Goal: Task Accomplishment & Management: Manage account settings

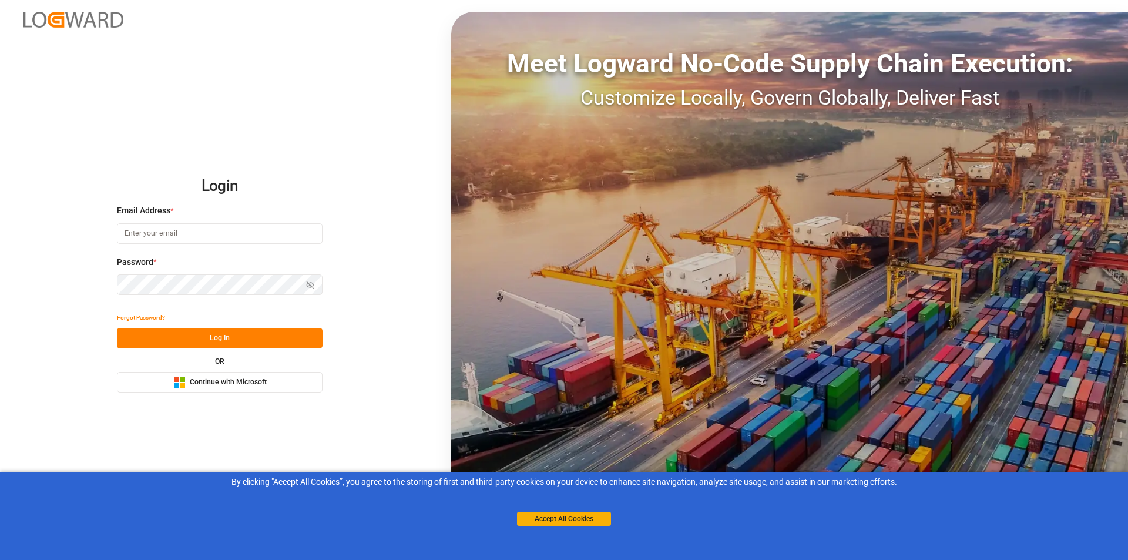
type input "nalini.basdeo@leschaco.com"
click at [251, 341] on button "Log In" at bounding box center [220, 338] width 206 height 21
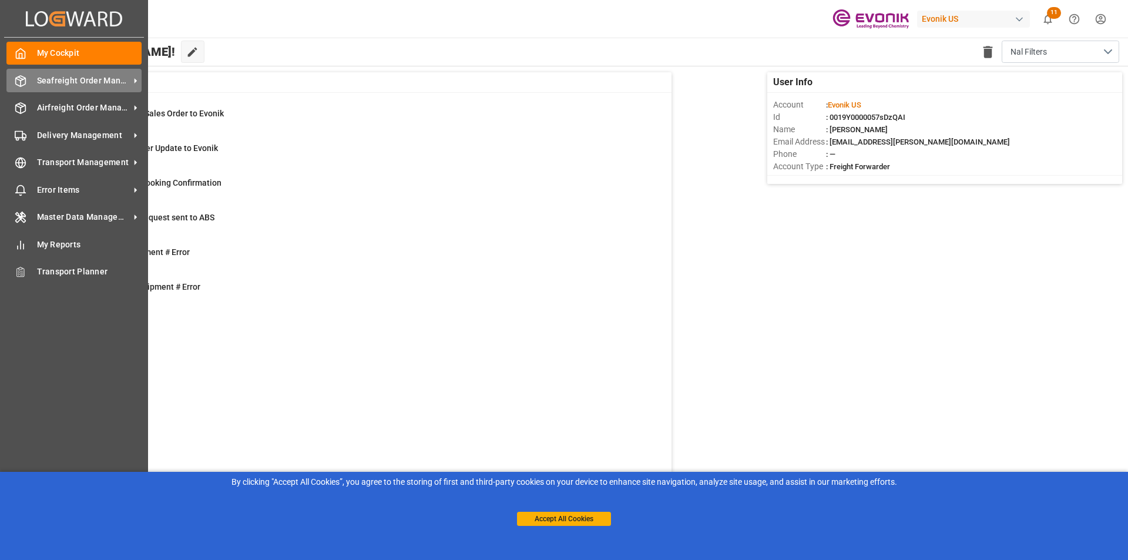
click at [29, 80] on div "Seafreight Order Management Seafreight Order Management" at bounding box center [73, 80] width 135 height 23
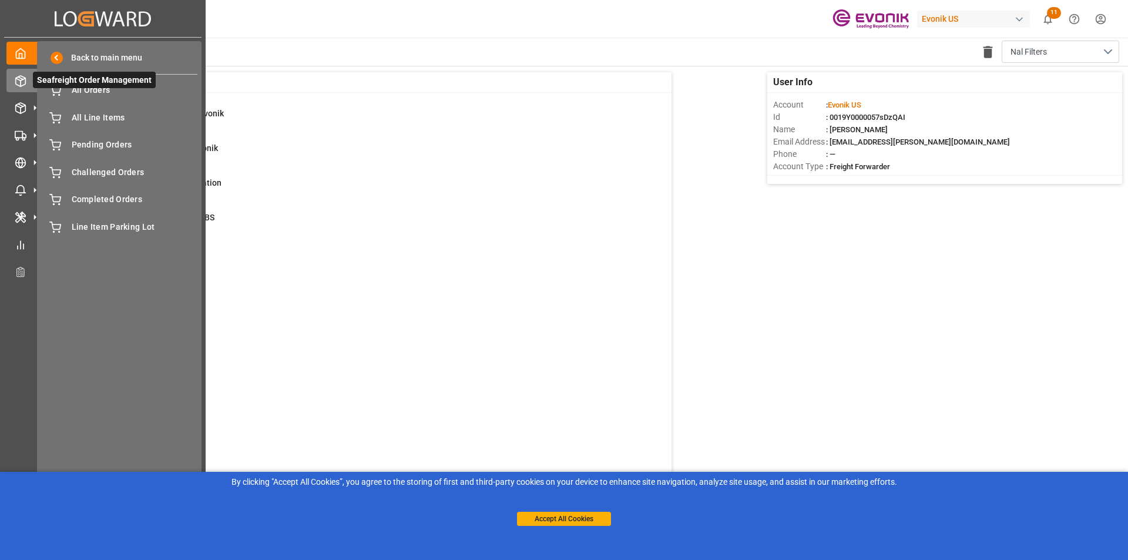
click at [122, 88] on span "Seafreight Order Management" at bounding box center [94, 80] width 123 height 16
click at [98, 88] on span "Seafreight Order Management" at bounding box center [94, 80] width 123 height 16
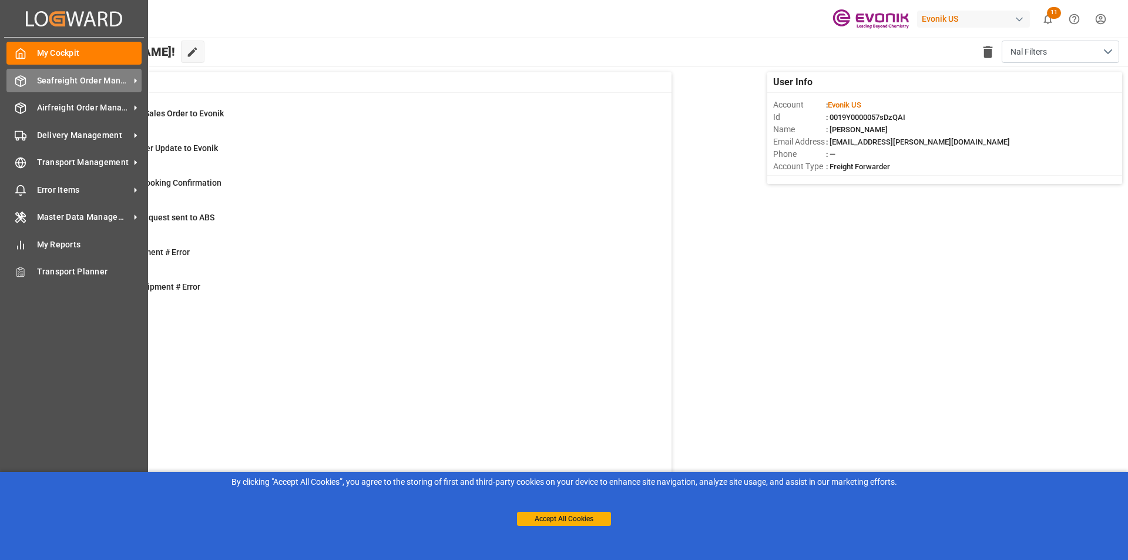
click at [116, 76] on span "Seafreight Order Management" at bounding box center [83, 81] width 93 height 12
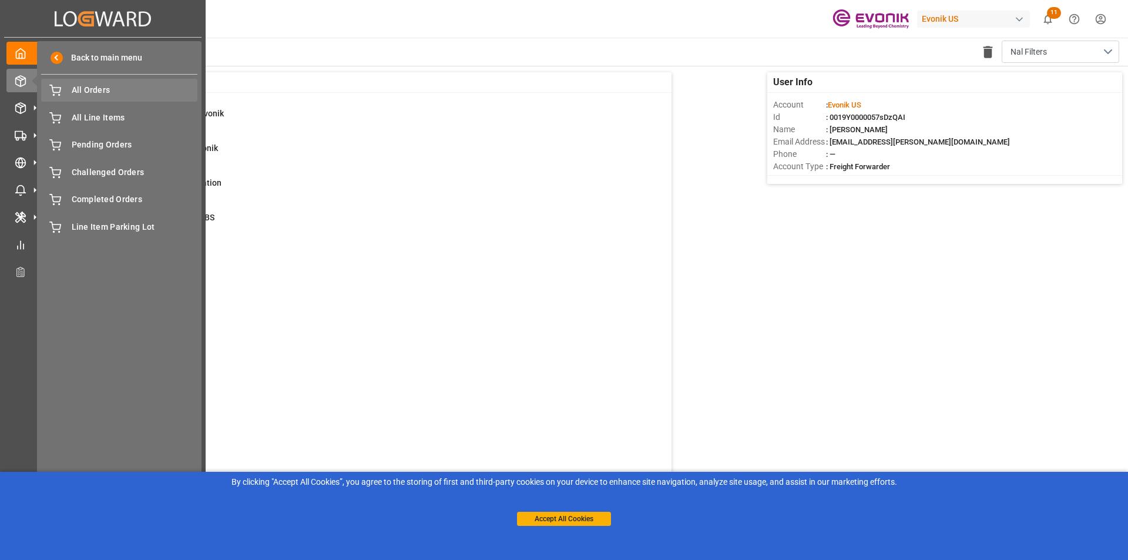
click at [117, 89] on span "All Orders" at bounding box center [135, 90] width 126 height 12
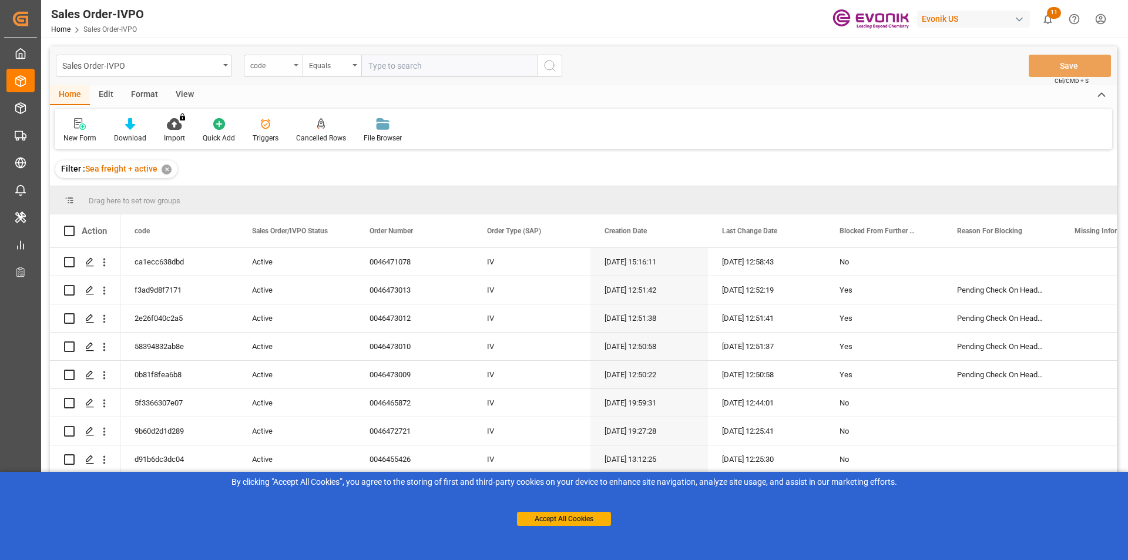
click at [284, 69] on div "code" at bounding box center [270, 65] width 40 height 14
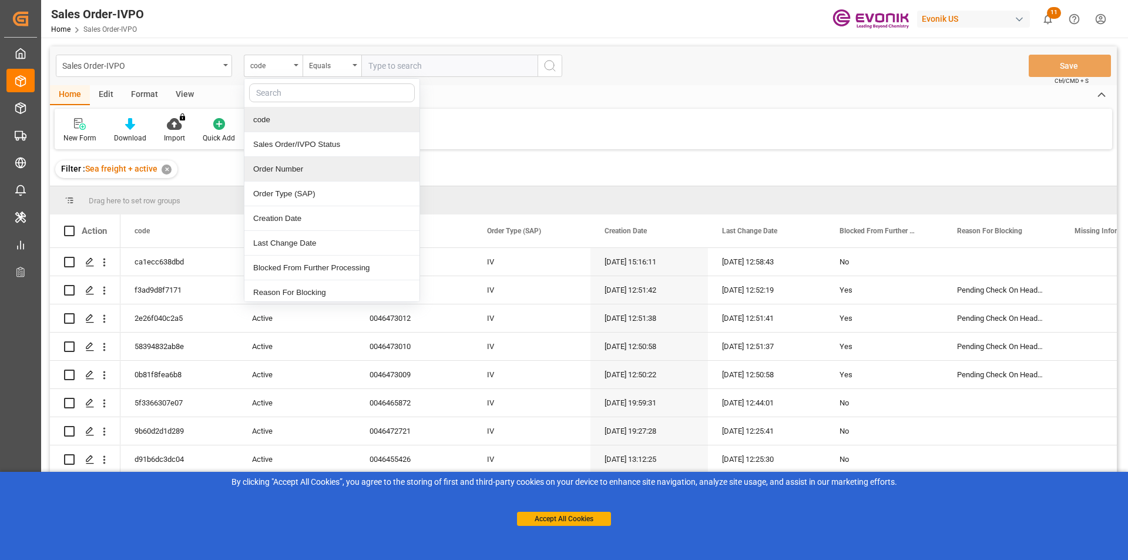
click at [284, 165] on div "Order Number" at bounding box center [331, 169] width 175 height 25
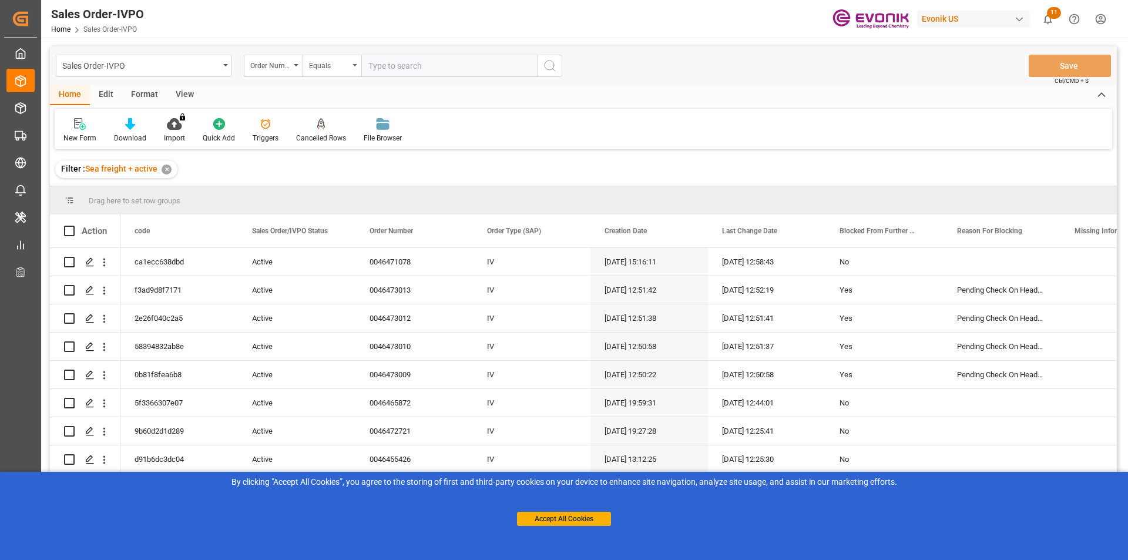
click at [417, 63] on input "text" at bounding box center [449, 66] width 176 height 22
paste input "0046468781"
type input "0046468781"
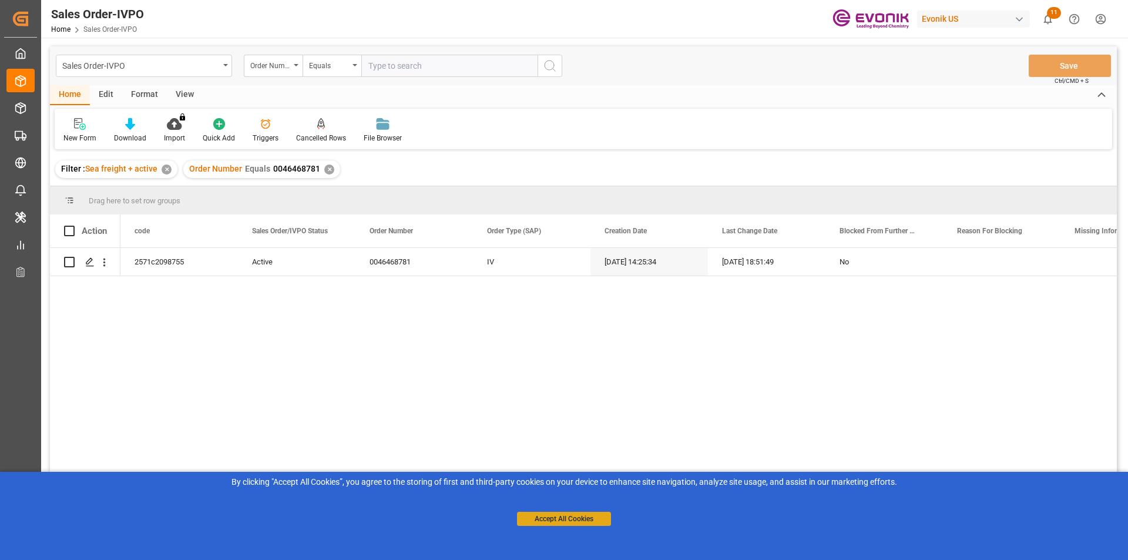
click at [599, 518] on button "Accept All Cookies" at bounding box center [564, 519] width 94 height 14
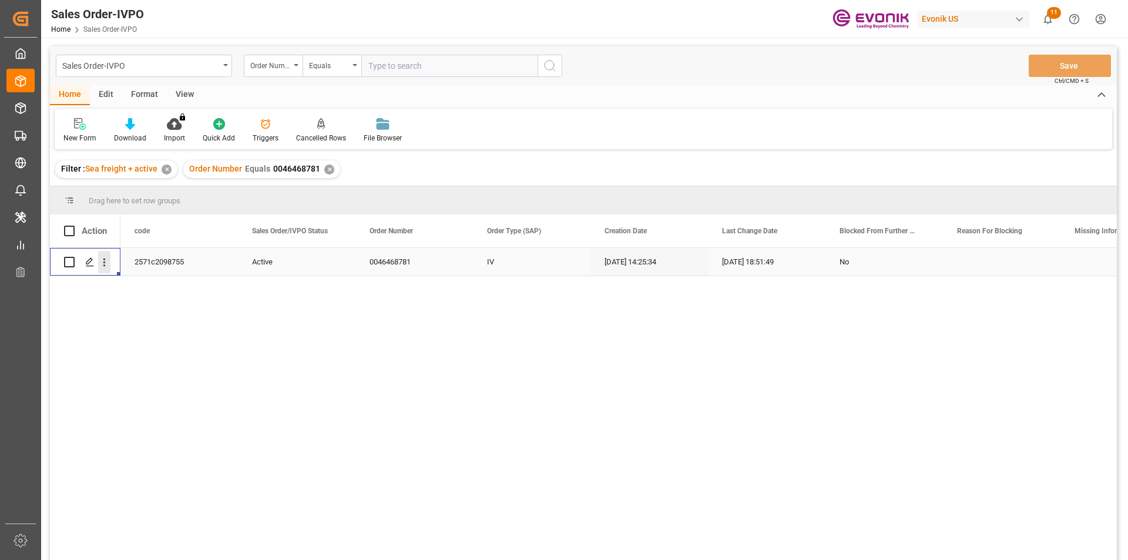
click at [103, 261] on icon "open menu" at bounding box center [104, 262] width 12 height 12
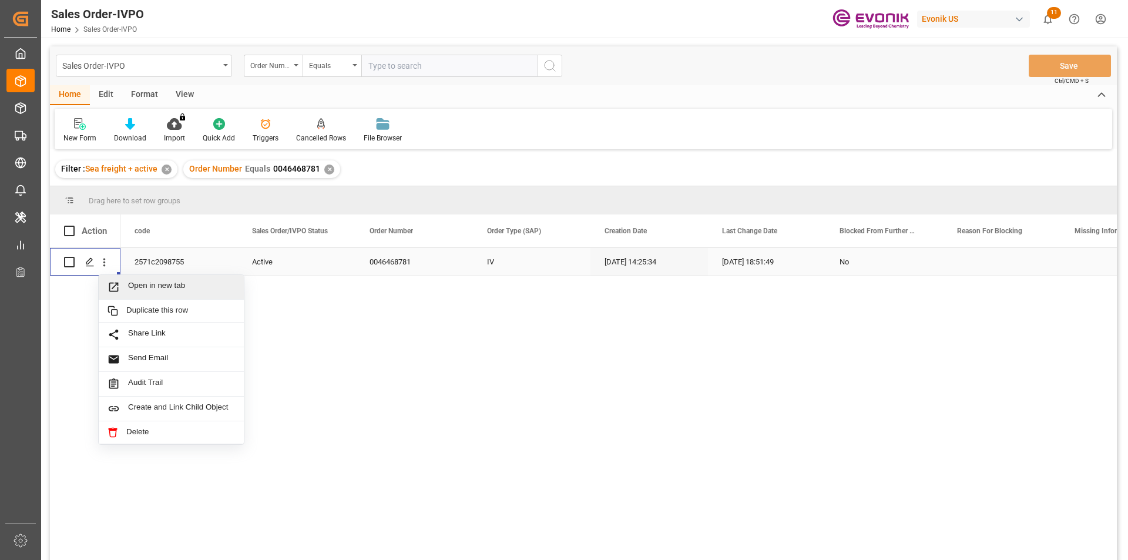
click at [159, 286] on span "Open in new tab" at bounding box center [181, 287] width 107 height 12
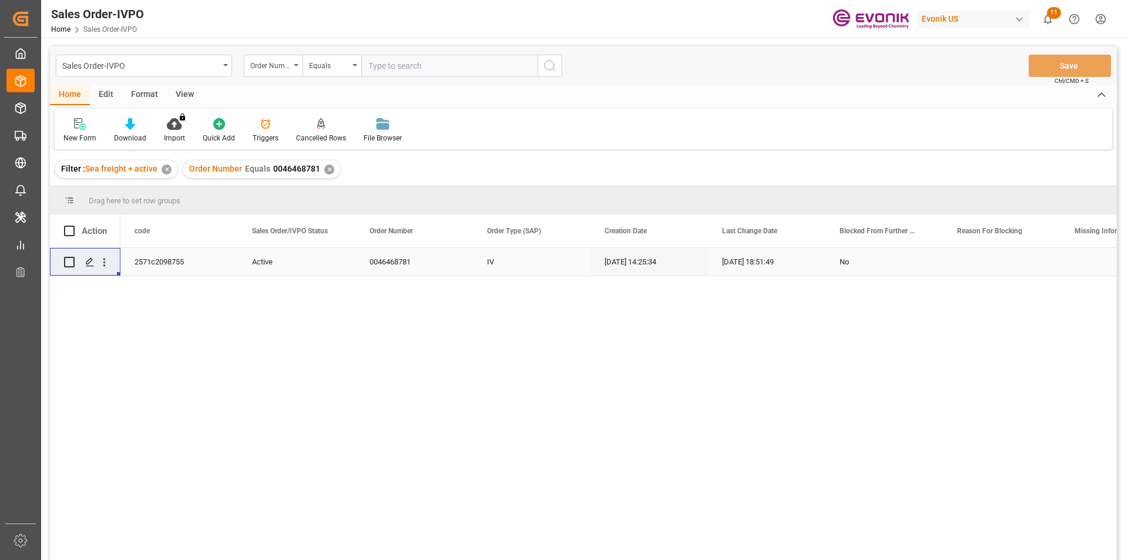
click at [328, 173] on div "✕" at bounding box center [329, 170] width 10 height 10
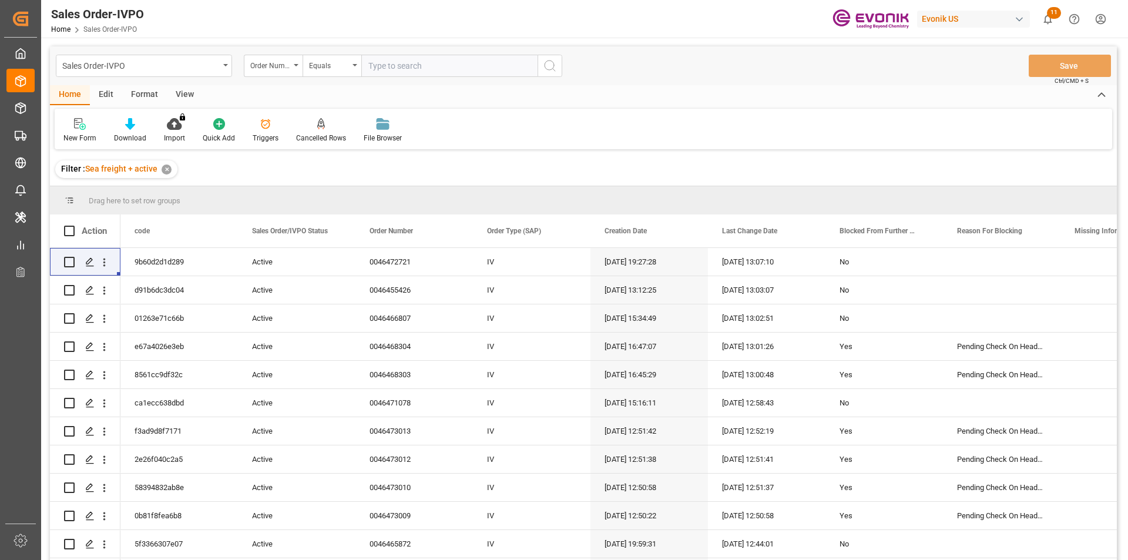
click at [397, 66] on input "text" at bounding box center [449, 66] width 176 height 22
paste input "0046466340"
type input "0046466340"
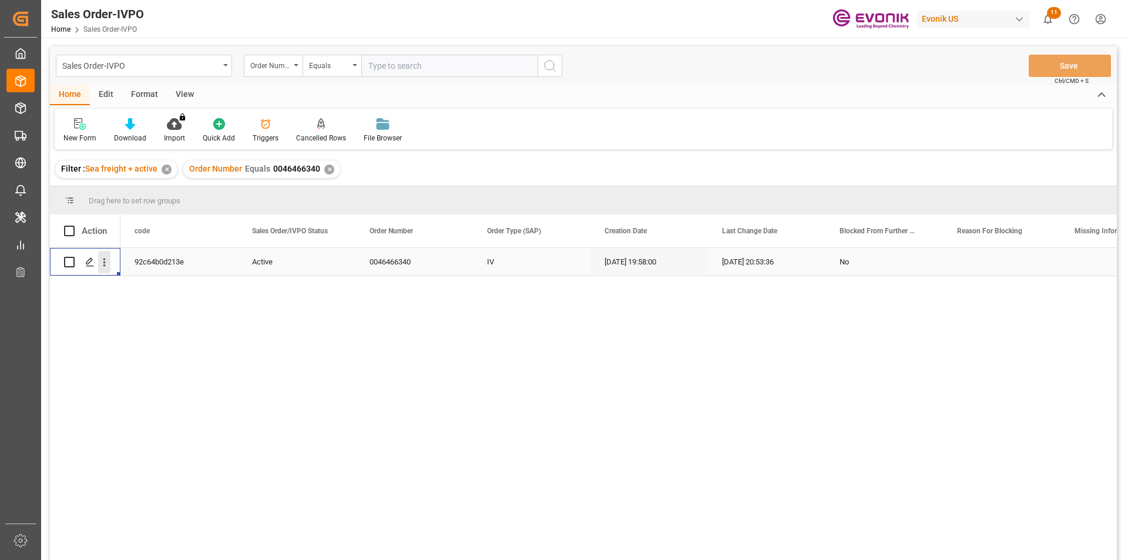
click at [106, 263] on icon "open menu" at bounding box center [104, 262] width 12 height 12
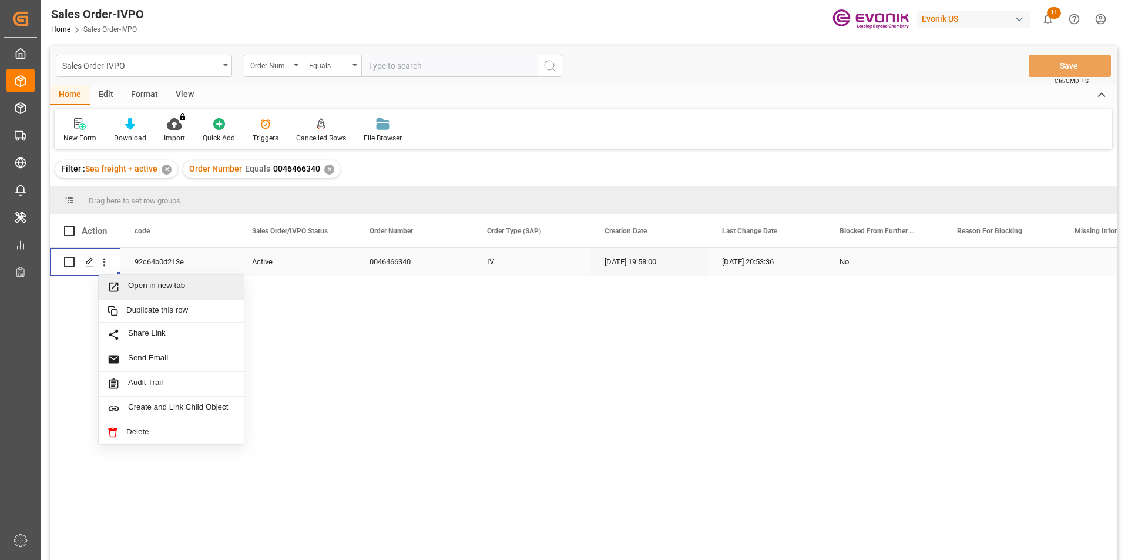
click at [185, 285] on span "Open in new tab" at bounding box center [181, 287] width 107 height 12
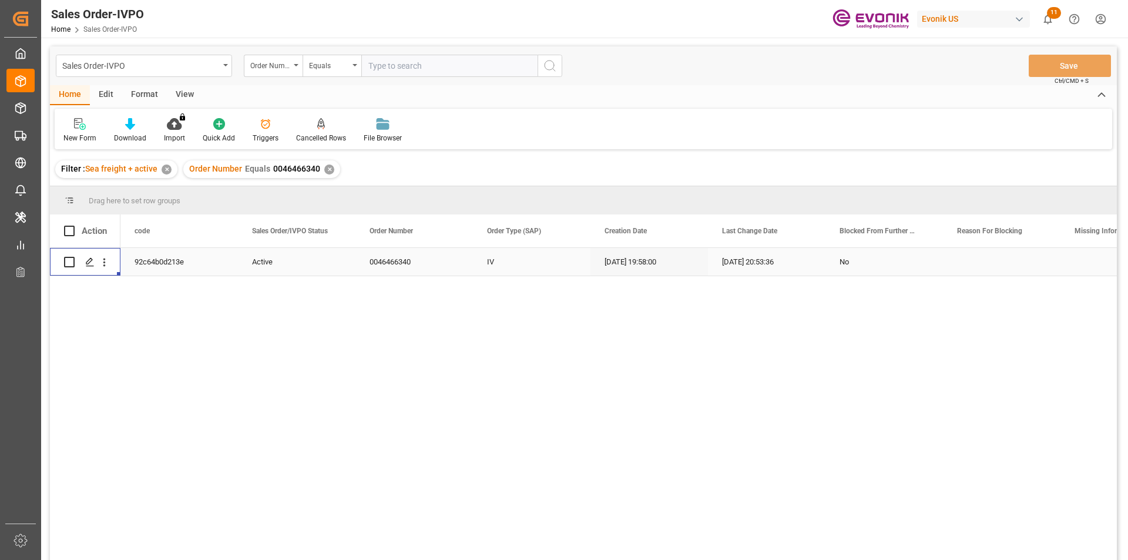
click at [331, 167] on div "✕" at bounding box center [329, 170] width 10 height 10
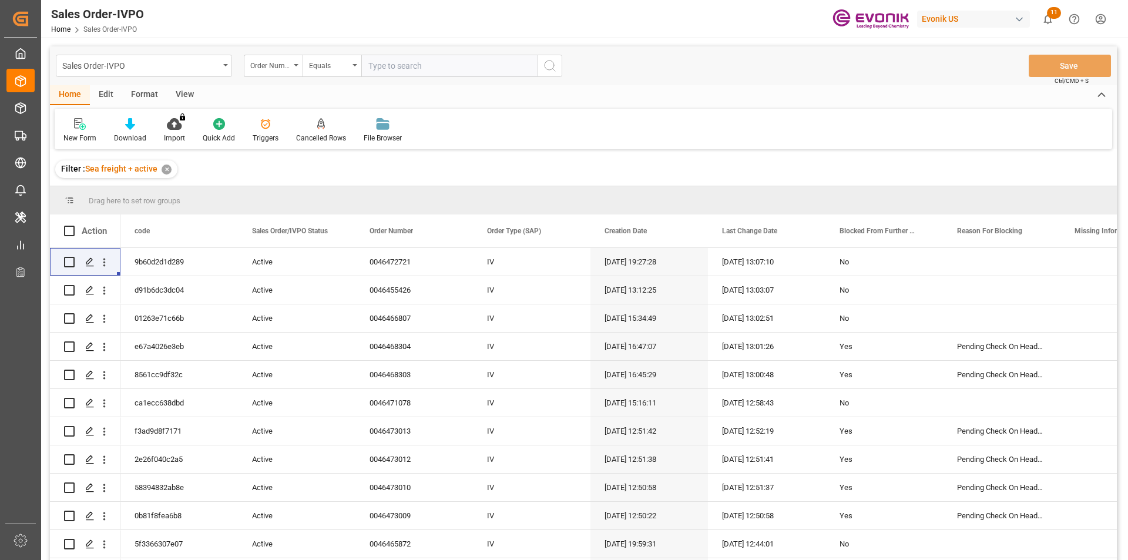
click at [421, 73] on input "text" at bounding box center [449, 66] width 176 height 22
paste input "0046437072"
type input "0046437072"
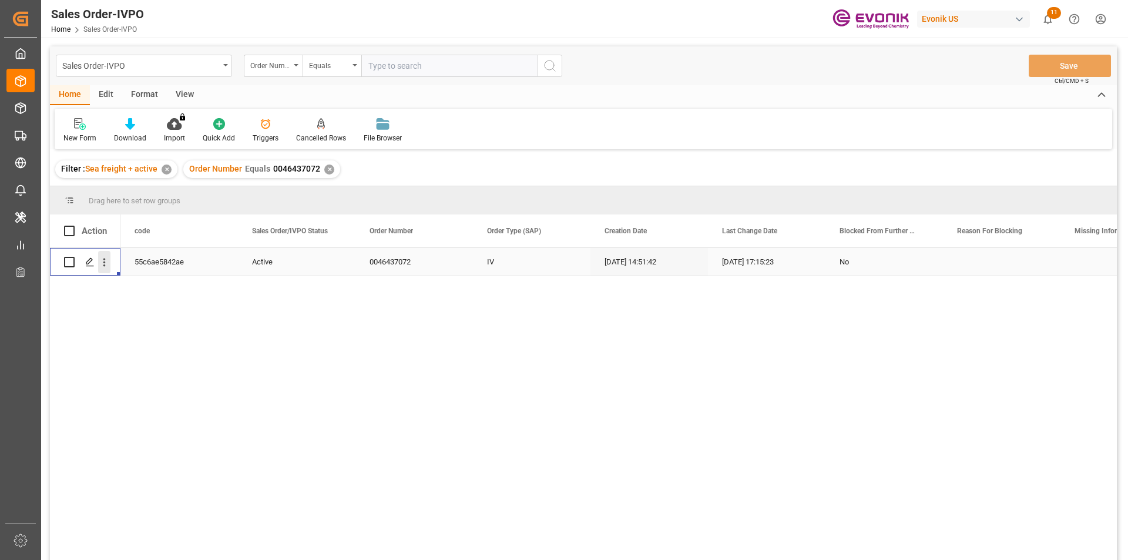
click at [109, 266] on icon "open menu" at bounding box center [104, 262] width 12 height 12
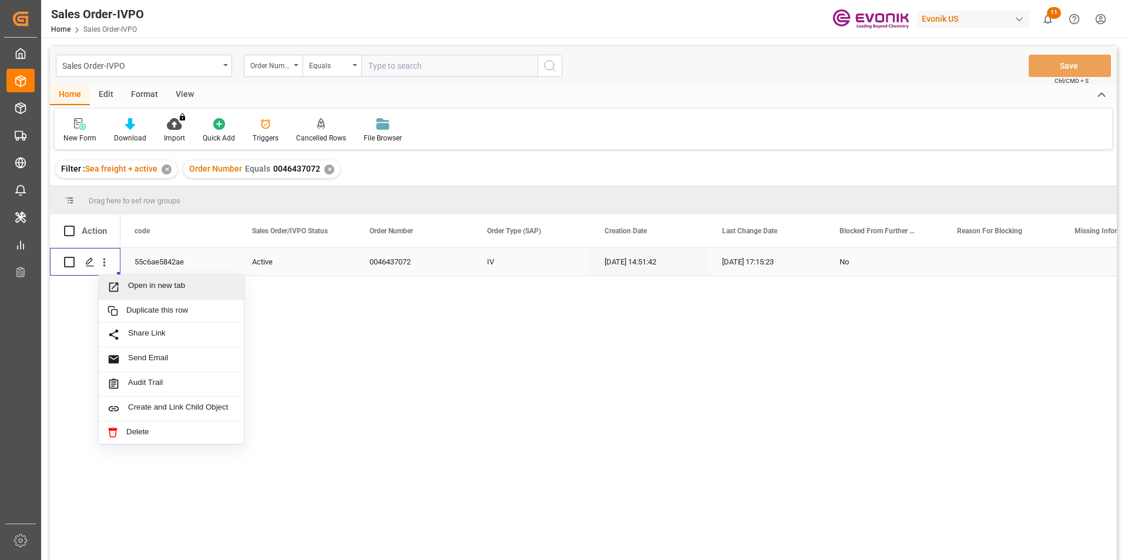
drag, startPoint x: 181, startPoint y: 291, endPoint x: 179, endPoint y: 297, distance: 6.1
click at [180, 296] on div "Open in new tab" at bounding box center [171, 287] width 145 height 25
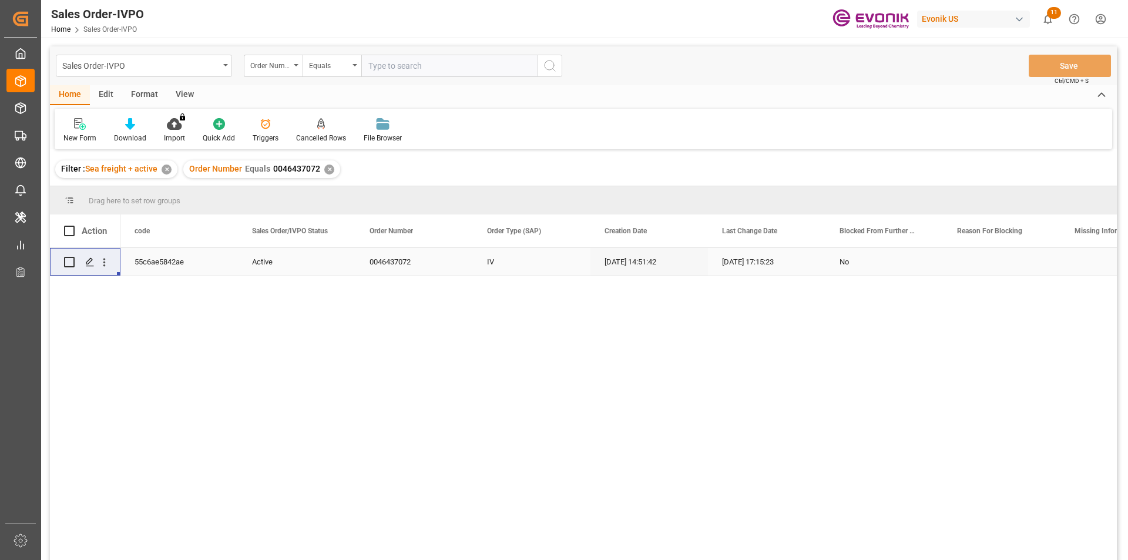
click at [324, 167] on div "✕" at bounding box center [329, 170] width 10 height 10
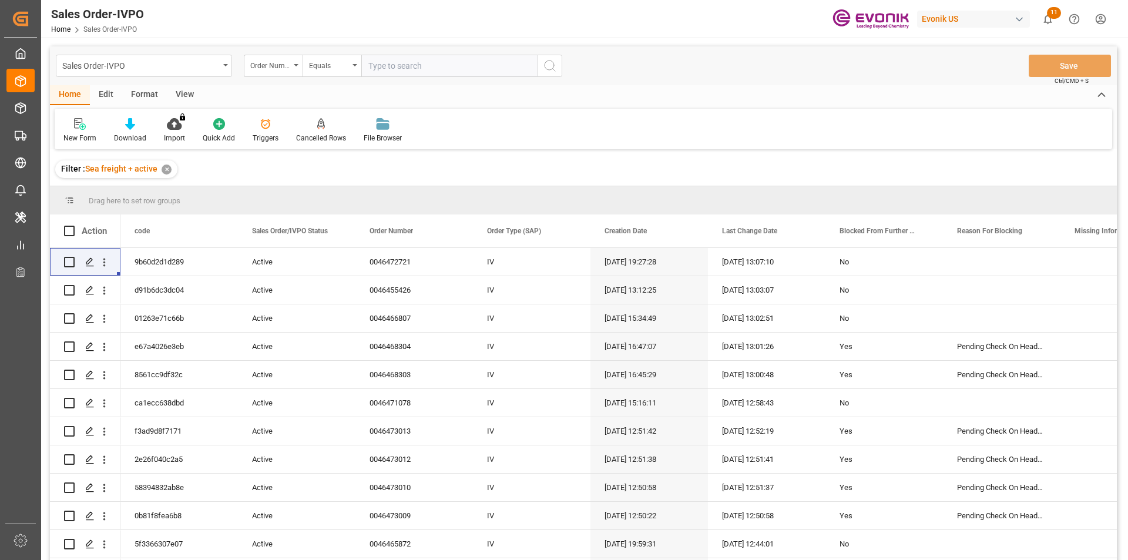
click at [410, 64] on input "text" at bounding box center [449, 66] width 176 height 22
paste input "2007115599"
type input "2007115599"
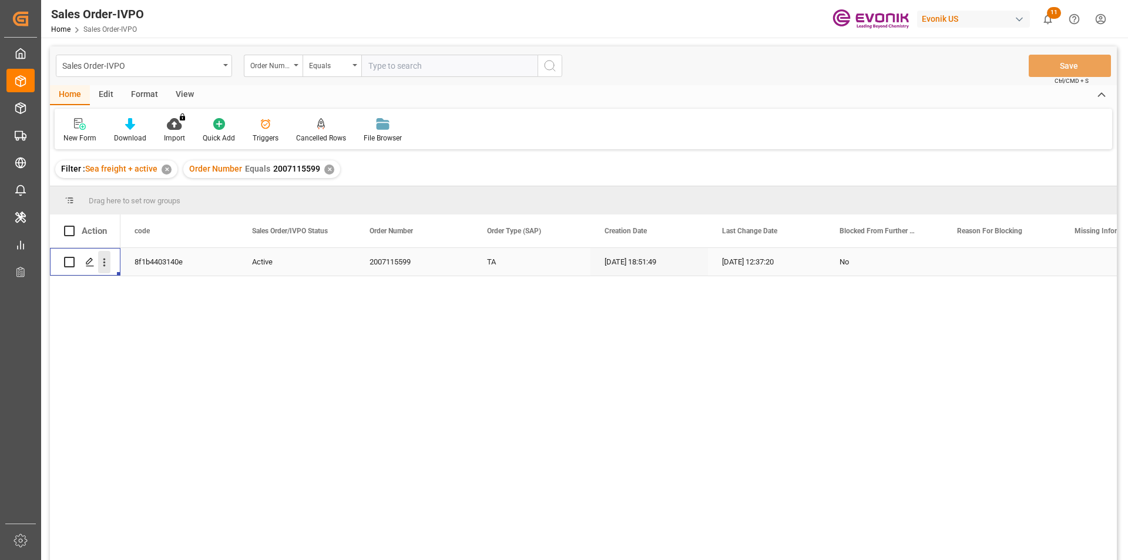
click at [102, 266] on icon "open menu" at bounding box center [104, 262] width 12 height 12
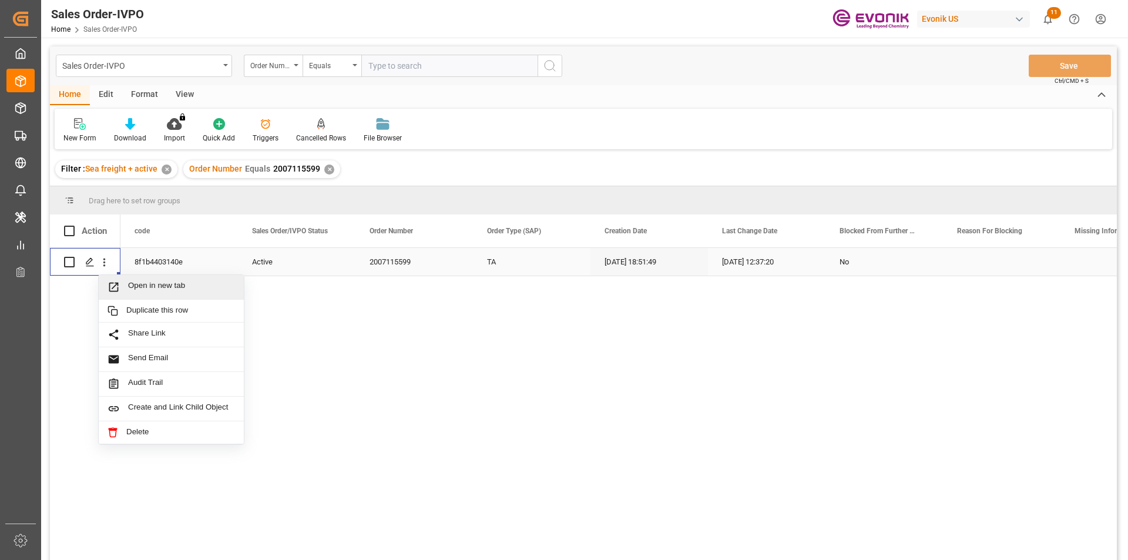
click at [163, 285] on span "Open in new tab" at bounding box center [181, 287] width 107 height 12
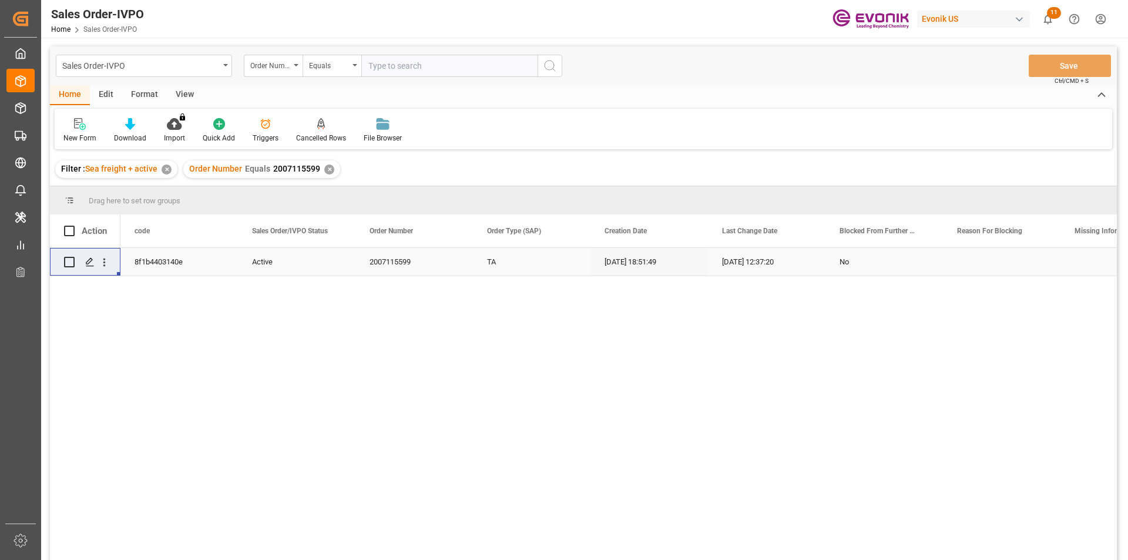
click at [438, 68] on input "text" at bounding box center [449, 66] width 176 height 22
click at [330, 166] on div "✕" at bounding box center [329, 170] width 10 height 10
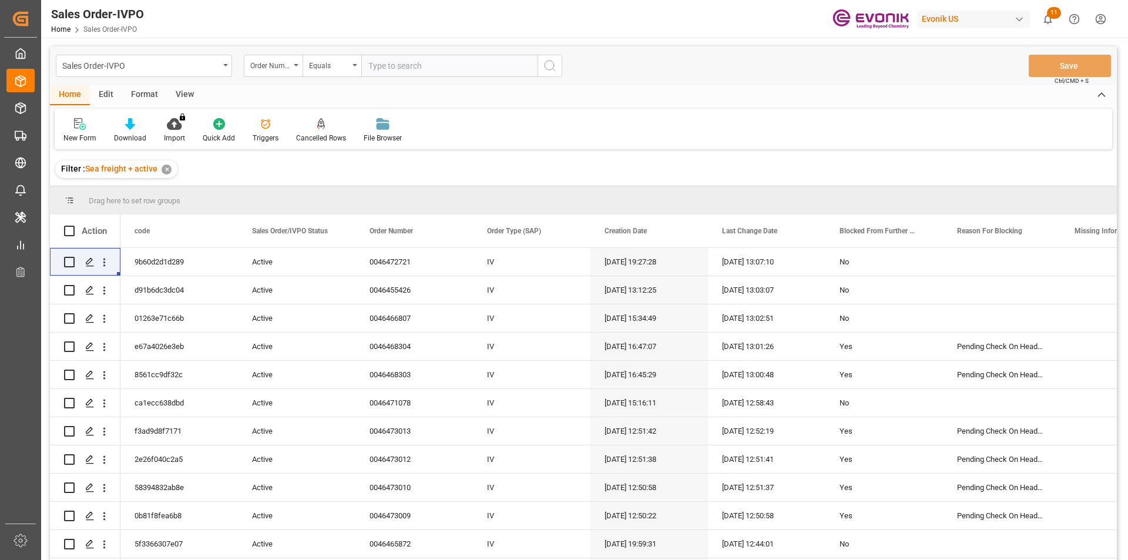
click at [404, 66] on input "text" at bounding box center [449, 66] width 176 height 22
paste input "2007167935"
type input "2007167935"
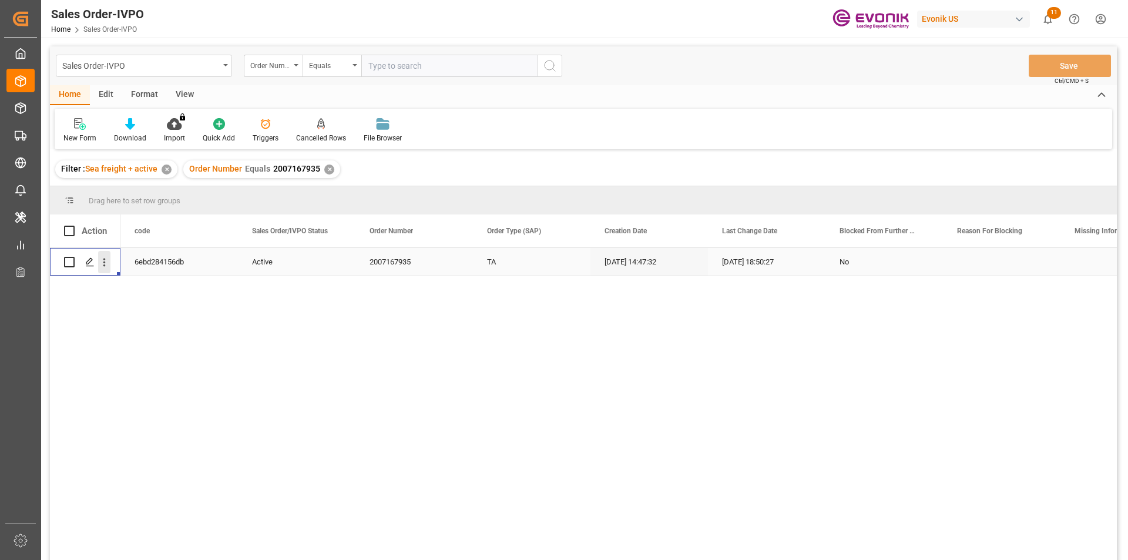
click at [109, 263] on icon "open menu" at bounding box center [104, 262] width 12 height 12
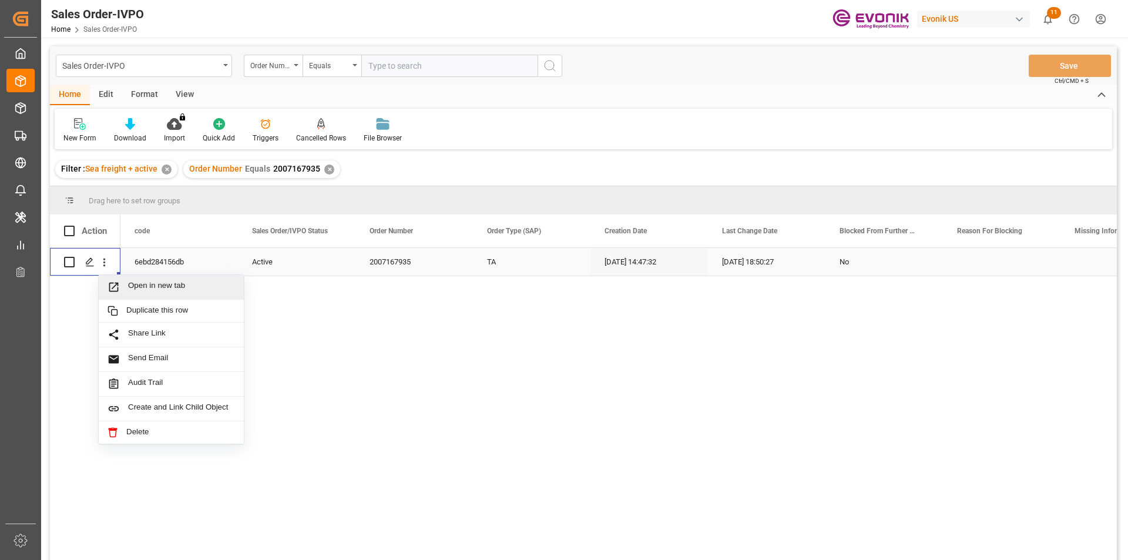
click at [178, 281] on span "Open in new tab" at bounding box center [181, 287] width 107 height 12
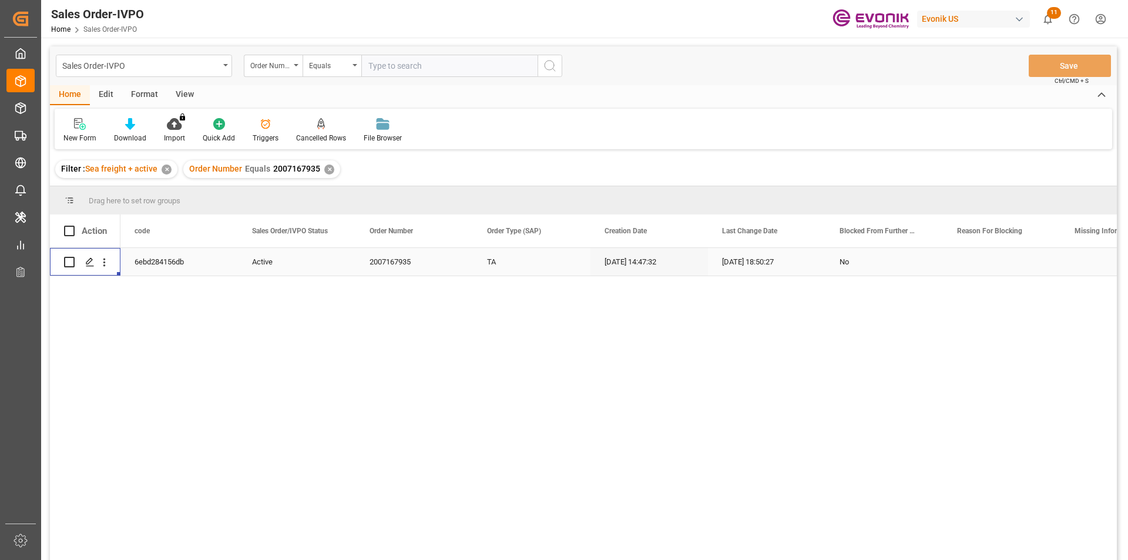
click at [398, 61] on input "text" at bounding box center [449, 66] width 176 height 22
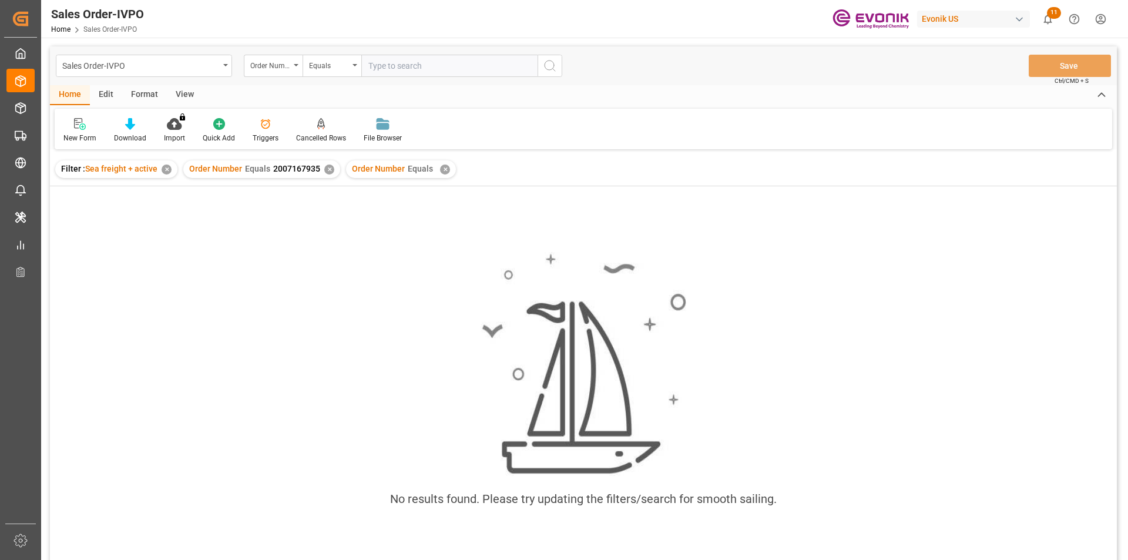
click at [441, 169] on div "✕" at bounding box center [445, 170] width 10 height 10
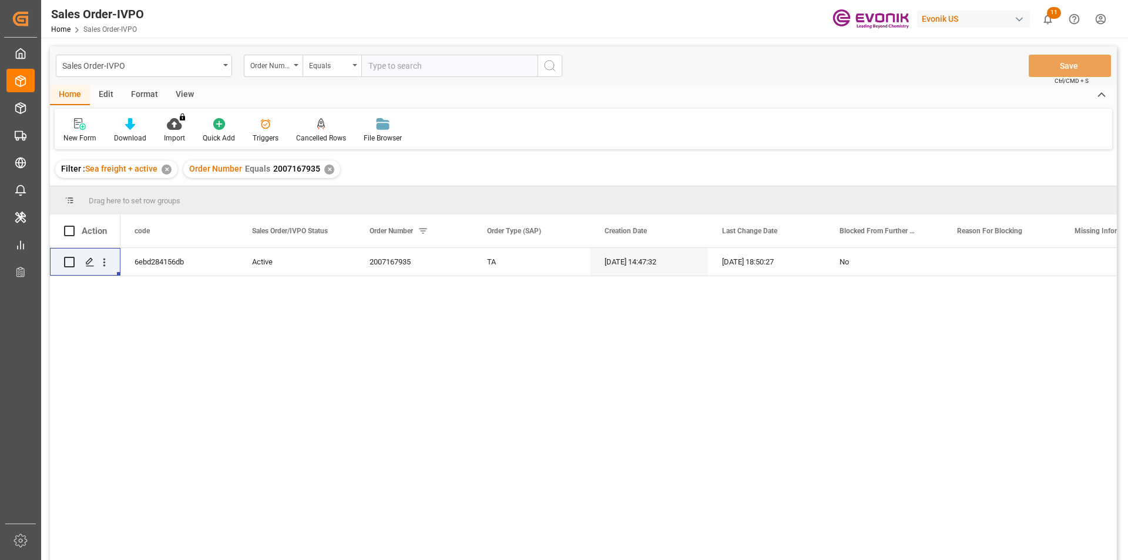
click at [324, 171] on div "✕" at bounding box center [329, 170] width 10 height 10
click at [389, 65] on input "text" at bounding box center [449, 66] width 176 height 22
paste input "0046463930"
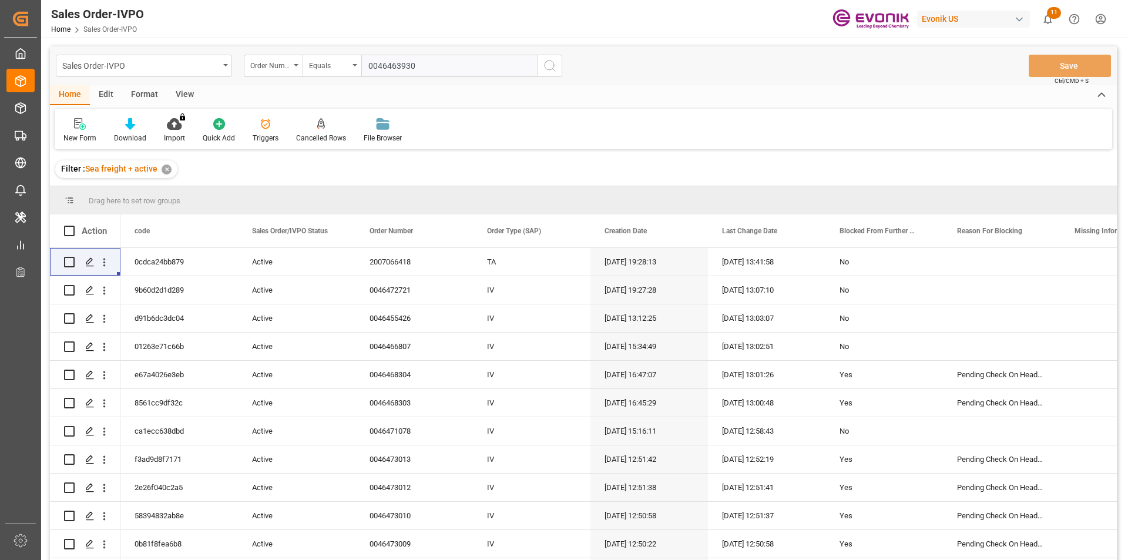
type input "0046463930"
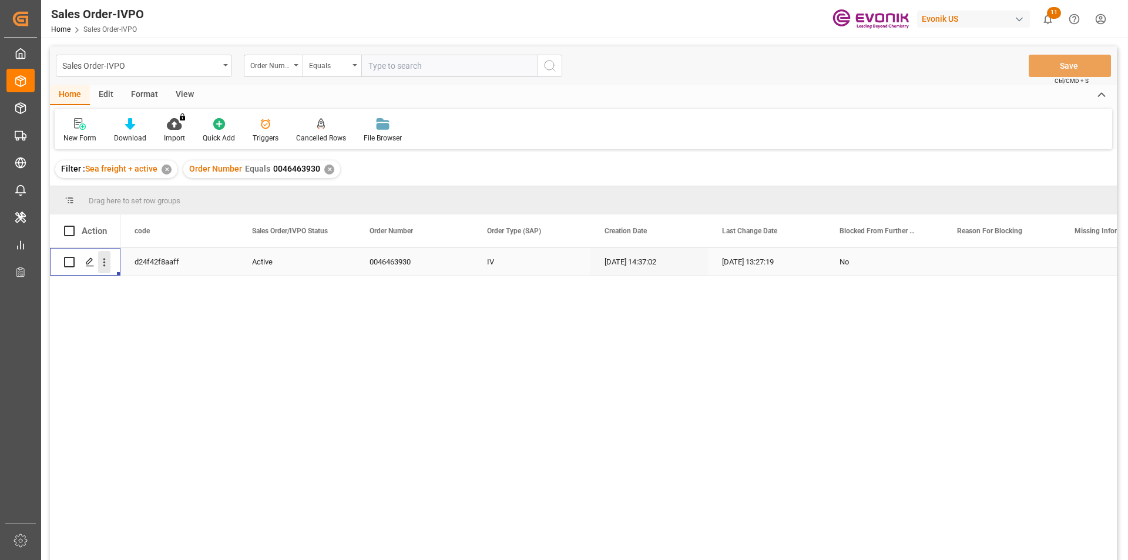
click at [100, 260] on icon "open menu" at bounding box center [104, 262] width 12 height 12
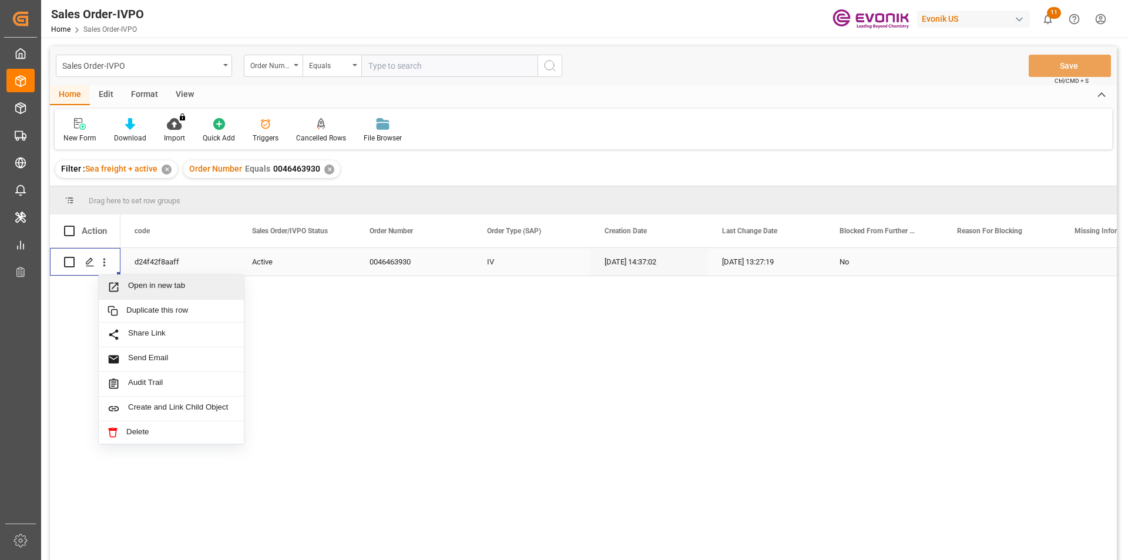
click at [163, 286] on span "Open in new tab" at bounding box center [181, 287] width 107 height 12
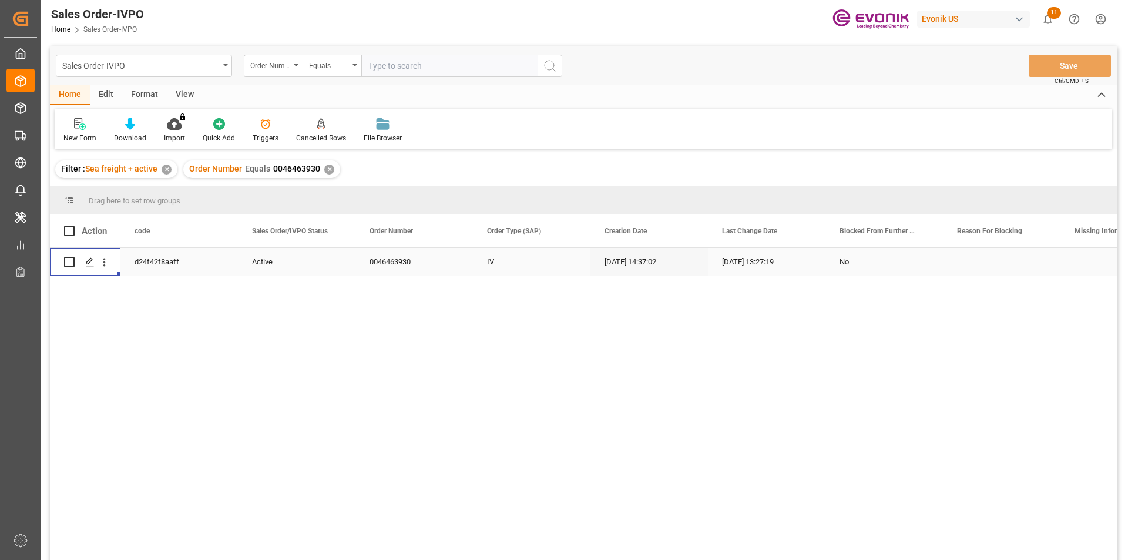
click at [328, 167] on div "✕" at bounding box center [329, 170] width 10 height 10
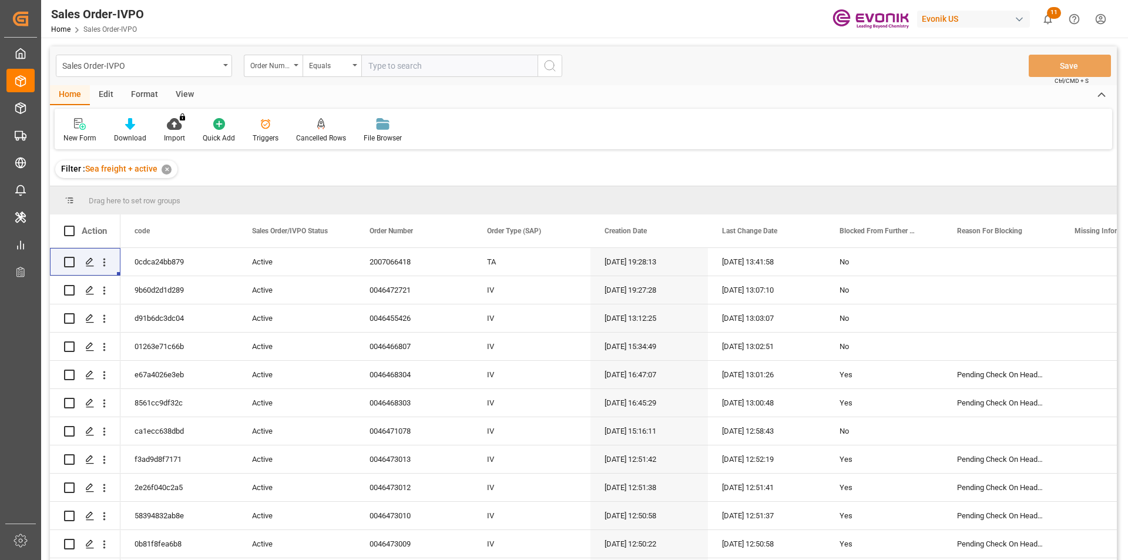
click at [402, 71] on input "text" at bounding box center [449, 66] width 176 height 22
paste input "2007173789"
type input "2007173789"
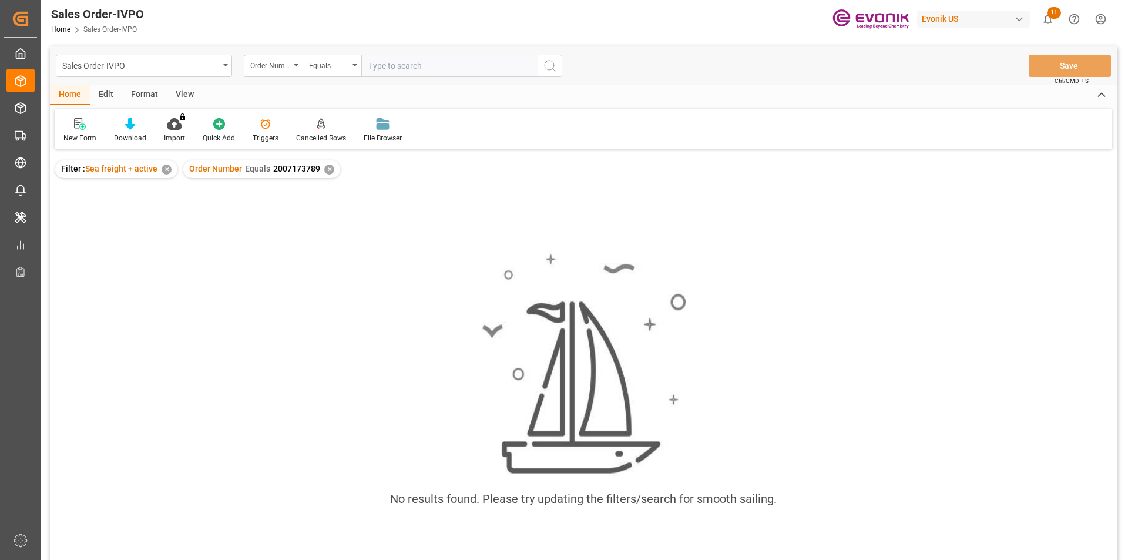
click at [449, 69] on input "text" at bounding box center [449, 66] width 176 height 22
click at [325, 167] on div "✕" at bounding box center [329, 170] width 10 height 10
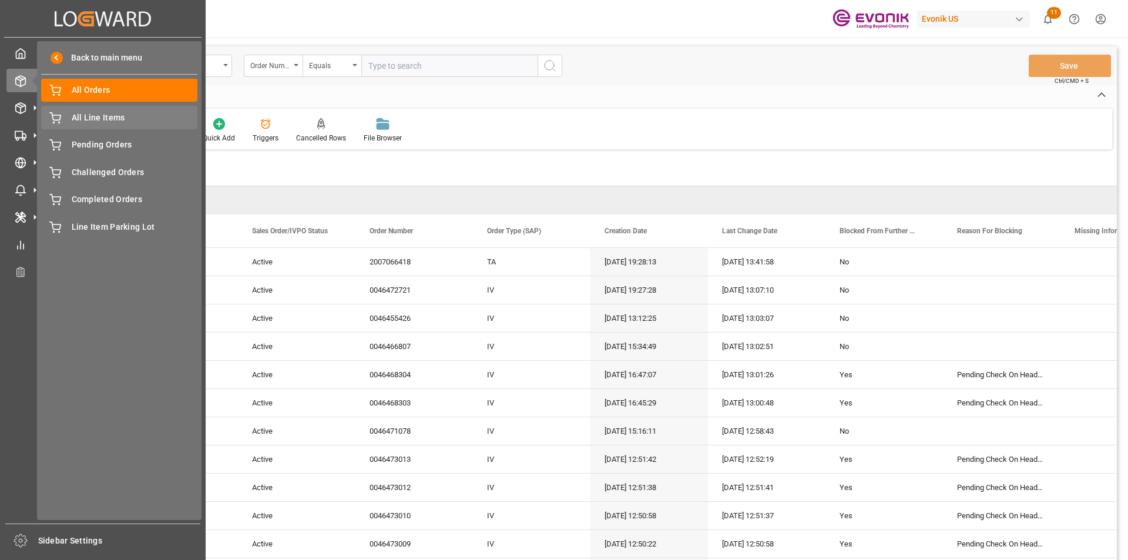
click at [102, 121] on span "All Line Items" at bounding box center [135, 118] width 126 height 12
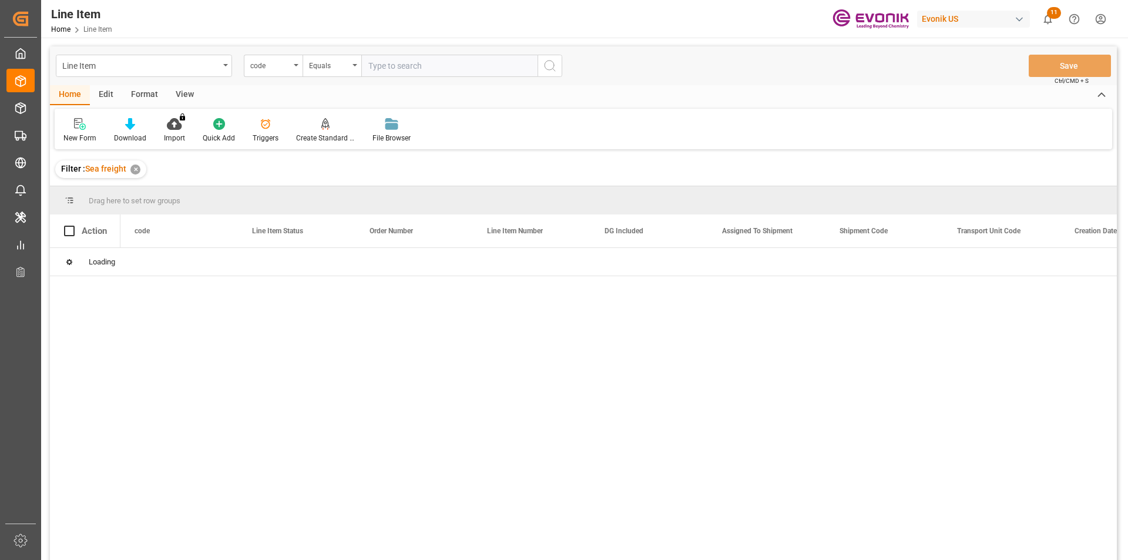
click at [395, 72] on input "text" at bounding box center [449, 66] width 176 height 22
paste input "2007173789"
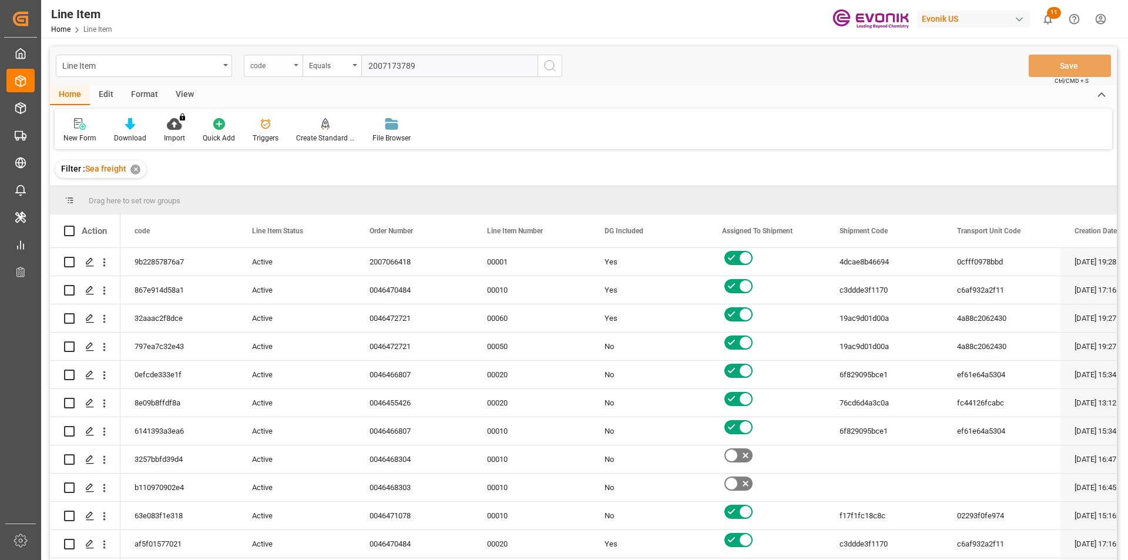
type input "2007173789"
click at [256, 68] on div "code" at bounding box center [270, 65] width 40 height 14
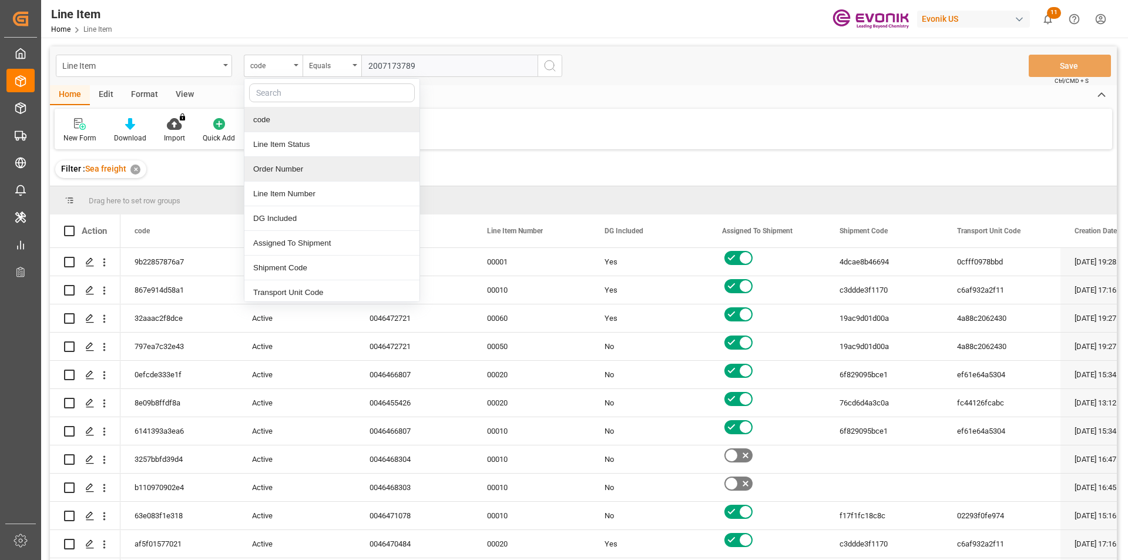
click at [277, 173] on div "Order Number" at bounding box center [331, 169] width 175 height 25
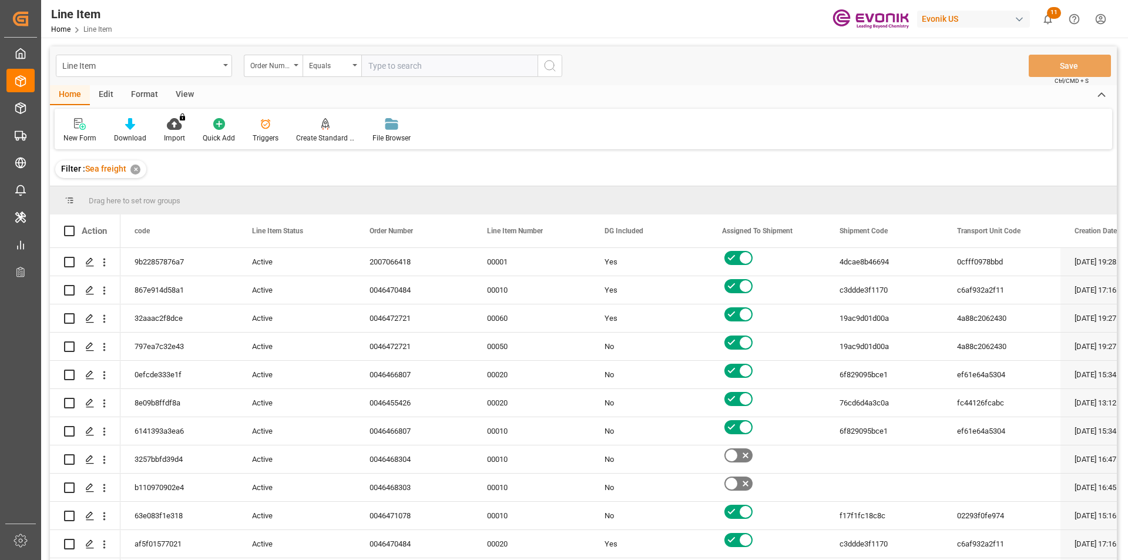
click at [424, 66] on input "text" at bounding box center [449, 66] width 176 height 22
paste input "2007173789"
type input "2007173789"
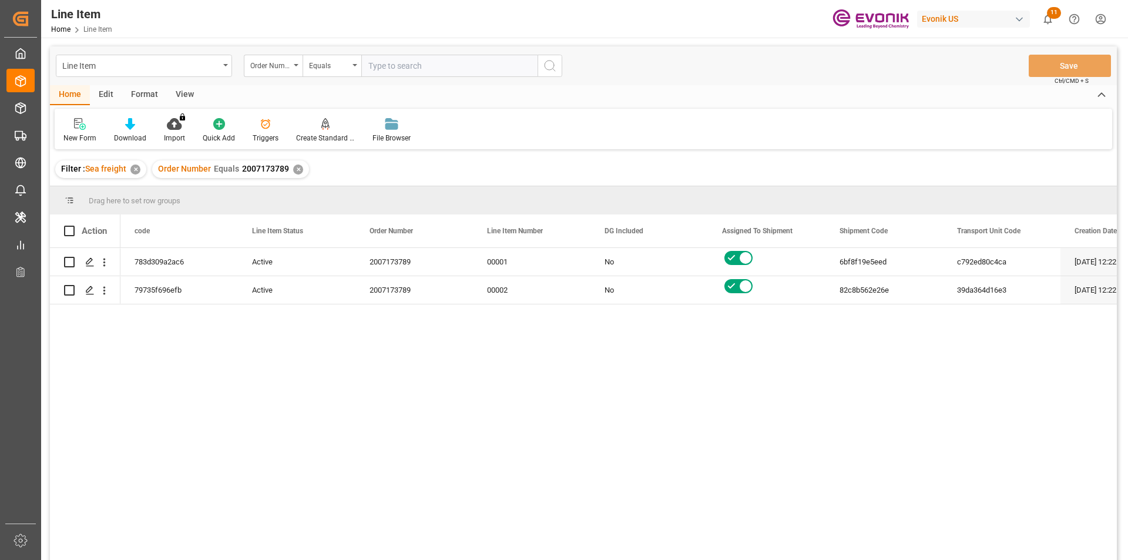
click at [182, 99] on div "View" at bounding box center [185, 95] width 36 height 20
click at [132, 140] on div "Standard Templates" at bounding box center [133, 138] width 59 height 11
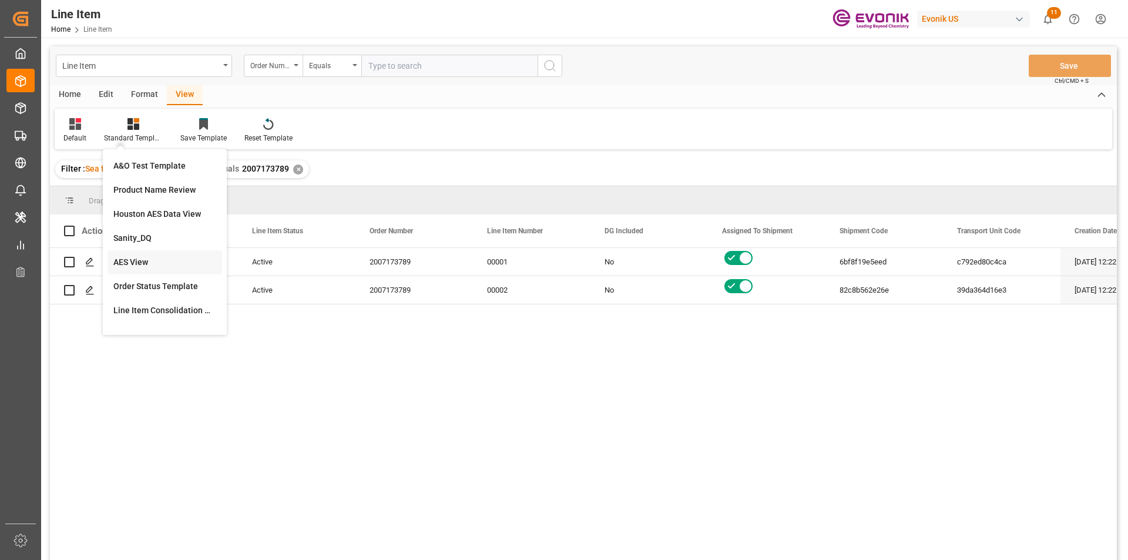
click at [137, 259] on div "AES View" at bounding box center [164, 262] width 103 height 12
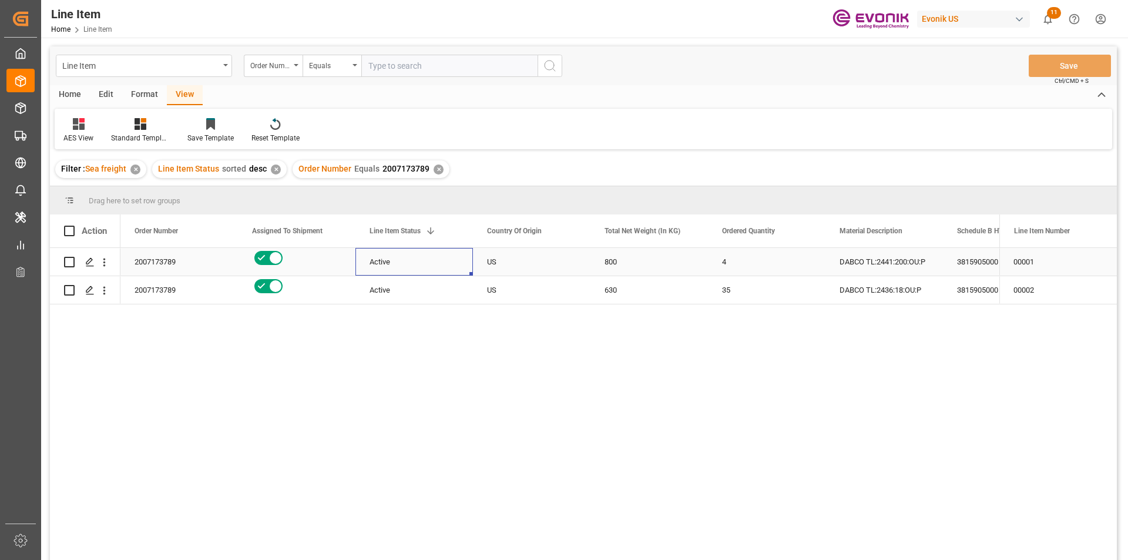
click at [391, 259] on div "Active" at bounding box center [414, 262] width 89 height 27
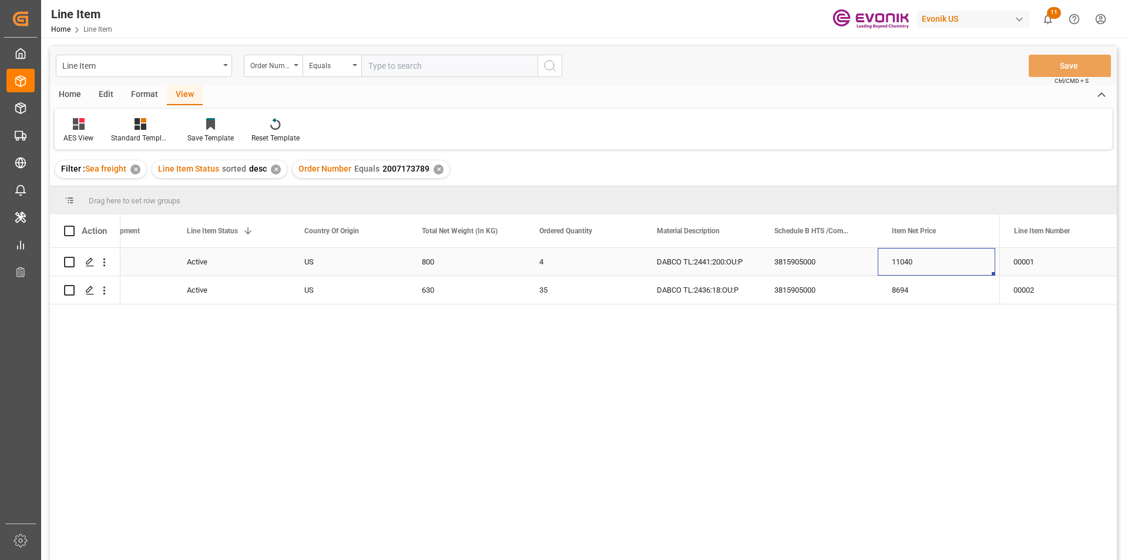
scroll to position [0, 183]
click at [437, 171] on div "✕" at bounding box center [439, 170] width 10 height 10
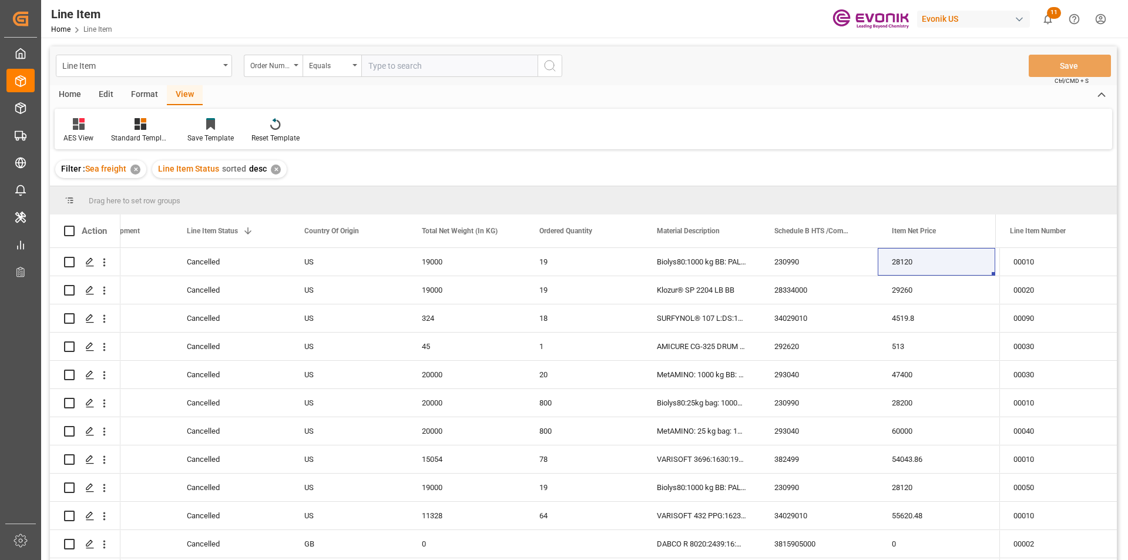
click at [374, 66] on input "text" at bounding box center [449, 66] width 176 height 22
paste input "2007173789"
type input "2007173789"
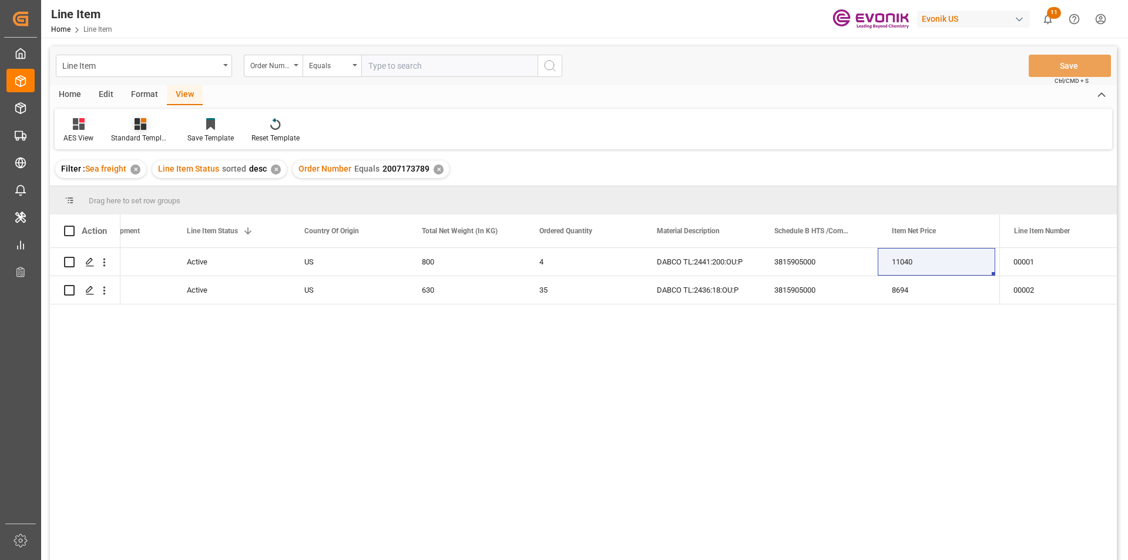
click at [139, 141] on div "Standard Templates" at bounding box center [140, 138] width 59 height 11
click at [150, 264] on div "AES View" at bounding box center [171, 262] width 103 height 12
click at [606, 282] on div "35" at bounding box center [584, 290] width 118 height 28
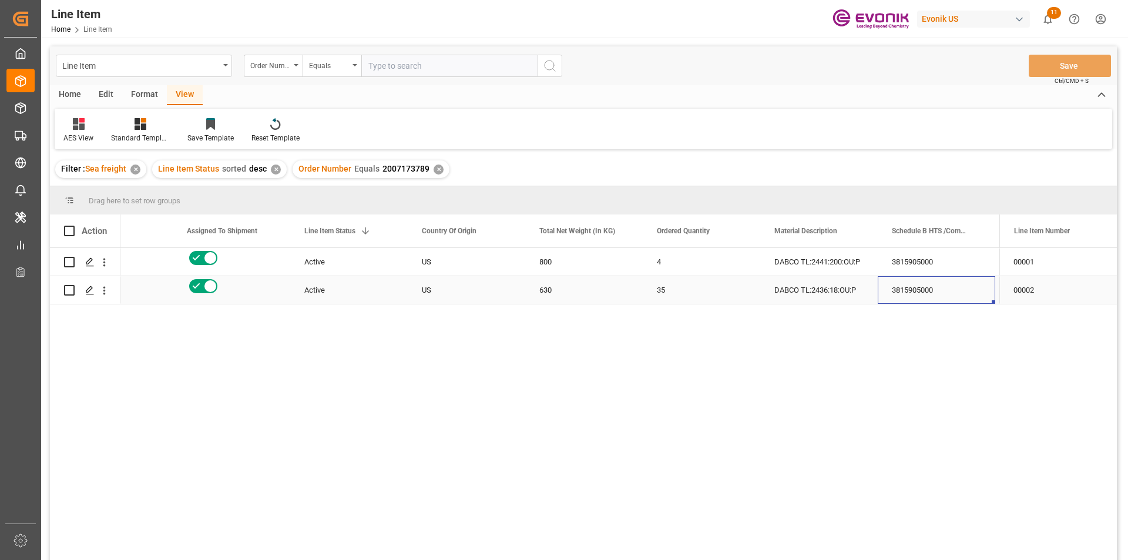
scroll to position [0, 300]
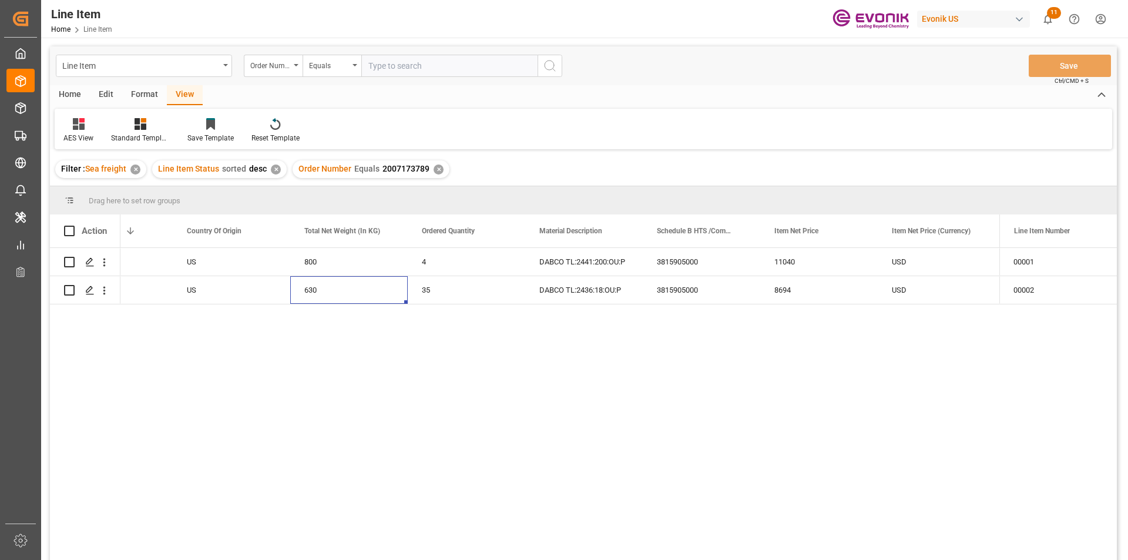
drag, startPoint x: 437, startPoint y: 170, endPoint x: 437, endPoint y: 164, distance: 6.5
click at [437, 169] on div "✕" at bounding box center [439, 170] width 10 height 10
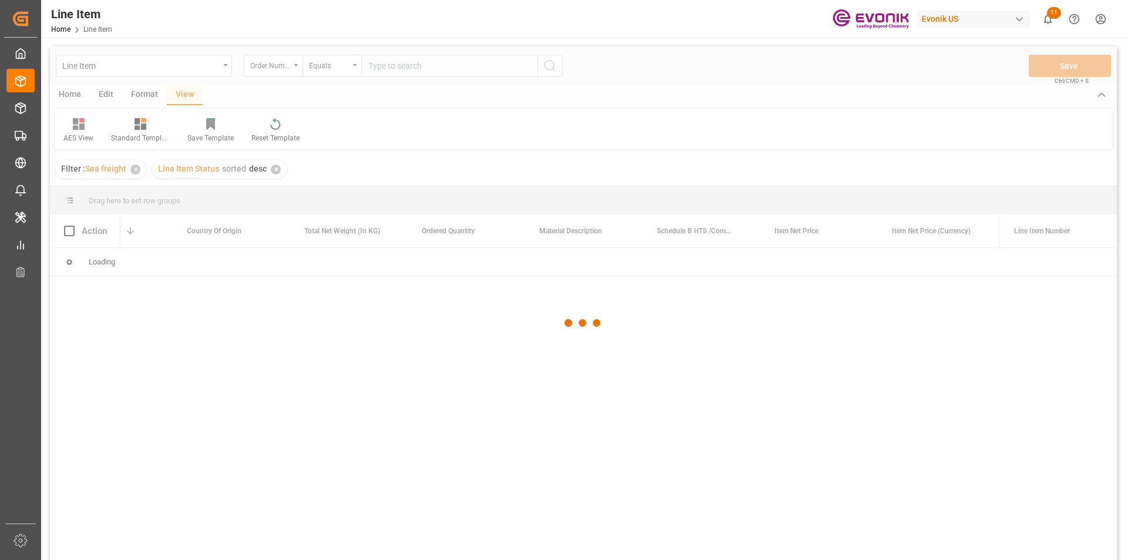
click at [413, 71] on div at bounding box center [583, 322] width 1067 height 553
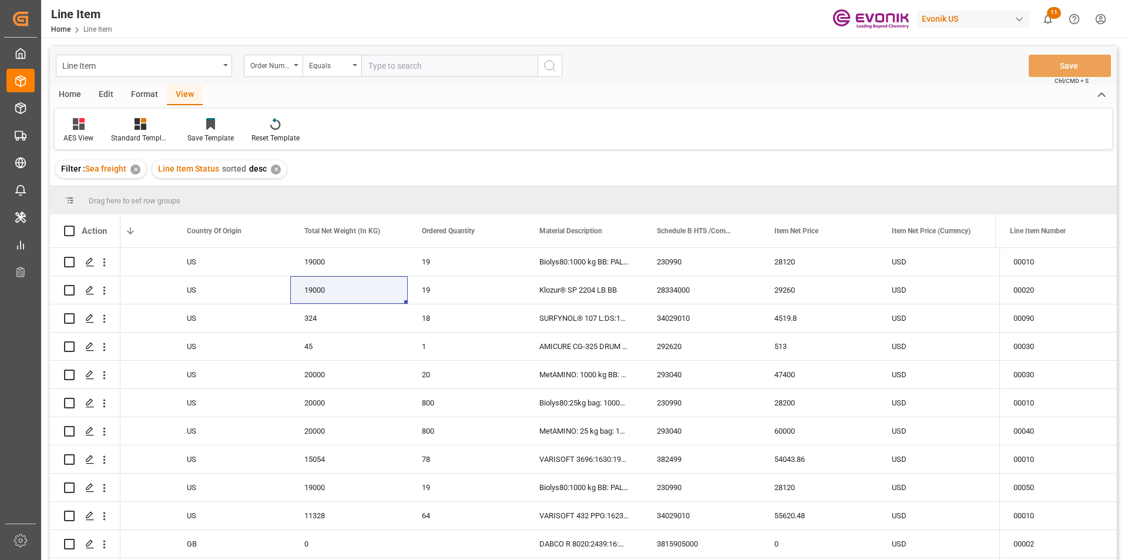
click at [409, 66] on input "text" at bounding box center [449, 66] width 176 height 22
paste input "2007164334"
type input "2007164334"
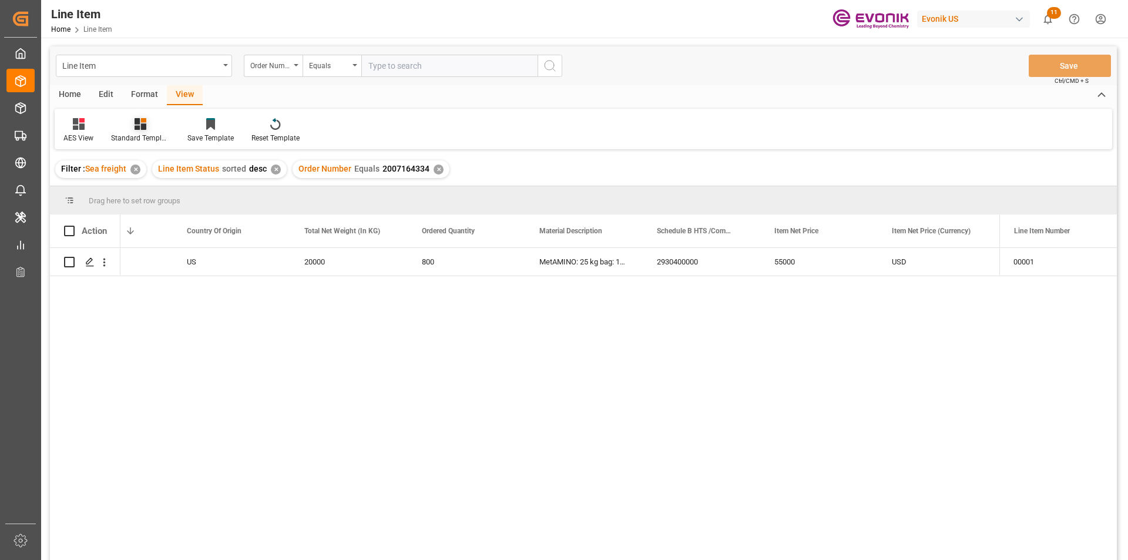
click at [135, 125] on icon at bounding box center [141, 124] width 12 height 12
click at [152, 261] on div "AES View" at bounding box center [171, 262] width 103 height 12
click at [434, 167] on div "✕" at bounding box center [439, 170] width 10 height 10
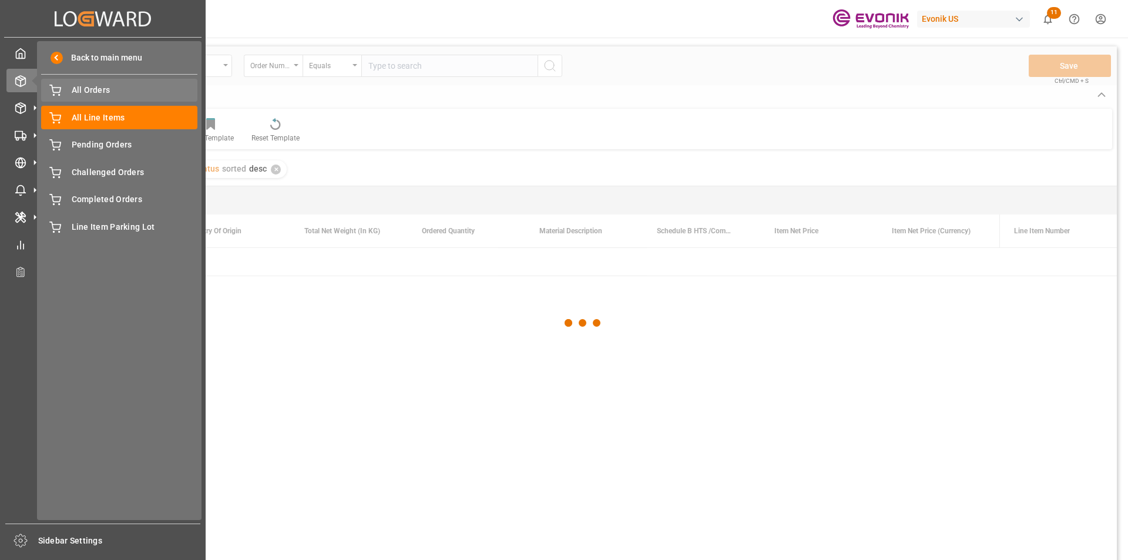
click at [95, 92] on span "All Orders" at bounding box center [135, 90] width 126 height 12
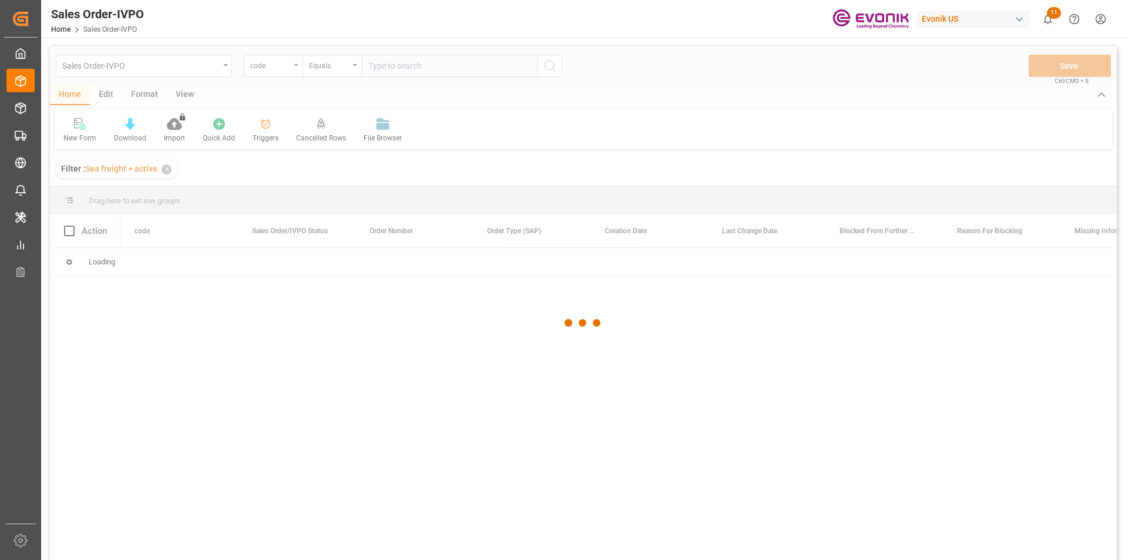
click at [397, 67] on div at bounding box center [583, 322] width 1067 height 553
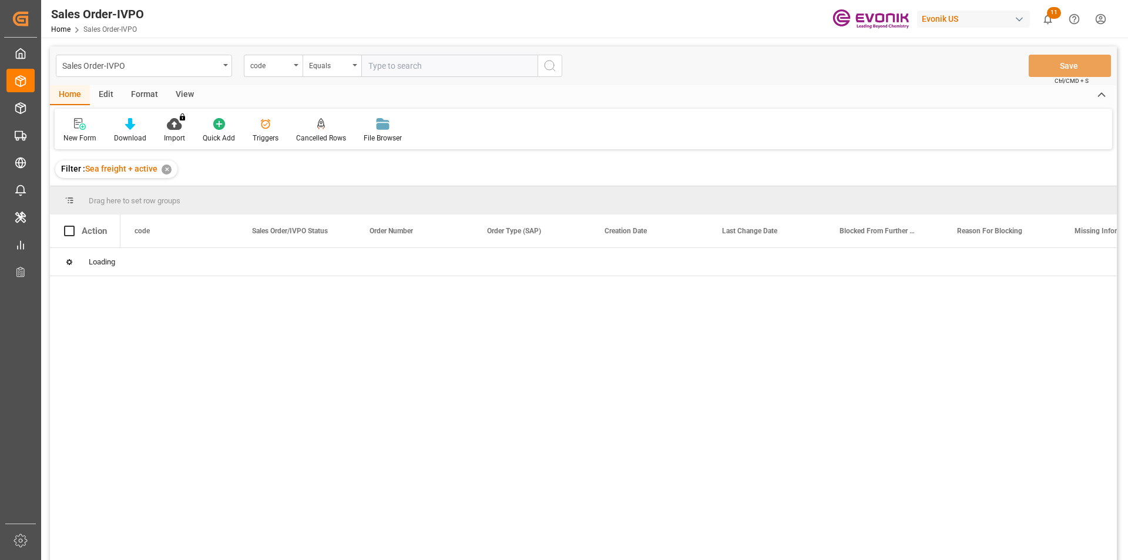
click at [397, 67] on input "text" at bounding box center [449, 66] width 176 height 22
paste input "2007173789"
type input "2007173789"
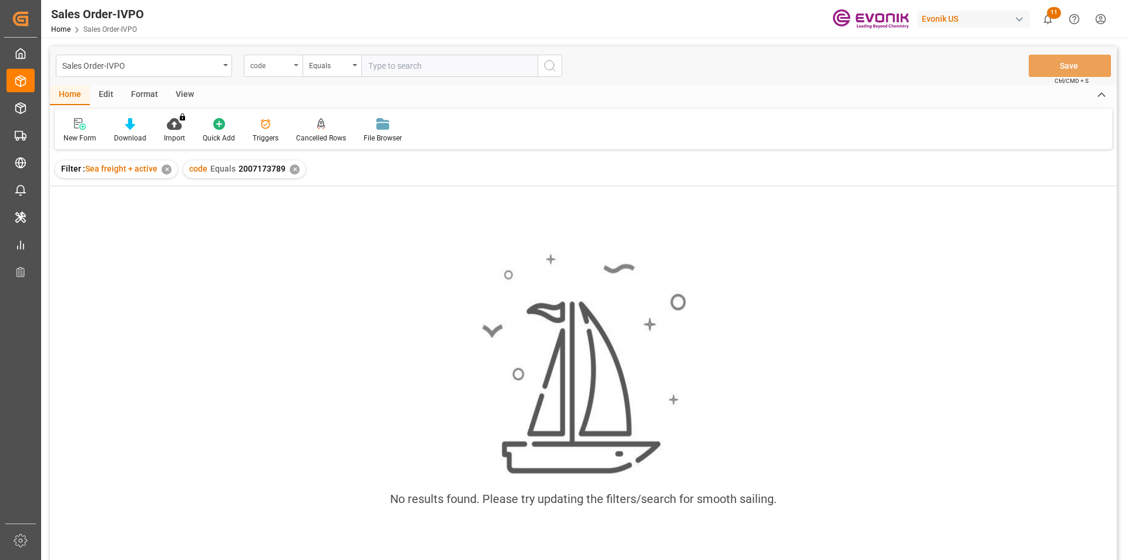
click at [293, 69] on div "code" at bounding box center [273, 66] width 59 height 22
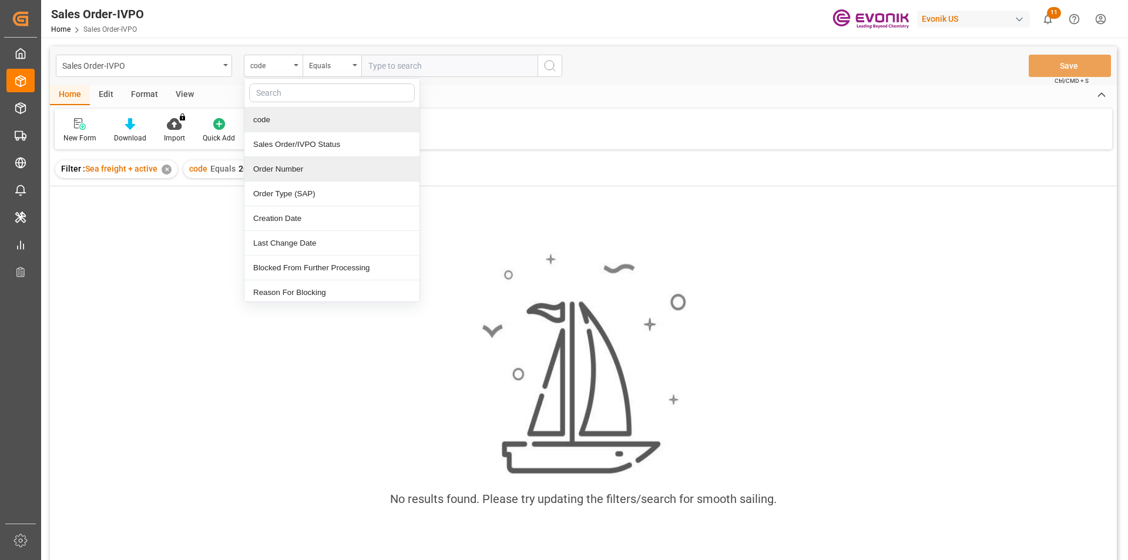
click at [294, 172] on div "Order Number" at bounding box center [331, 169] width 175 height 25
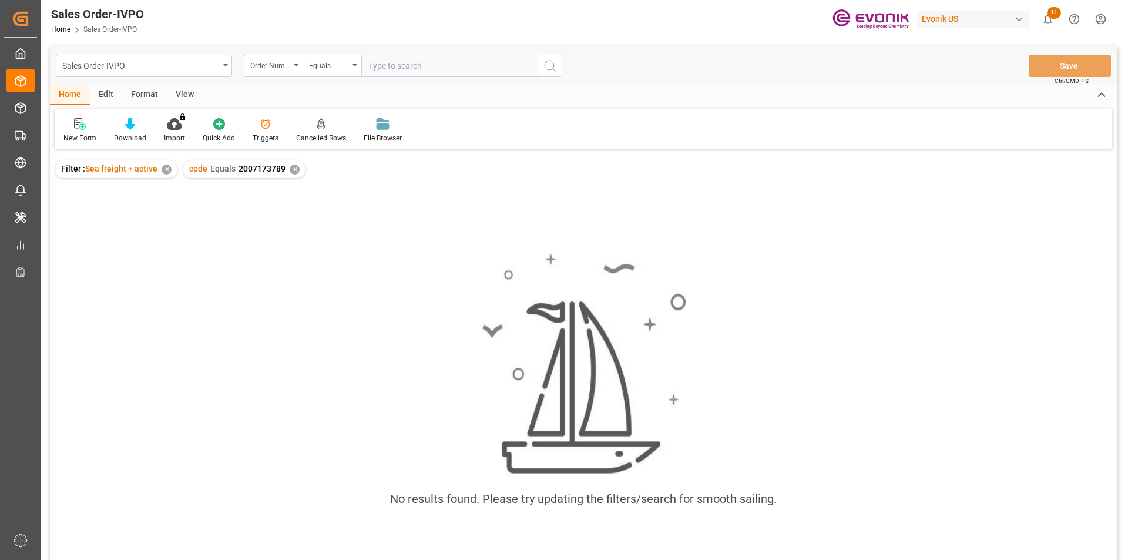
click at [290, 171] on div "✕" at bounding box center [295, 170] width 10 height 10
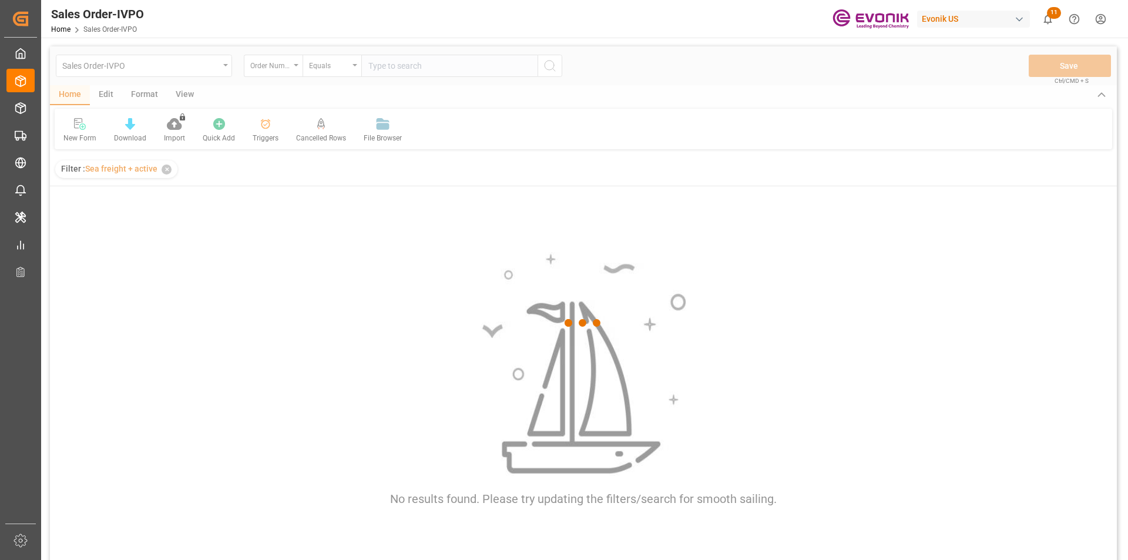
click at [392, 65] on div at bounding box center [583, 322] width 1067 height 553
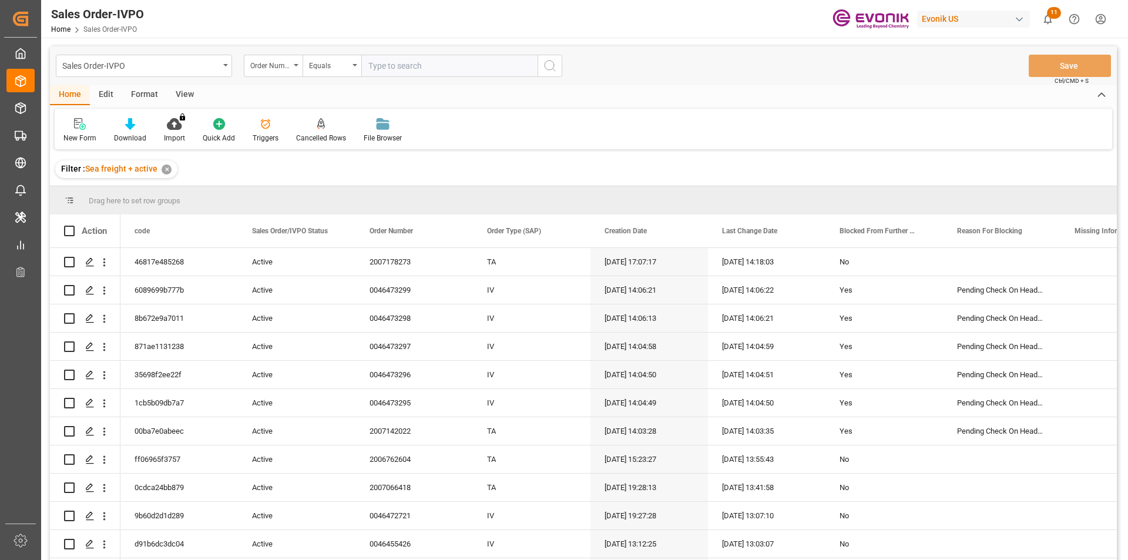
click at [392, 65] on input "text" at bounding box center [449, 66] width 176 height 22
paste input "2007173789"
type input "2007173789"
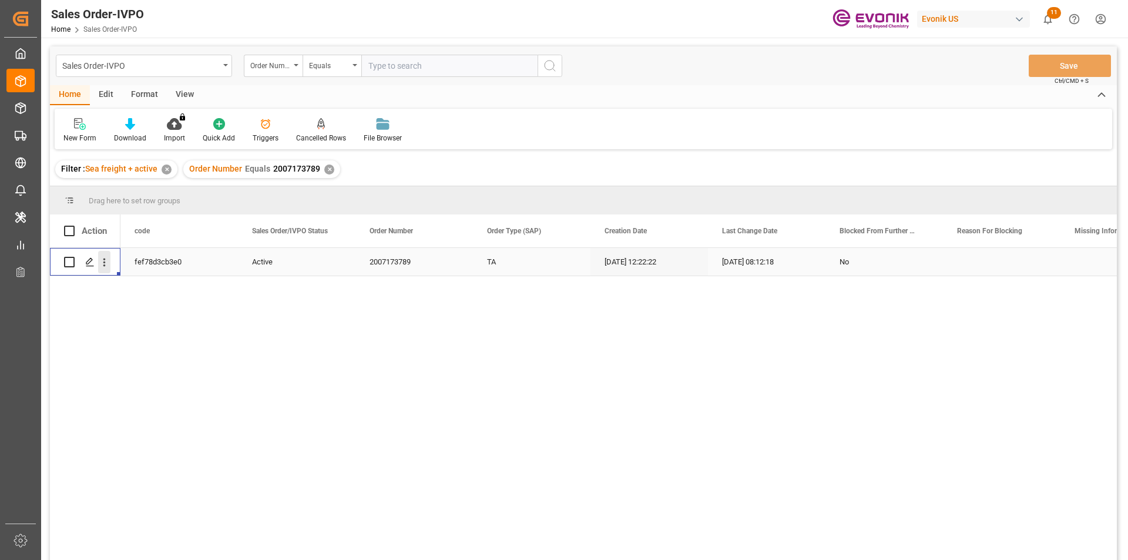
click at [106, 266] on icon "open menu" at bounding box center [104, 262] width 12 height 12
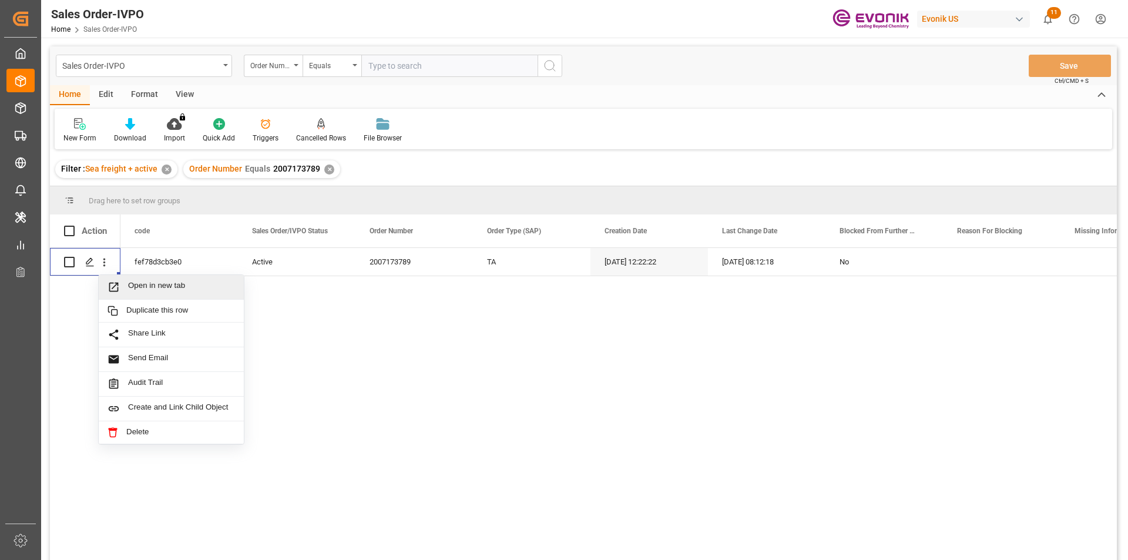
click at [549, 283] on div "fef78d3cb3e0 Active 2007173789 TA 08.09.2025 12:22:22 15.09.2025 08:12:18 No" at bounding box center [618, 408] width 996 height 320
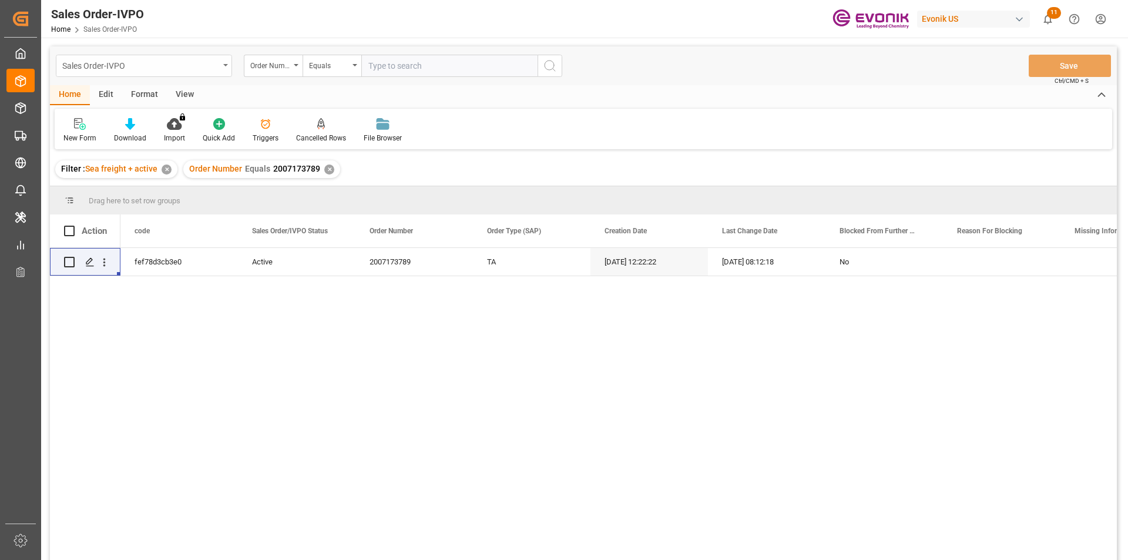
click at [217, 66] on div "Sales Order-IVPO" at bounding box center [140, 65] width 157 height 15
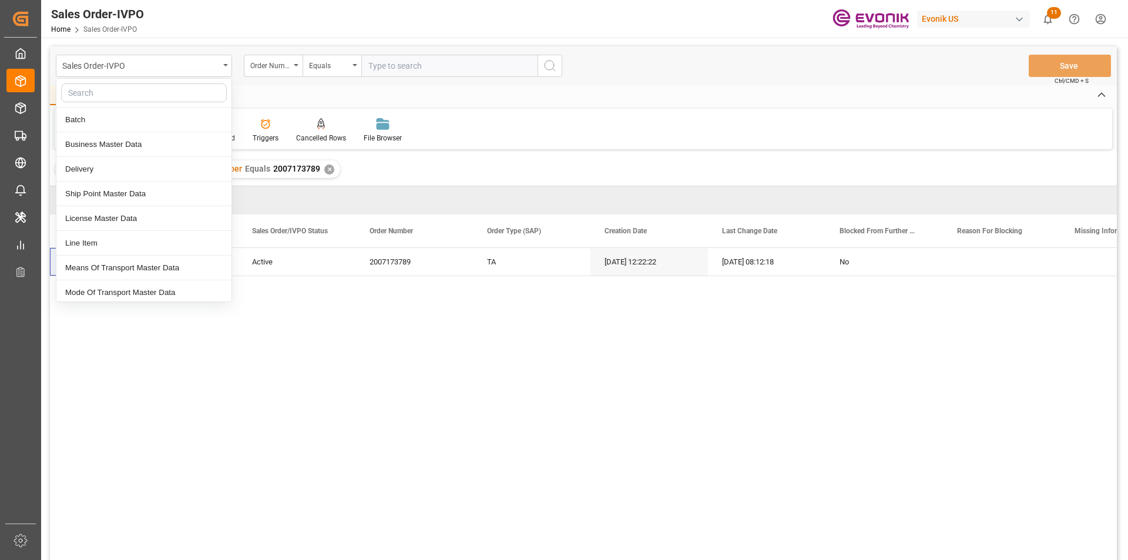
click at [459, 348] on div "fef78d3cb3e0 Active 2007173789 TA 08.09.2025 12:22:22 15.09.2025 08:12:18 No" at bounding box center [618, 408] width 996 height 320
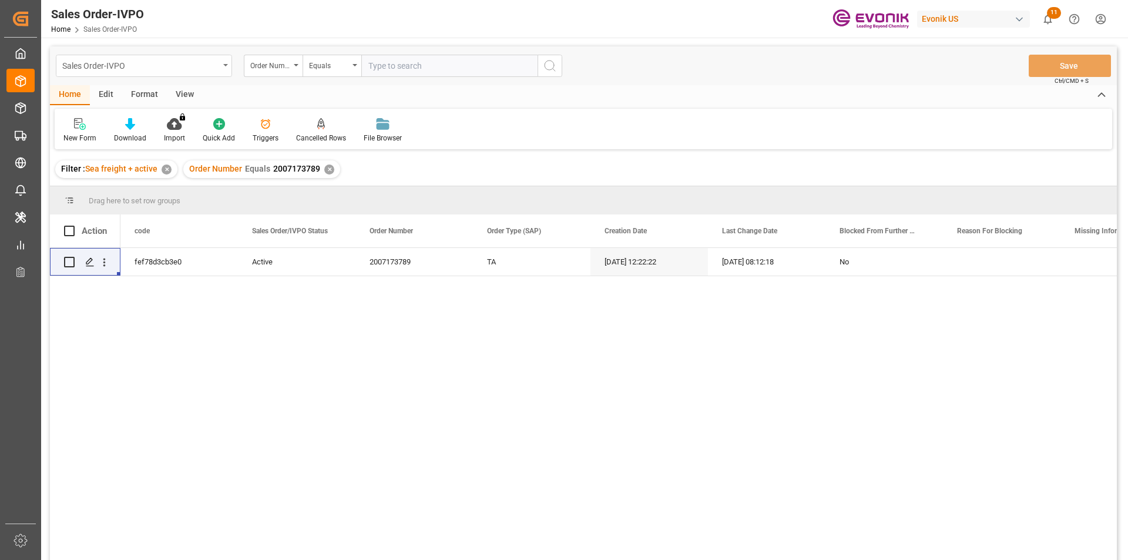
click at [222, 66] on div "Sales Order-IVPO" at bounding box center [144, 66] width 176 height 22
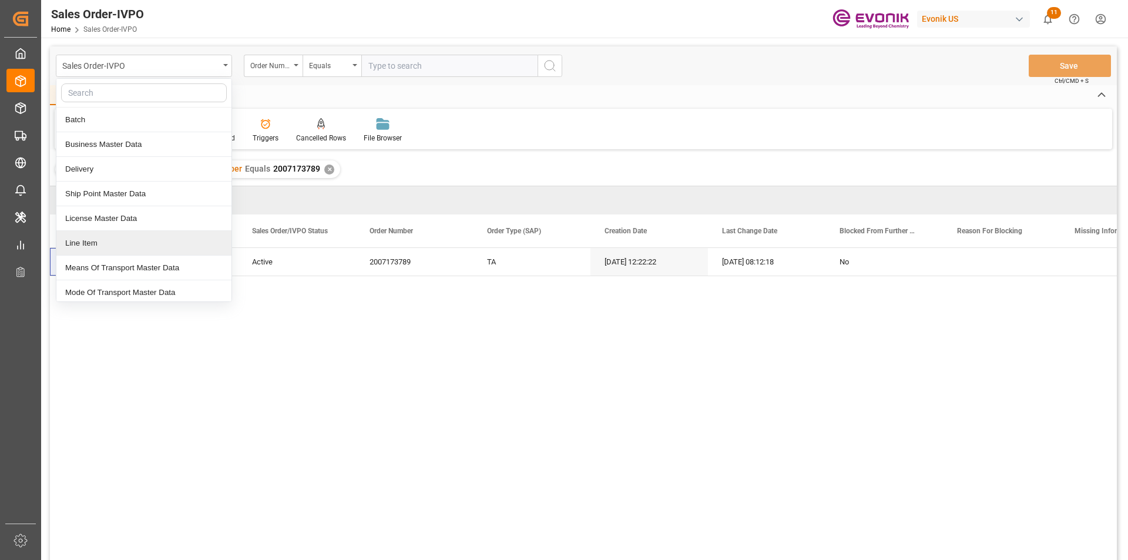
click at [133, 238] on div "Line Item" at bounding box center [143, 243] width 175 height 25
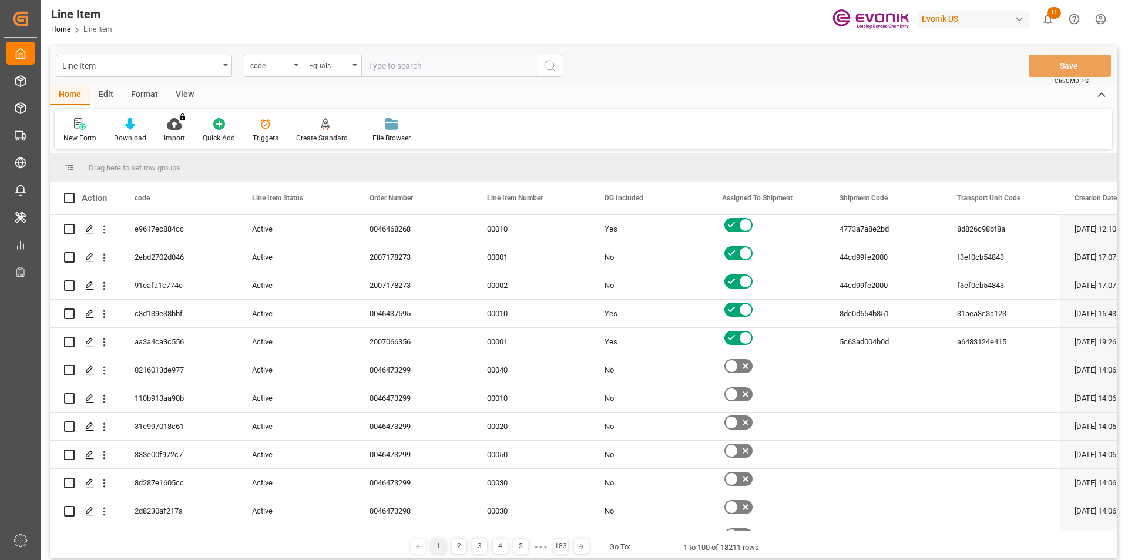
click at [294, 66] on div "code" at bounding box center [273, 66] width 59 height 22
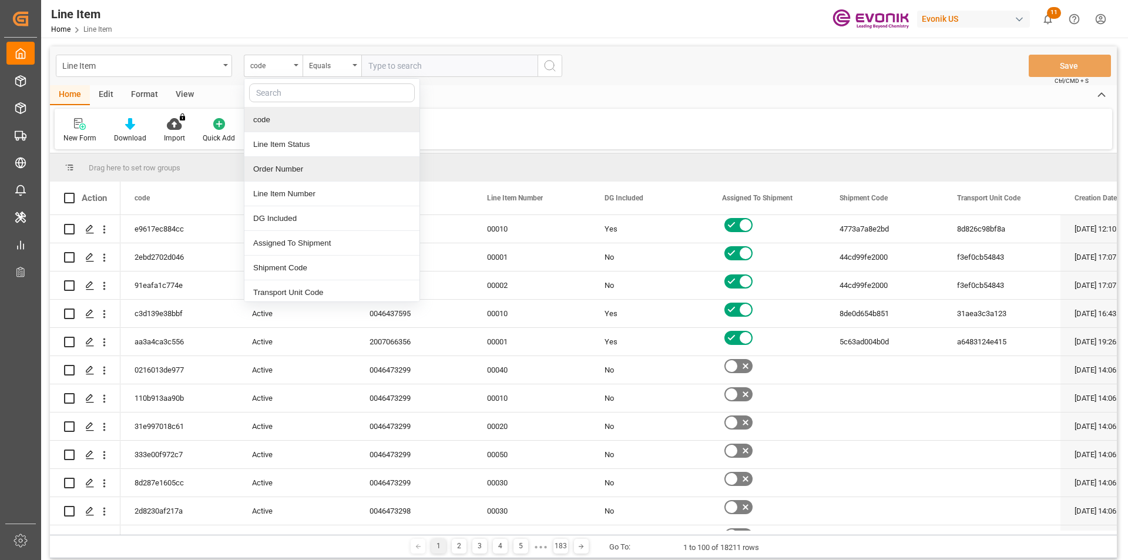
click at [291, 165] on div "Order Number" at bounding box center [331, 169] width 175 height 25
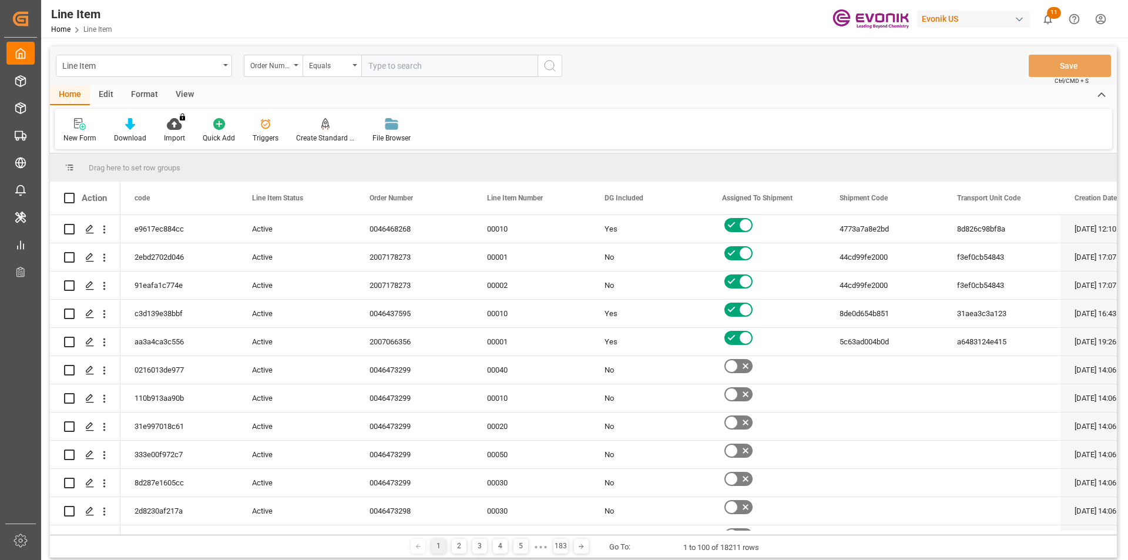
click at [400, 61] on input "text" at bounding box center [449, 66] width 176 height 22
paste input "2007173789"
type input "2007173789"
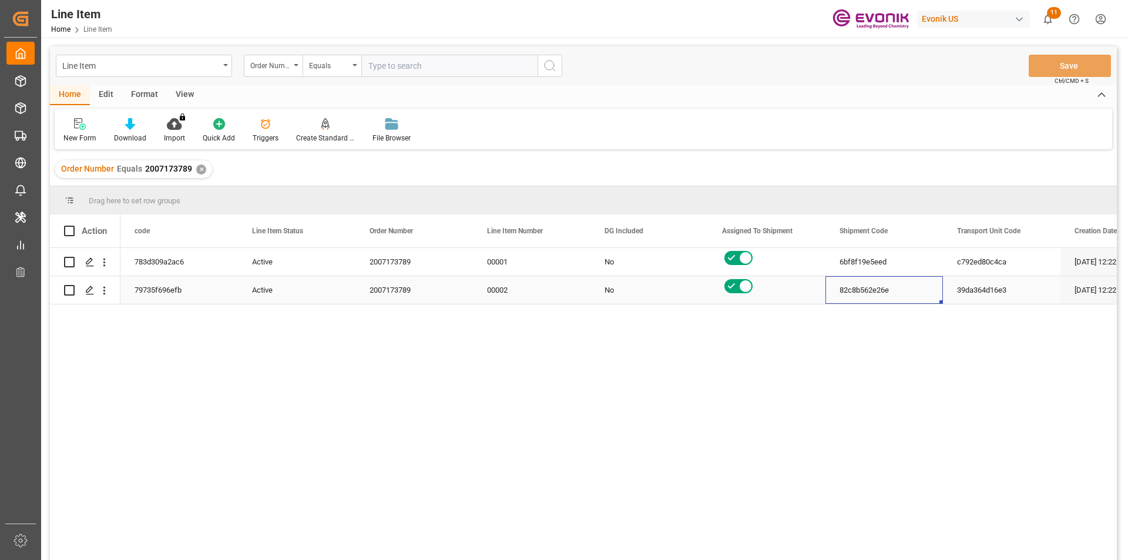
click at [917, 283] on div "82c8b562e26e" at bounding box center [884, 290] width 118 height 28
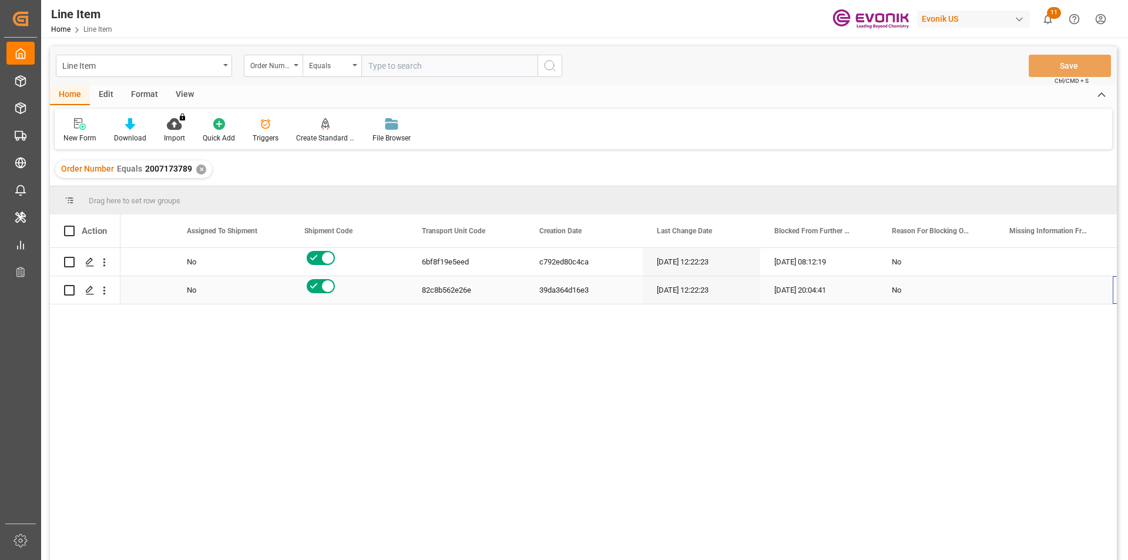
scroll to position [0, 535]
click at [724, 267] on div "15.09.2025 08:12:19" at bounding box center [702, 262] width 118 height 28
click at [110, 260] on div "Press SPACE to select this row." at bounding box center [104, 262] width 30 height 22
click at [103, 262] on icon "open menu" at bounding box center [104, 263] width 2 height 8
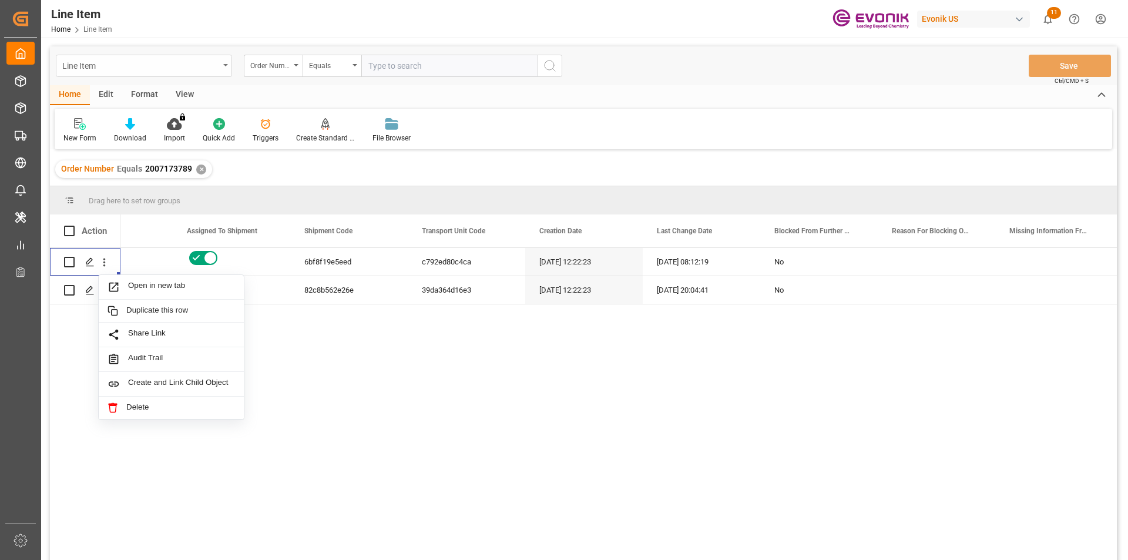
click at [218, 63] on div "Line Item" at bounding box center [140, 65] width 157 height 15
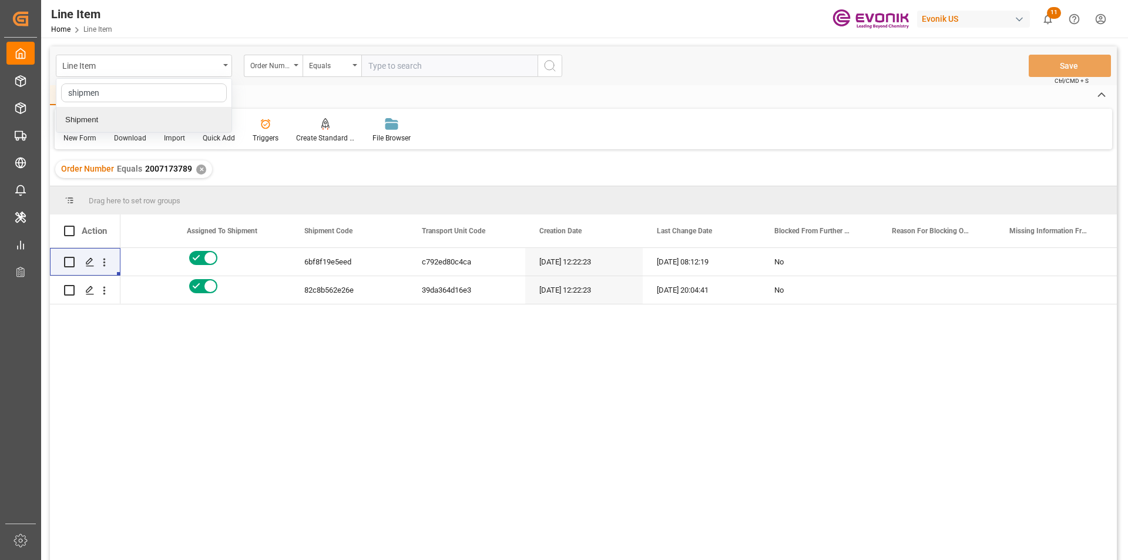
type input "shipment"
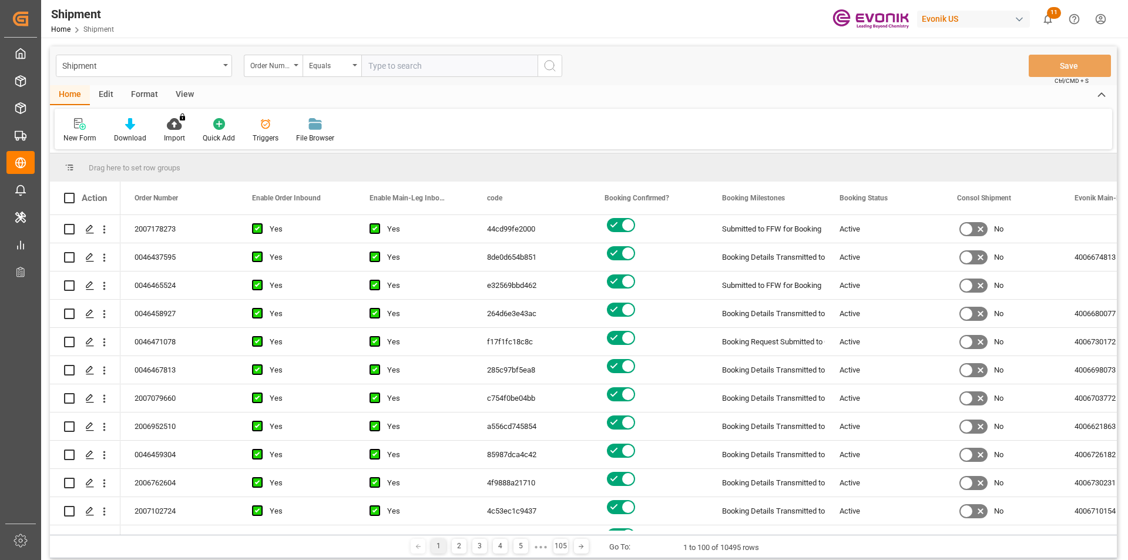
click at [398, 66] on input "text" at bounding box center [449, 66] width 176 height 22
paste input "2007173789"
type input "2007173789"
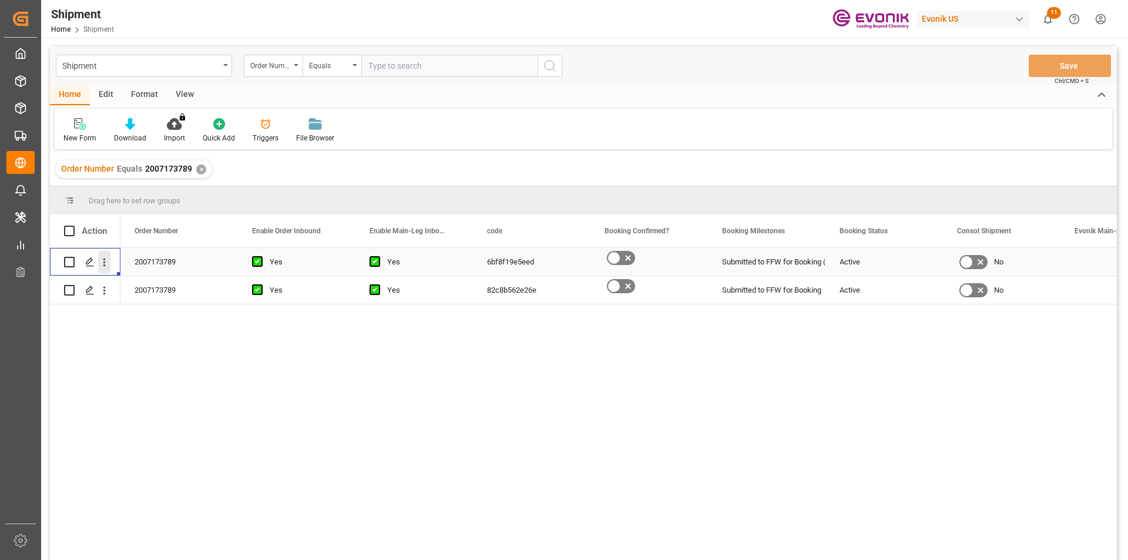
click at [100, 263] on icon "open menu" at bounding box center [104, 262] width 12 height 12
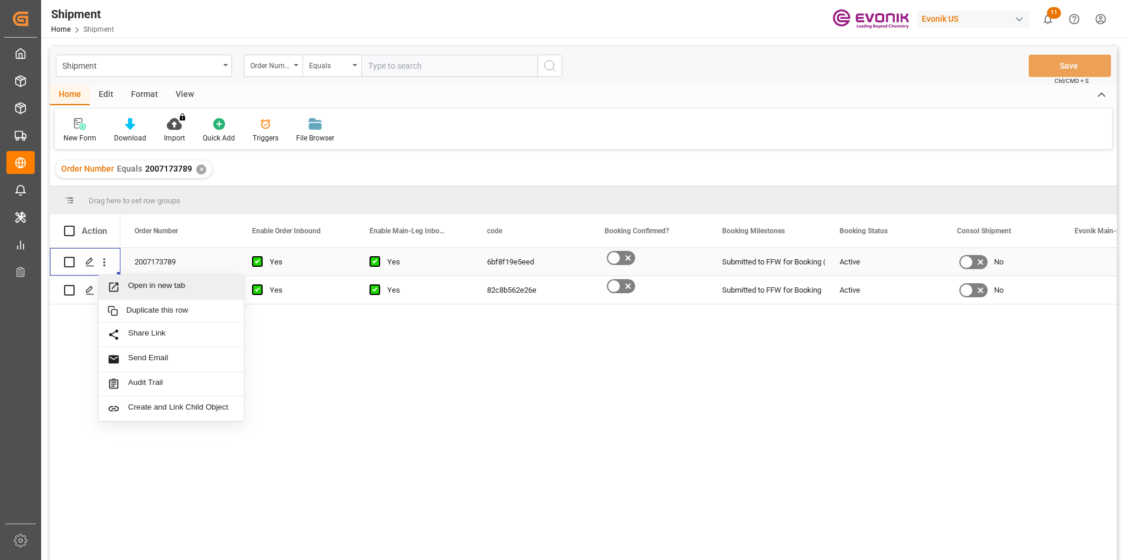
click at [122, 280] on div "Open in new tab" at bounding box center [171, 287] width 145 height 25
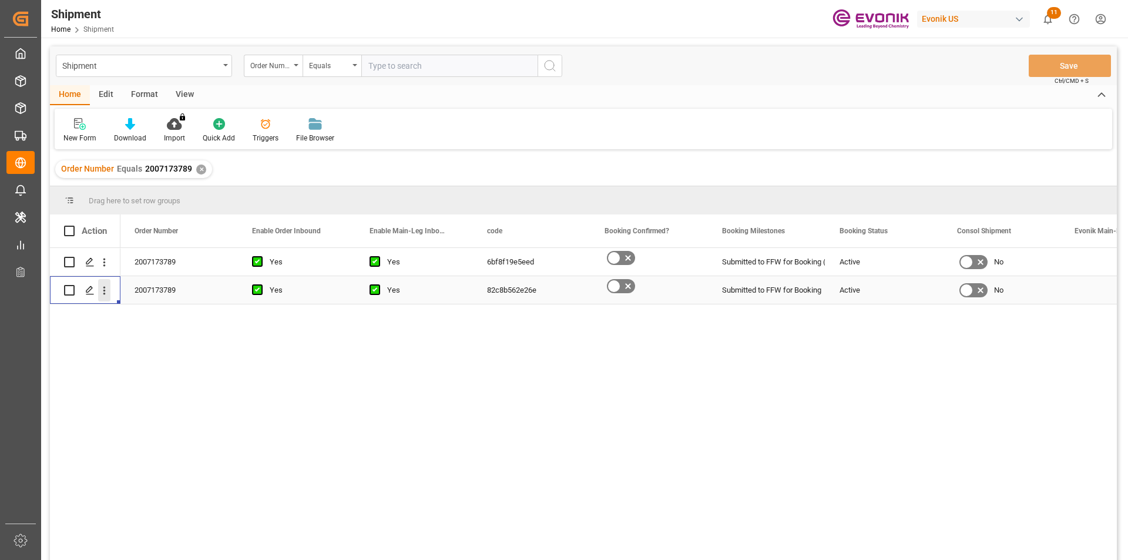
click at [104, 294] on icon "open menu" at bounding box center [104, 291] width 2 height 8
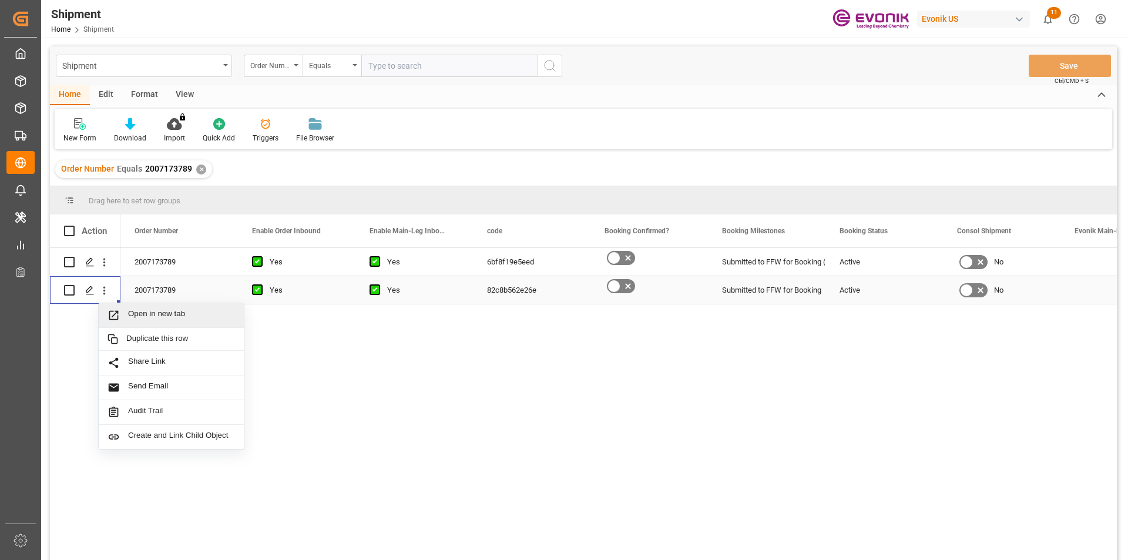
click at [140, 317] on span "Open in new tab" at bounding box center [181, 315] width 107 height 12
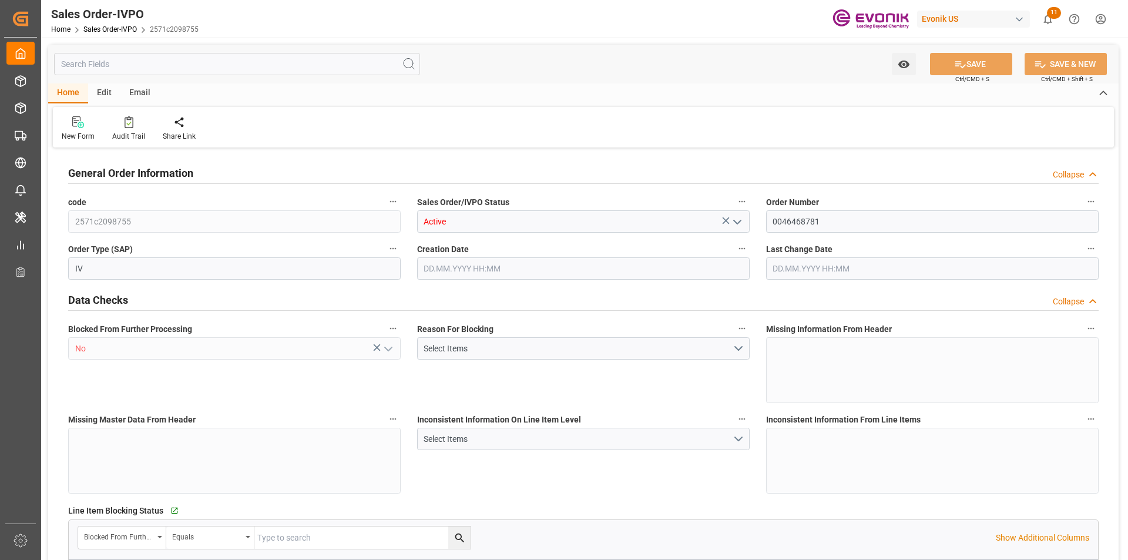
type input "BRSSZ"
type input "0"
type input "1"
type input "2"
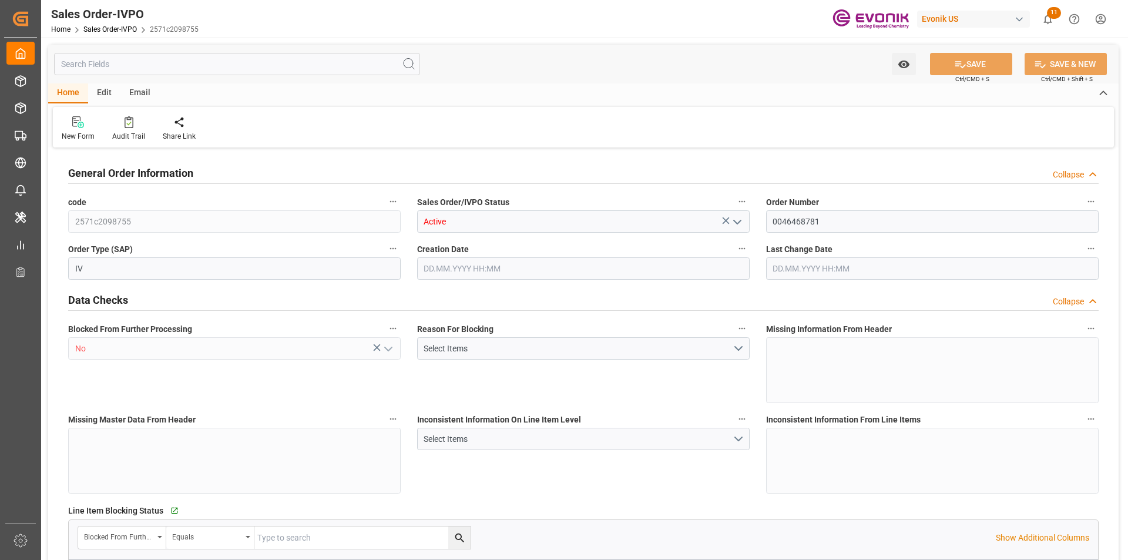
type input "16214.4"
type input "47.2896"
type input "17000"
type input "30"
type input "04.09.2025 14:25"
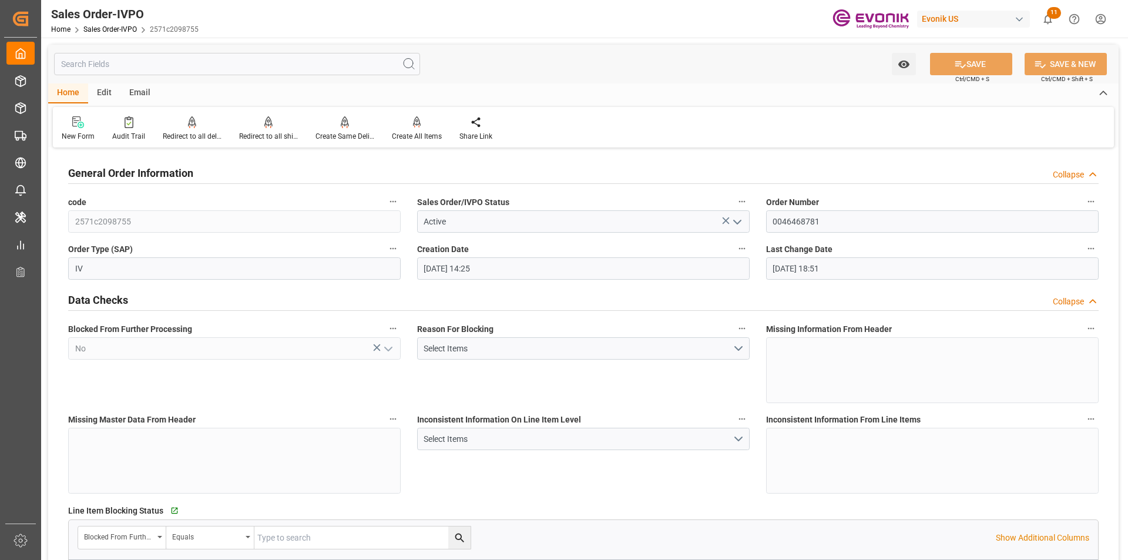
type input "11.09.2025 18:51"
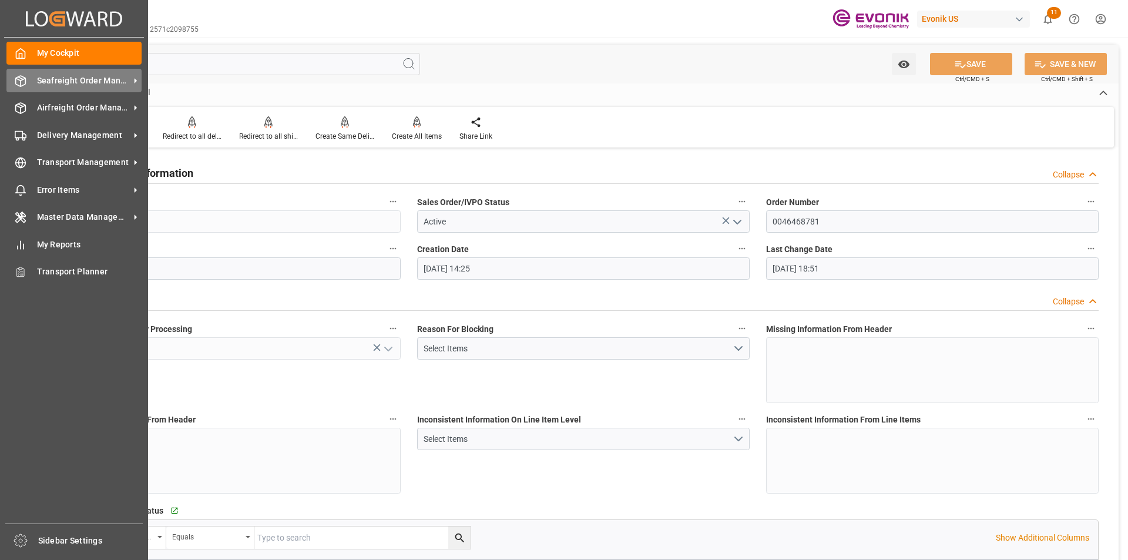
click at [88, 81] on span "Seafreight Order Management" at bounding box center [83, 81] width 93 height 12
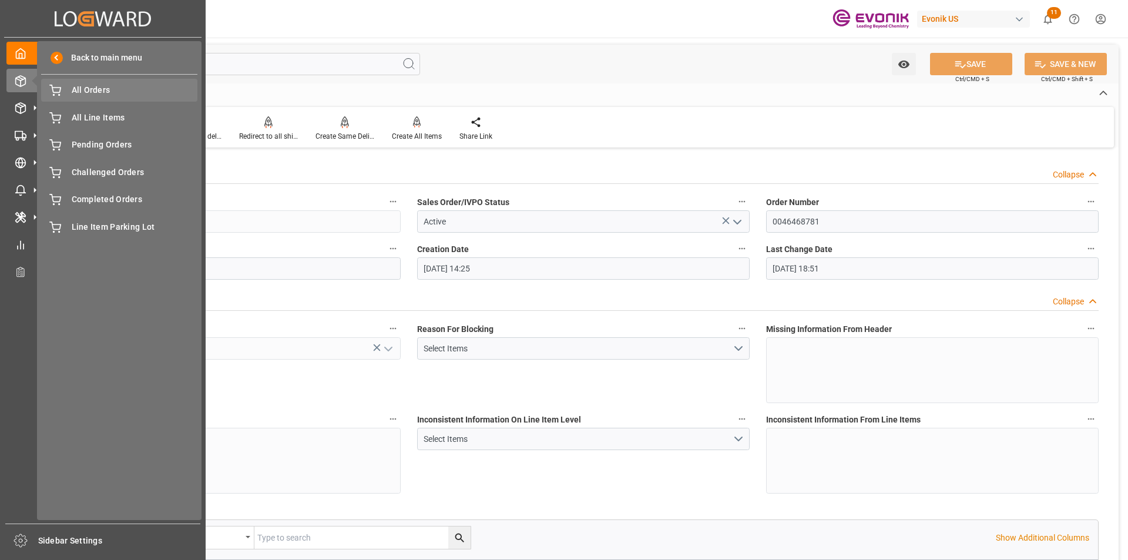
click at [112, 90] on span "All Orders" at bounding box center [135, 90] width 126 height 12
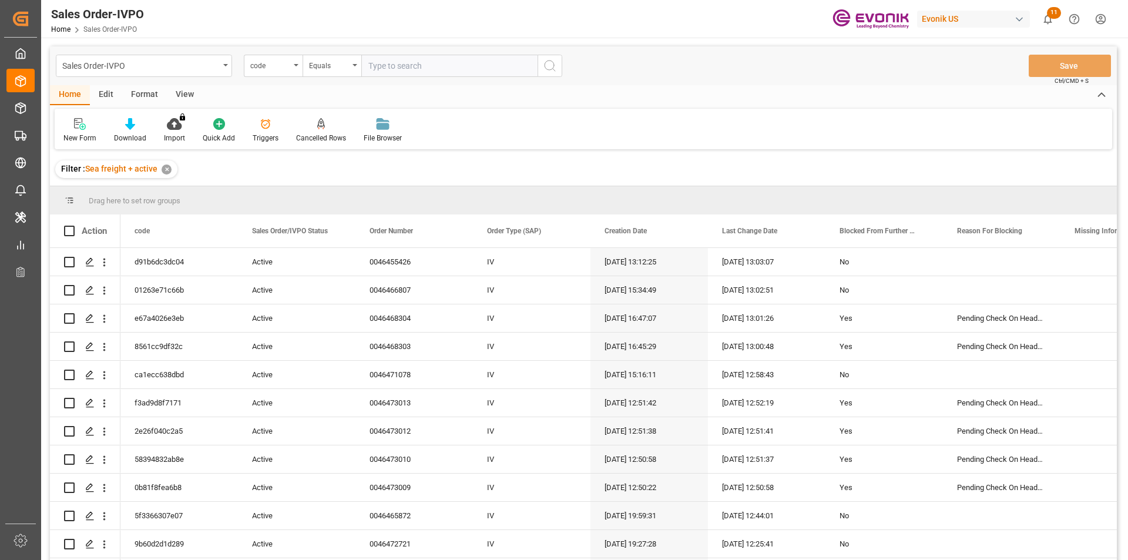
click at [286, 74] on div "code" at bounding box center [273, 66] width 59 height 22
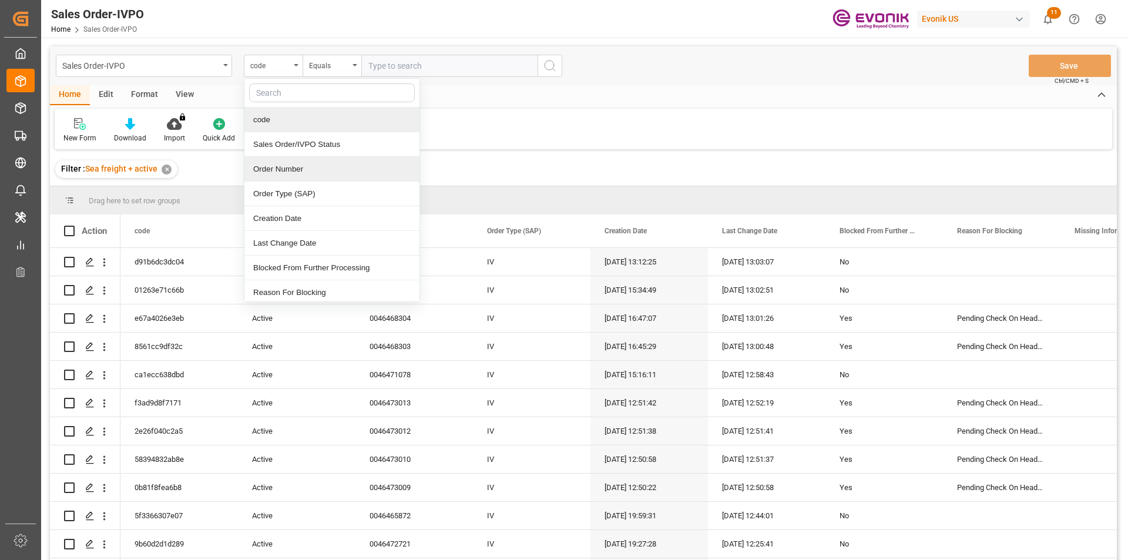
click at [263, 172] on div "Order Number" at bounding box center [331, 169] width 175 height 25
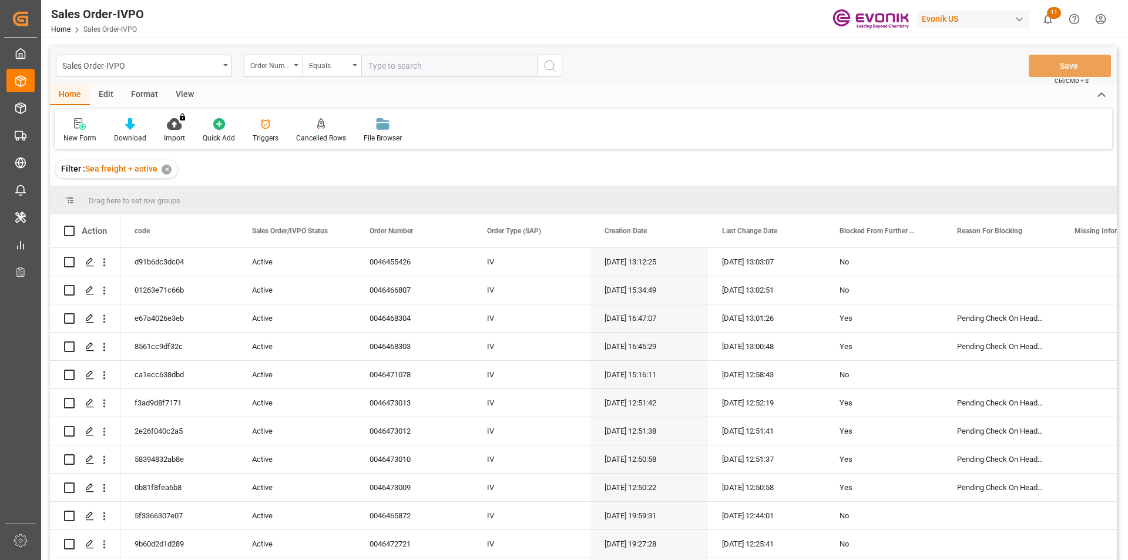
click at [388, 69] on input "text" at bounding box center [449, 66] width 176 height 22
paste input "2007054875"
type input "2007054875"
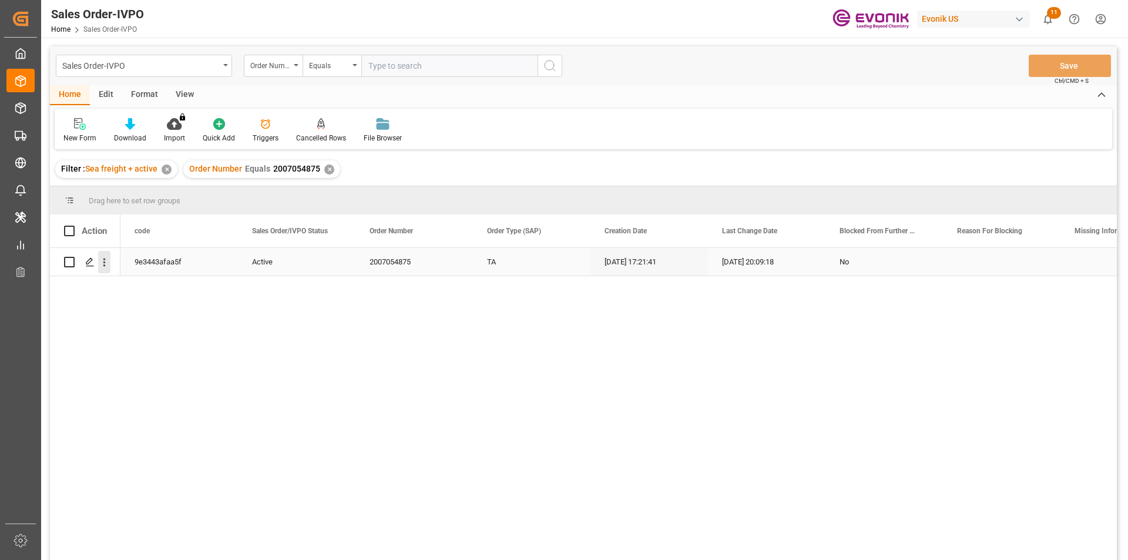
click at [100, 263] on icon "open menu" at bounding box center [104, 262] width 12 height 12
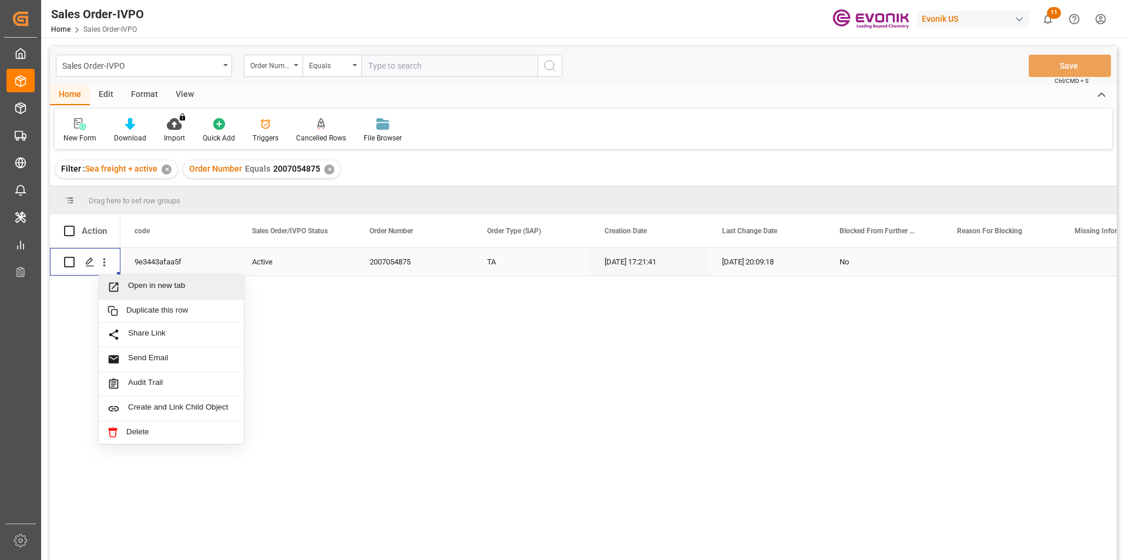
click at [194, 293] on span "Open in new tab" at bounding box center [181, 287] width 107 height 12
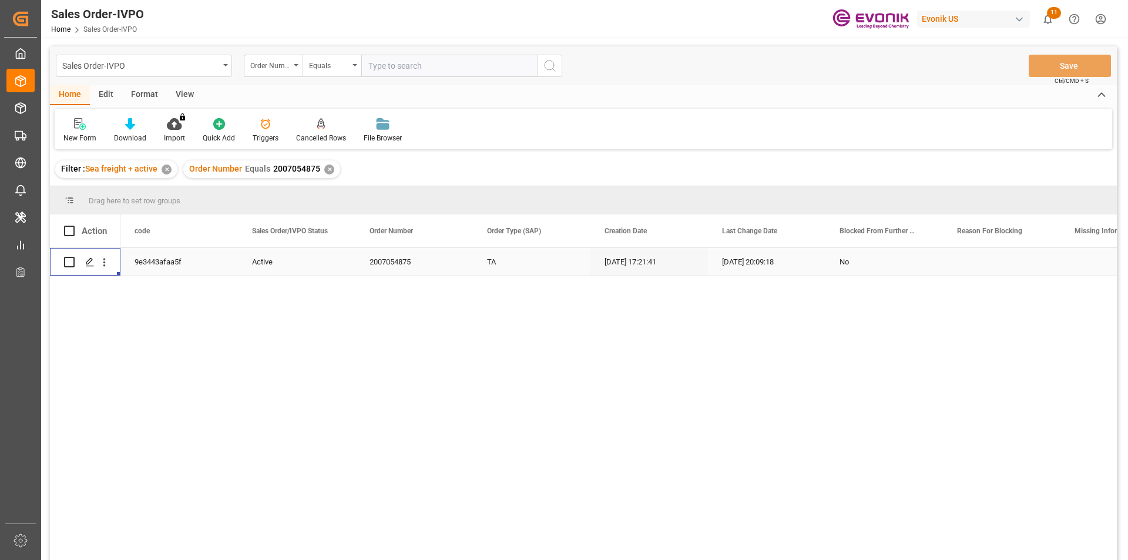
click at [325, 170] on div "✕" at bounding box center [329, 170] width 10 height 10
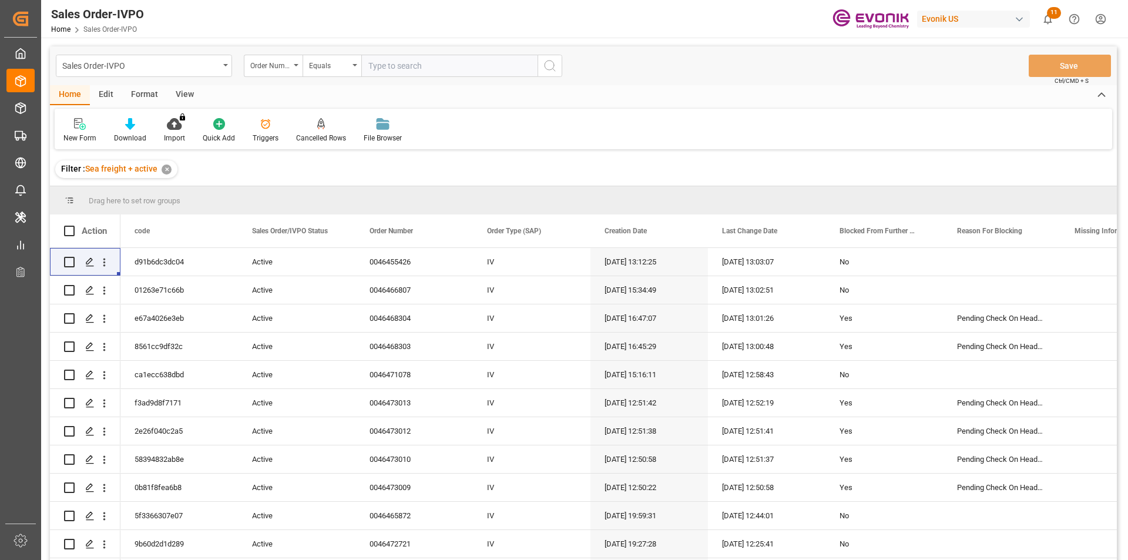
click at [395, 73] on input "text" at bounding box center [449, 66] width 176 height 22
paste input "0046437596"
type input "0046437596"
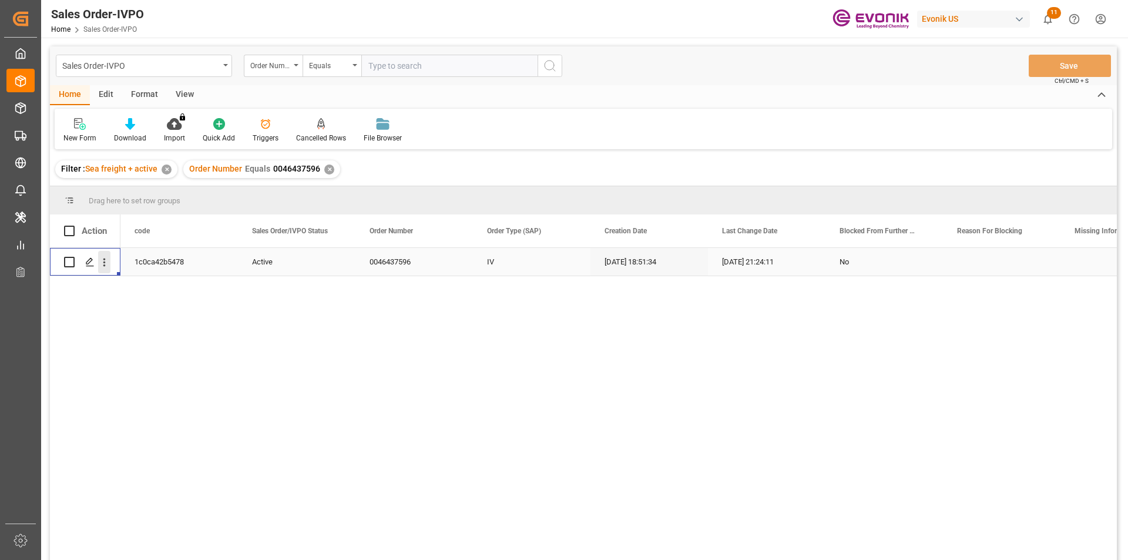
click at [108, 263] on icon "open menu" at bounding box center [104, 262] width 12 height 12
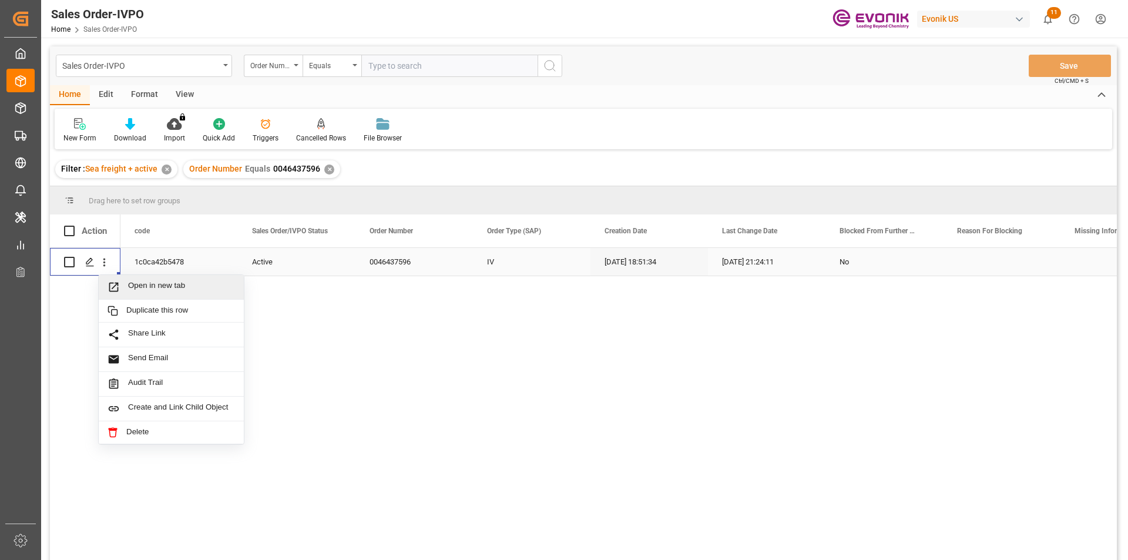
click at [163, 287] on span "Open in new tab" at bounding box center [181, 287] width 107 height 12
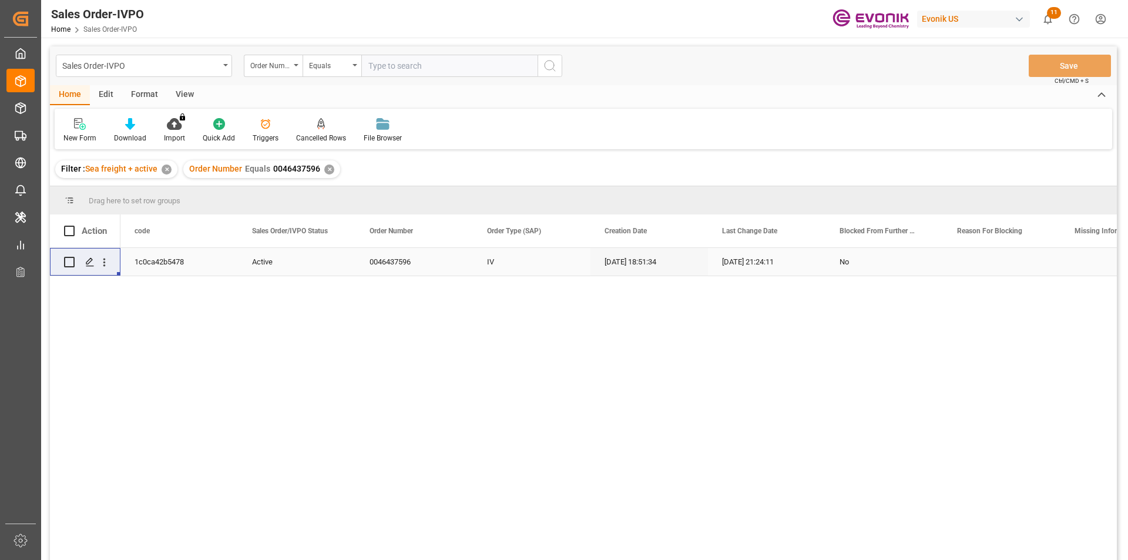
click at [324, 169] on div "✕" at bounding box center [329, 170] width 10 height 10
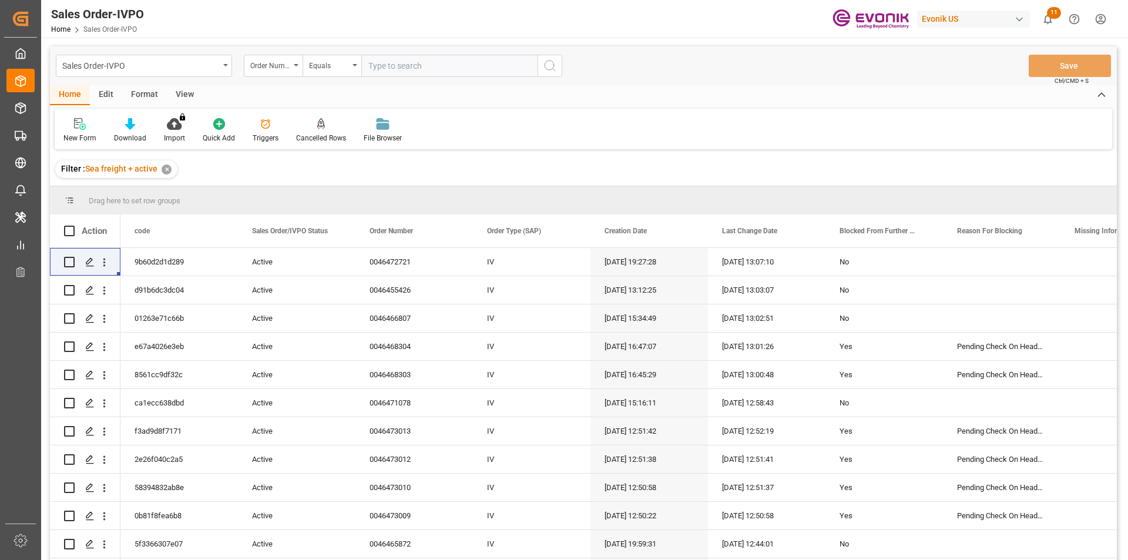
click at [417, 71] on input "text" at bounding box center [449, 66] width 176 height 22
paste input "46466103"
click at [371, 68] on input "46466103" at bounding box center [449, 66] width 176 height 22
type input "0046466103"
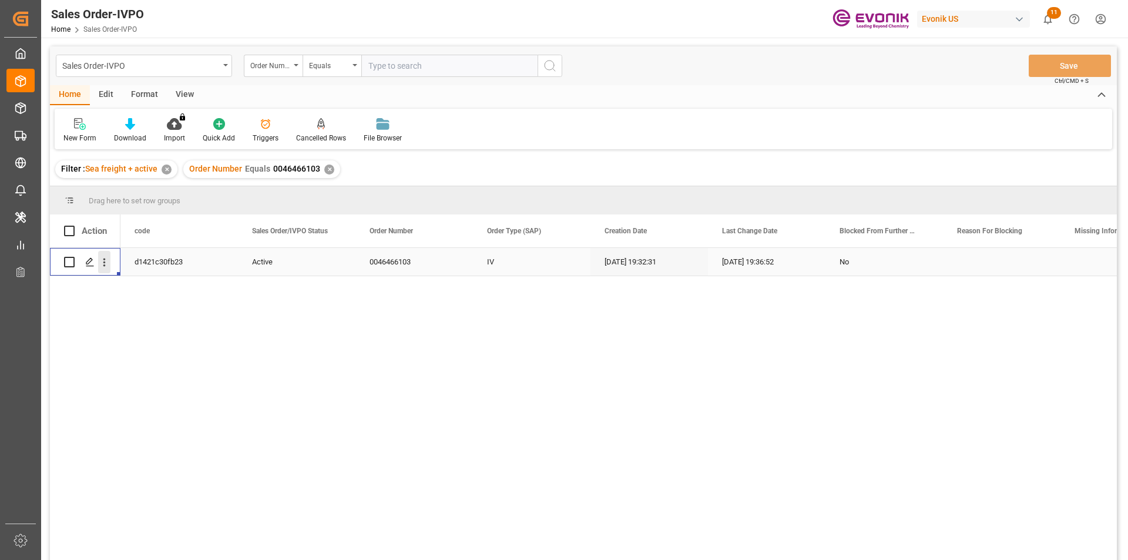
click at [102, 260] on icon "open menu" at bounding box center [104, 262] width 12 height 12
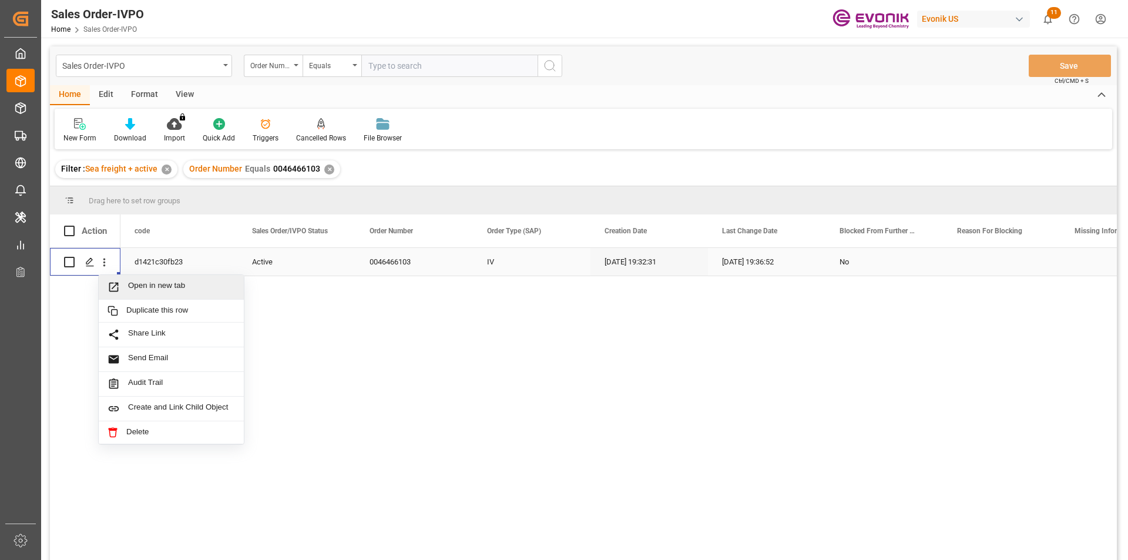
click at [169, 280] on div "Open in new tab" at bounding box center [171, 287] width 145 height 25
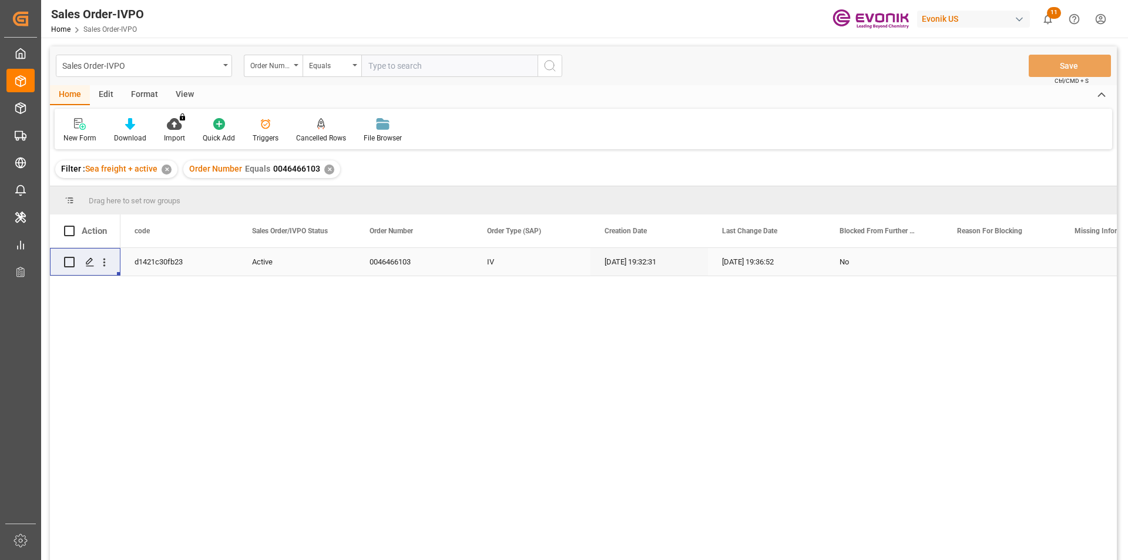
click at [325, 172] on div "✕" at bounding box center [329, 170] width 10 height 10
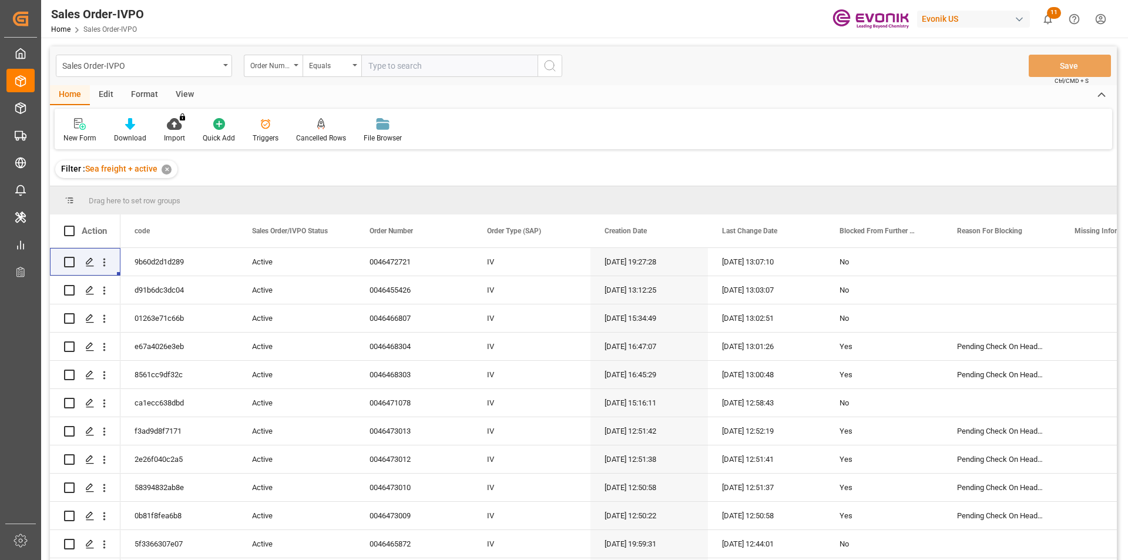
click at [412, 75] on input "text" at bounding box center [449, 66] width 176 height 22
paste input "0046468469"
type input "0046468469"
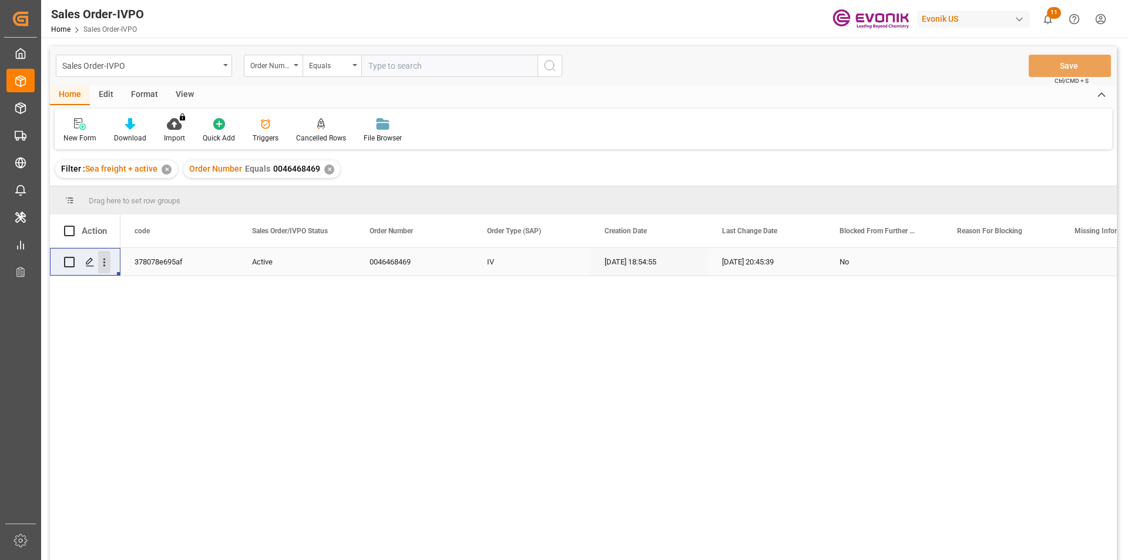
click at [103, 264] on icon "open menu" at bounding box center [104, 262] width 12 height 12
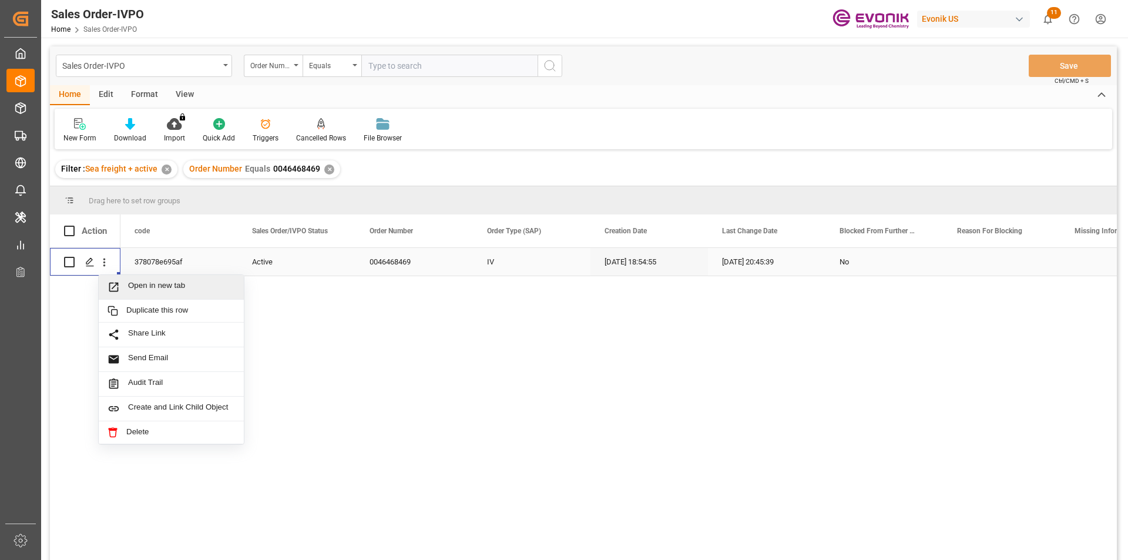
click at [175, 282] on span "Open in new tab" at bounding box center [181, 287] width 107 height 12
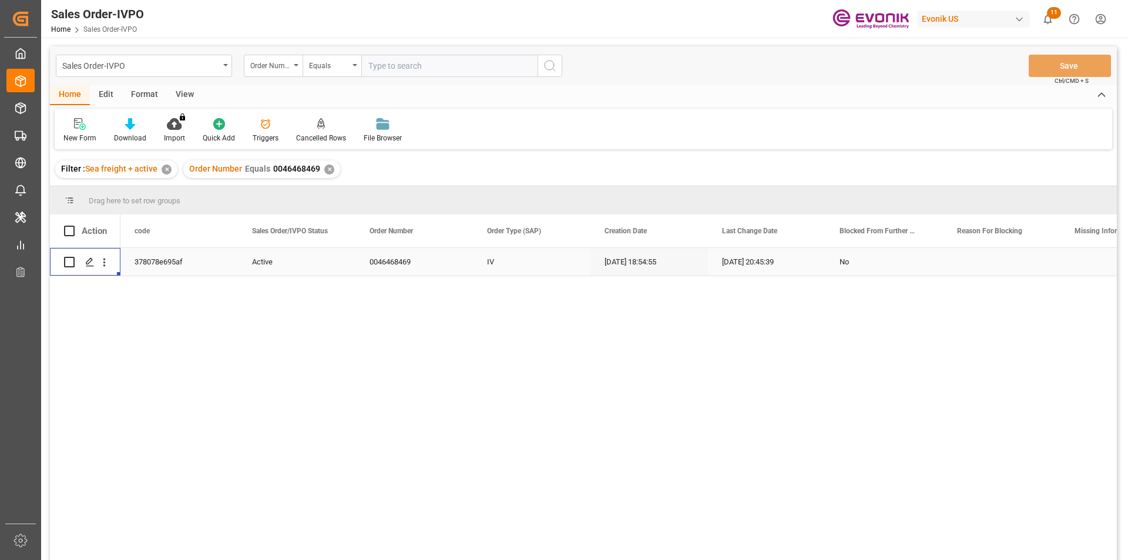
click at [327, 171] on div "✕" at bounding box center [329, 170] width 10 height 10
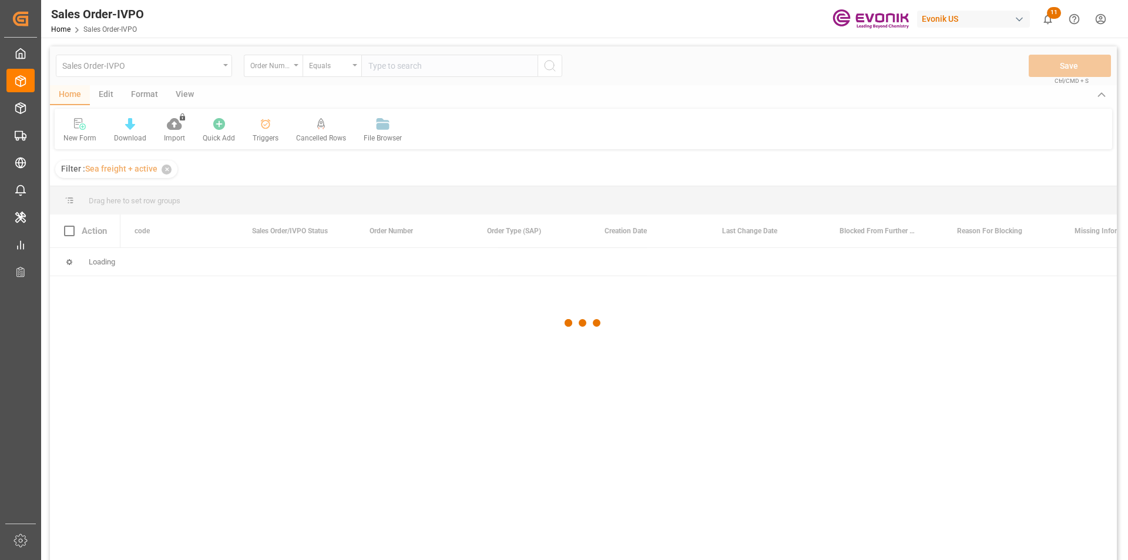
click at [420, 80] on div at bounding box center [583, 322] width 1067 height 553
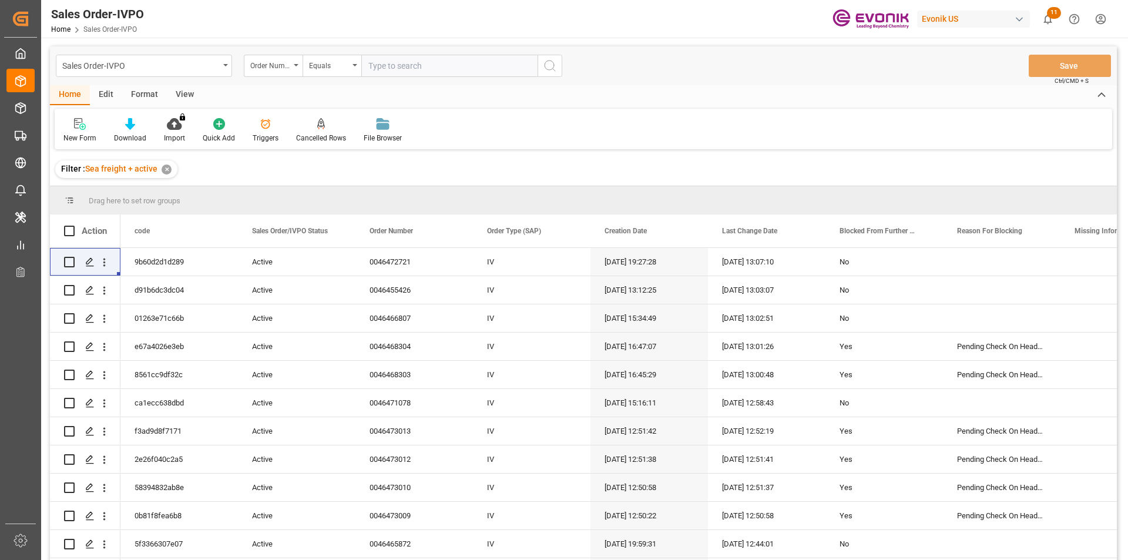
click at [426, 69] on input "text" at bounding box center [449, 66] width 176 height 22
paste input "0046468469"
type input "0046468469"
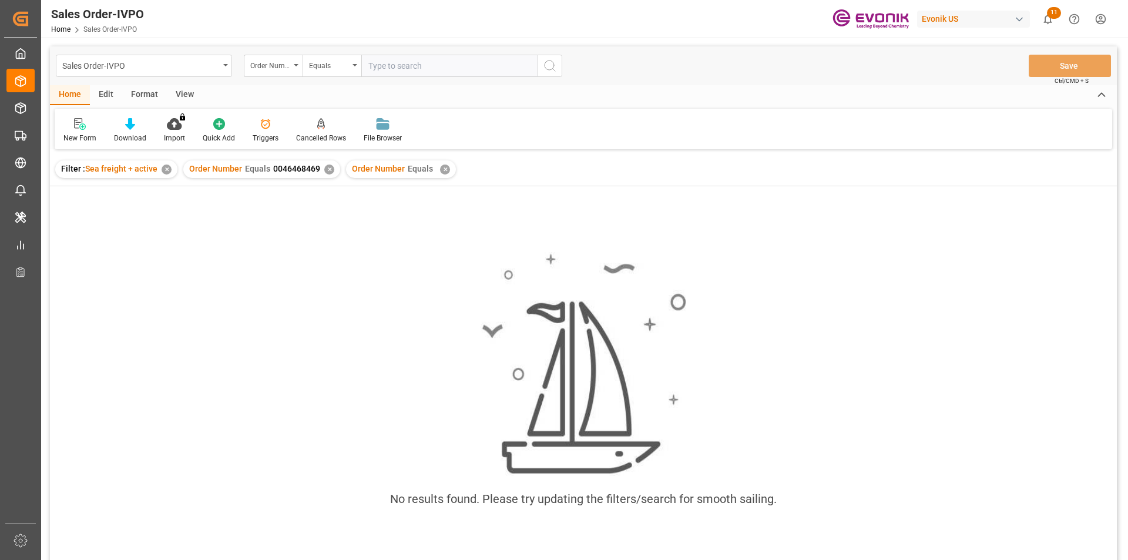
click at [443, 170] on div "✕" at bounding box center [445, 170] width 10 height 10
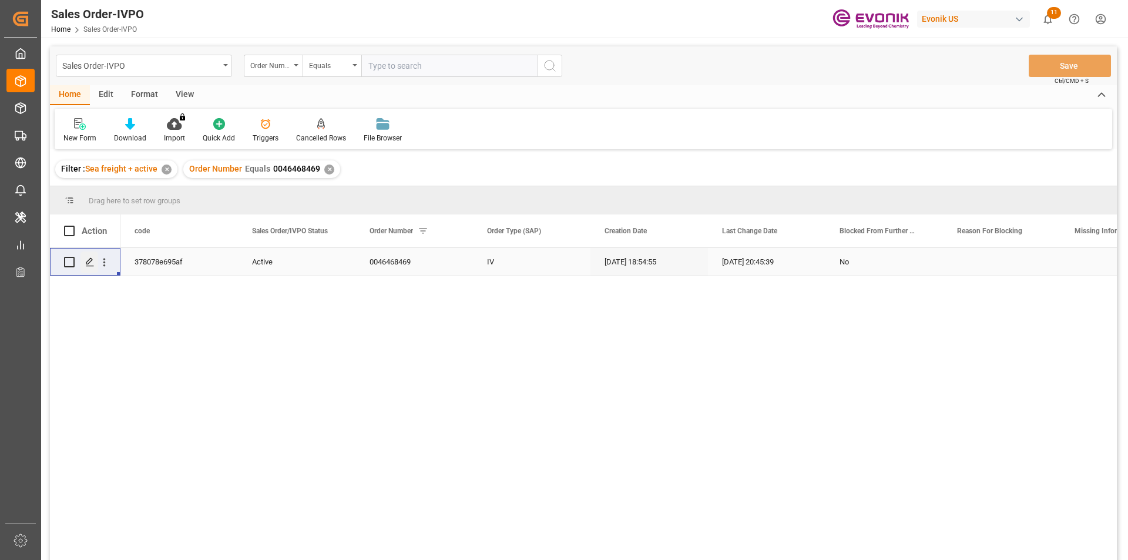
click at [98, 263] on div "Press SPACE to select this row." at bounding box center [89, 262] width 18 height 22
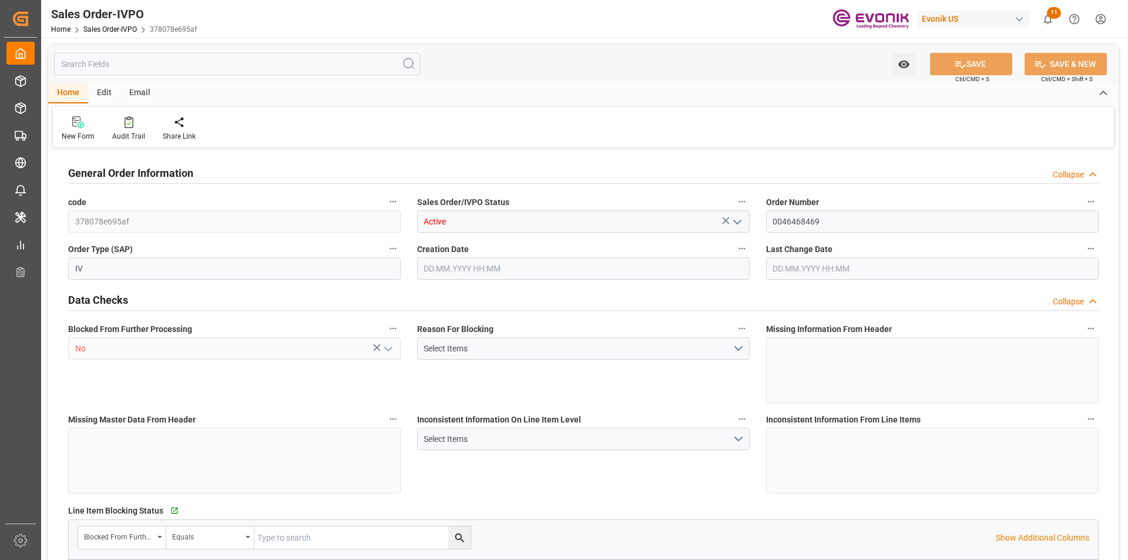
type input "NLRTM"
type input "49 2365 49 84486Fax No:"
type input "0"
type input "1"
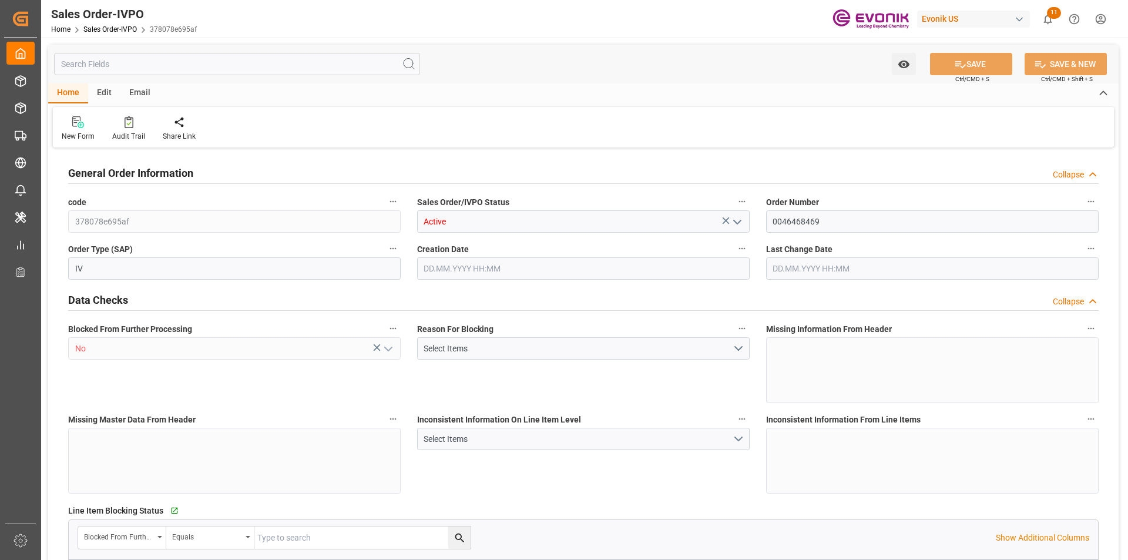
type input "1"
type input "10382.4"
type input "13.4233"
type input "17000"
type input "30"
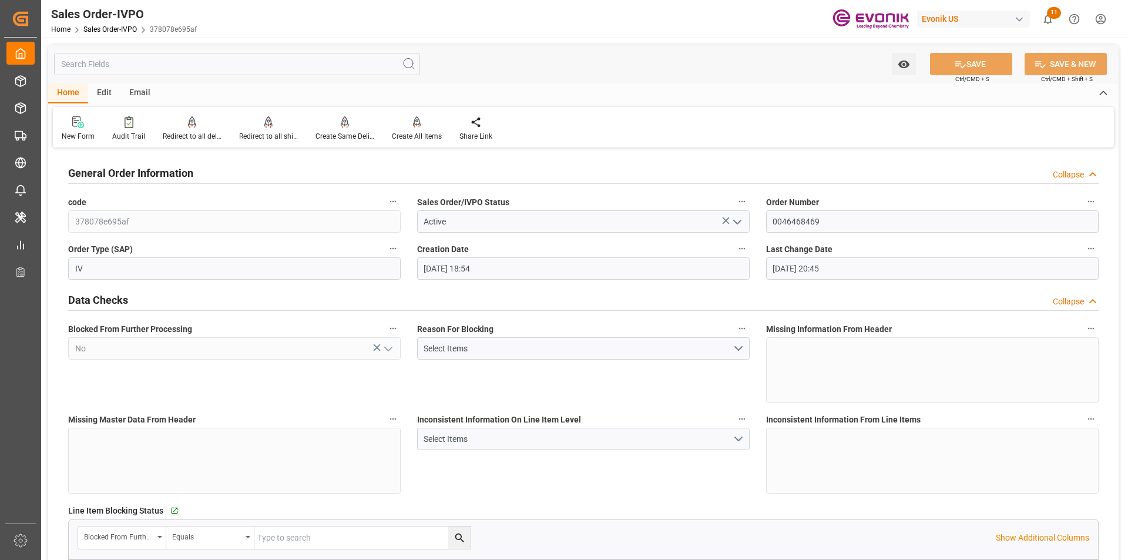
type input "26.08.2025 18:54"
type input "28.08.2025 20:45"
type input "49 2365 49 84486Fax No:"
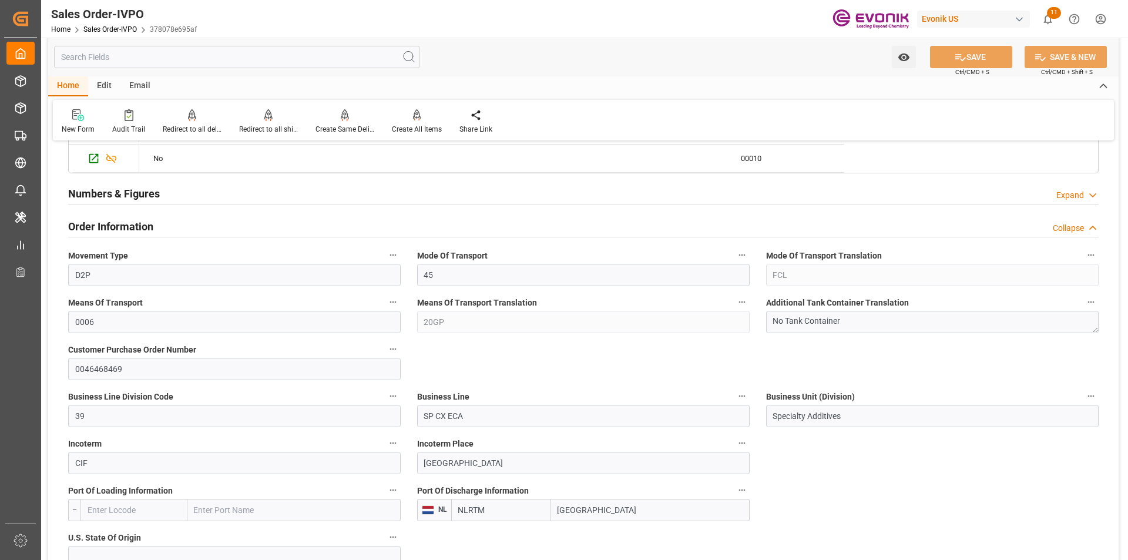
scroll to position [529, 0]
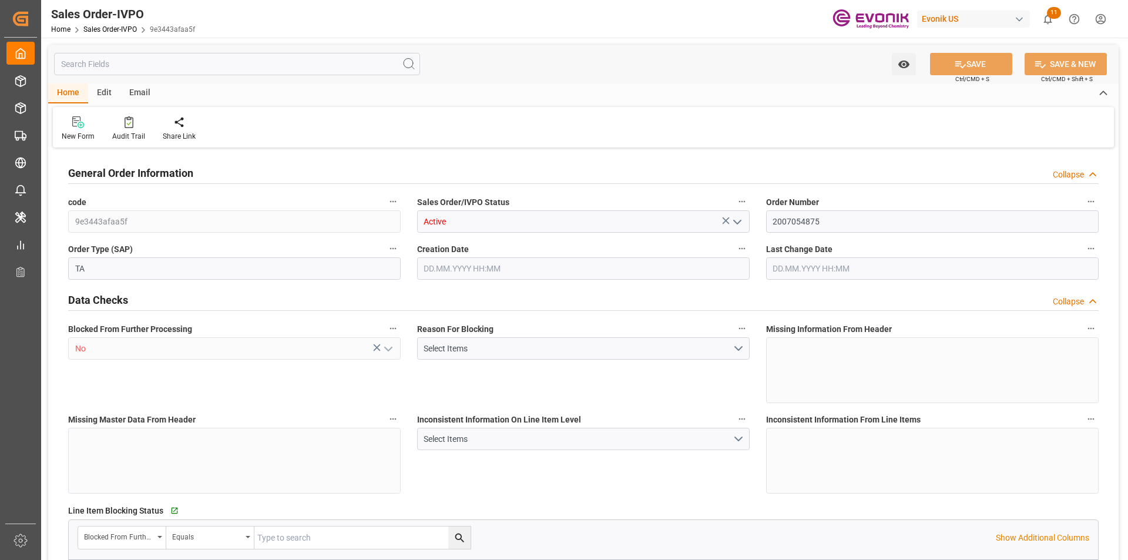
type input "TNTUN"
type input "0"
type input "2"
type input "3"
type input "2"
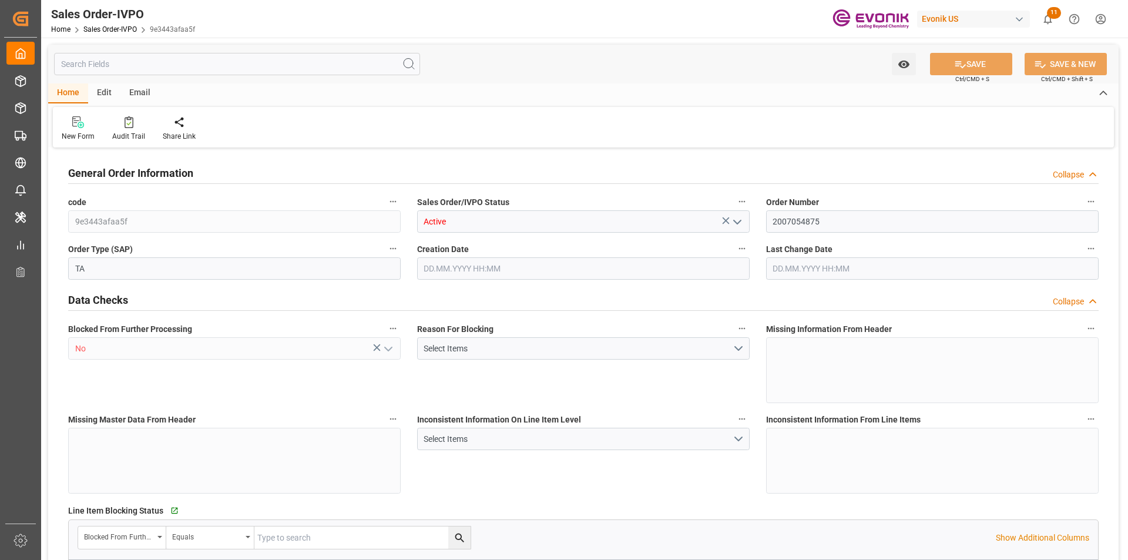
type input "39602.08"
type input "35.7032"
type input "34000"
type input "60"
type input "17.06.2025 17:21"
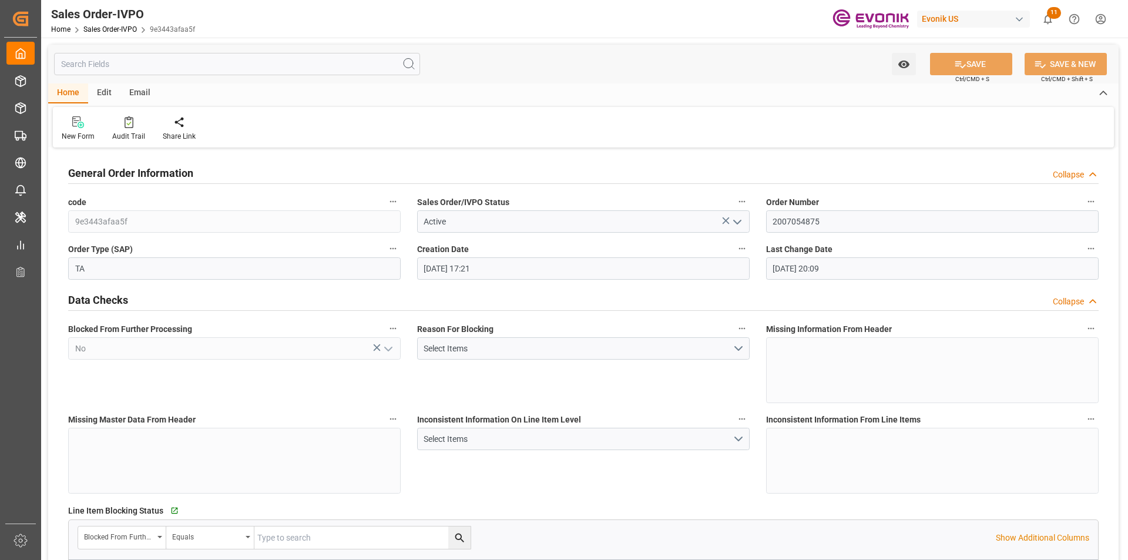
type input "11.08.2025 20:09"
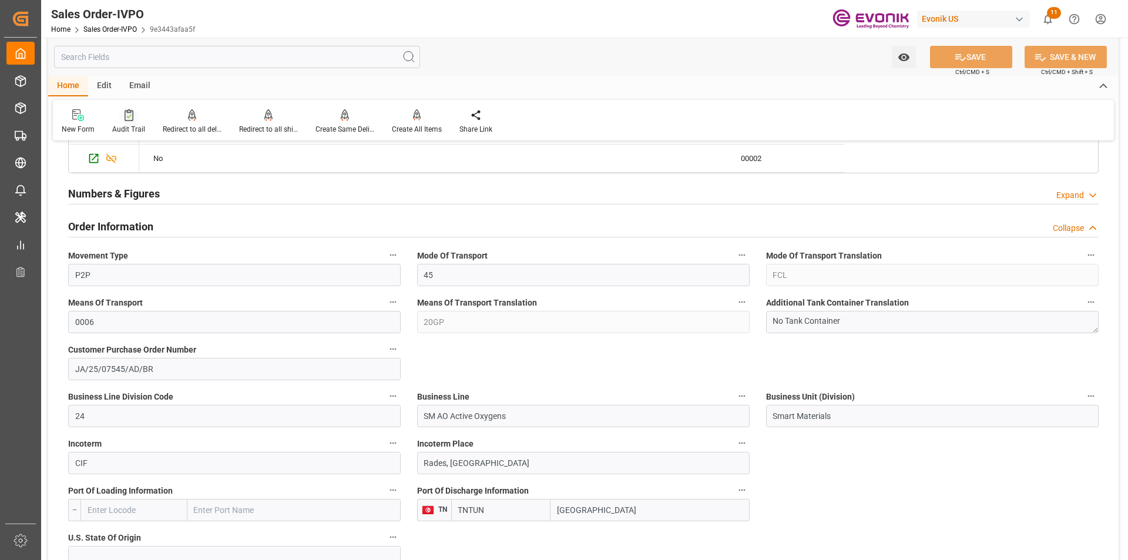
scroll to position [235, 0]
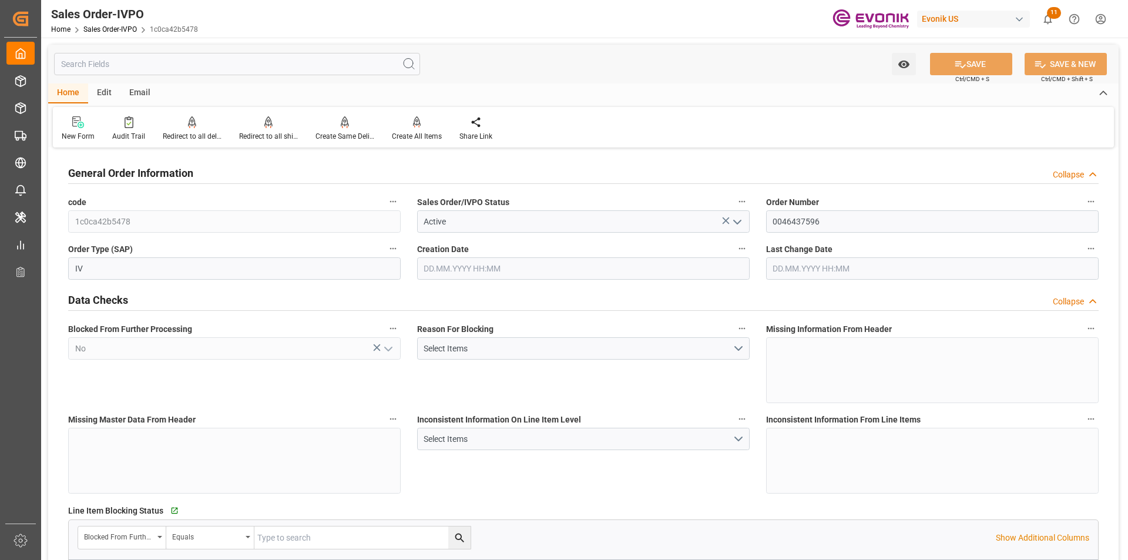
type input "BEANR"
type input "nadine.weissaag@evonik.comTelephone No..: +49 2365 49 4326"
type input "0"
type input "1"
type input "2"
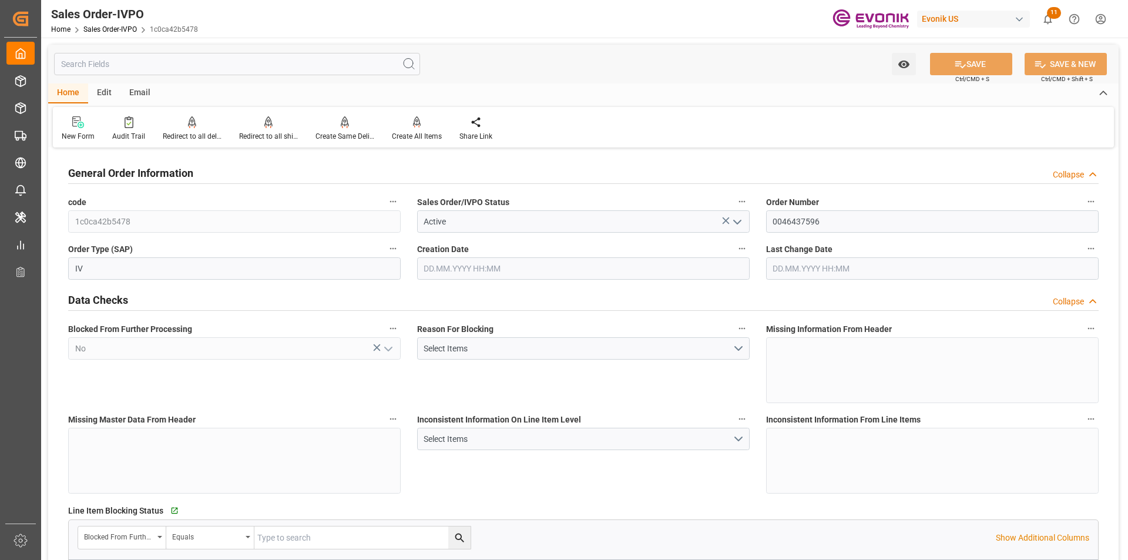
type input "20000"
type input "0"
type input "17000"
type input "30"
type input "15.08.2025 18:51"
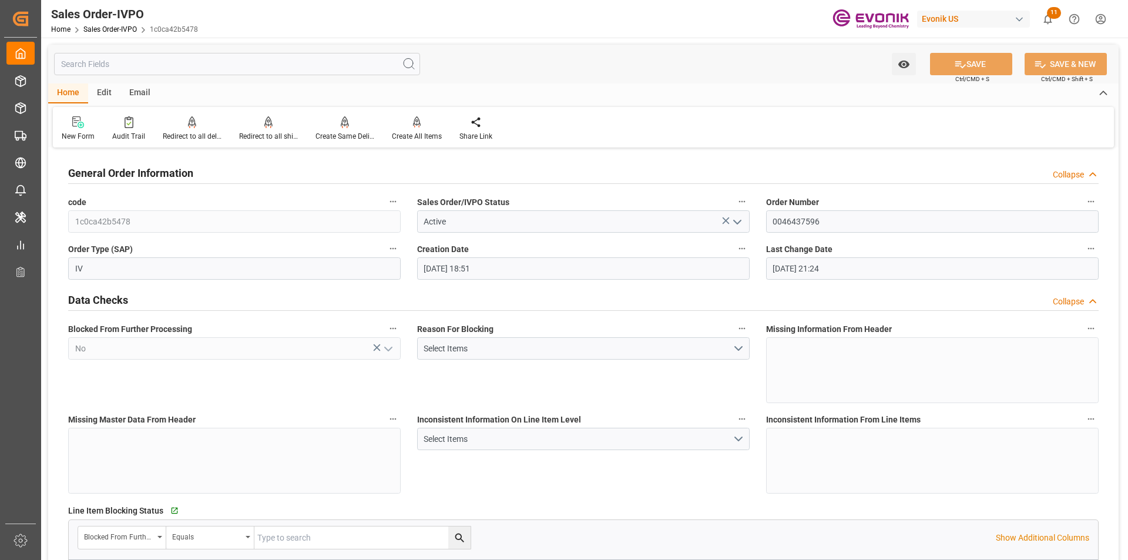
type input "03.09.2025 21:24"
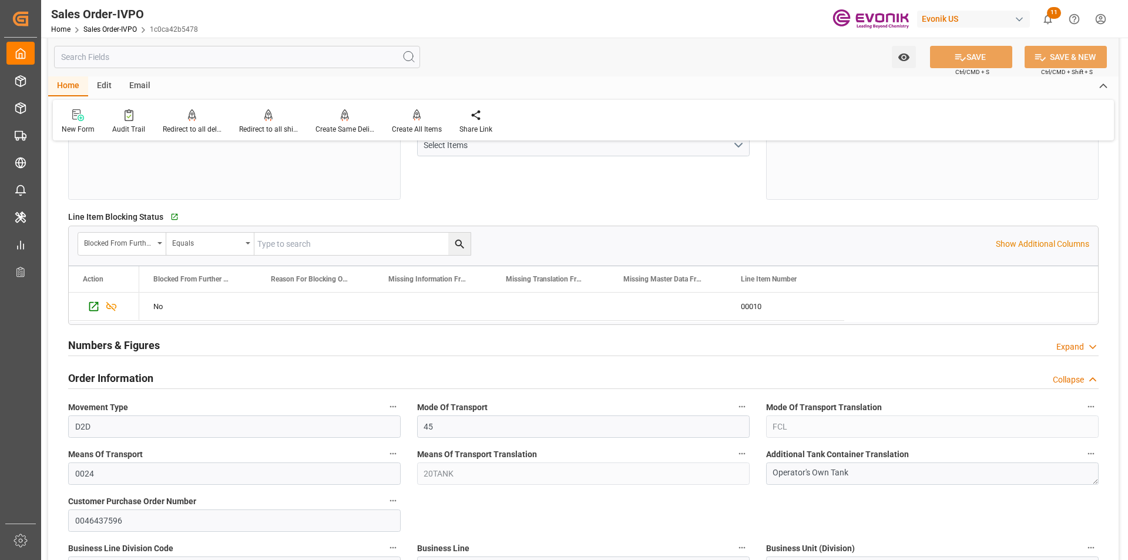
scroll to position [529, 0]
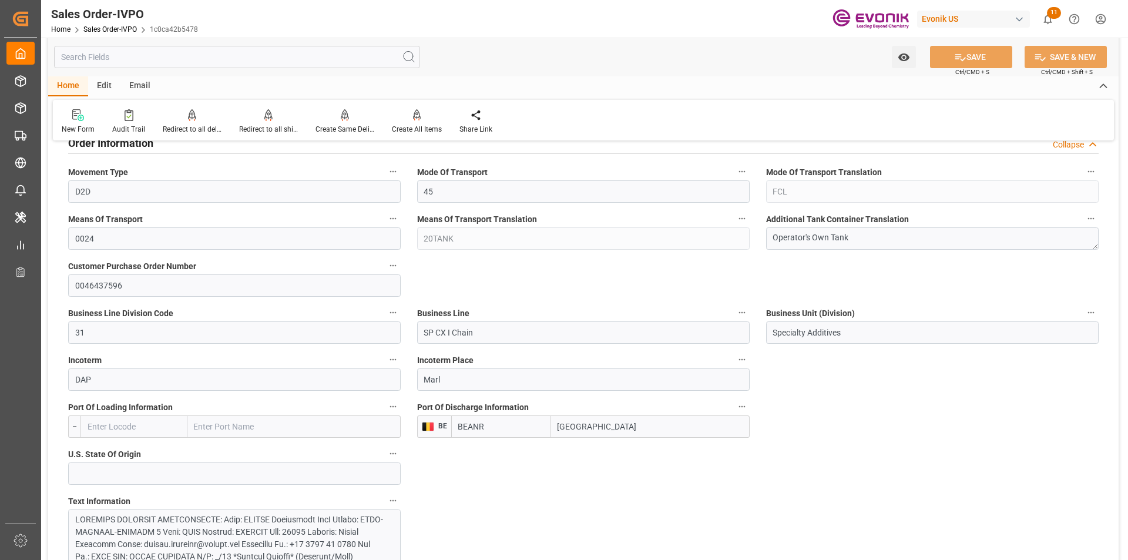
type input "nadine.weissaag@evonik.comTelephone No..: +49 2365 49 4326"
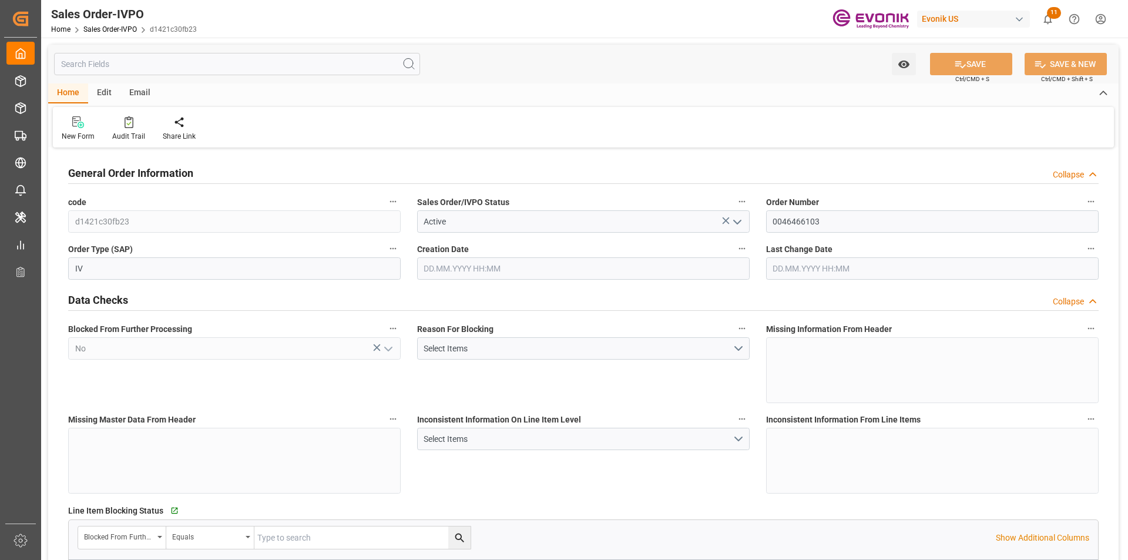
type input "NLRTM"
type input "0"
type input "1"
type input "1059"
type input "[DATE] 19:32"
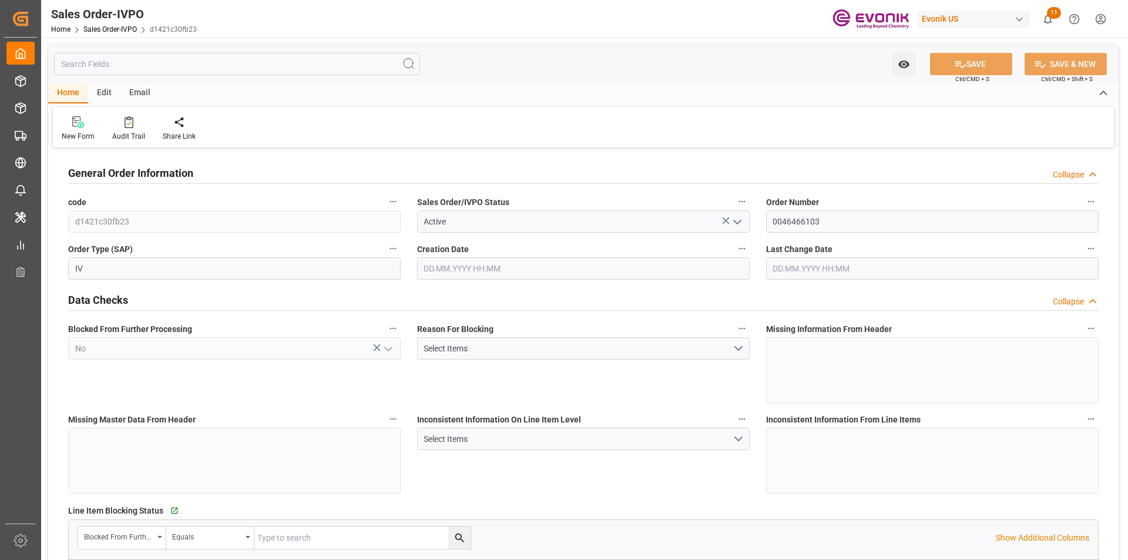
type input "[DATE] 19:36"
click at [256, 129] on div "Redirect to all shipments" at bounding box center [268, 129] width 76 height 26
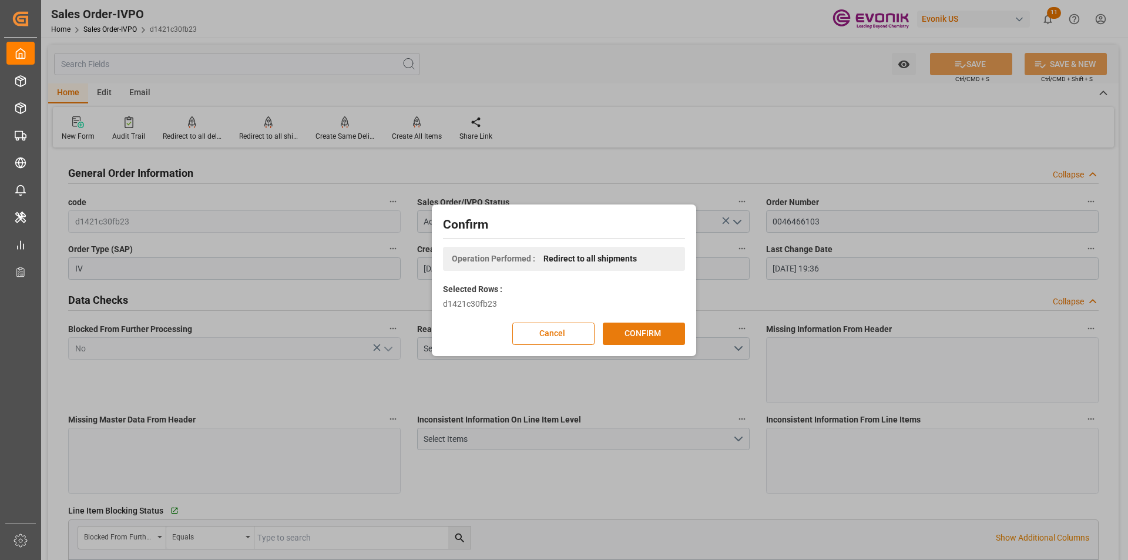
click at [657, 331] on button "CONFIRM" at bounding box center [644, 334] width 82 height 22
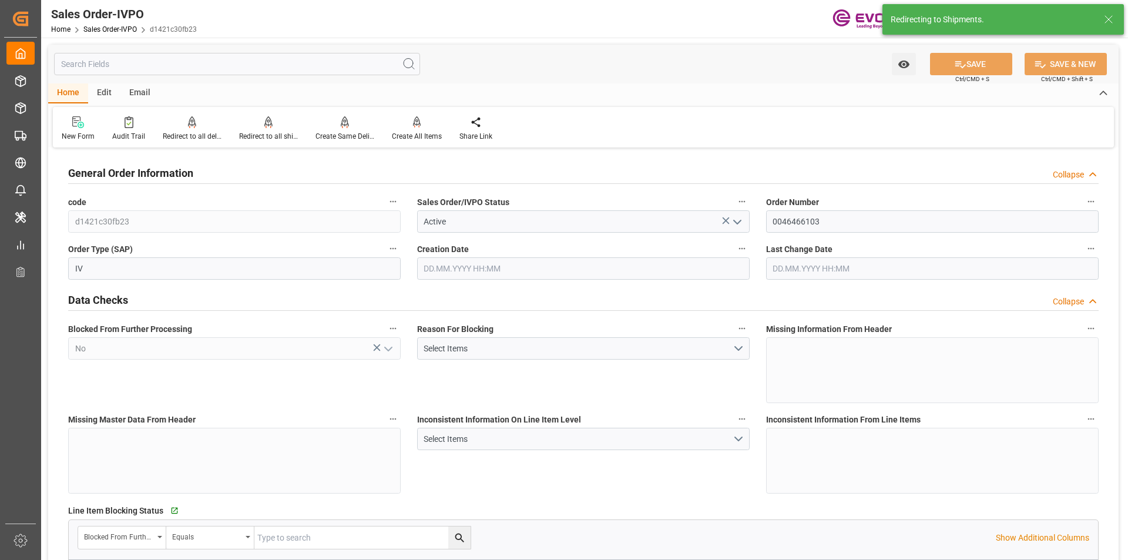
type input "[DATE] 19:32"
type input "[DATE] 19:36"
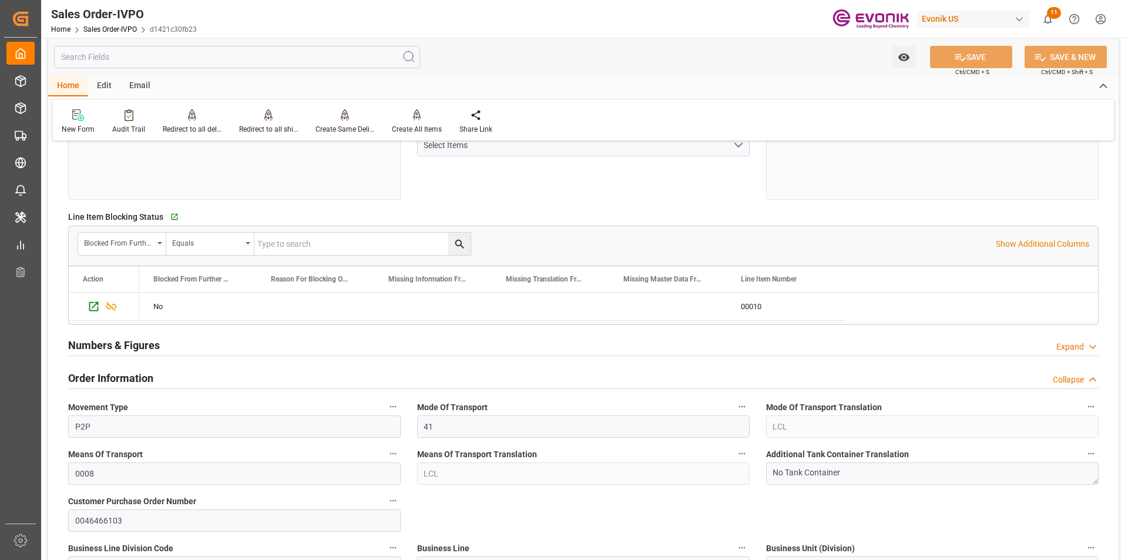
scroll to position [411, 0]
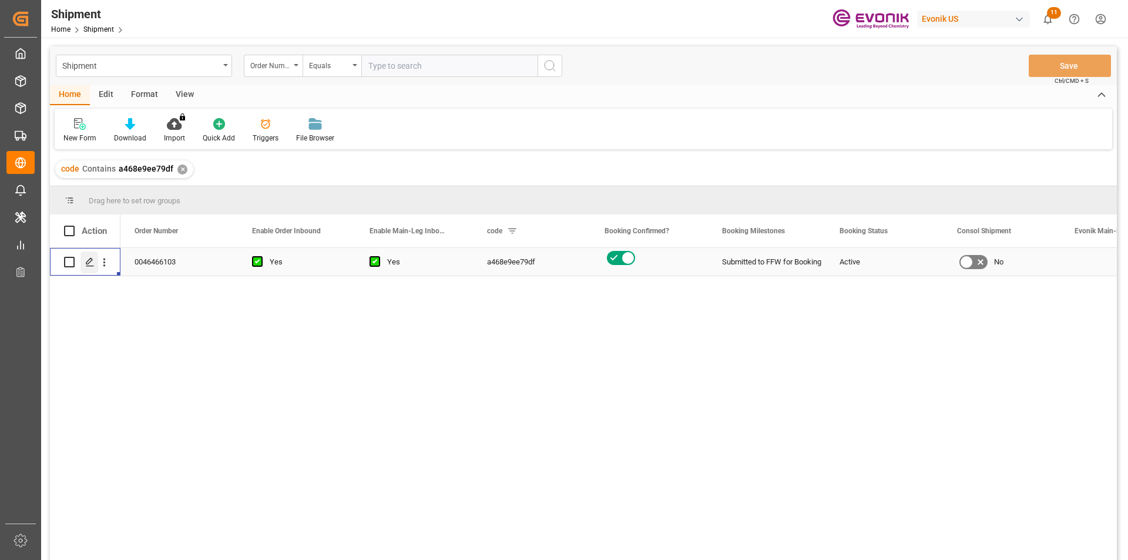
click at [80, 261] on div "Press SPACE to select this row." at bounding box center [89, 262] width 18 height 22
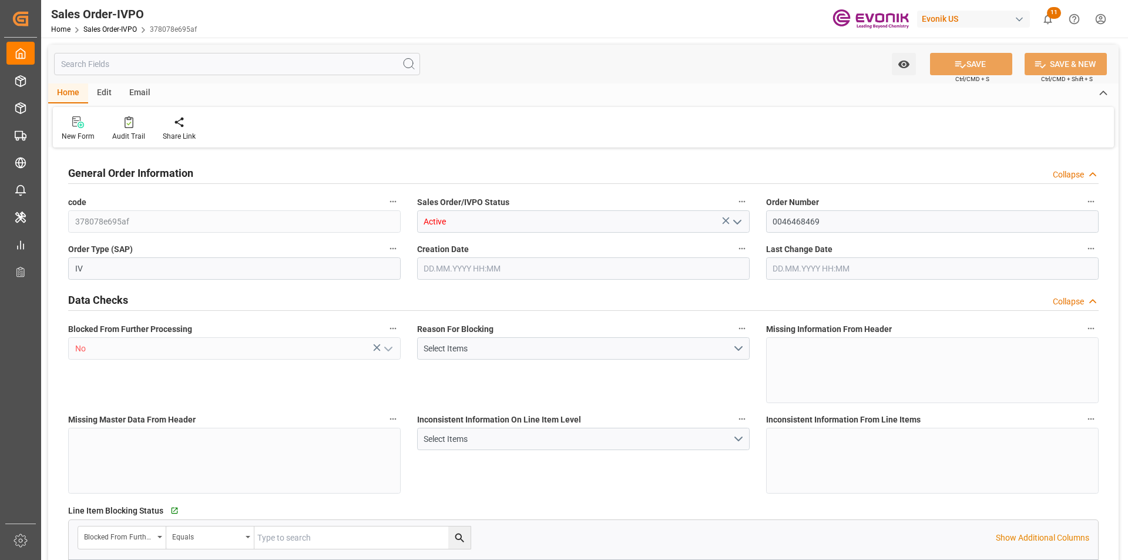
type input "NLRTM"
type input "49 2365 49 84486Fax No:"
type input "0"
type input "1"
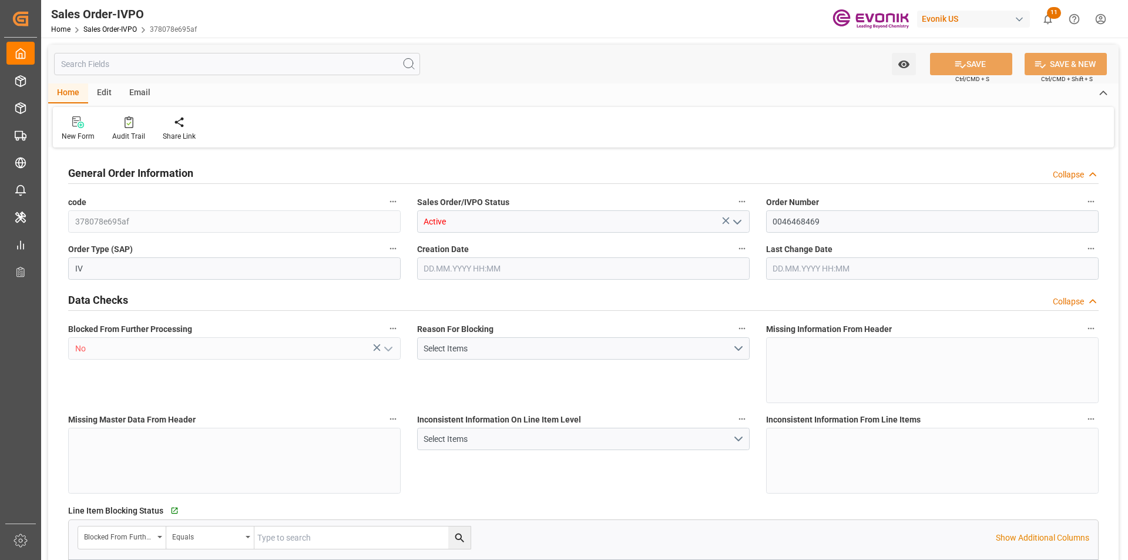
type input "1"
type input "10382.4"
type input "13.4233"
type input "17000"
type input "30"
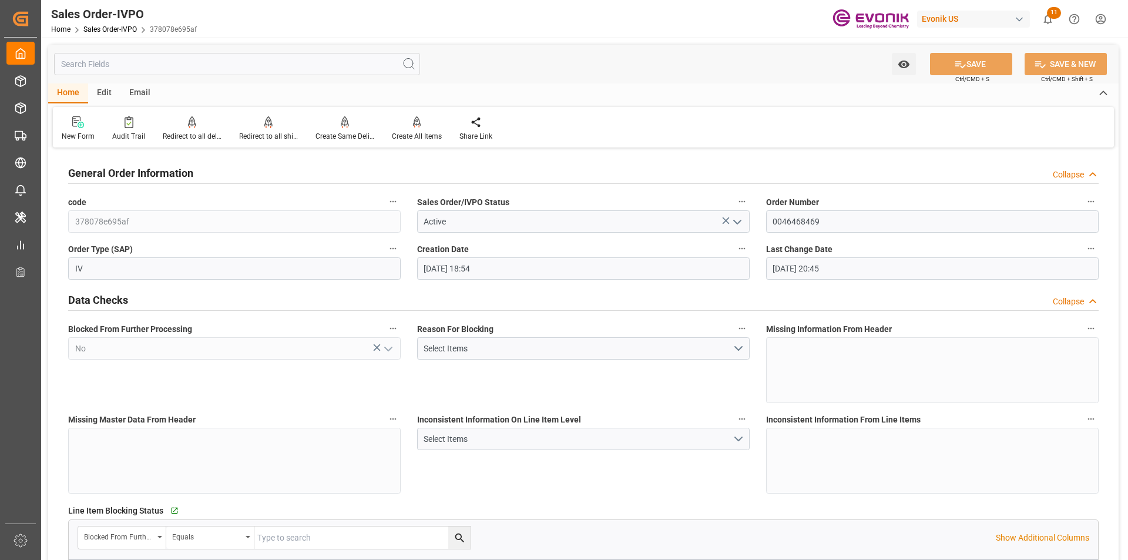
type input "[DATE] 18:54"
type input "[DATE] 20:45"
type input "49 2365 49 84486Fax No:"
type input "NLRTM"
type input "49 2365 49 84486Fax No:"
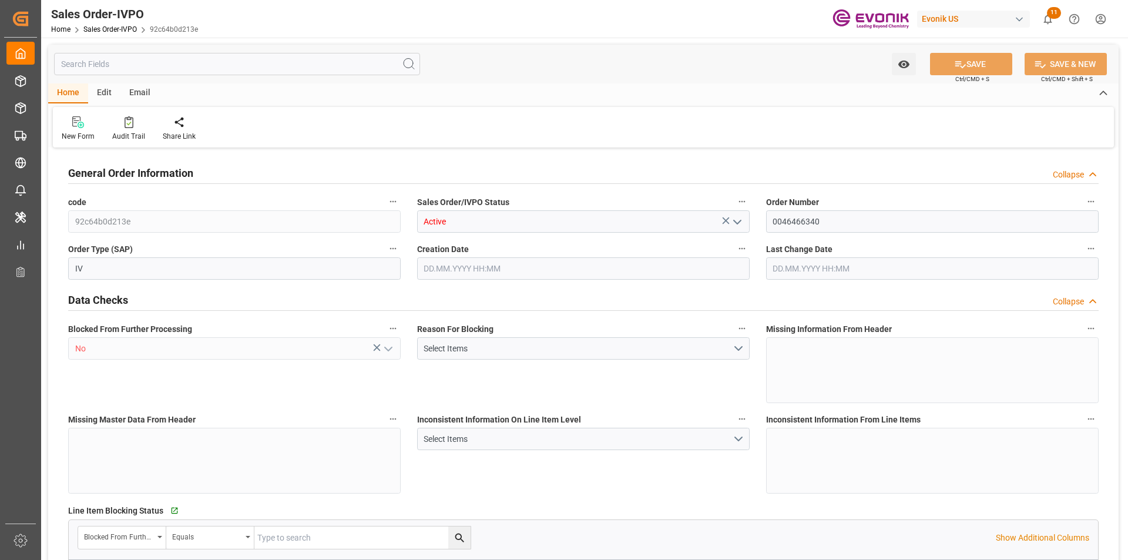
type input "0"
type input "1"
type input "4736.16"
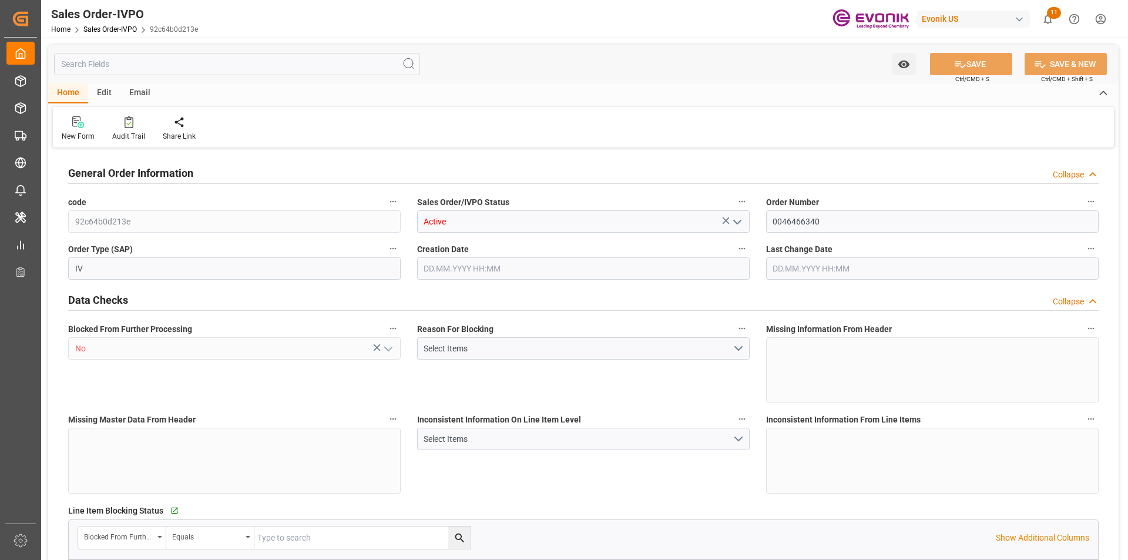
type input "20.0327"
type input "17000"
type input "30"
type input "[DATE] 19:58"
type input "[DATE] 20:53"
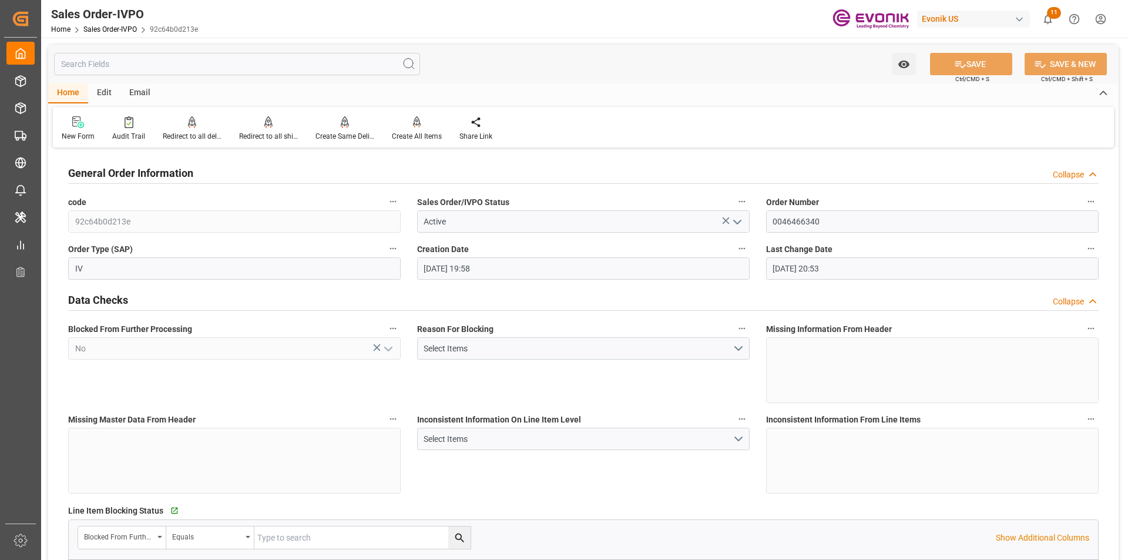
type input "49 2365 49 84486Fax No:"
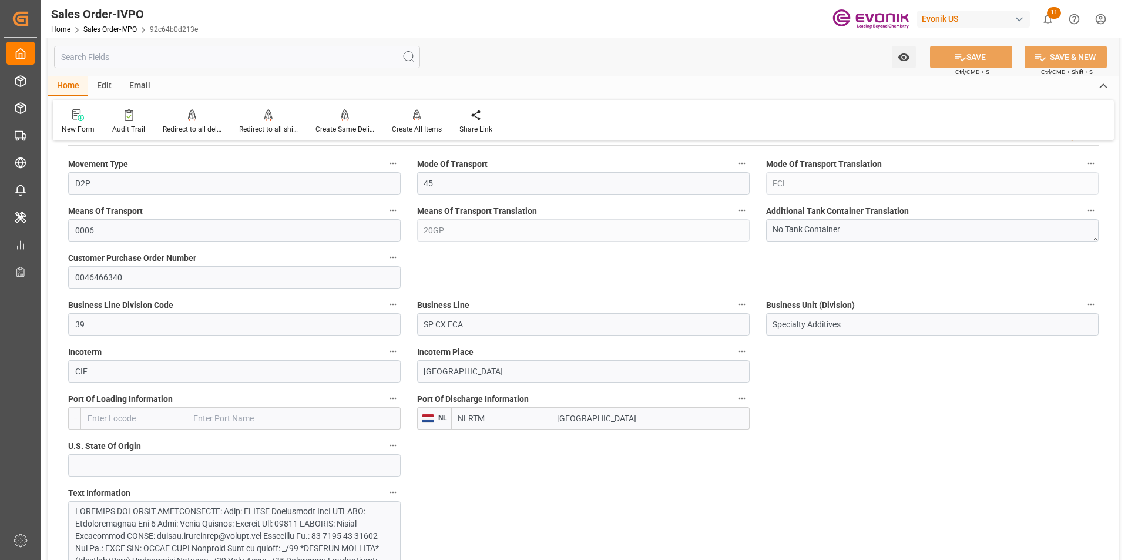
scroll to position [529, 0]
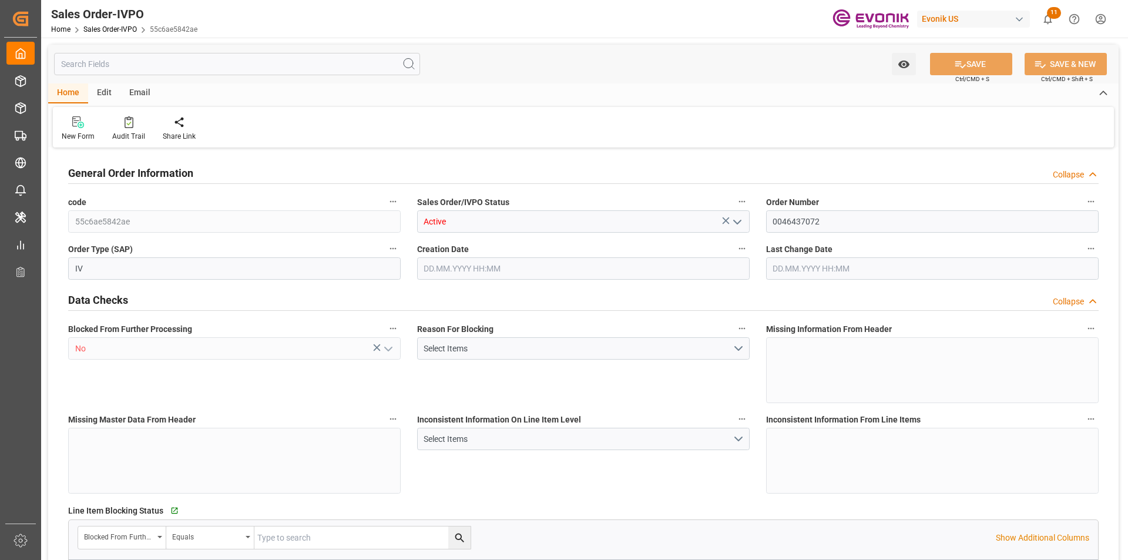
type input "SGSIN"
type input "0"
type input "1"
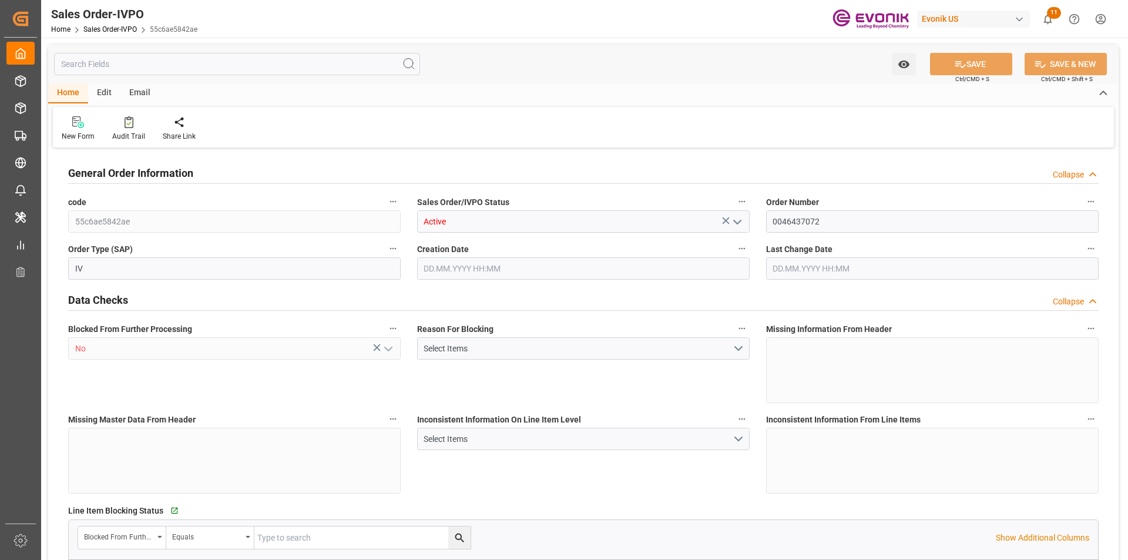
type input "6181"
type input "18.7648"
type input "17000"
type input "30"
type input "[DATE] 14:51"
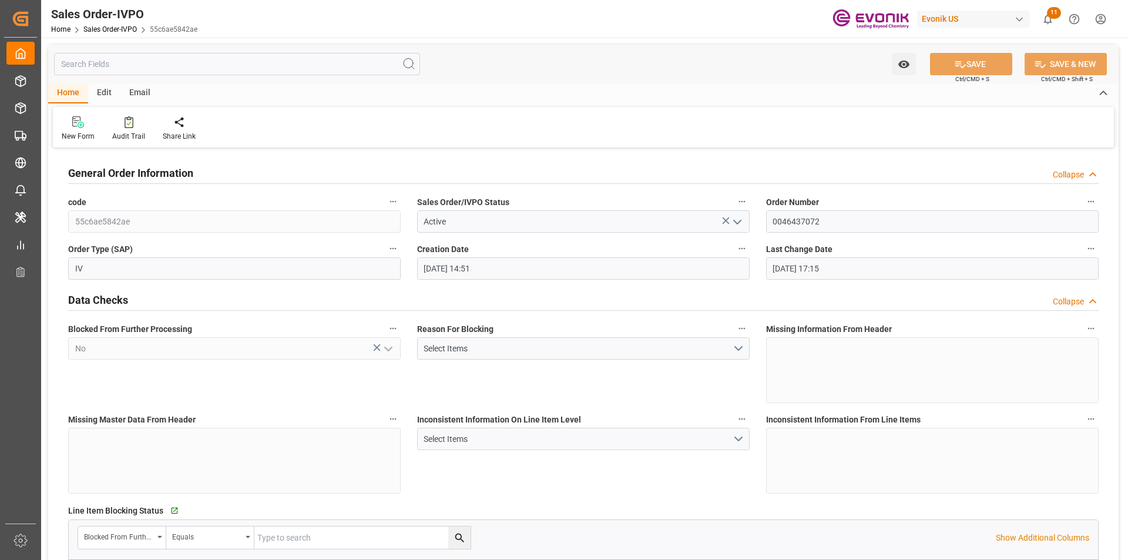
type input "[DATE] 17:15"
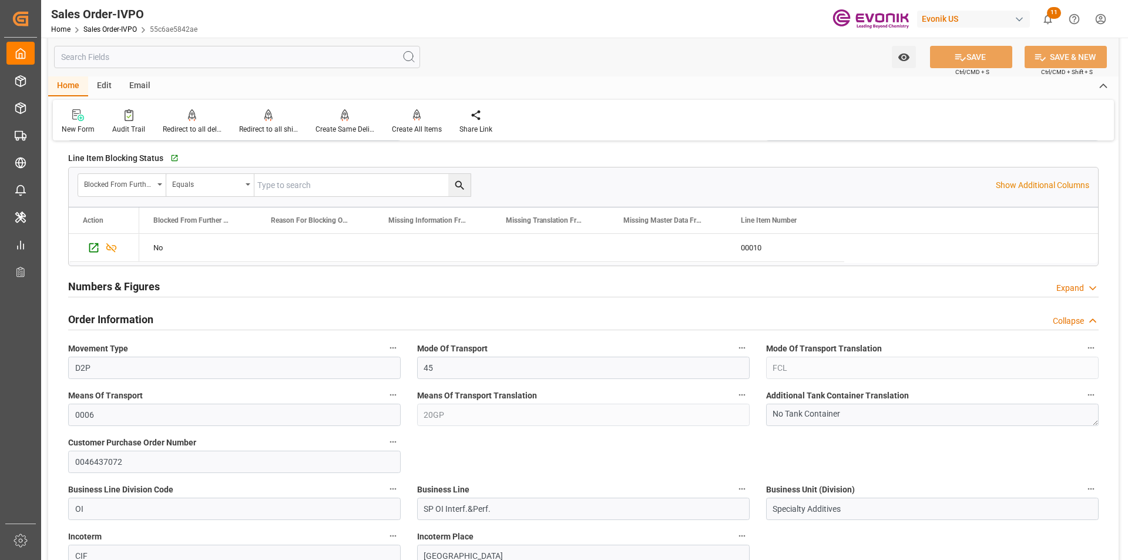
scroll to position [588, 0]
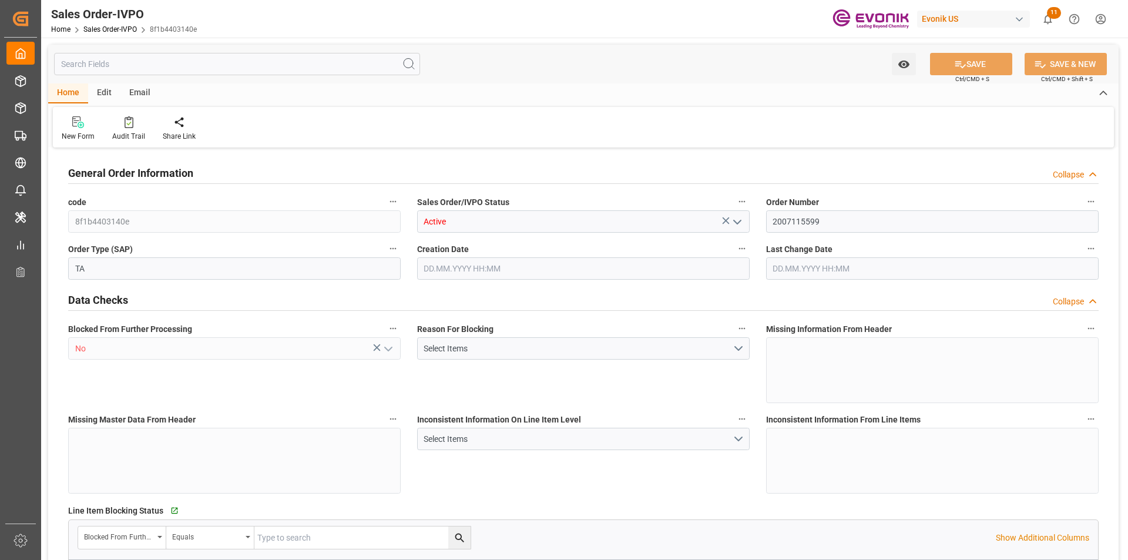
type input "IDJKT"
type input "0"
type input "1"
type input "2"
type input "1"
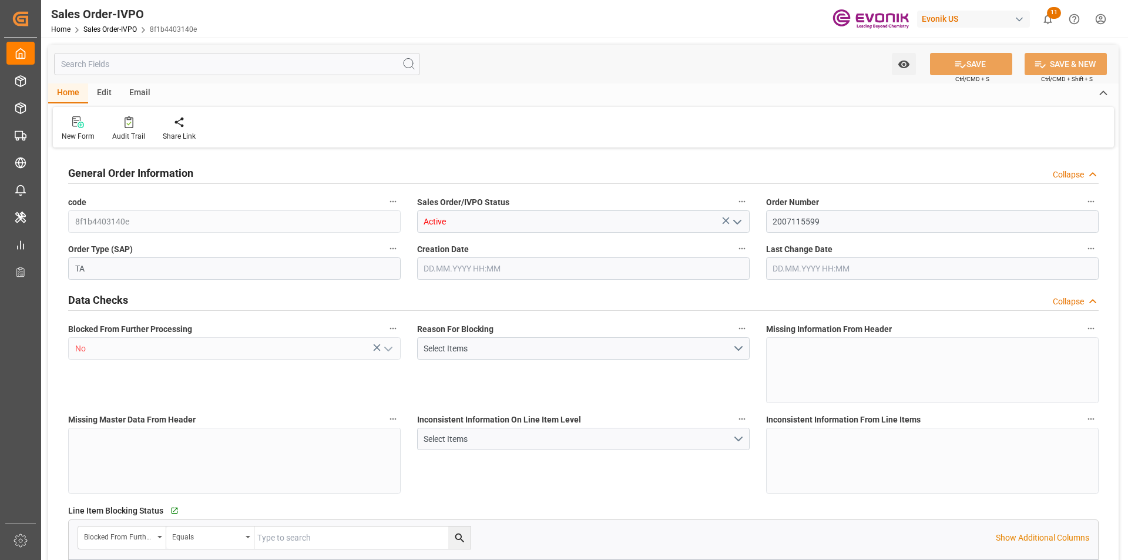
type input "17344"
type input "24.1474"
type input "17000"
type input "30"
type input "[DATE] 18:51"
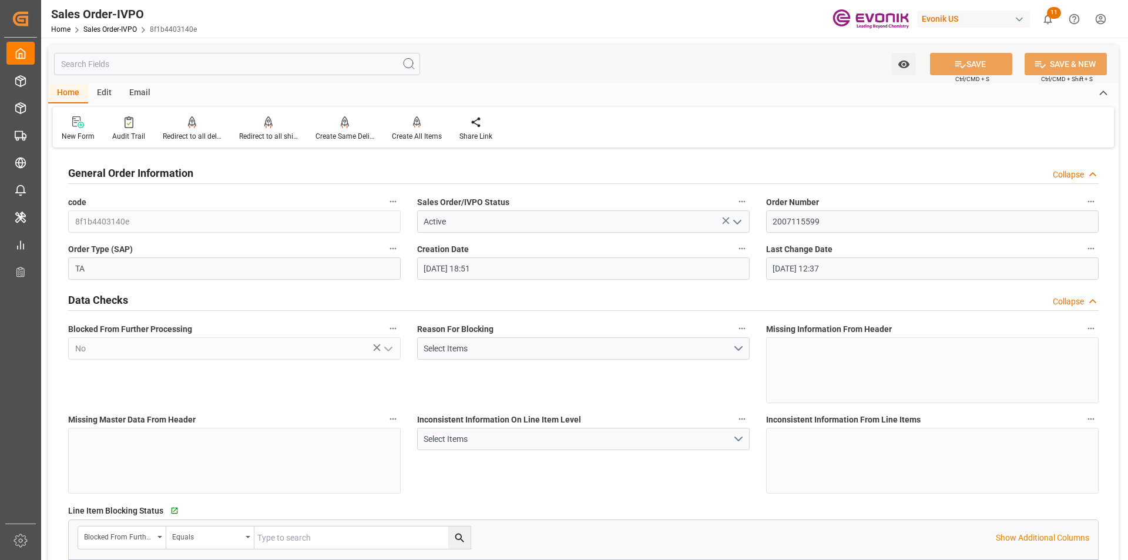
type input "28.08.2025 12:37"
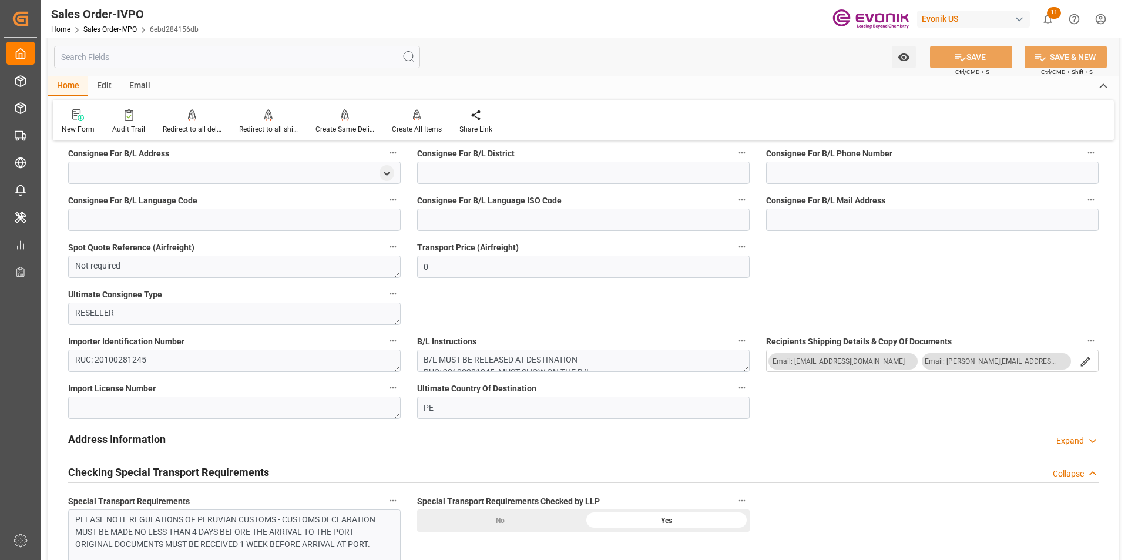
scroll to position [1116, 0]
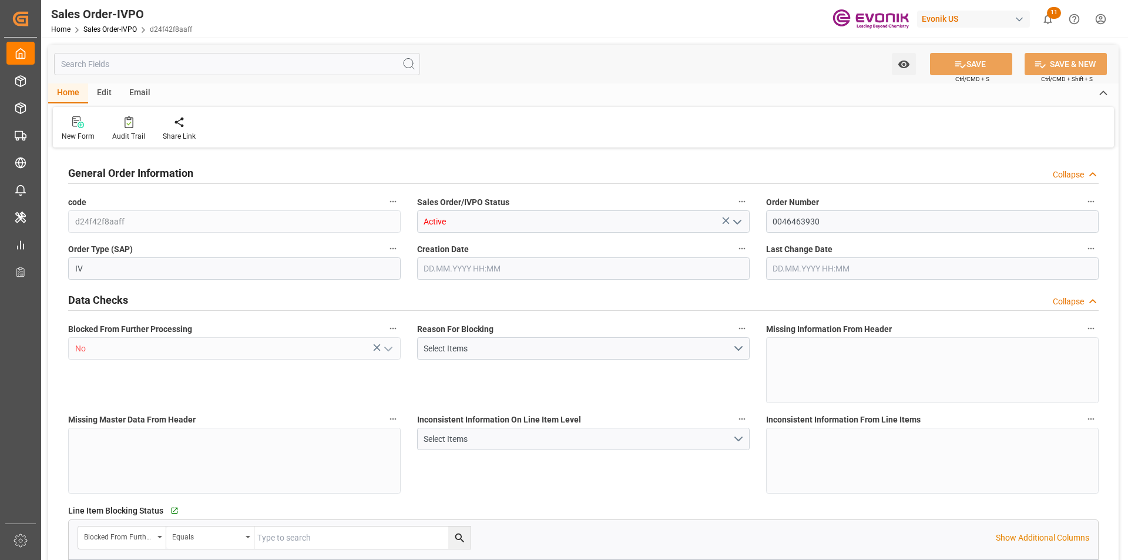
type input "NLRTM"
type input "0"
type input "1"
type input "2"
type input "1"
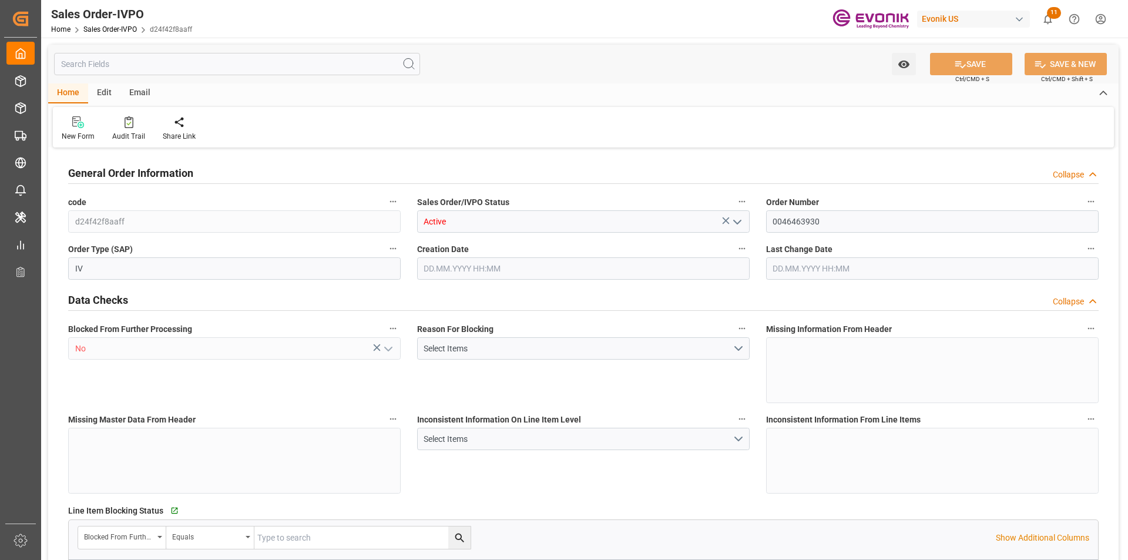
type input "17905.92"
type input "23.1069"
type input "17000"
type input "30"
type input "13.08.2025 14:37"
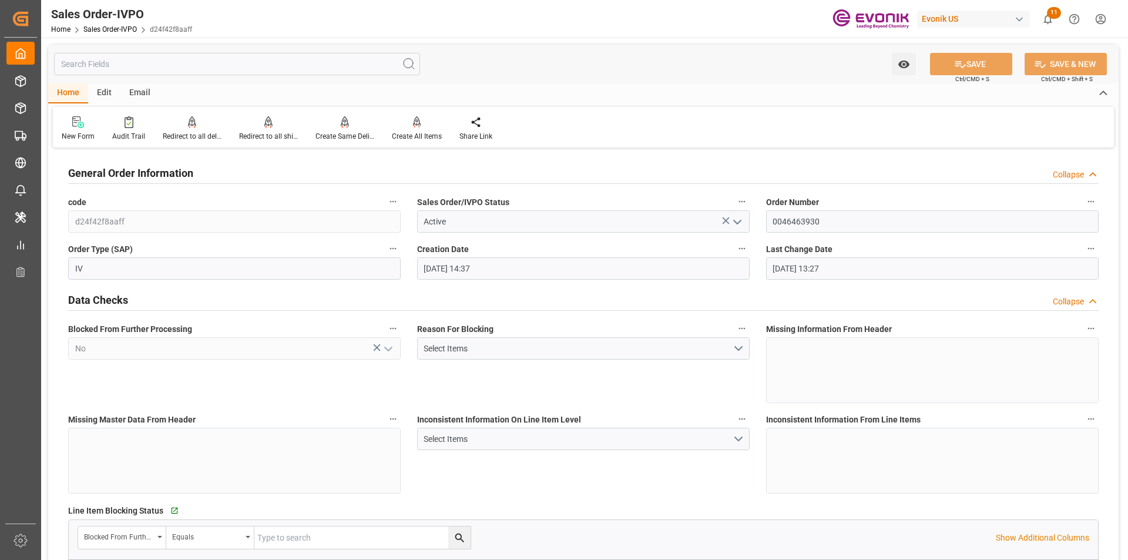
type input "28.08.2025 13:27"
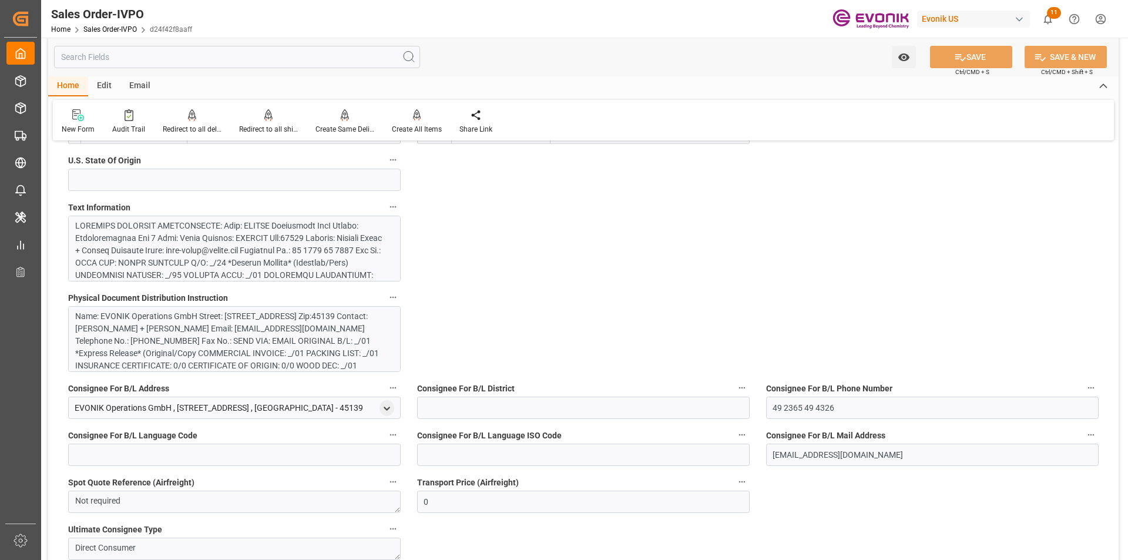
scroll to position [470, 0]
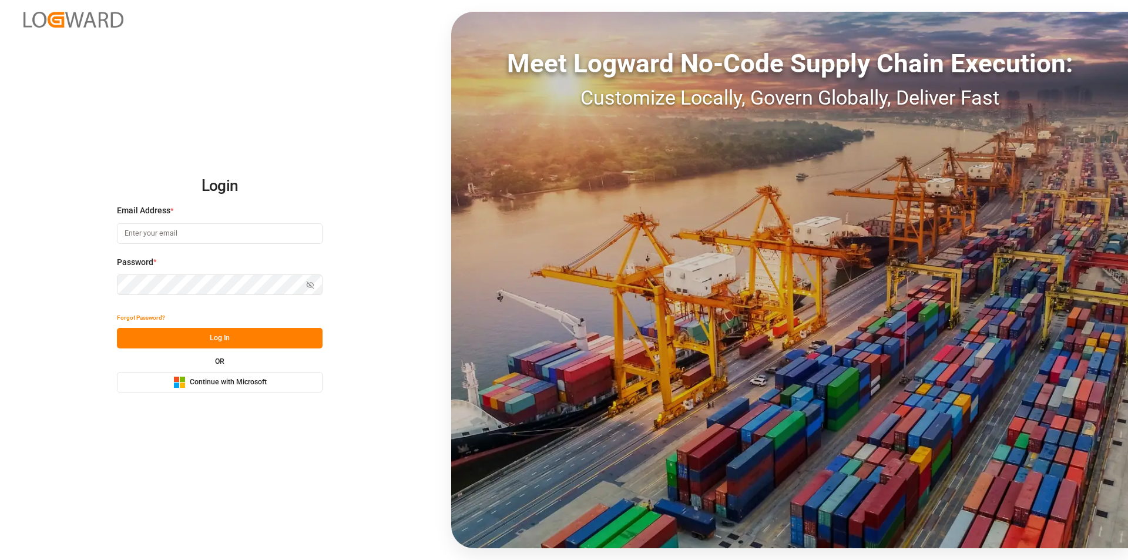
type input "[EMAIL_ADDRESS][PERSON_NAME][DOMAIN_NAME]"
click at [230, 337] on button "Log In" at bounding box center [220, 338] width 206 height 21
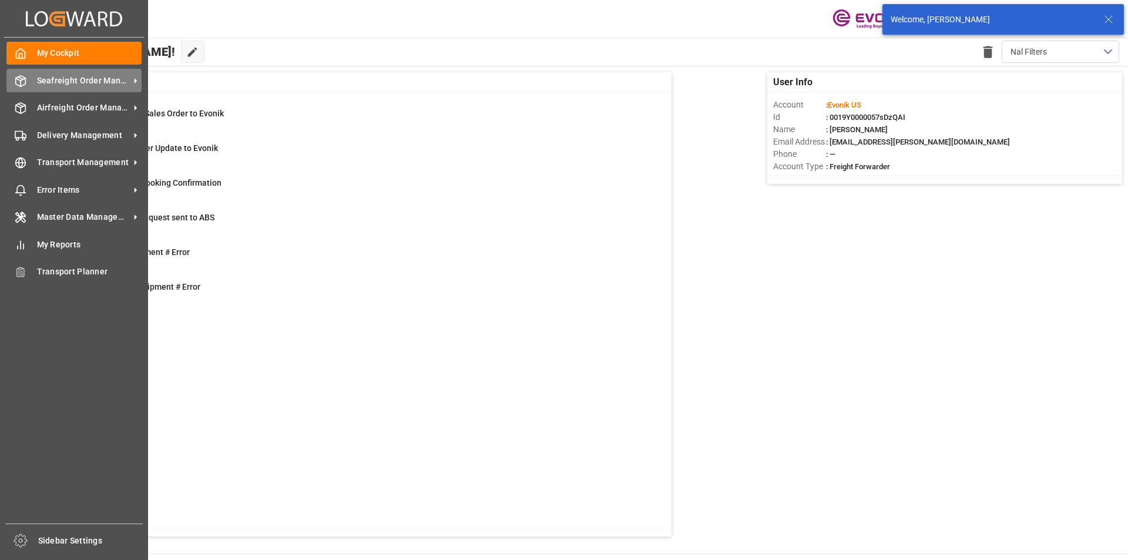
click at [93, 82] on span "Seafreight Order Management" at bounding box center [83, 81] width 93 height 12
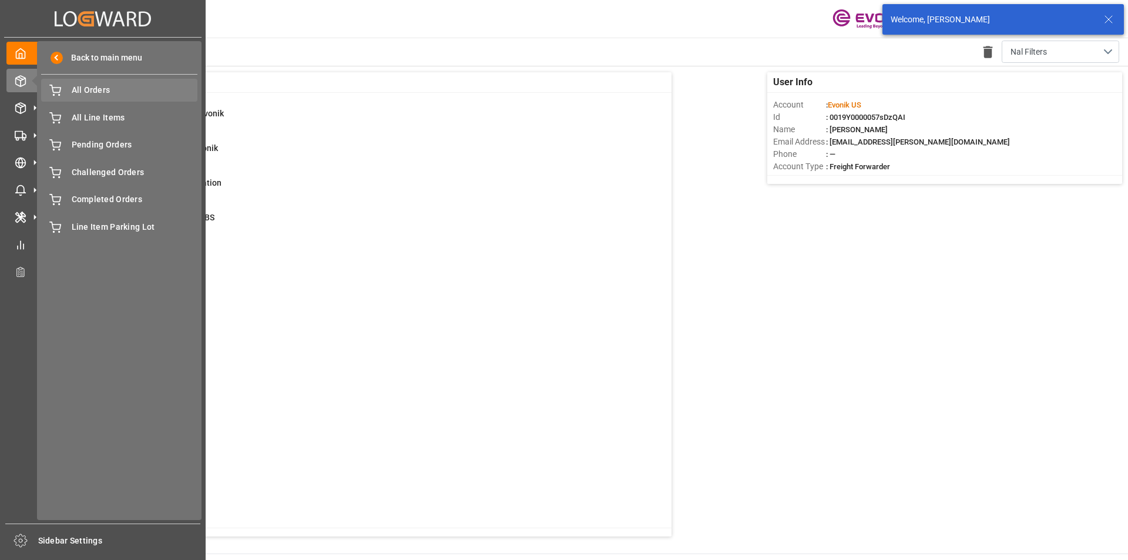
click at [138, 95] on span "All Orders" at bounding box center [135, 90] width 126 height 12
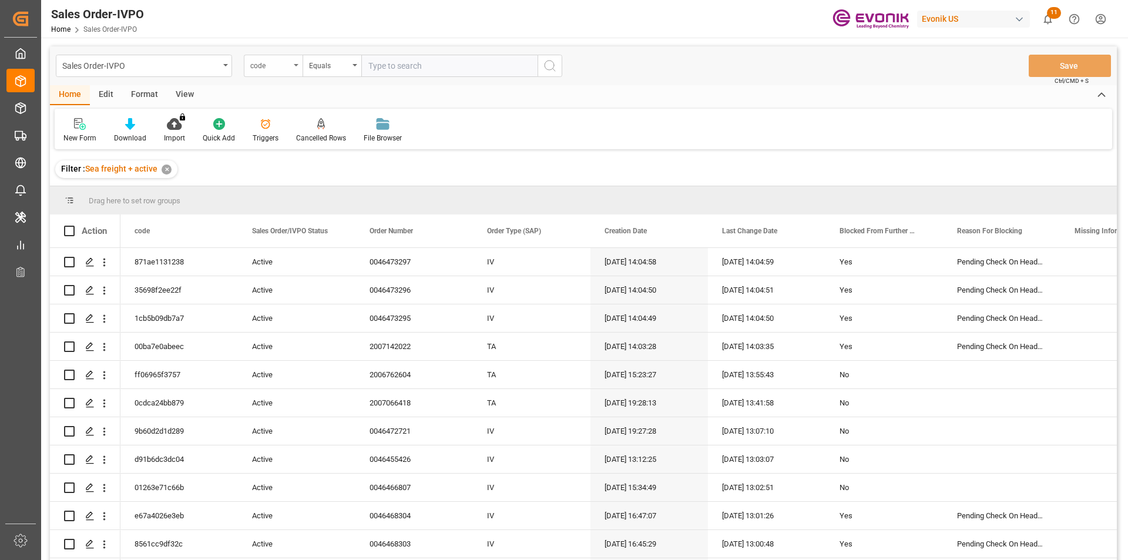
click at [261, 69] on div "code" at bounding box center [270, 65] width 40 height 14
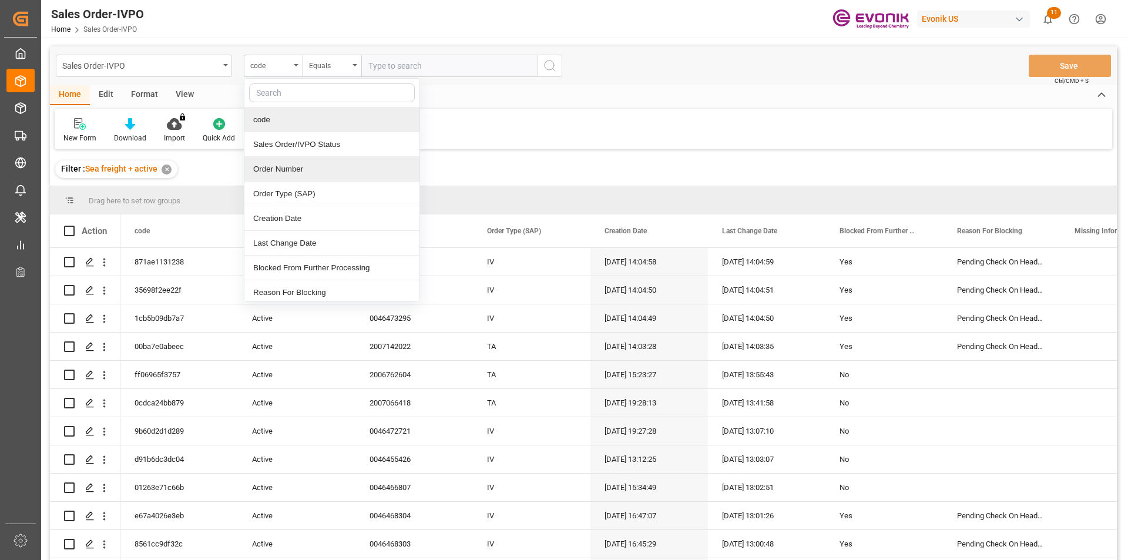
click at [277, 165] on div "Order Number" at bounding box center [331, 169] width 175 height 25
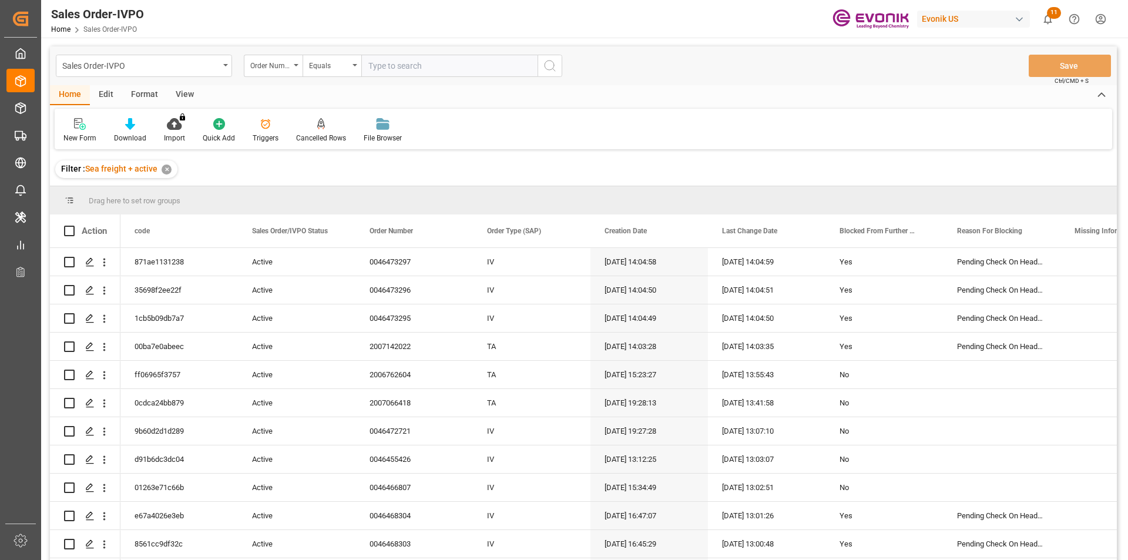
click at [395, 64] on input "text" at bounding box center [449, 66] width 176 height 22
paste input "2007173789"
type input "2007173789"
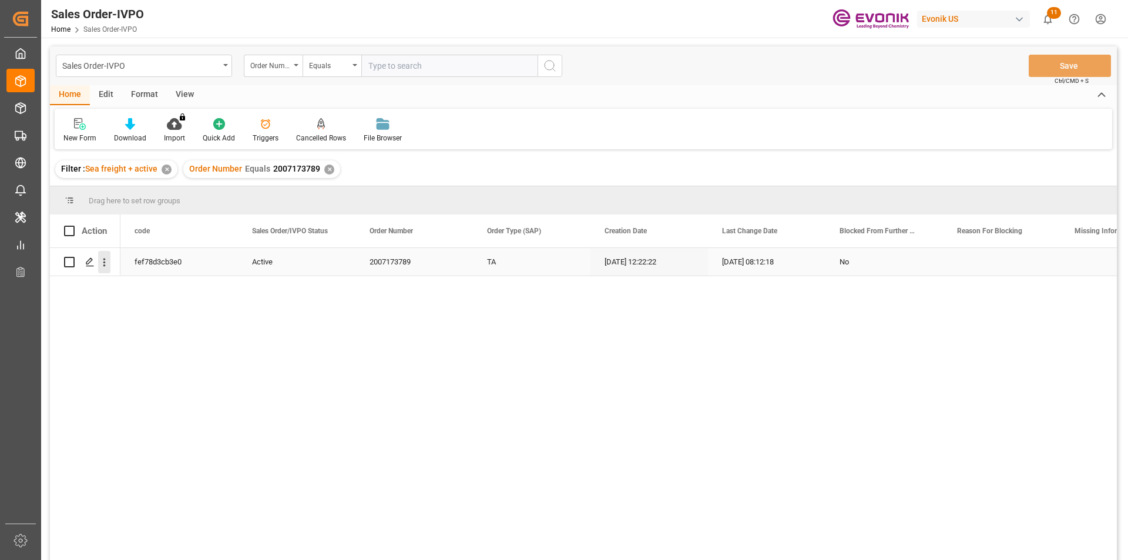
click at [103, 260] on icon "open menu" at bounding box center [104, 262] width 12 height 12
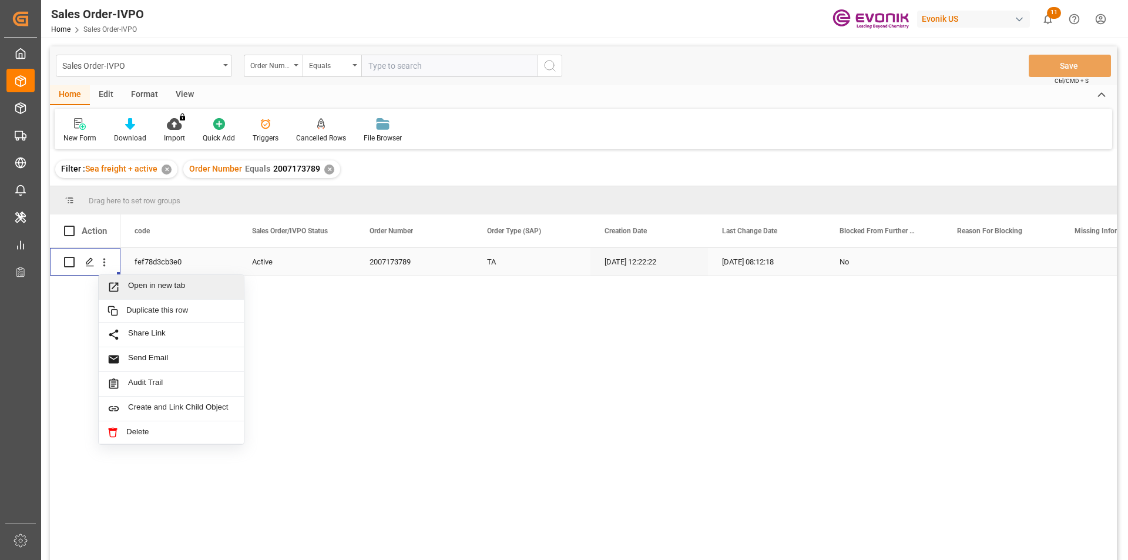
click at [169, 292] on span "Open in new tab" at bounding box center [181, 287] width 107 height 12
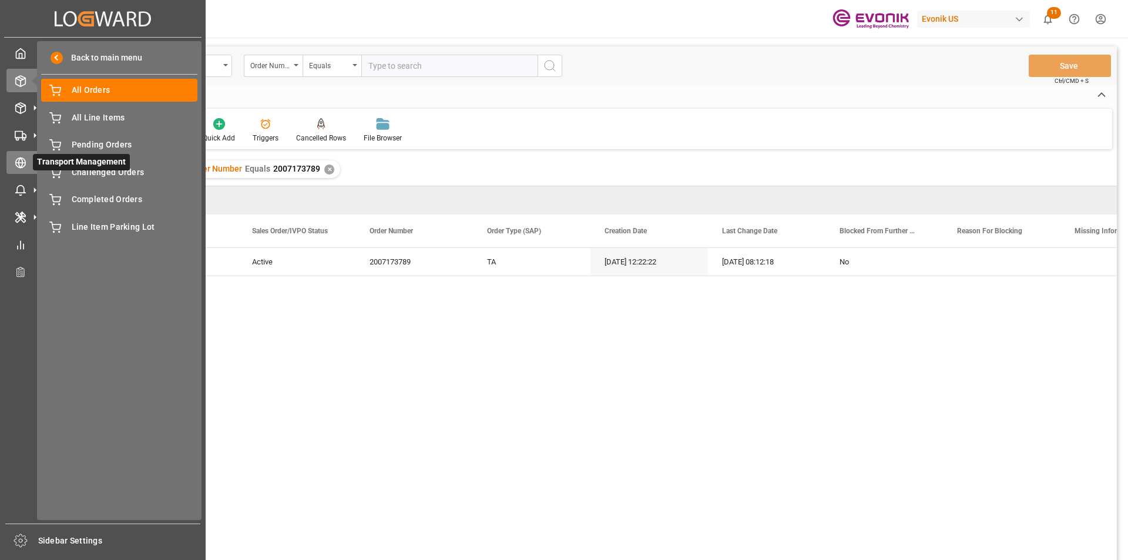
click at [26, 163] on line at bounding box center [21, 163] width 10 height 0
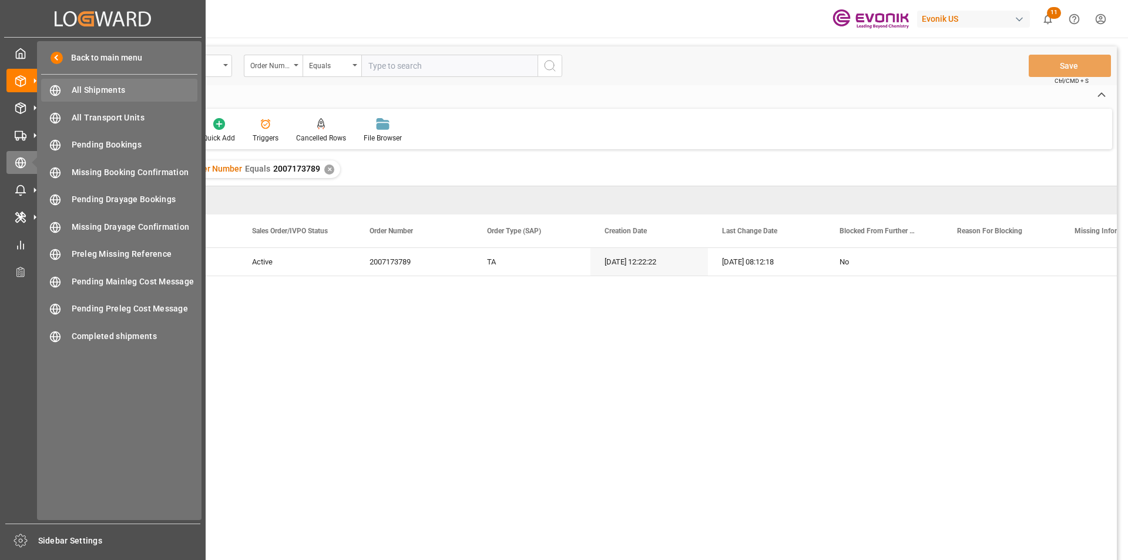
click at [84, 82] on div "All Shipments All Shipments" at bounding box center [119, 90] width 156 height 23
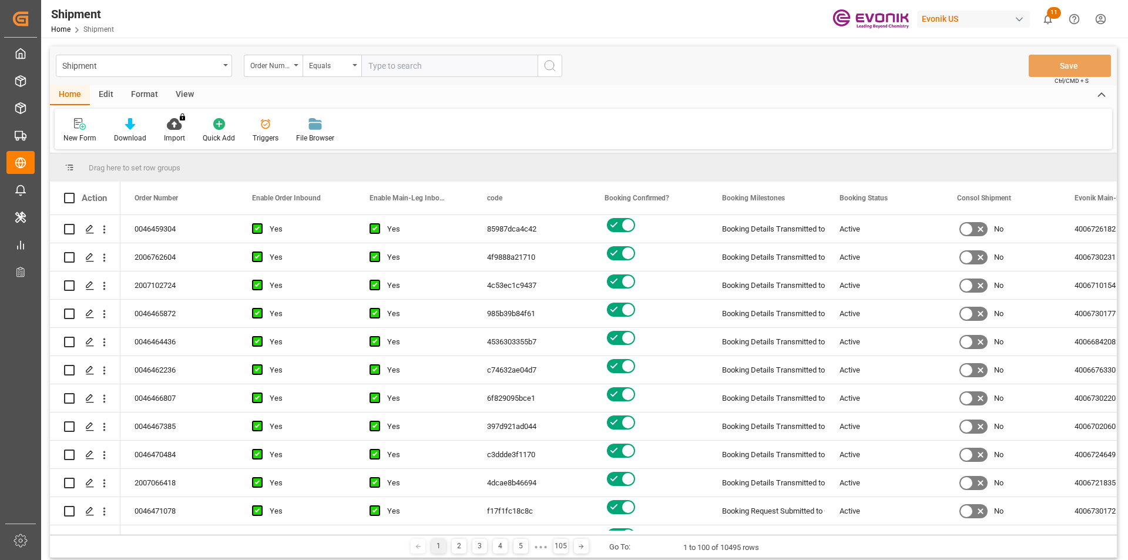
click at [381, 63] on input "text" at bounding box center [449, 66] width 176 height 22
paste input "2007173789"
type input "2007173789"
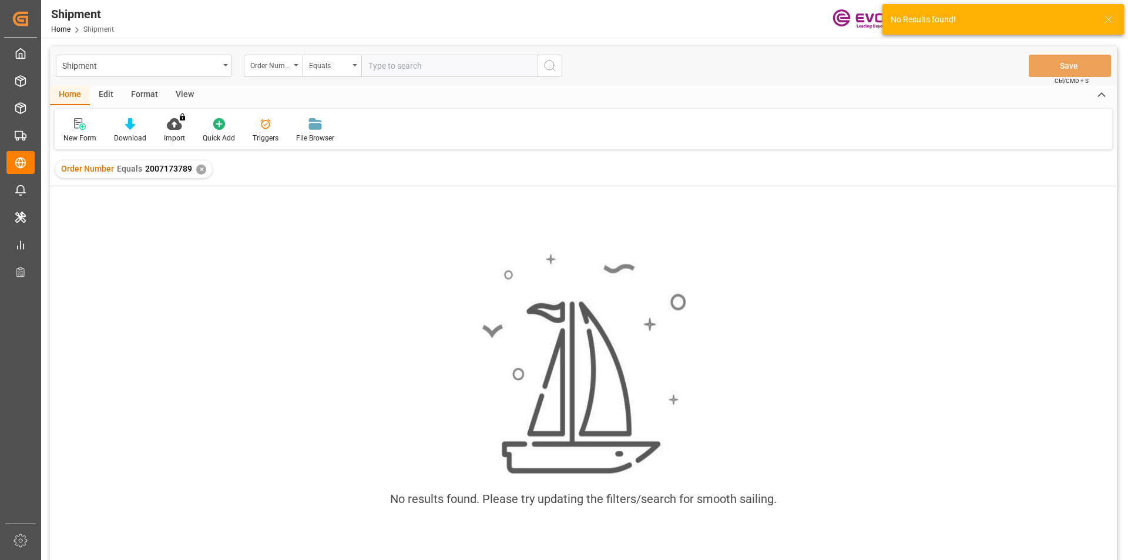
click at [428, 66] on input "text" at bounding box center [449, 66] width 176 height 22
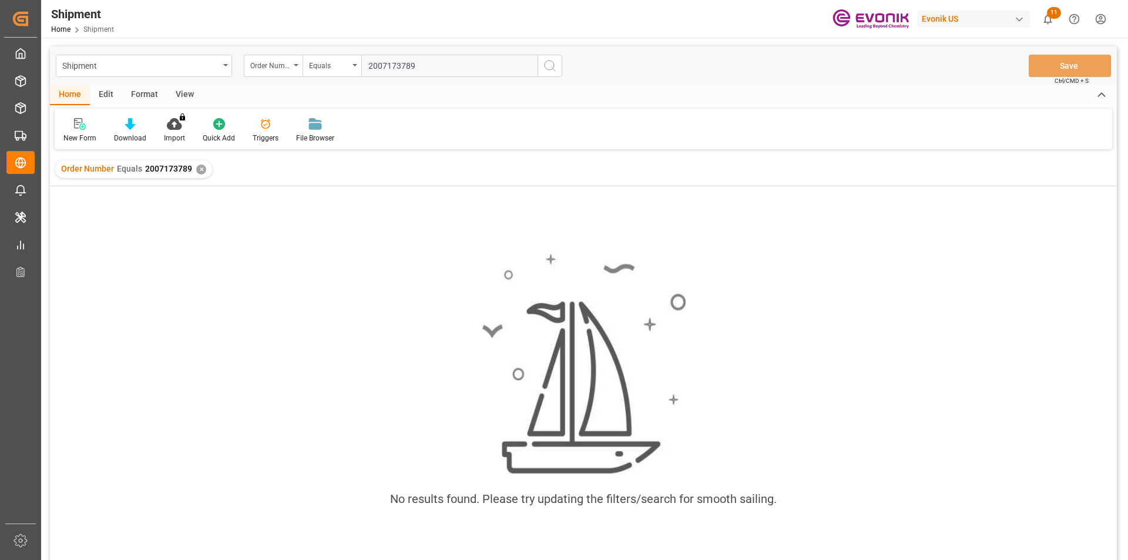
type input "2007173789"
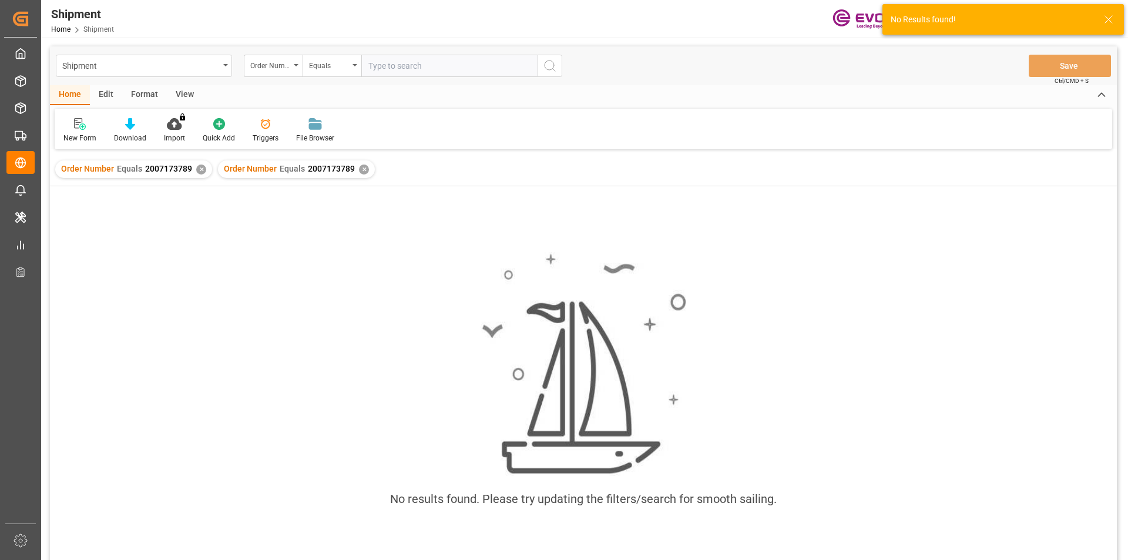
click at [197, 169] on div "✕" at bounding box center [201, 170] width 10 height 10
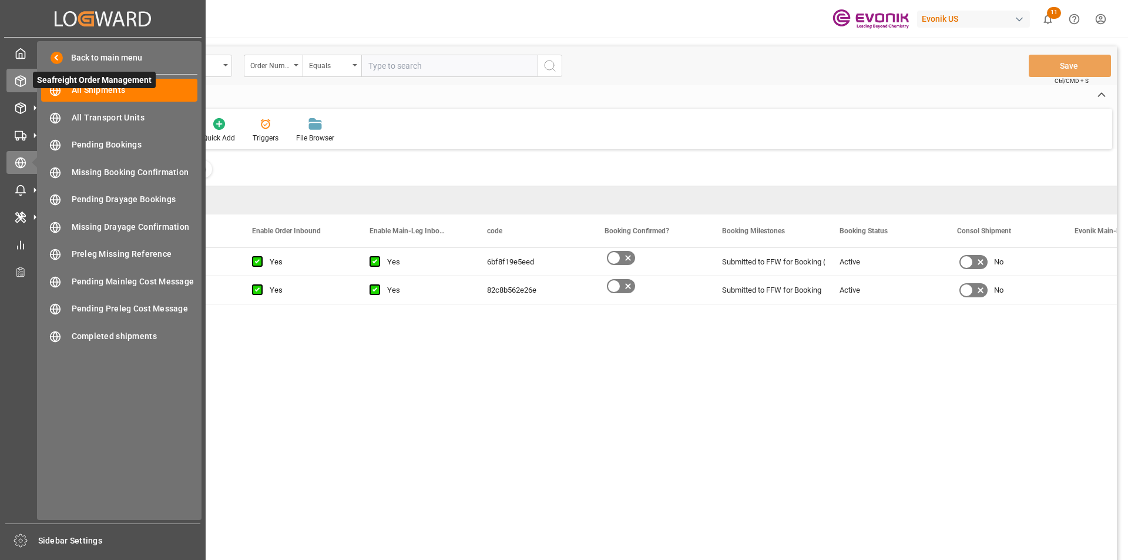
click at [25, 76] on icon at bounding box center [21, 81] width 12 height 12
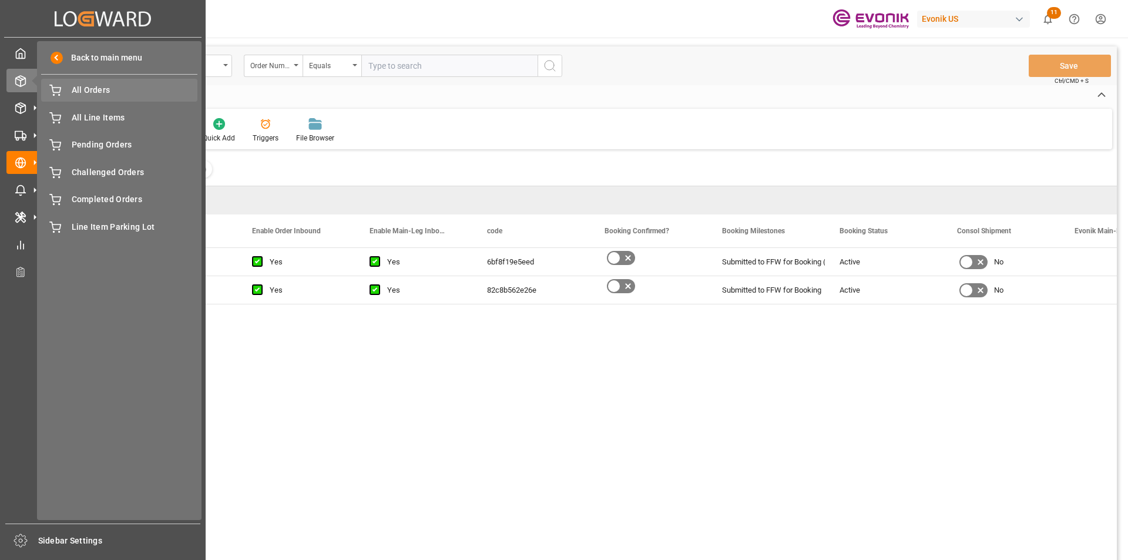
click at [92, 89] on span "All Orders" at bounding box center [135, 90] width 126 height 12
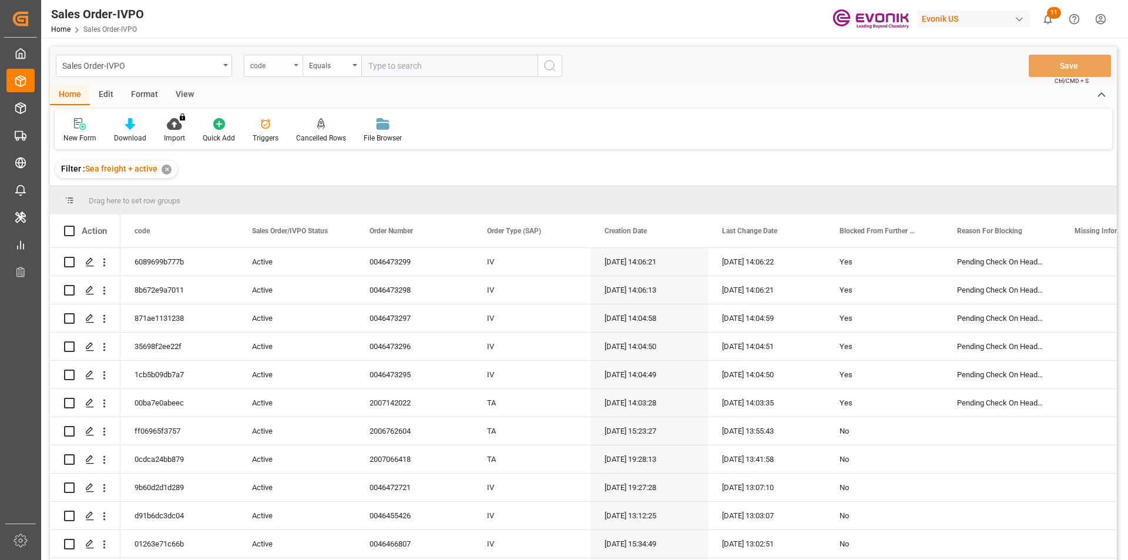
click at [264, 63] on div "code" at bounding box center [270, 65] width 40 height 14
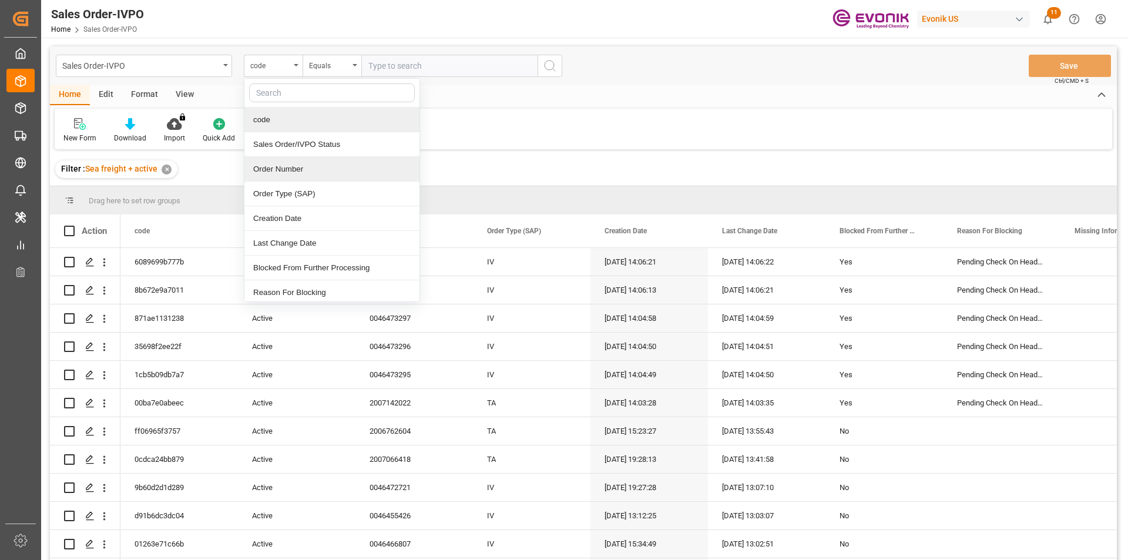
click at [280, 170] on div "Order Number" at bounding box center [331, 169] width 175 height 25
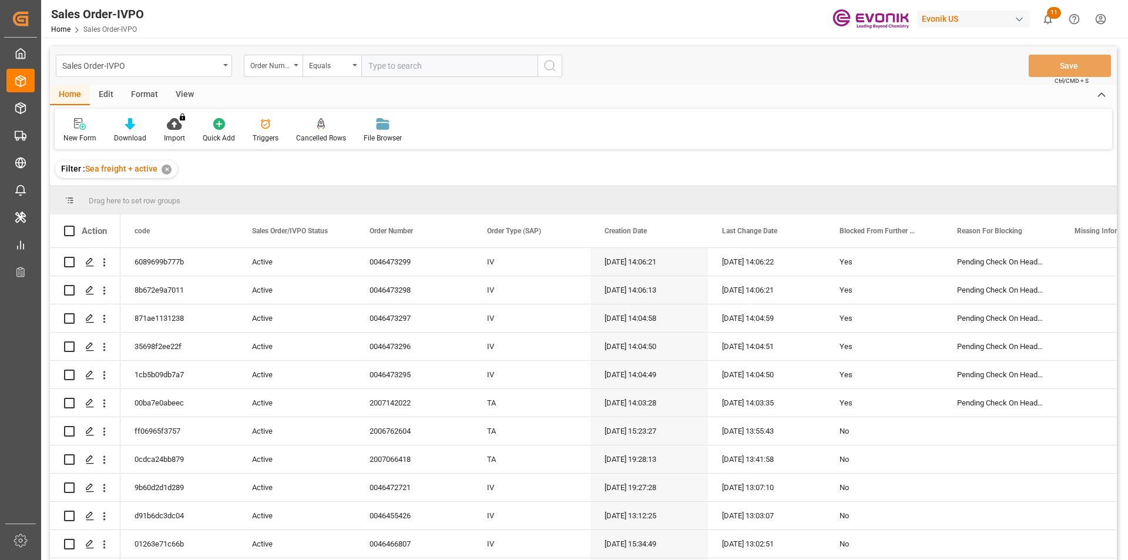
click at [436, 71] on input "text" at bounding box center [449, 66] width 176 height 22
paste input "2007173789"
type input "2007173789"
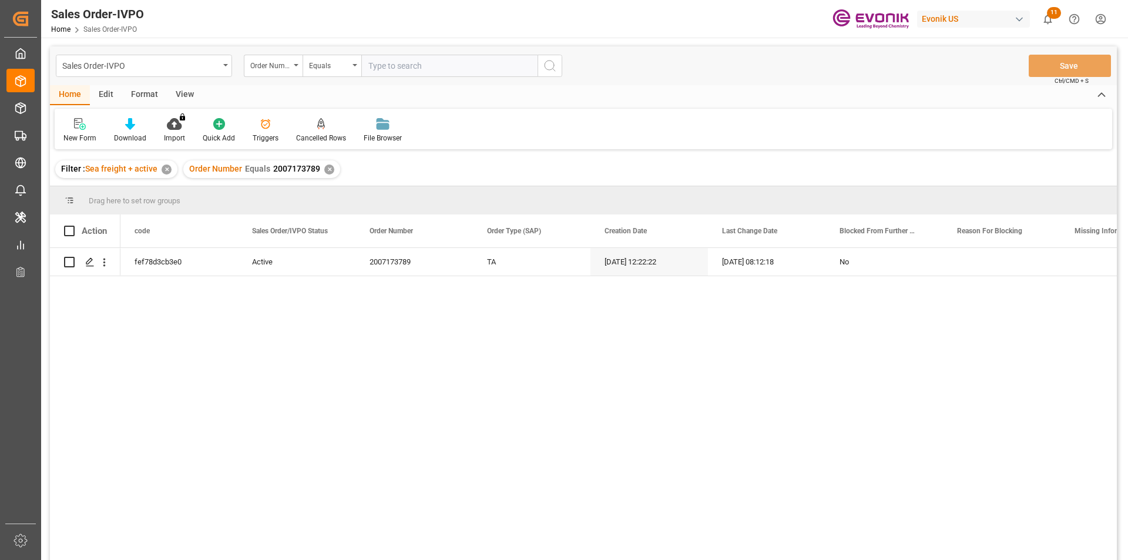
click at [325, 166] on div "✕" at bounding box center [329, 170] width 10 height 10
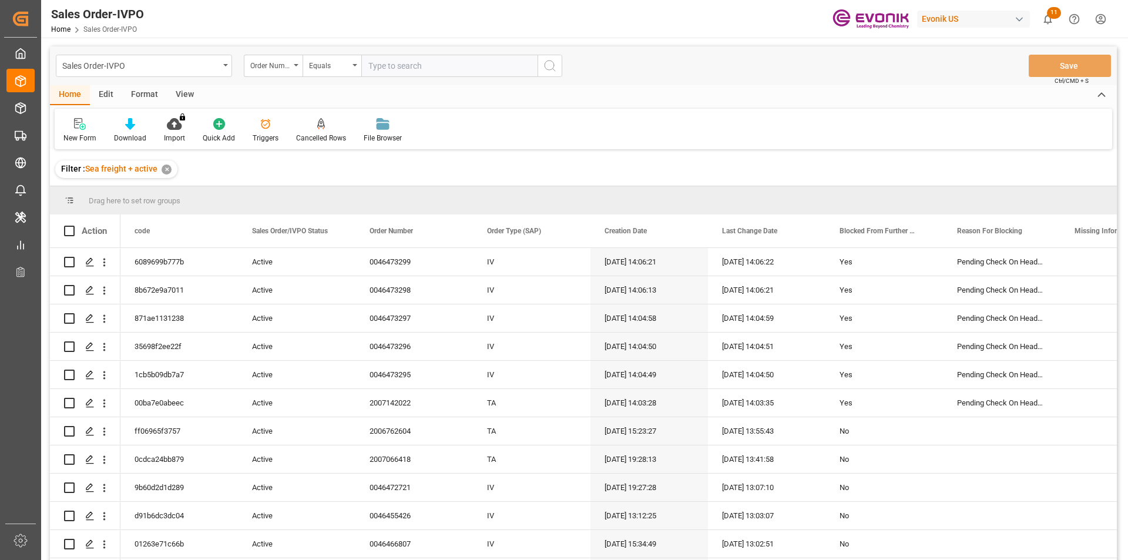
click at [434, 66] on input "text" at bounding box center [449, 66] width 176 height 22
paste input "2007164334"
type input "2007164334"
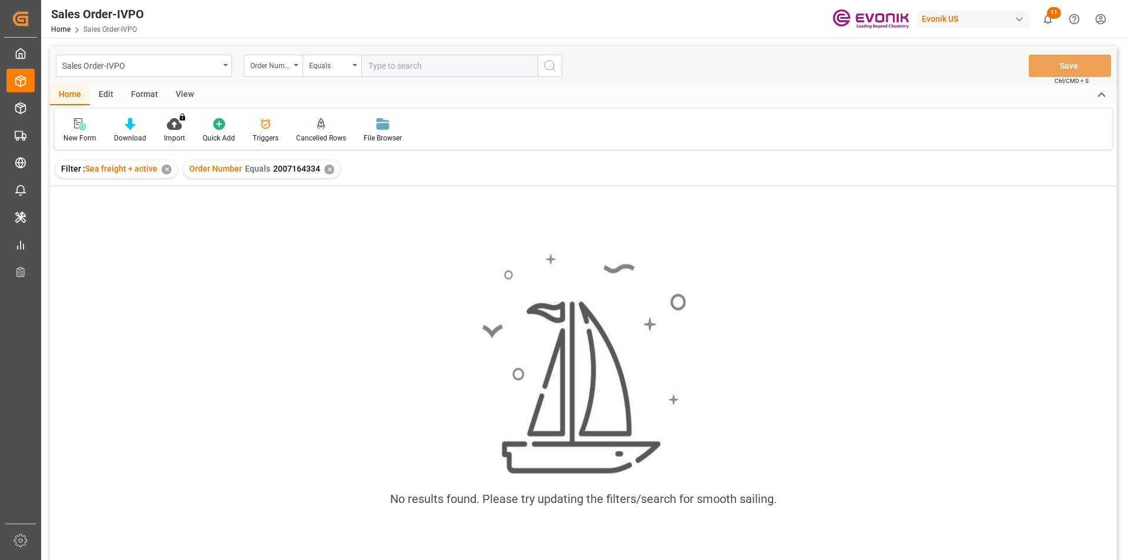
click at [329, 171] on div "✕" at bounding box center [329, 170] width 10 height 10
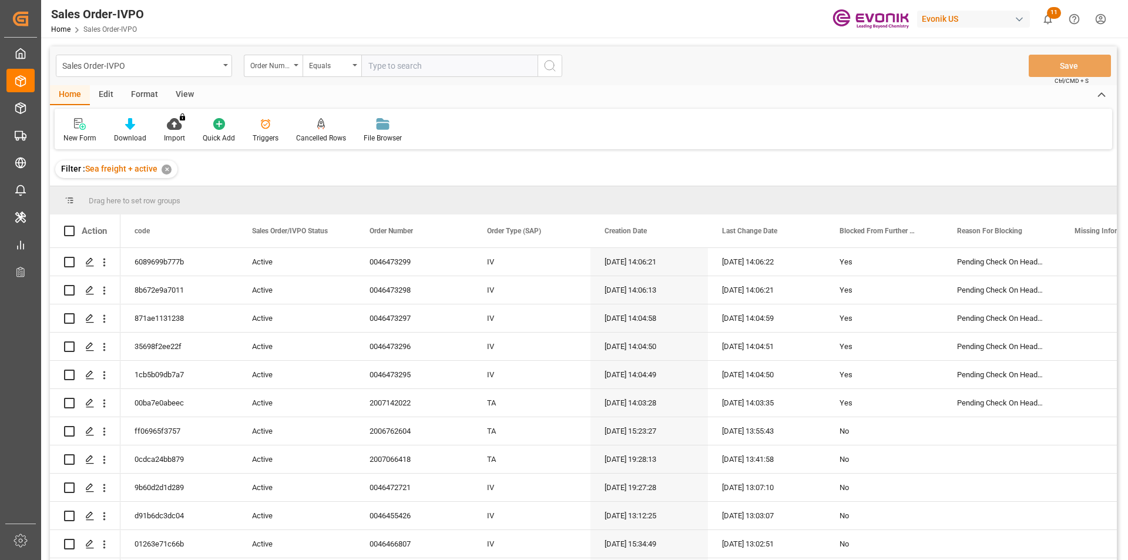
click at [407, 65] on input "text" at bounding box center [449, 66] width 176 height 22
paste input "2007164334"
type input "2007164334"
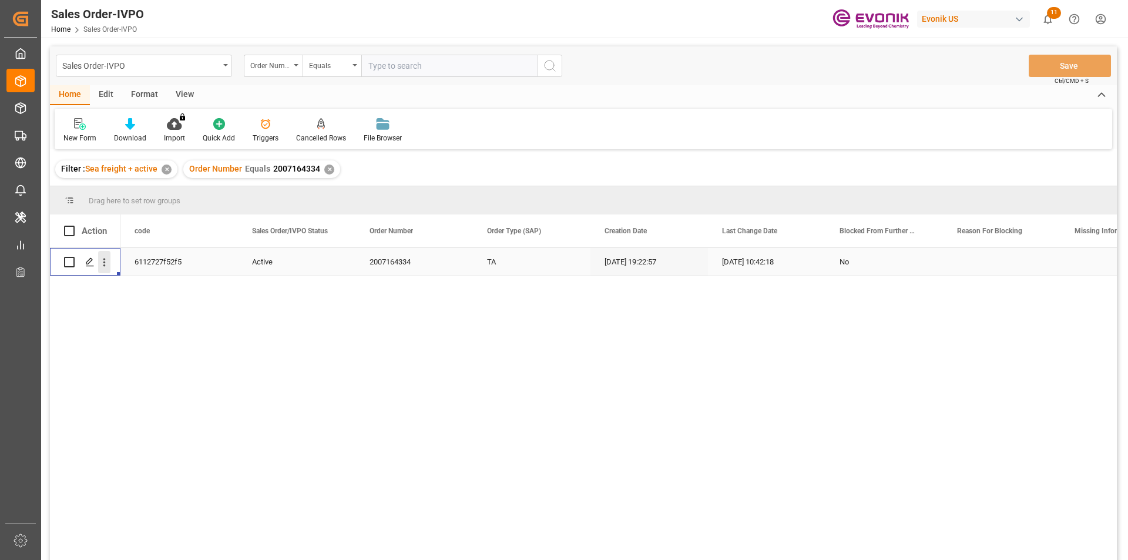
click at [100, 260] on icon "open menu" at bounding box center [104, 262] width 12 height 12
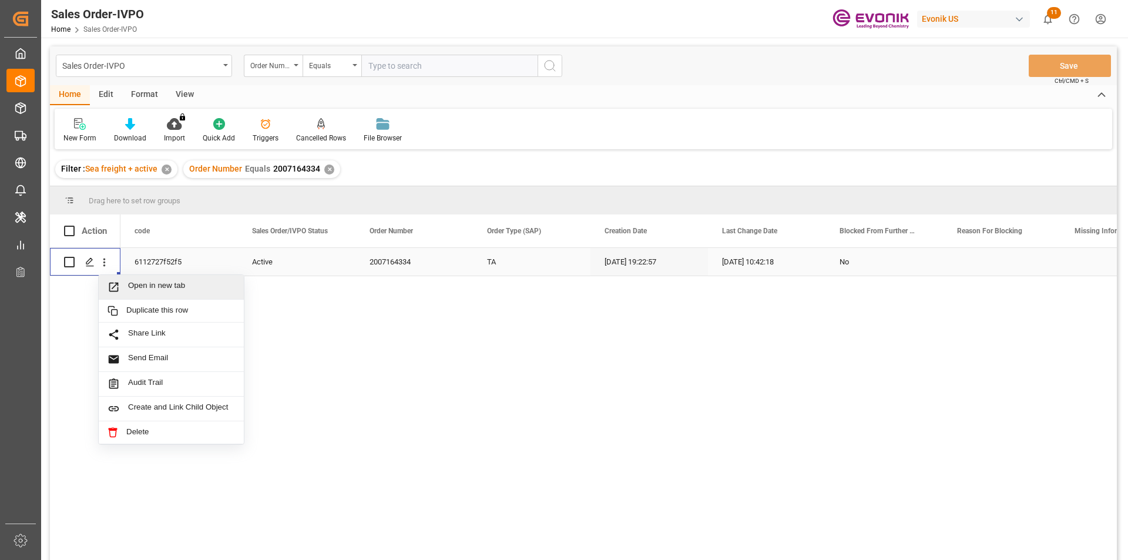
click at [153, 293] on span "Open in new tab" at bounding box center [181, 287] width 107 height 12
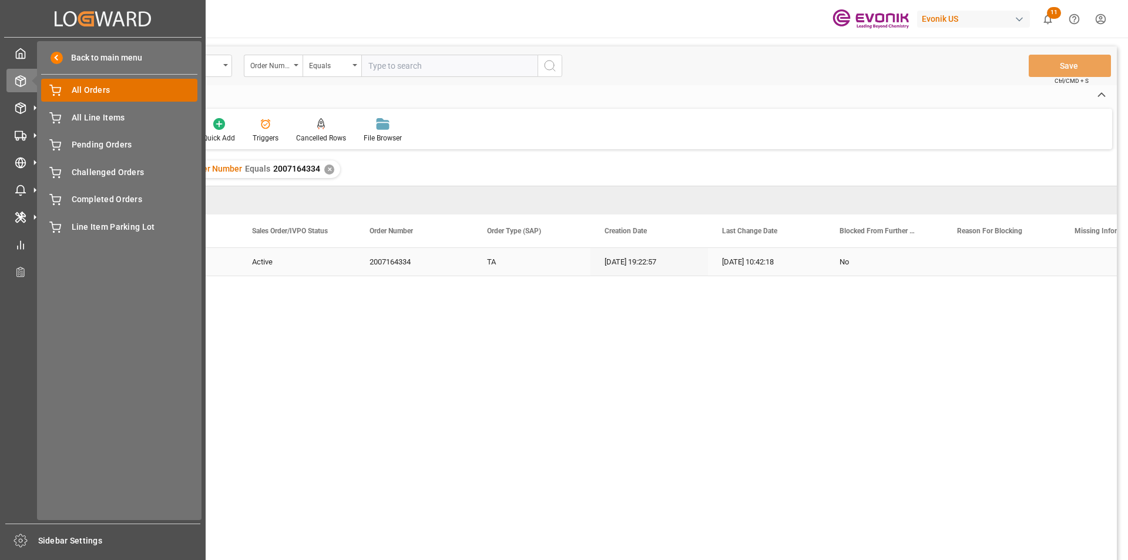
click at [147, 89] on span "All Orders" at bounding box center [135, 90] width 126 height 12
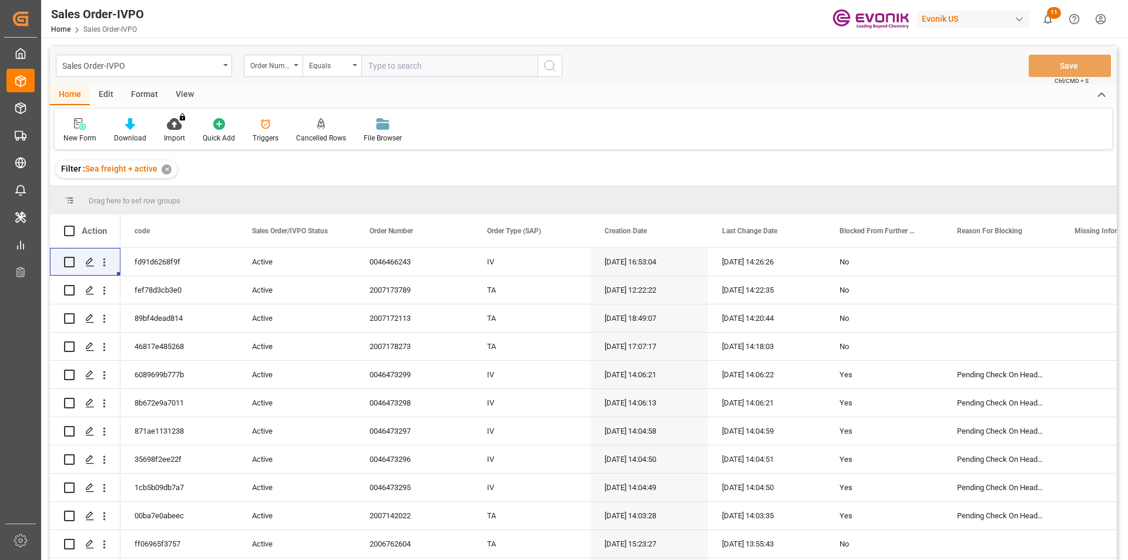
click at [425, 64] on input "text" at bounding box center [449, 66] width 176 height 22
paste input "2007164334"
type input "2007164334"
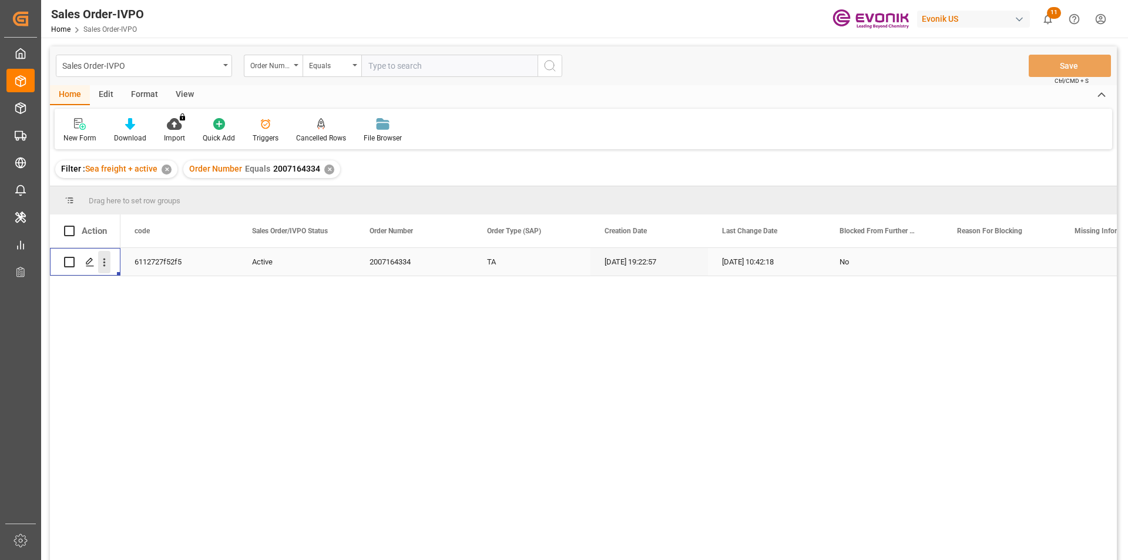
click at [105, 265] on icon "open menu" at bounding box center [104, 263] width 2 height 8
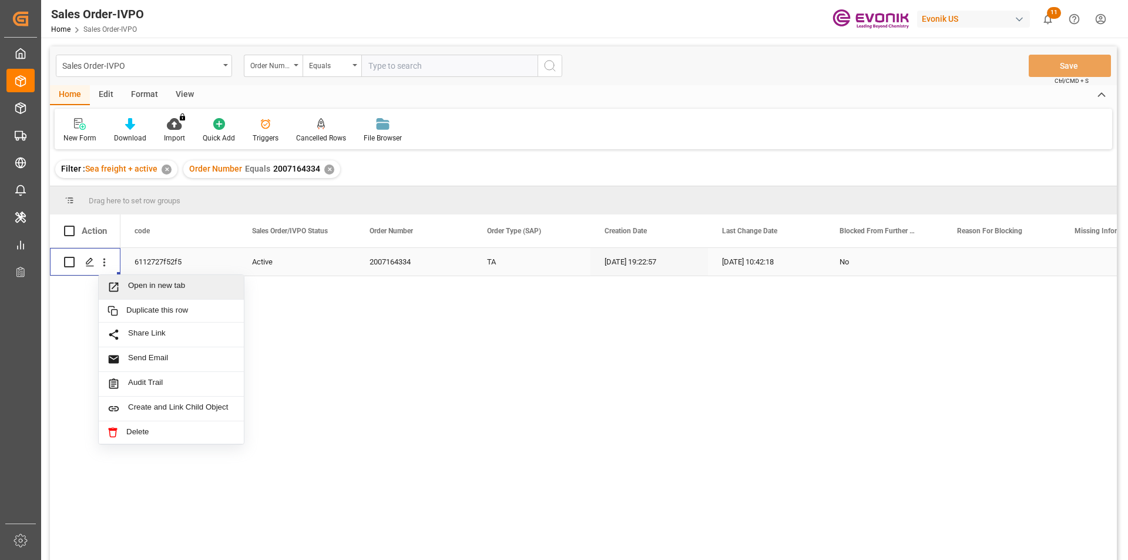
click at [172, 290] on span "Open in new tab" at bounding box center [181, 287] width 107 height 12
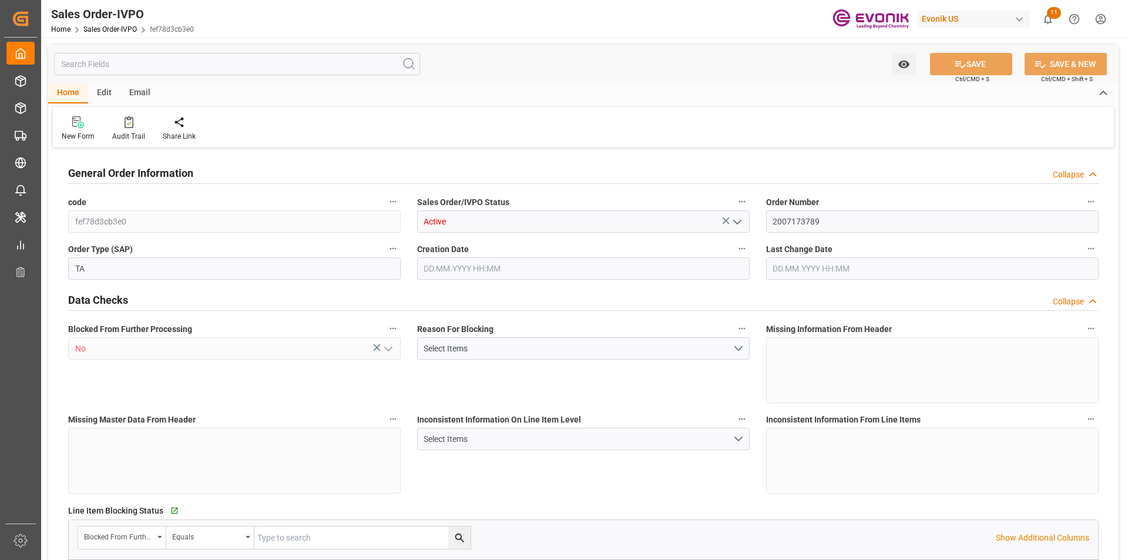
type input "DOHAI"
type input "0"
type input "1"
type input "1654.2"
type input "[DATE] 12:22"
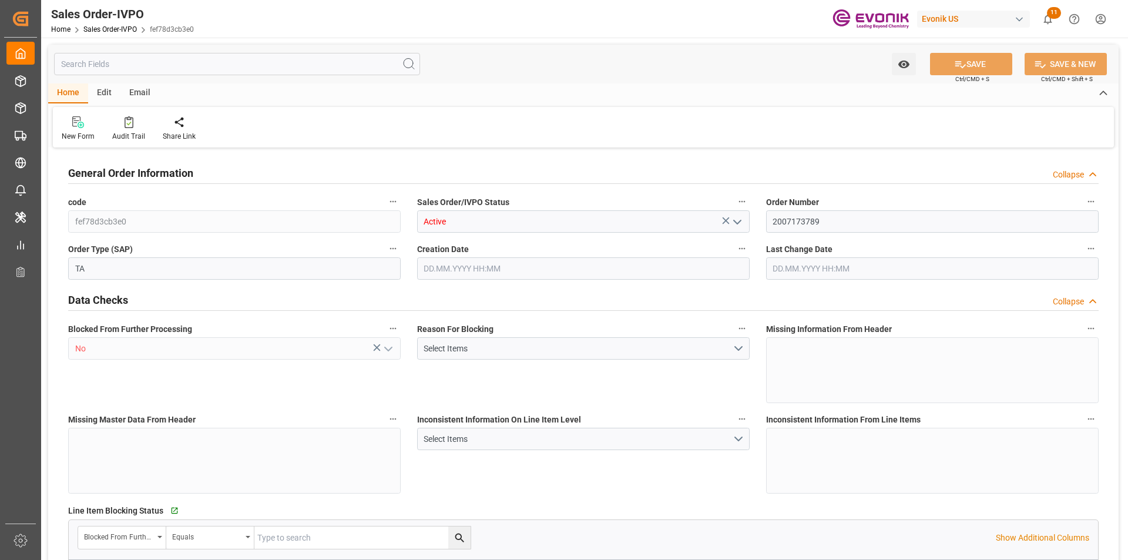
type input "[DATE] 08:12"
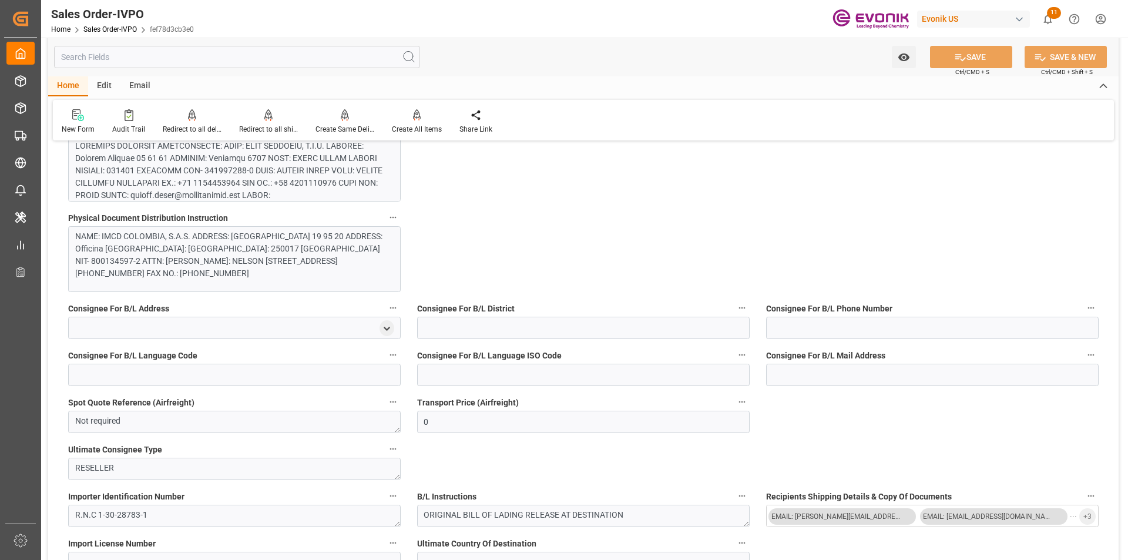
scroll to position [692, 0]
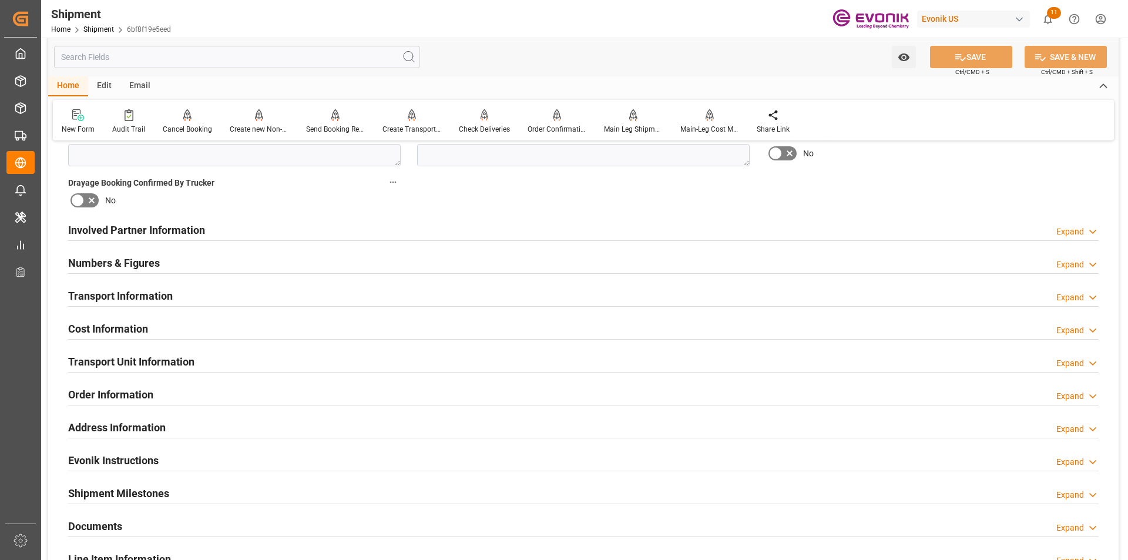
scroll to position [646, 0]
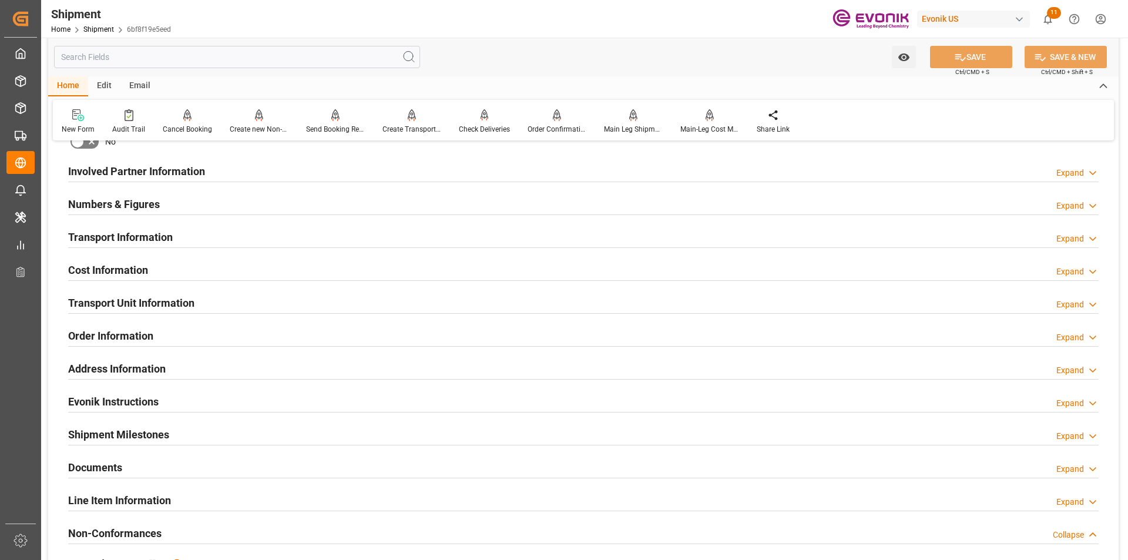
click at [197, 492] on div "Line Item Information Expand" at bounding box center [583, 499] width 1031 height 22
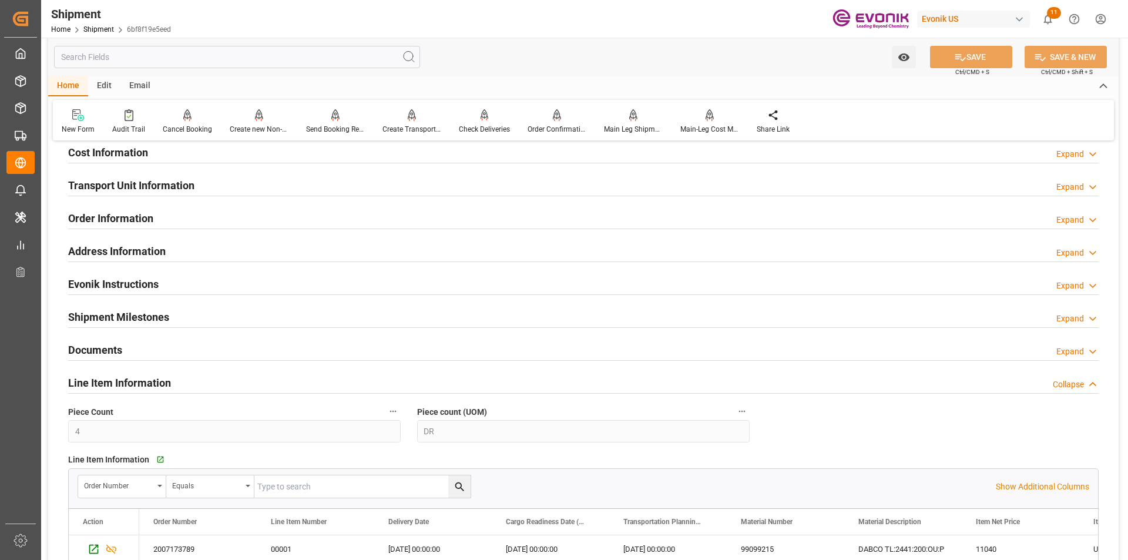
scroll to position [1058, 0]
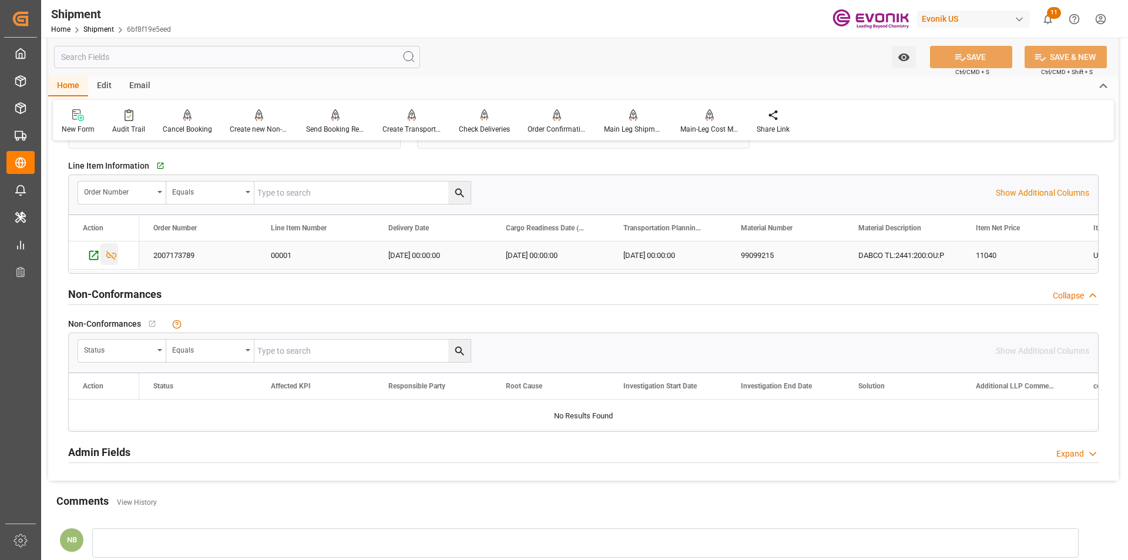
click at [109, 255] on icon "Press SPACE to select this row." at bounding box center [111, 255] width 12 height 12
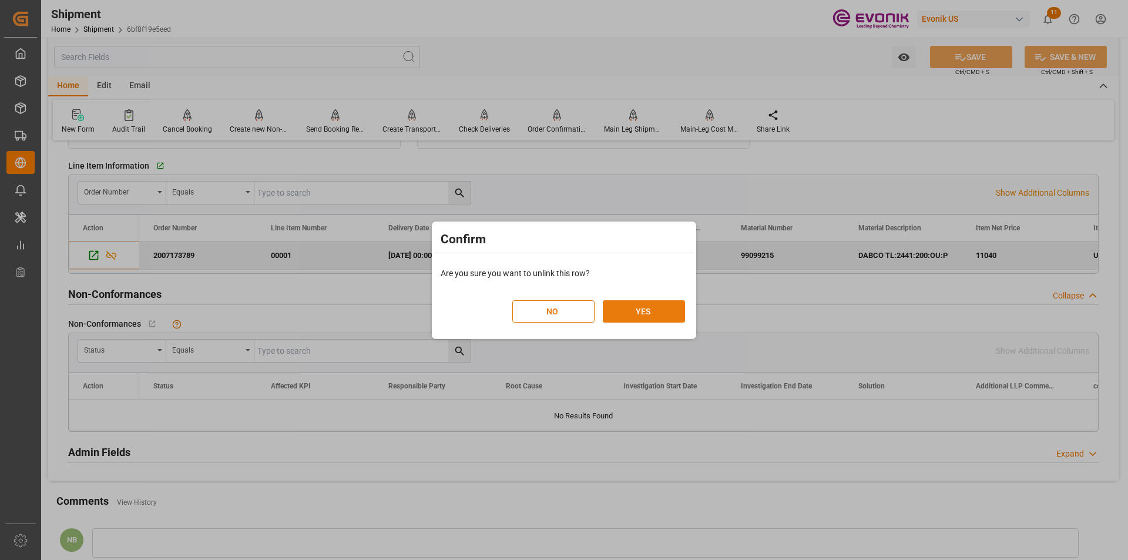
click at [643, 314] on button "YES" at bounding box center [644, 311] width 82 height 22
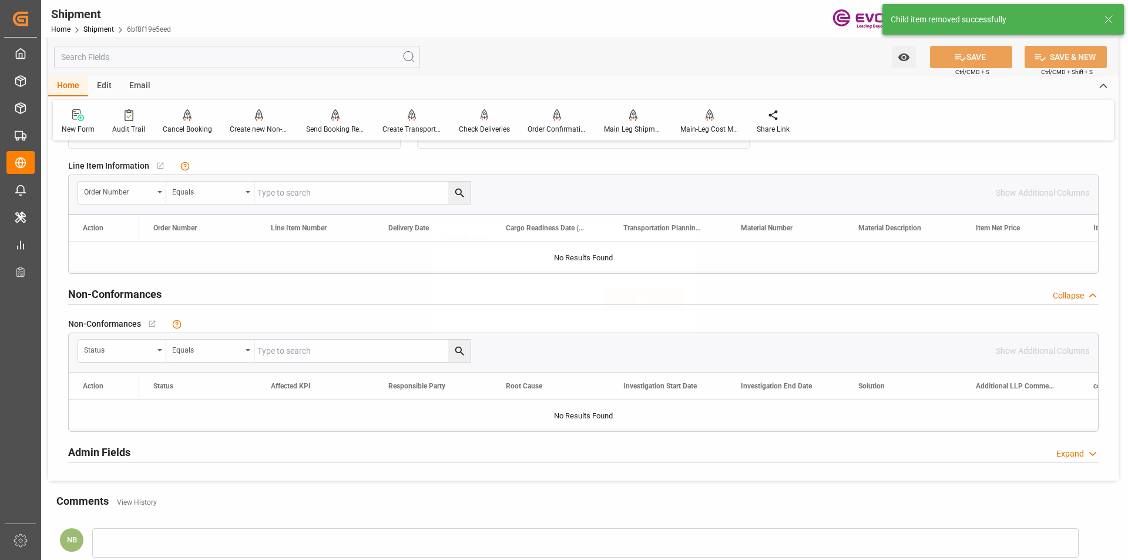
click at [620, 311] on div "NO YES" at bounding box center [564, 292] width 259 height 51
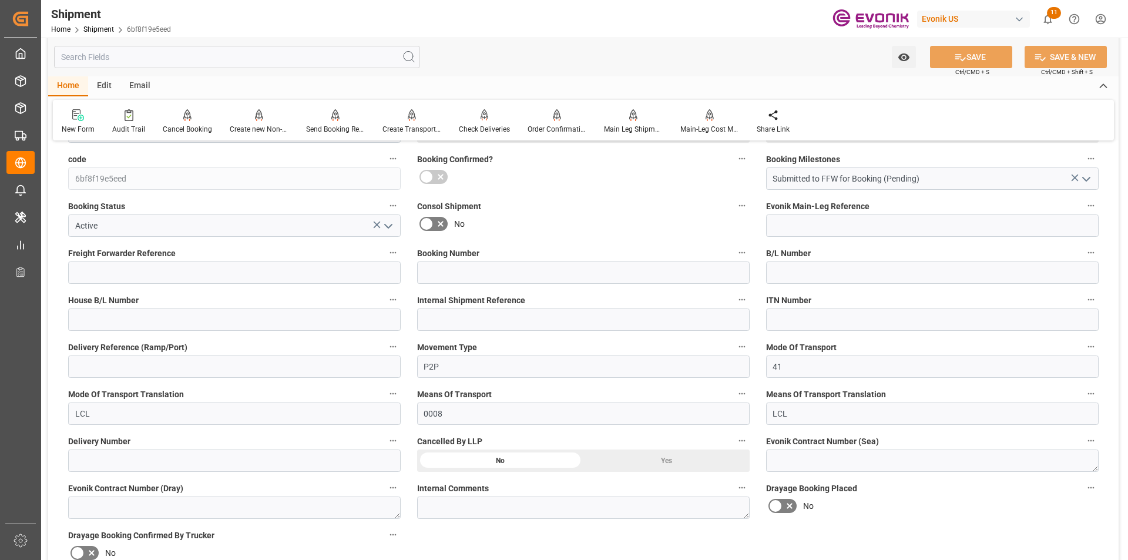
scroll to position [353, 0]
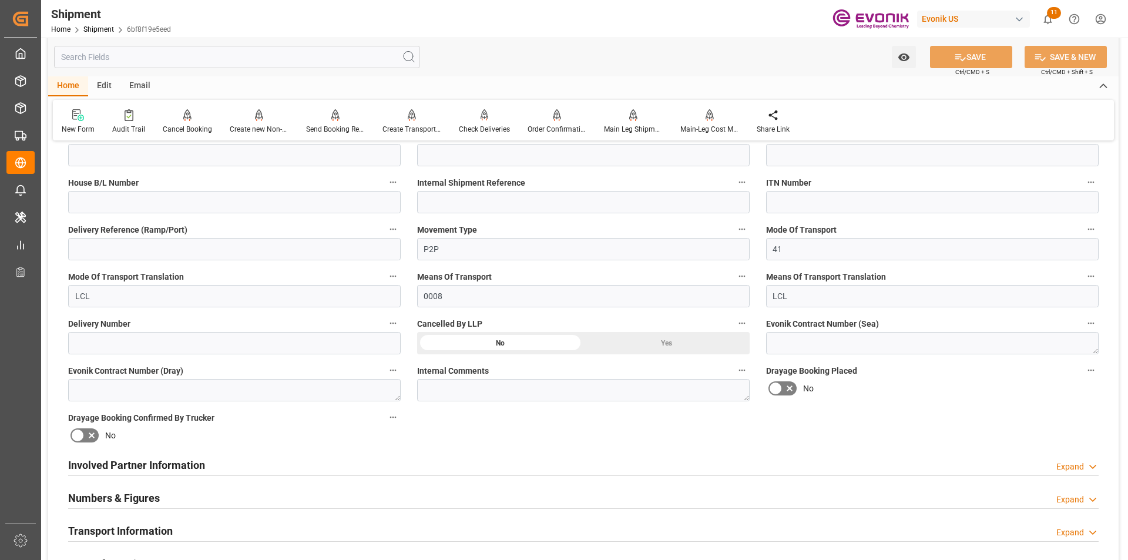
click at [161, 529] on h2 "Transport Information" at bounding box center [120, 531] width 105 height 16
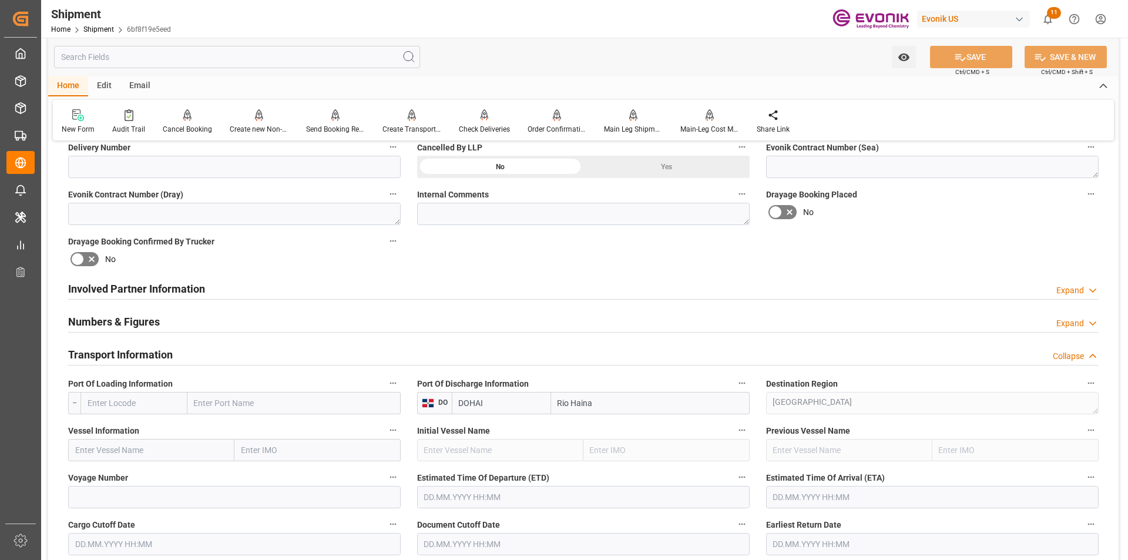
scroll to position [646, 0]
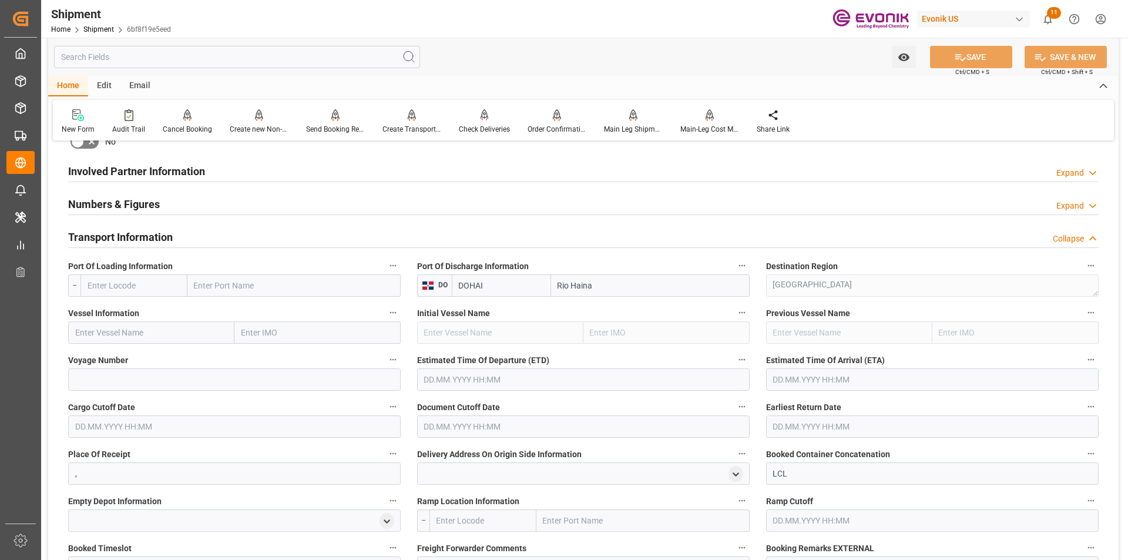
click at [259, 236] on div "Transport Information Collapse" at bounding box center [583, 236] width 1031 height 22
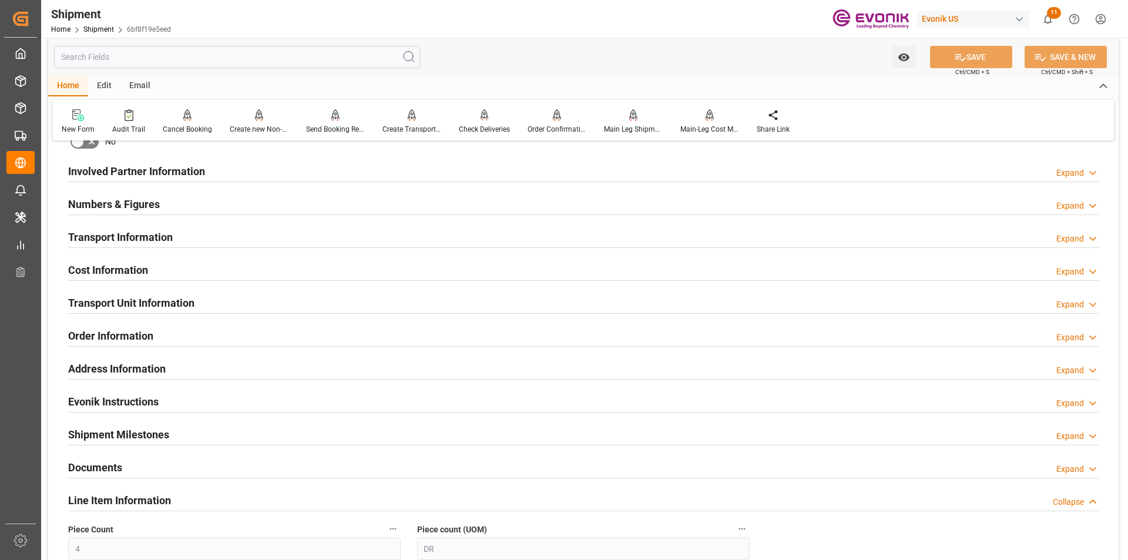
click at [111, 301] on h2 "Transport Unit Information" at bounding box center [131, 303] width 126 height 16
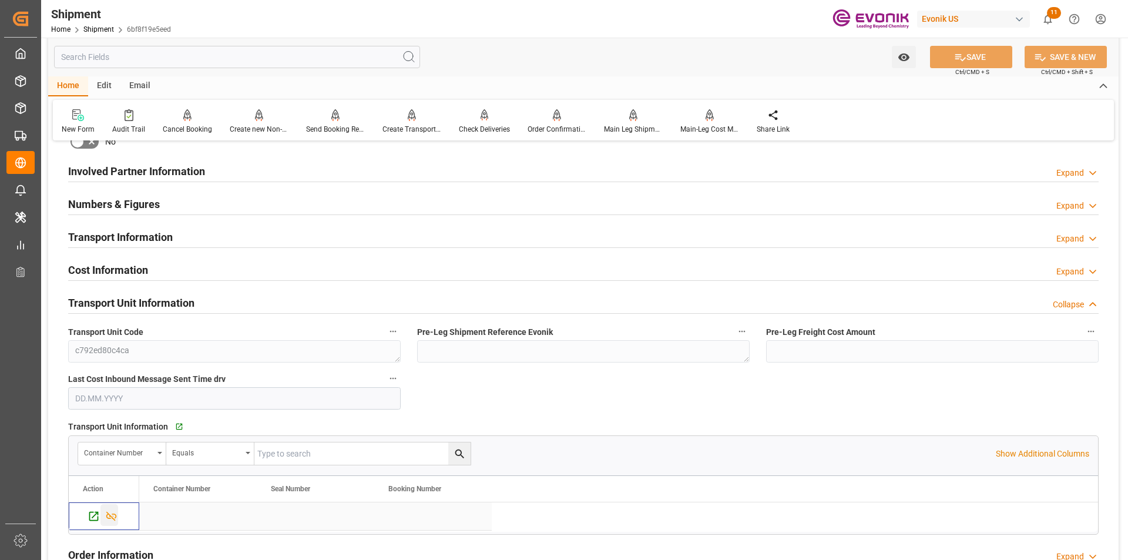
click at [108, 512] on icon "Press SPACE to select this row." at bounding box center [111, 516] width 12 height 12
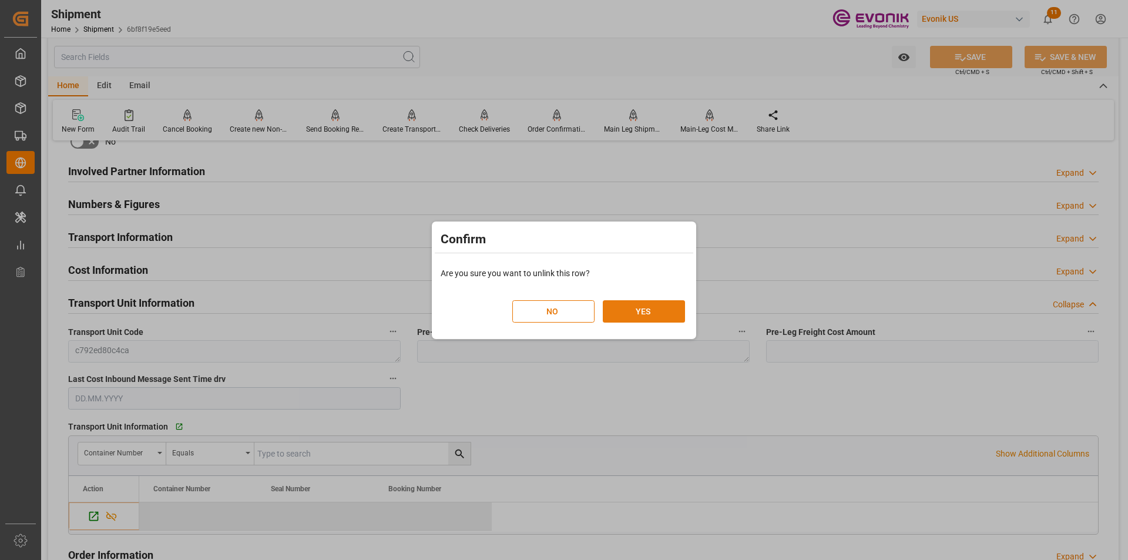
click at [662, 304] on button "YES" at bounding box center [644, 311] width 82 height 22
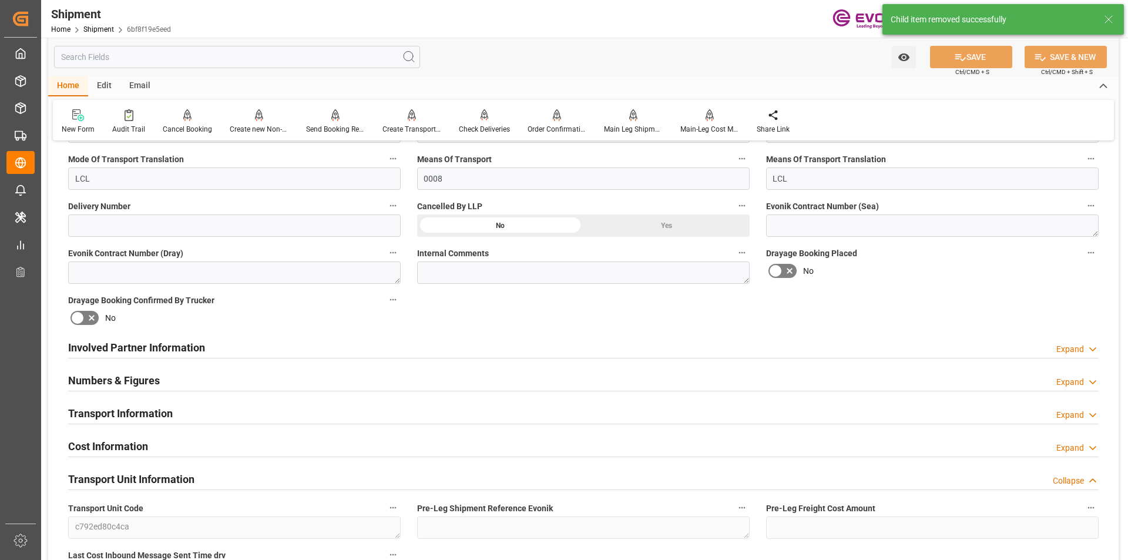
scroll to position [353, 0]
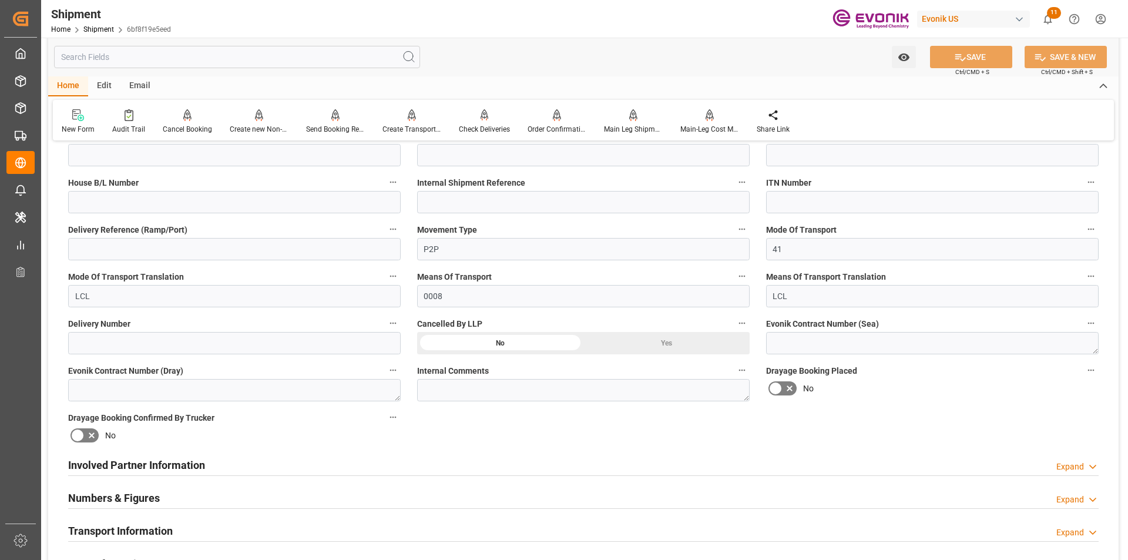
click at [656, 350] on div "Yes" at bounding box center [666, 343] width 166 height 22
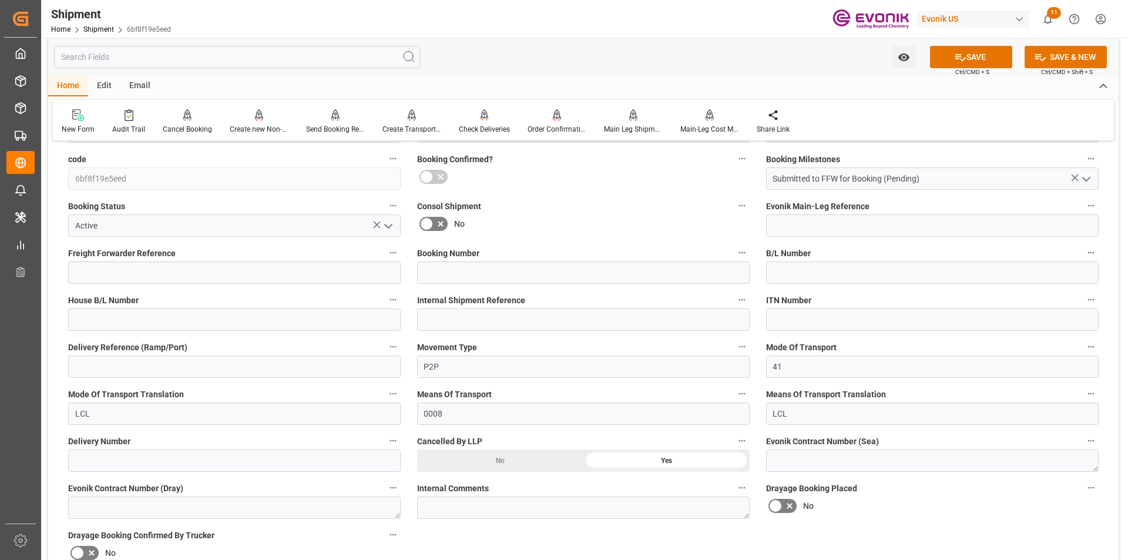
scroll to position [176, 0]
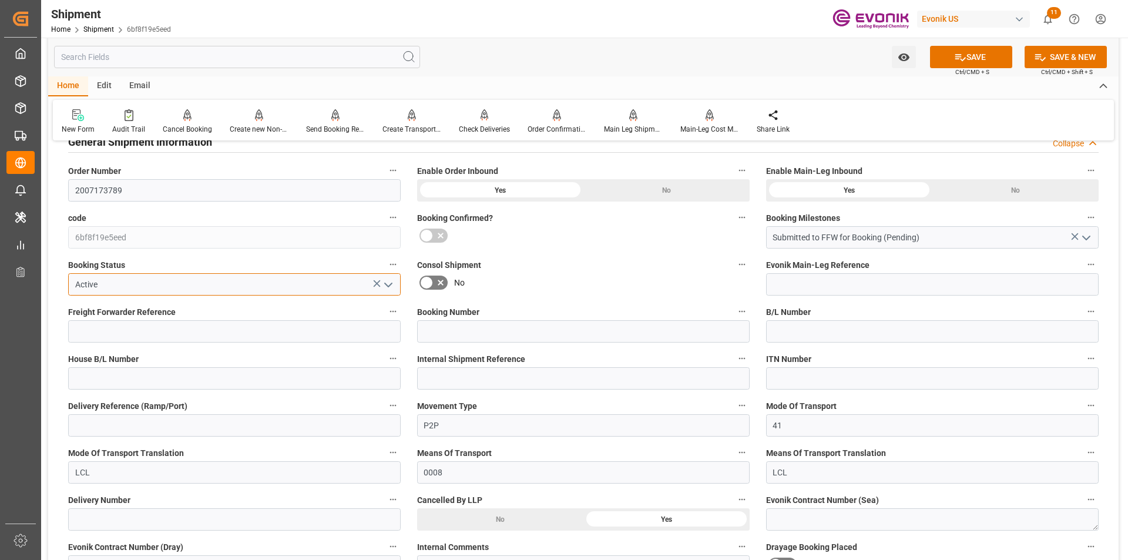
click at [224, 290] on input "Active" at bounding box center [234, 284] width 333 height 22
click at [390, 284] on polyline "open menu" at bounding box center [388, 285] width 7 height 4
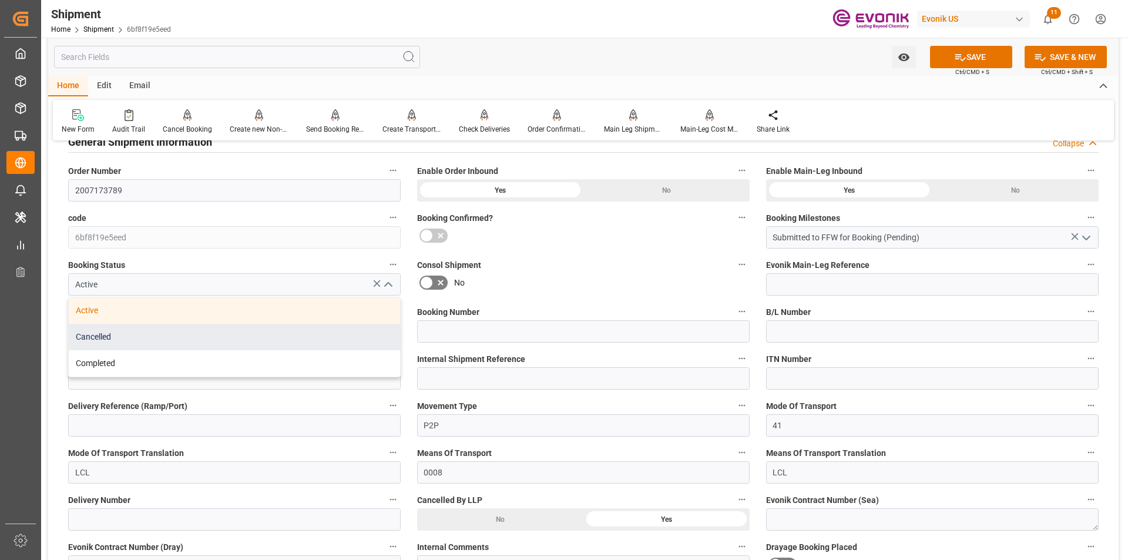
click at [152, 344] on div "Cancelled" at bounding box center [234, 337] width 331 height 26
type input "Cancelled"
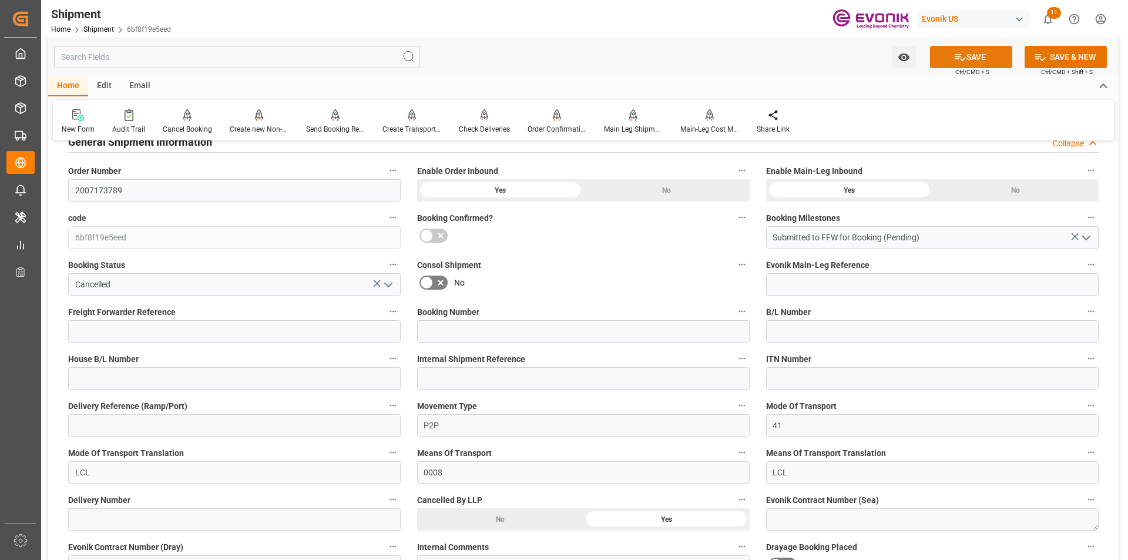
click at [988, 59] on button "SAVE" at bounding box center [971, 57] width 82 height 22
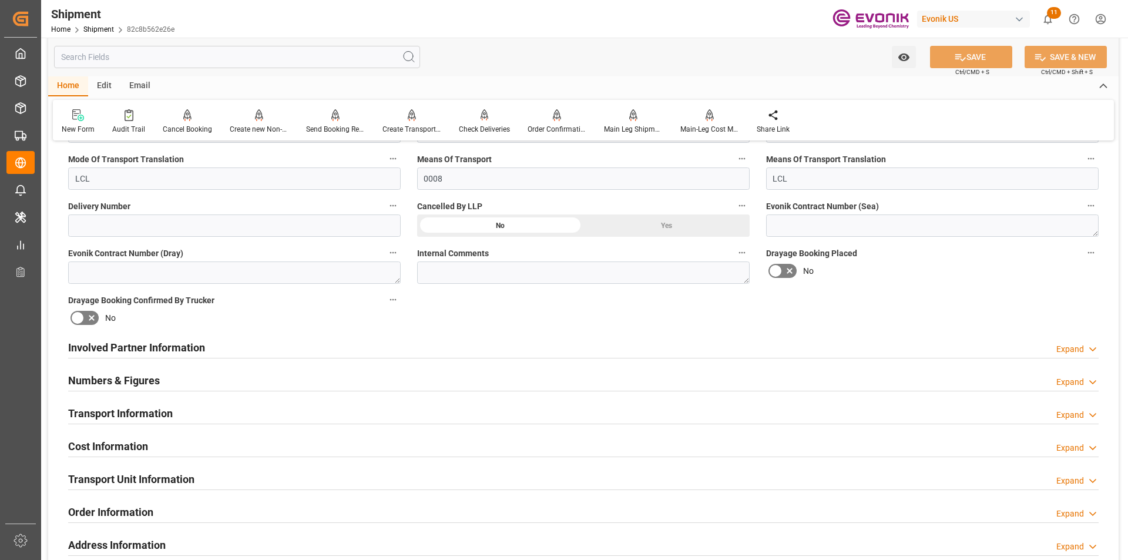
scroll to position [764, 0]
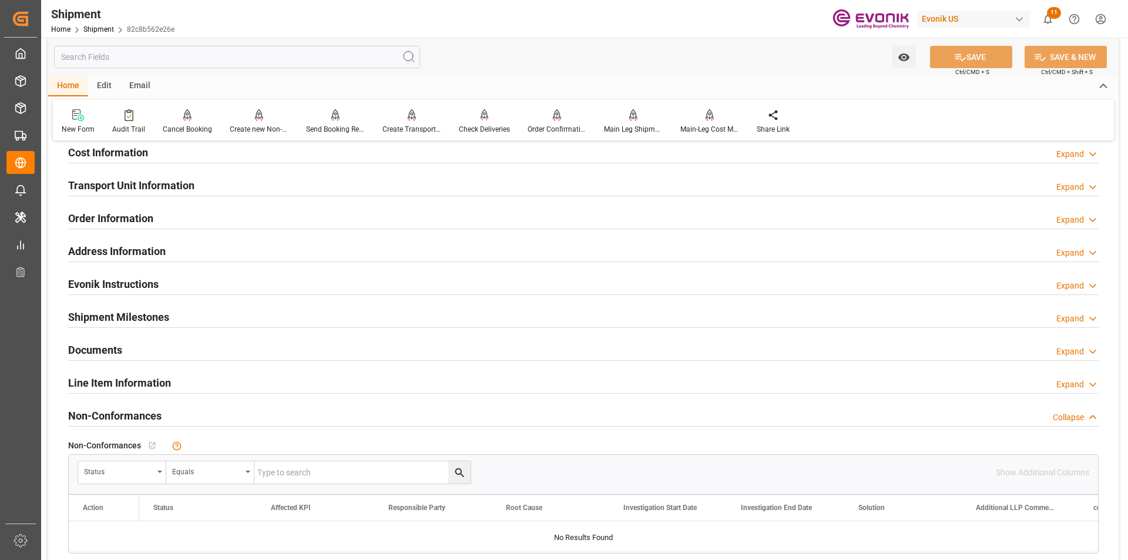
drag, startPoint x: 109, startPoint y: 387, endPoint x: 241, endPoint y: 385, distance: 132.2
click at [109, 386] on h2 "Line Item Information" at bounding box center [119, 383] width 103 height 16
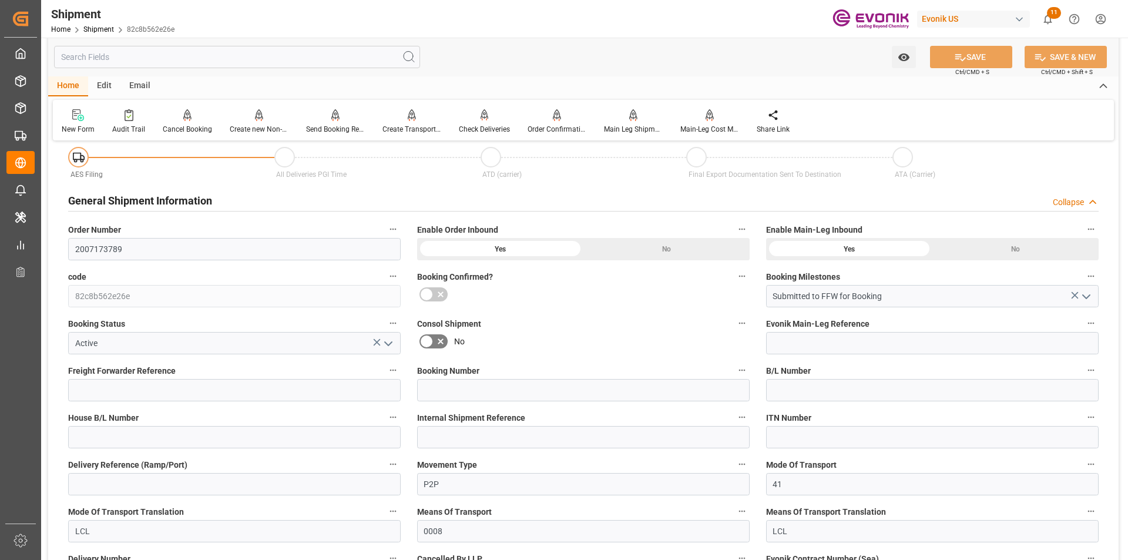
scroll to position [0, 0]
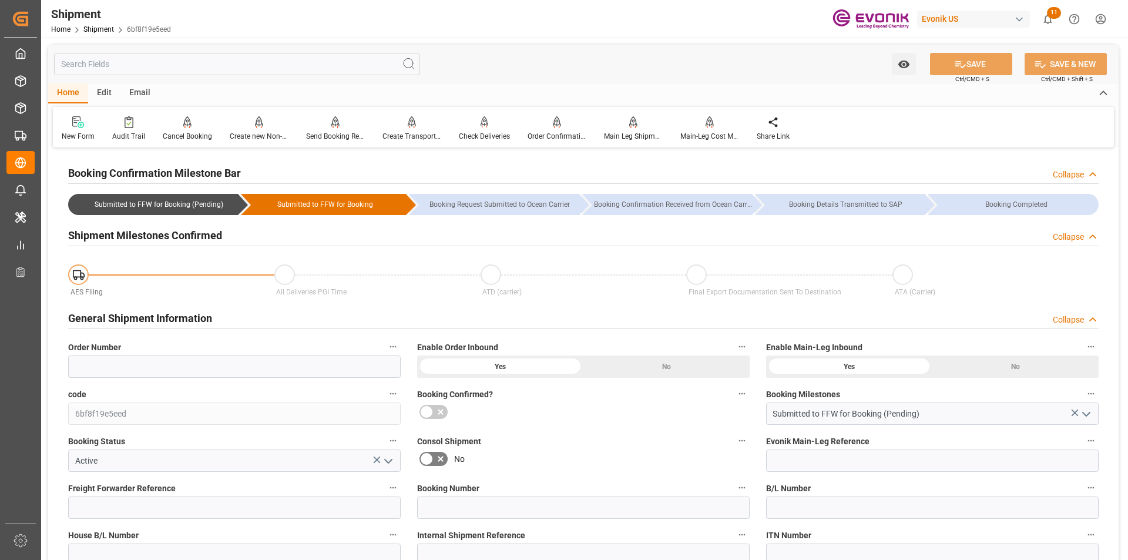
click at [389, 460] on icon "open menu" at bounding box center [388, 461] width 14 height 14
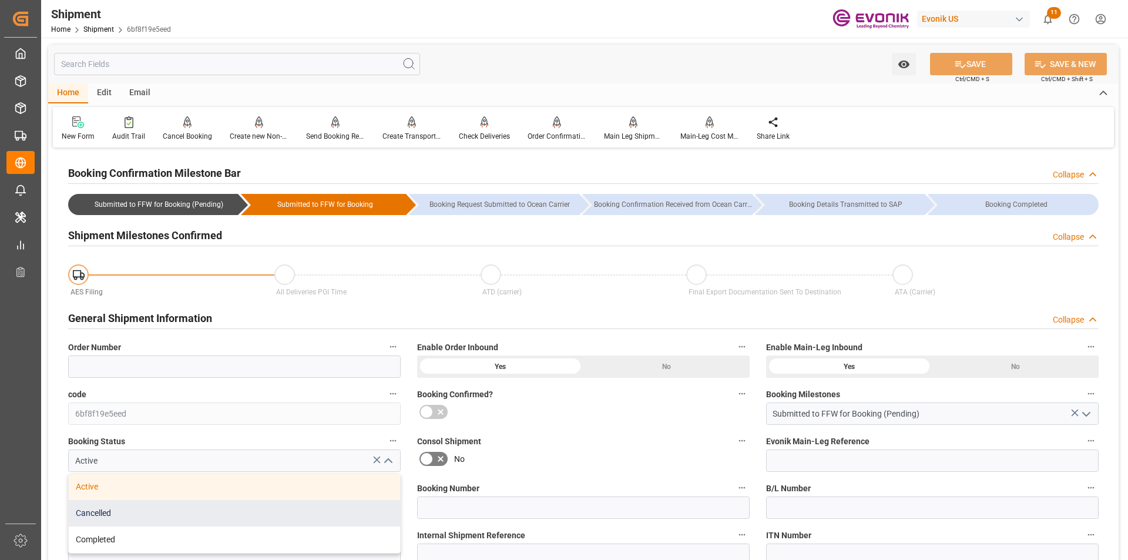
click at [109, 515] on div "Cancelled" at bounding box center [234, 513] width 331 height 26
type input "Cancelled"
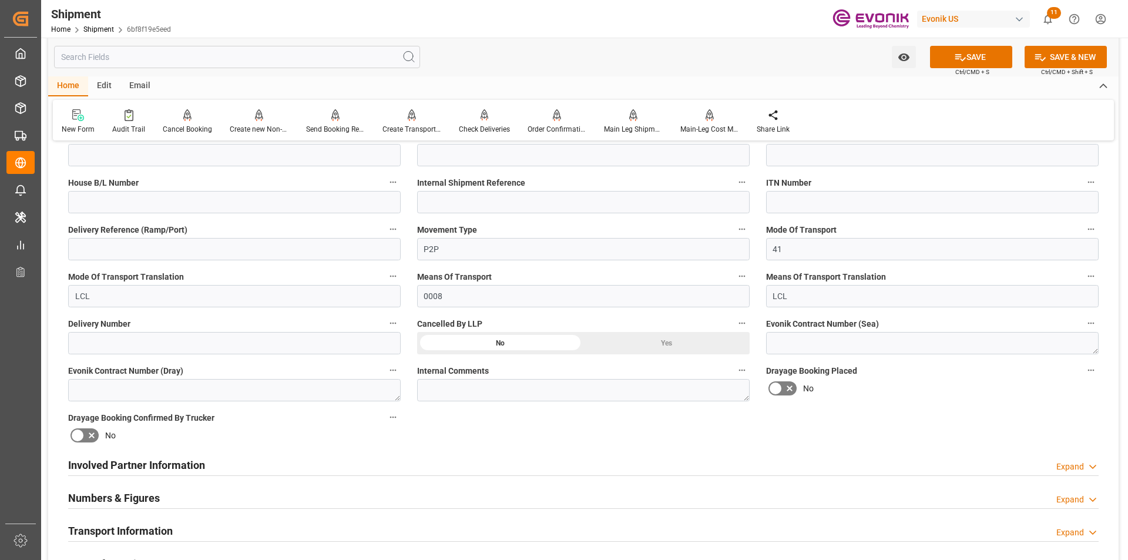
scroll to position [470, 0]
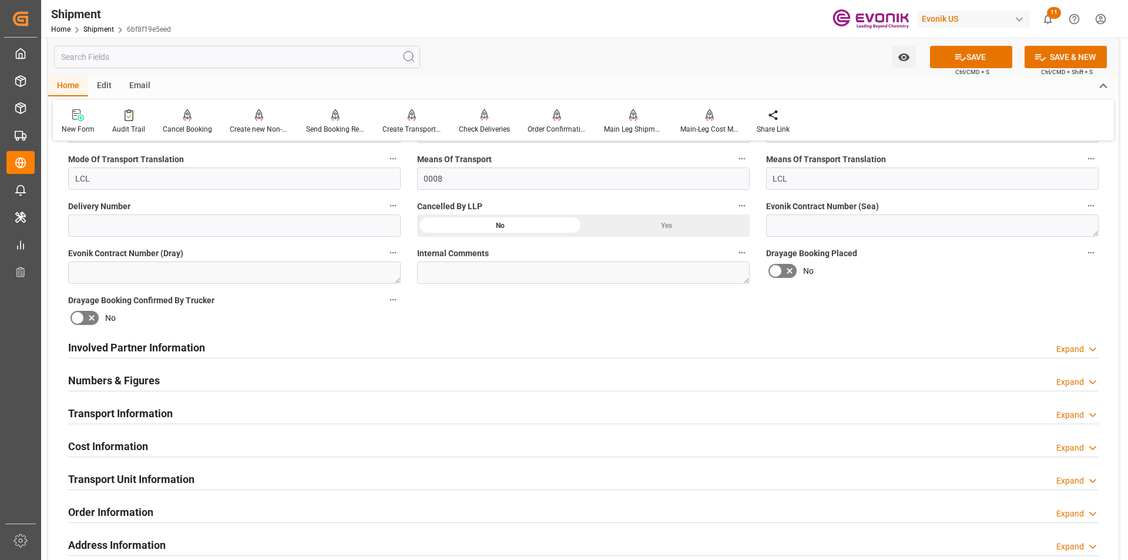
click at [673, 220] on div "Yes" at bounding box center [666, 225] width 166 height 22
click at [976, 55] on button "SAVE" at bounding box center [971, 57] width 82 height 22
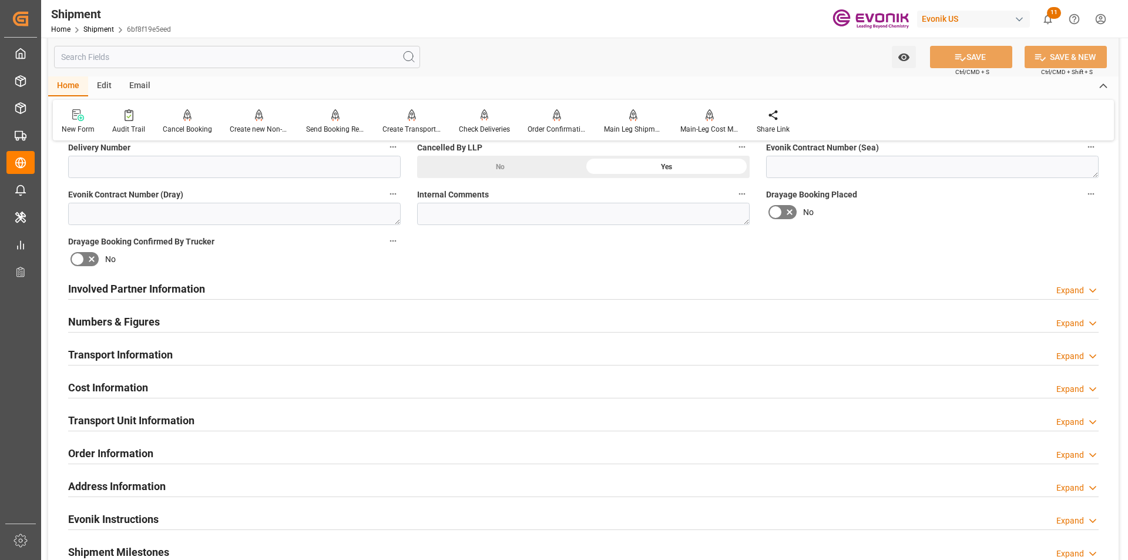
scroll to position [646, 0]
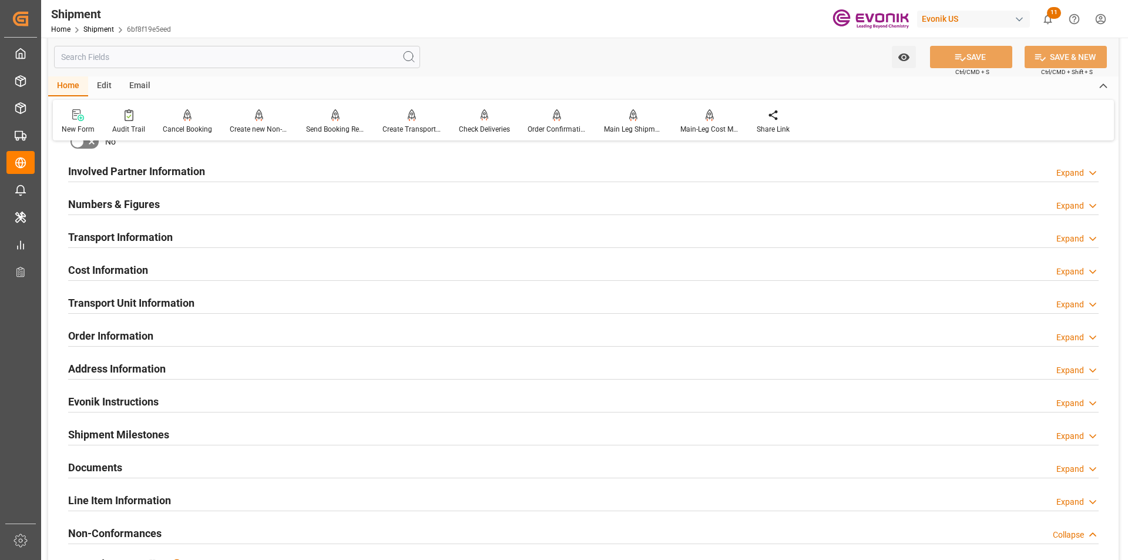
click at [270, 299] on div "Transport Unit Information Expand" at bounding box center [583, 302] width 1031 height 22
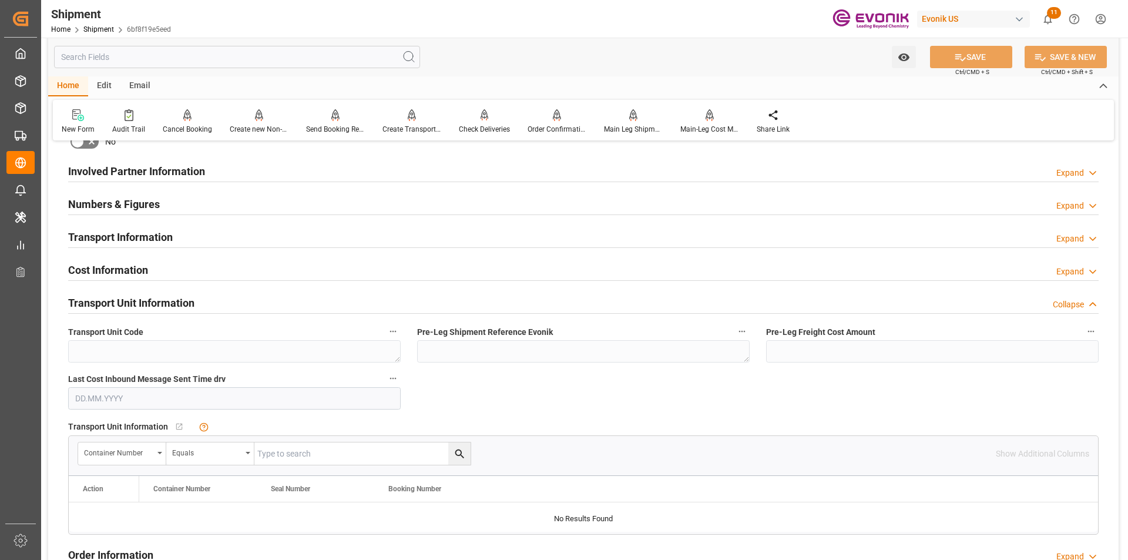
click at [171, 292] on div "Transport Unit Information" at bounding box center [131, 302] width 126 height 22
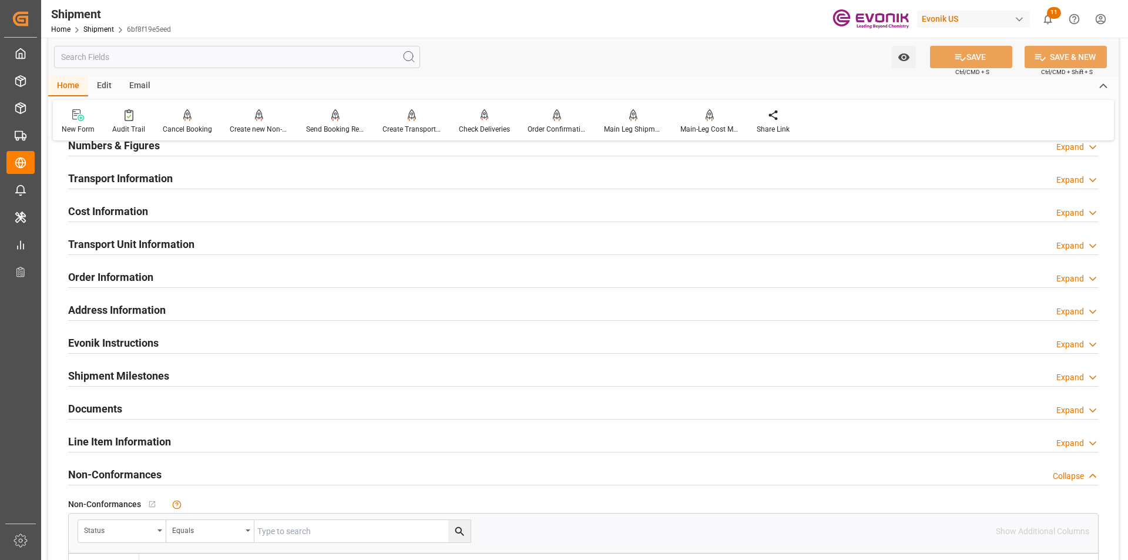
scroll to position [881, 0]
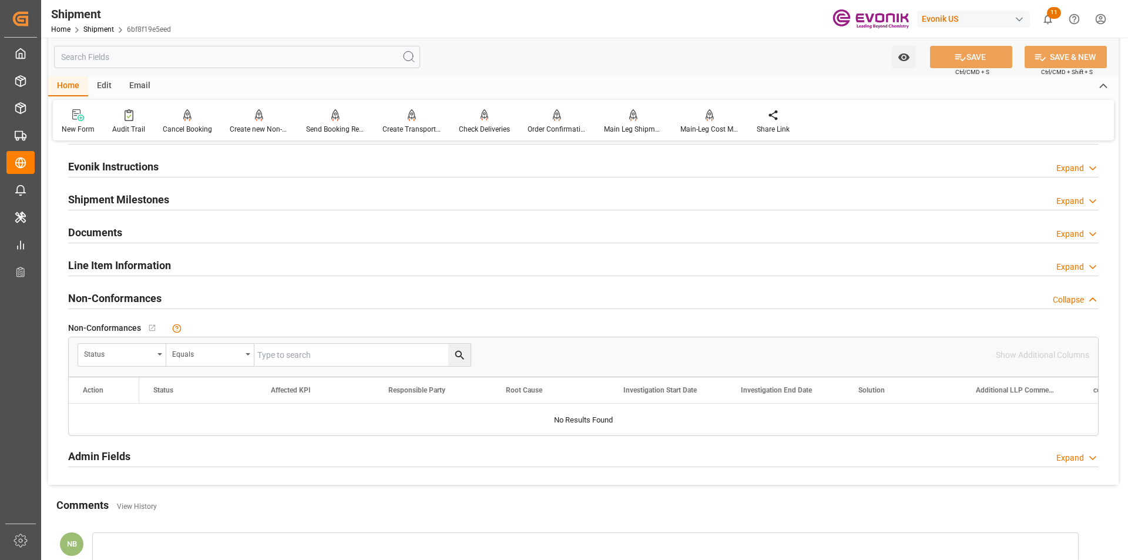
click at [173, 271] on div "Line Item Information Expand" at bounding box center [583, 264] width 1031 height 22
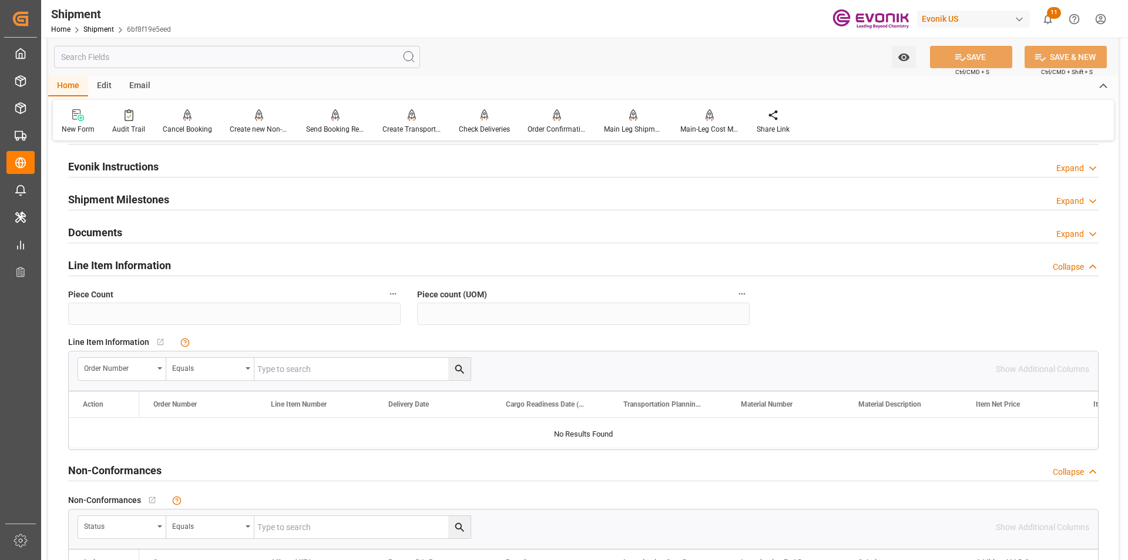
click at [246, 259] on div "Line Item Information Collapse" at bounding box center [583, 264] width 1031 height 22
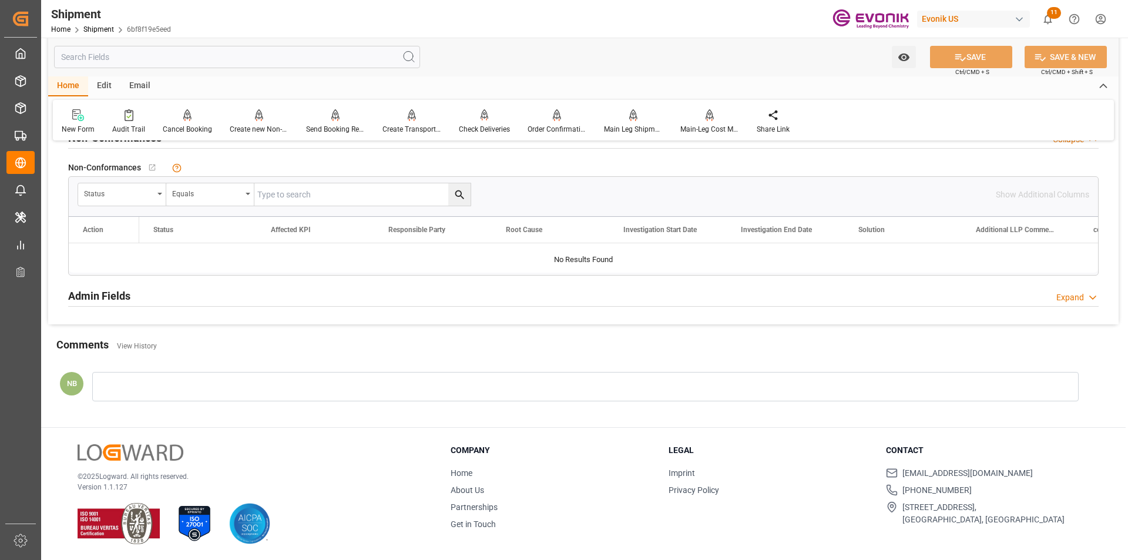
scroll to position [865, 0]
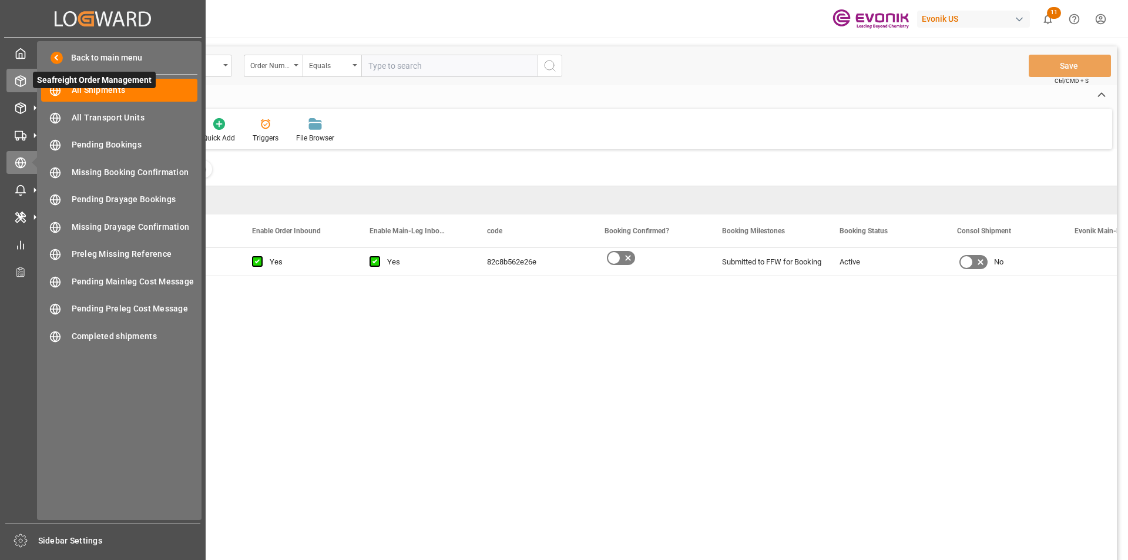
click at [22, 76] on icon at bounding box center [21, 81] width 12 height 12
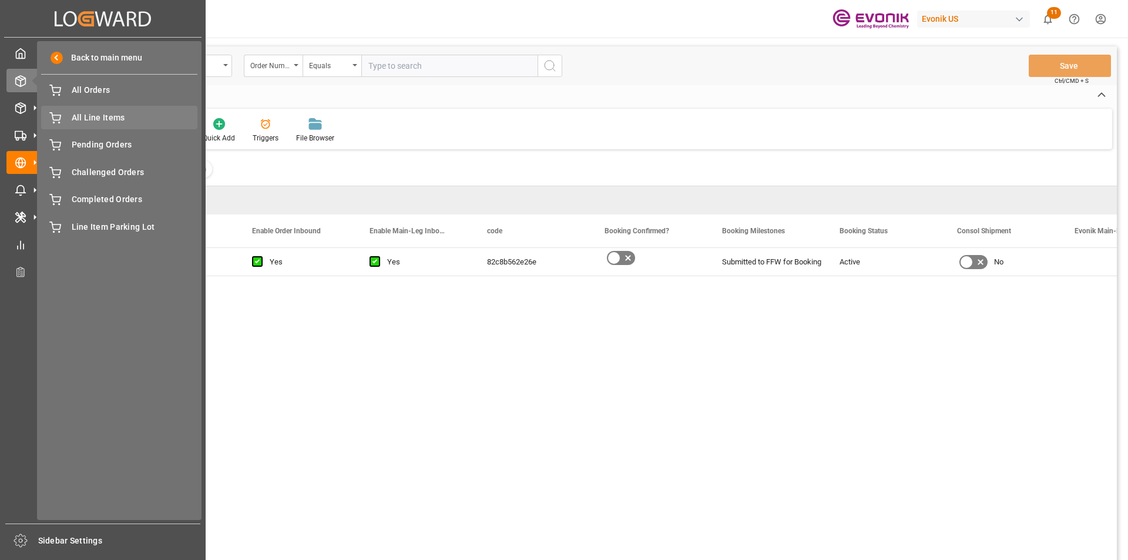
click at [97, 113] on span "All Line Items" at bounding box center [135, 118] width 126 height 12
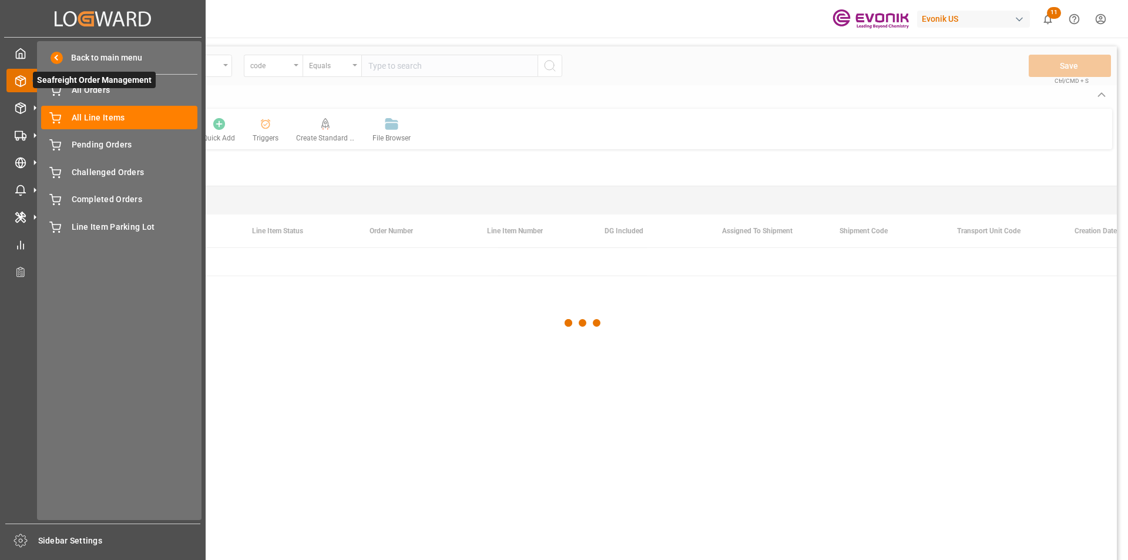
click at [24, 78] on icon at bounding box center [34, 80] width 25 height 25
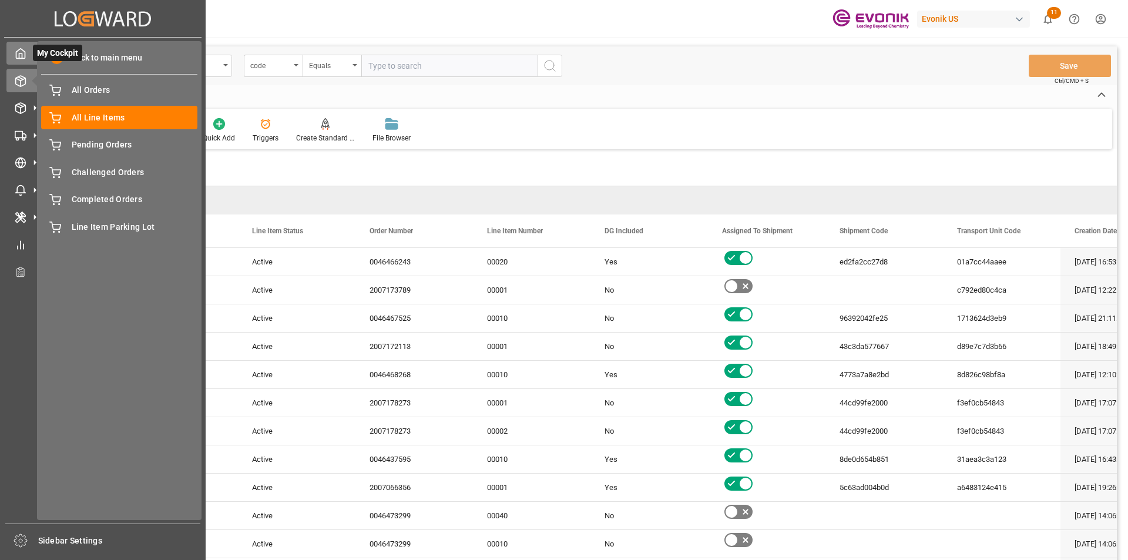
click at [22, 55] on polyline at bounding box center [20, 55] width 3 height 5
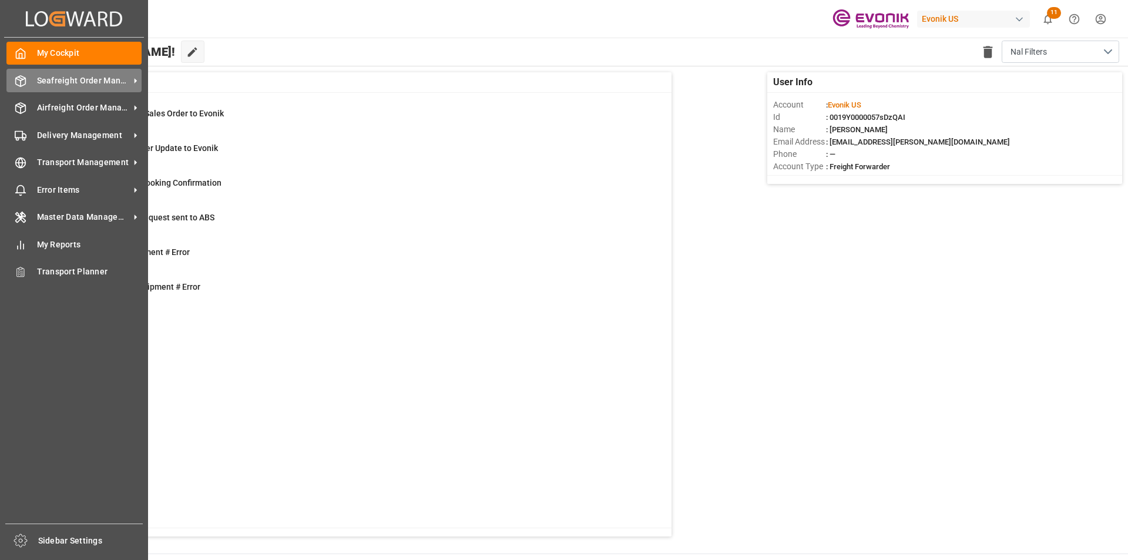
click at [61, 76] on span "Seafreight Order Management" at bounding box center [83, 81] width 93 height 12
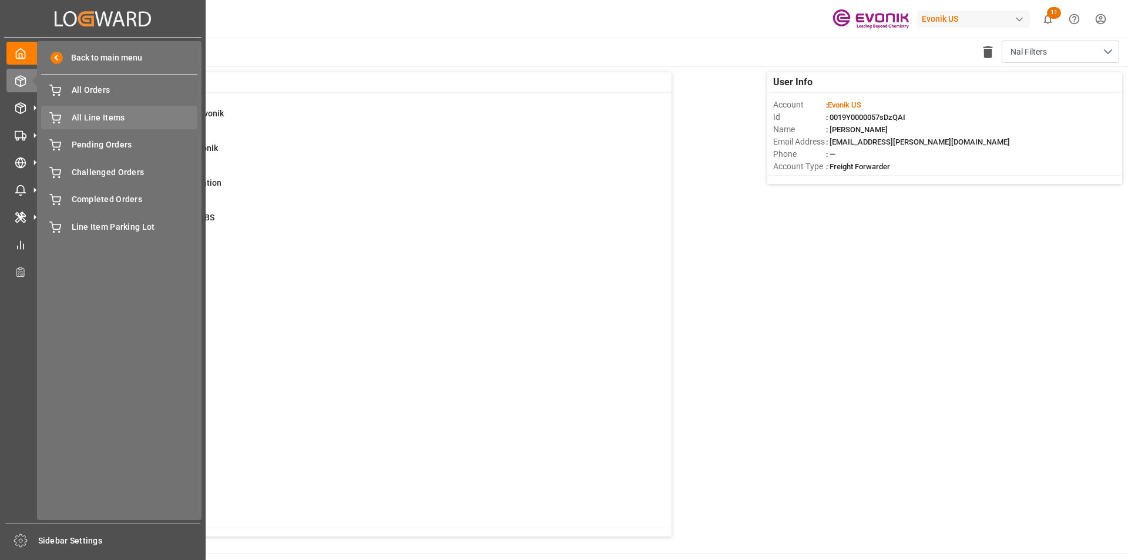
click at [83, 120] on span "All Line Items" at bounding box center [135, 118] width 126 height 12
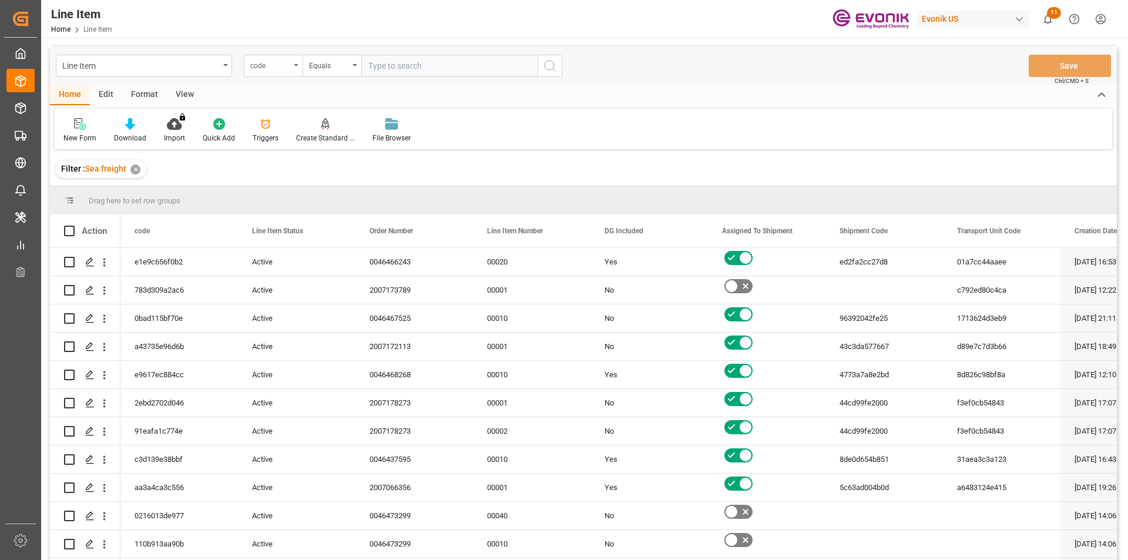
click at [278, 71] on div "code" at bounding box center [270, 65] width 40 height 14
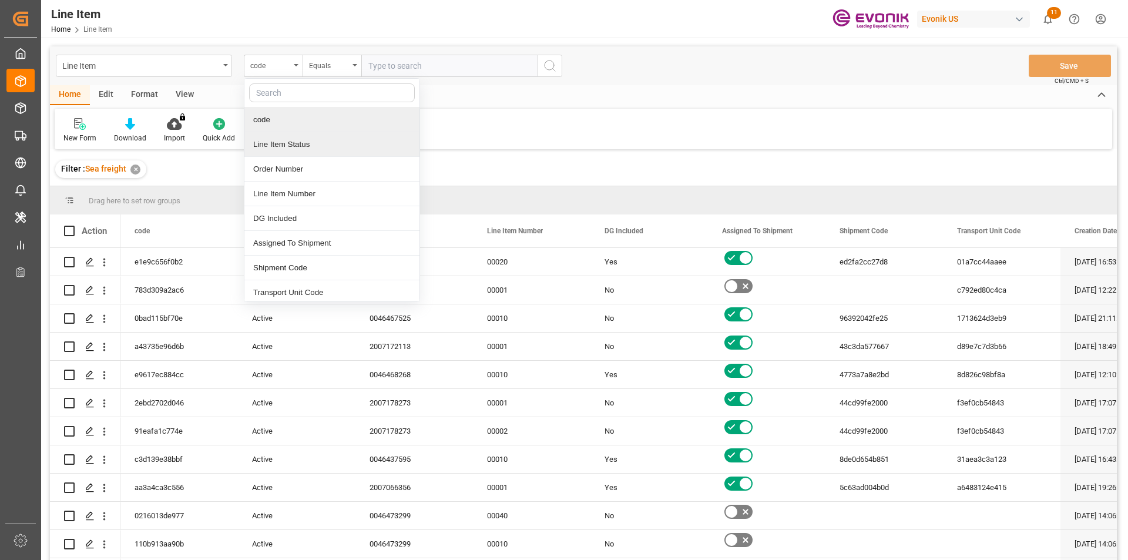
click at [267, 139] on div "Line Item Status" at bounding box center [331, 144] width 175 height 25
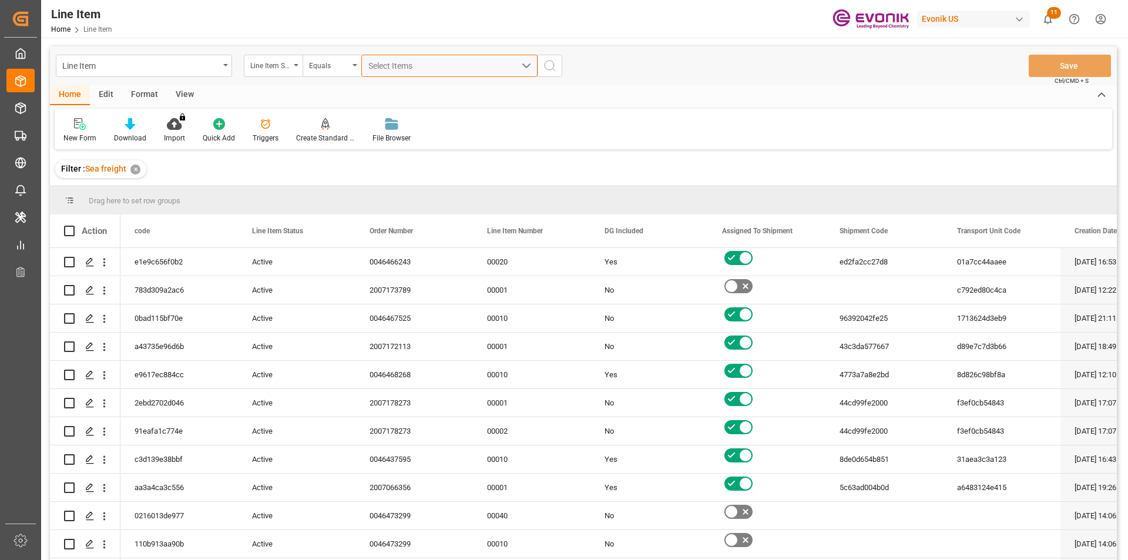
click at [423, 63] on div "Select Items" at bounding box center [444, 66] width 153 height 12
type input "2007164334"
click at [282, 63] on div "Line Item Status" at bounding box center [270, 65] width 40 height 14
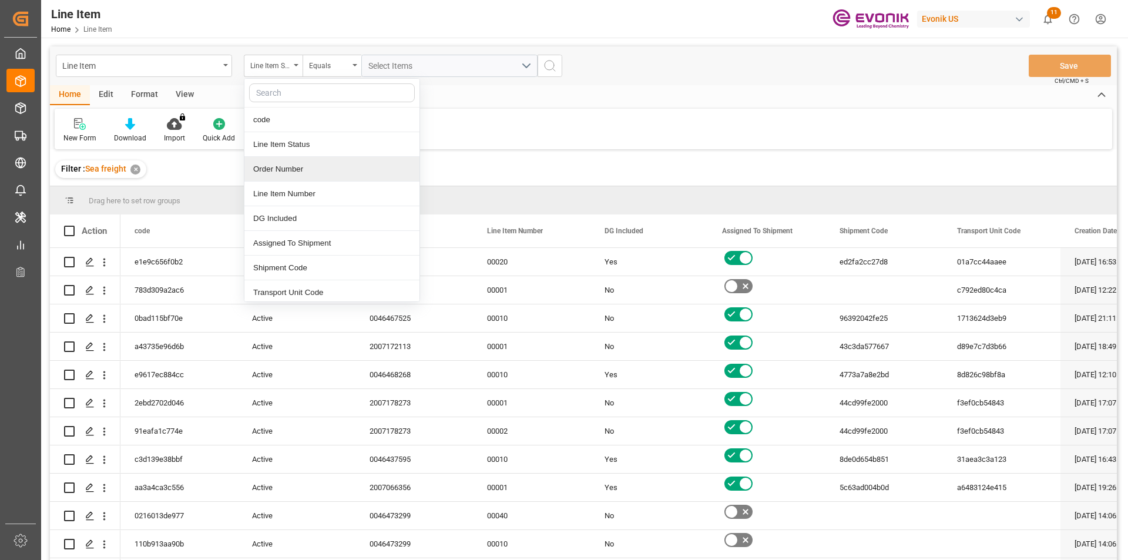
drag, startPoint x: 277, startPoint y: 164, endPoint x: 283, endPoint y: 157, distance: 8.4
click at [278, 162] on div "Order Number" at bounding box center [331, 169] width 175 height 25
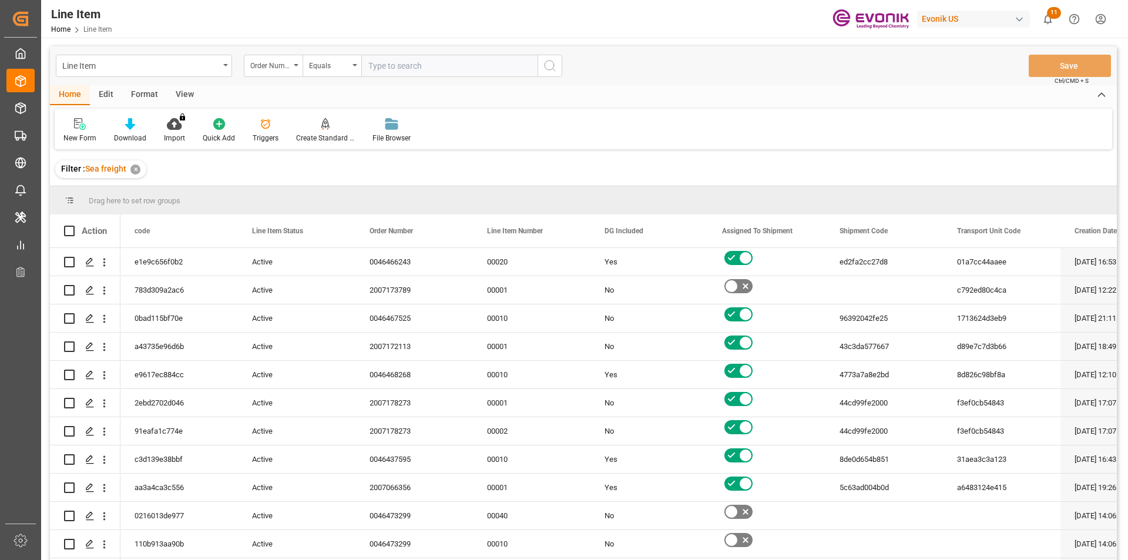
click at [398, 75] on input "text" at bounding box center [449, 66] width 176 height 22
click at [398, 71] on input "2007164334" at bounding box center [449, 66] width 176 height 22
drag, startPoint x: 416, startPoint y: 70, endPoint x: 438, endPoint y: 70, distance: 22.3
click at [422, 70] on input "2007164334" at bounding box center [449, 66] width 176 height 22
type input "2007164334"
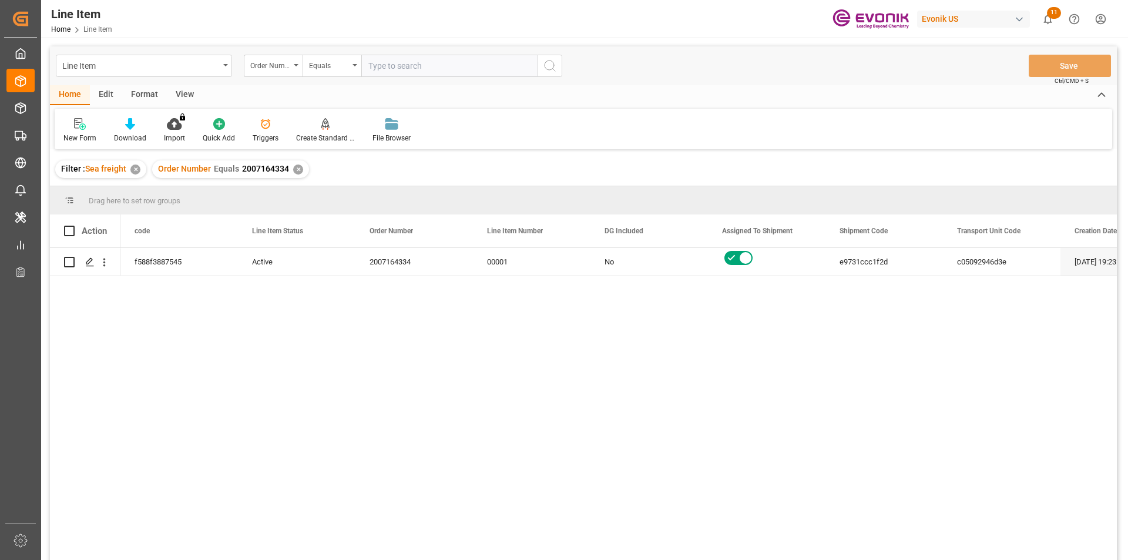
click at [183, 93] on div "View" at bounding box center [185, 95] width 36 height 20
click at [135, 138] on div "Standard Templates" at bounding box center [133, 138] width 59 height 11
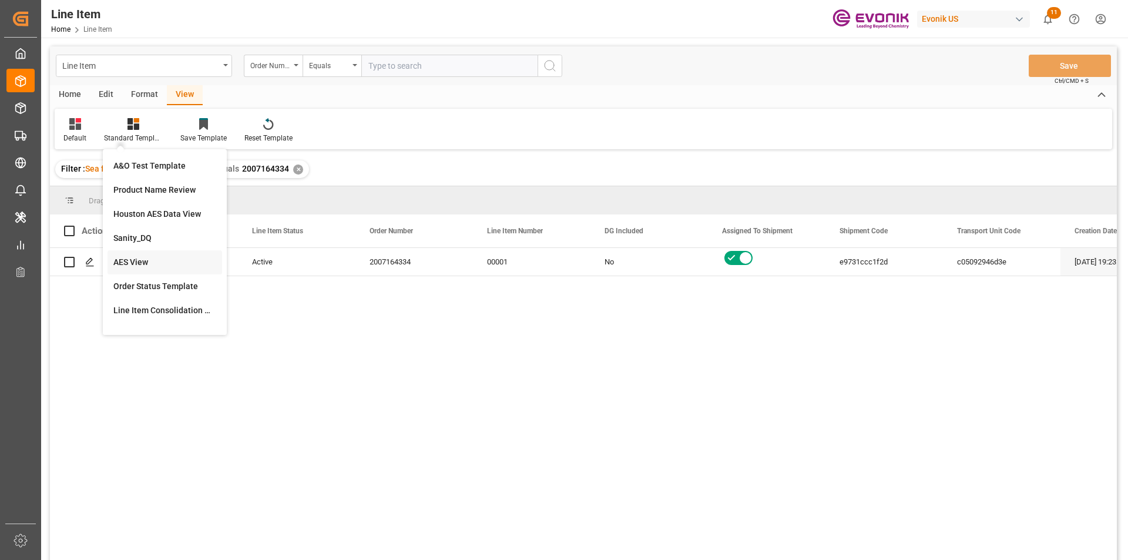
click at [156, 267] on div "AES View" at bounding box center [164, 262] width 103 height 12
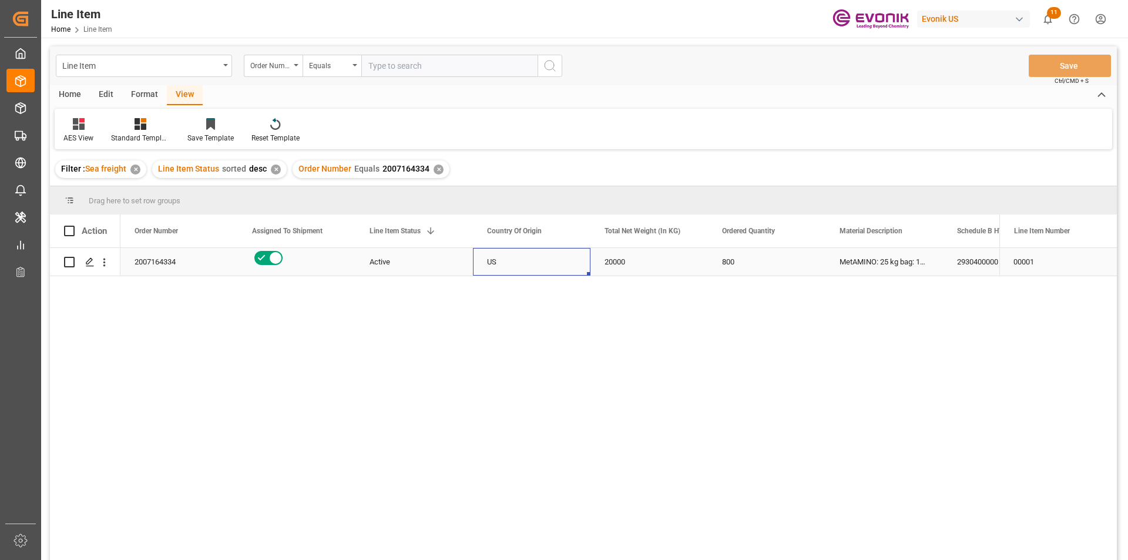
click at [485, 263] on div "US" at bounding box center [532, 262] width 118 height 28
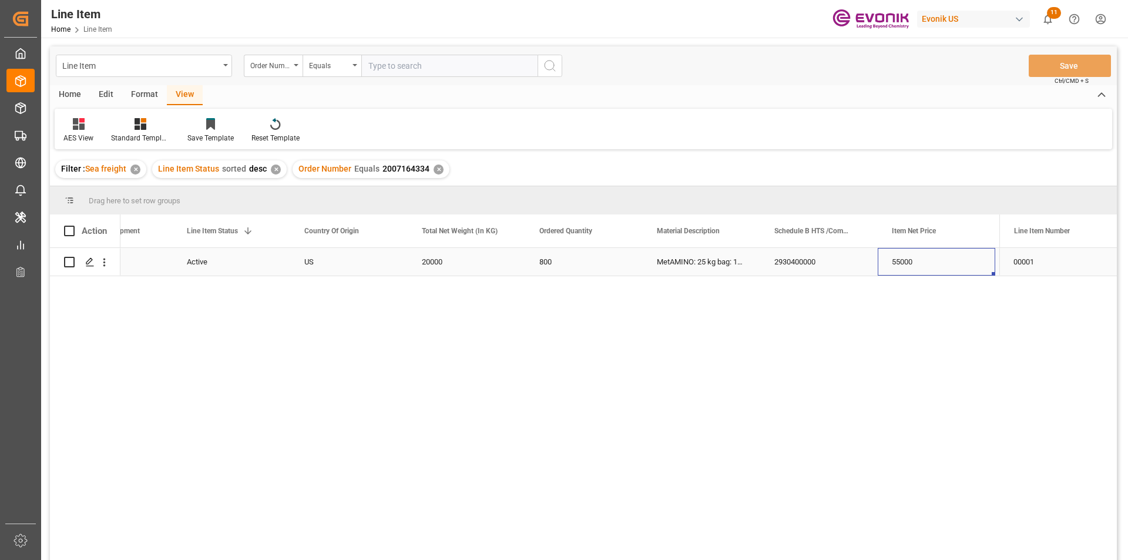
scroll to position [0, 300]
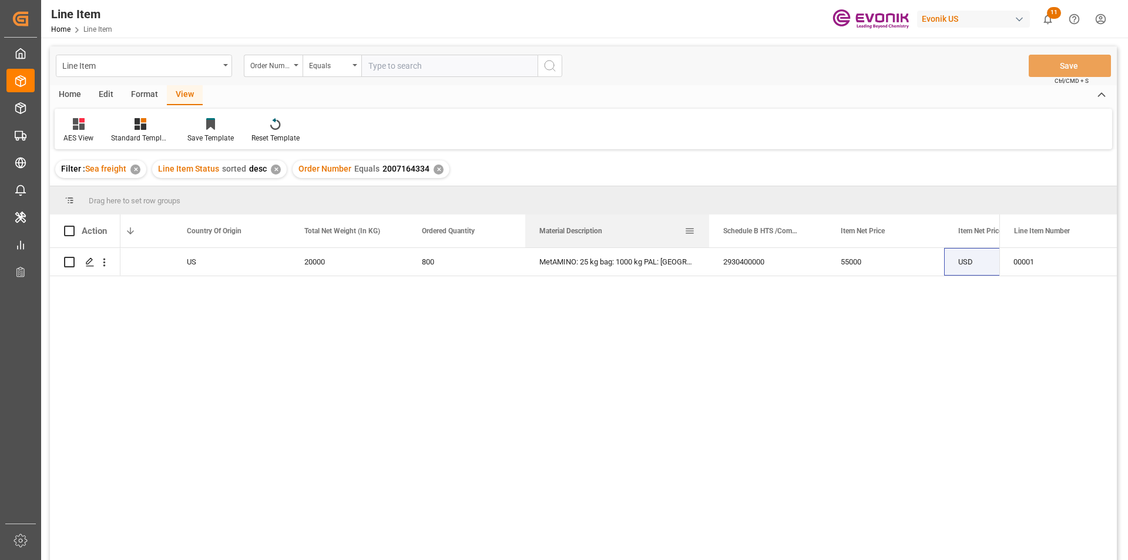
drag, startPoint x: 642, startPoint y: 229, endPoint x: 708, endPoint y: 229, distance: 66.4
click at [708, 229] on div at bounding box center [709, 230] width 5 height 33
click at [407, 61] on input "text" at bounding box center [449, 66] width 176 height 22
paste input "2007164334"
type input "2007164334"
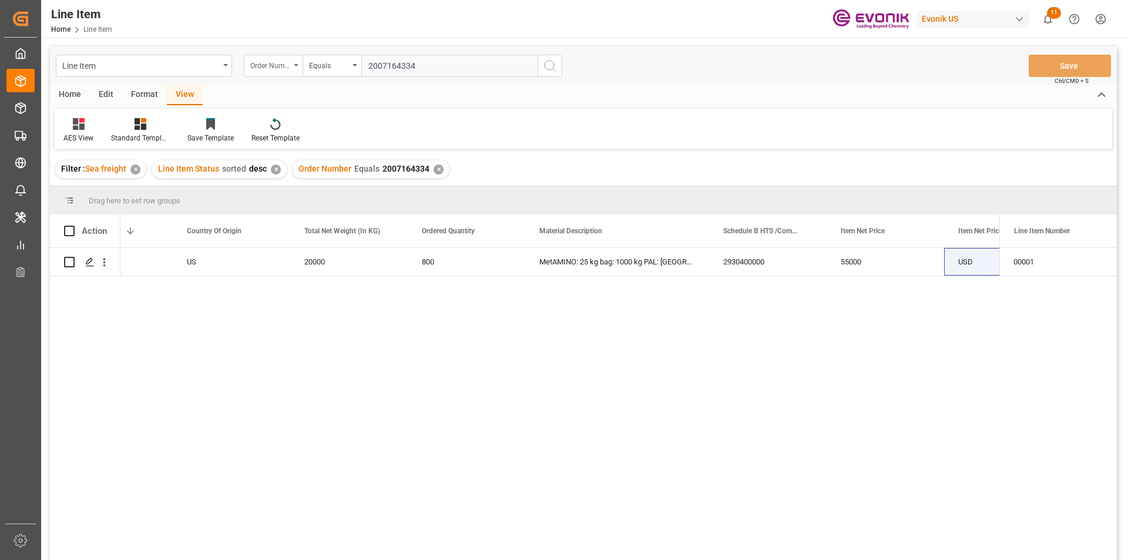
drag, startPoint x: 502, startPoint y: 68, endPoint x: 264, endPoint y: 68, distance: 237.9
click at [266, 68] on div "Order Number Equals 2007164334" at bounding box center [403, 66] width 318 height 22
click at [511, 263] on div "800" at bounding box center [467, 262] width 118 height 28
click at [357, 259] on div "20000" at bounding box center [349, 262] width 118 height 28
drag, startPoint x: 578, startPoint y: 257, endPoint x: 739, endPoint y: 263, distance: 161.7
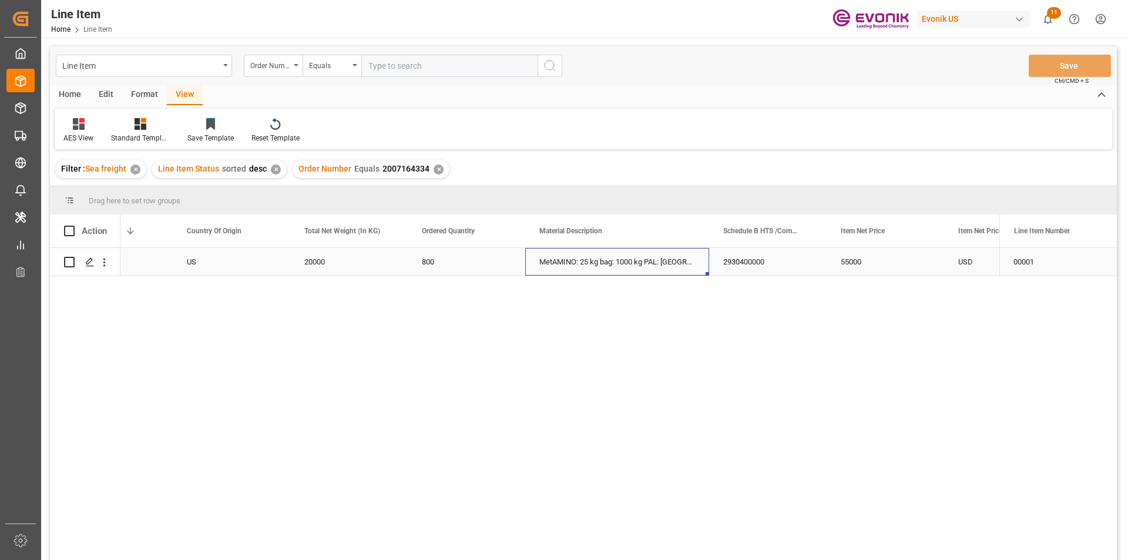
click at [585, 258] on div "MetAMINO: 25 kg bag: 1000 kg PAL: [GEOGRAPHIC_DATA]" at bounding box center [617, 262] width 184 height 28
drag, startPoint x: 741, startPoint y: 264, endPoint x: 815, endPoint y: 266, distance: 74.7
click at [747, 266] on div "2930400000" at bounding box center [768, 262] width 118 height 28
click at [895, 272] on div "55000" at bounding box center [886, 262] width 118 height 28
click at [814, 261] on div "2930400000" at bounding box center [768, 262] width 118 height 28
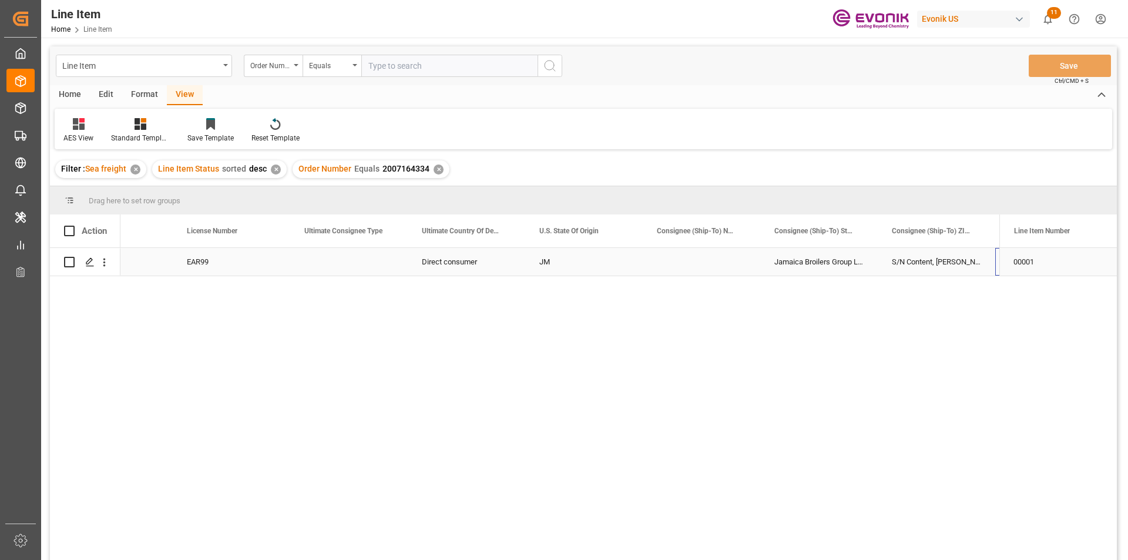
scroll to position [0, 1307]
click at [109, 263] on icon "open menu" at bounding box center [104, 262] width 12 height 12
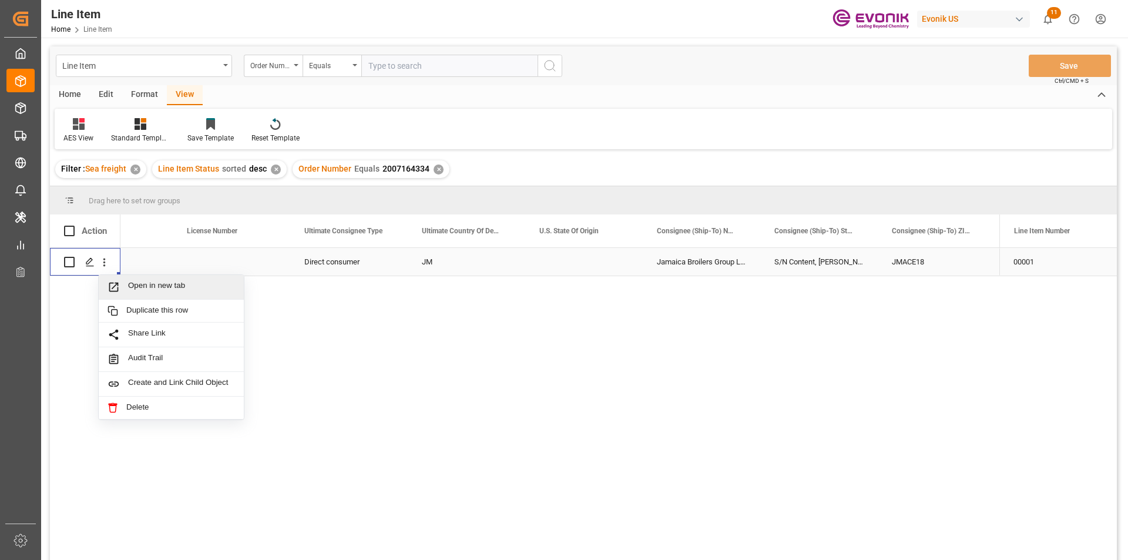
click at [186, 287] on span "Open in new tab" at bounding box center [181, 287] width 107 height 12
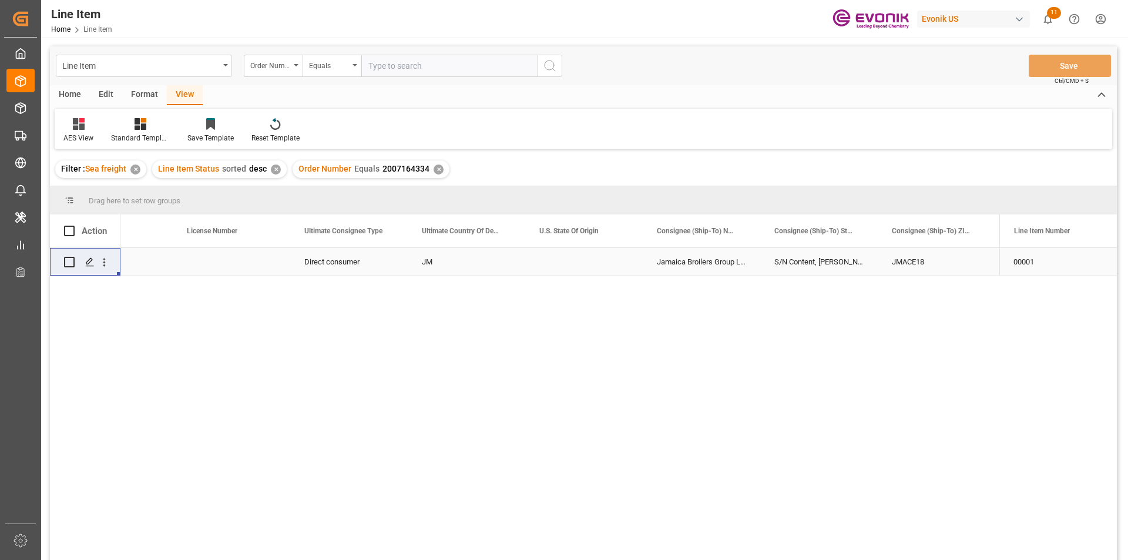
click at [435, 168] on div "✕" at bounding box center [439, 170] width 10 height 10
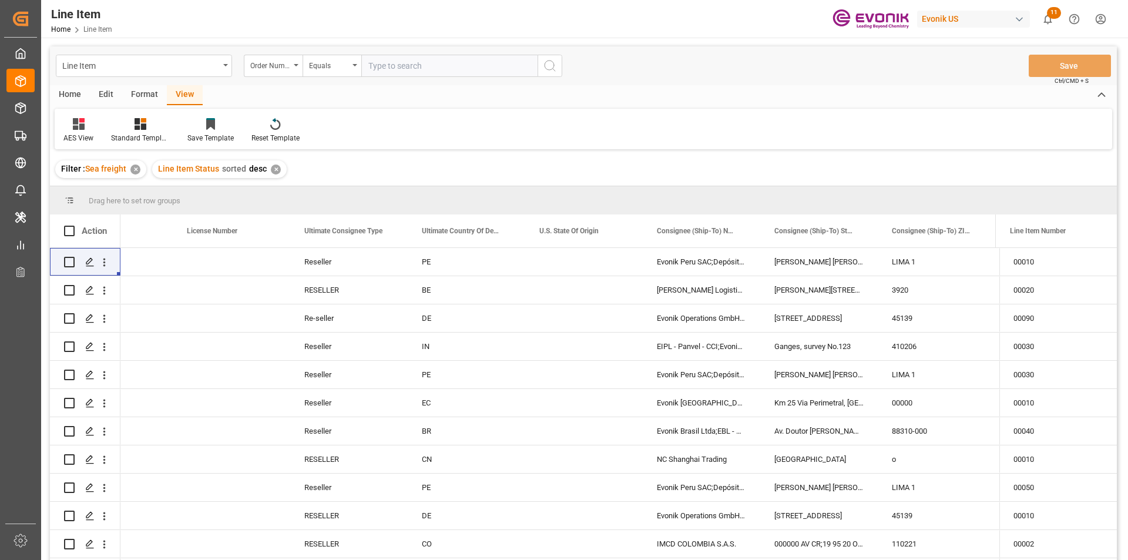
click at [404, 63] on input "text" at bounding box center [449, 66] width 176 height 22
paste input "2007173789"
type input "2007173789"
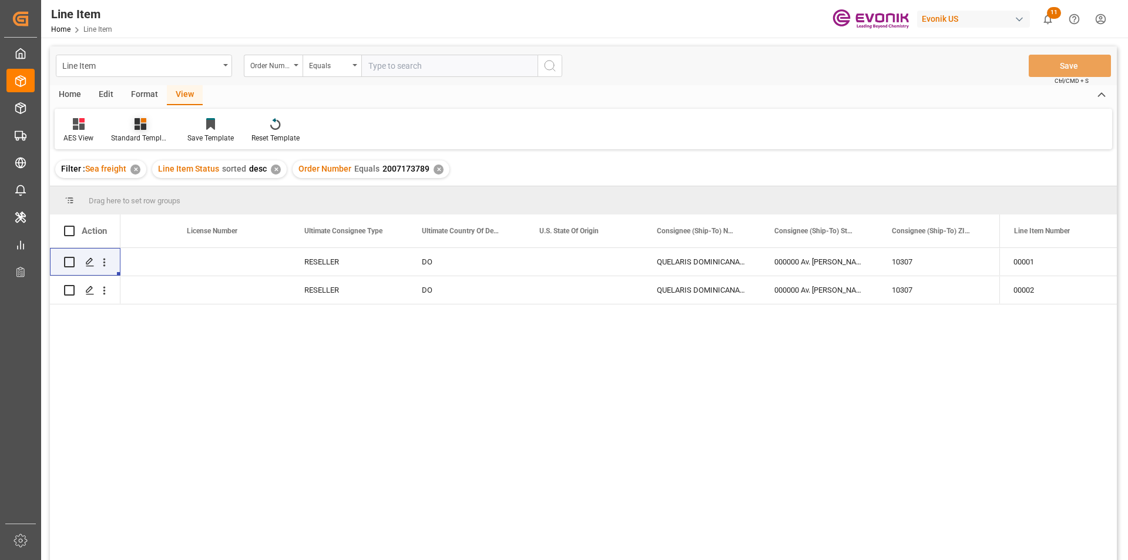
click at [133, 127] on div at bounding box center [140, 124] width 59 height 12
click at [168, 258] on div "AES View" at bounding box center [171, 262] width 103 height 12
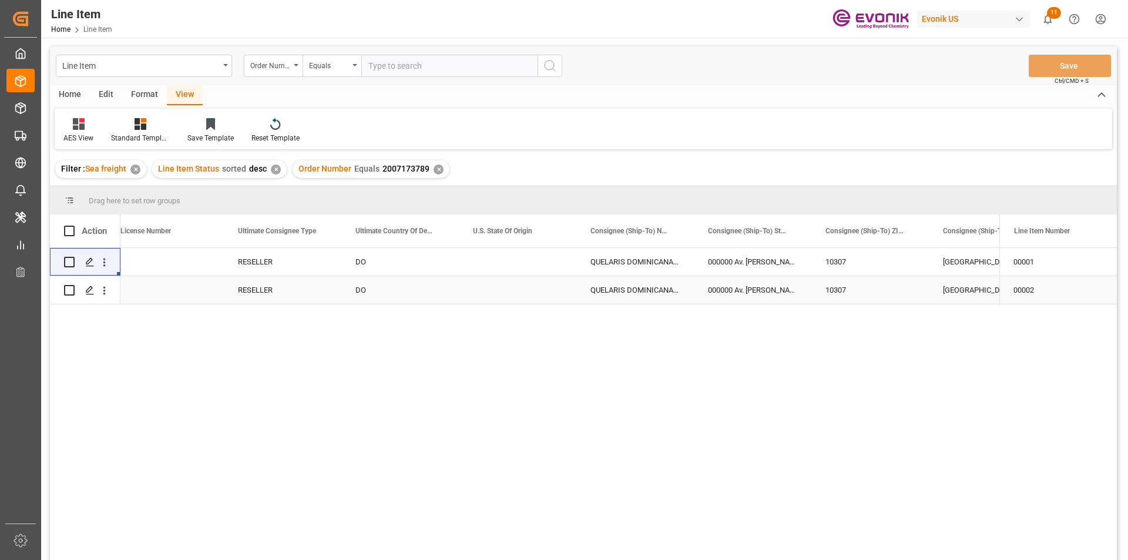
click at [303, 288] on div "RESELLER" at bounding box center [283, 290] width 118 height 28
click at [538, 292] on div "Press SPACE to select this row." at bounding box center [518, 290] width 118 height 28
click at [249, 282] on div "RESELLER" at bounding box center [283, 290] width 118 height 28
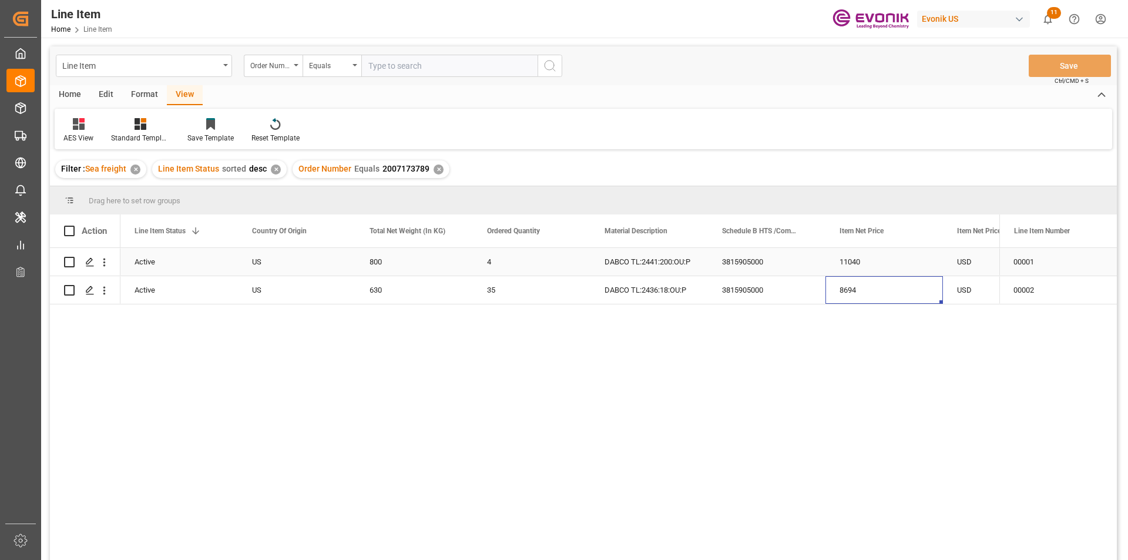
scroll to position [0, 300]
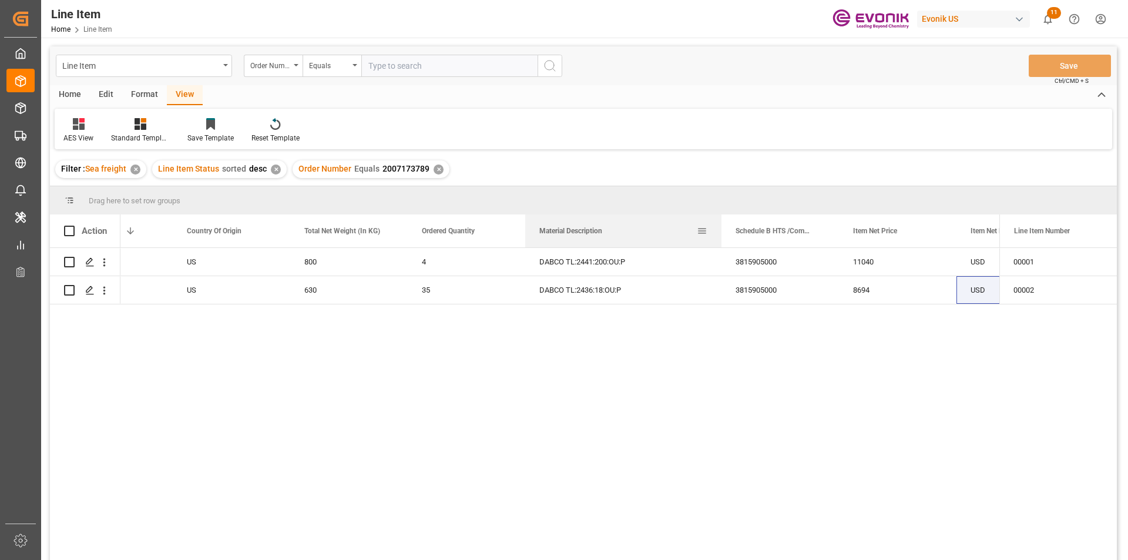
drag, startPoint x: 641, startPoint y: 232, endPoint x: 720, endPoint y: 224, distance: 79.1
click at [720, 224] on div at bounding box center [721, 230] width 5 height 33
click at [476, 294] on div "35" at bounding box center [467, 290] width 118 height 28
click at [213, 296] on div "US" at bounding box center [232, 290] width 118 height 28
click at [106, 289] on icon "open menu" at bounding box center [104, 290] width 12 height 12
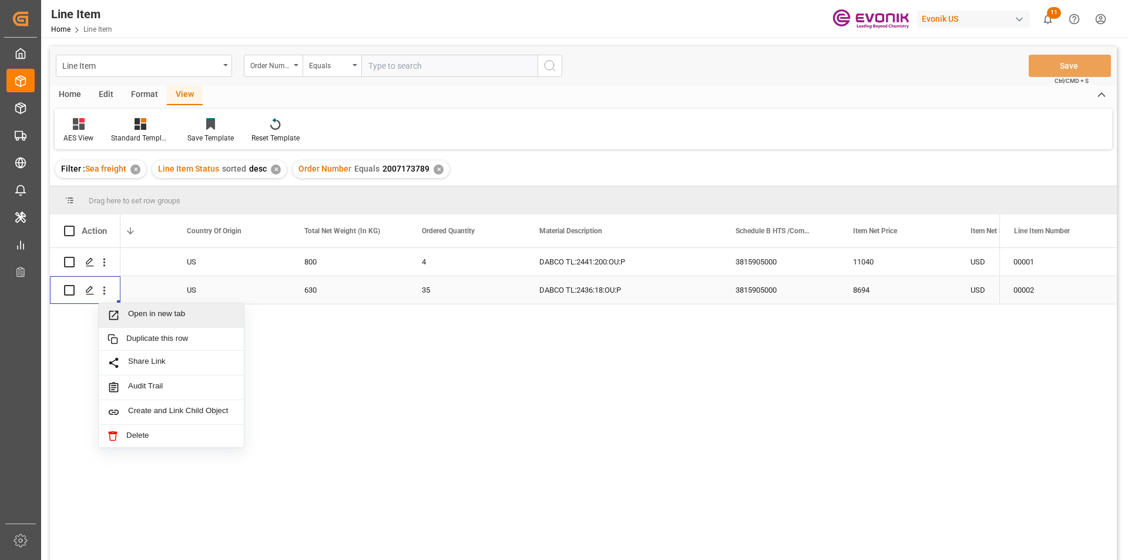
click at [161, 311] on span "Open in new tab" at bounding box center [181, 315] width 107 height 12
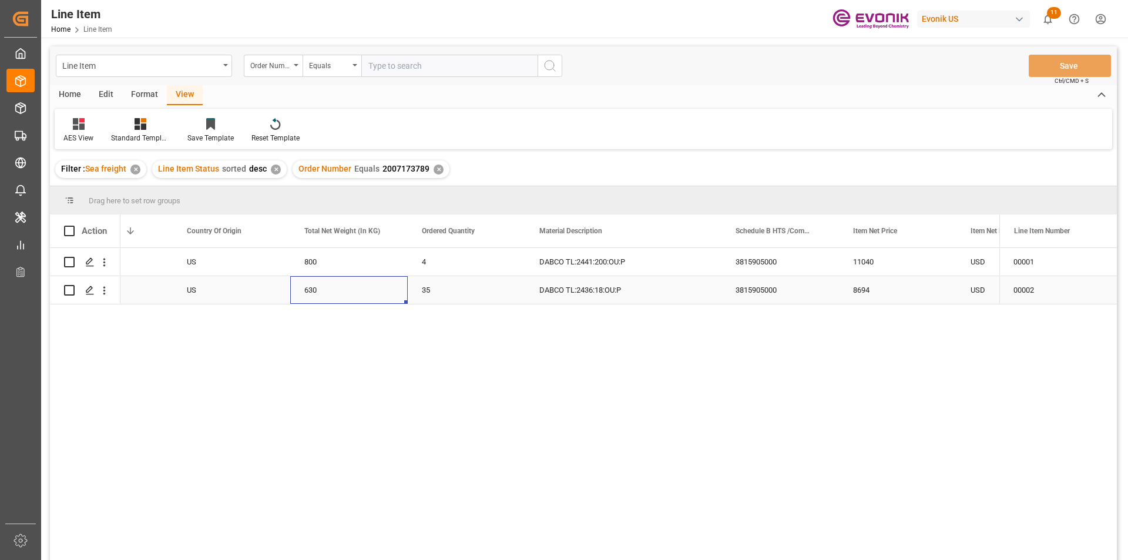
click at [325, 286] on div "630" at bounding box center [349, 290] width 118 height 28
click at [857, 290] on div "8694" at bounding box center [898, 290] width 118 height 28
click at [288, 297] on div "US" at bounding box center [232, 290] width 118 height 28
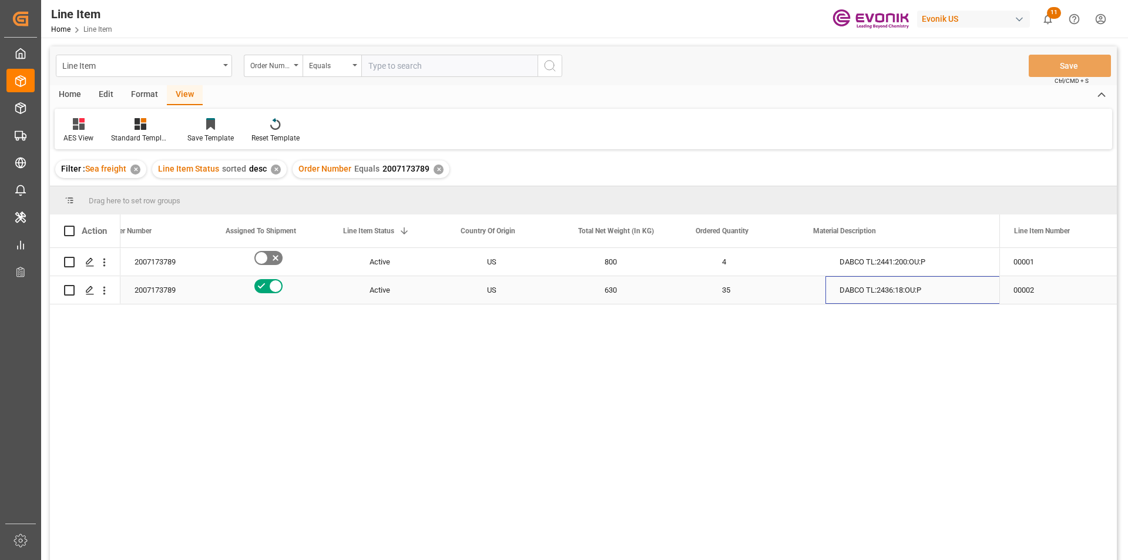
scroll to position [0, 26]
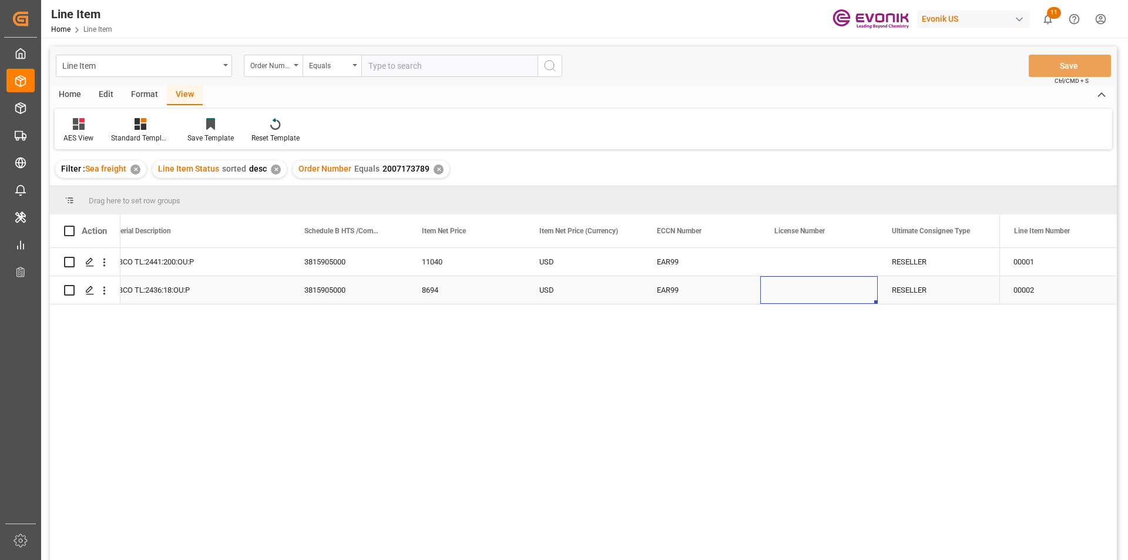
click at [821, 278] on div "Press SPACE to select this row." at bounding box center [819, 290] width 118 height 28
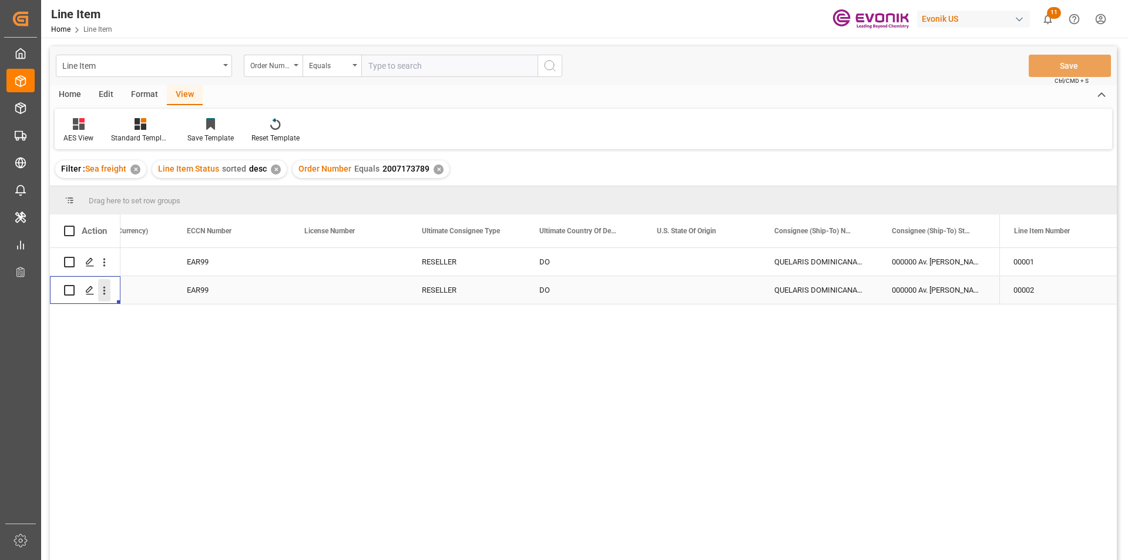
click at [102, 291] on icon "open menu" at bounding box center [104, 290] width 12 height 12
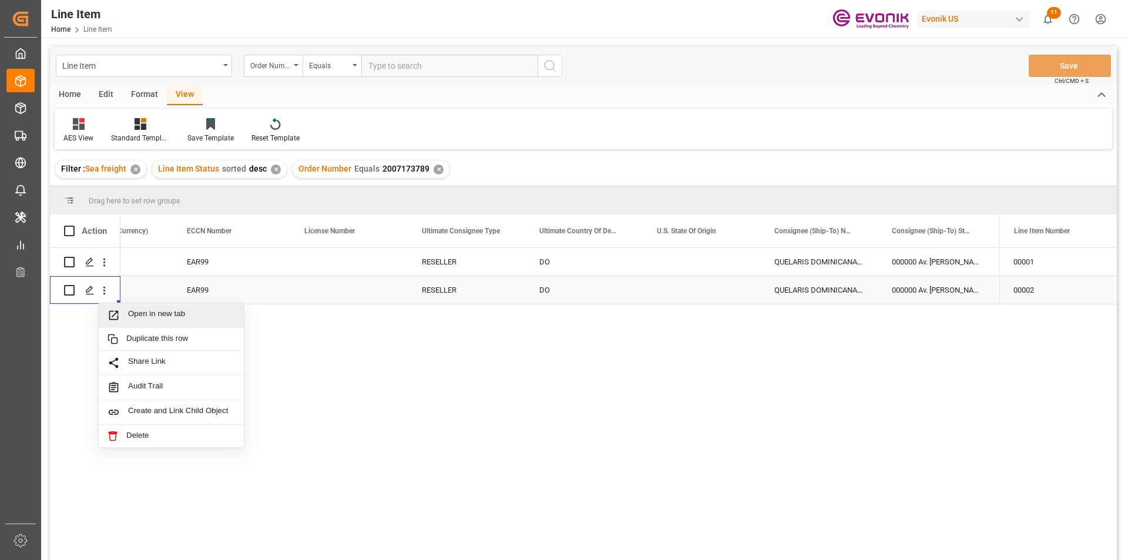
click at [139, 312] on span "Open in new tab" at bounding box center [181, 315] width 107 height 12
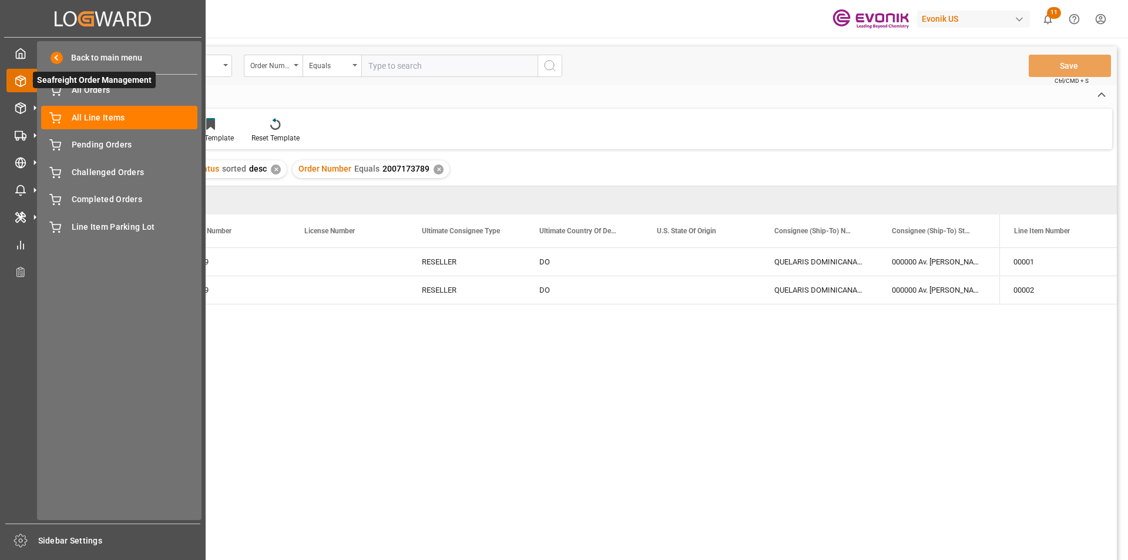
click at [115, 88] on span "Seafreight Order Management" at bounding box center [94, 80] width 123 height 16
click at [86, 93] on span "All Orders" at bounding box center [135, 90] width 126 height 12
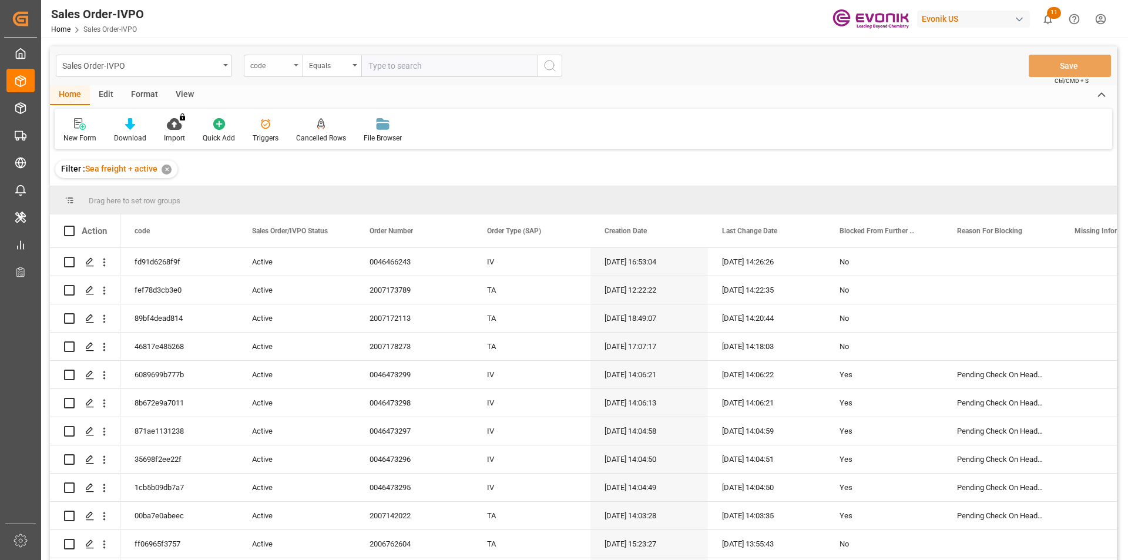
click at [291, 66] on div "code" at bounding box center [273, 66] width 59 height 22
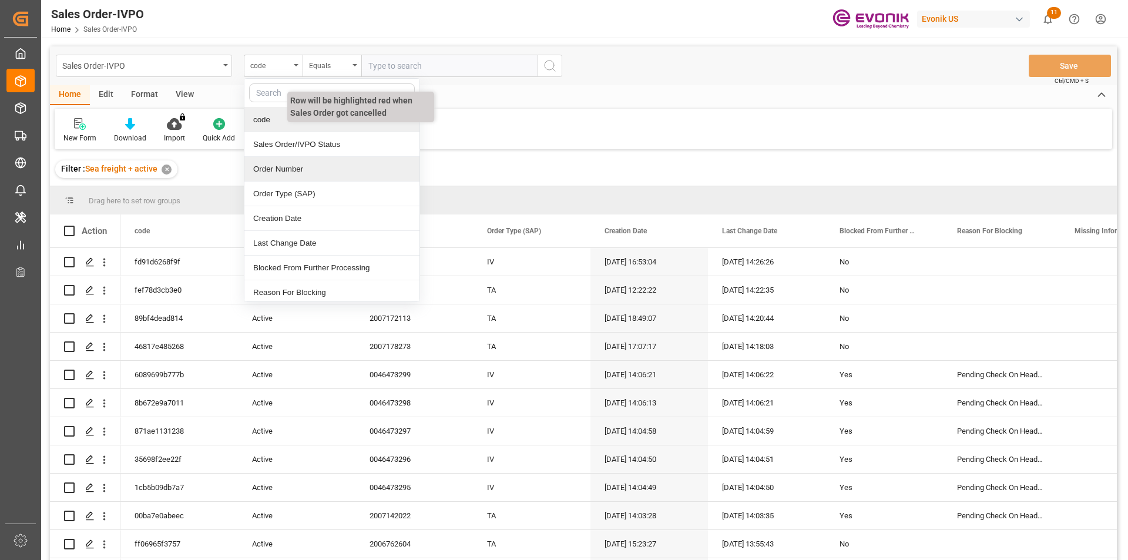
drag, startPoint x: 287, startPoint y: 169, endPoint x: 346, endPoint y: 95, distance: 94.4
click at [289, 165] on div "Order Number" at bounding box center [331, 169] width 175 height 25
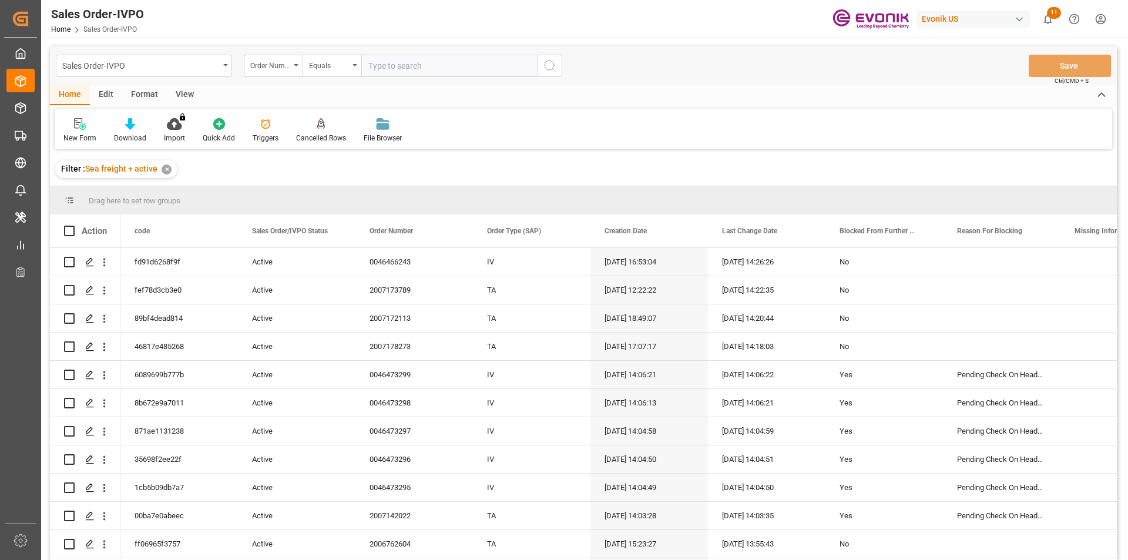
click at [395, 72] on input "text" at bounding box center [449, 66] width 176 height 22
paste input "0046463934"
type input "0046463934"
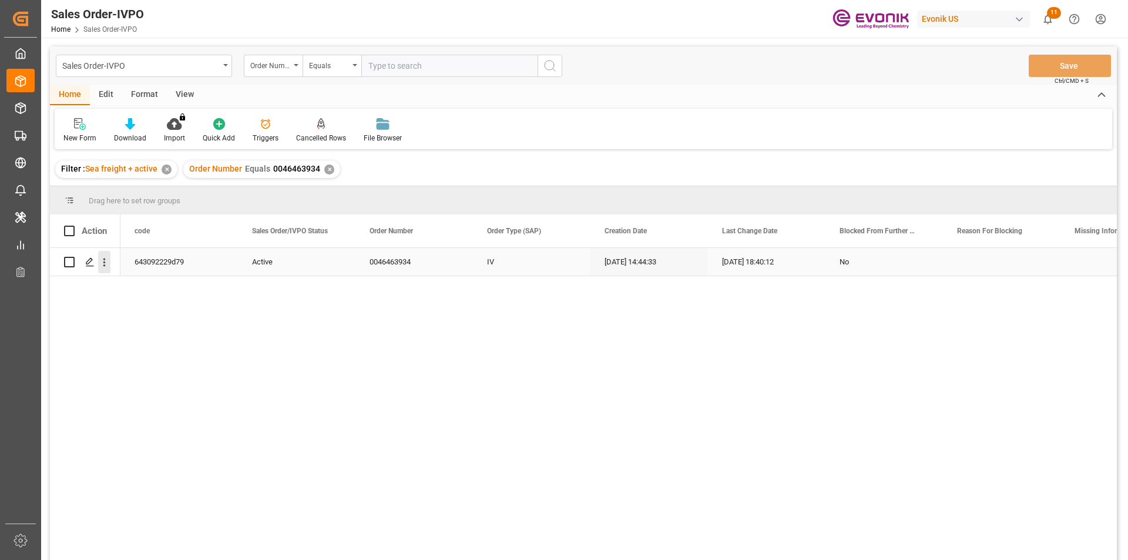
click at [108, 264] on icon "open menu" at bounding box center [104, 262] width 12 height 12
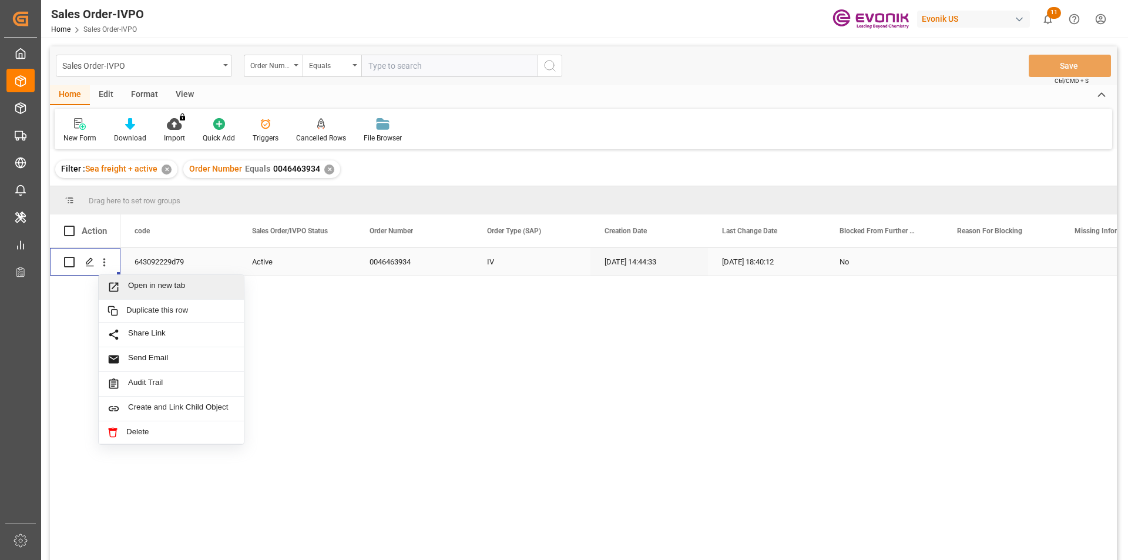
click at [164, 284] on span "Open in new tab" at bounding box center [181, 287] width 107 height 12
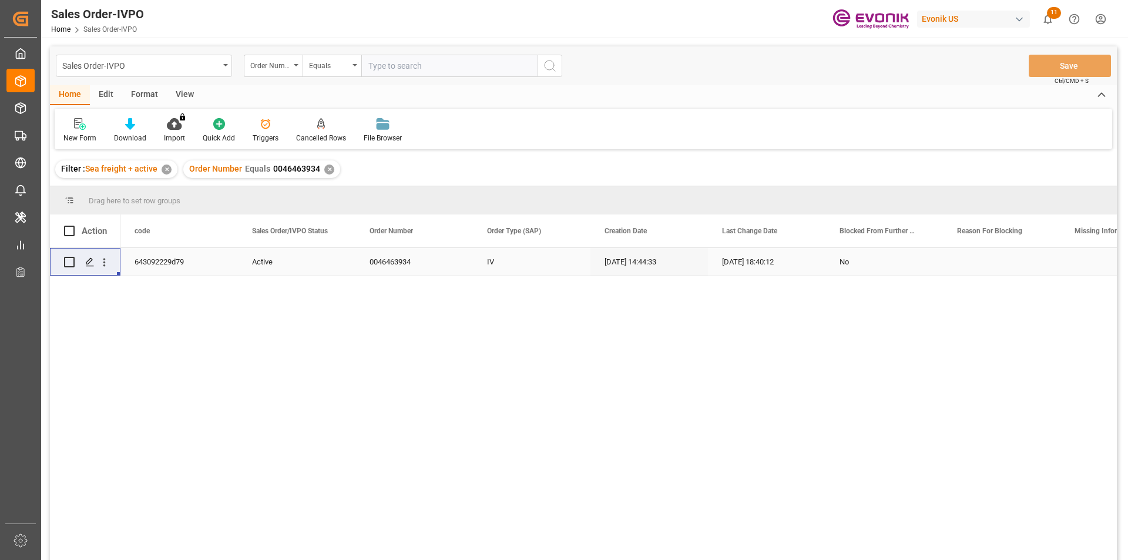
click at [327, 166] on div "✕" at bounding box center [329, 170] width 10 height 10
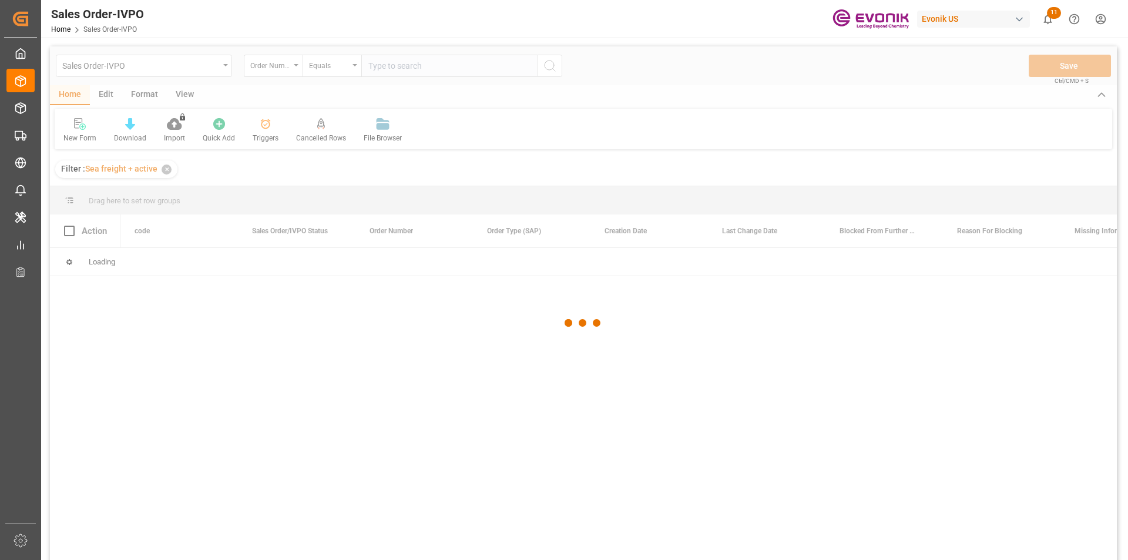
click at [401, 73] on div at bounding box center [583, 322] width 1067 height 553
click at [402, 69] on div at bounding box center [583, 322] width 1067 height 553
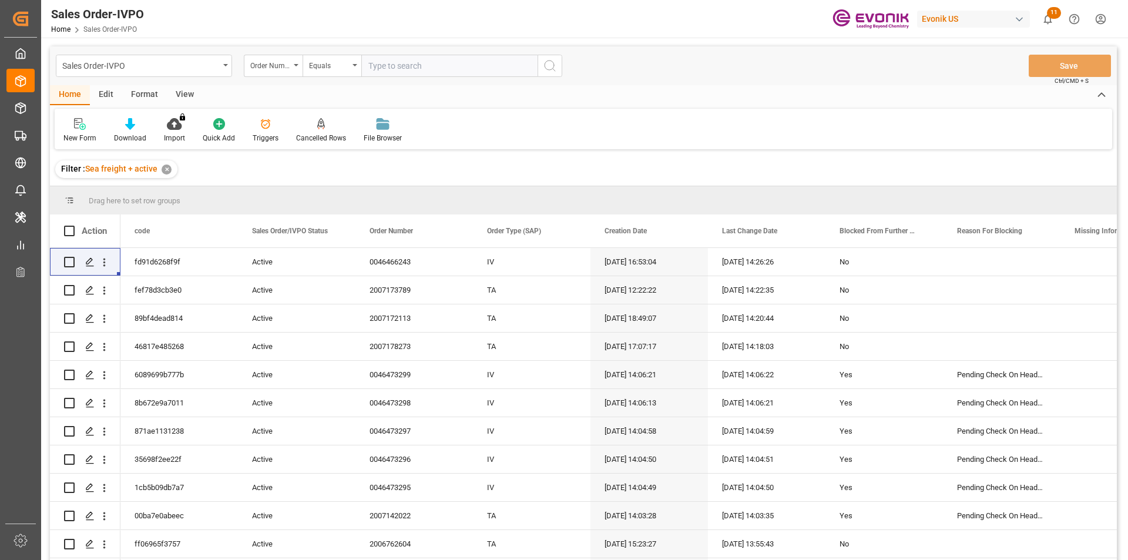
click at [402, 69] on input "text" at bounding box center [449, 66] width 176 height 22
paste input "0046463933"
type input "0046463933"
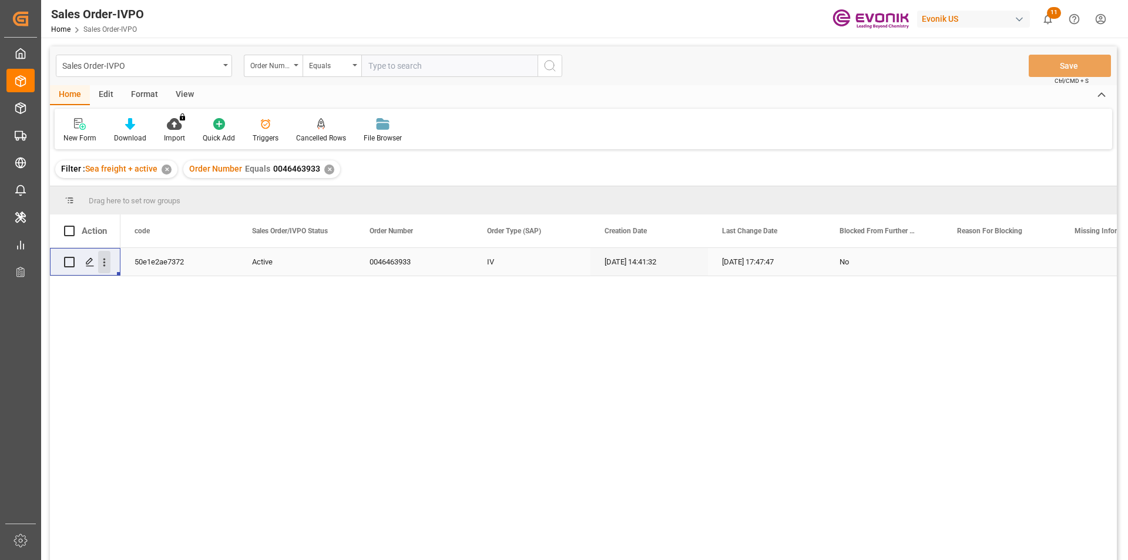
click at [99, 261] on icon "open menu" at bounding box center [104, 262] width 12 height 12
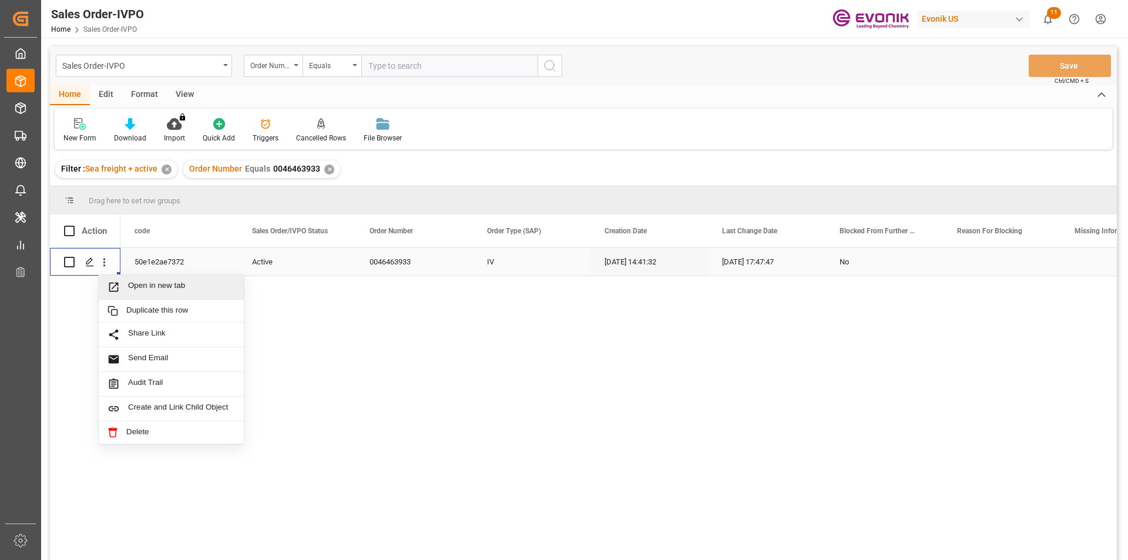
click at [187, 286] on span "Open in new tab" at bounding box center [181, 287] width 107 height 12
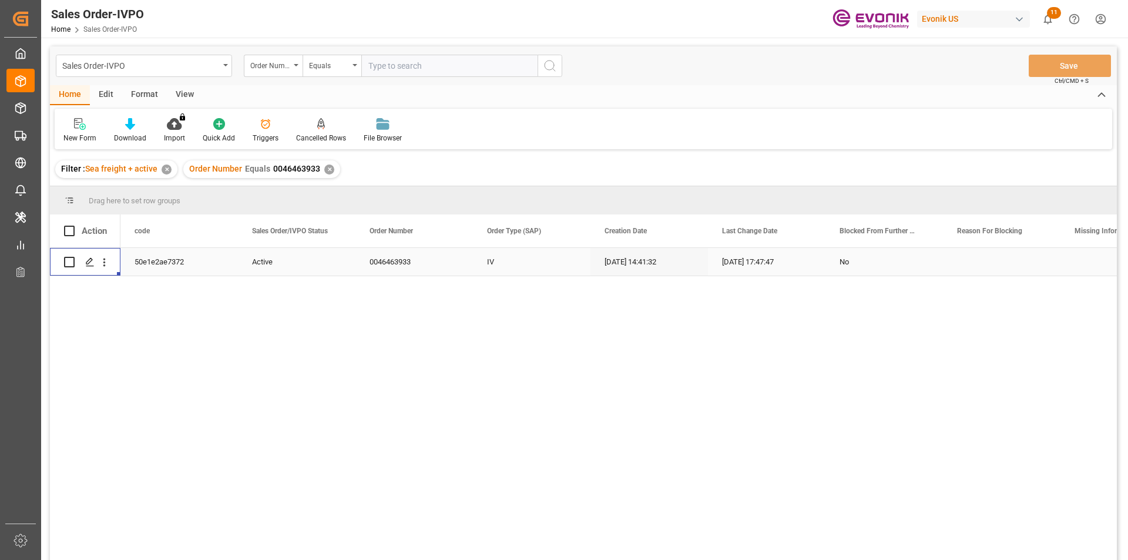
click at [324, 168] on div "✕" at bounding box center [329, 170] width 10 height 10
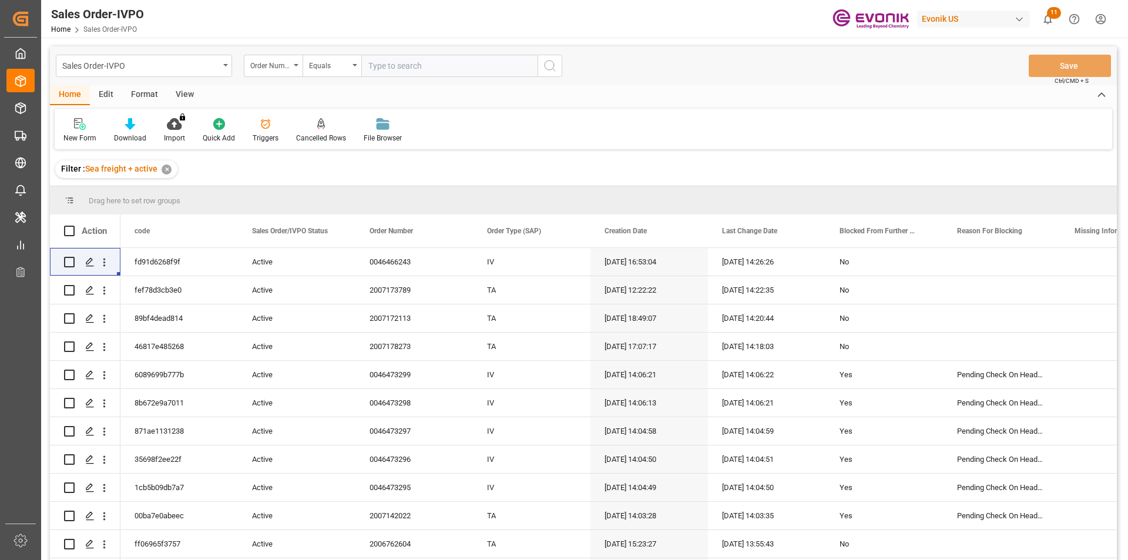
click at [411, 68] on input "text" at bounding box center [449, 66] width 176 height 22
paste input "2007107356"
type input "2007107356"
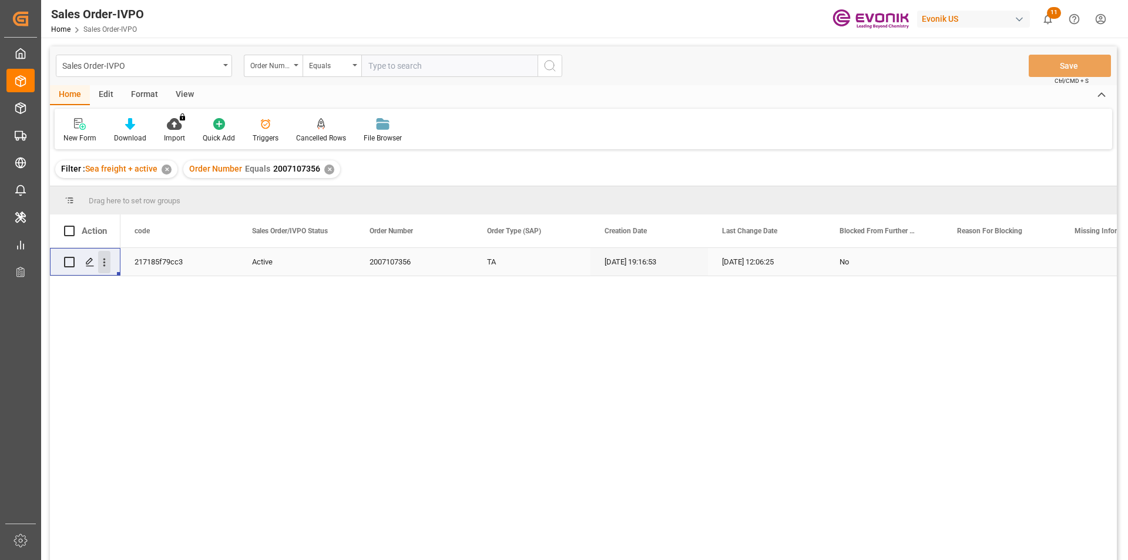
click at [103, 266] on icon "open menu" at bounding box center [104, 263] width 2 height 8
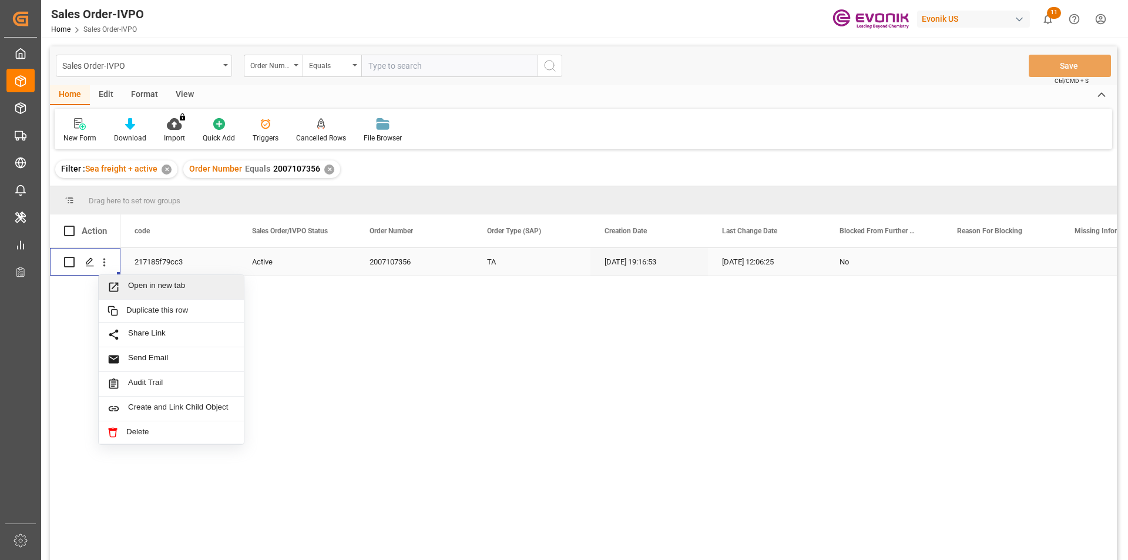
click at [133, 281] on span "Open in new tab" at bounding box center [181, 287] width 107 height 12
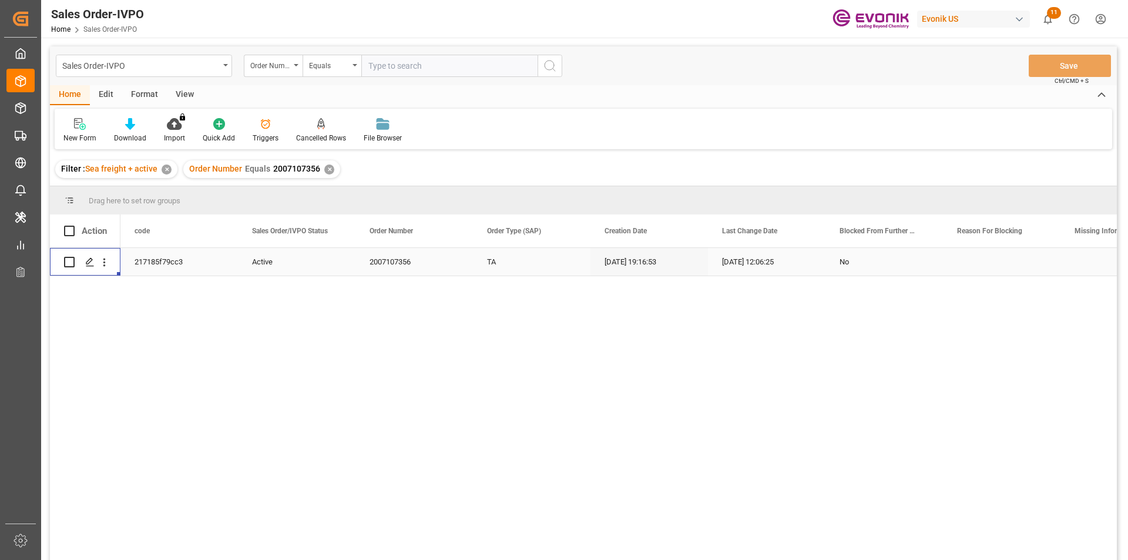
click at [331, 172] on div "✕" at bounding box center [329, 170] width 10 height 10
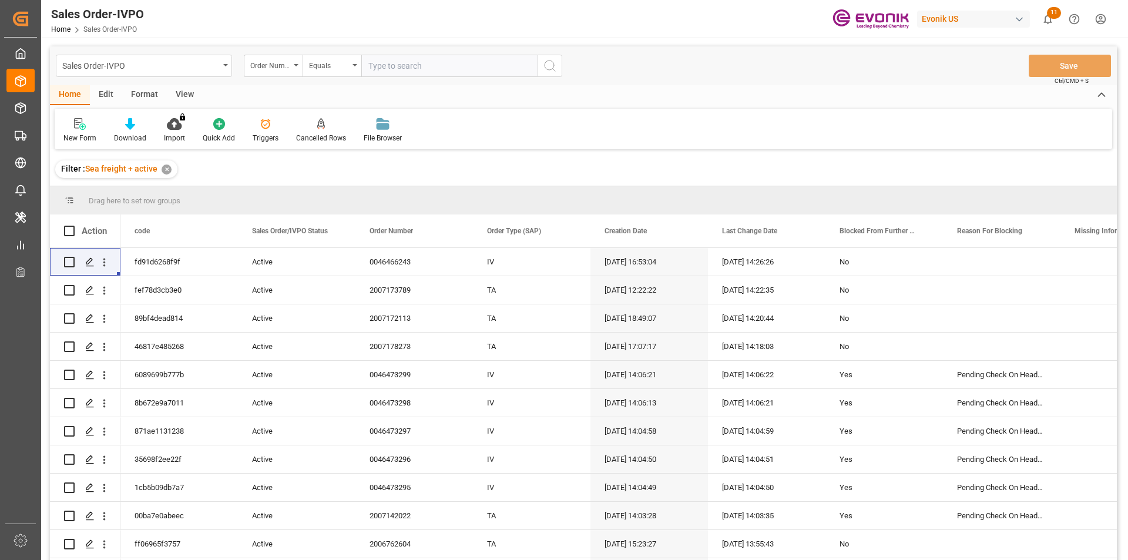
click at [388, 74] on input "text" at bounding box center [449, 66] width 176 height 22
paste input "0046467088"
type input "0046467088"
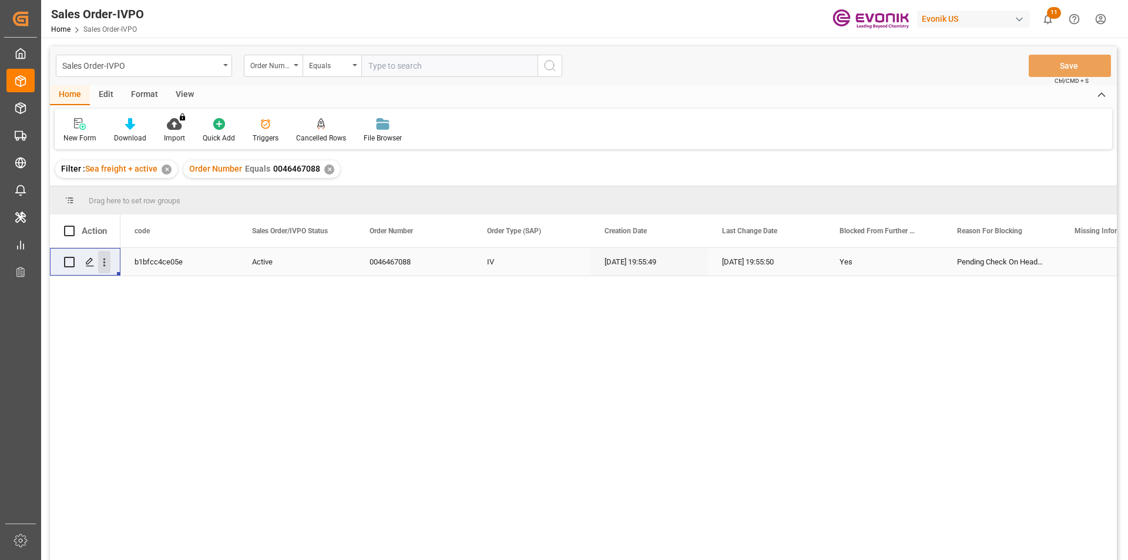
click at [100, 261] on icon "open menu" at bounding box center [104, 262] width 12 height 12
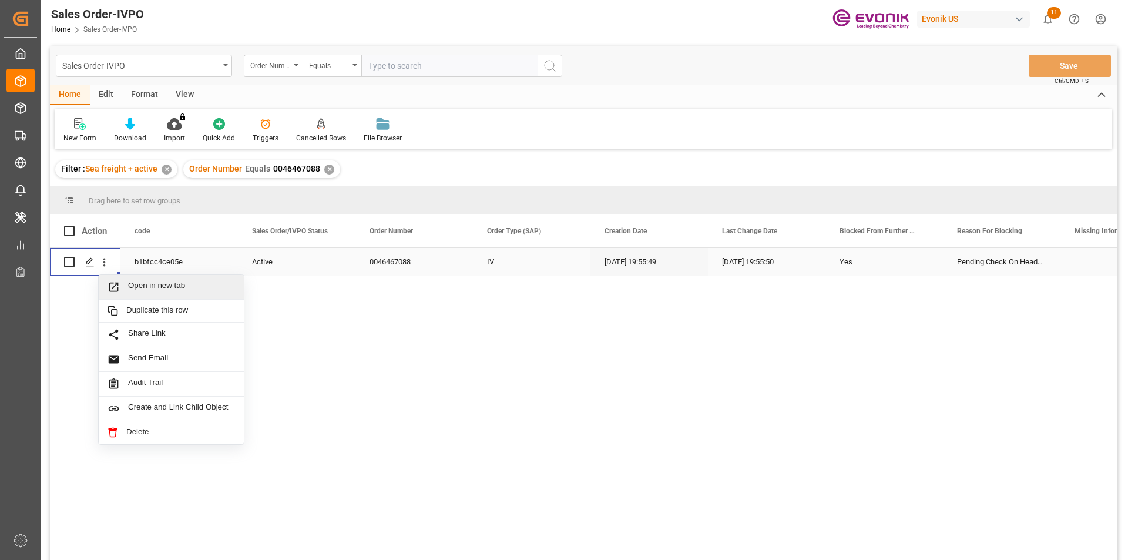
drag, startPoint x: 156, startPoint y: 287, endPoint x: 166, endPoint y: 287, distance: 10.6
click at [161, 287] on span "Open in new tab" at bounding box center [181, 287] width 107 height 12
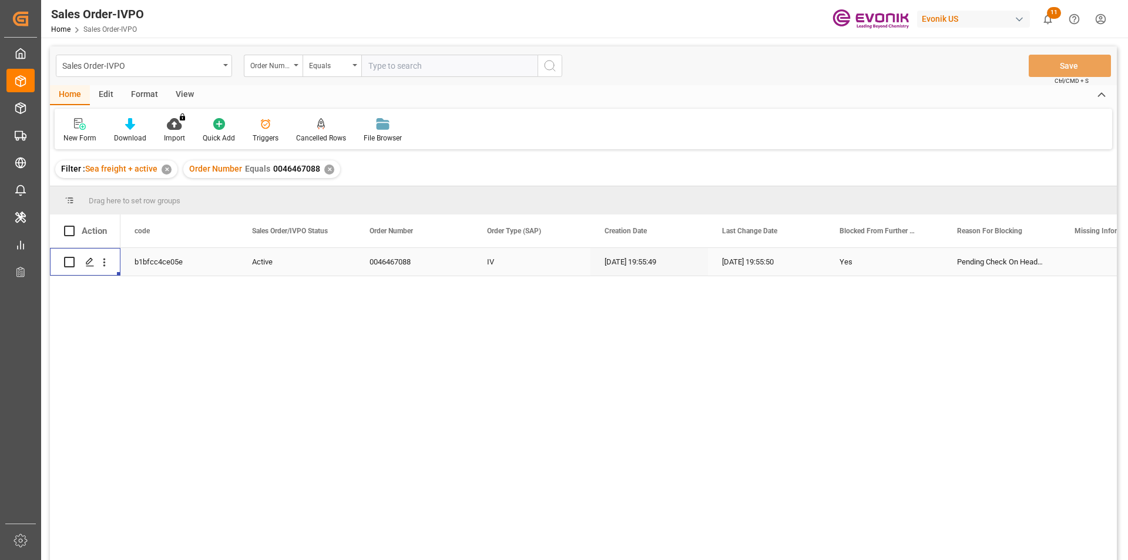
click at [321, 172] on div "Order Number Equals 0046467088 ✕" at bounding box center [261, 169] width 157 height 18
click at [324, 171] on div "✕" at bounding box center [329, 170] width 10 height 10
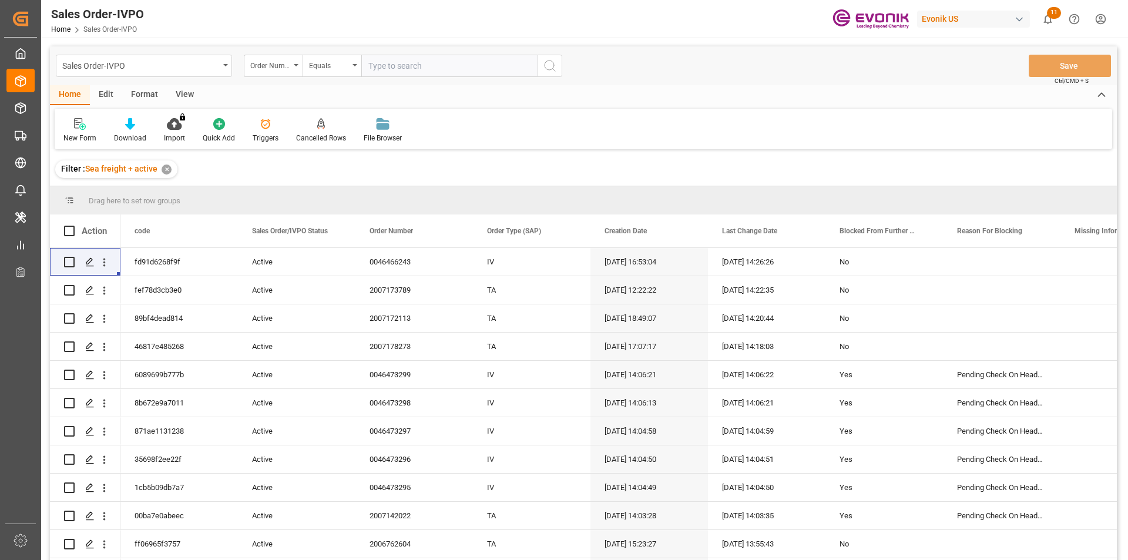
click at [414, 70] on input "text" at bounding box center [449, 66] width 176 height 22
paste input "0046467018"
type input "0046467018"
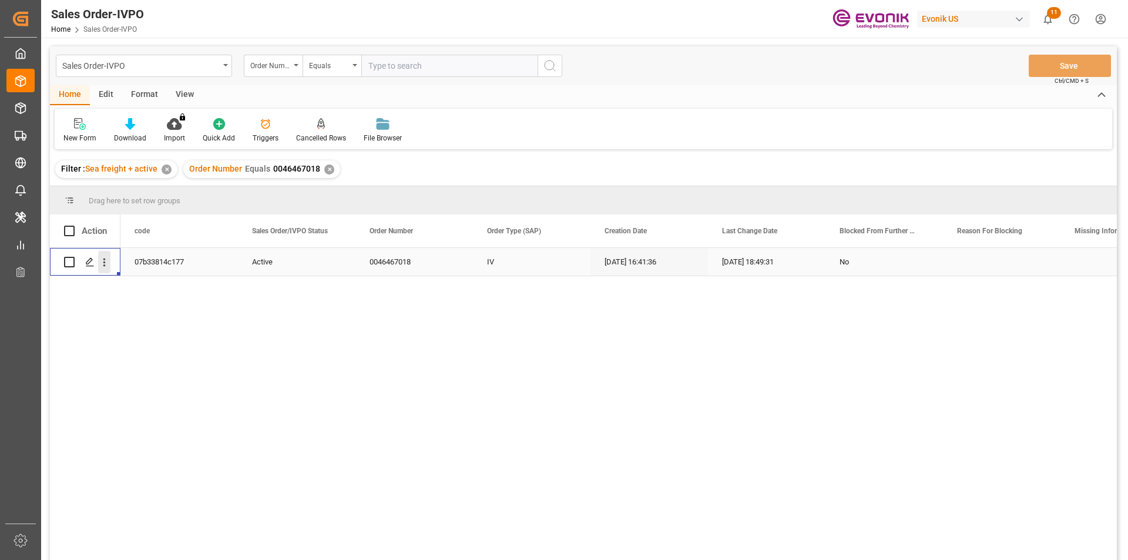
click at [99, 260] on icon "open menu" at bounding box center [104, 262] width 12 height 12
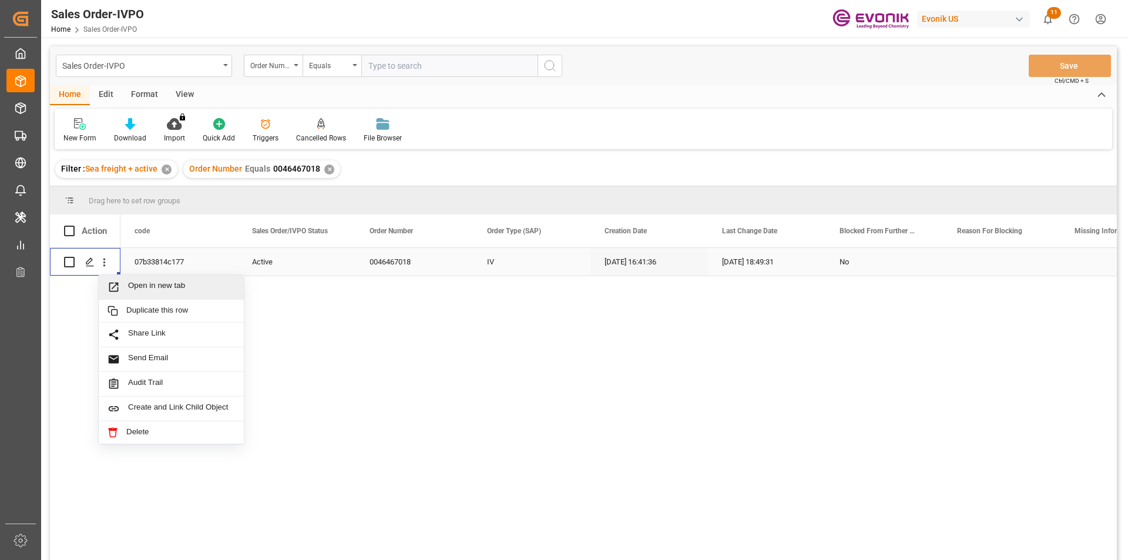
click at [173, 286] on span "Open in new tab" at bounding box center [181, 287] width 107 height 12
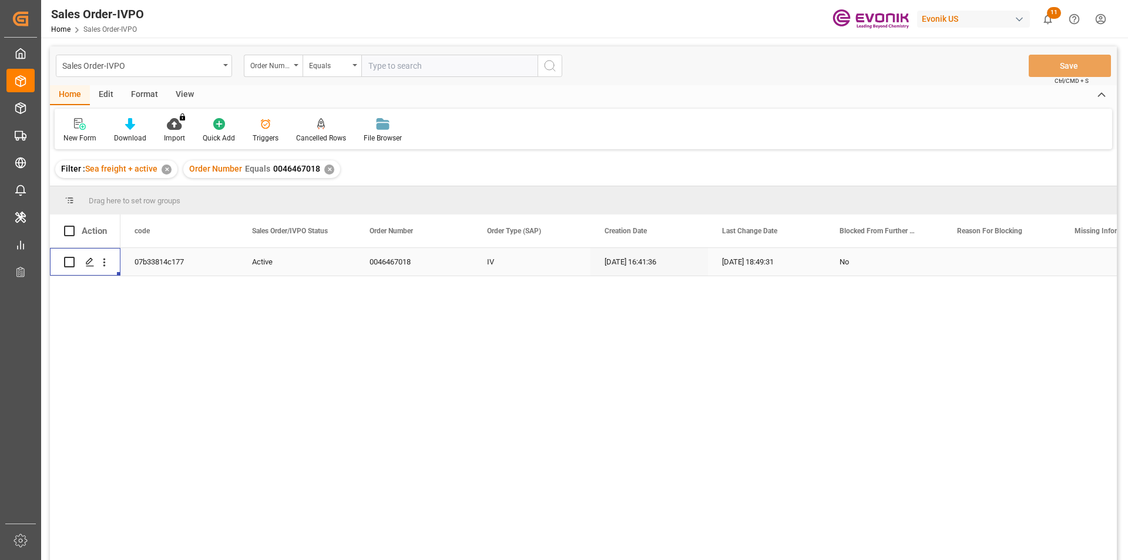
click at [330, 169] on div "✕" at bounding box center [329, 170] width 10 height 10
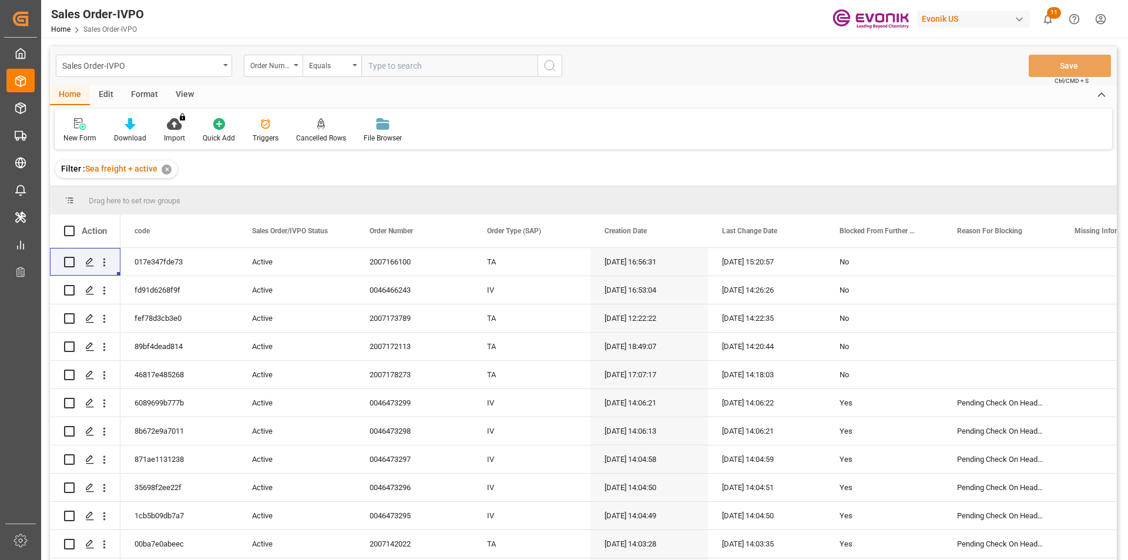
click at [420, 73] on input "text" at bounding box center [449, 66] width 176 height 22
paste input "0046464460"
type input "0046464460"
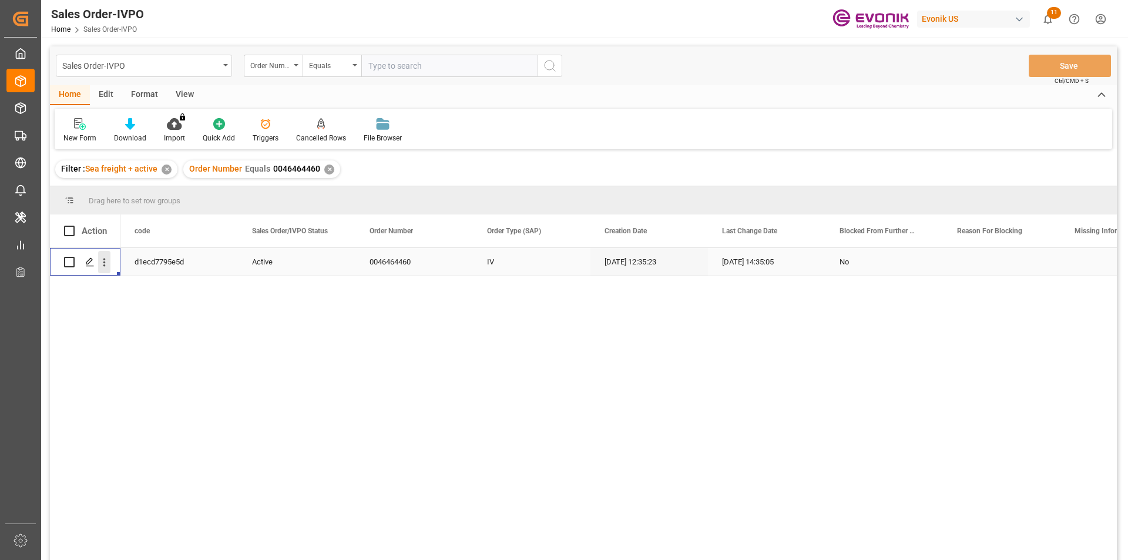
click at [104, 261] on icon "open menu" at bounding box center [104, 262] width 12 height 12
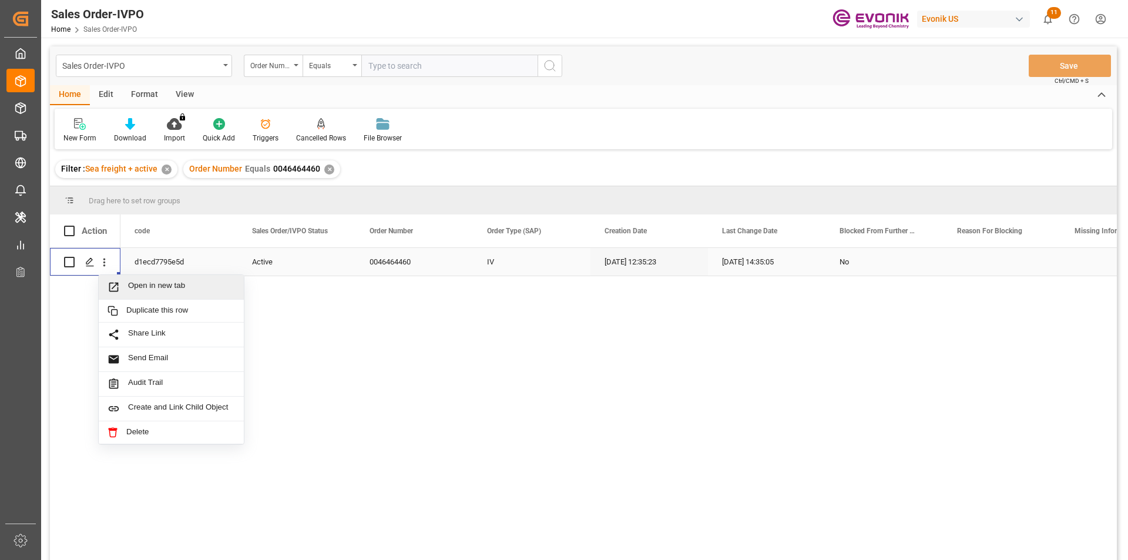
click at [145, 287] on span "Open in new tab" at bounding box center [181, 287] width 107 height 12
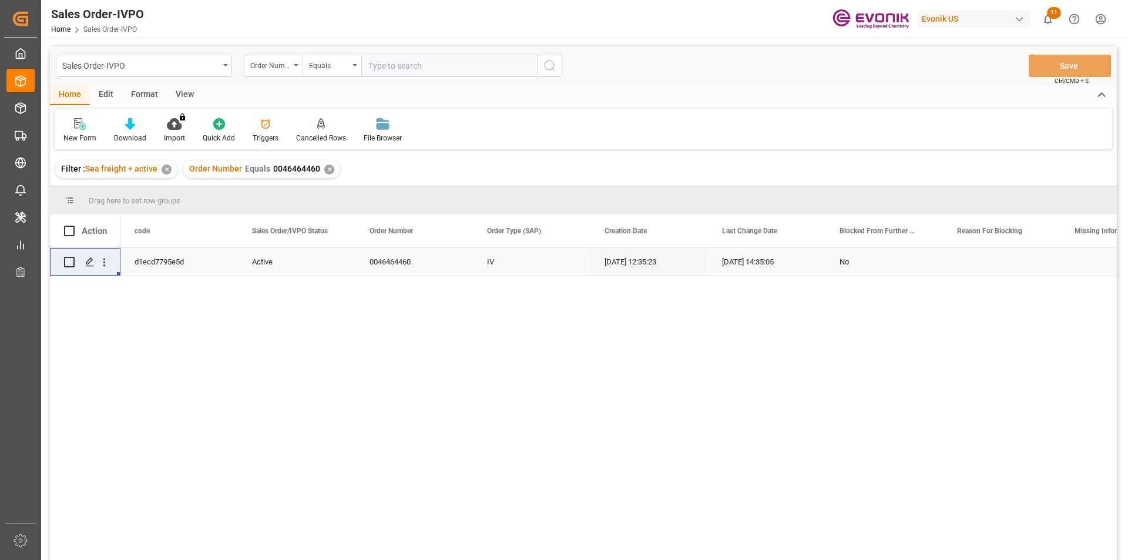
click at [325, 165] on div "✕" at bounding box center [329, 170] width 10 height 10
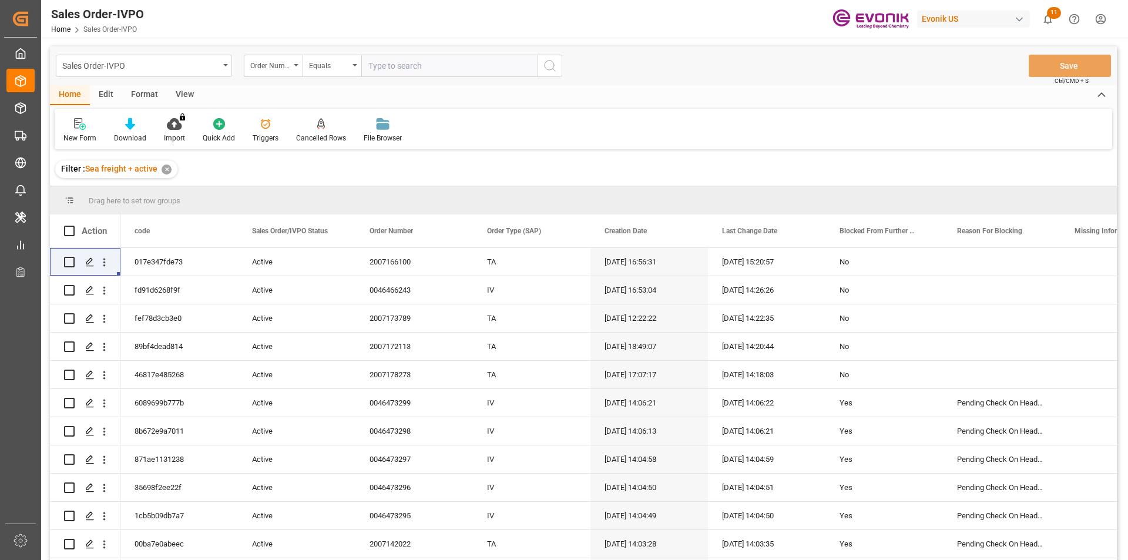
click at [444, 69] on input "text" at bounding box center [449, 66] width 176 height 22
paste input "0046468231"
type input "0046468231"
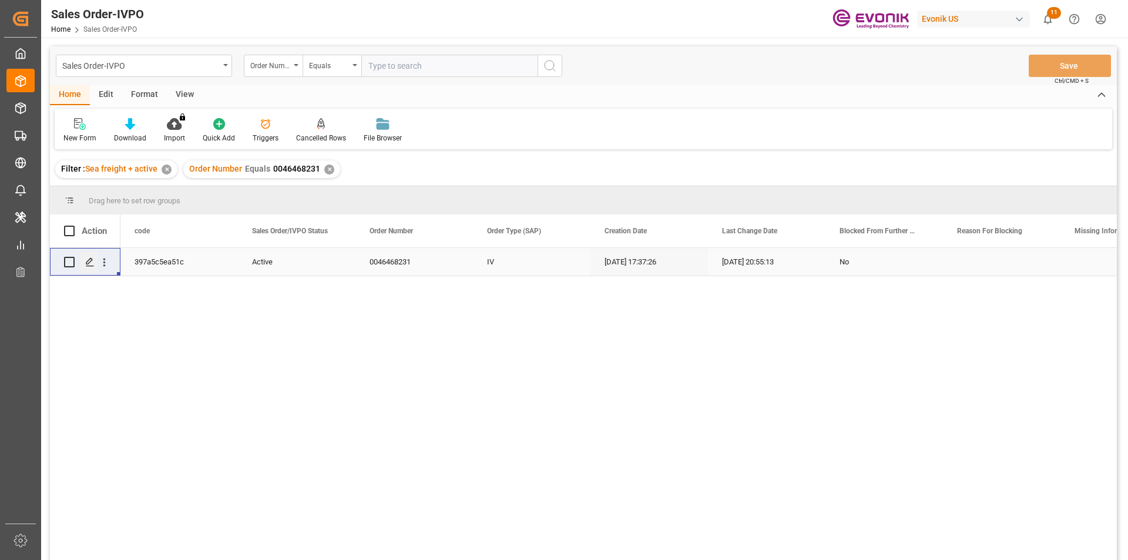
click at [95, 266] on div "Press SPACE to select this row." at bounding box center [89, 262] width 18 height 22
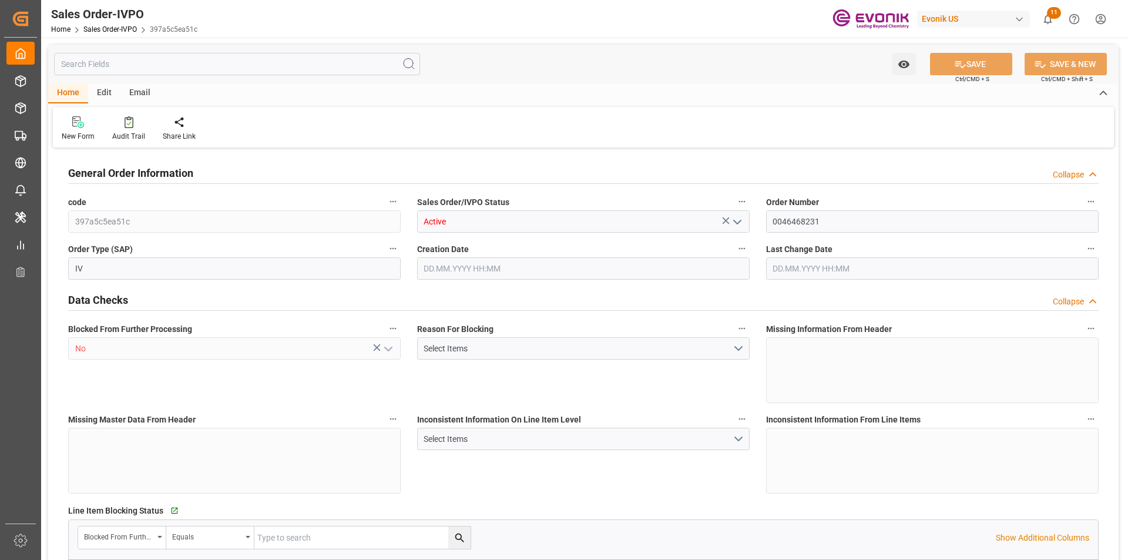
type input "JPNGO"
type input "0"
type input "1"
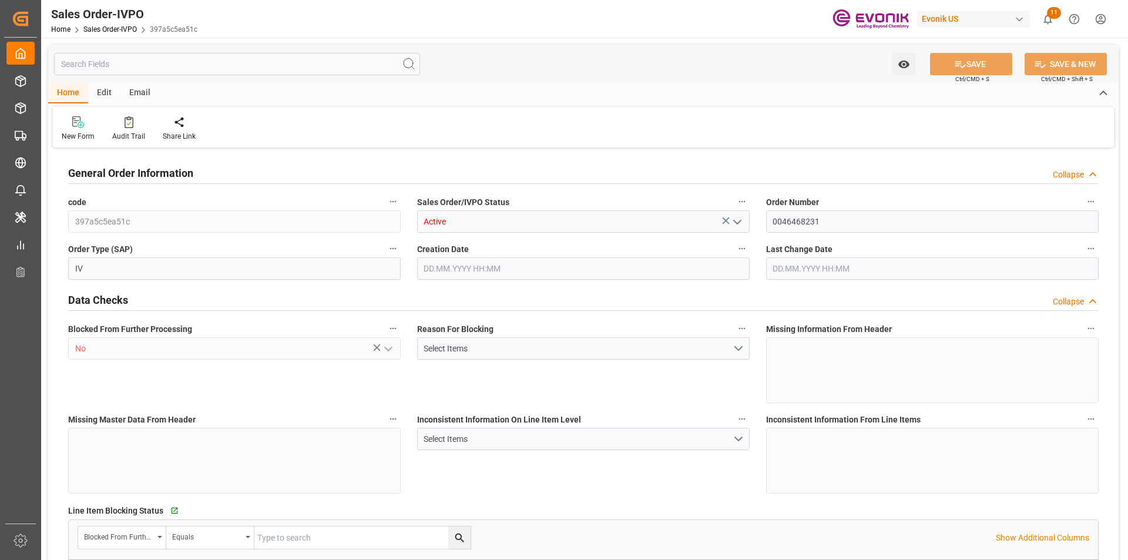
type input "6216.82"
type input "13.737"
type input "17000"
type input "30"
type input "13.08.2025 17:37"
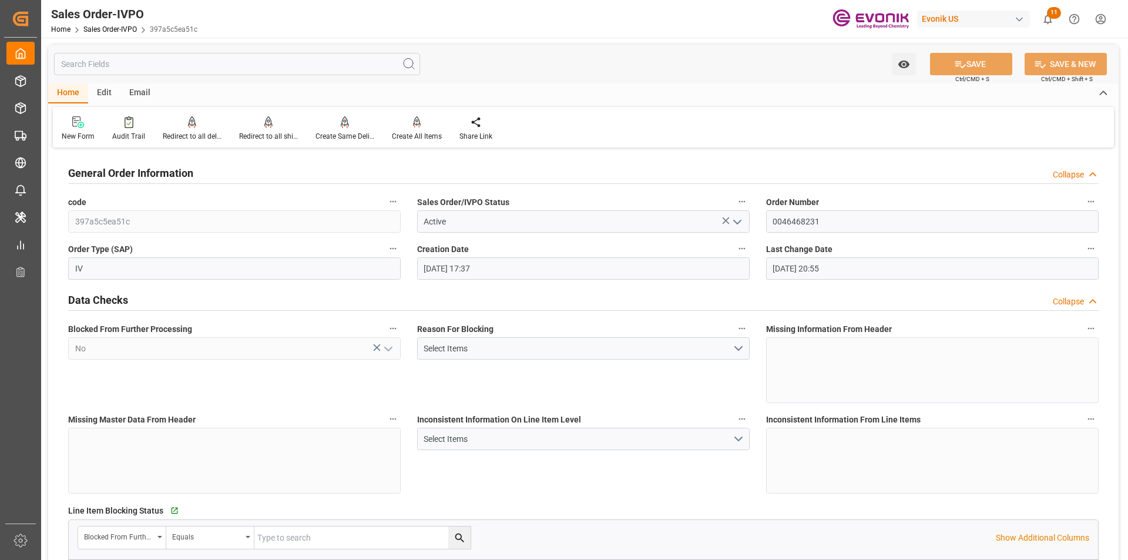
type input "18.08.2025 20:55"
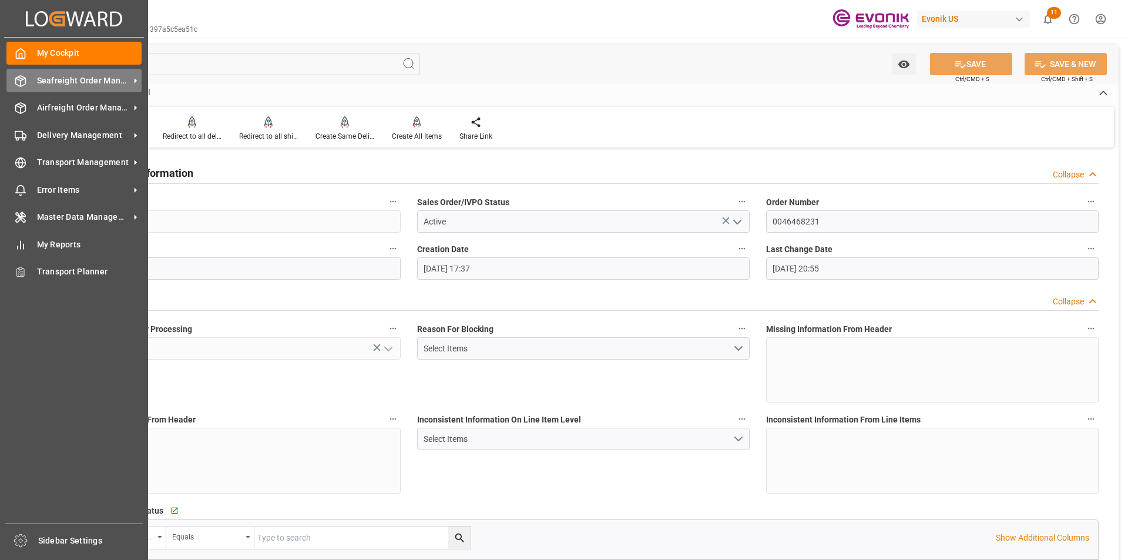
click at [96, 78] on span "Seafreight Order Management" at bounding box center [83, 81] width 93 height 12
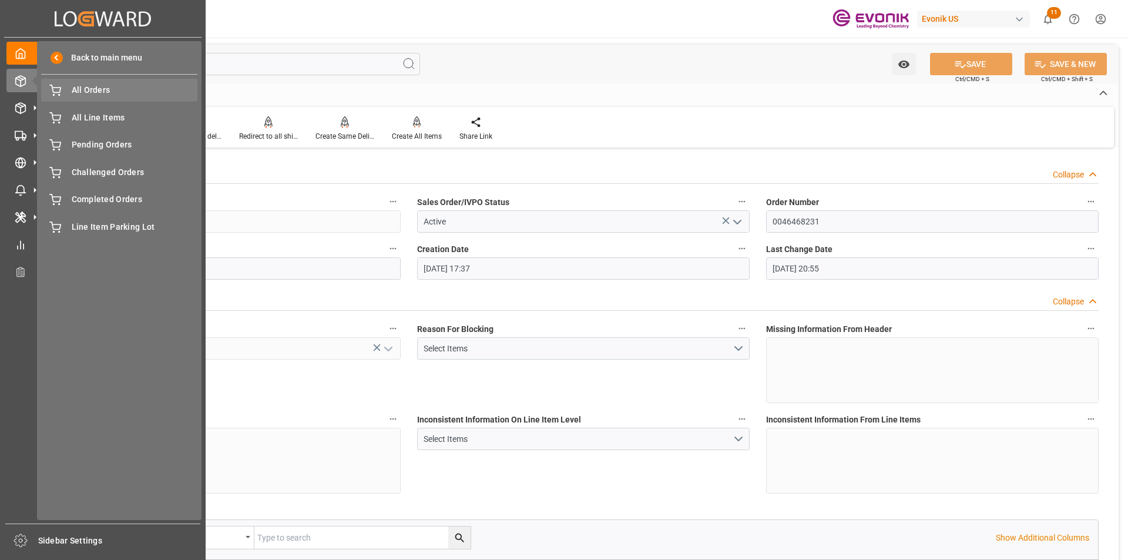
click at [126, 86] on span "All Orders" at bounding box center [135, 90] width 126 height 12
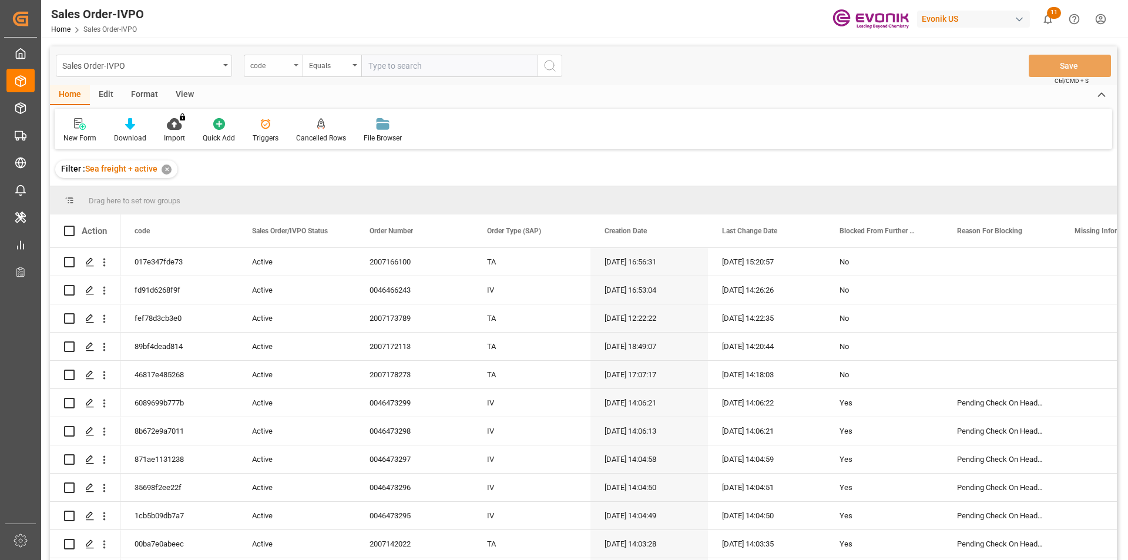
click at [294, 70] on div "code" at bounding box center [273, 66] width 59 height 22
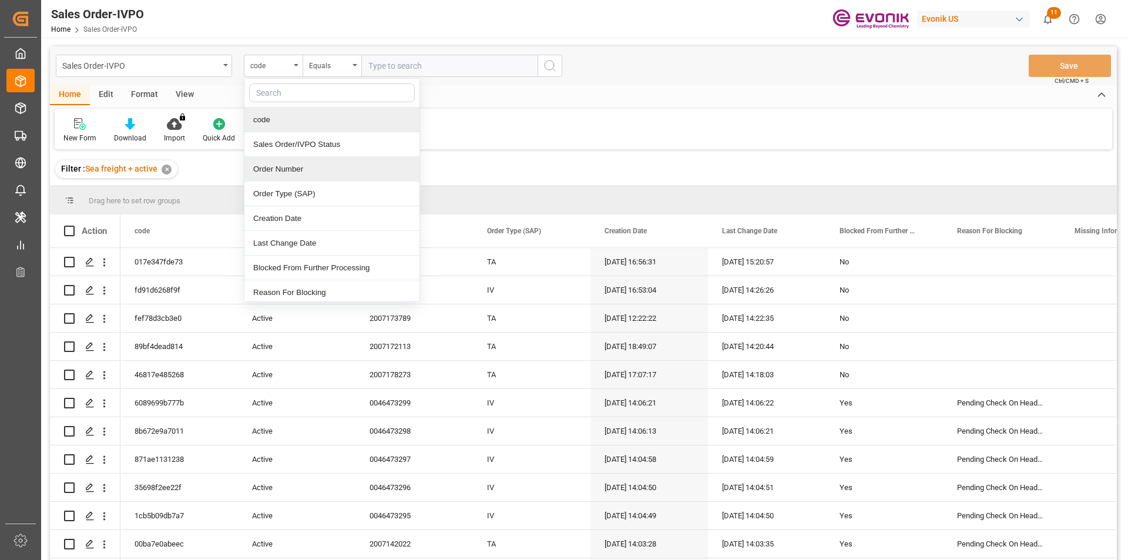
click at [317, 167] on div "Order Number" at bounding box center [331, 169] width 175 height 25
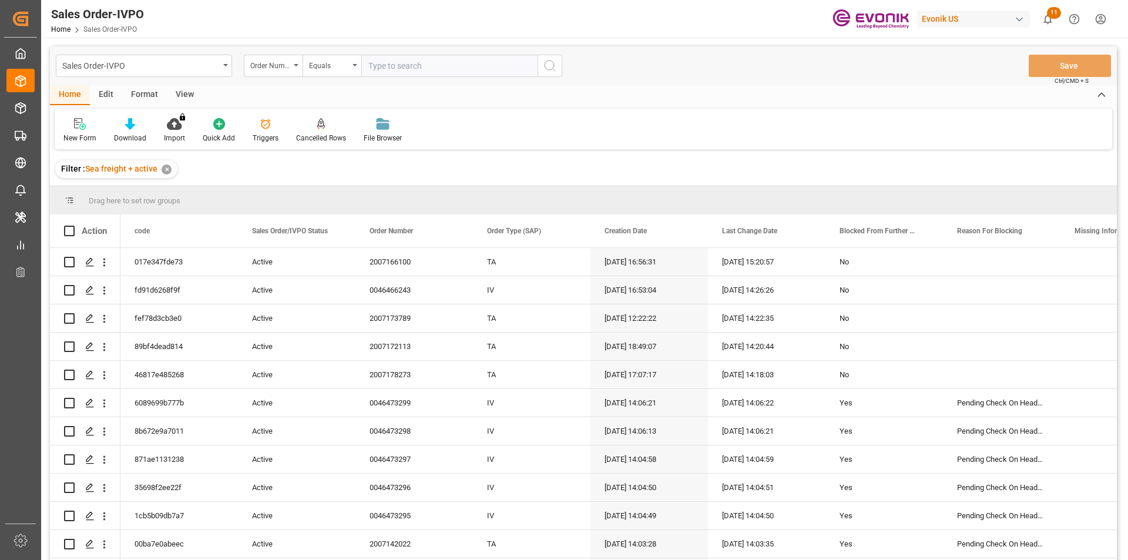
click at [434, 71] on input "text" at bounding box center [449, 66] width 176 height 22
paste input "0046464299"
type input "0046464299"
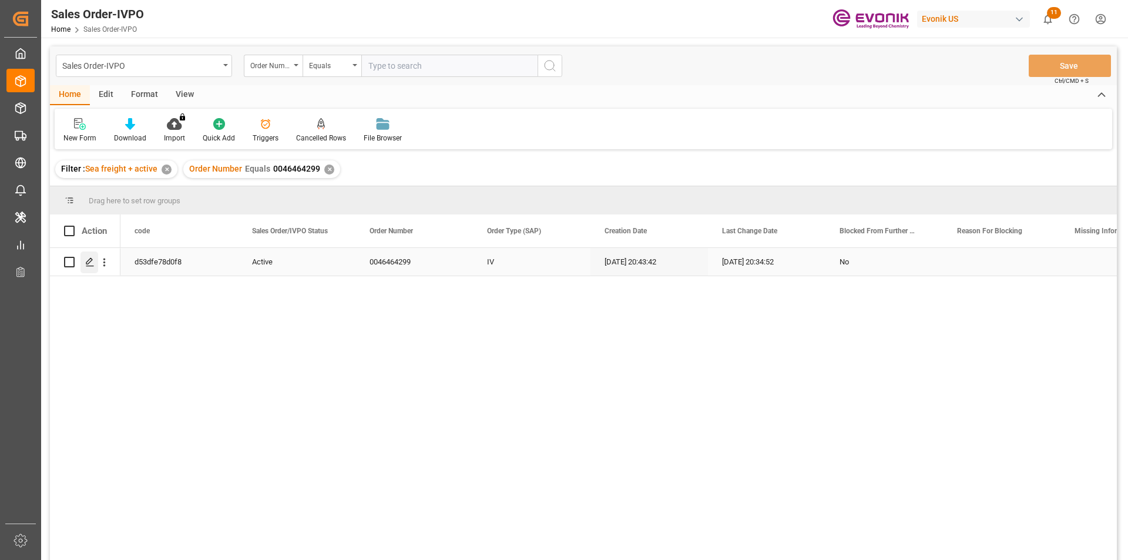
click at [96, 259] on div "Press SPACE to select this row." at bounding box center [89, 262] width 18 height 22
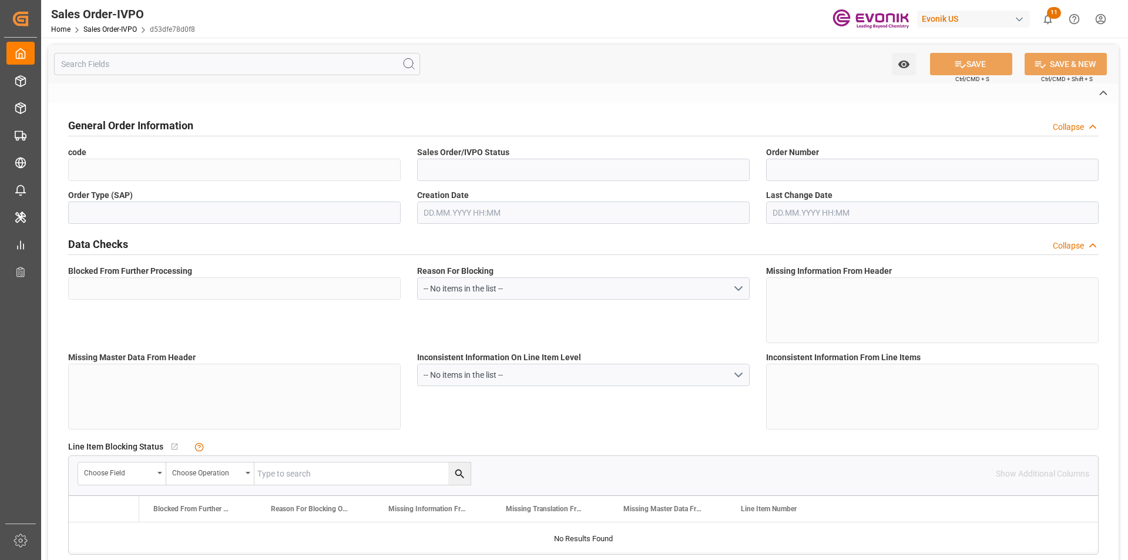
type input "d53dfe78d0f8"
type input "Active"
type input "0046464299"
type input "IV"
type input "No"
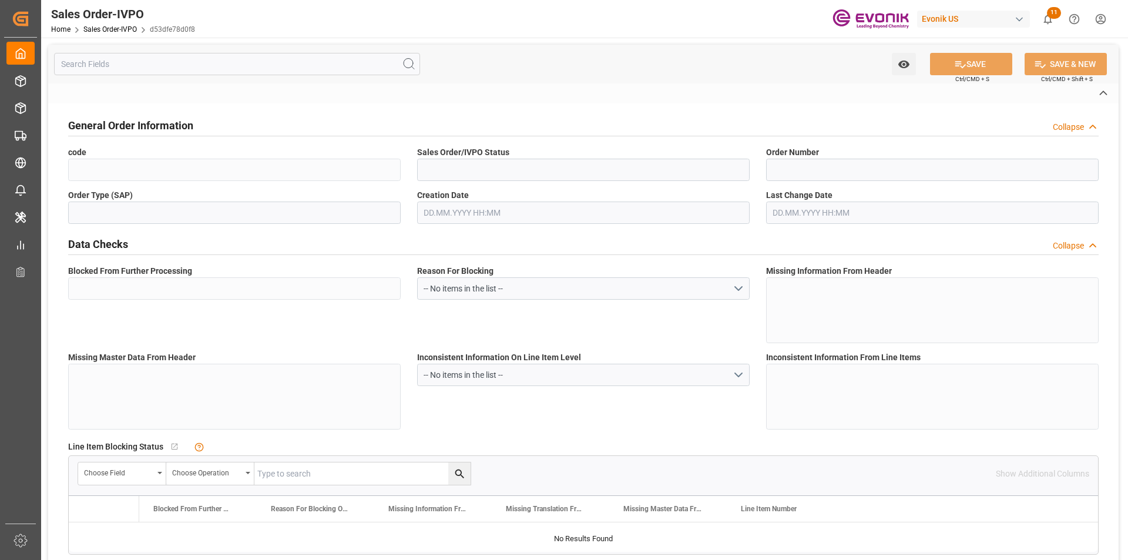
type input "P2P"
type input "45"
type input "FCL"
type input "0006"
type input "20GP"
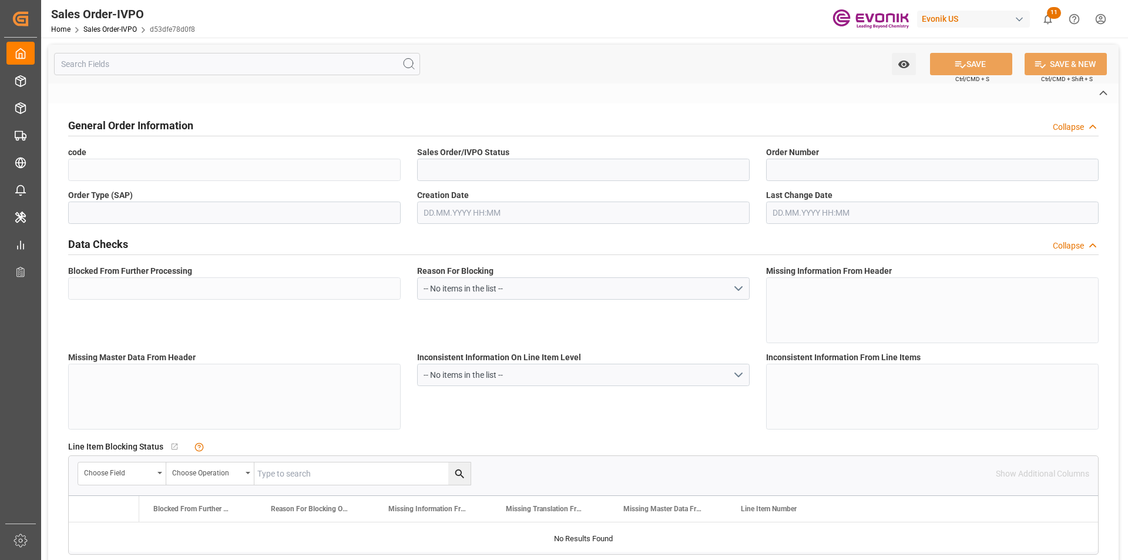
type textarea "No Tank Container"
type input "0046464299"
type input "39"
type input "SP CX ECA"
type input "Specialty Additives"
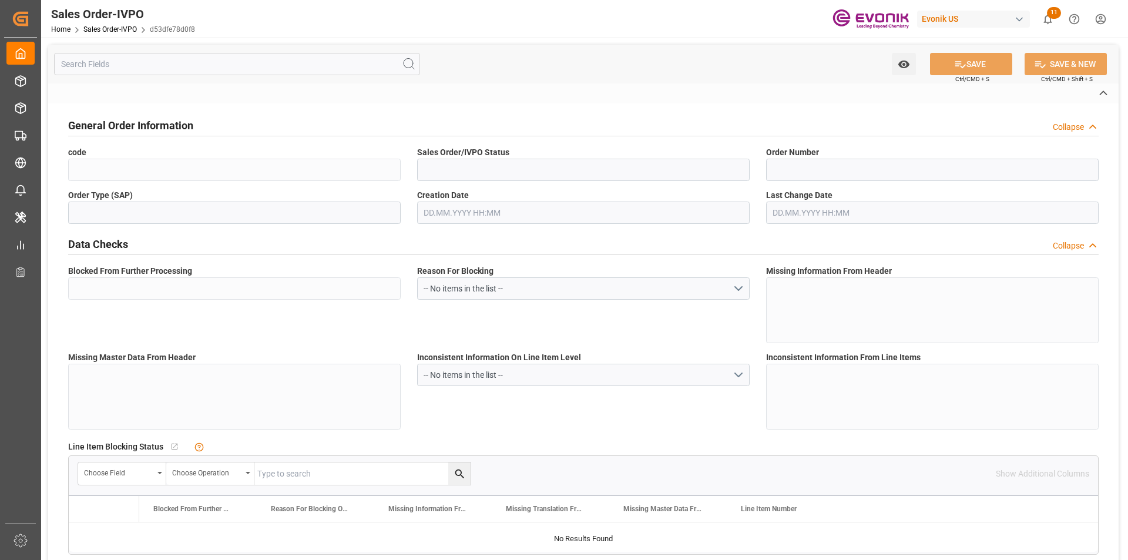
type input "DAP"
type input "Singapore"
type input "+ 65 66628838"
type input "chinboon@ptclogistics.com.sg"
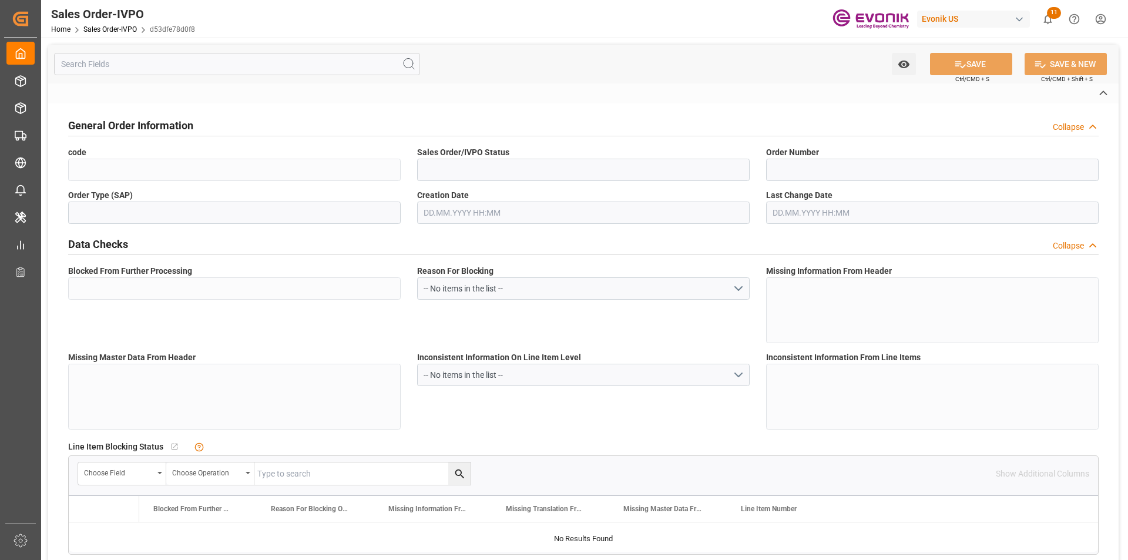
type textarea "Not required"
type textarea "Reseller"
type textarea "Express Release B/L"
type input "SG"
type input "Done"
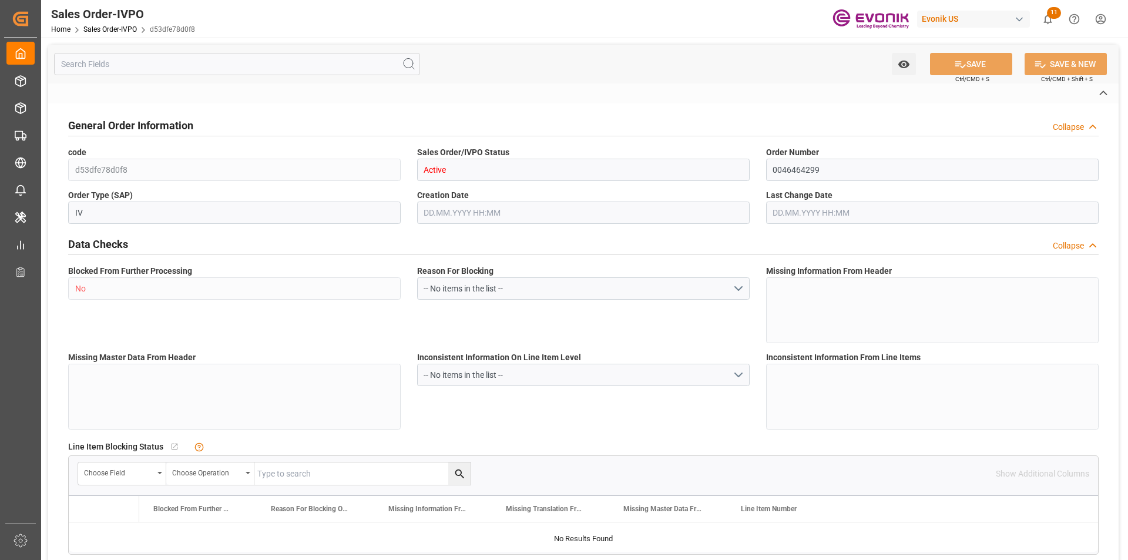
type input "Done"
type input "20GP"
type input "Done"
type input "SGSIN"
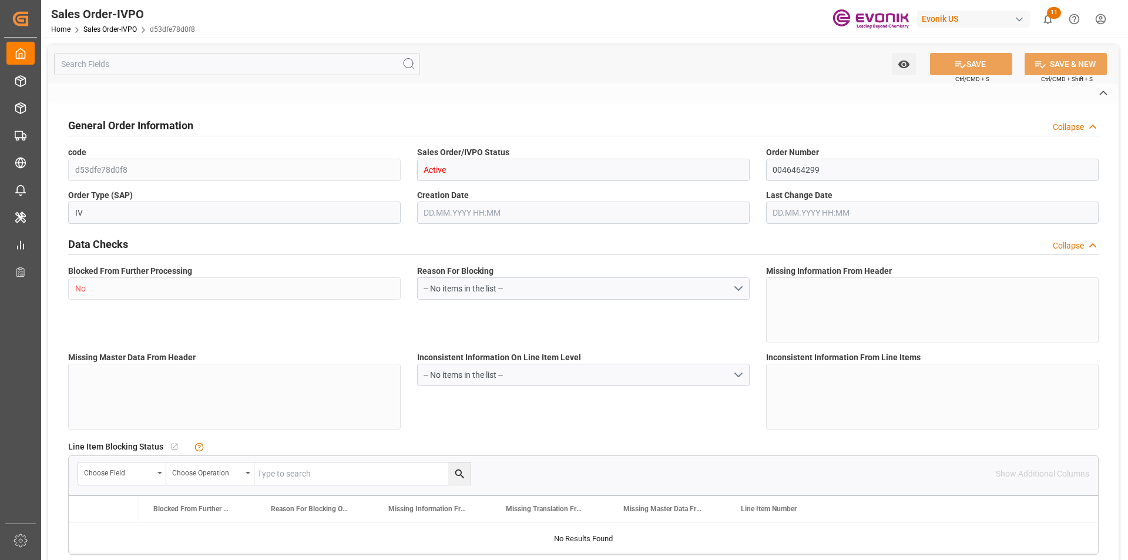
type input "0"
type input "1"
type input "2"
type input "1"
type input "17175.2"
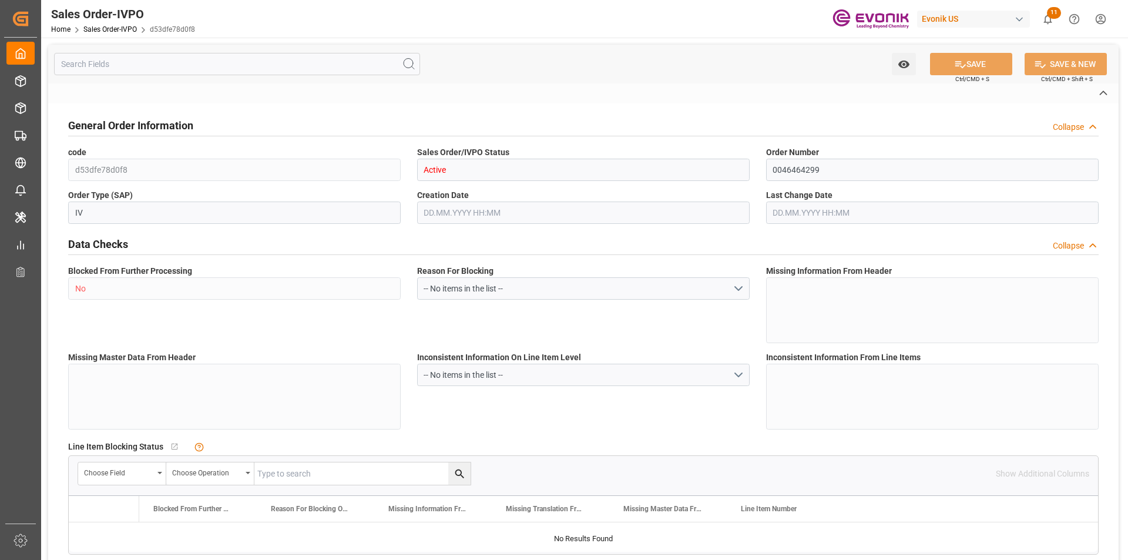
type input "23.1069"
type input "17000"
type input "30"
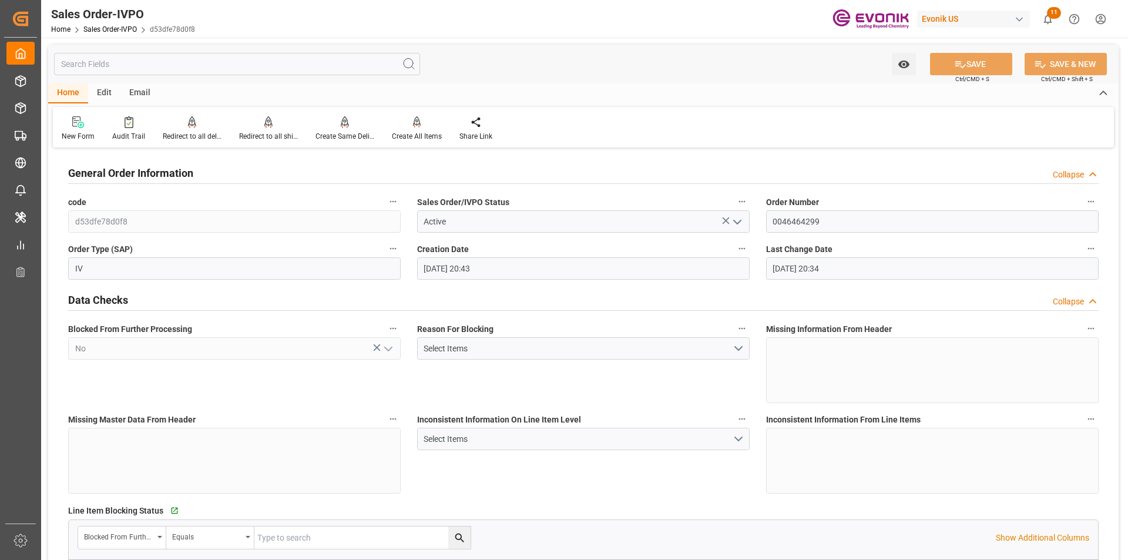
type input "21.07.2025 20:43"
type input "29.08.2025 20:34"
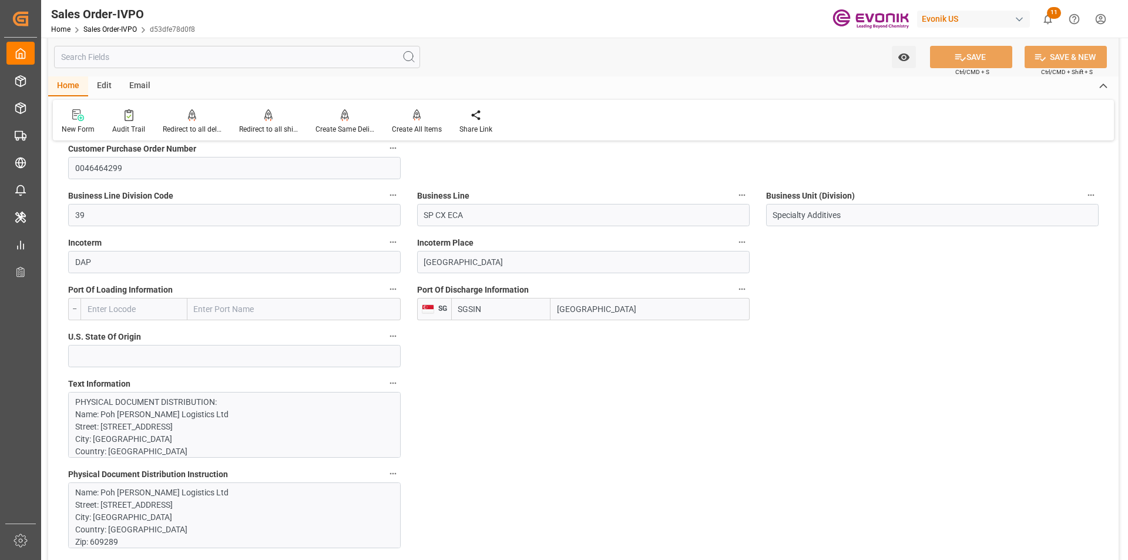
scroll to position [235, 0]
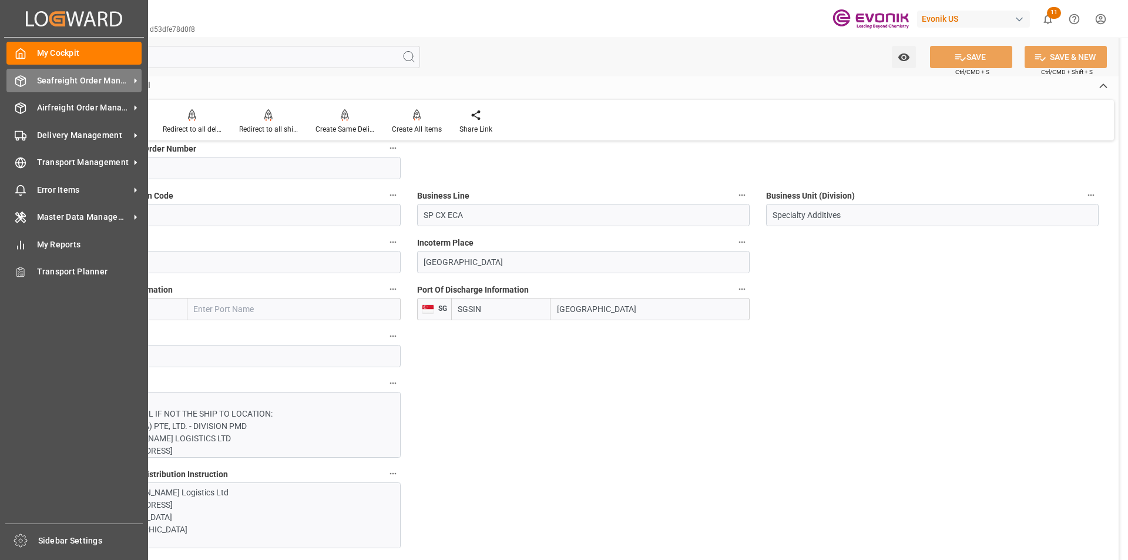
click at [55, 82] on span "Seafreight Order Management" at bounding box center [83, 81] width 93 height 12
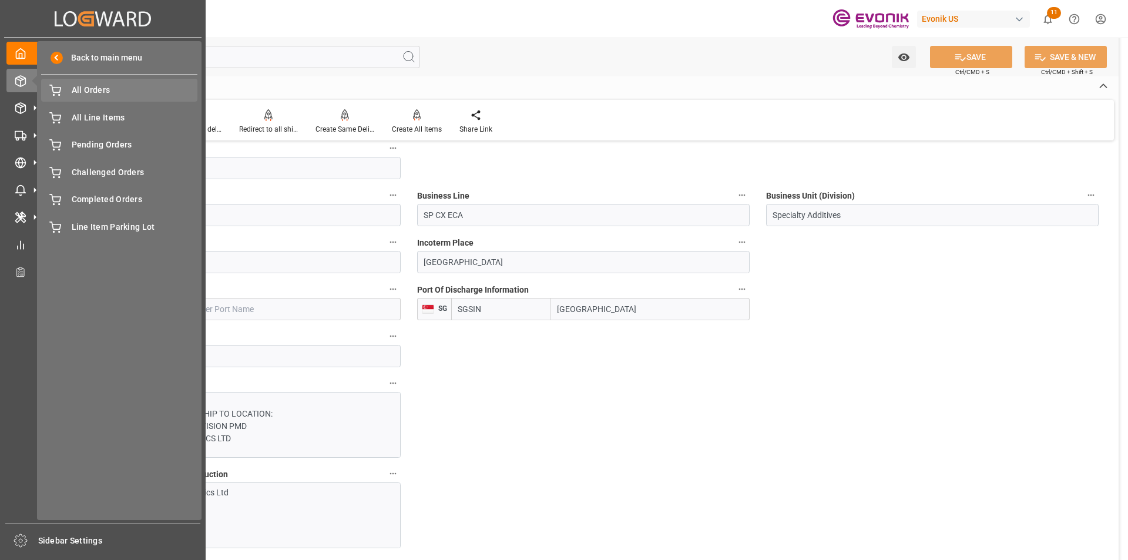
click at [106, 92] on span "All Orders" at bounding box center [135, 90] width 126 height 12
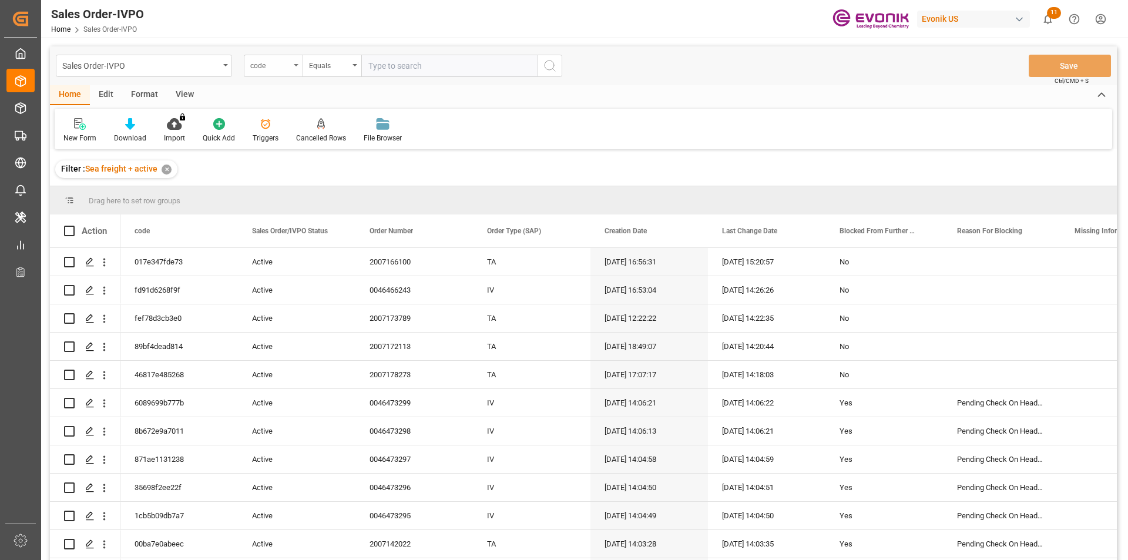
click at [294, 74] on div "code" at bounding box center [273, 66] width 59 height 22
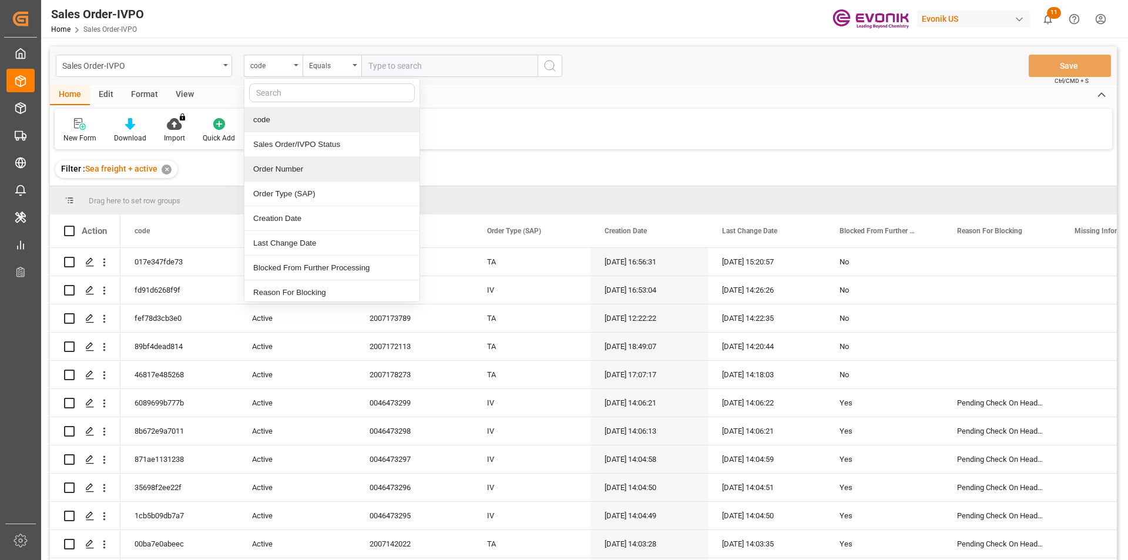
click at [291, 169] on div "Order Number" at bounding box center [331, 169] width 175 height 25
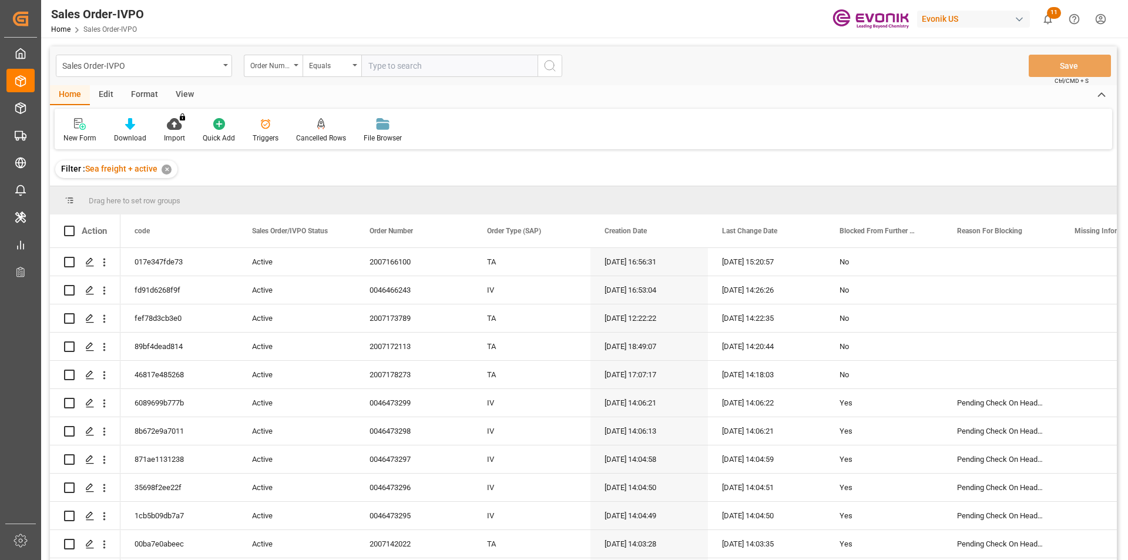
click at [438, 69] on input "text" at bounding box center [449, 66] width 176 height 22
paste input "0046470501"
type input "0046470501"
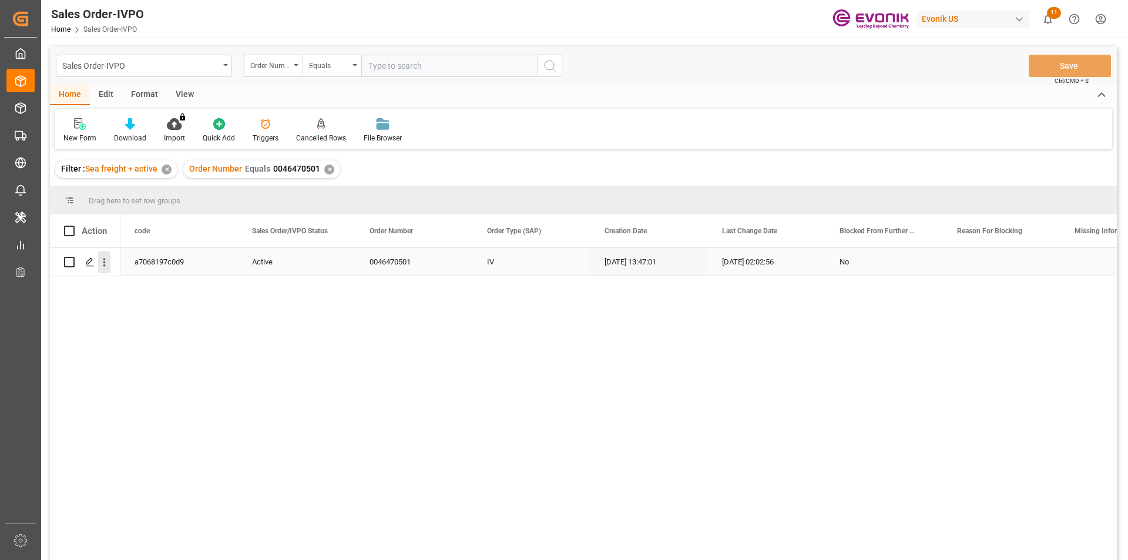
click at [109, 264] on icon "open menu" at bounding box center [104, 262] width 12 height 12
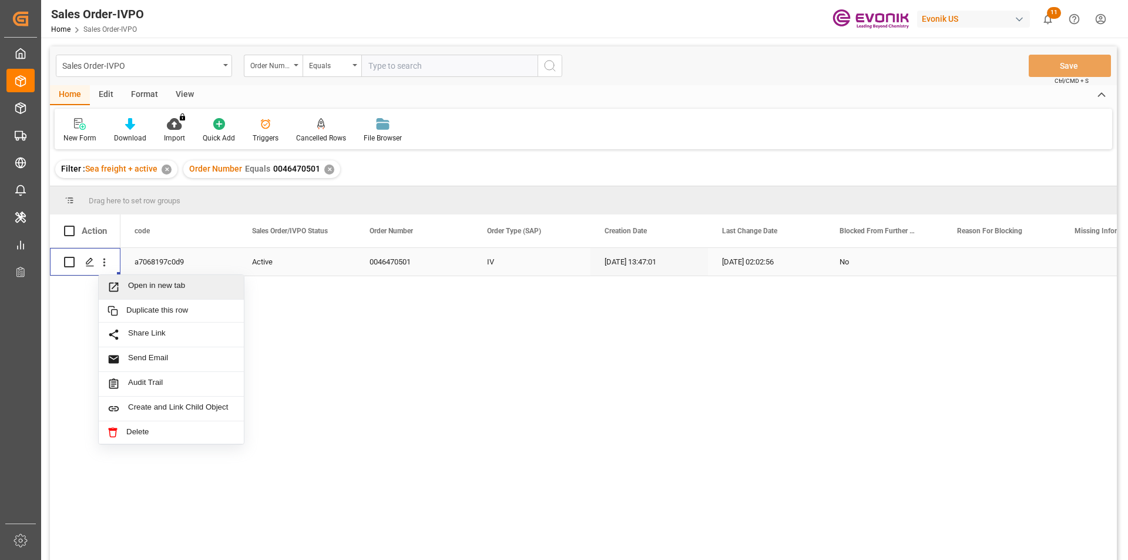
click at [193, 289] on span "Open in new tab" at bounding box center [181, 287] width 107 height 12
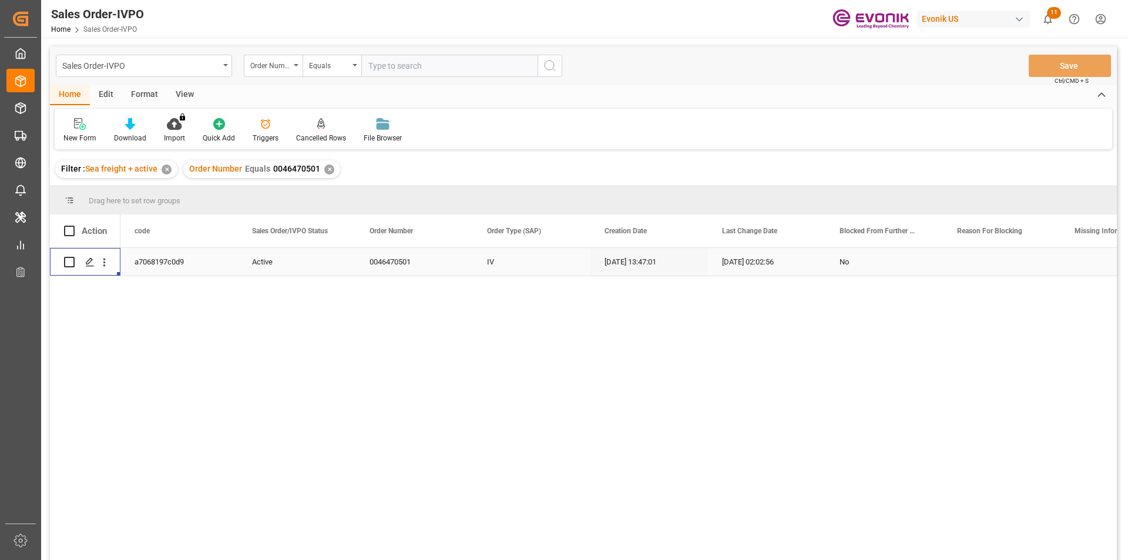
click at [324, 169] on div "✕" at bounding box center [329, 170] width 10 height 10
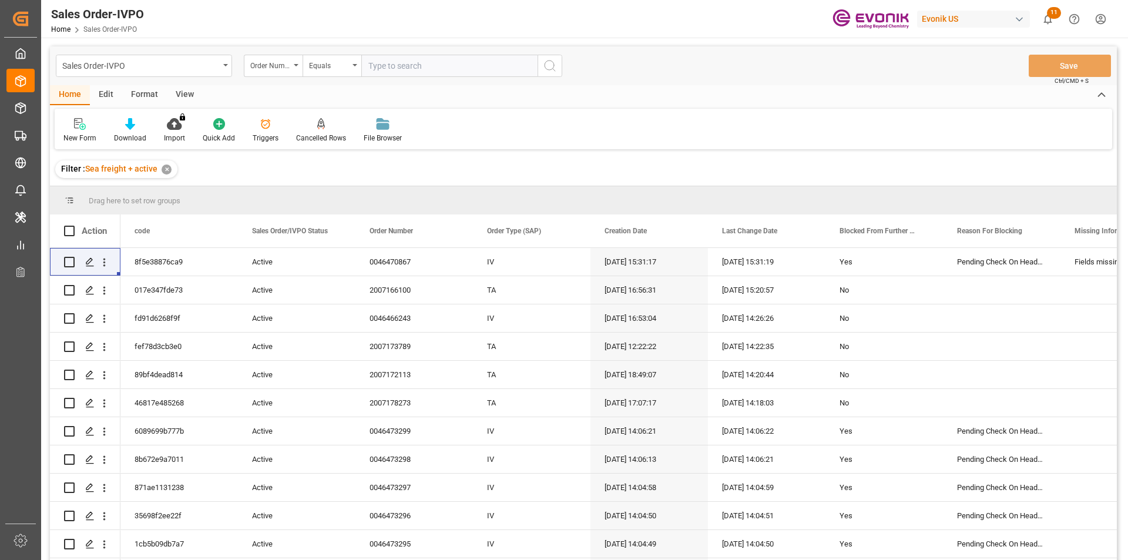
click at [395, 68] on input "text" at bounding box center [449, 66] width 176 height 22
paste input "2007145145"
type input "2007145145"
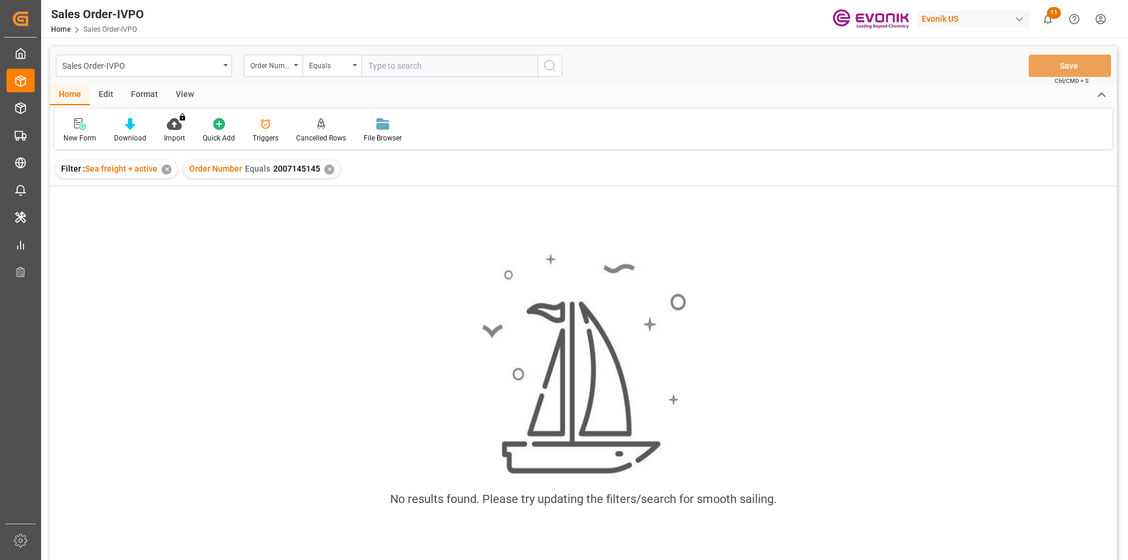
click at [445, 71] on input "text" at bounding box center [449, 66] width 176 height 22
type input "2007145145"
click at [332, 169] on div "Order Number Equals 2007145145 ✕" at bounding box center [261, 169] width 157 height 18
click at [330, 169] on div "✕" at bounding box center [329, 170] width 10 height 10
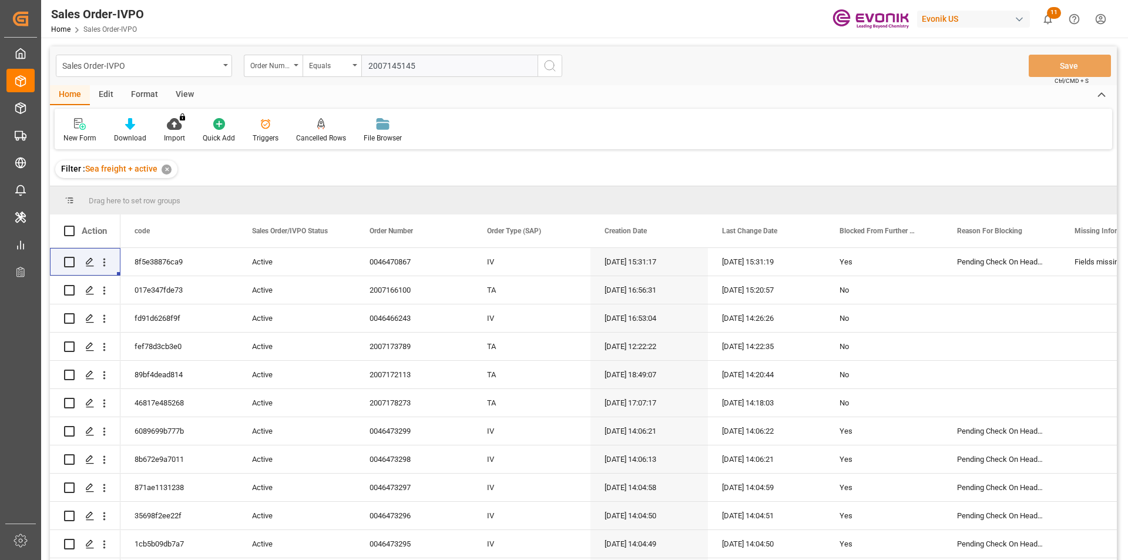
click at [439, 70] on input "2007145145" at bounding box center [449, 66] width 176 height 22
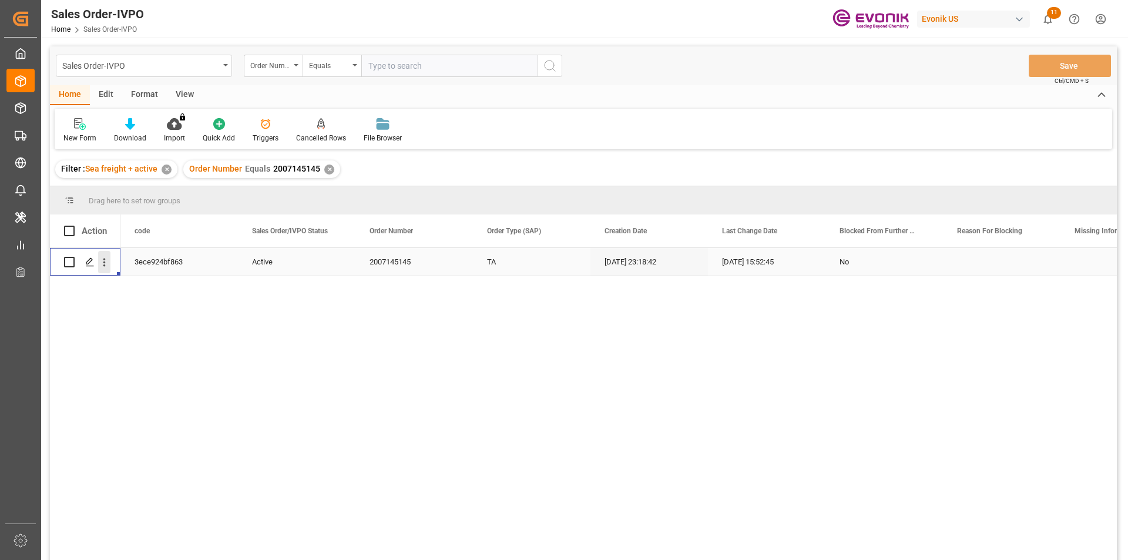
click at [103, 261] on icon "open menu" at bounding box center [104, 262] width 12 height 12
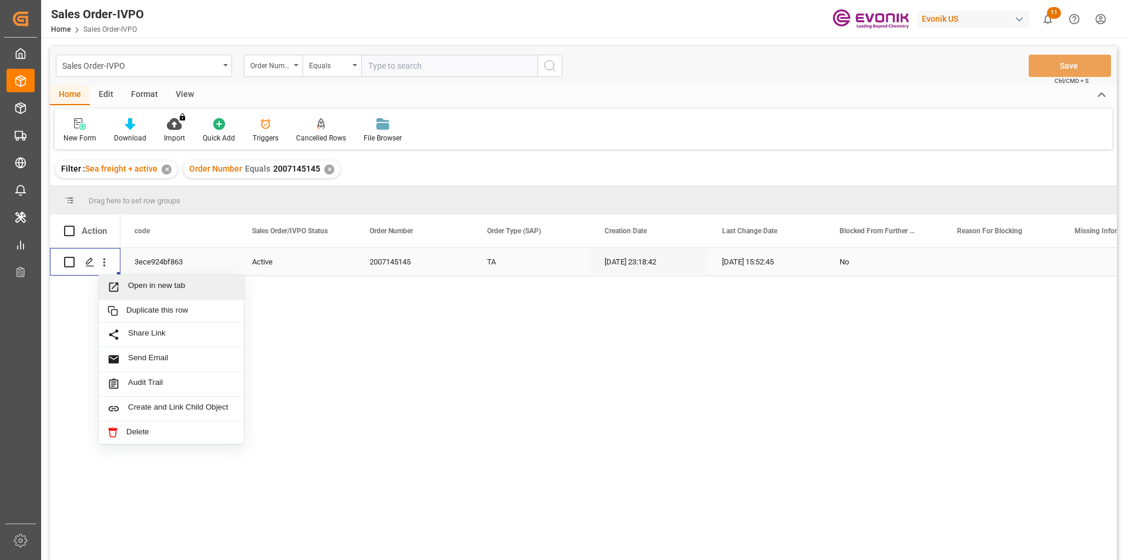
click at [125, 283] on span "Press SPACE to select this row." at bounding box center [118, 287] width 21 height 12
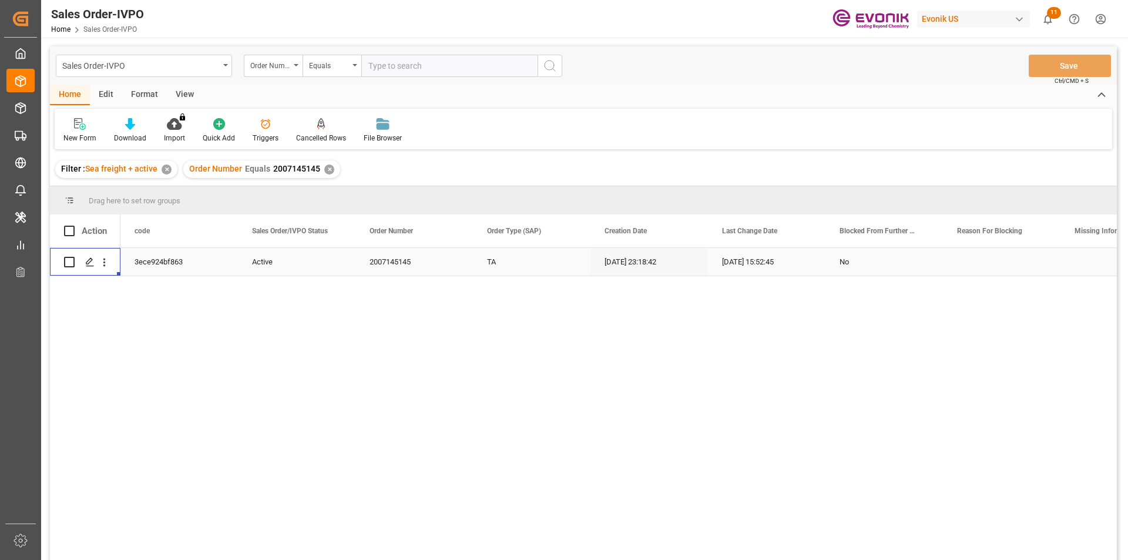
click at [328, 170] on div "✕" at bounding box center [329, 170] width 10 height 10
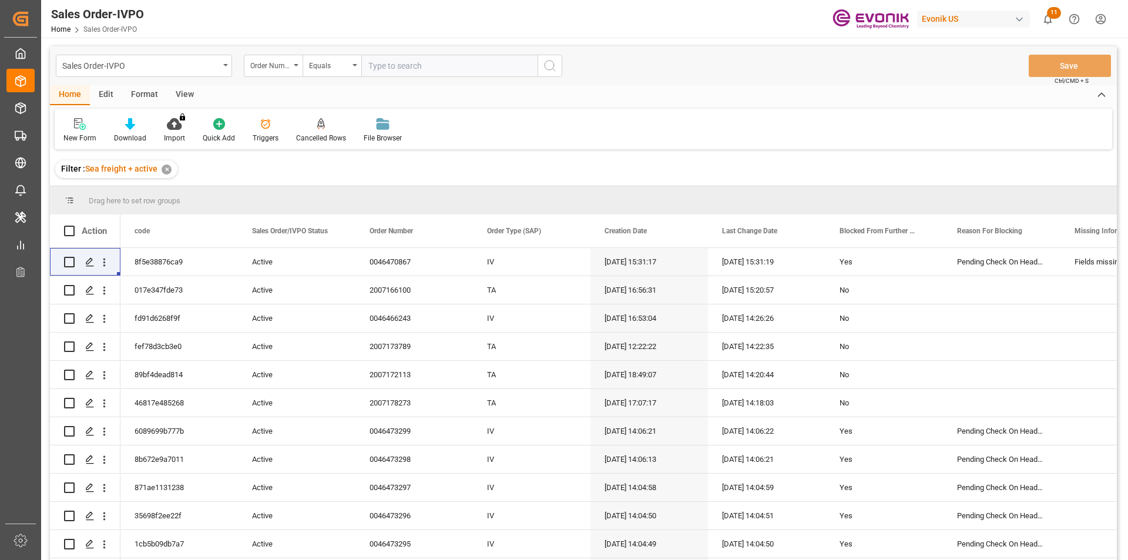
click at [412, 69] on input "text" at bounding box center [449, 66] width 176 height 22
paste input "0046472721"
type input "0046472721"
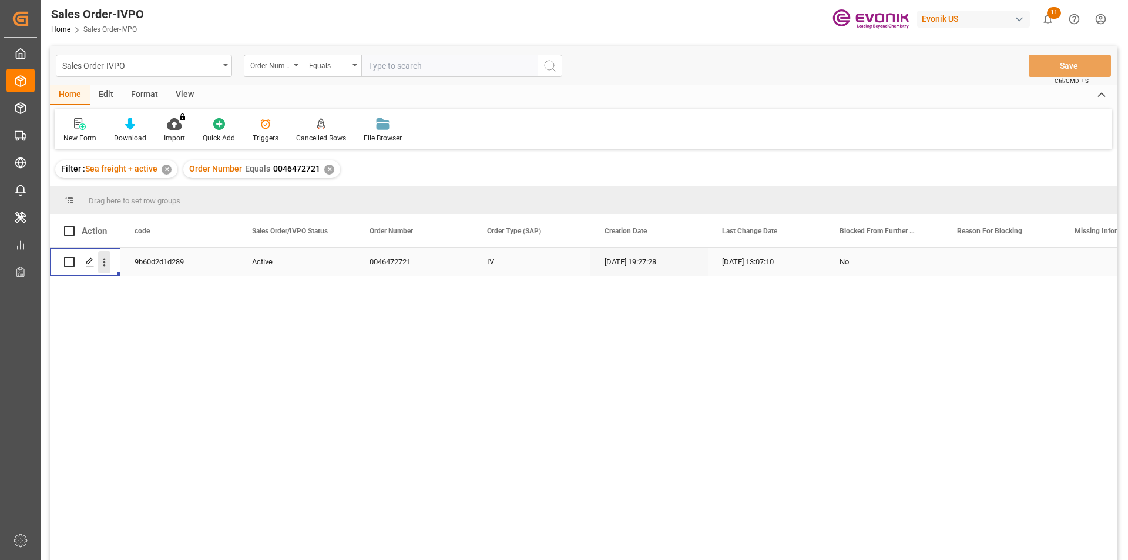
click at [100, 258] on icon "open menu" at bounding box center [104, 262] width 12 height 12
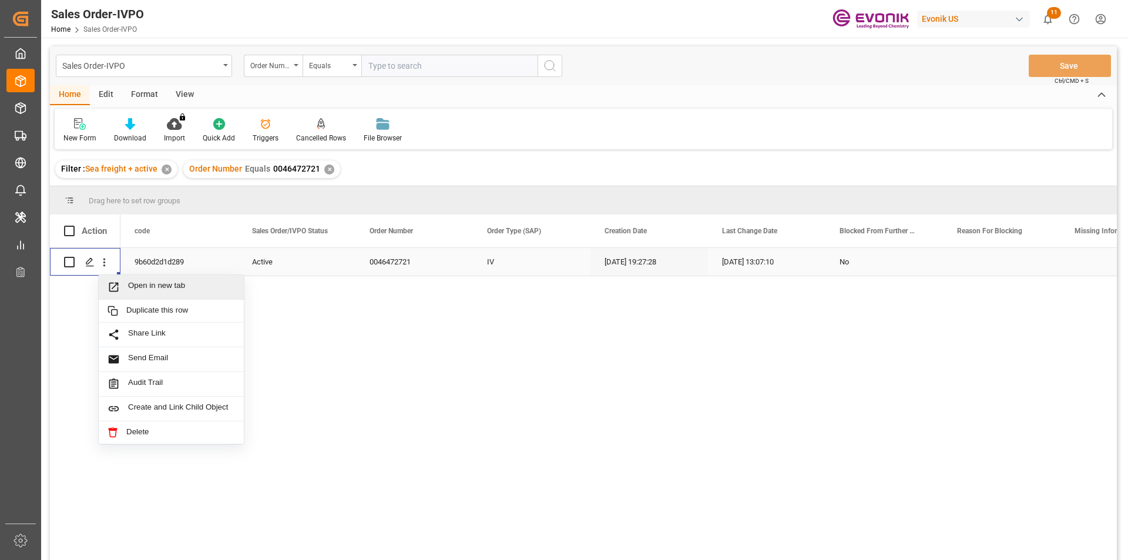
click at [177, 286] on span "Open in new tab" at bounding box center [181, 287] width 107 height 12
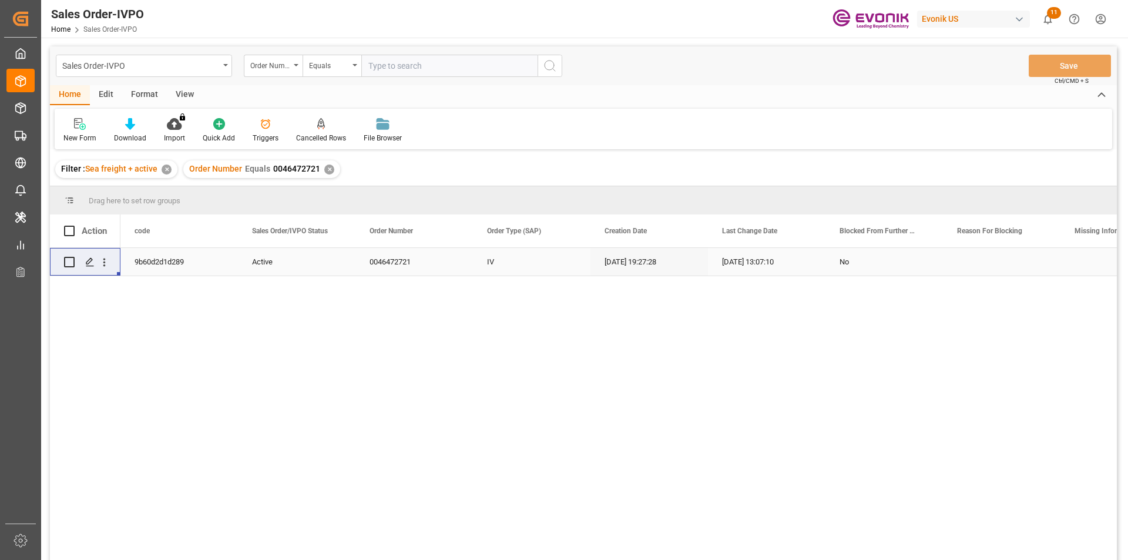
click at [326, 171] on div "✕" at bounding box center [329, 170] width 10 height 10
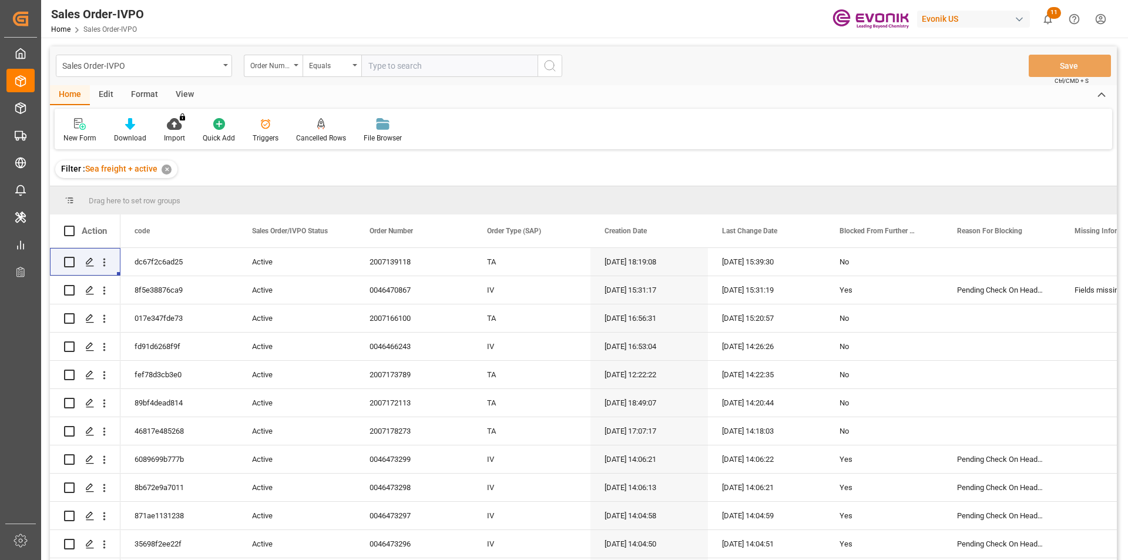
click at [387, 69] on input "text" at bounding box center [449, 66] width 176 height 22
paste input "0046467247"
type input "0046467247"
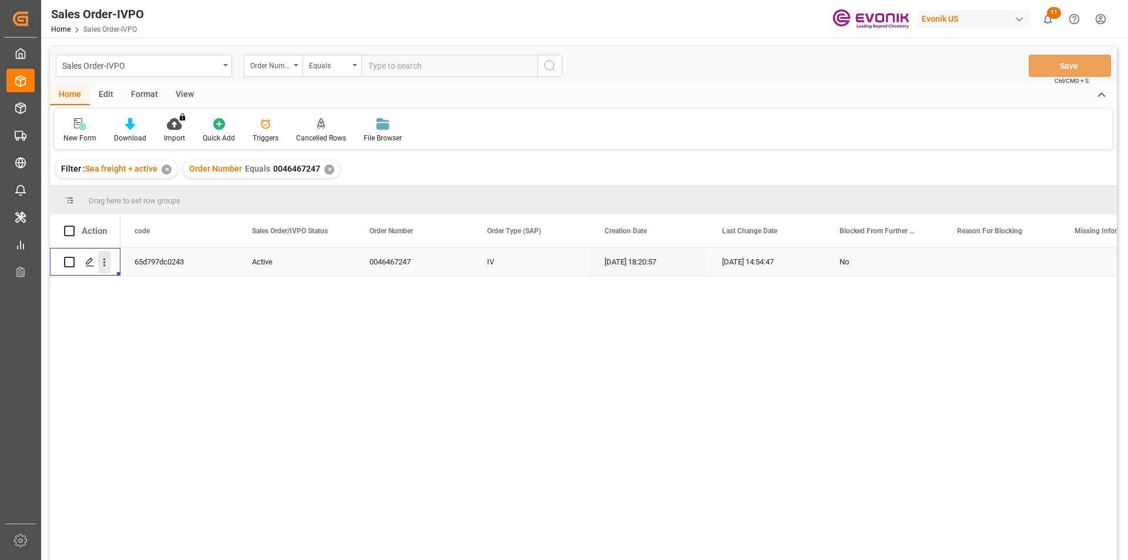
click at [103, 261] on icon "open menu" at bounding box center [104, 262] width 12 height 12
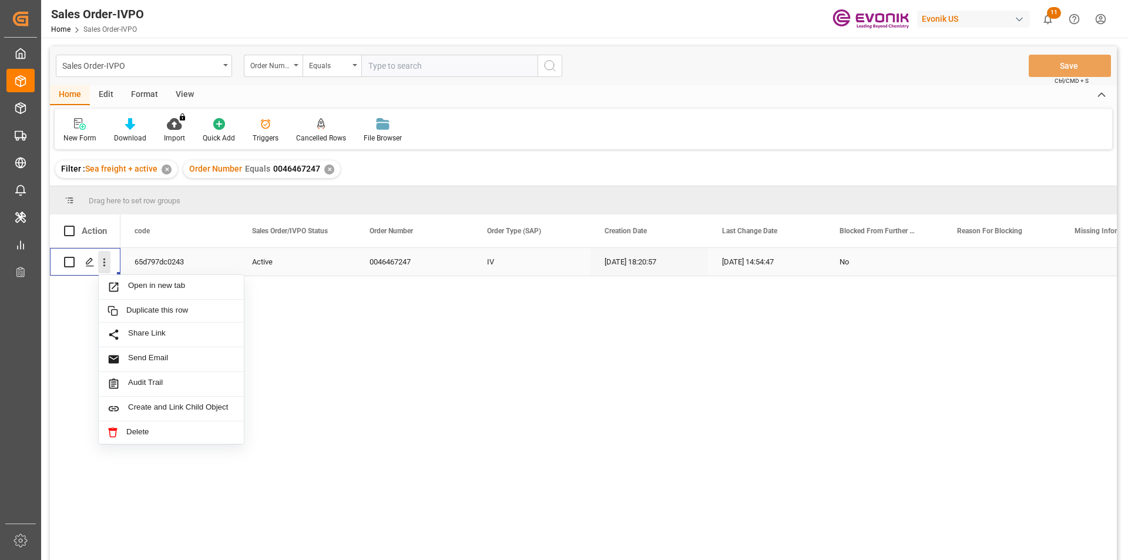
click at [102, 262] on icon "close menu" at bounding box center [104, 262] width 12 height 12
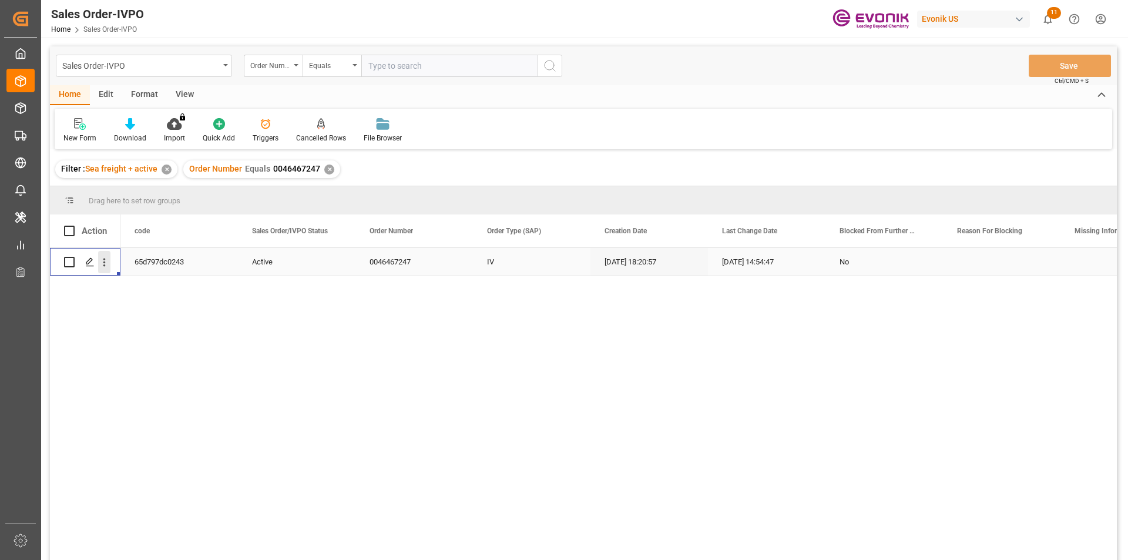
click at [102, 262] on icon "open menu" at bounding box center [104, 262] width 12 height 12
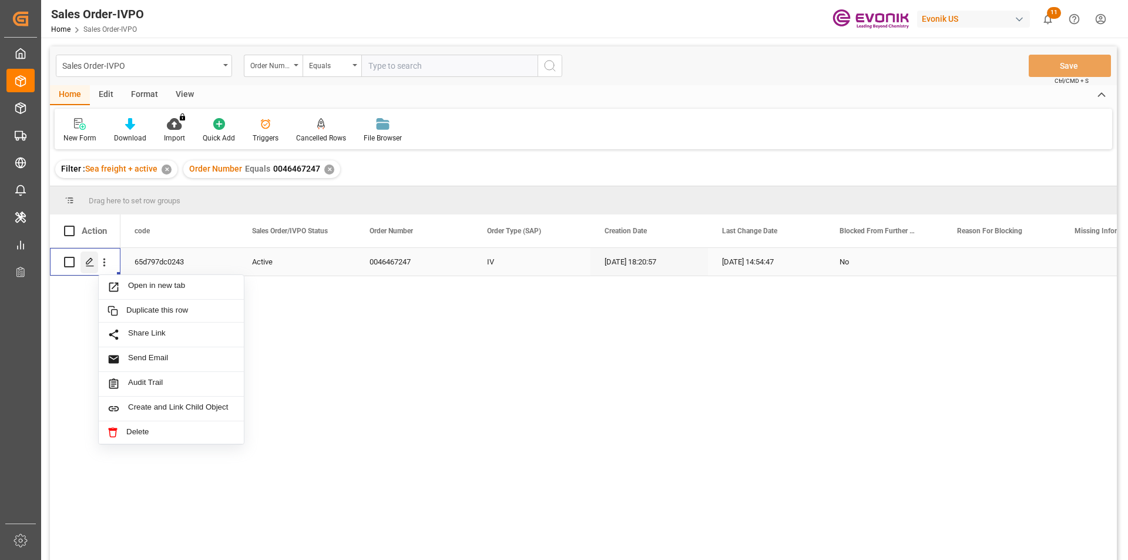
click at [98, 261] on div "Press SPACE to select this row." at bounding box center [89, 262] width 18 height 22
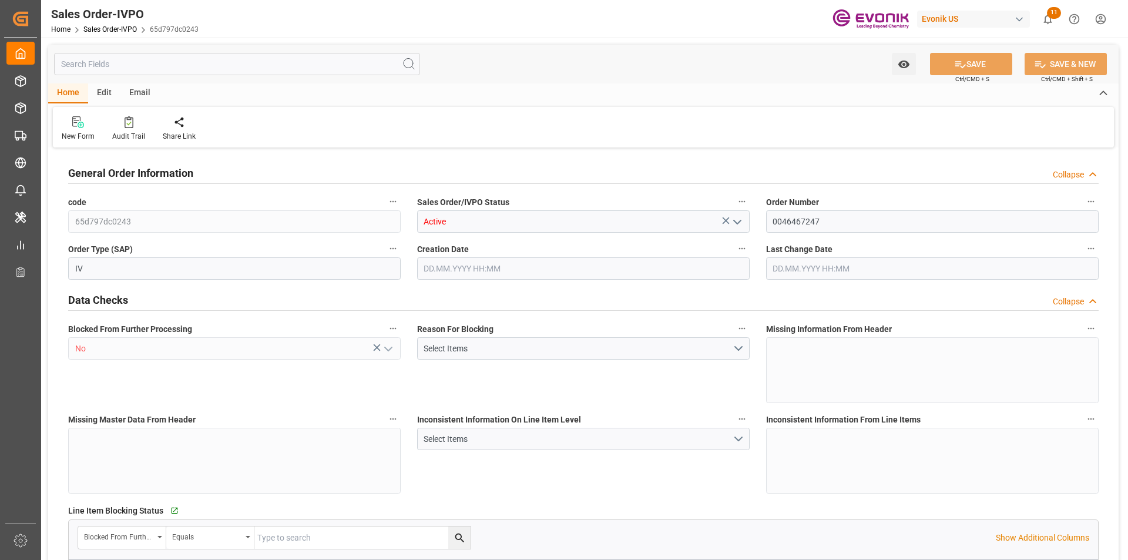
type input "INMAA"
type input "0"
type input "1"
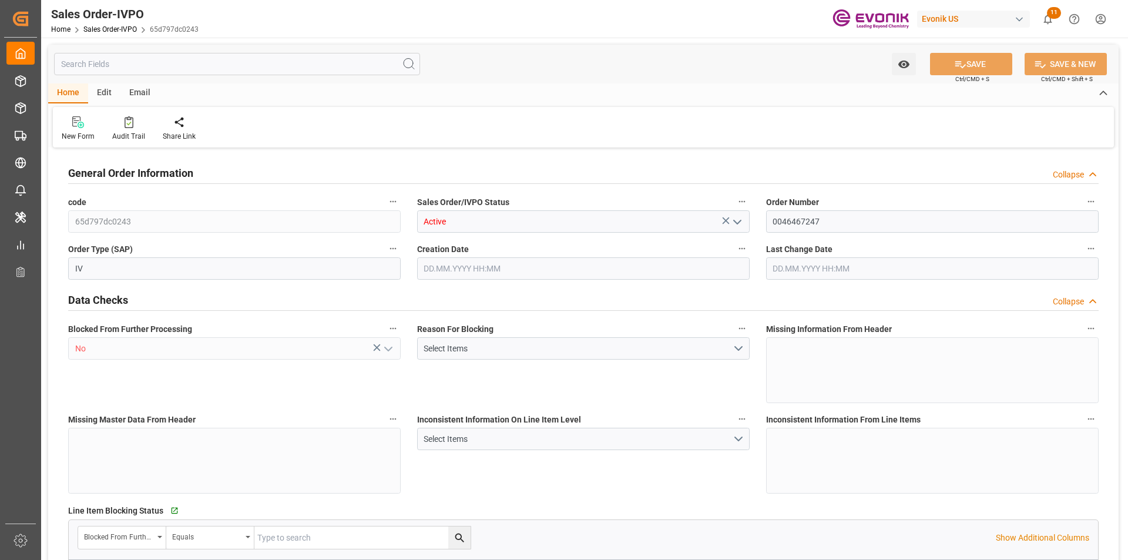
type input "3057.5"
type input "14.1169"
type input "17000"
type input "30"
type input "07.08.2025 18:20"
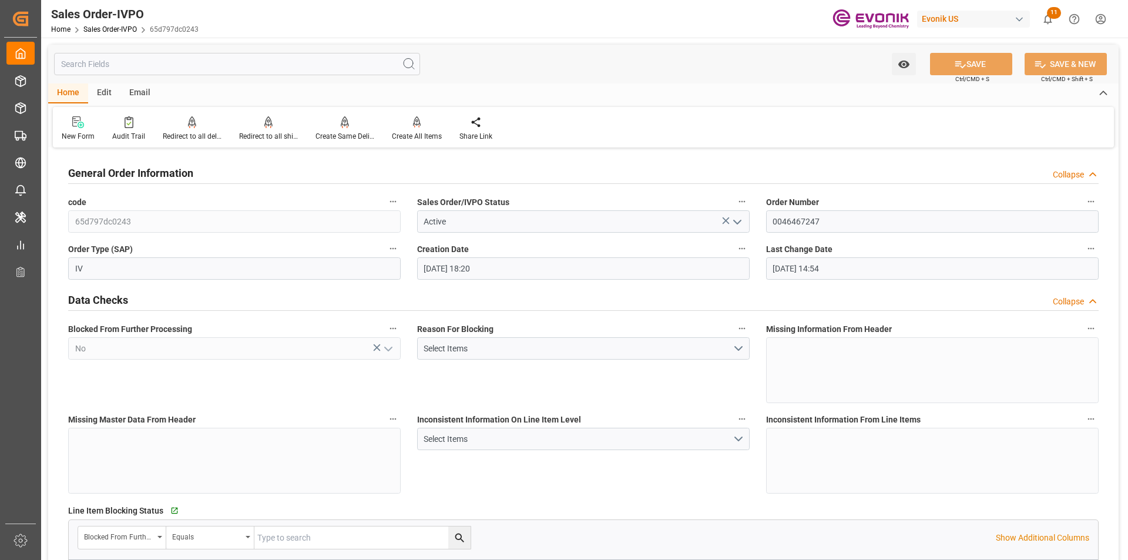
type input "20.08.2025 14:54"
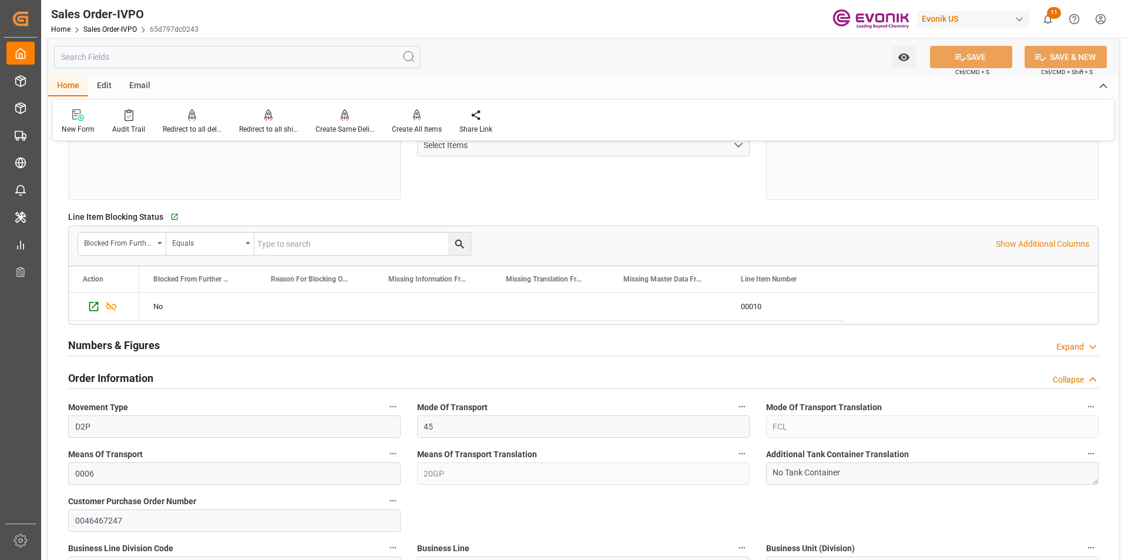
scroll to position [588, 0]
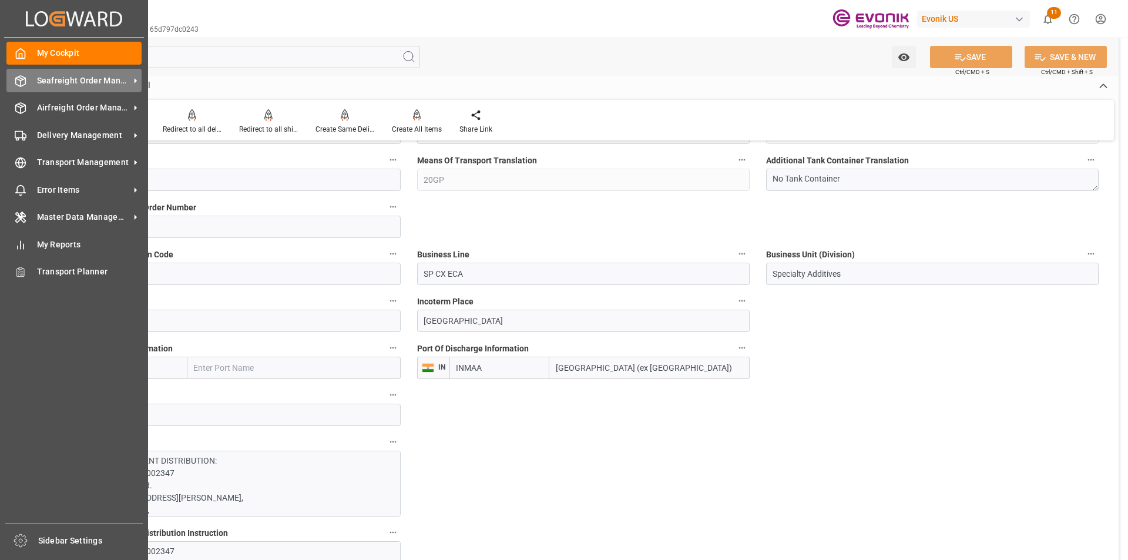
click at [86, 85] on span "Seafreight Order Management" at bounding box center [83, 81] width 93 height 12
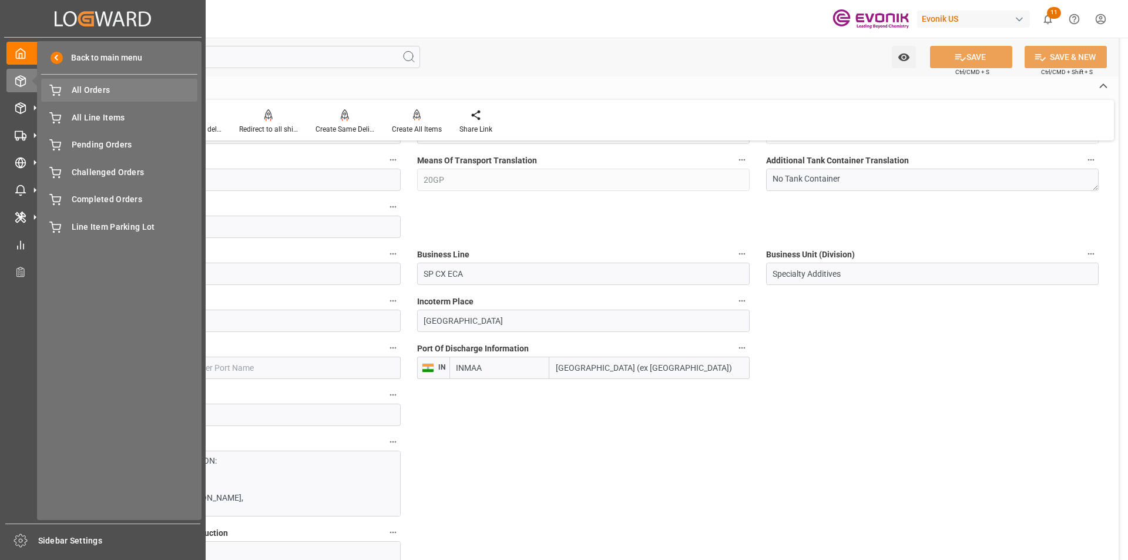
click at [189, 93] on span "All Orders" at bounding box center [135, 90] width 126 height 12
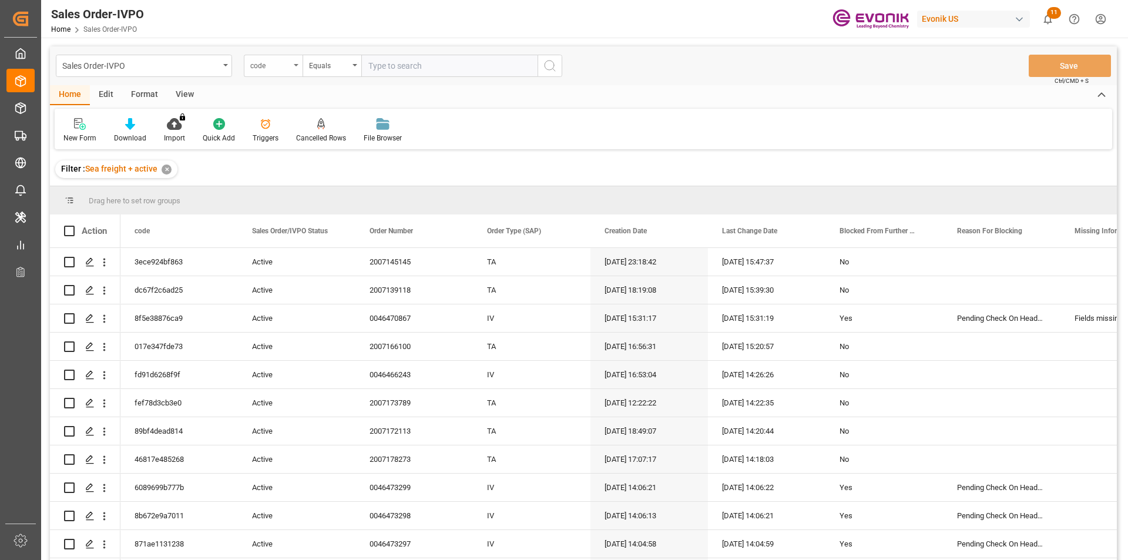
click at [286, 65] on div "code" at bounding box center [270, 65] width 40 height 14
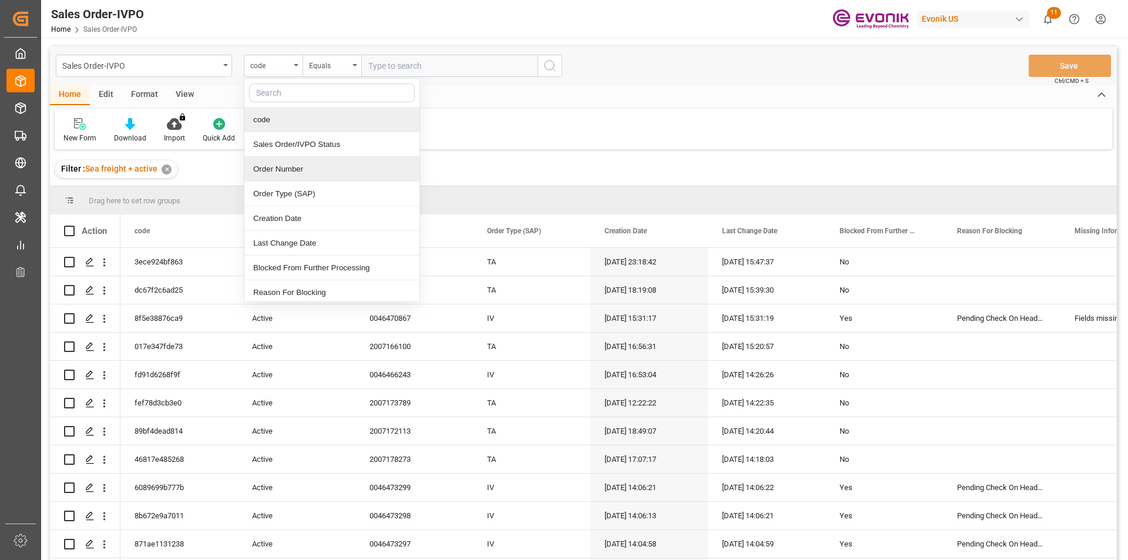
click at [294, 174] on div "Order Number" at bounding box center [331, 169] width 175 height 25
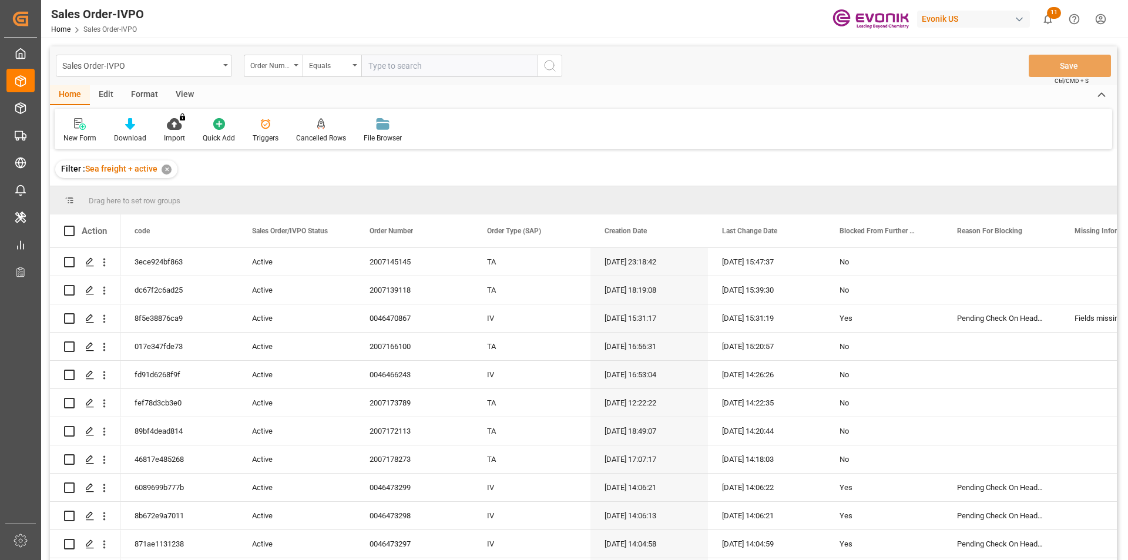
click at [409, 71] on input "text" at bounding box center [449, 66] width 176 height 22
paste input "0046463931"
type input "0046463931"
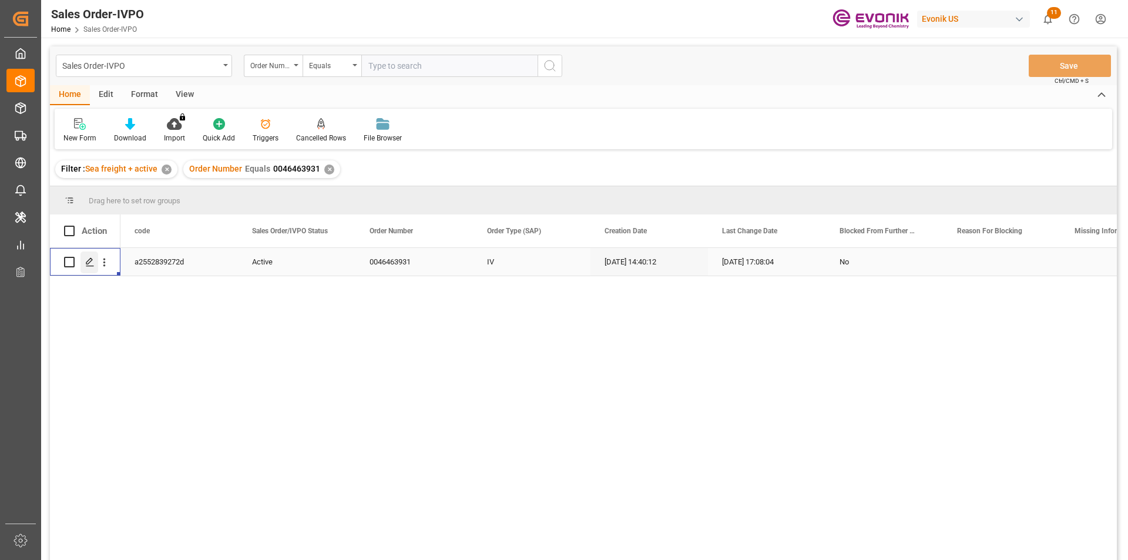
click at [93, 261] on icon "Press SPACE to select this row." at bounding box center [89, 261] width 9 height 9
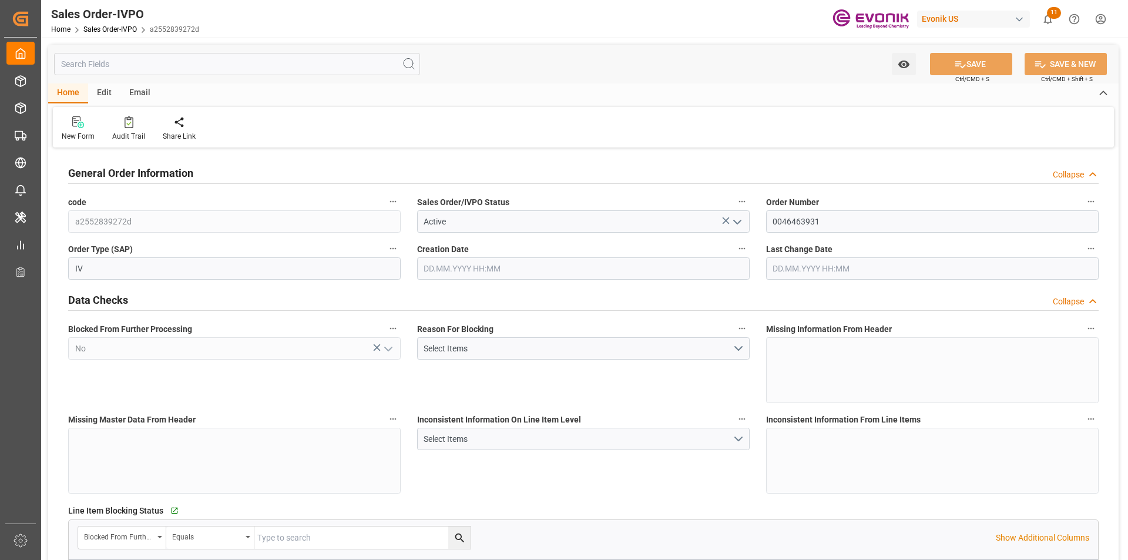
type input "NLRTM"
type input "0"
type input "1"
type input "2"
type input "1"
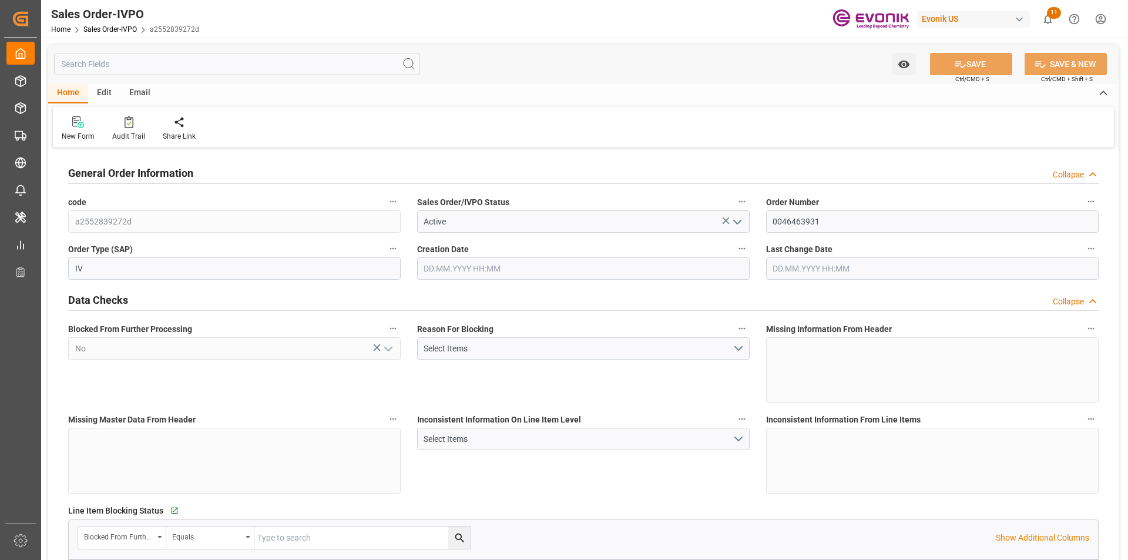
type input "17905.92"
type input "23.1068"
type input "17000"
type input "30"
type input "13.08.2025 14:40"
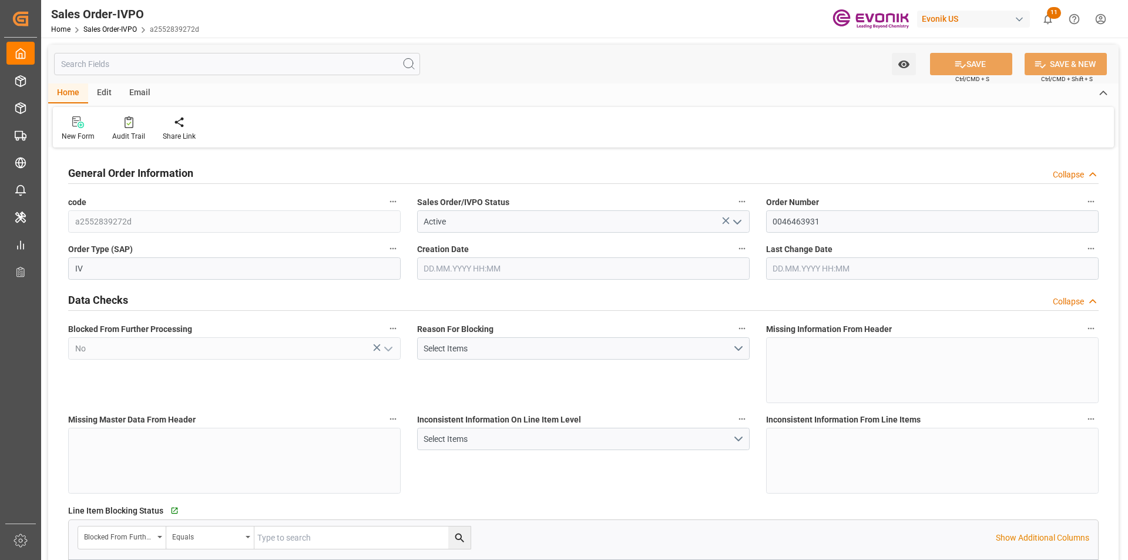
type input "04.09.2025 17:08"
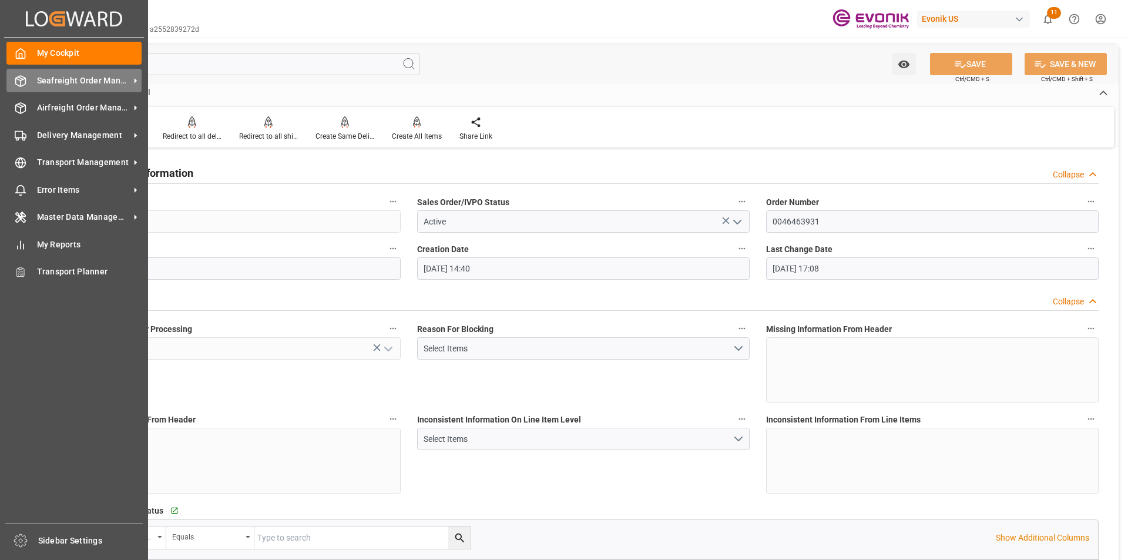
drag, startPoint x: 67, startPoint y: 80, endPoint x: 75, endPoint y: 85, distance: 9.2
click at [68, 80] on span "Seafreight Order Management" at bounding box center [83, 81] width 93 height 12
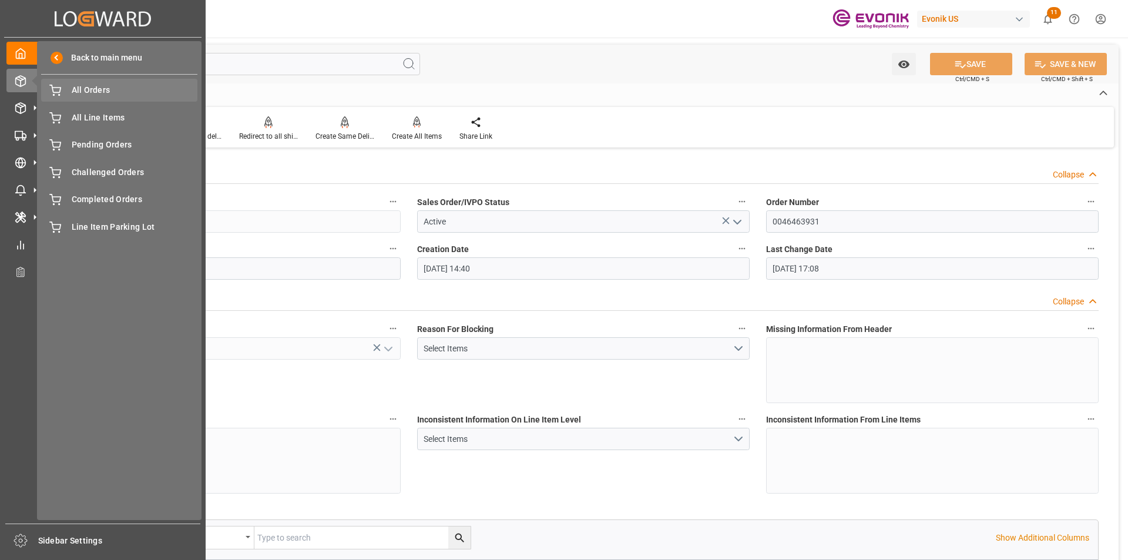
click at [127, 95] on span "All Orders" at bounding box center [135, 90] width 126 height 12
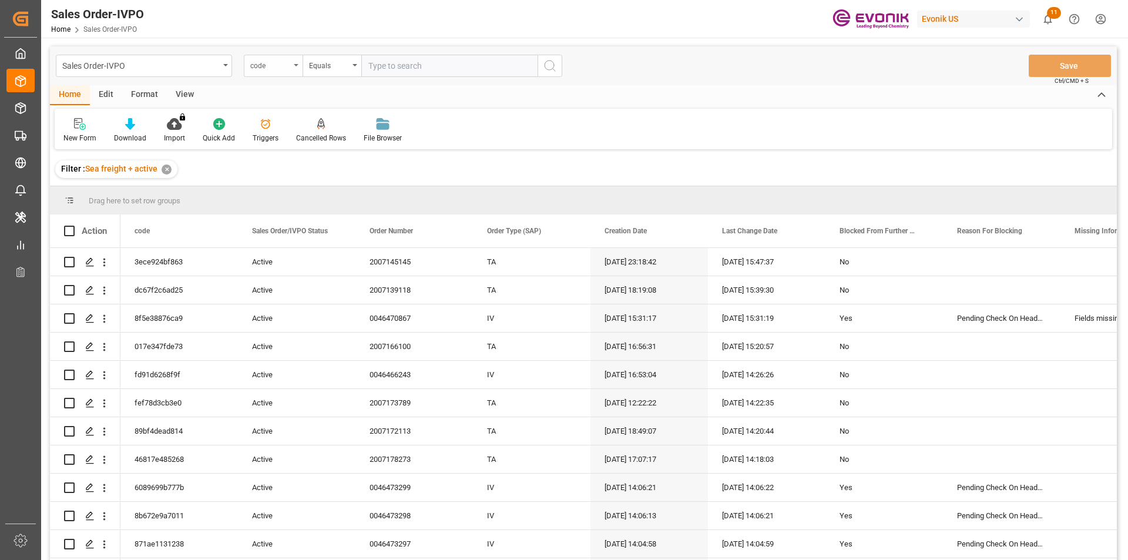
click at [270, 72] on div "code" at bounding box center [273, 66] width 59 height 22
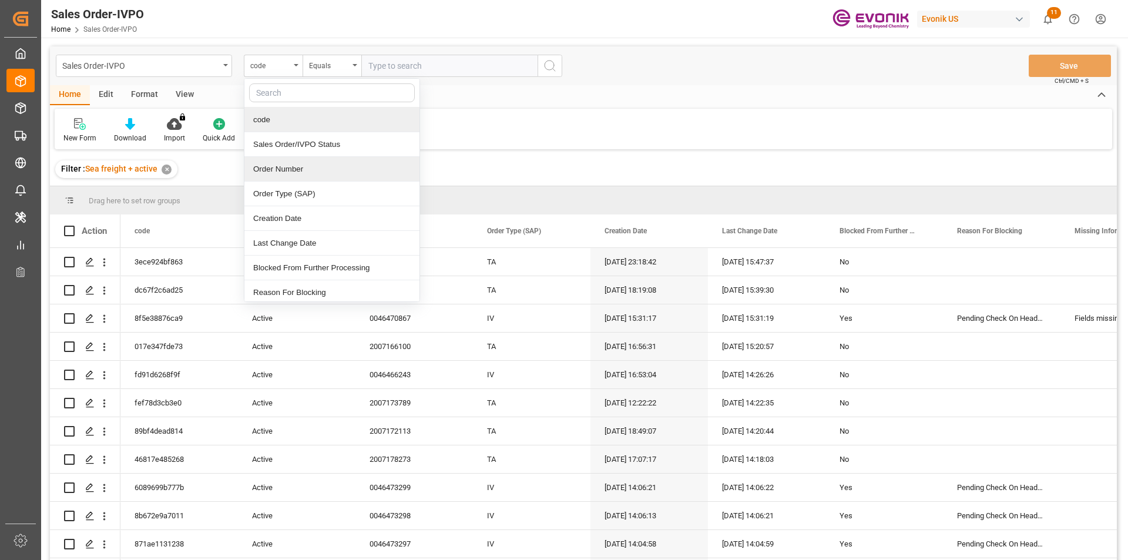
drag, startPoint x: 282, startPoint y: 172, endPoint x: 294, endPoint y: 158, distance: 17.9
click at [284, 172] on div "Order Number" at bounding box center [331, 169] width 175 height 25
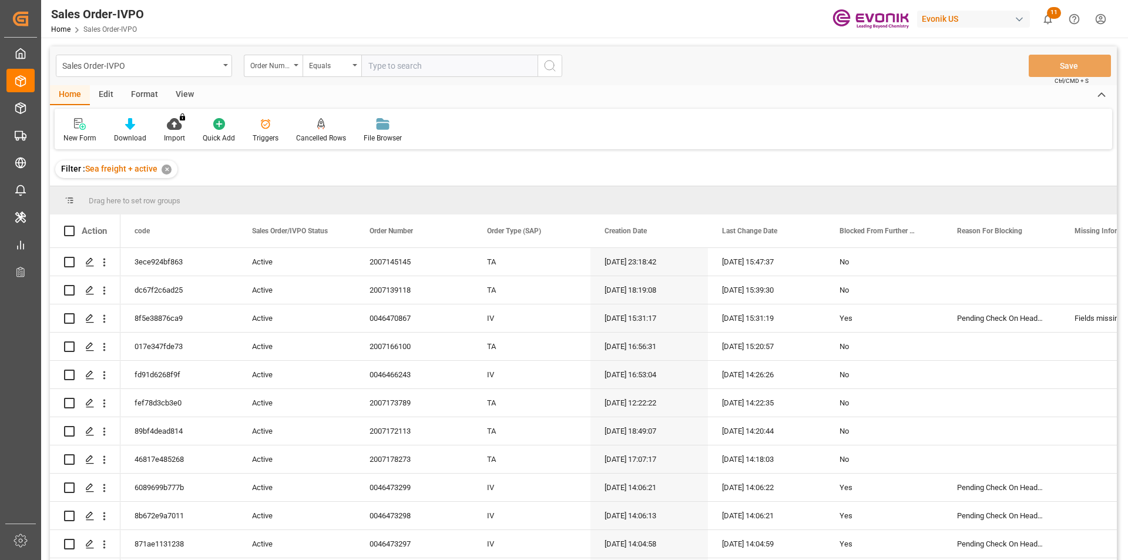
click at [416, 64] on input "text" at bounding box center [449, 66] width 176 height 22
paste input "2007102724"
type input "2007102724"
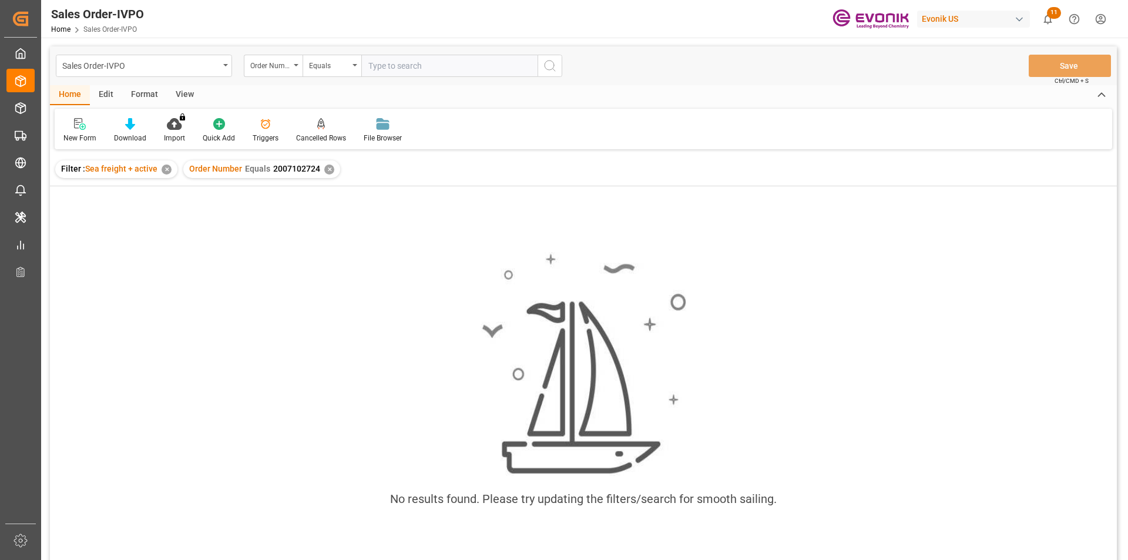
click at [330, 173] on div "✕" at bounding box center [329, 170] width 10 height 10
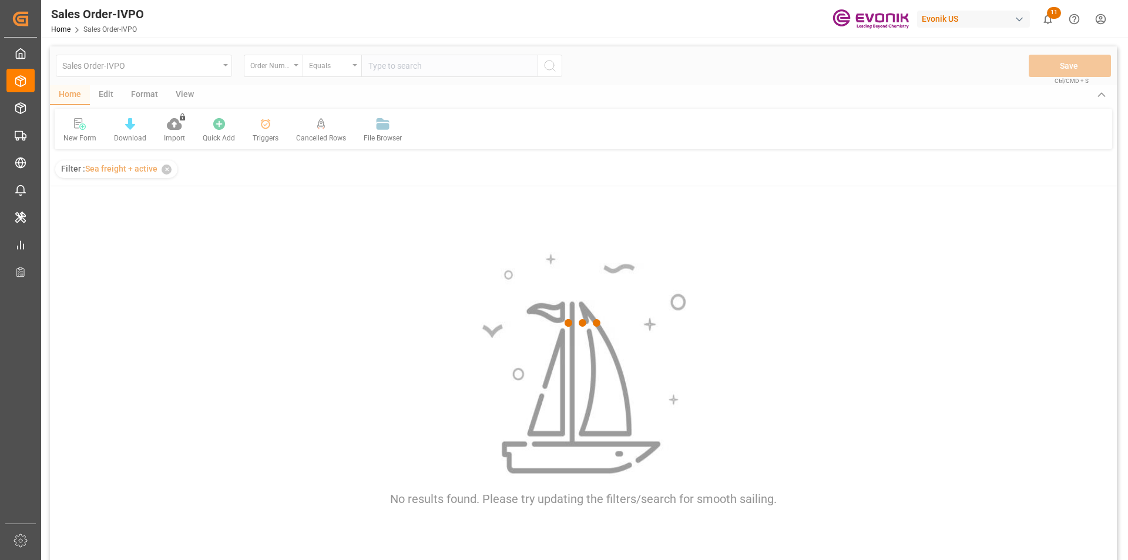
click at [392, 73] on div at bounding box center [583, 322] width 1067 height 553
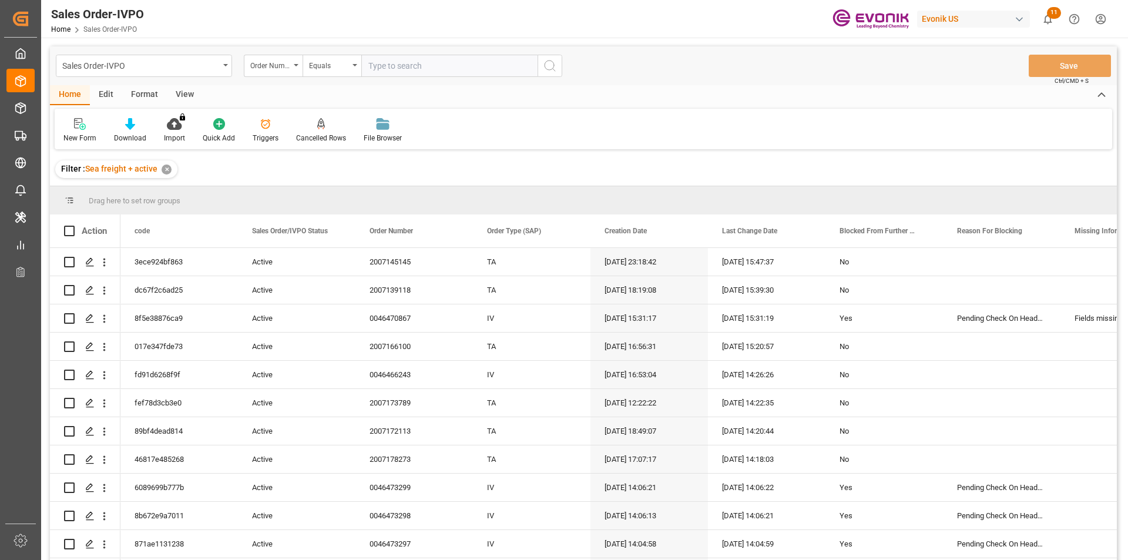
click at [392, 65] on input "text" at bounding box center [449, 66] width 176 height 22
paste input "2007102724"
type input "2007102724"
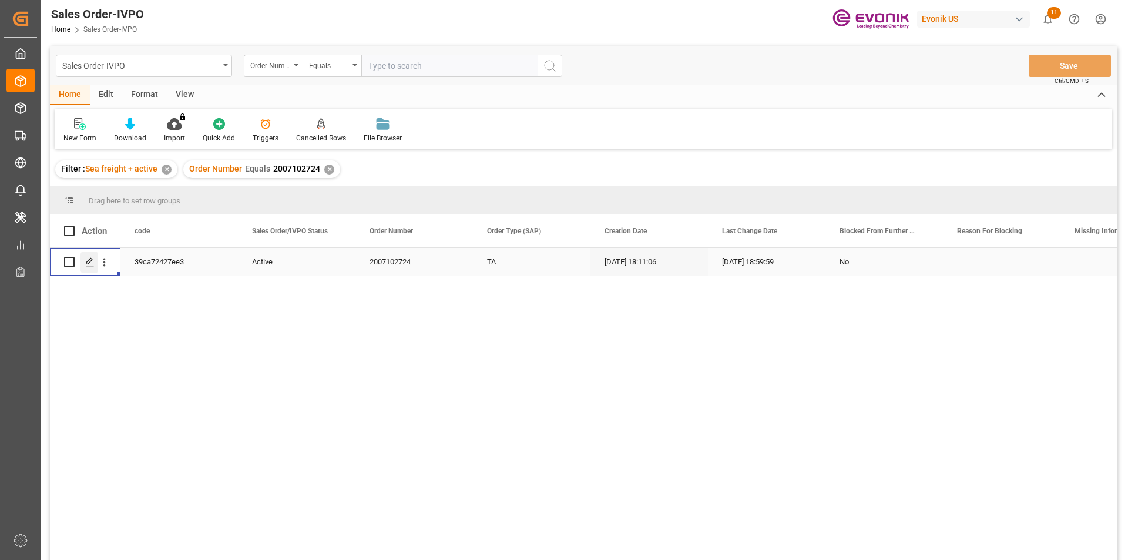
click at [97, 261] on div "Press SPACE to select this row." at bounding box center [89, 262] width 18 height 22
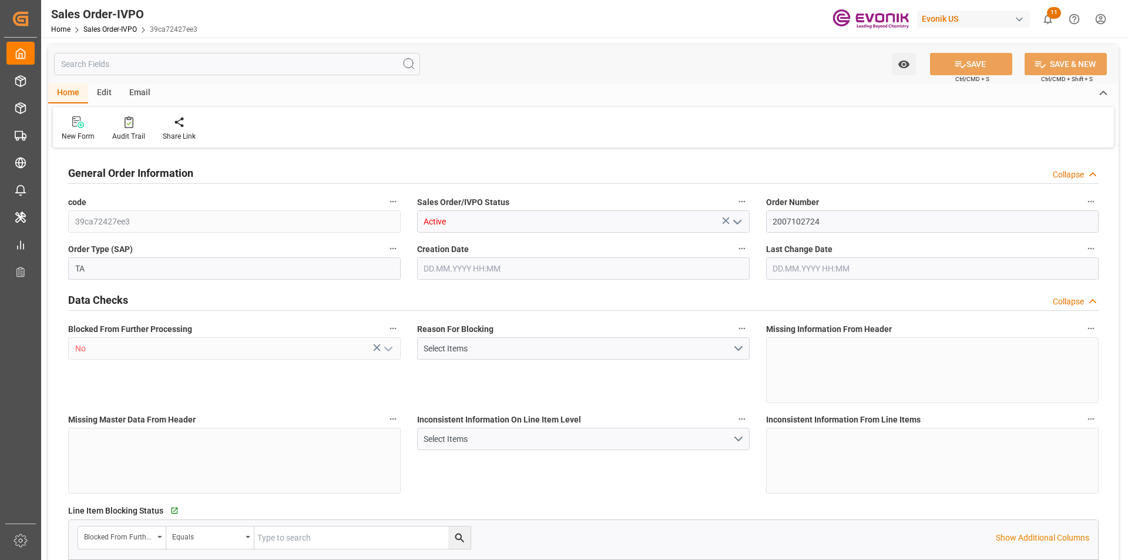
type input "PECLL"
type input "0"
type input "1"
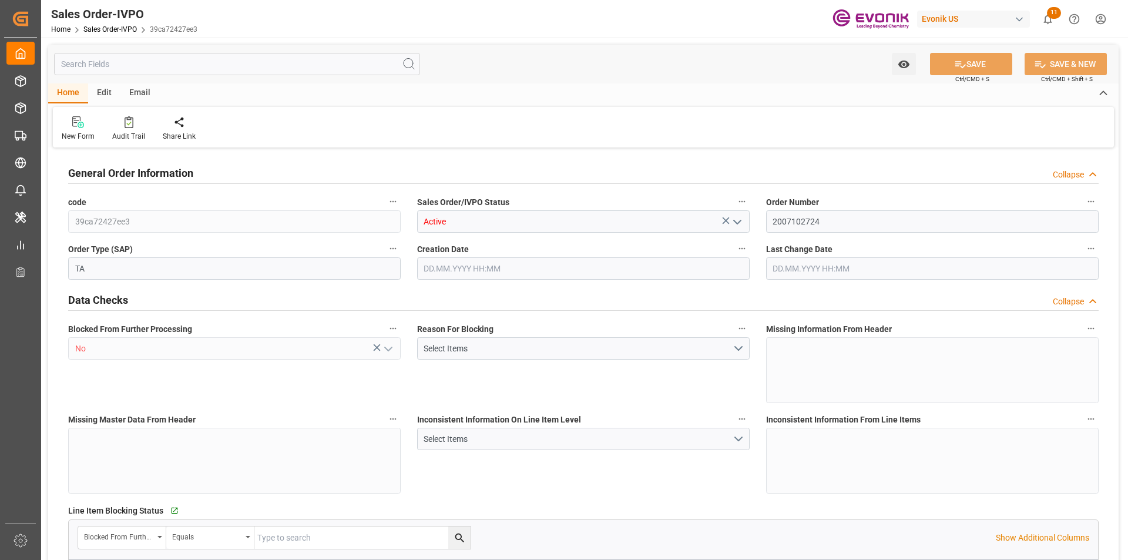
type input "6356"
type input "18.952"
type input "17000"
type input "30"
type input "21.07.2025 18:11"
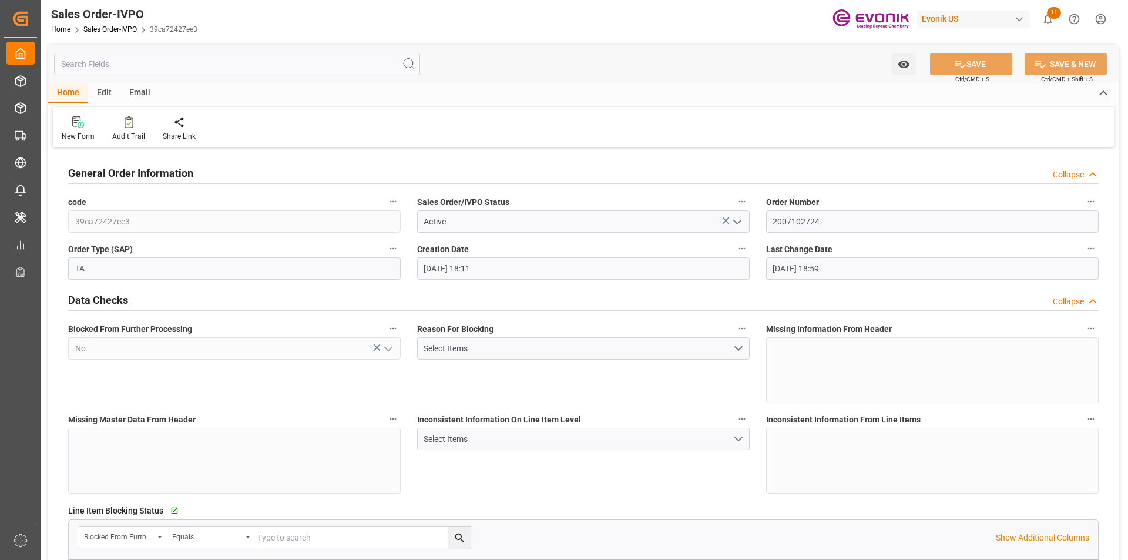
type input "25.08.2025 18:59"
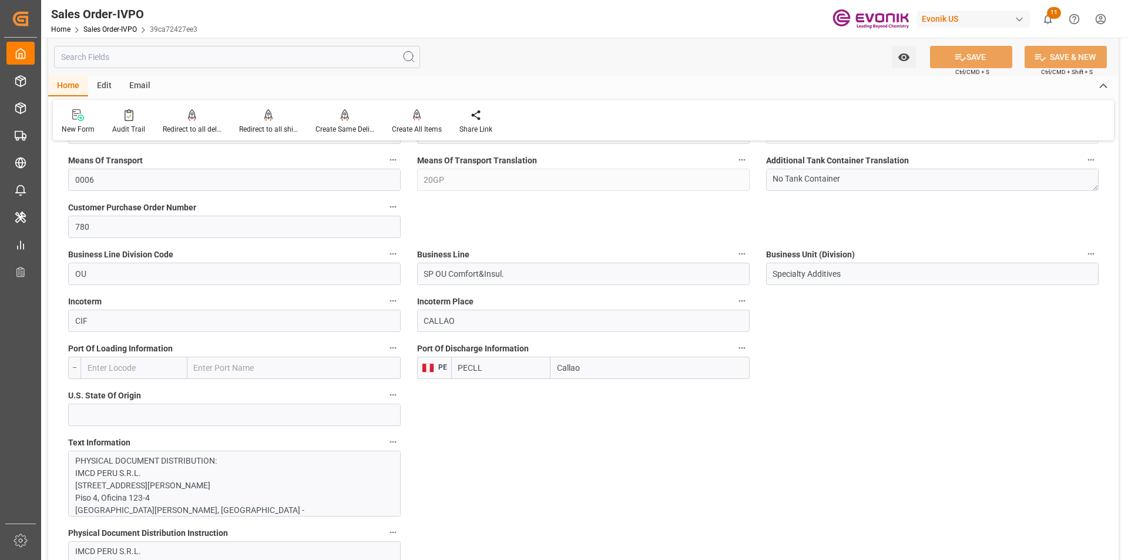
scroll to position [294, 0]
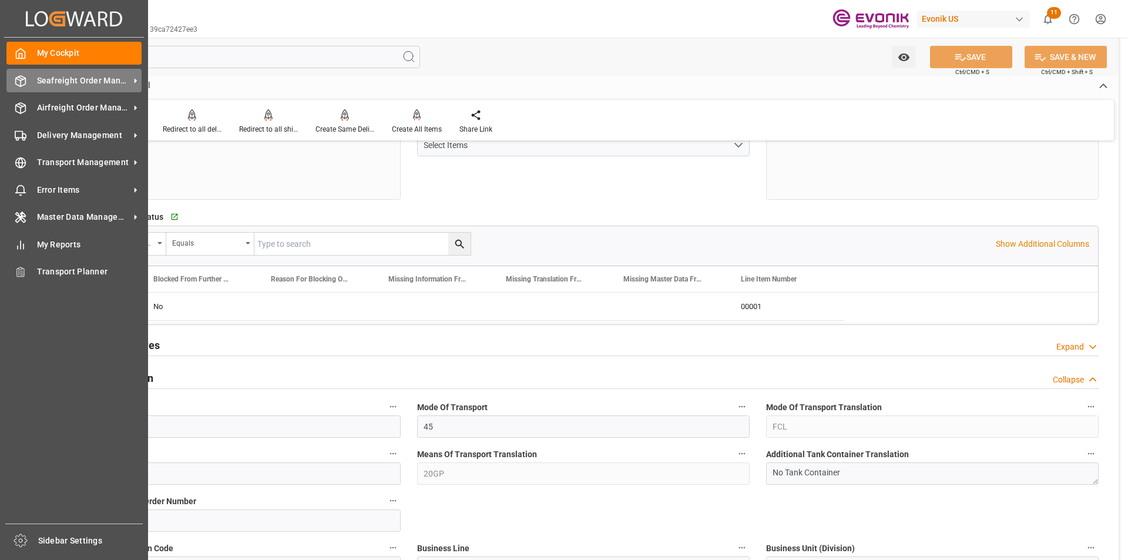
click at [100, 80] on span "Seafreight Order Management" at bounding box center [83, 81] width 93 height 12
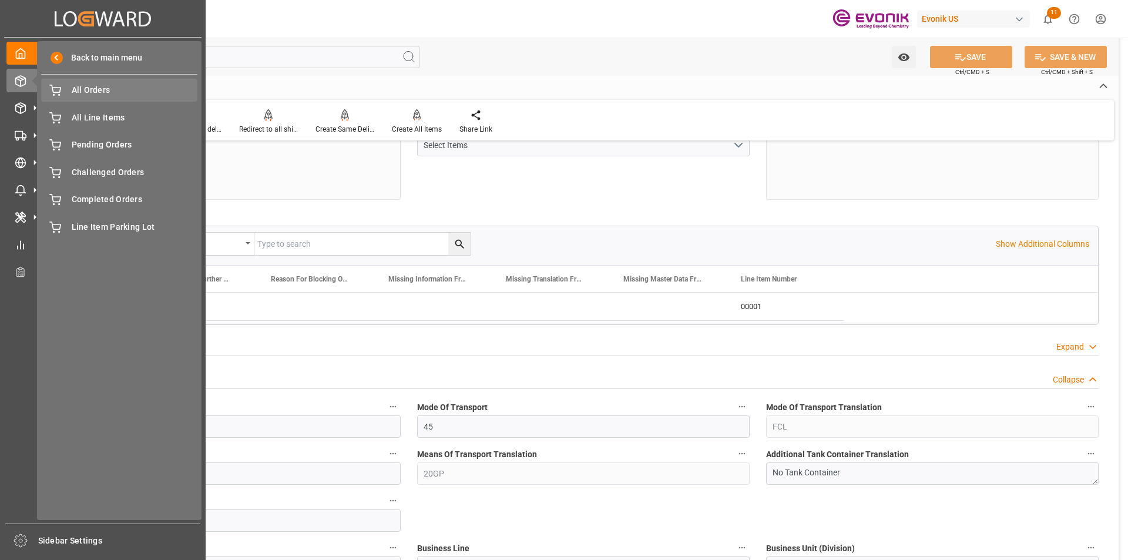
click at [113, 86] on span "All Orders" at bounding box center [135, 90] width 126 height 12
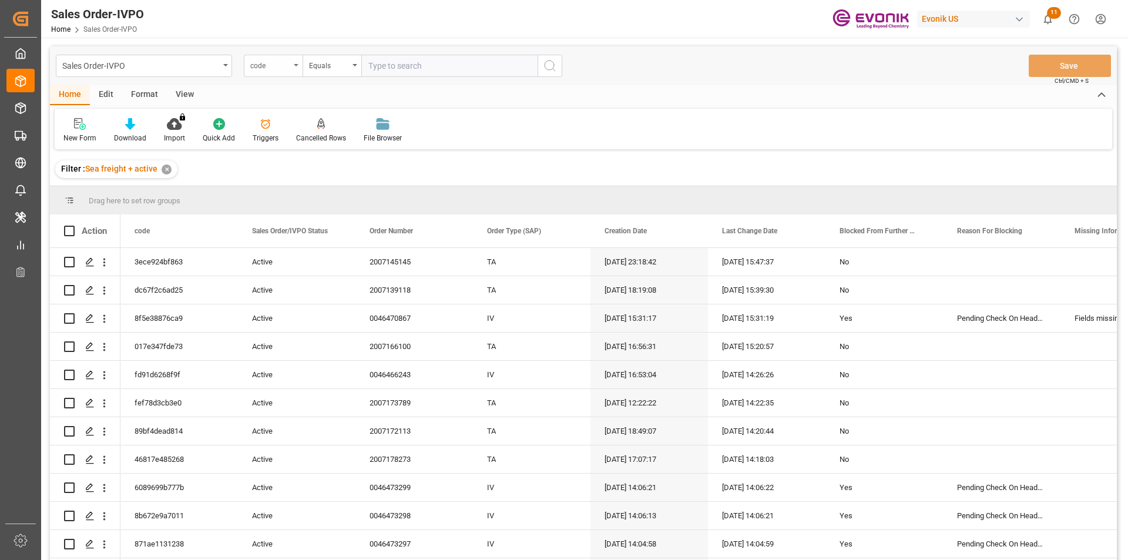
click at [294, 66] on icon "open menu" at bounding box center [296, 65] width 5 height 2
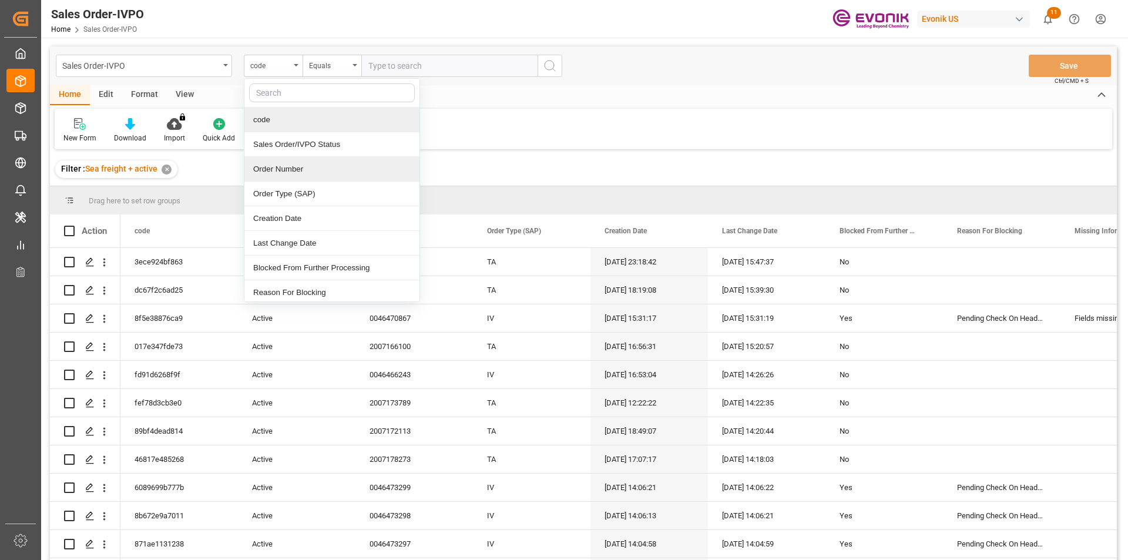
drag, startPoint x: 286, startPoint y: 174, endPoint x: 356, endPoint y: 120, distance: 88.7
click at [289, 174] on div "Order Number" at bounding box center [331, 169] width 175 height 25
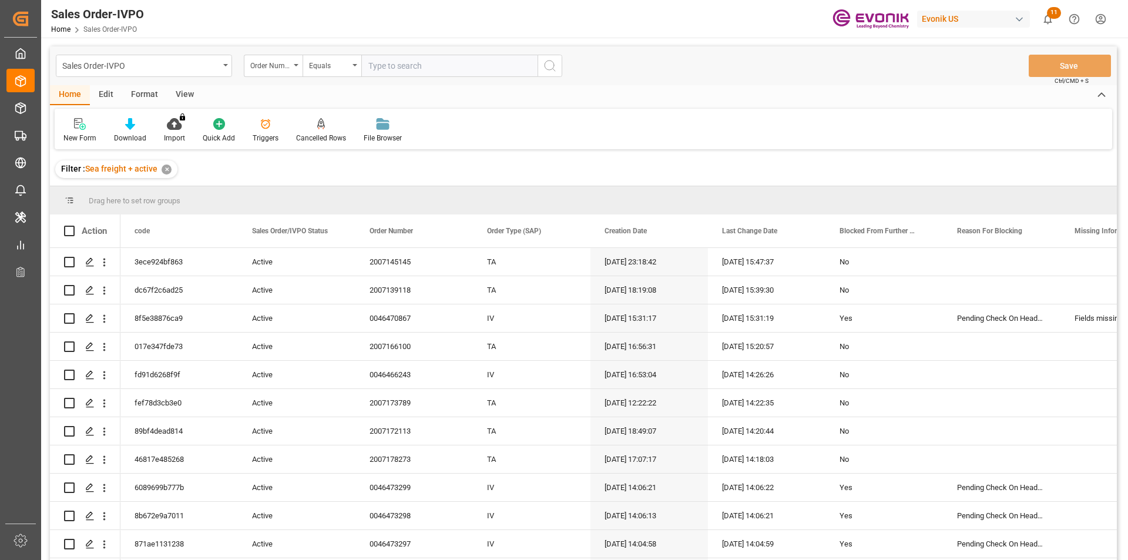
click at [400, 68] on input "text" at bounding box center [449, 66] width 176 height 22
paste input "0046460872"
type input "0046460872"
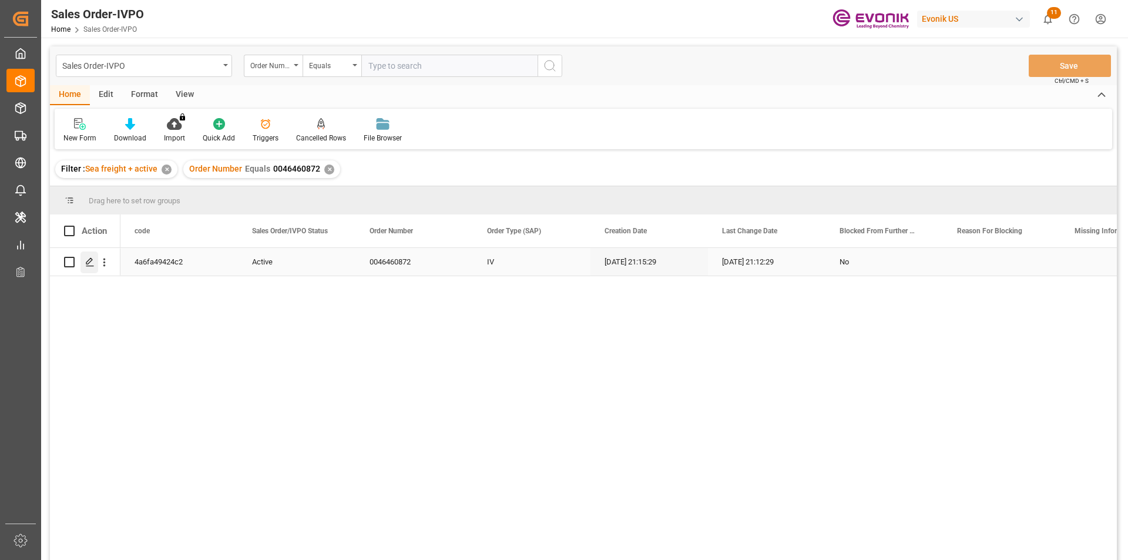
click at [98, 263] on div "Press SPACE to select this row." at bounding box center [96, 261] width 33 height 23
click at [103, 263] on icon "open menu" at bounding box center [104, 262] width 12 height 12
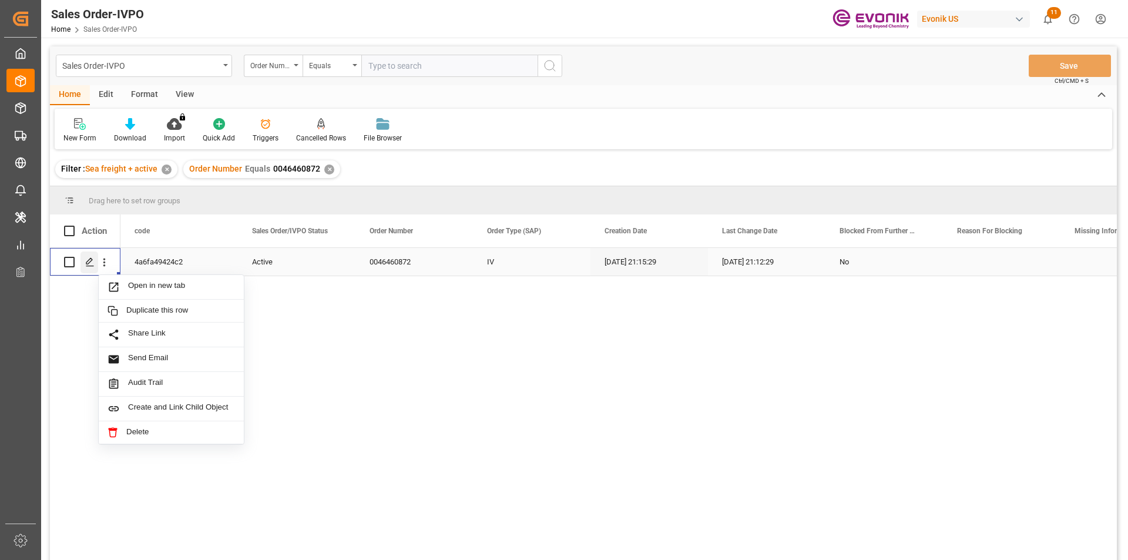
click at [92, 265] on icon "Press SPACE to select this row." at bounding box center [89, 261] width 9 height 9
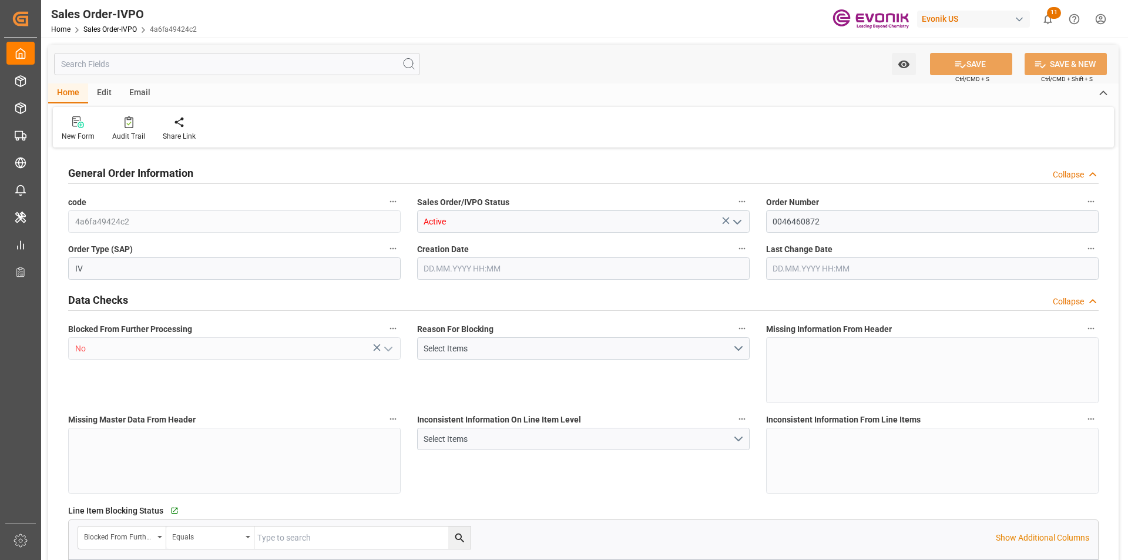
type input "CNSHA"
type input "0"
type input "1"
type input "1110"
type input "25.06.2025 21:15"
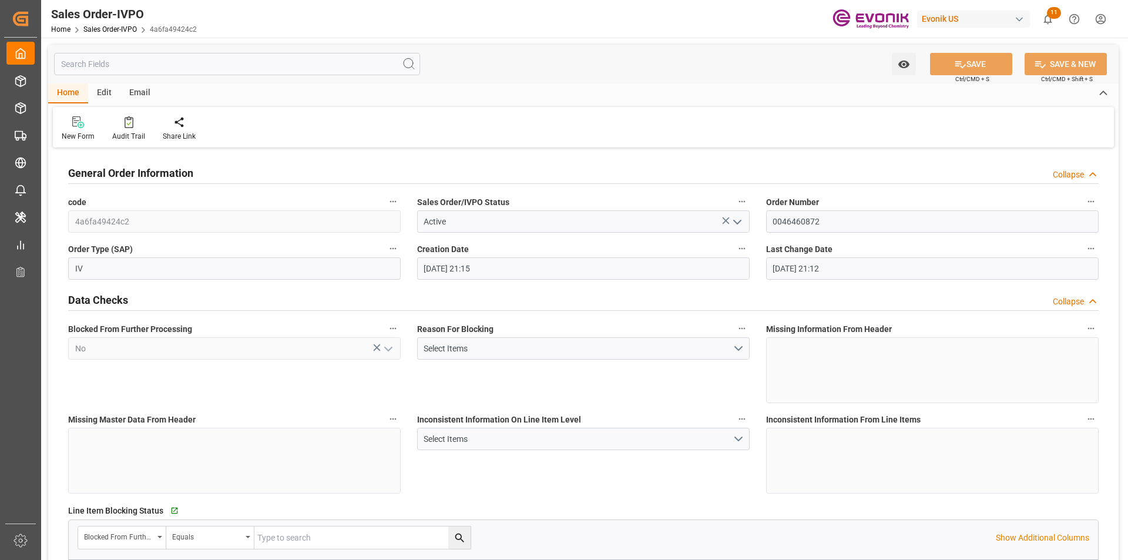
type input "21.07.2025 21:12"
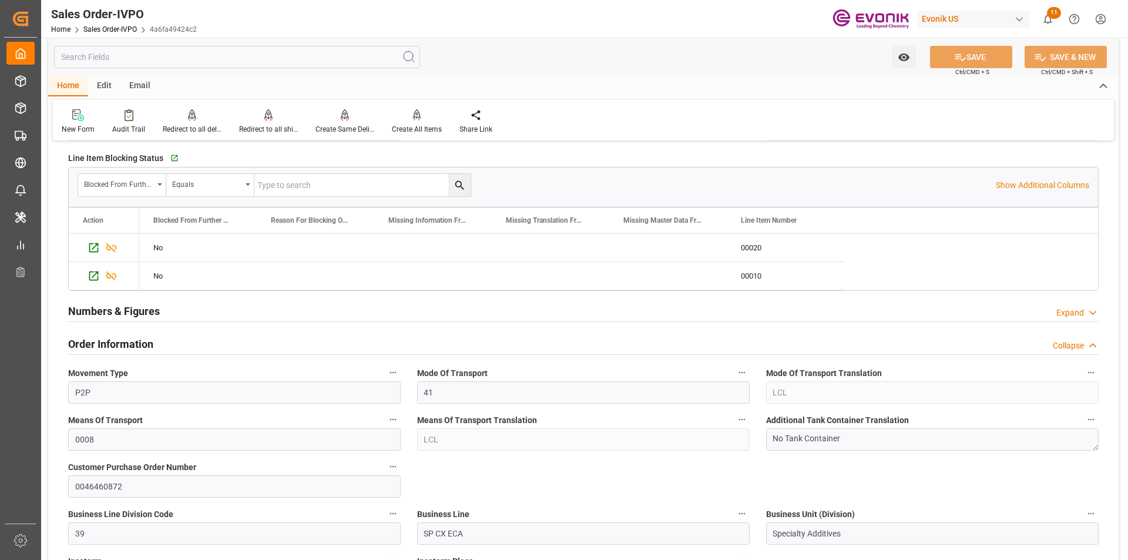
scroll to position [646, 0]
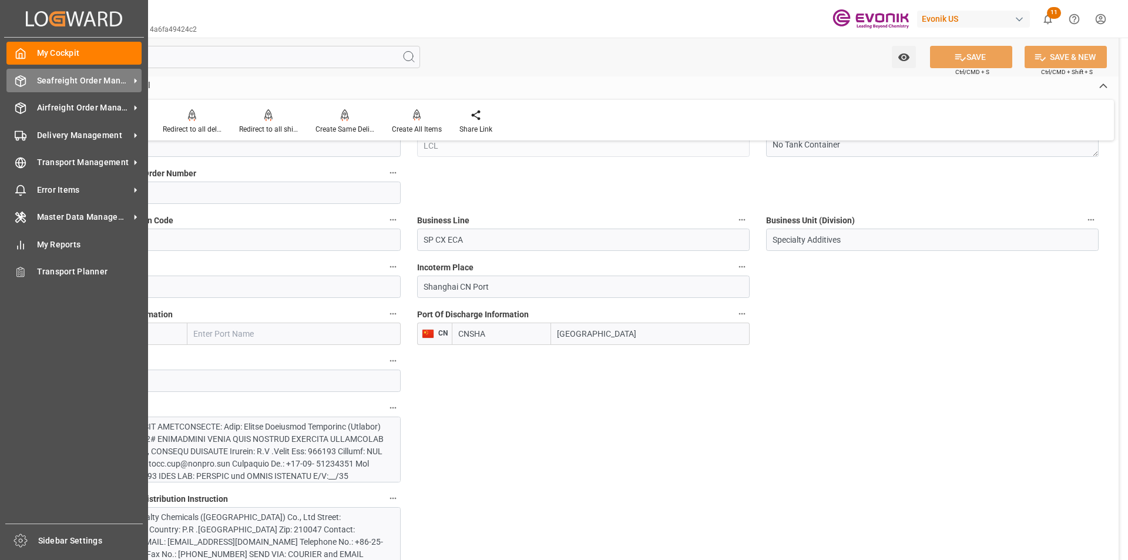
click at [65, 77] on span "Seafreight Order Management" at bounding box center [83, 81] width 93 height 12
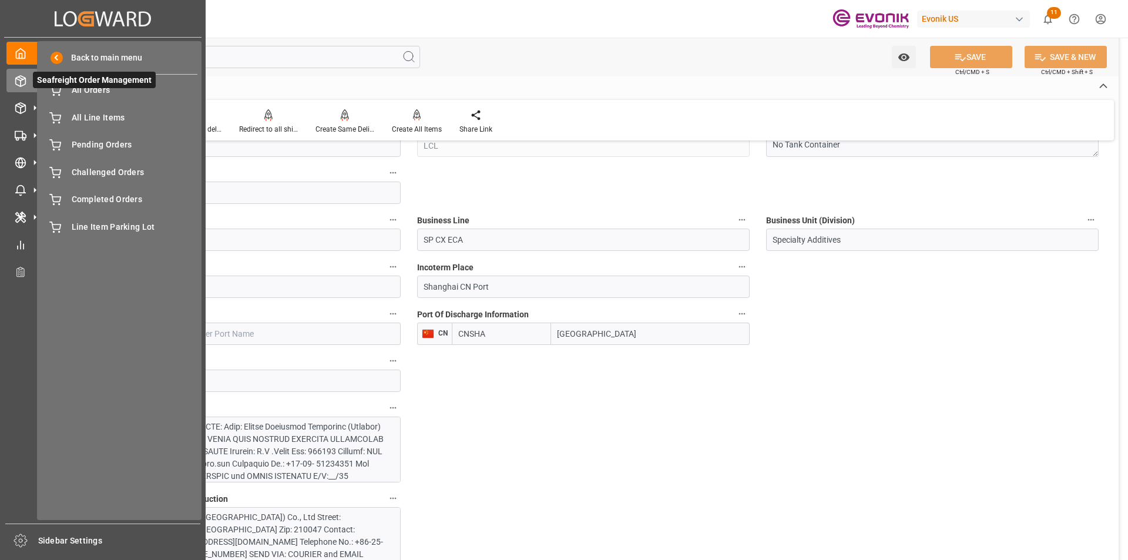
click at [119, 87] on span "Seafreight Order Management" at bounding box center [94, 80] width 123 height 16
click at [96, 88] on span "Seafreight Order Management" at bounding box center [94, 80] width 123 height 16
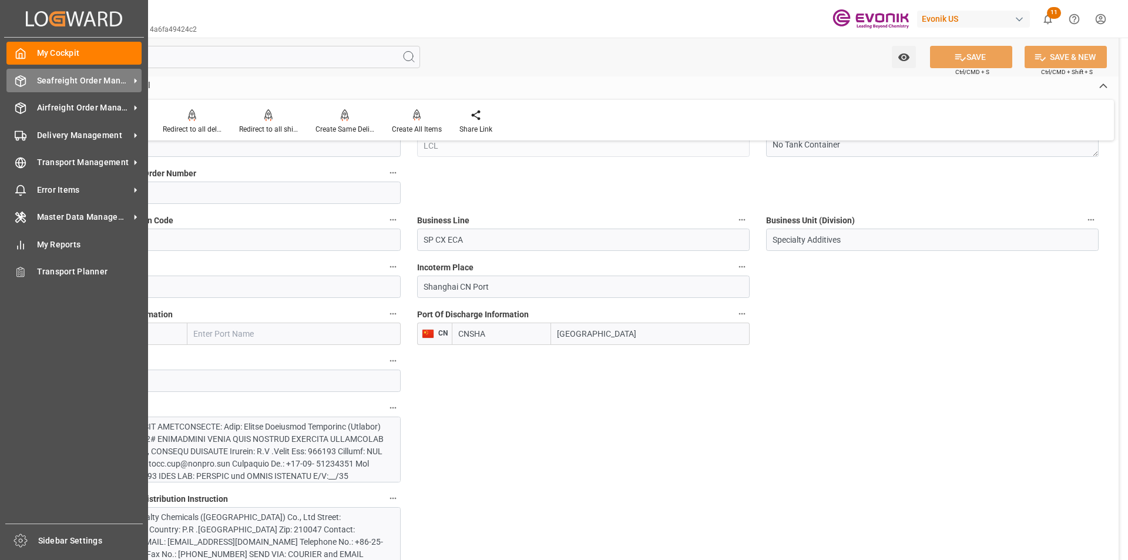
click at [70, 80] on span "Seafreight Order Management" at bounding box center [83, 81] width 93 height 12
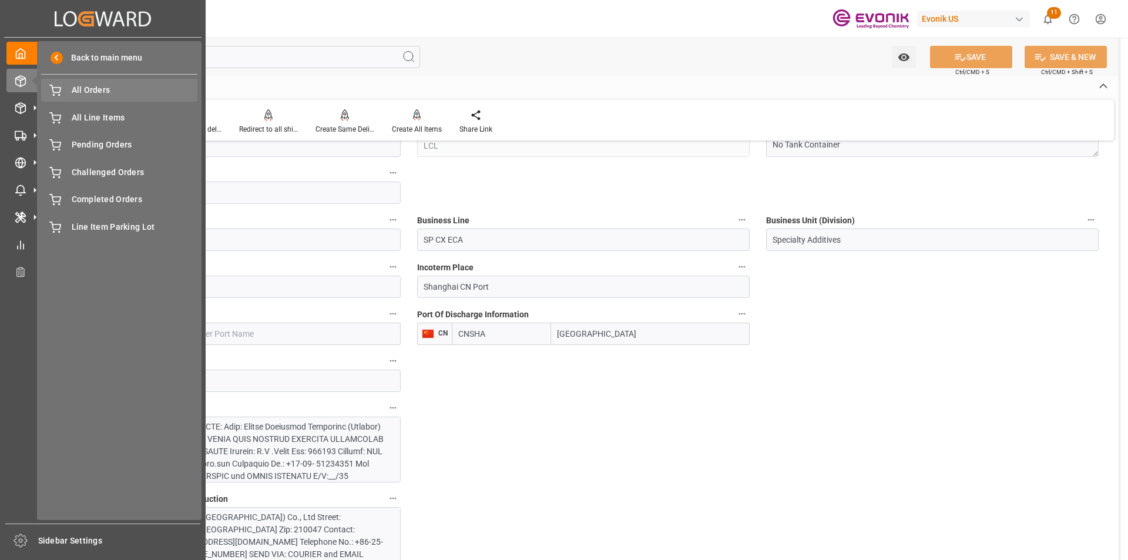
click at [86, 89] on span "All Orders" at bounding box center [135, 90] width 126 height 12
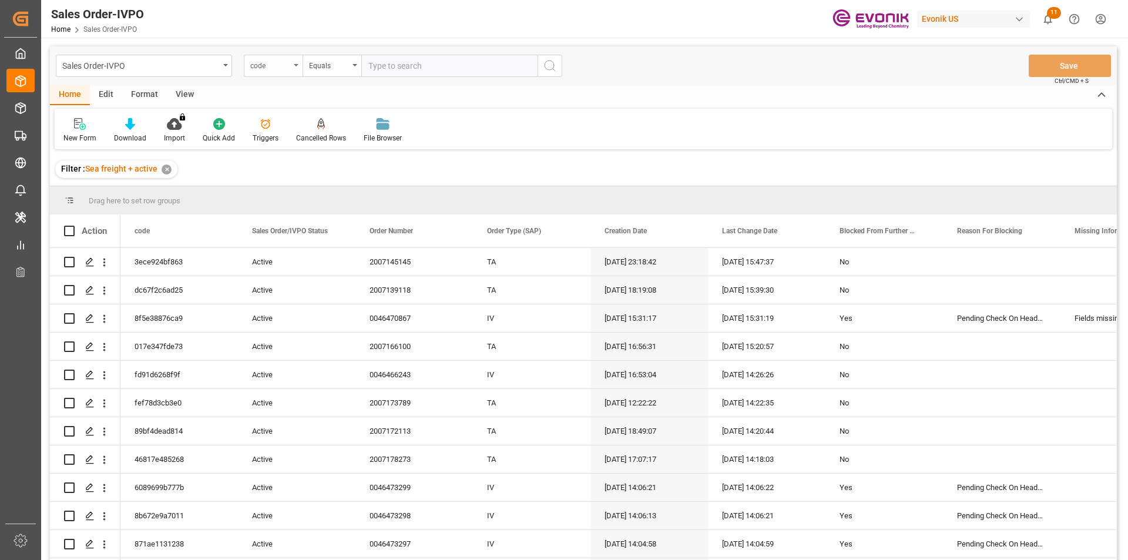
click at [267, 69] on div "code" at bounding box center [270, 65] width 40 height 14
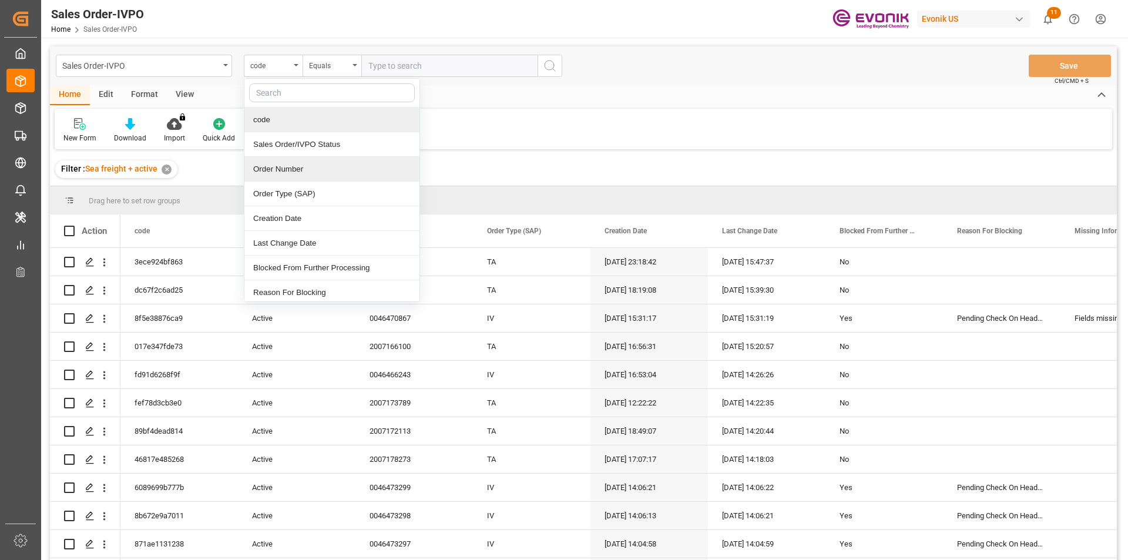
click at [267, 169] on div "Order Number" at bounding box center [331, 169] width 175 height 25
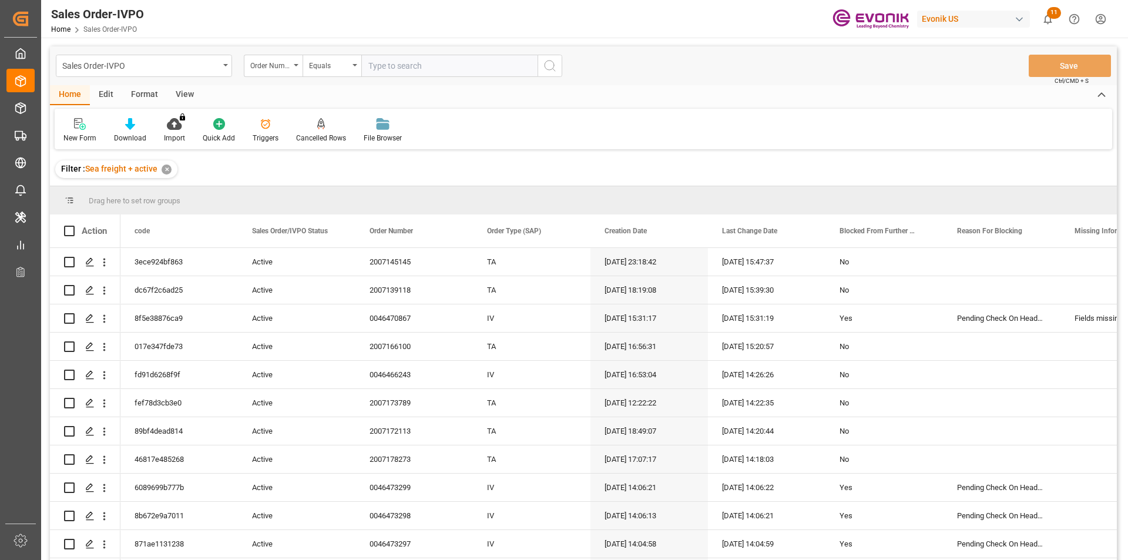
click at [368, 66] on input "text" at bounding box center [449, 66] width 176 height 22
paste input "2007062240"
type input "2007062240"
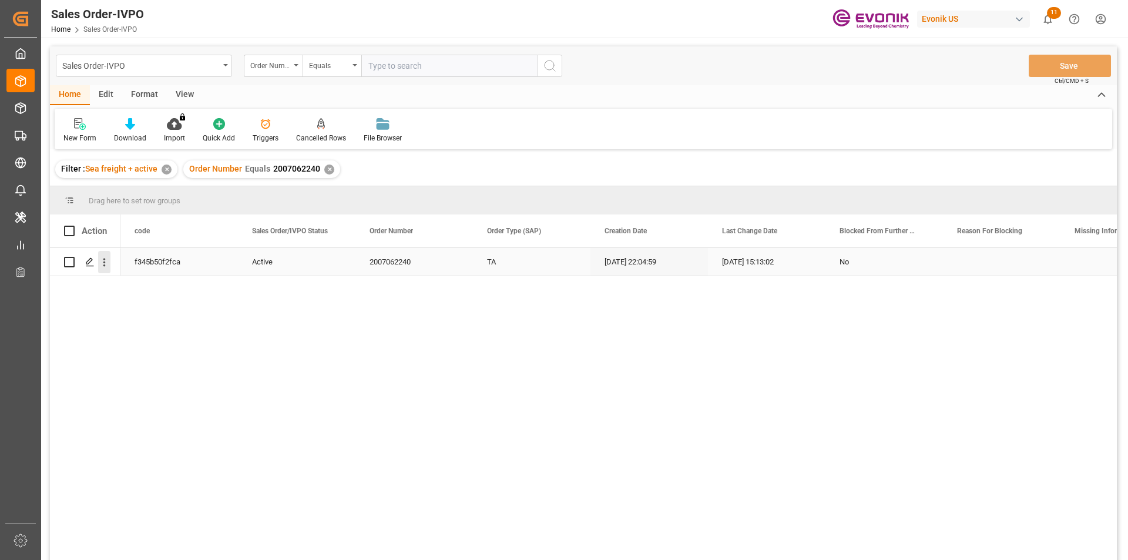
click at [102, 262] on icon "open menu" at bounding box center [104, 262] width 12 height 12
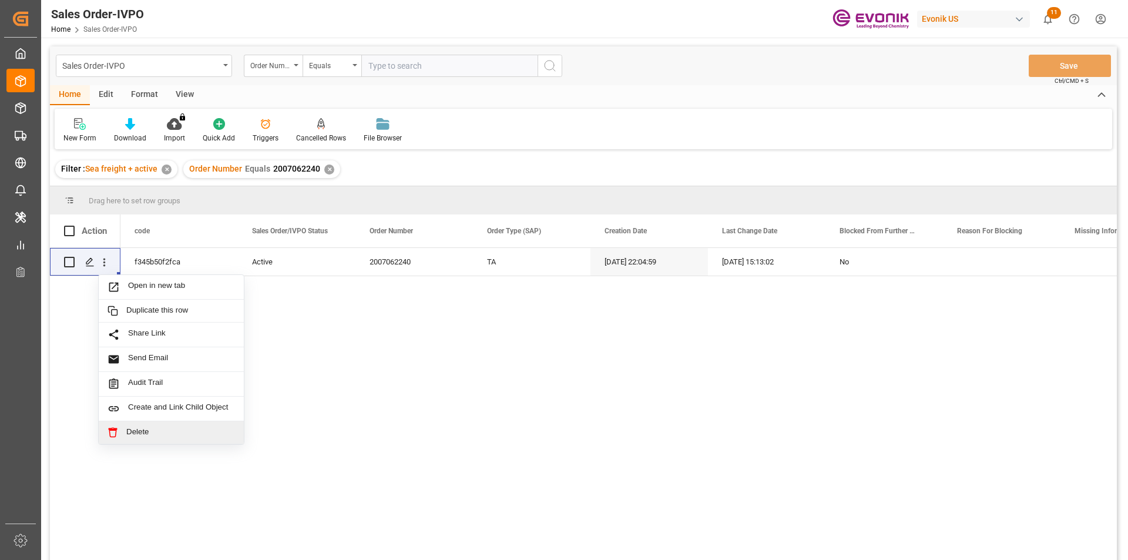
click at [328, 474] on div "f345b50f2fca Active 2007062240 TA 03.07.2025 22:04:59 11.08.2025 15:13:02 No" at bounding box center [618, 408] width 996 height 320
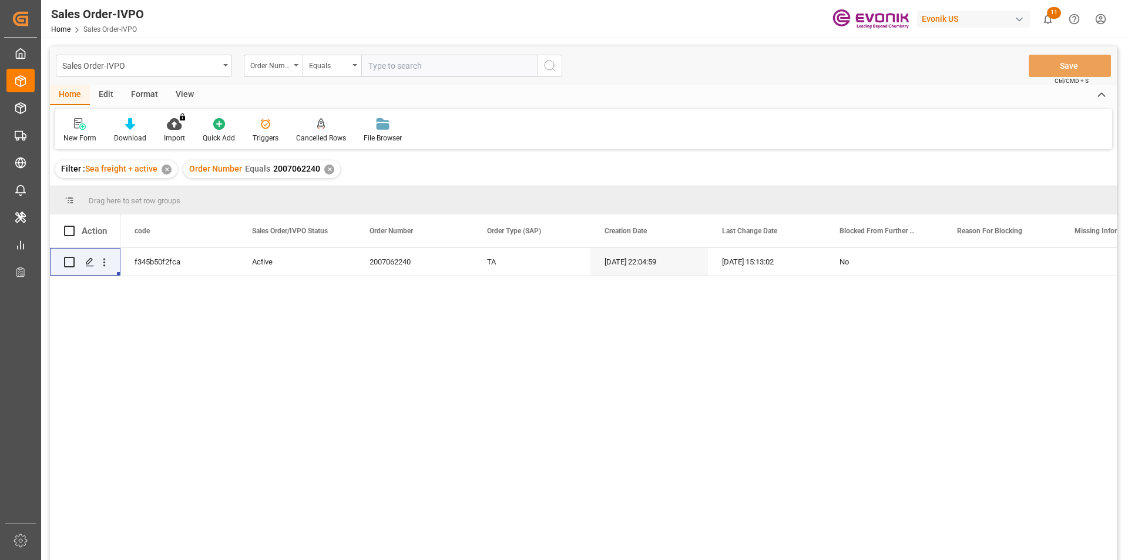
click at [327, 172] on div "✕" at bounding box center [329, 170] width 10 height 10
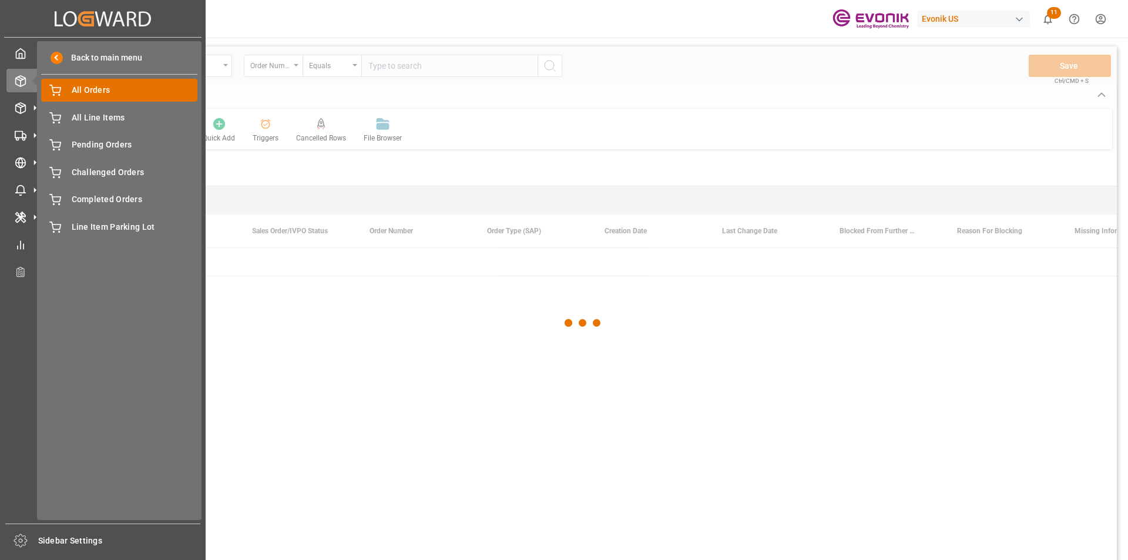
click at [95, 93] on span "All Orders" at bounding box center [135, 90] width 126 height 12
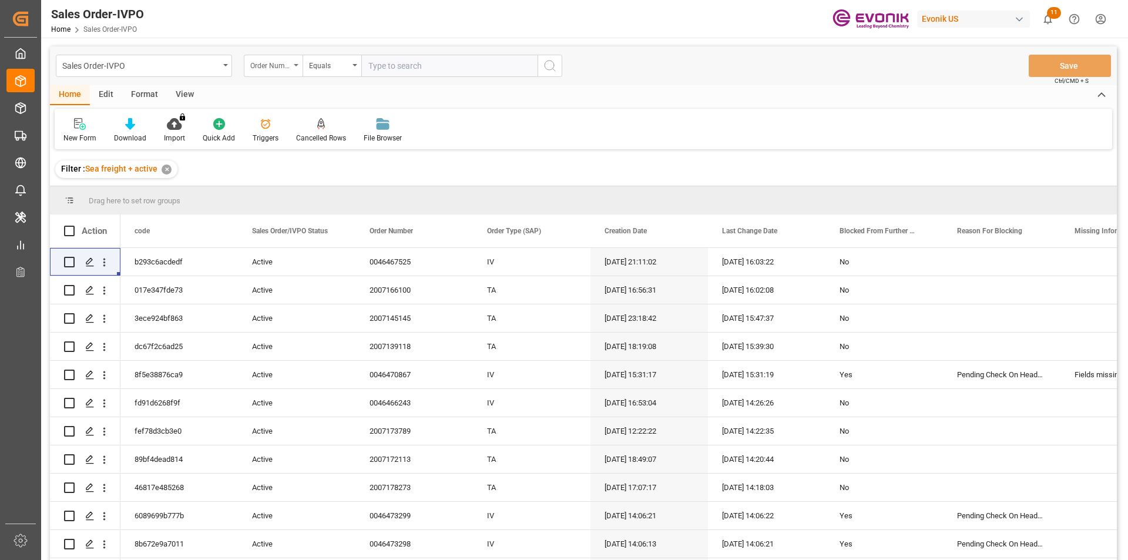
click at [296, 66] on div "Order Number" at bounding box center [273, 66] width 59 height 22
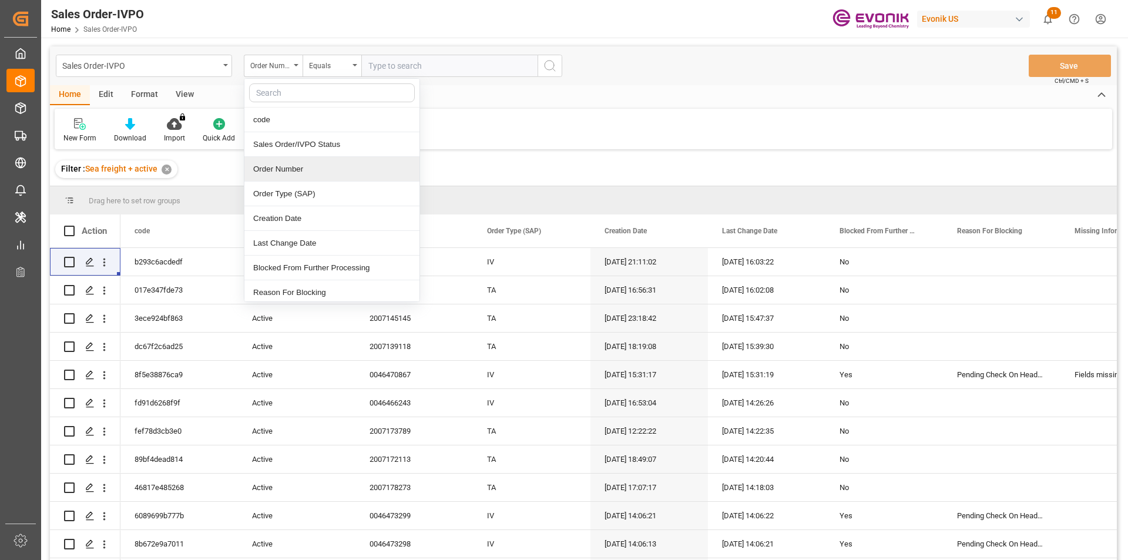
click at [284, 166] on div "Order Number" at bounding box center [331, 169] width 175 height 25
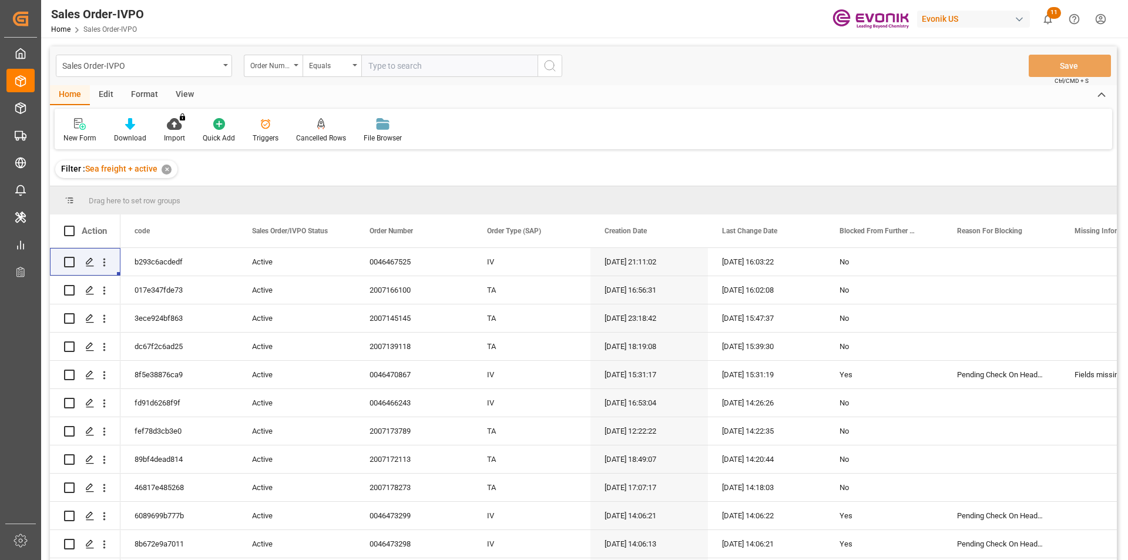
click at [375, 66] on input "text" at bounding box center [449, 66] width 176 height 22
paste input "2007044049"
type input "2007044049"
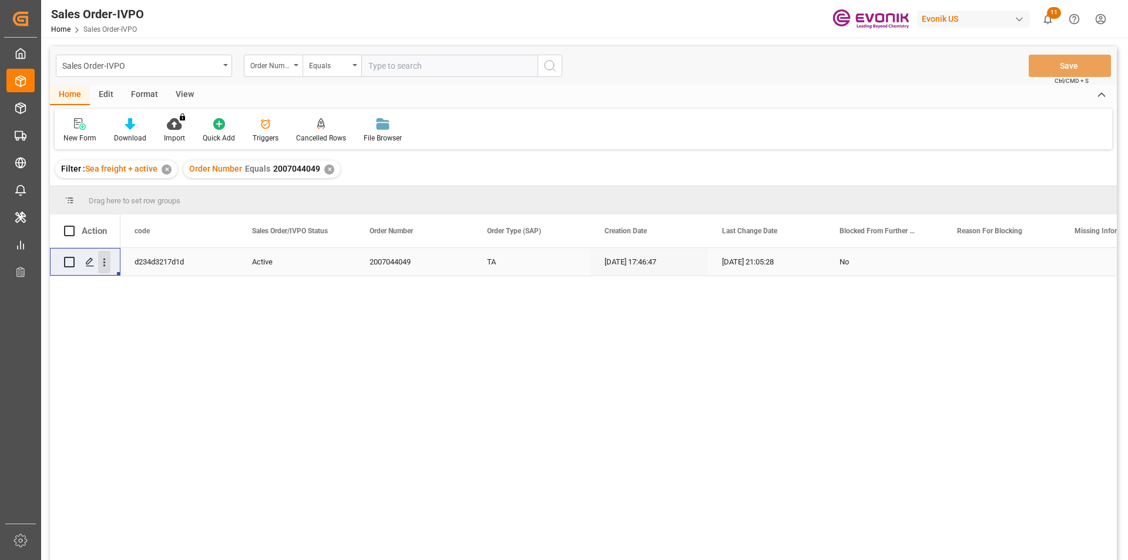
click at [109, 262] on icon "open menu" at bounding box center [104, 262] width 12 height 12
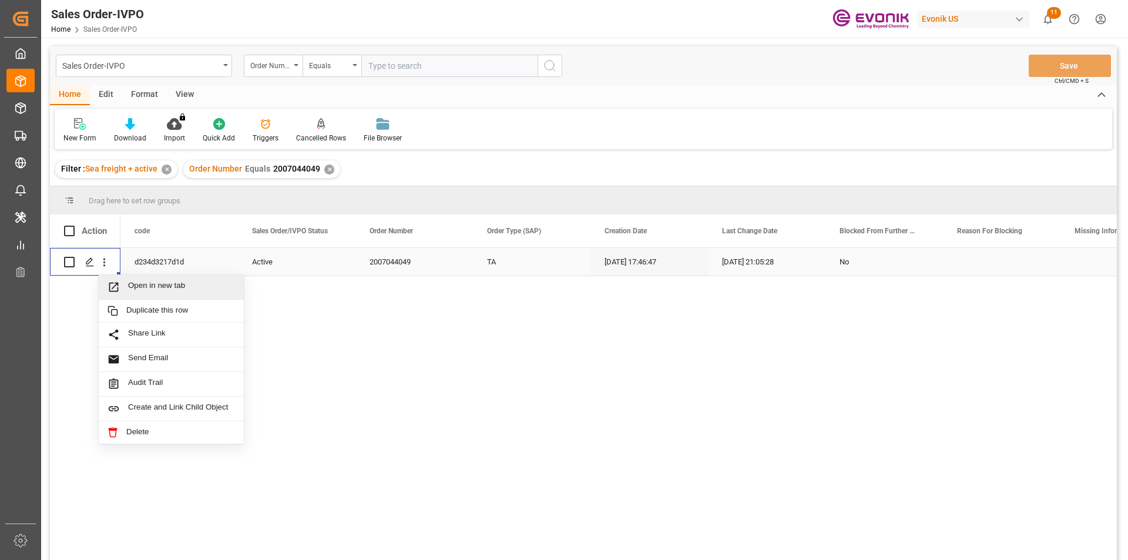
click at [191, 286] on span "Open in new tab" at bounding box center [181, 287] width 107 height 12
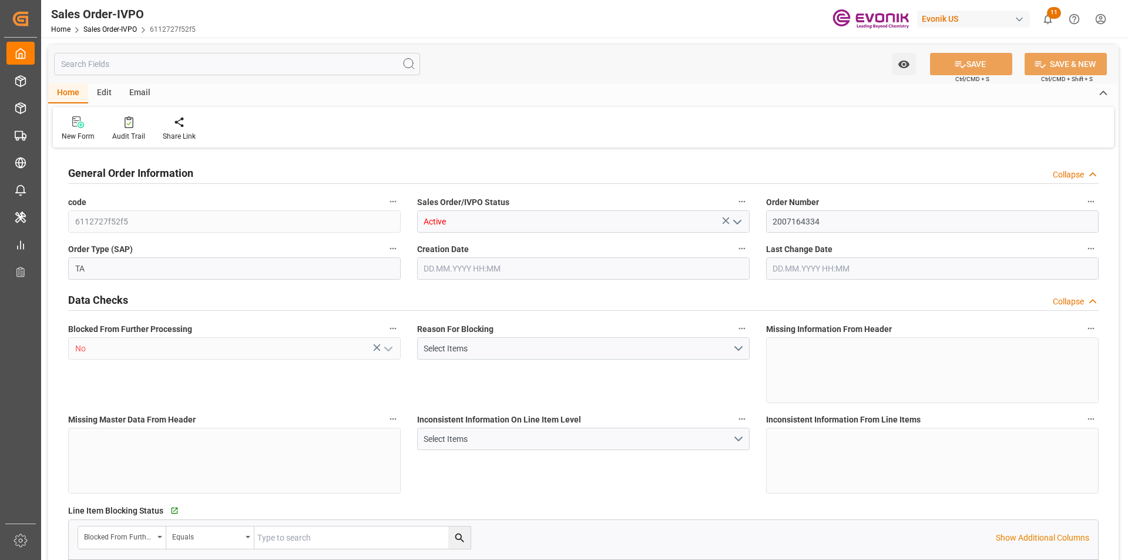
type input "JMKIN"
type input "0"
type input "4"
type input "2"
type input "7"
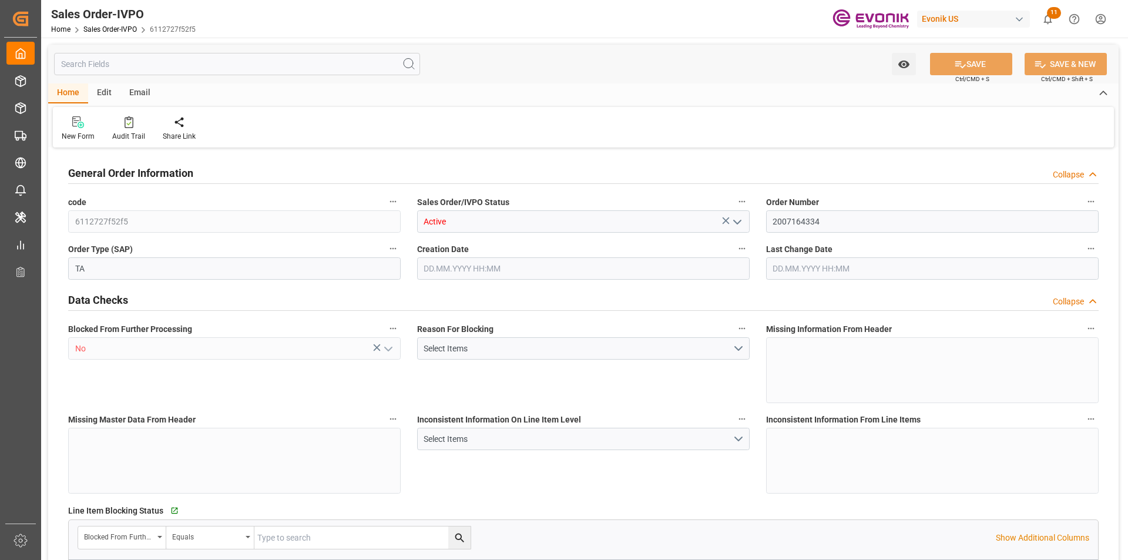
type input "20540"
type input "198.16"
type input "68000"
type input "120"
type input "[DATE] 19:22"
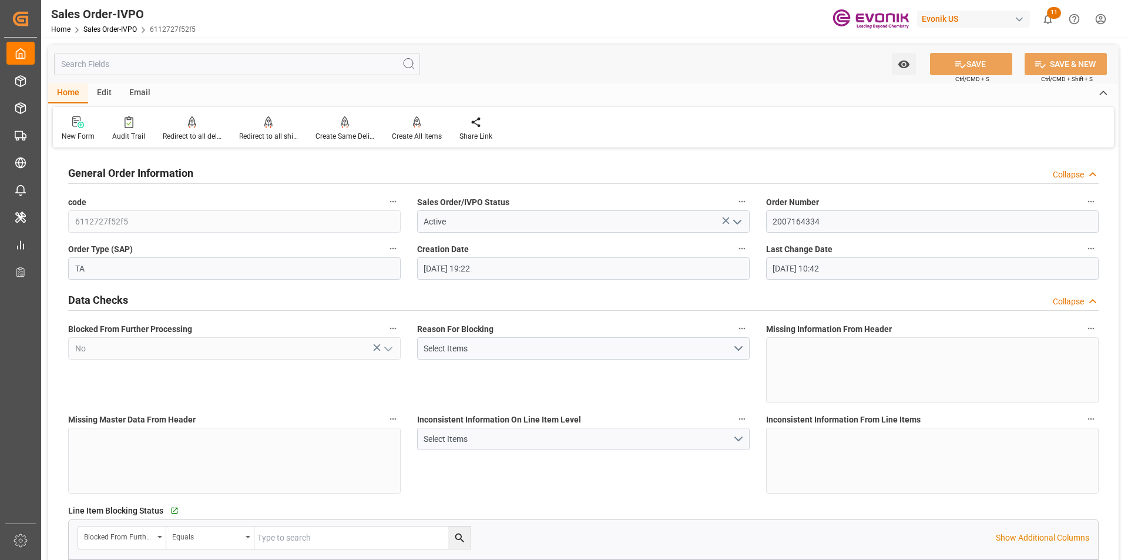
type input "[DATE] 10:42"
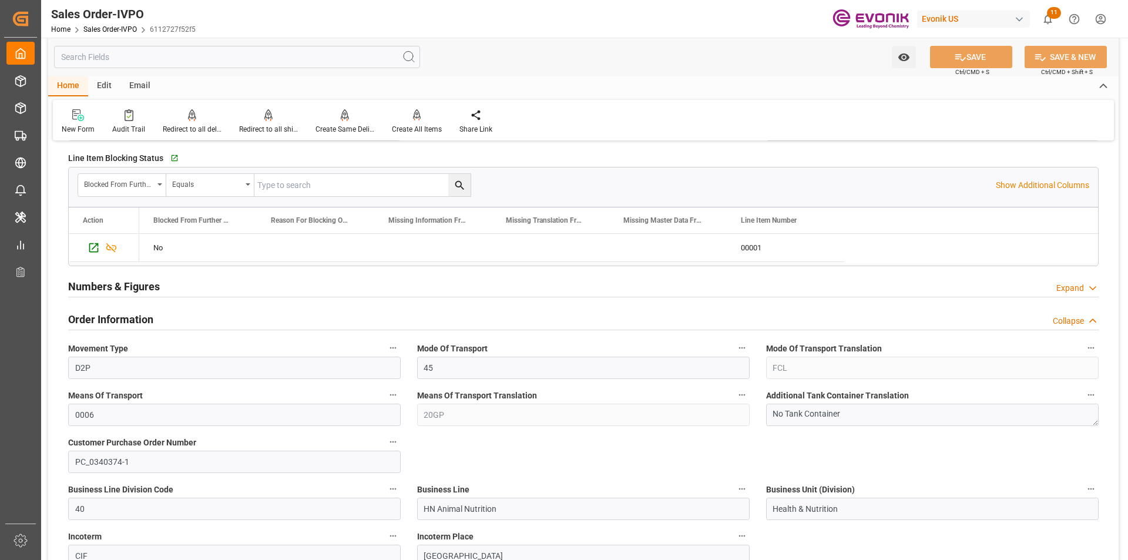
scroll to position [646, 0]
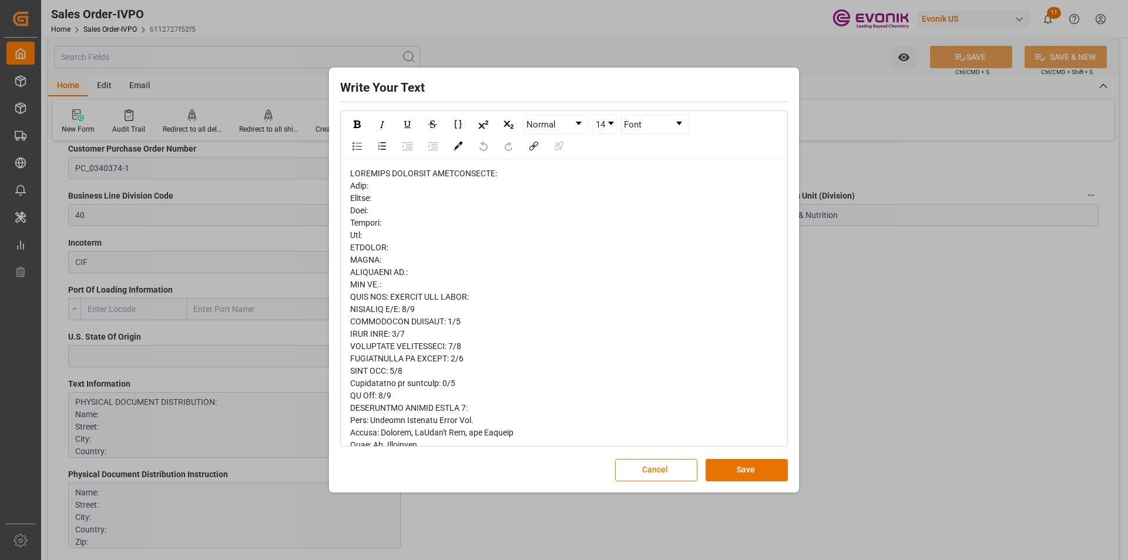
click at [653, 470] on button "Cancel" at bounding box center [656, 470] width 82 height 22
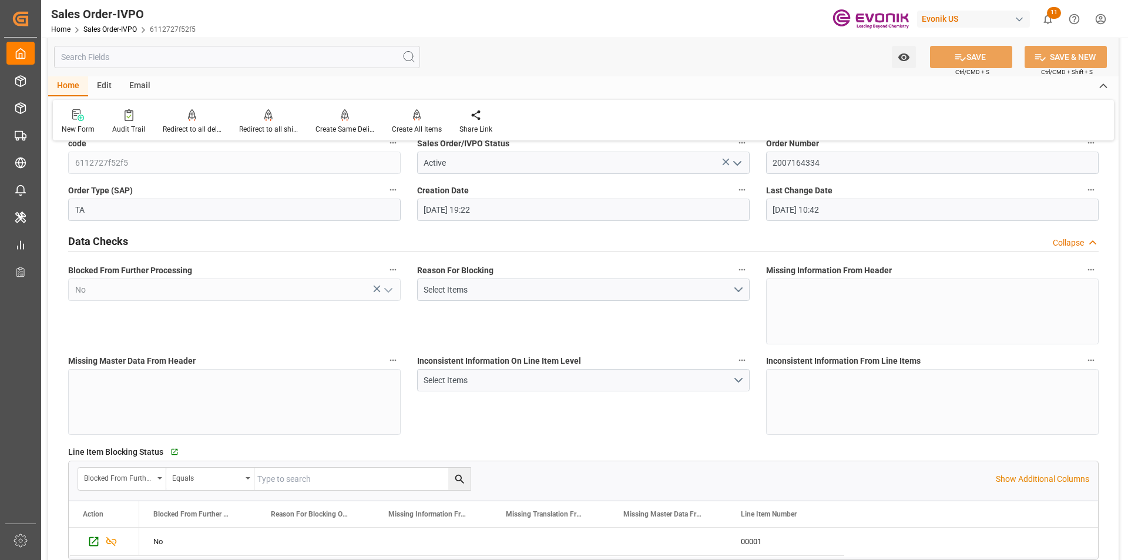
scroll to position [0, 0]
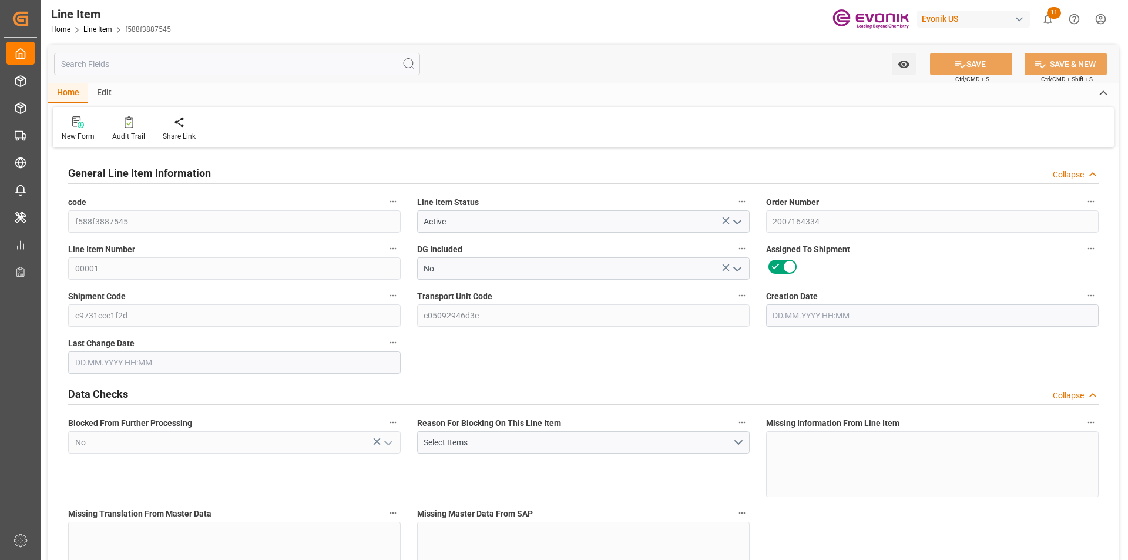
type input "20"
type input "20120"
type input "20000"
type input "99.08"
type input "800"
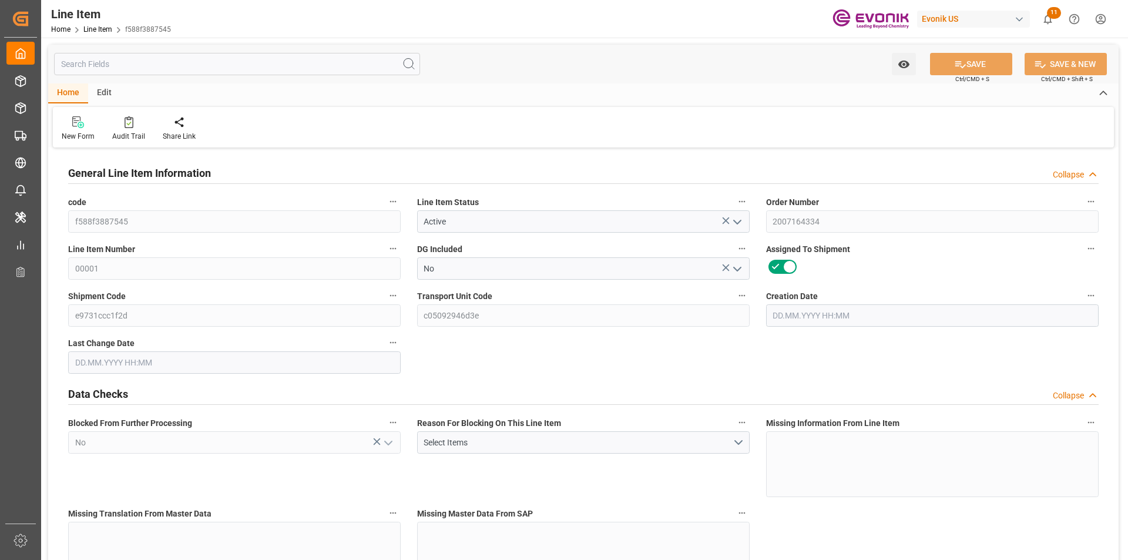
type input "55000"
type input "800"
type input "20000"
type input "20120"
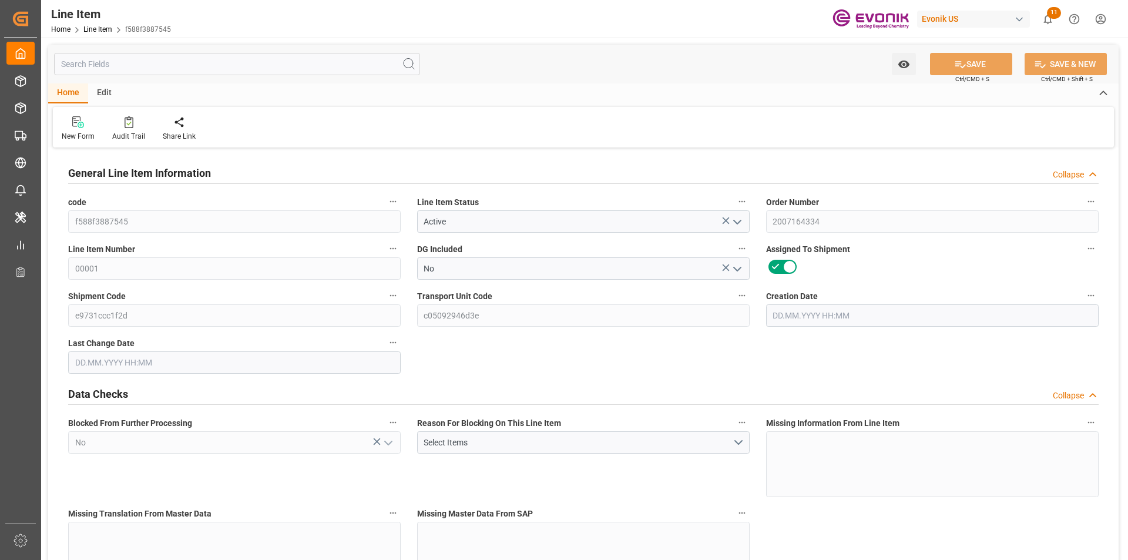
type input "20540"
type input "20000"
type input "99.08"
type input "99080"
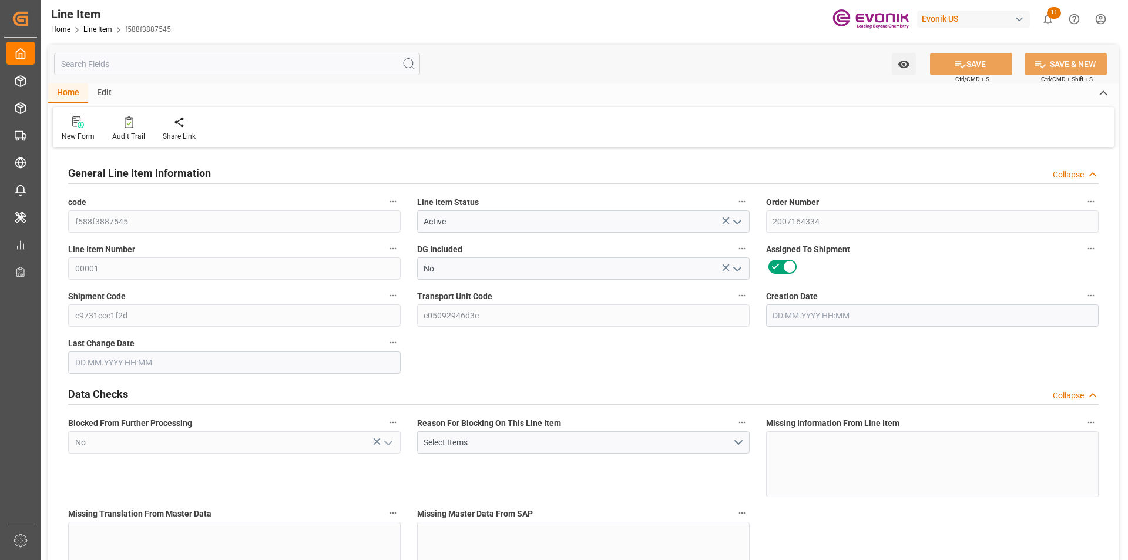
type input "800"
type input "20120"
type input "20000"
type input "99.08"
type input "11.09.2025 19:23"
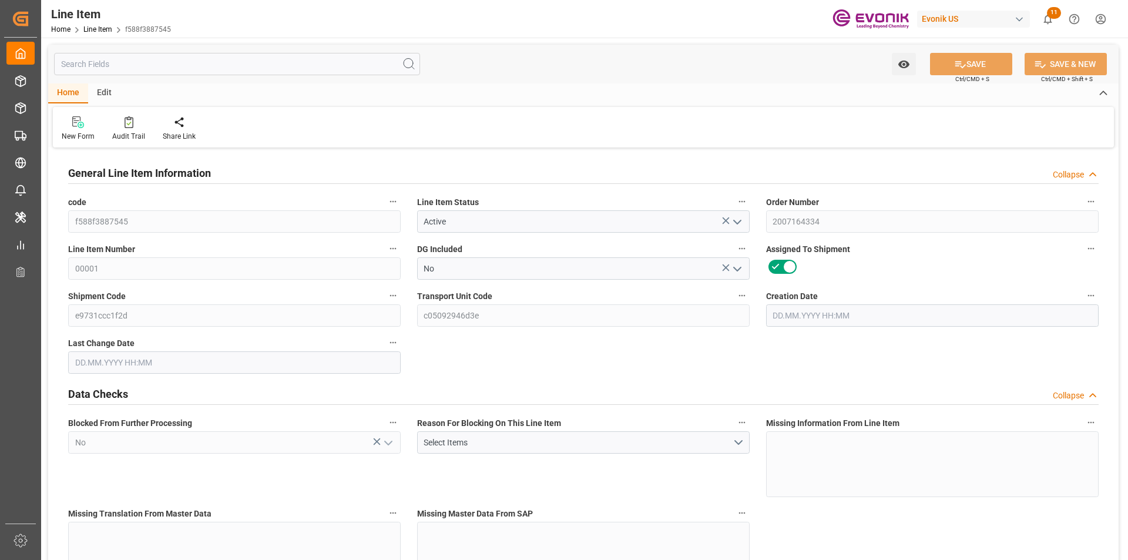
type input "15.09.2025 10:42"
type input "03.11.2025"
type input "[DATE]"
click at [157, 62] on input "text" at bounding box center [237, 64] width 366 height 22
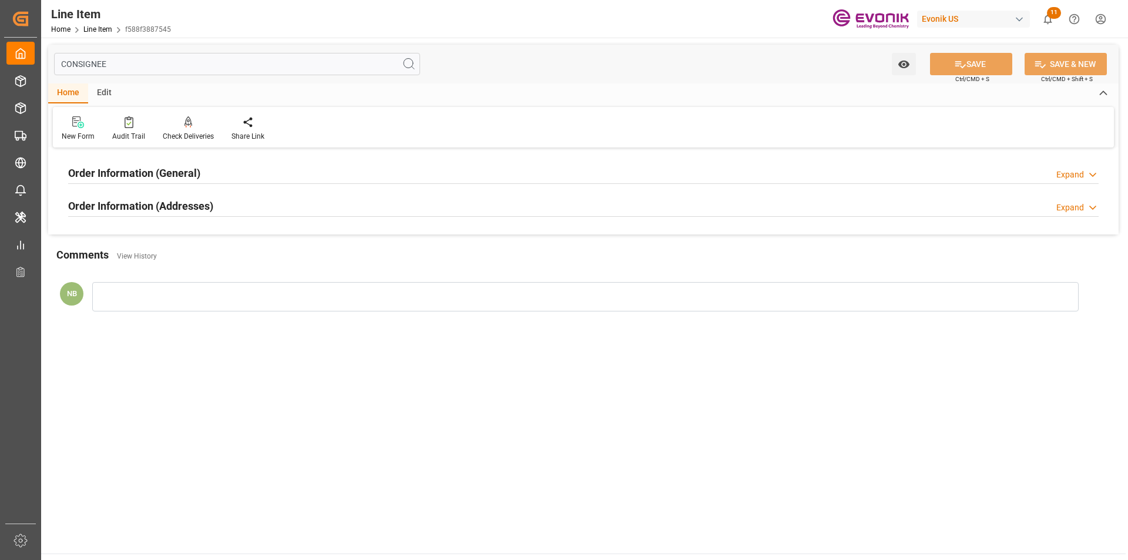
type input "CONSIGNEE"
click at [204, 209] on h2 "Order Information (Addresses)" at bounding box center [140, 206] width 145 height 16
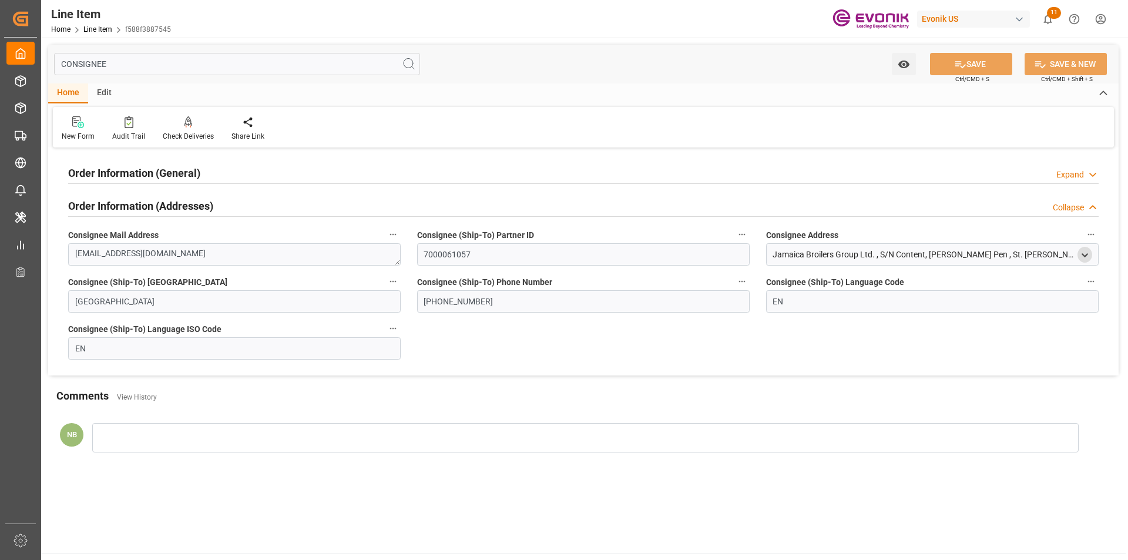
click at [1086, 249] on div "open menu" at bounding box center [1085, 255] width 15 height 16
click at [1082, 257] on icon "open menu" at bounding box center [1085, 255] width 10 height 10
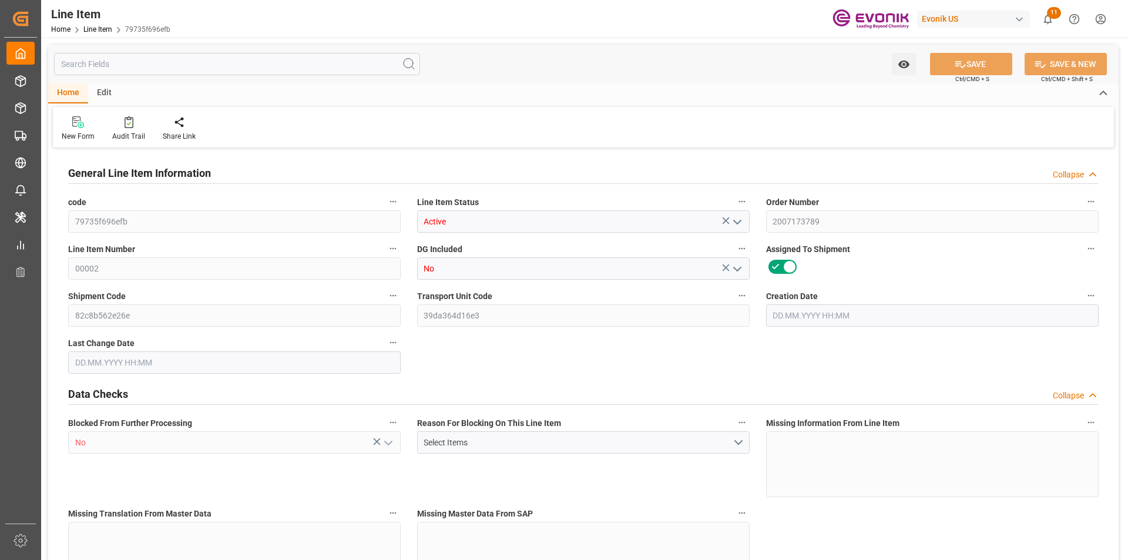
type input "3"
type input "707"
type input "630"
type input "1.0519"
type input "35"
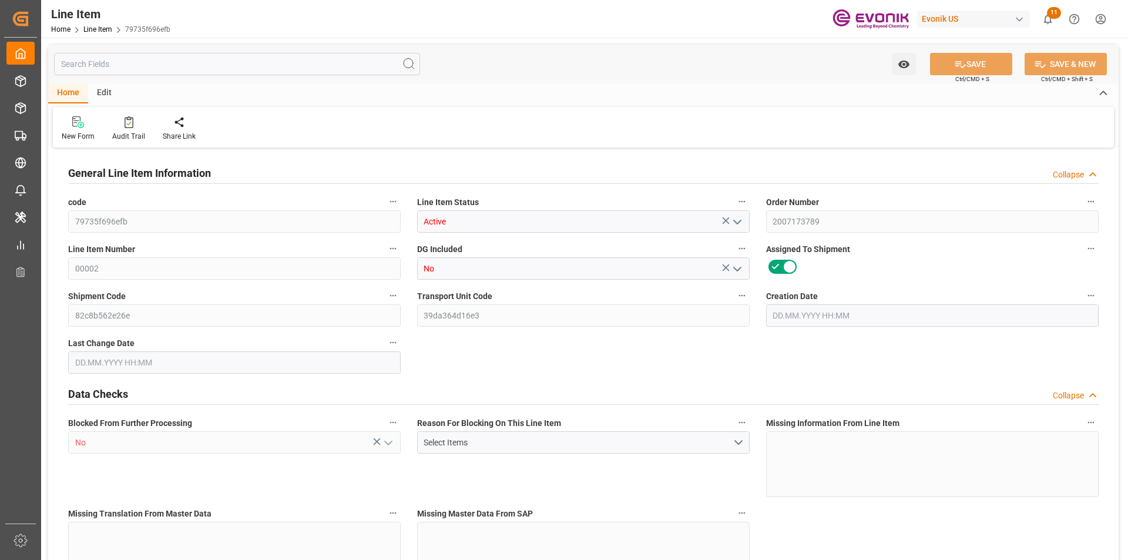
type input "8694"
type input "35"
type input "707"
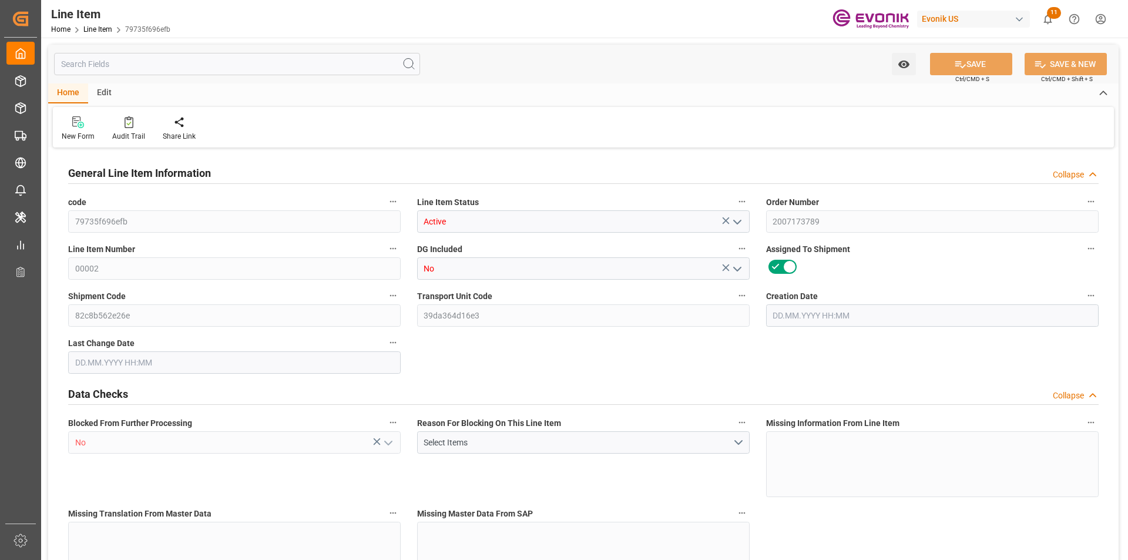
type input "767"
type input "630"
type input "1.0519"
type input "1051.855"
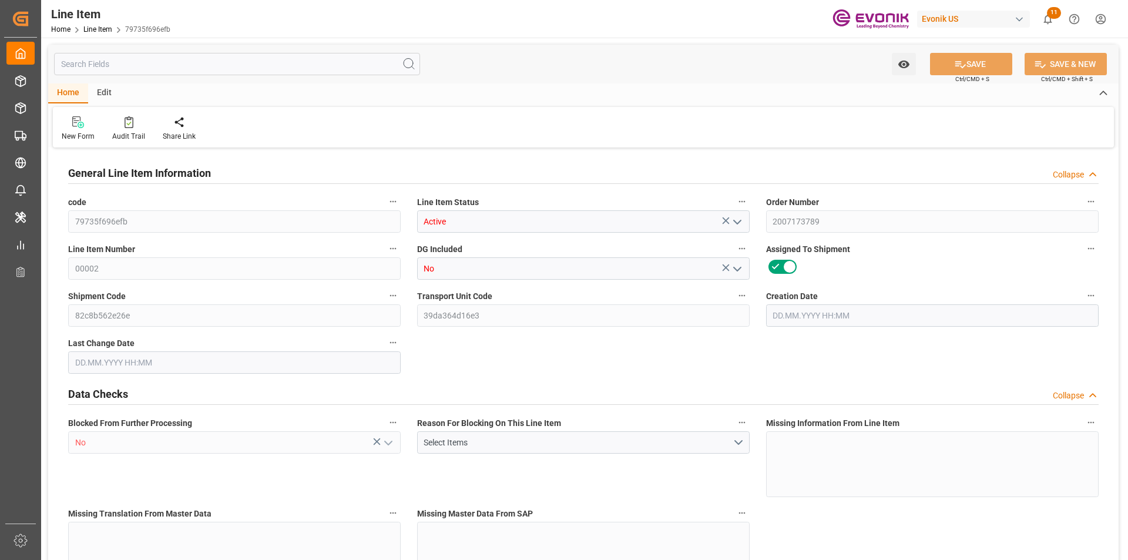
type input "0"
type input "[DATE] 12:22"
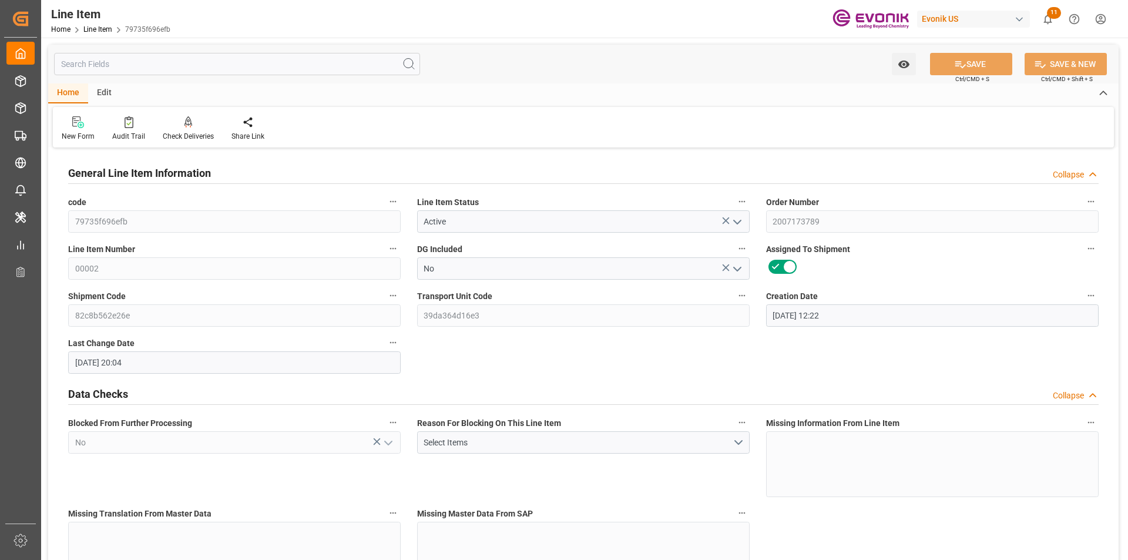
type input "[DATE] 20:04"
type input "[DATE]"
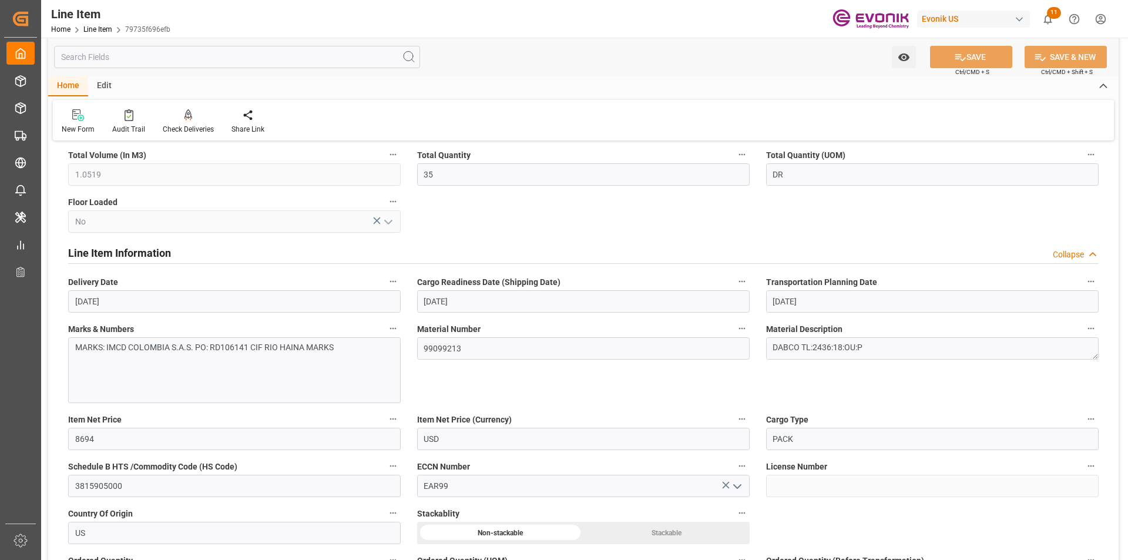
scroll to position [823, 0]
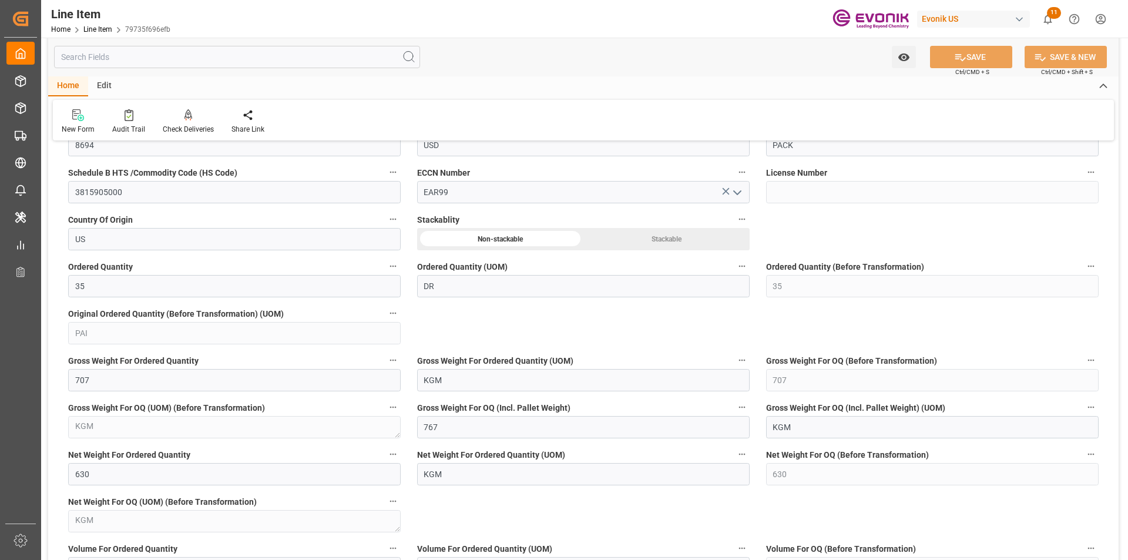
click at [216, 53] on input "text" at bounding box center [237, 57] width 366 height 22
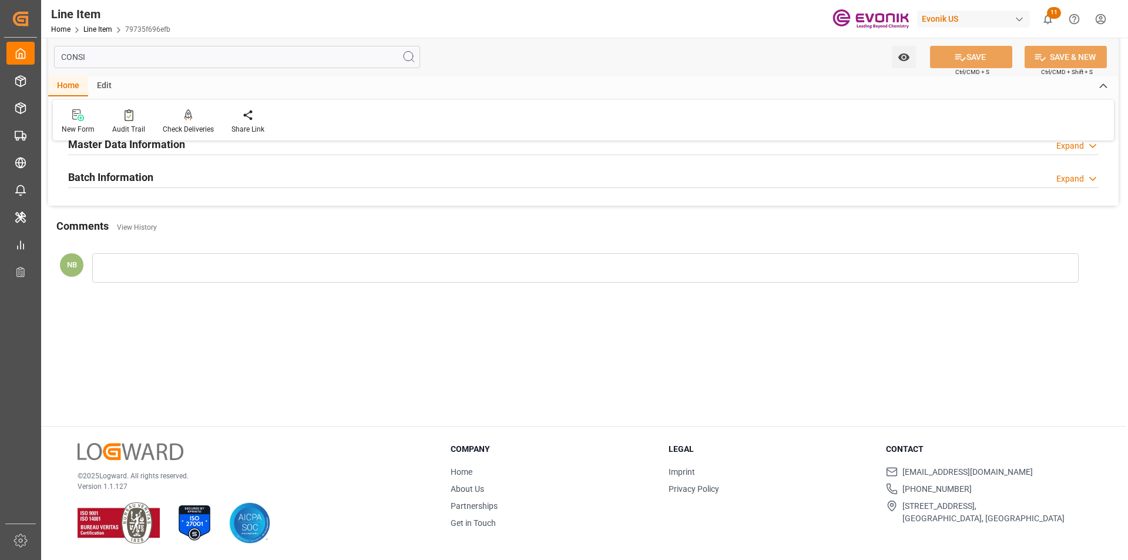
scroll to position [95, 0]
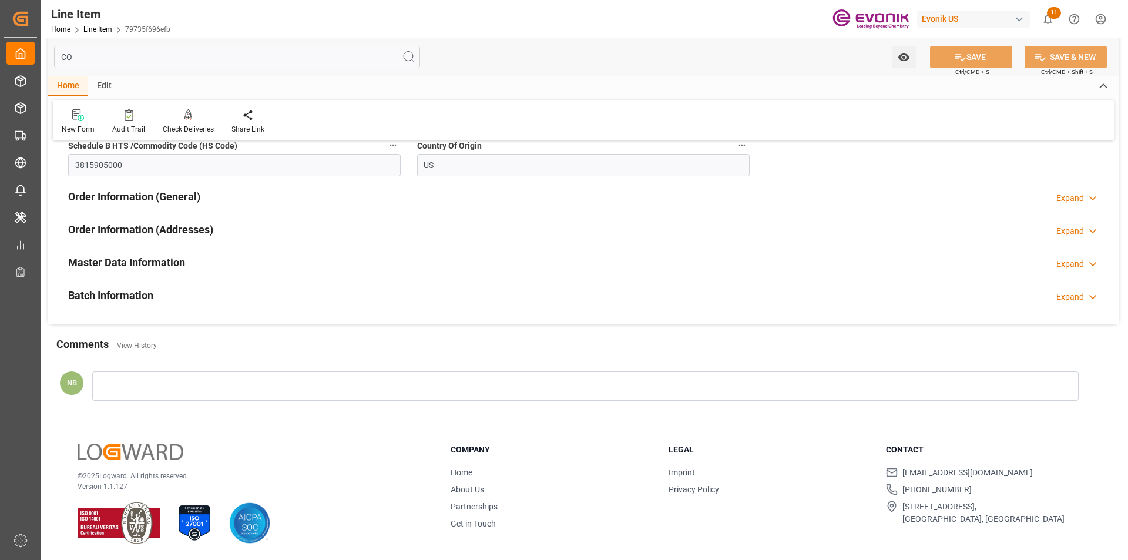
type input "C"
type input "[DATE] 12:22"
type input "[DATE] 20:04"
type input "707"
type input "630"
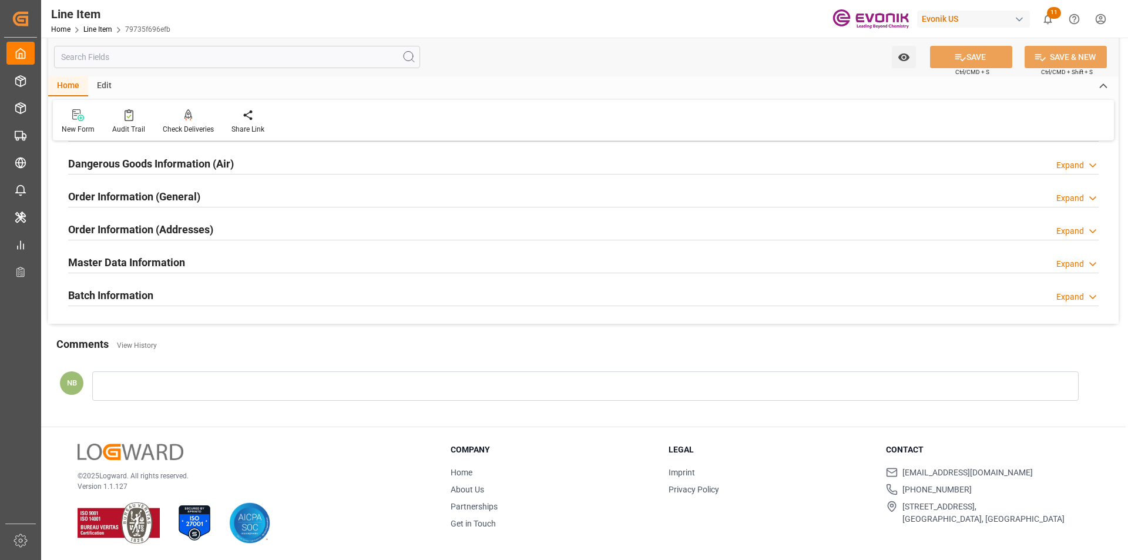
type input "1.0519"
type input "35"
type input "[DATE]"
type input "35"
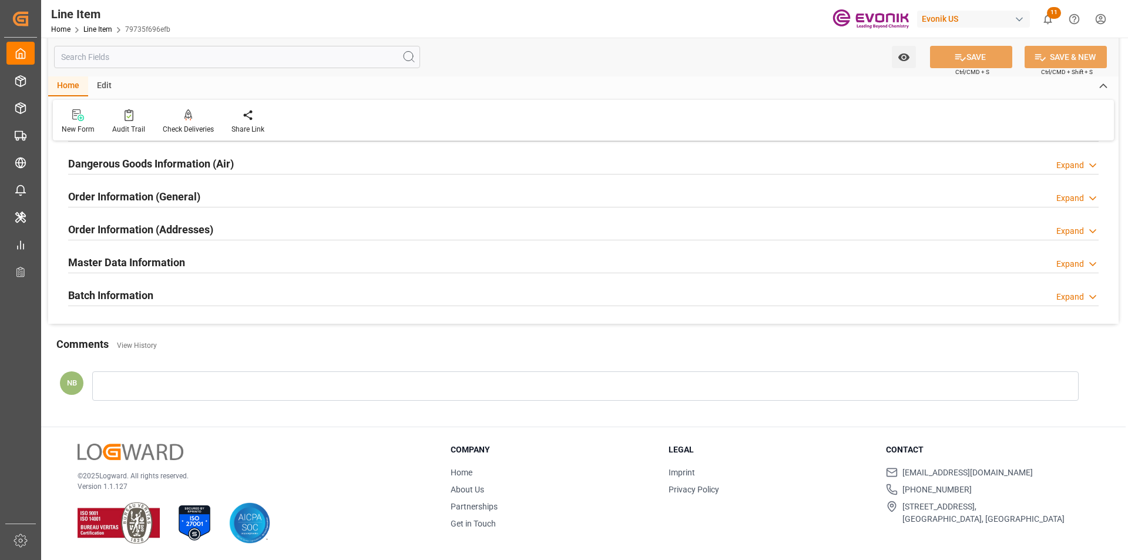
type input "707"
type input "630"
type input "1.0519"
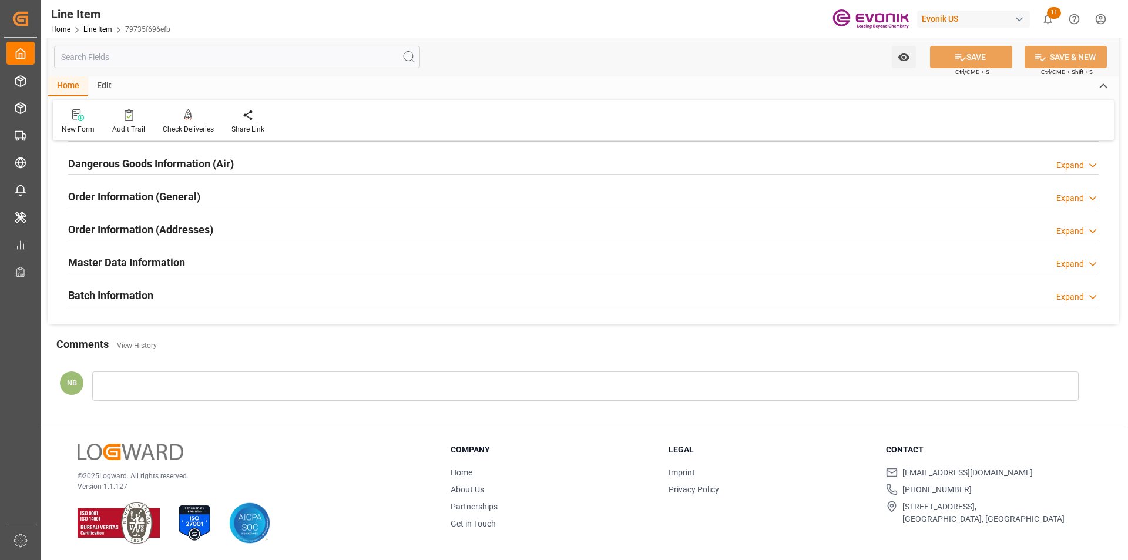
type input "1051.855"
type input "0"
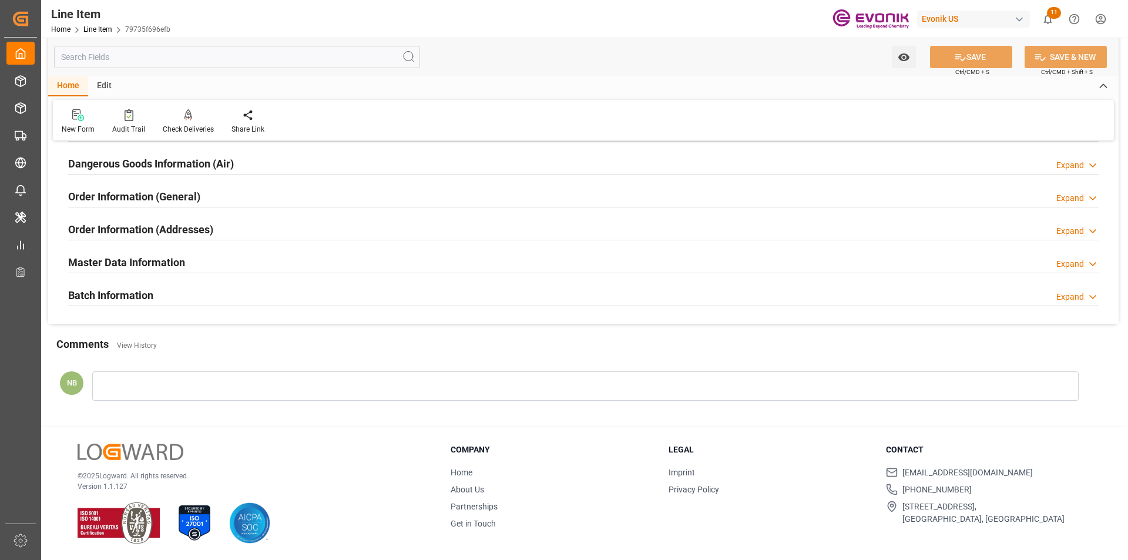
type input "[DATE]"
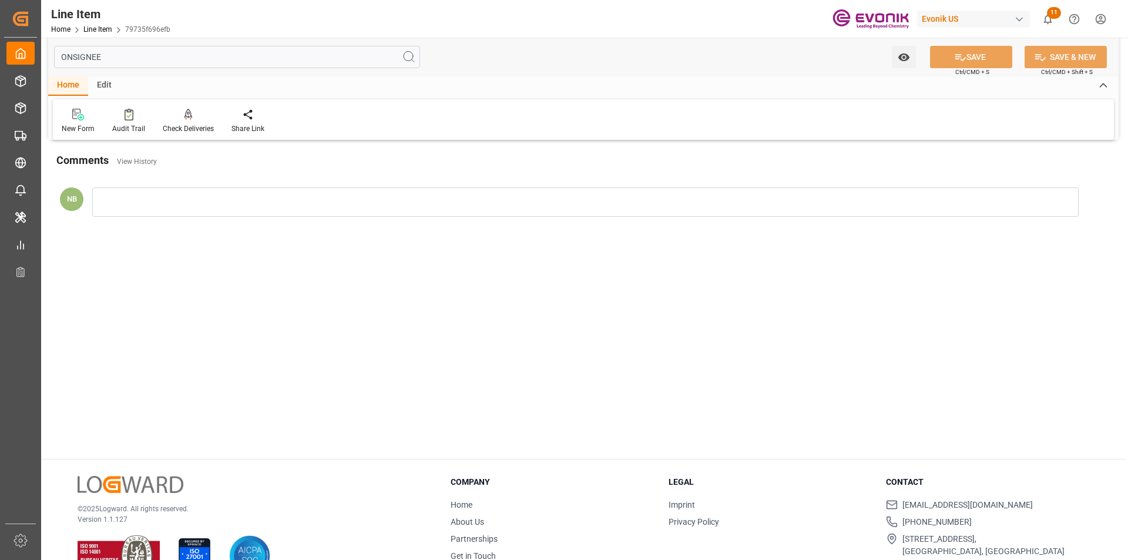
drag, startPoint x: 60, startPoint y: 56, endPoint x: 82, endPoint y: 58, distance: 21.8
click at [62, 56] on input "ONSIGNEE" at bounding box center [237, 57] width 366 height 22
type input "CONSIGNEE"
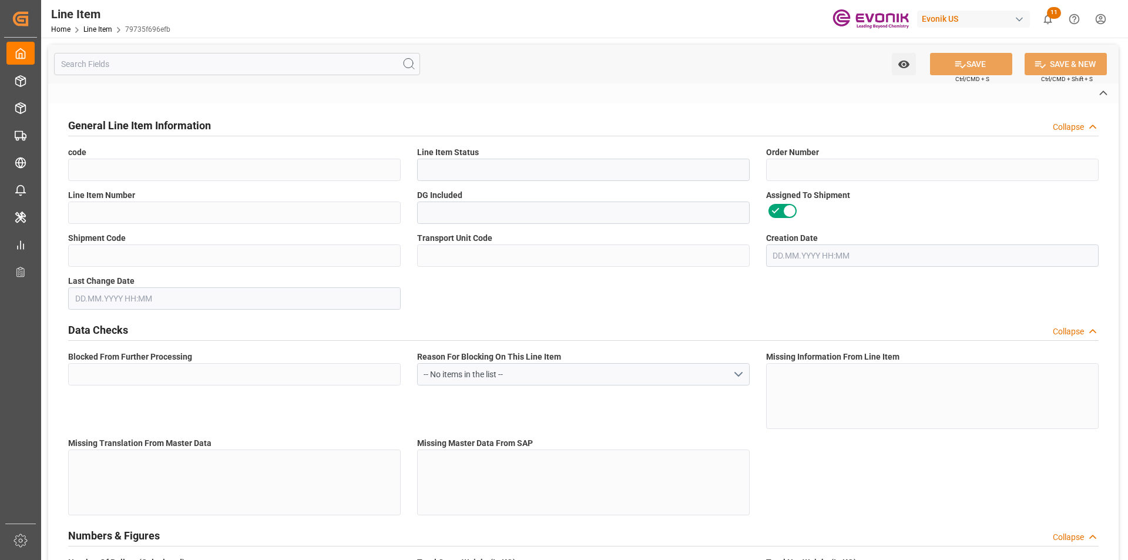
type input "79735f696efb"
type input "Active"
type input "2007173789"
type input "00002"
type input "No"
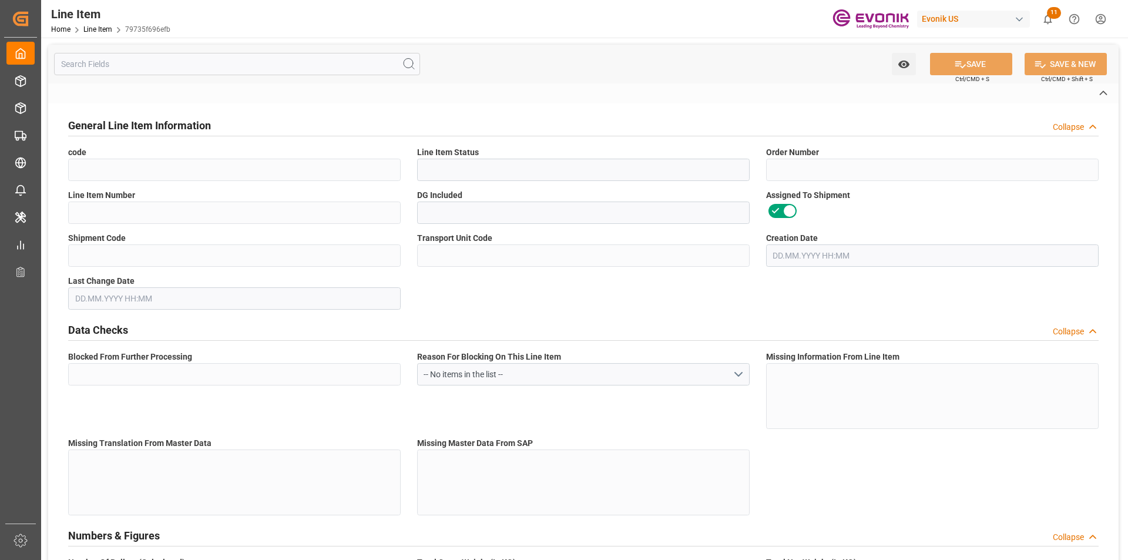
type input "82c8b562e26e"
type input "39da364d16e3"
type input "No"
type input "DR"
type input "No"
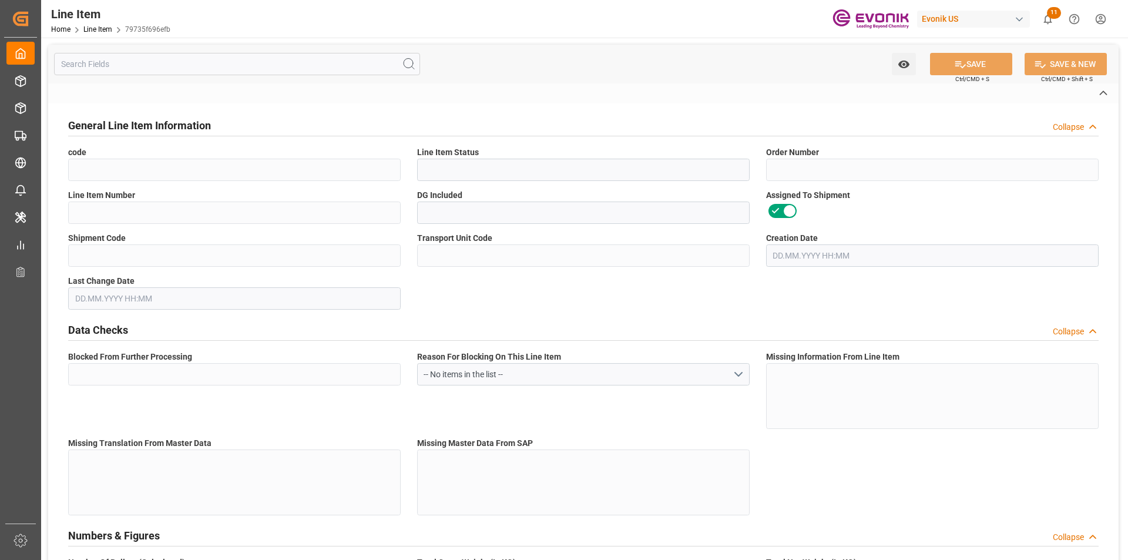
type input "99099213"
type textarea "DABCO TL:2436:18:OU:P"
type input "USD"
type input "PACK"
type input "3815905000"
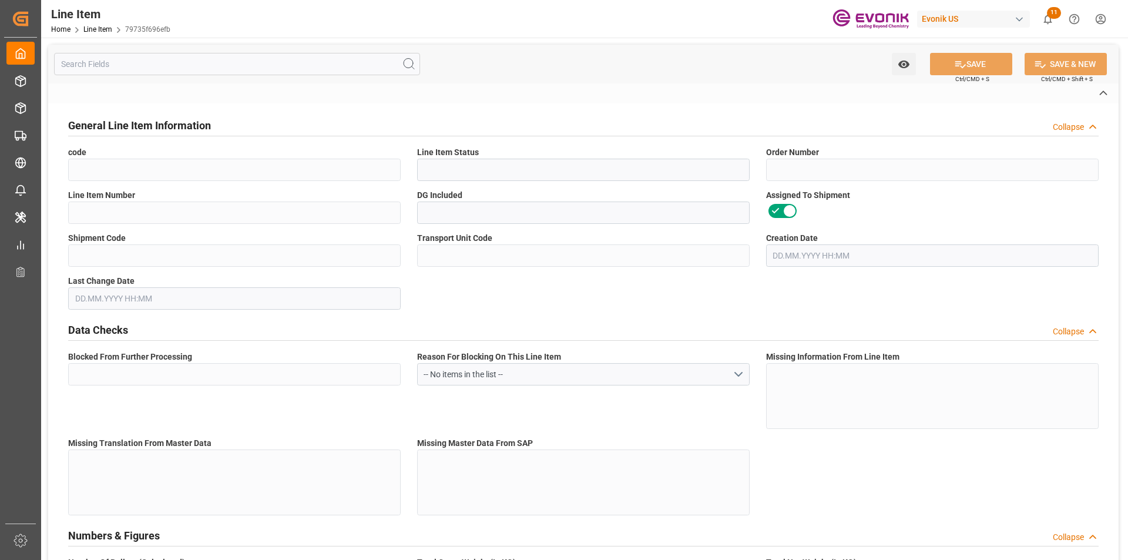
type input "EAR99"
type input "US"
type input "DR"
type input "PAI"
type input "KGM"
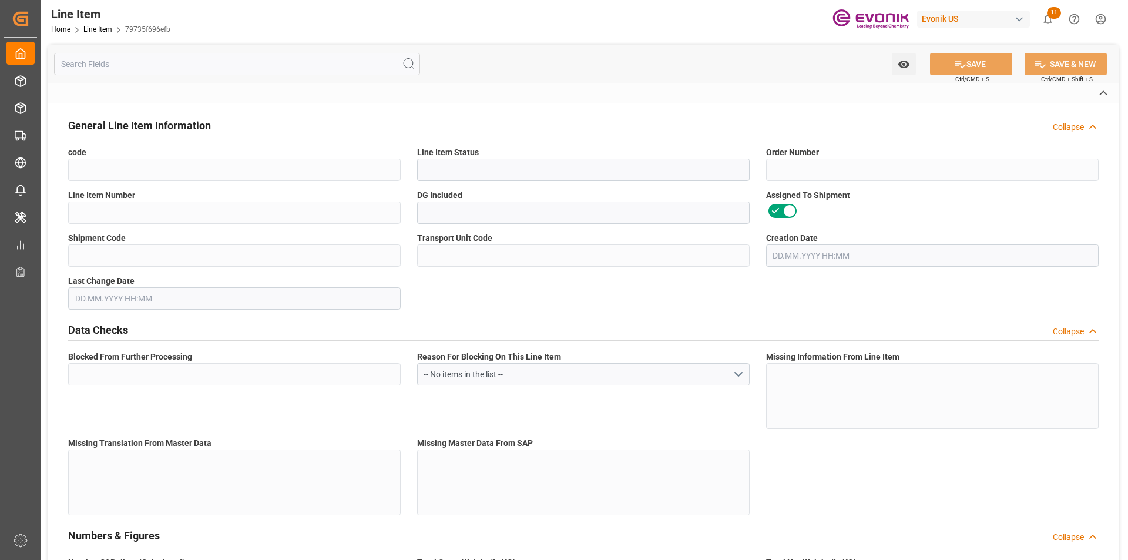
type textarea "KGM"
type input "KGM"
type textarea "KGM"
type input "M3"
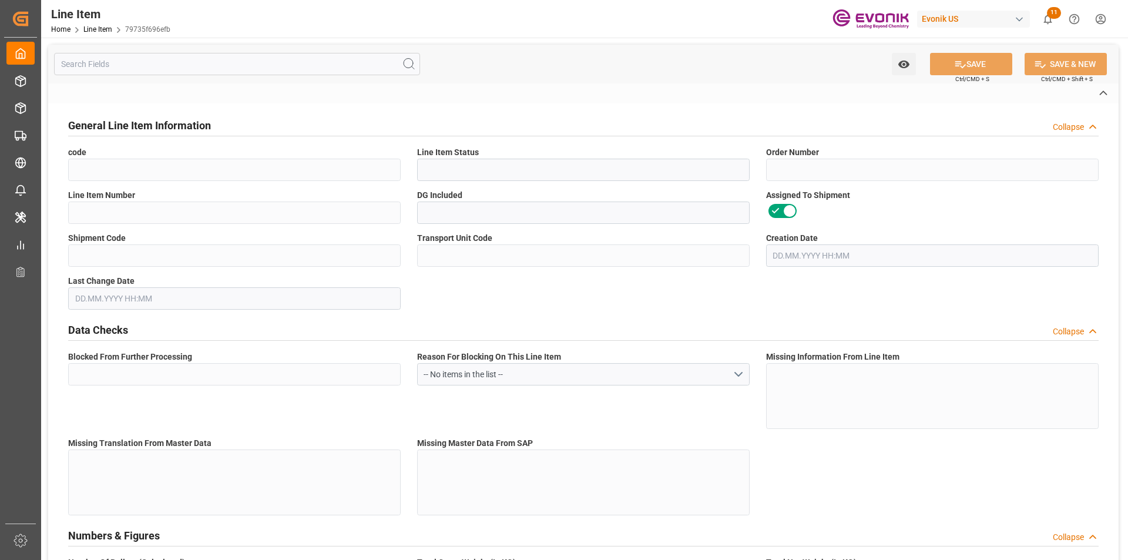
type textarea "DMQ"
type input "M3"
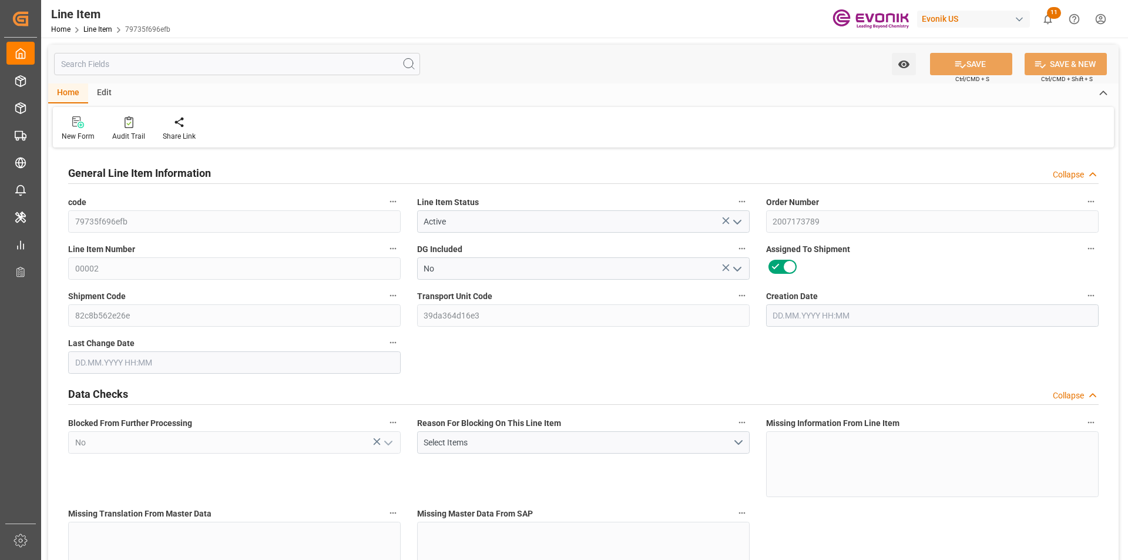
type input "3"
type input "707"
type input "630"
type input "1.0519"
type input "35"
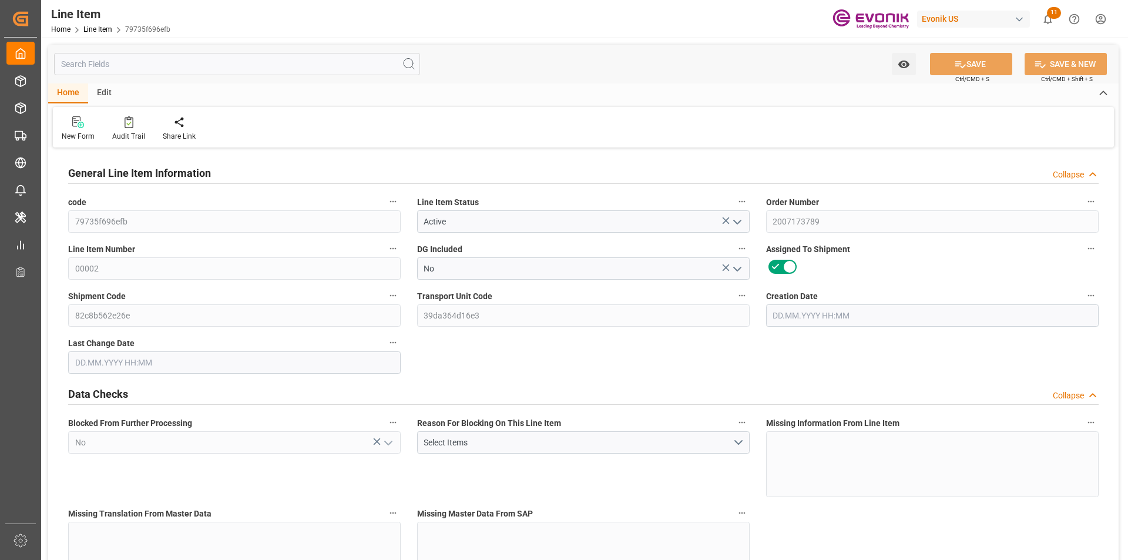
type input "8694"
type input "35"
type input "707"
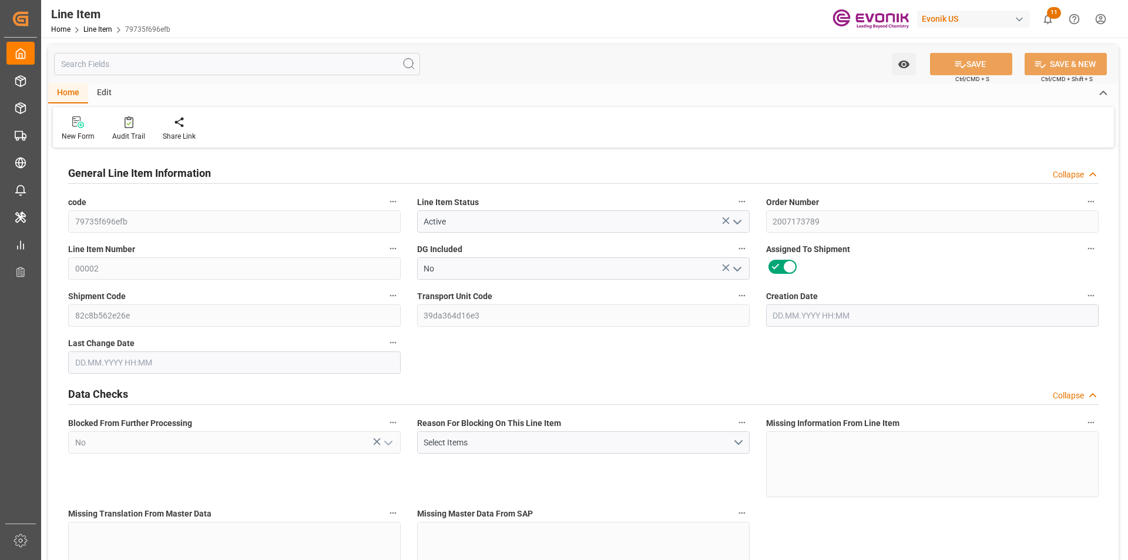
type input "767"
type input "630"
type input "1.0519"
type input "1051.855"
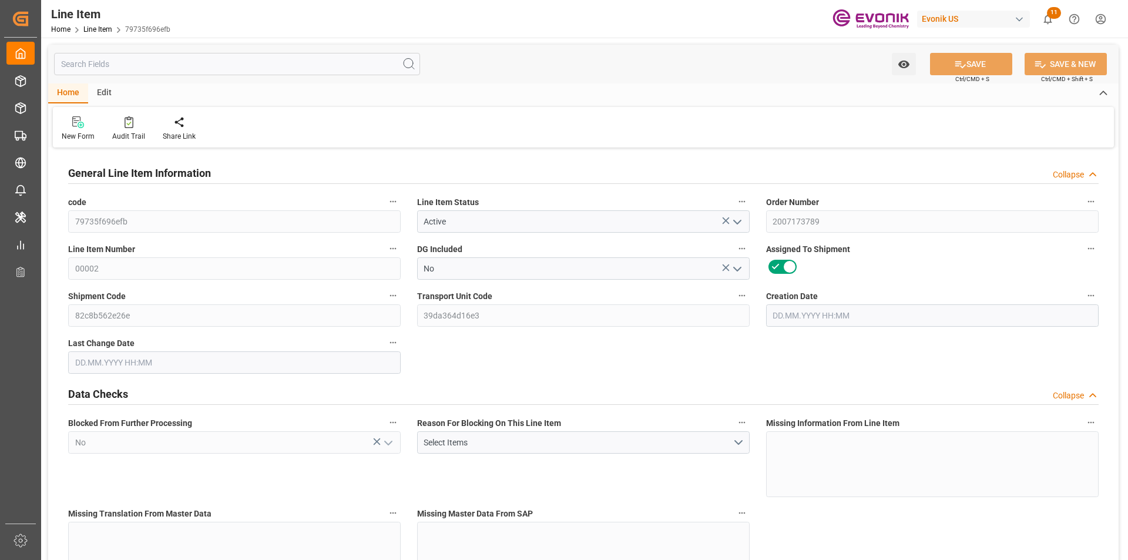
type input "0"
type input "08.09.2025 12:22"
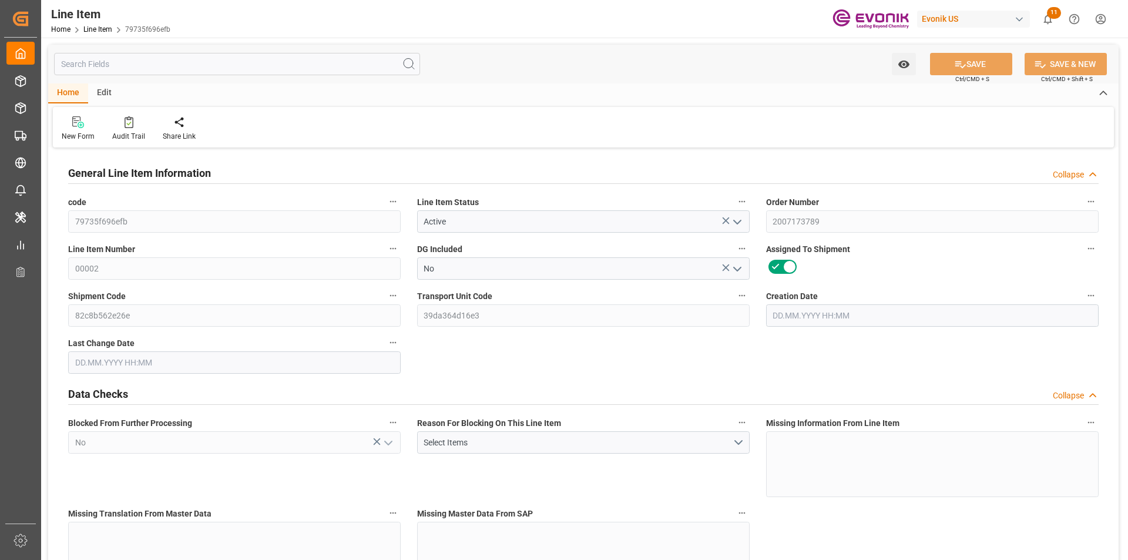
type input "12.09.2025 20:04"
type input "13.11.2025"
type input "19.09.2025"
type input "12.09.2025"
click at [94, 60] on input "text" at bounding box center [237, 64] width 366 height 22
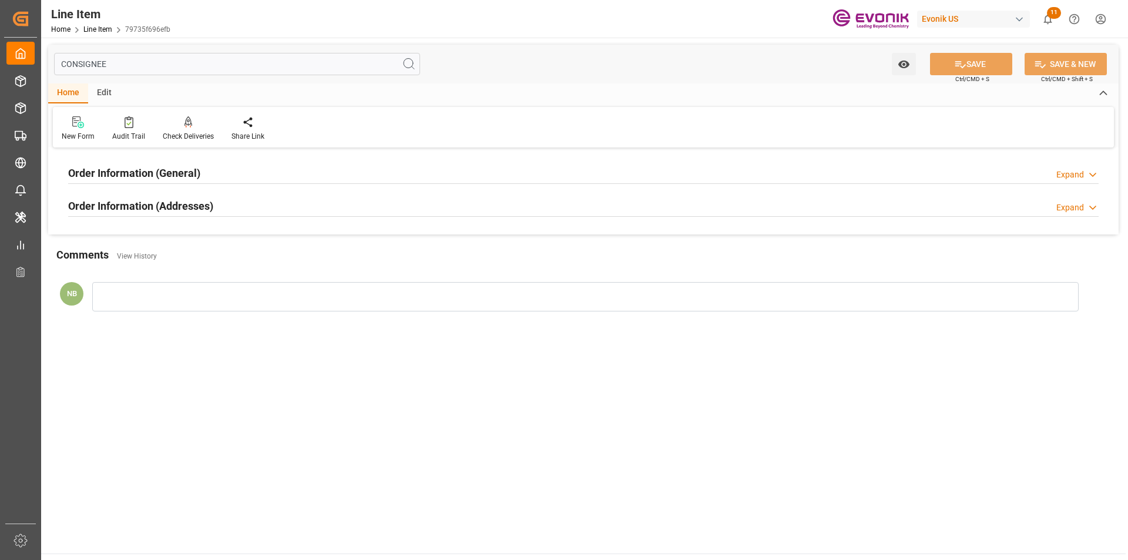
type input "CONSIGNEE"
click at [223, 203] on div "Order Information (Addresses) Expand" at bounding box center [583, 205] width 1031 height 22
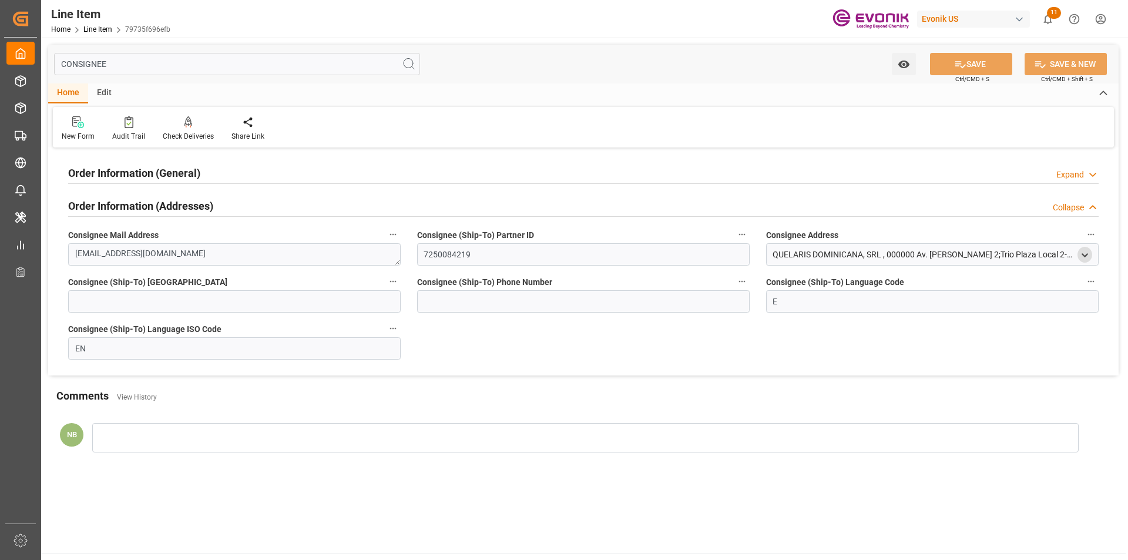
click at [1086, 253] on icon "open menu" at bounding box center [1085, 255] width 10 height 10
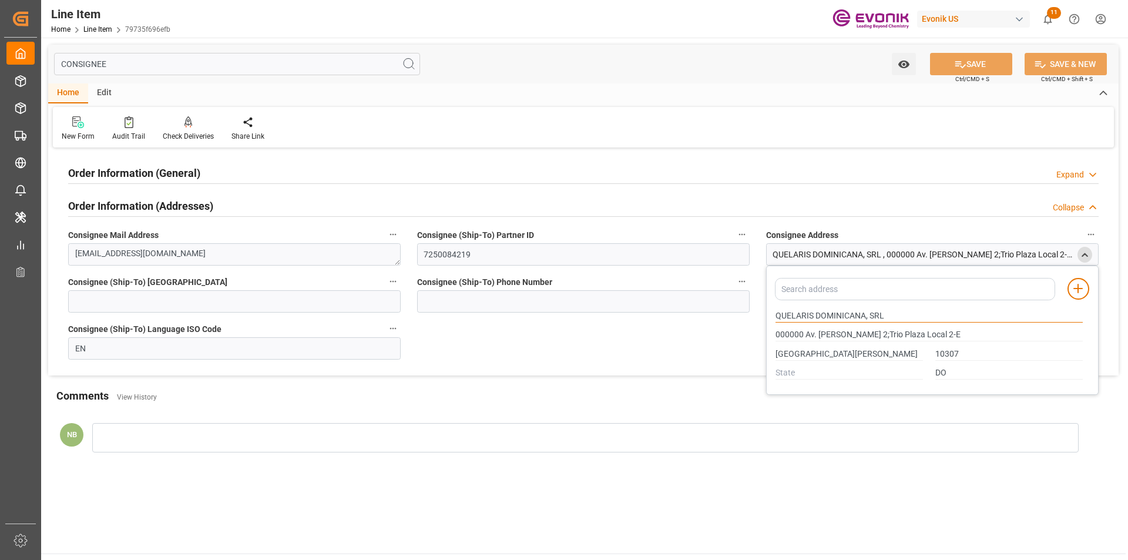
drag, startPoint x: 768, startPoint y: 300, endPoint x: 629, endPoint y: 300, distance: 139.2
click at [629, 300] on div "Order Information (General) Expand Ultimate Consignee Type RESELLER Consignee F…" at bounding box center [583, 263] width 1070 height 224
click at [250, 167] on div "Order Information (General) Expand" at bounding box center [583, 172] width 1031 height 22
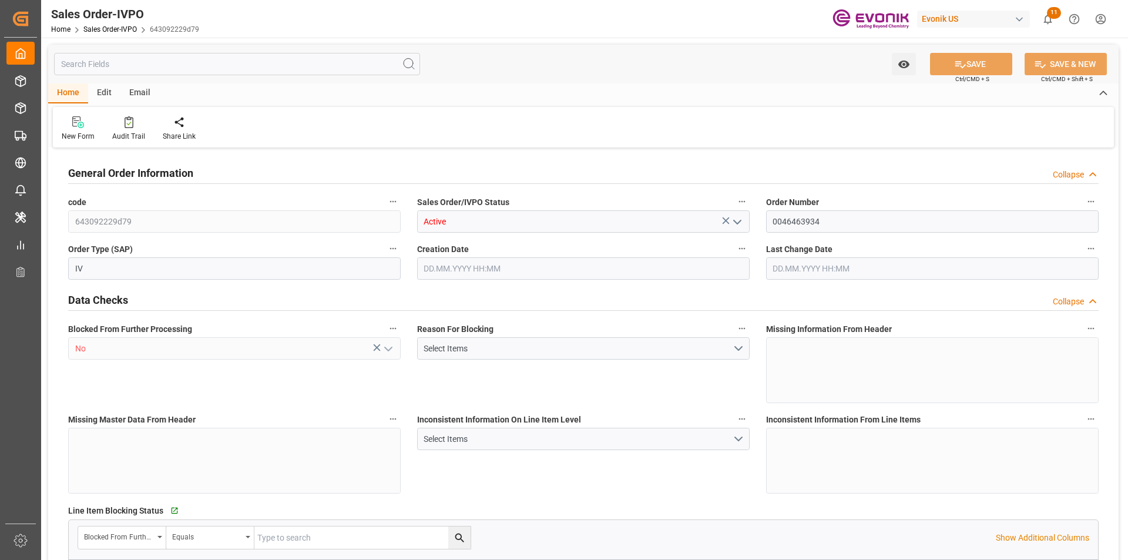
type input "NLRTM"
type input "0"
type input "1"
type input "2"
type input "1"
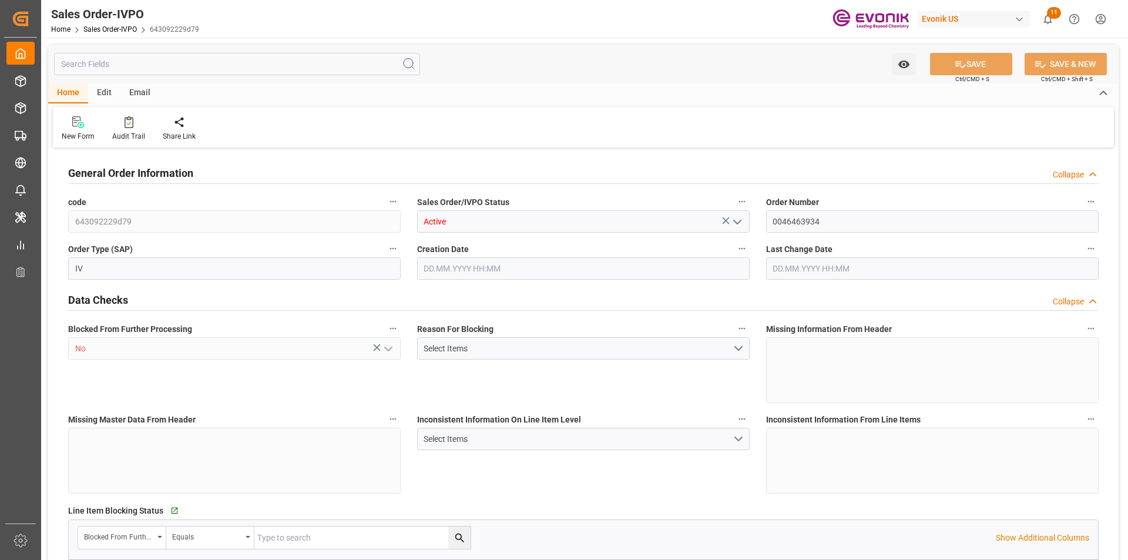
type input "17905.92"
type input "23.1069"
type input "17000"
type input "30"
type input "[DATE] 14:44"
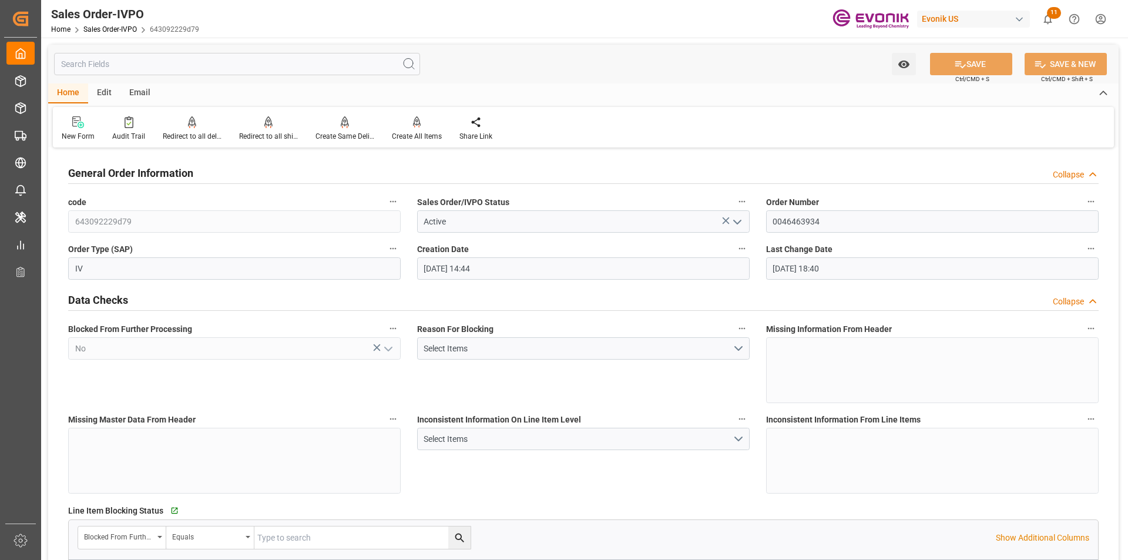
type input "[DATE] 18:40"
type input "NLRTM"
type input "0"
type input "1"
type input "2"
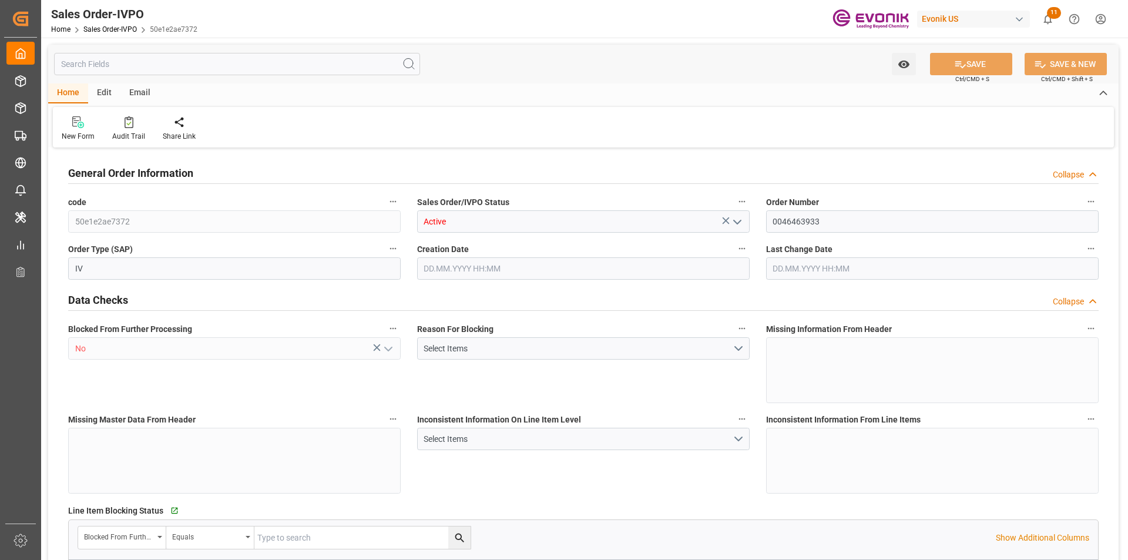
type input "1"
type input "17905.92"
type input "23.1069"
type input "17000"
type input "30"
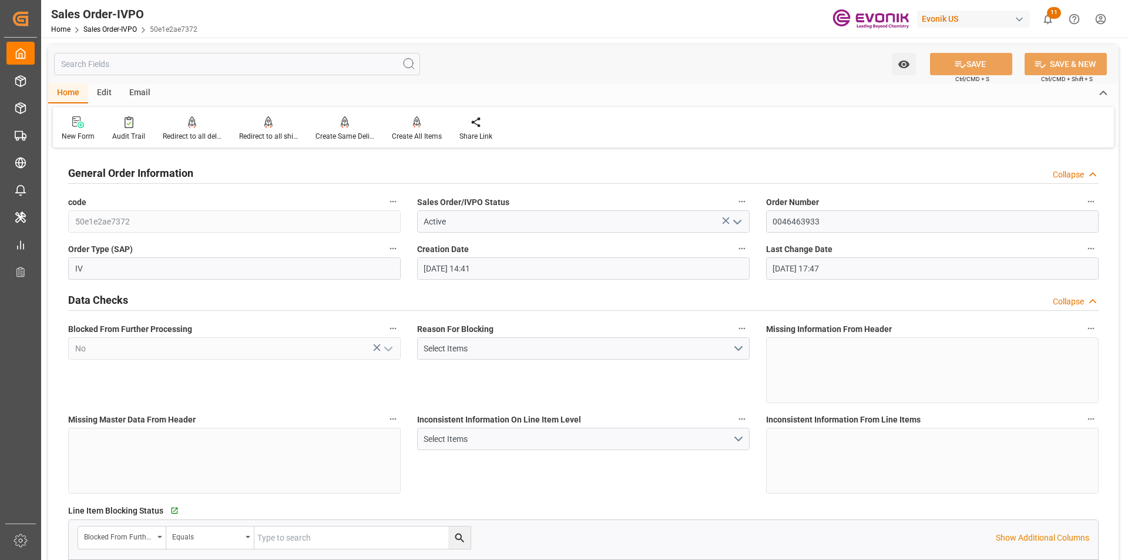
type input "13.08.2025 14:41"
type input "02.09.2025 17:47"
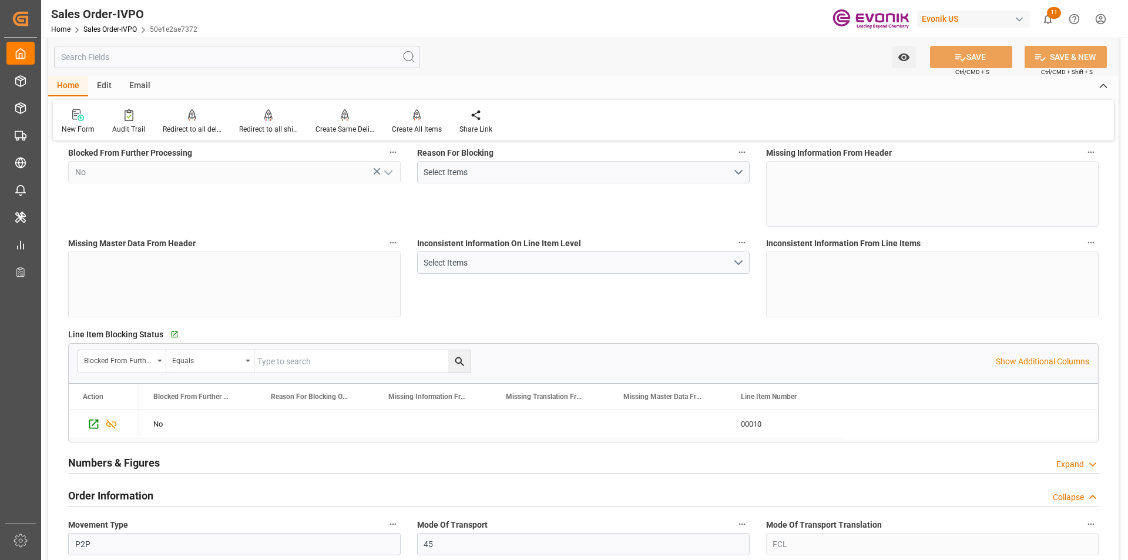
scroll to position [59, 0]
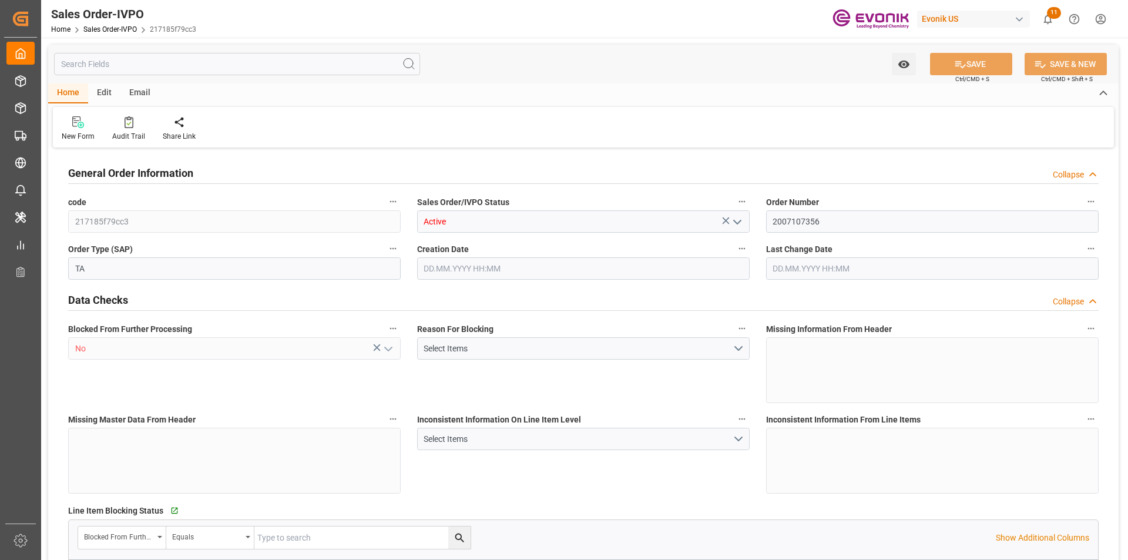
type input "IDJKT"
type input "0"
type input "1"
type input "228.8"
type input "28.07.2025 19:16"
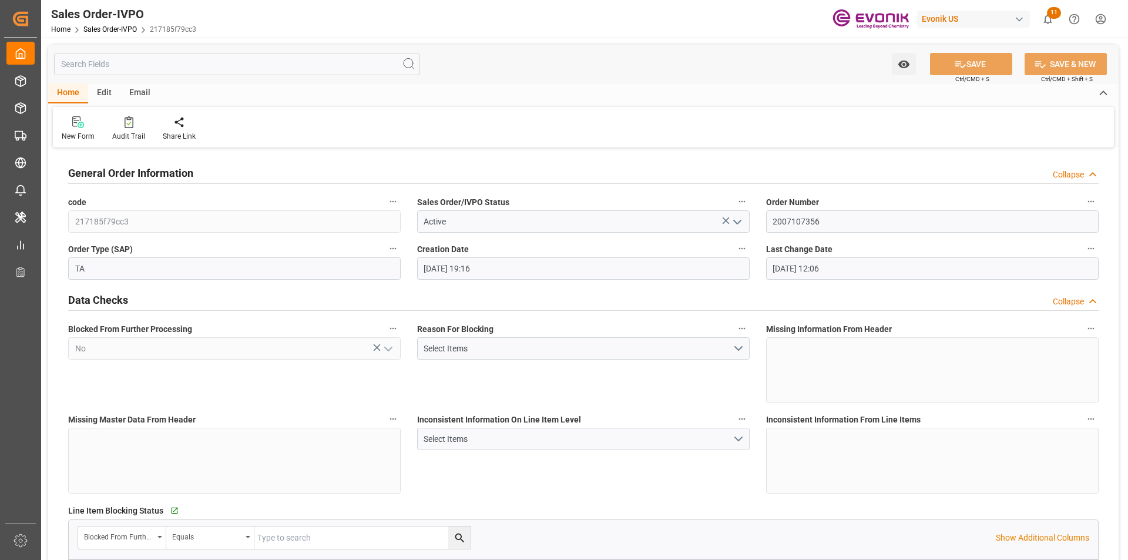
type input "05.09.2025 12:06"
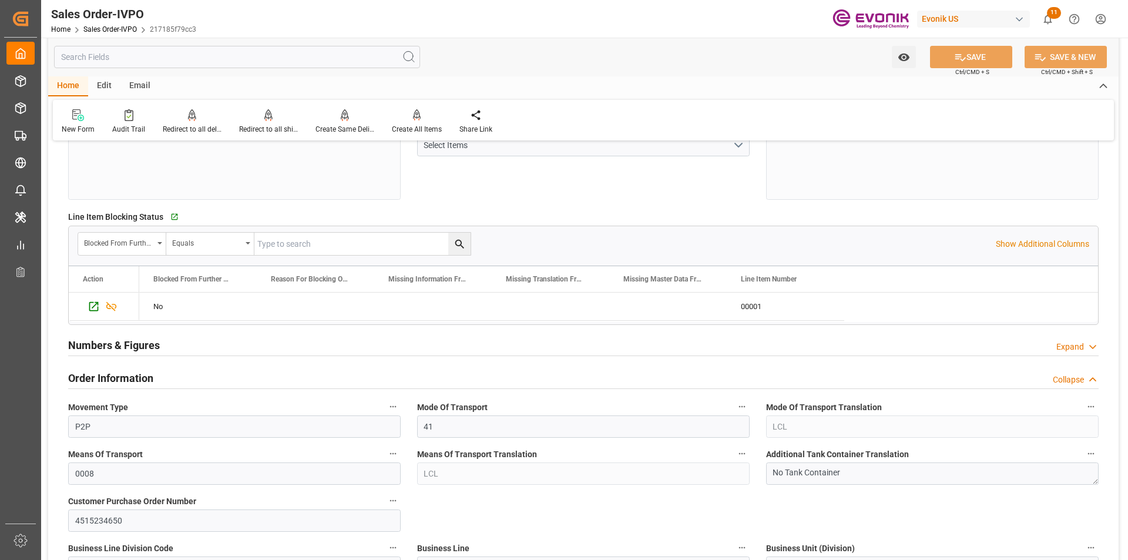
scroll to position [588, 0]
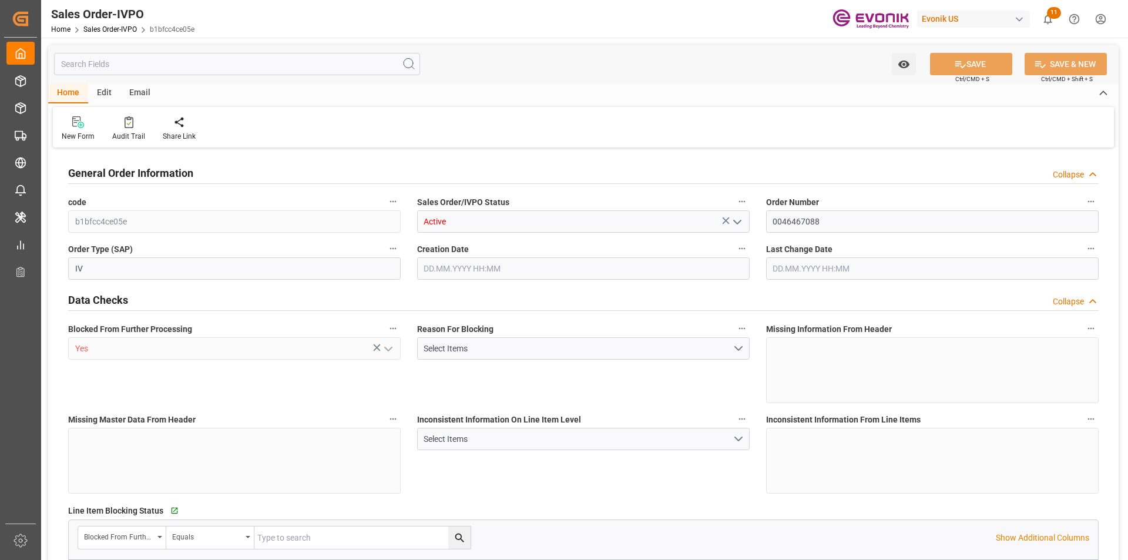
type input "CNSHA"
type input "0"
type input "1"
type input "35080.6"
type input "[DATE] 19:55"
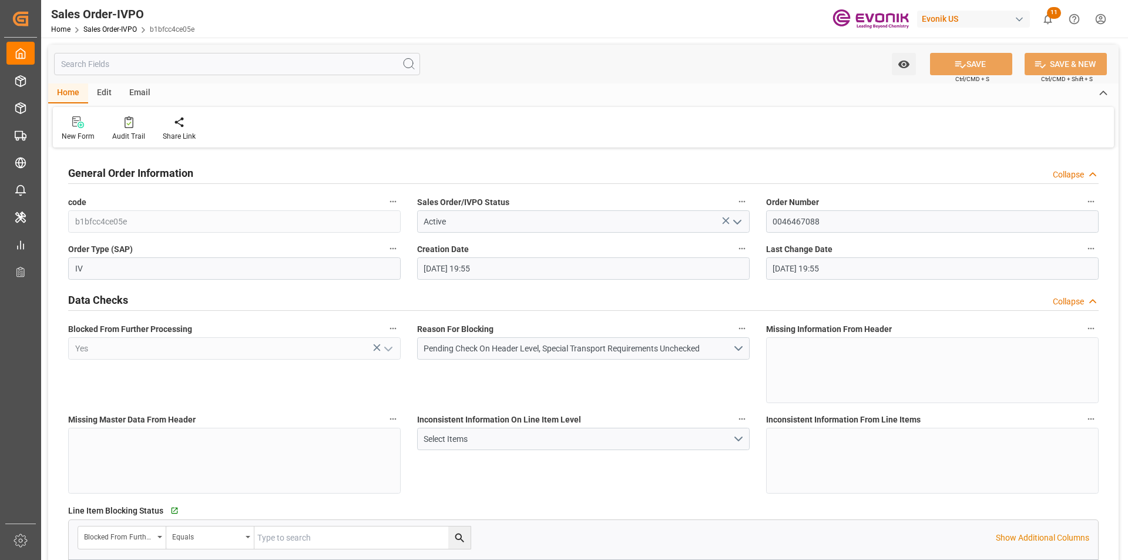
type input "[DATE] 19:55"
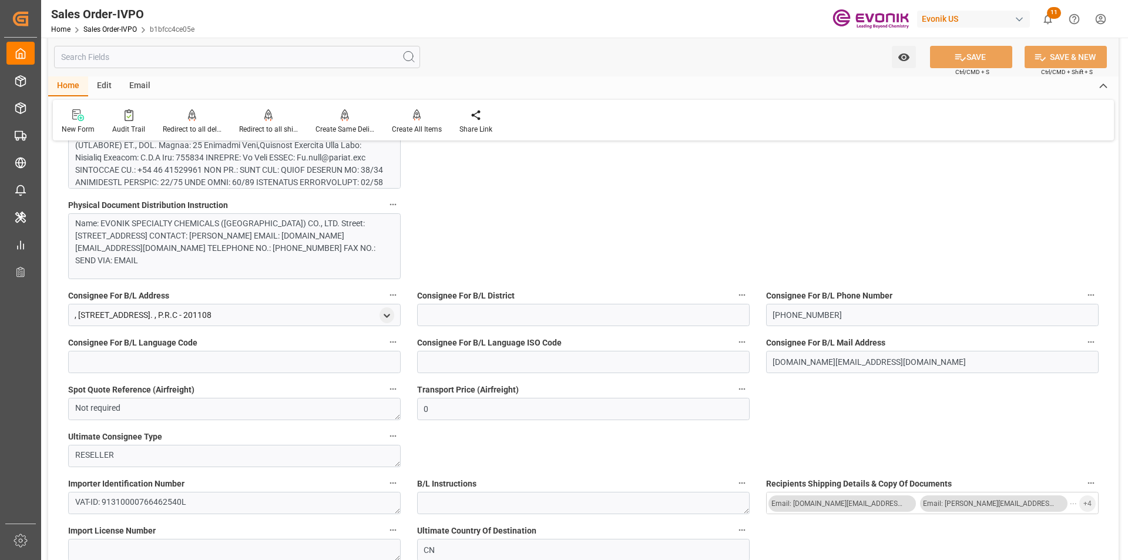
scroll to position [999, 0]
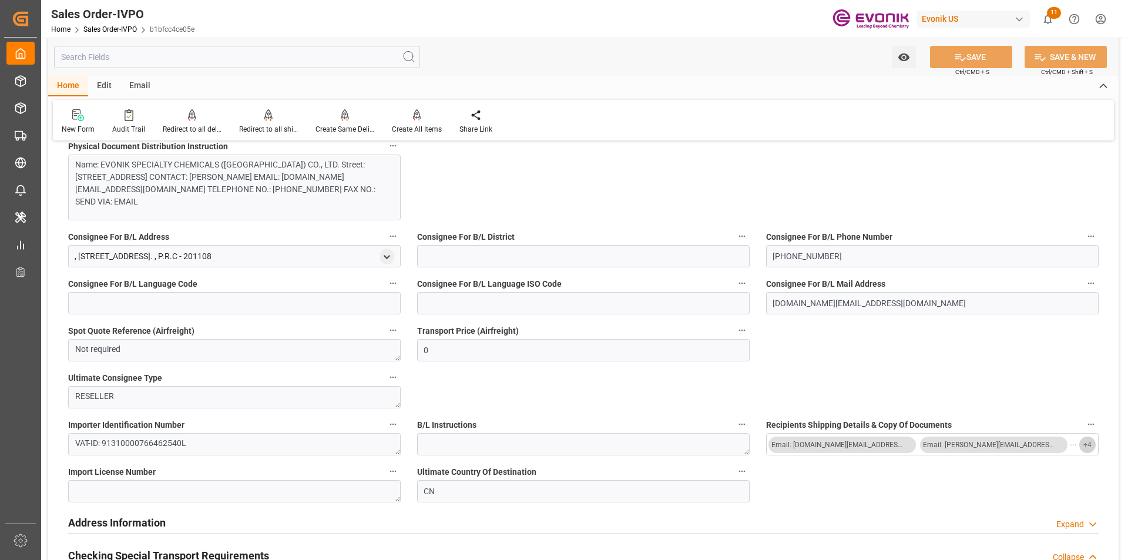
click at [1090, 448] on span "+ 4" at bounding box center [1087, 444] width 8 height 19
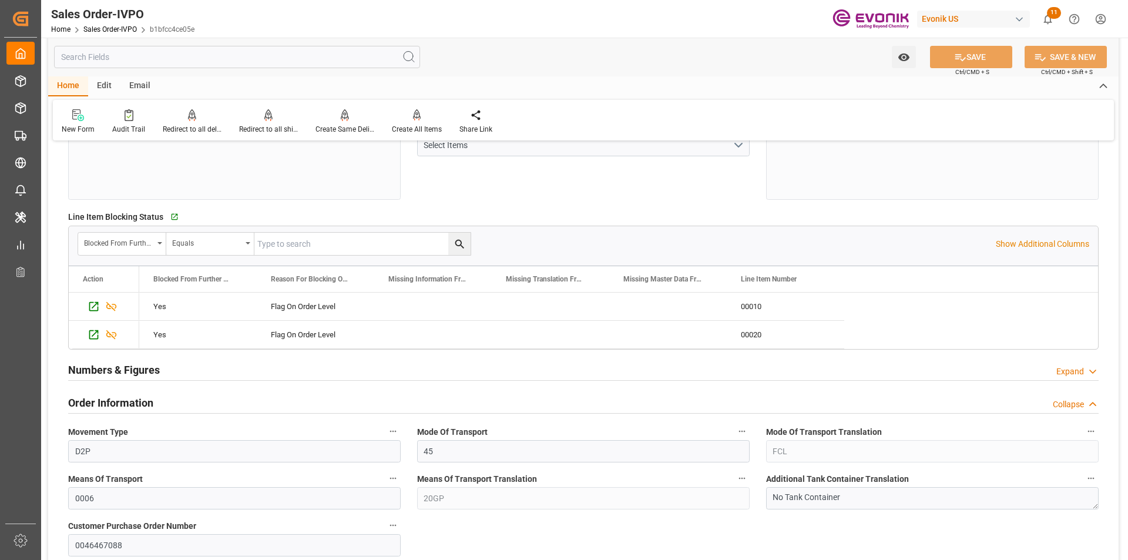
scroll to position [0, 0]
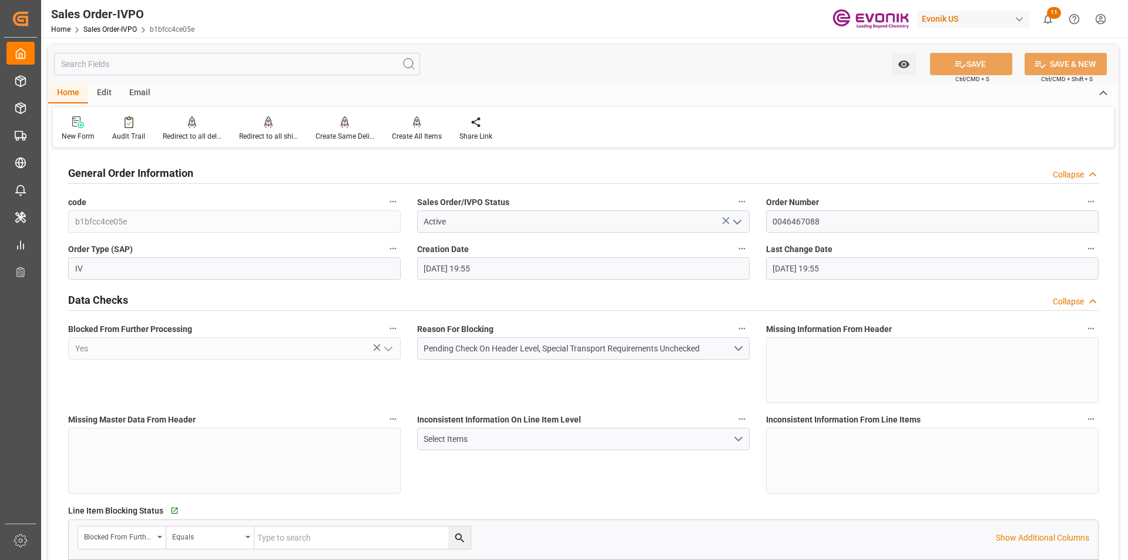
click at [145, 71] on input "text" at bounding box center [237, 64] width 366 height 22
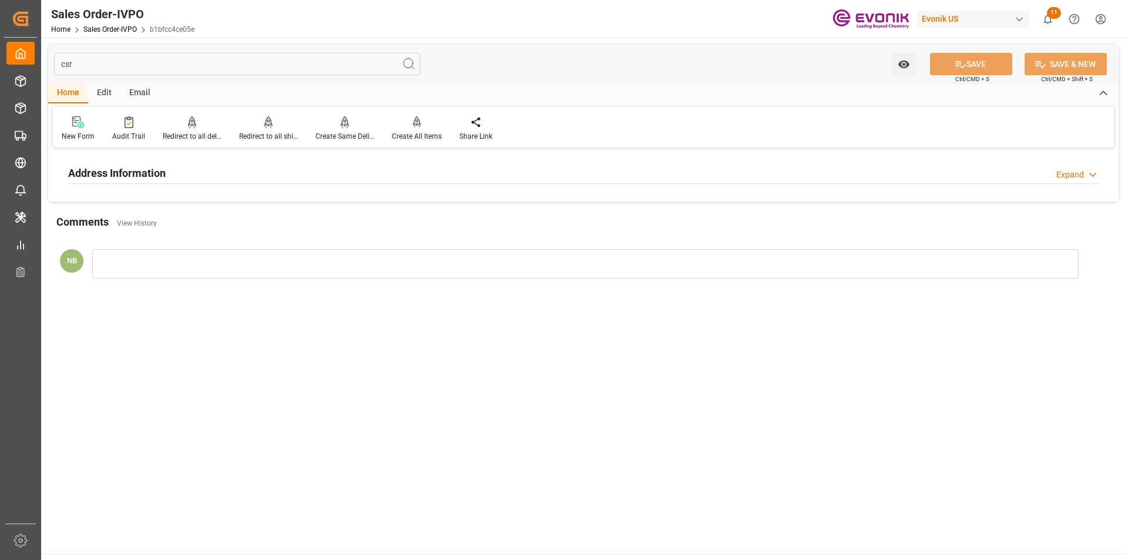
type input "csr"
click at [405, 173] on div "Address Information Expand" at bounding box center [583, 172] width 1031 height 22
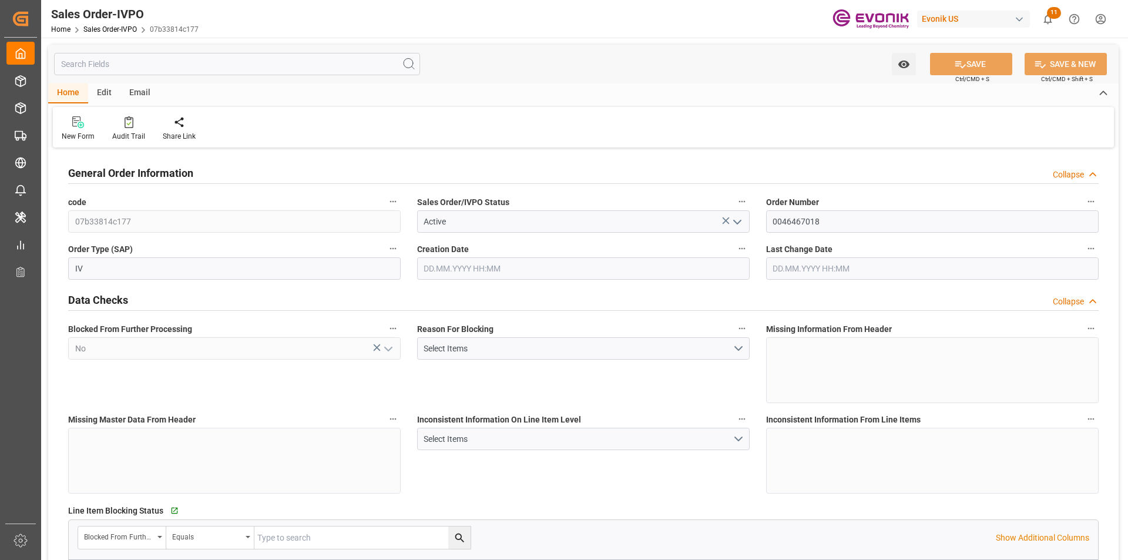
type input "BRSSZ"
type input "[EMAIL_ADDRESS] No: [PHONE_NUMBER]"
type input "0"
type input "1"
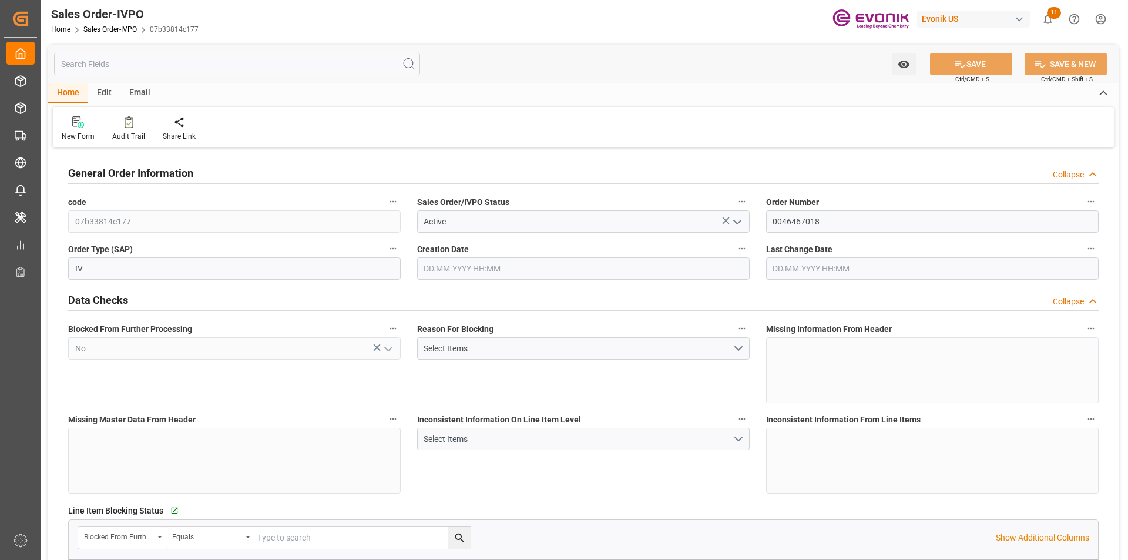
type input "1"
type input "12995.424"
type input "18.9789"
type input "17000"
type input "30"
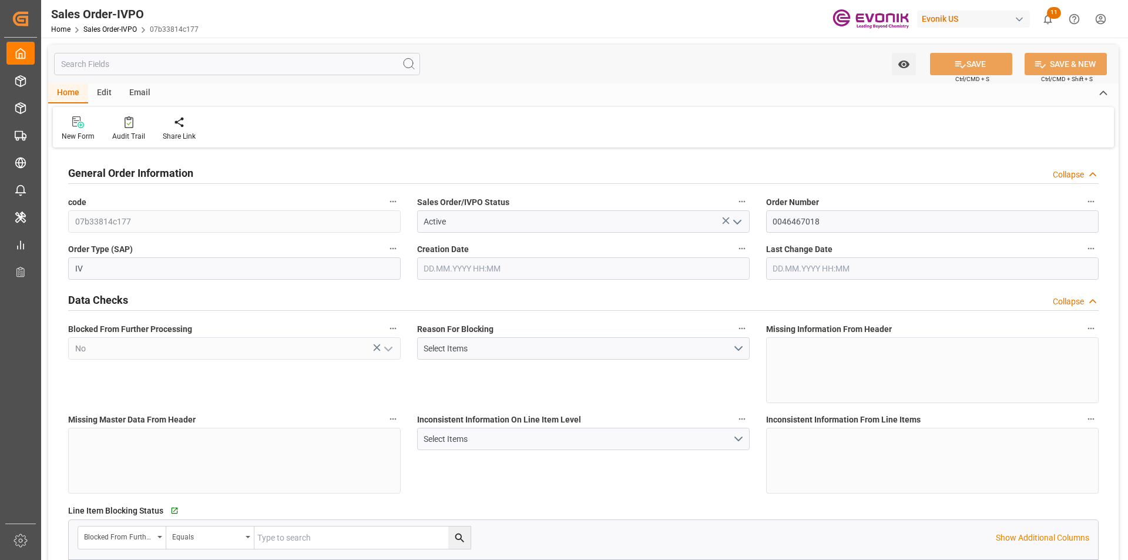
type input "[DATE] 16:41"
type input "[DATE] 18:49"
type input "[EMAIL_ADDRESS] No: [PHONE_NUMBER]"
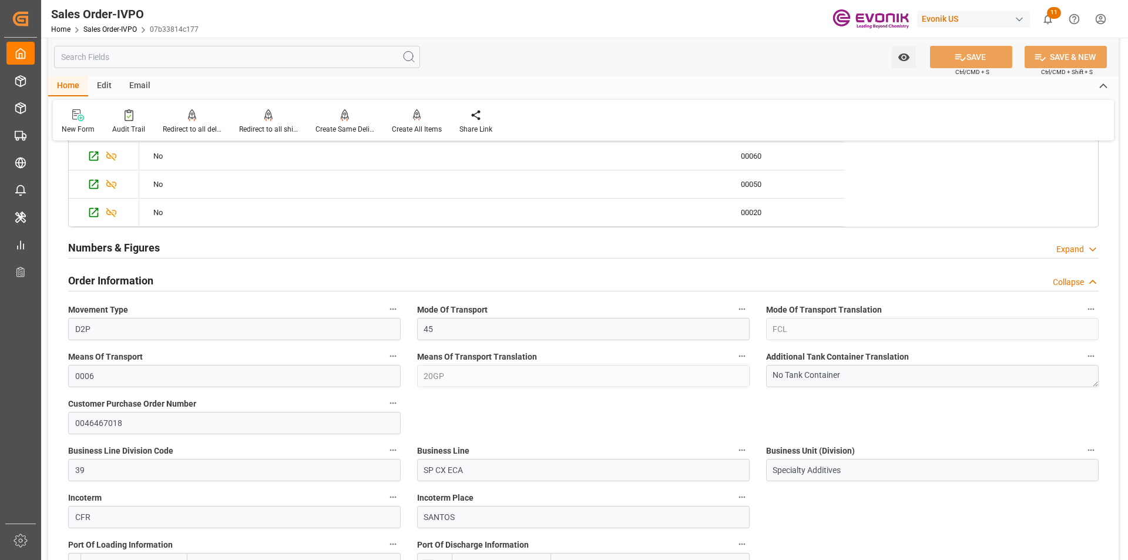
scroll to position [235, 0]
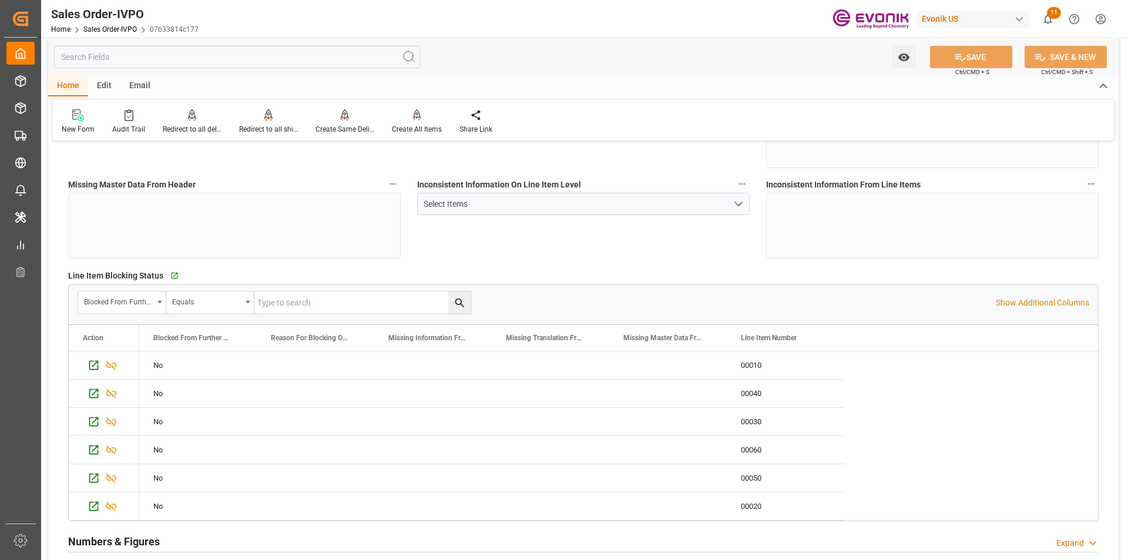
click at [167, 56] on input "text" at bounding box center [237, 57] width 366 height 22
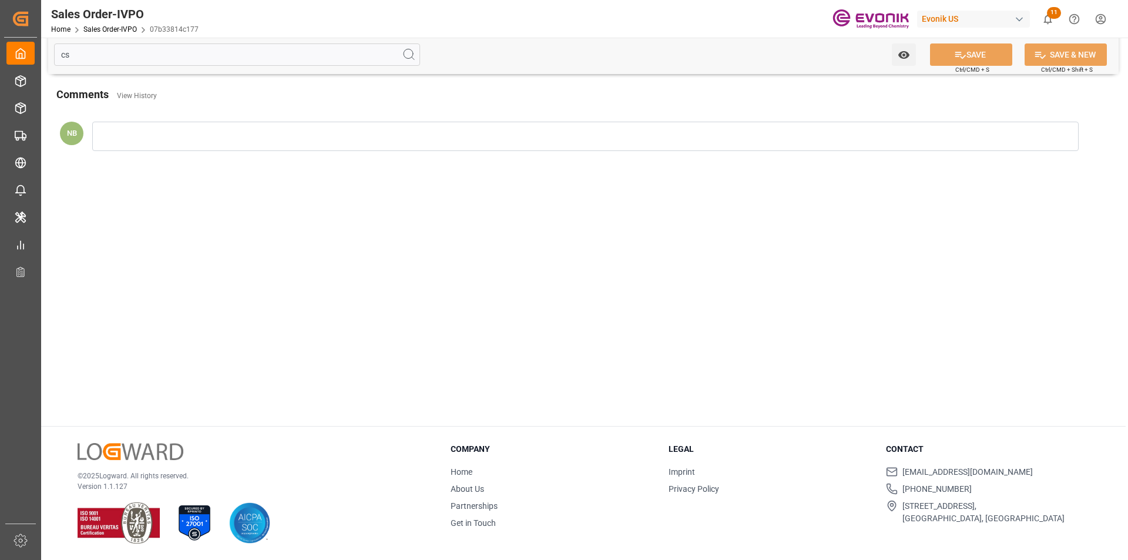
scroll to position [127, 0]
type input "c"
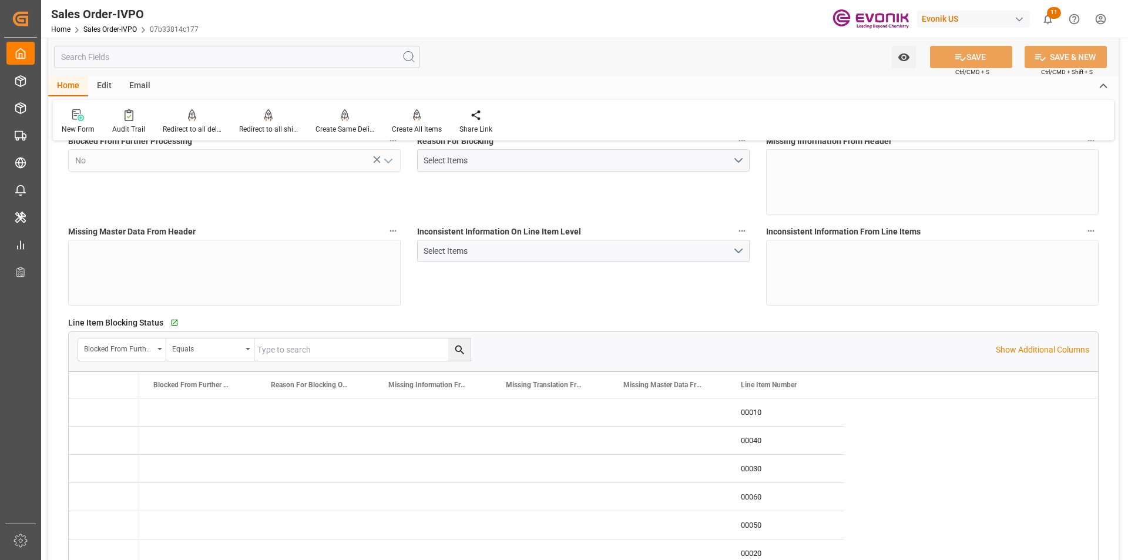
type input "[DATE] 16:41"
type input "[DATE] 18:49"
type input "12995.424"
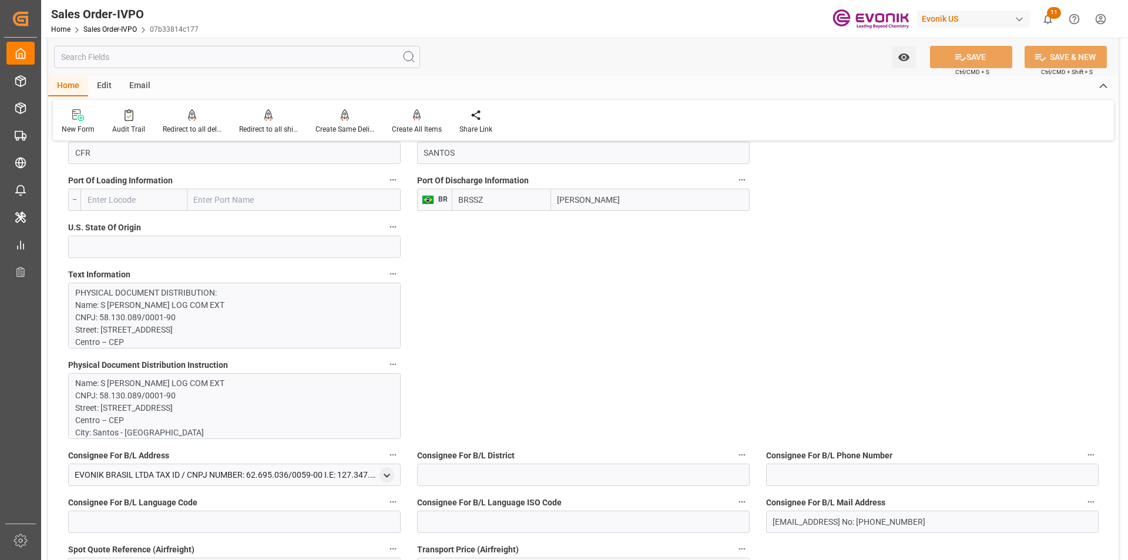
scroll to position [1246, 0]
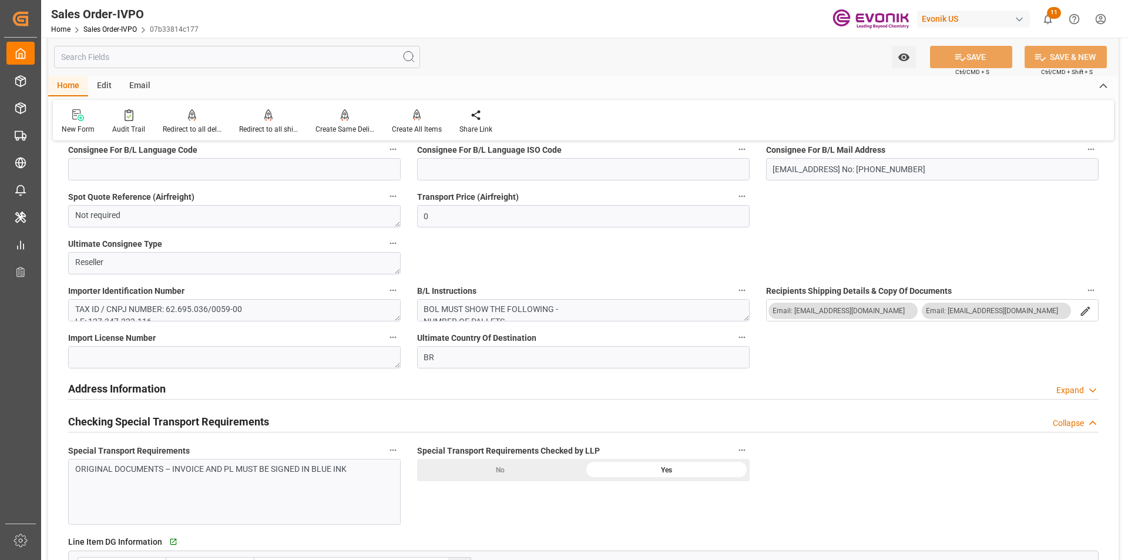
click at [108, 57] on input "text" at bounding box center [237, 57] width 366 height 22
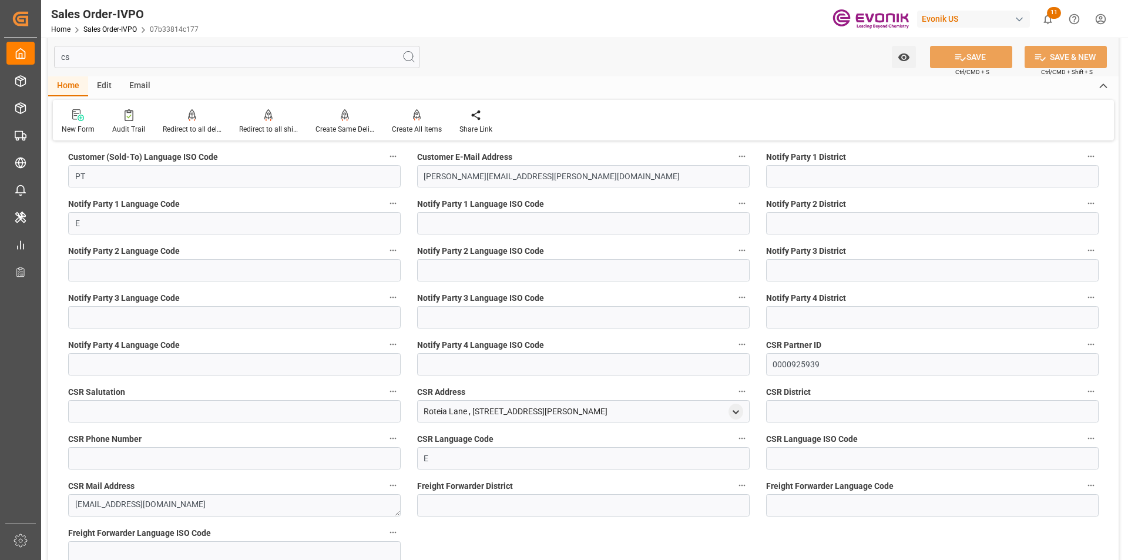
scroll to position [0, 0]
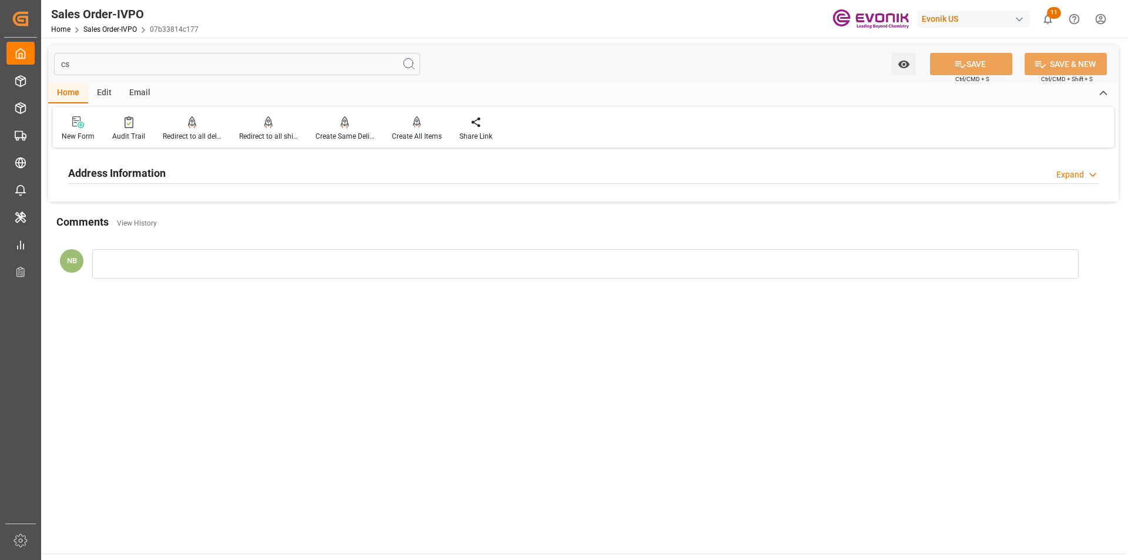
type input "cs"
click at [133, 164] on div "Address Information" at bounding box center [117, 172] width 98 height 22
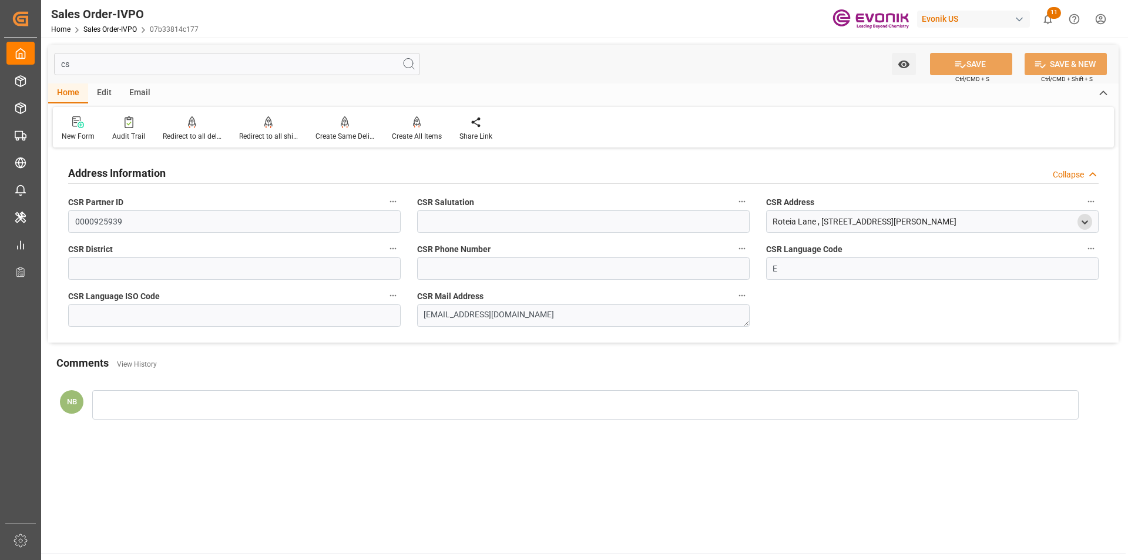
click at [1089, 220] on icon "open menu" at bounding box center [1085, 222] width 10 height 10
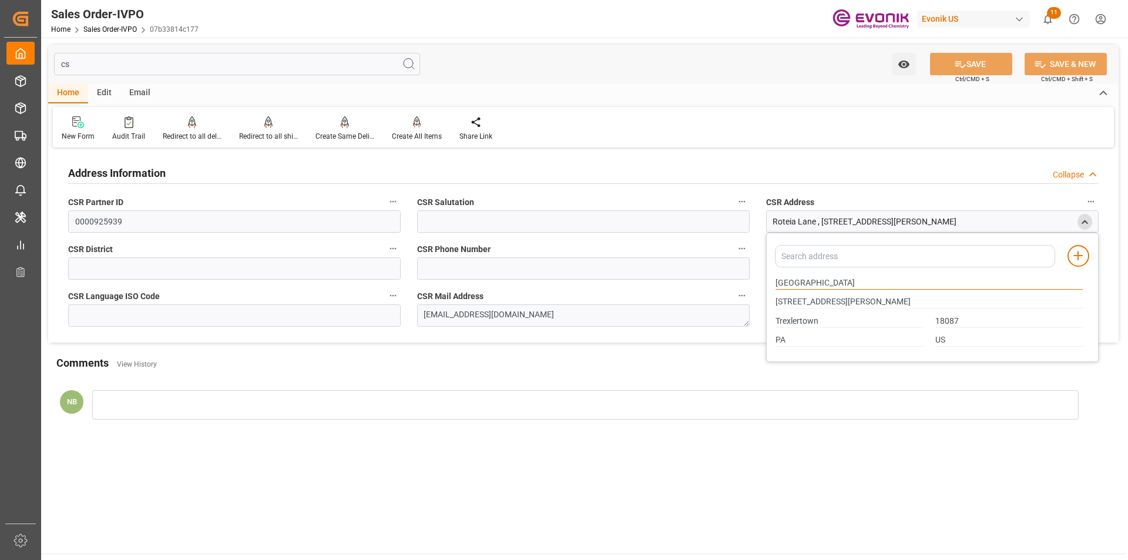
drag, startPoint x: 832, startPoint y: 282, endPoint x: 771, endPoint y: 281, distance: 60.5
click at [771, 281] on div "Roteia Lane" at bounding box center [930, 282] width 320 height 19
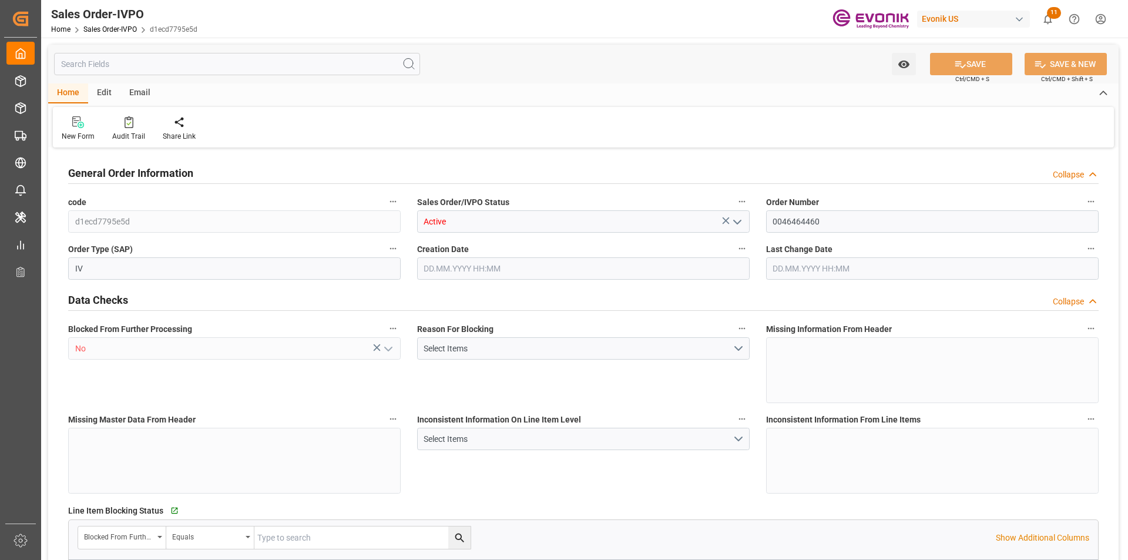
type input "BRSSZ"
type input "[EMAIL_ADDRESS] No: [PHONE_NUMBER]"
type input "0"
type input "1"
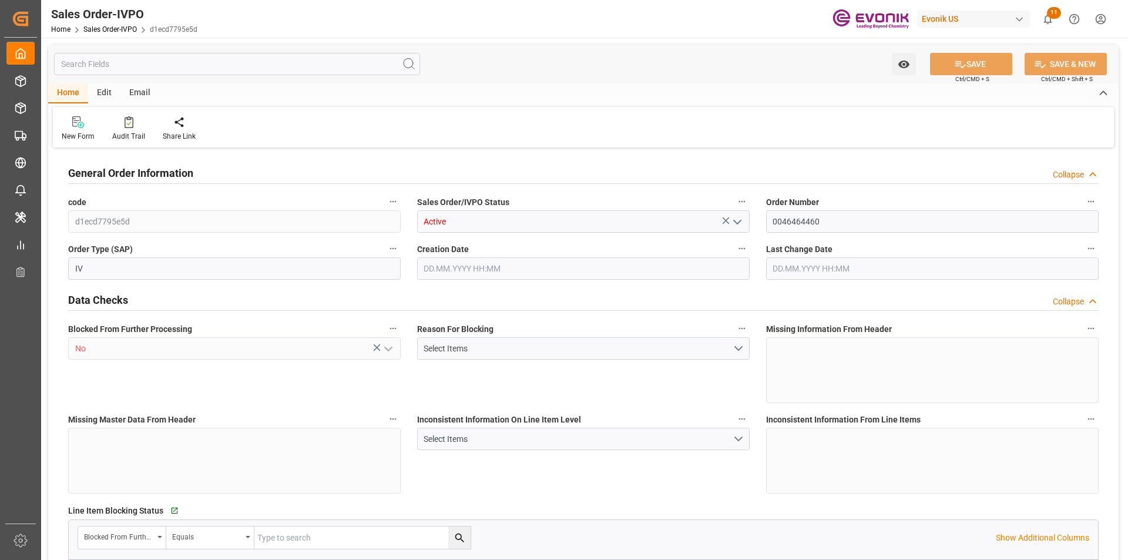
type input "1"
type input "13860.352"
type input "21.0423"
type input "17000"
type input "30"
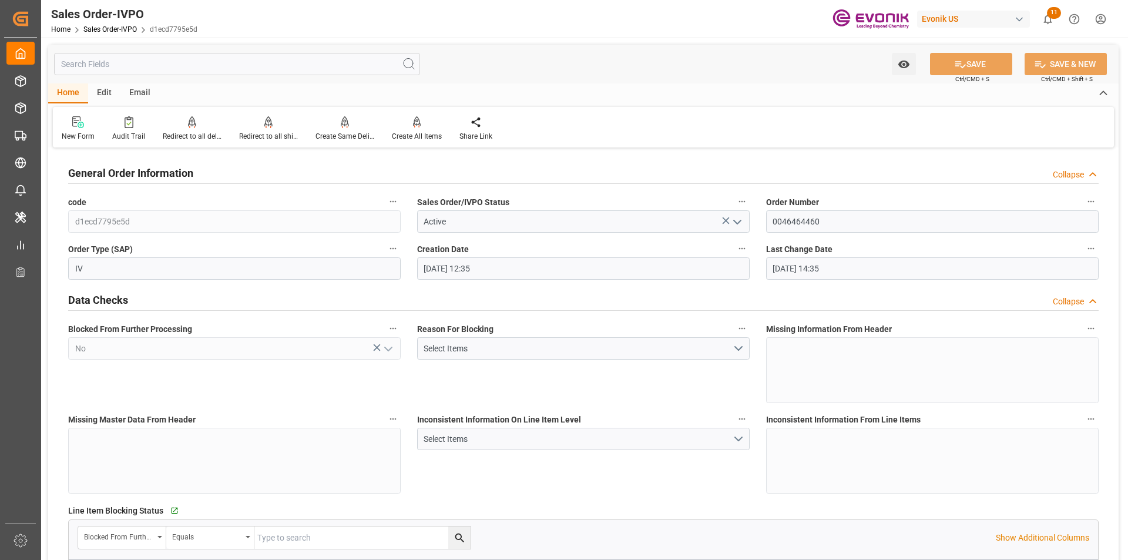
type input "[DATE] 12:35"
type input "[DATE] 14:35"
type input "[EMAIL_ADDRESS] No: [PHONE_NUMBER]"
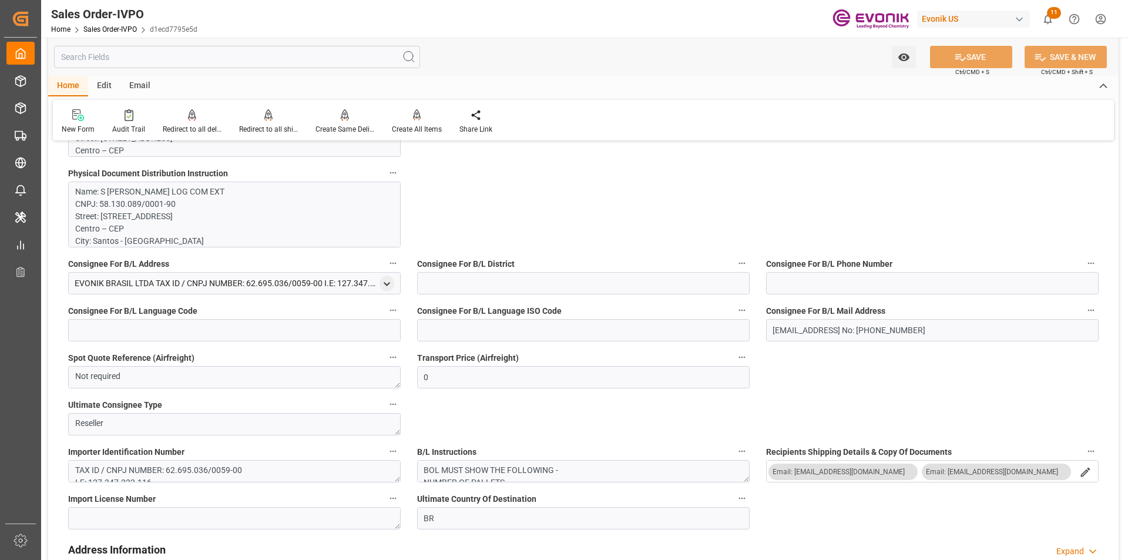
scroll to position [1320, 0]
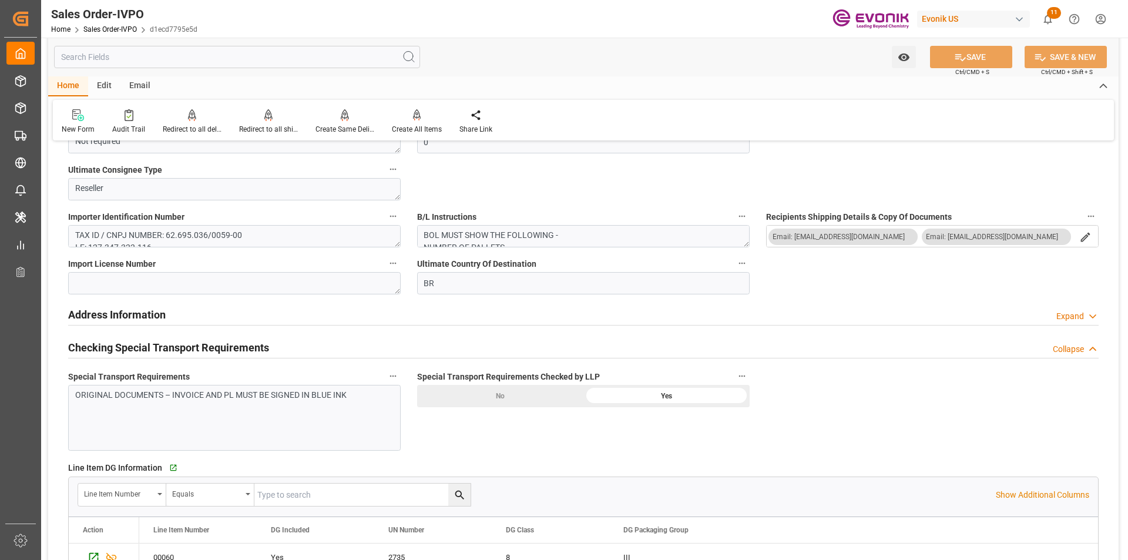
click at [117, 55] on input "text" at bounding box center [237, 57] width 366 height 22
type input "c"
type input "[EMAIL_ADDRESS] No: [PHONE_NUMBER]"
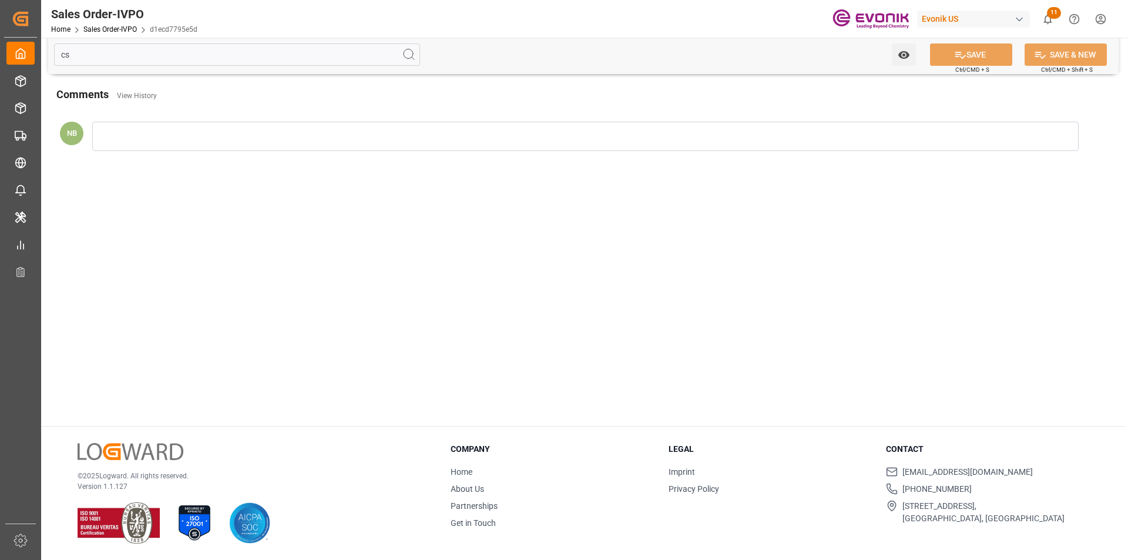
scroll to position [0, 0]
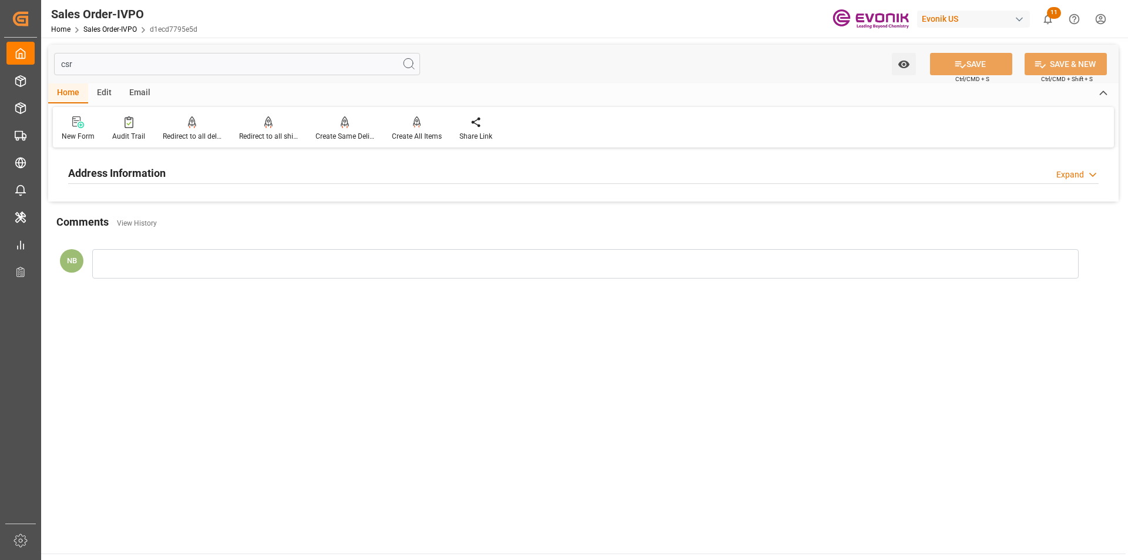
type input "csr"
click at [272, 174] on div "Address Information Expand" at bounding box center [583, 172] width 1031 height 22
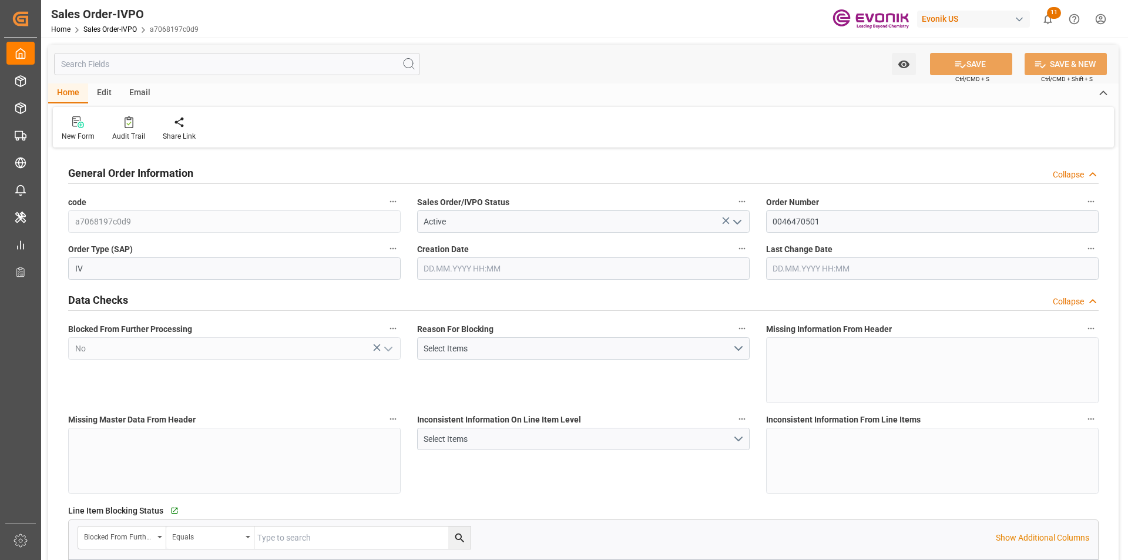
type input "JPNGO"
type input "0"
type input "1"
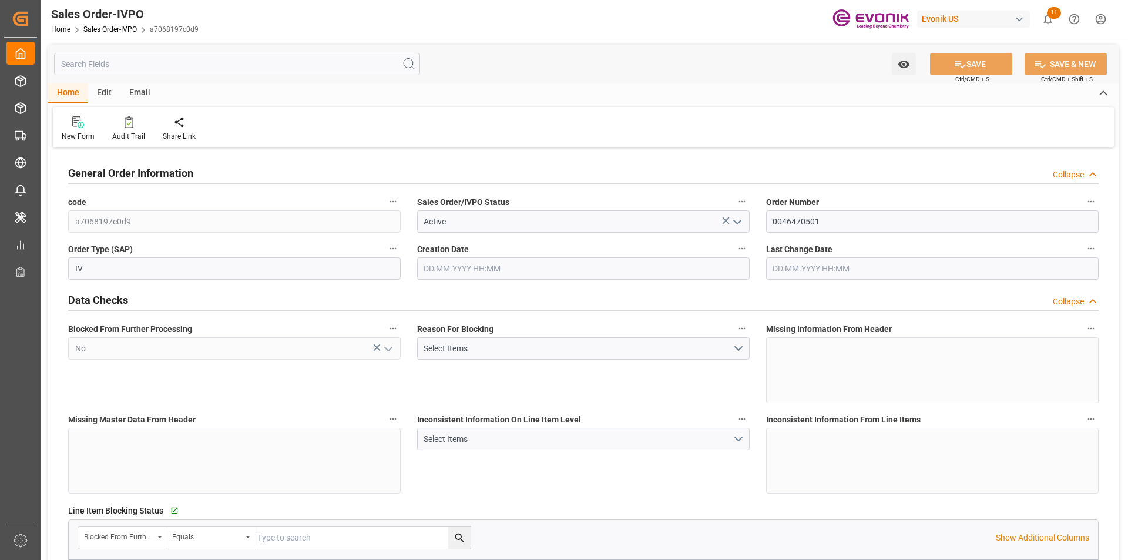
type input "12603.6"
type input "19.1396"
type input "17000"
type input "30"
type input "[DATE] 13:47"
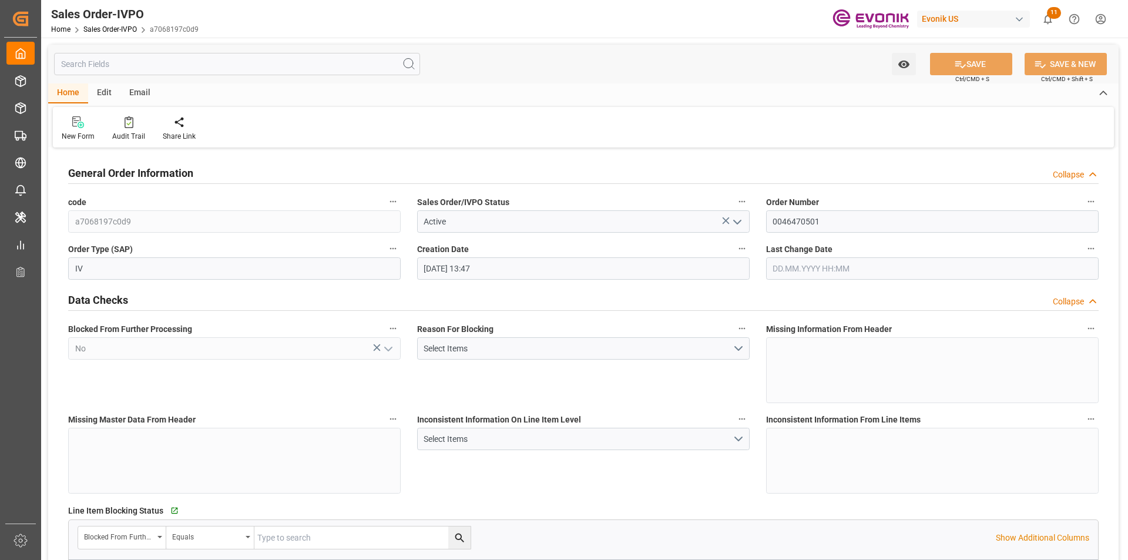
type input "[DATE] 02:02"
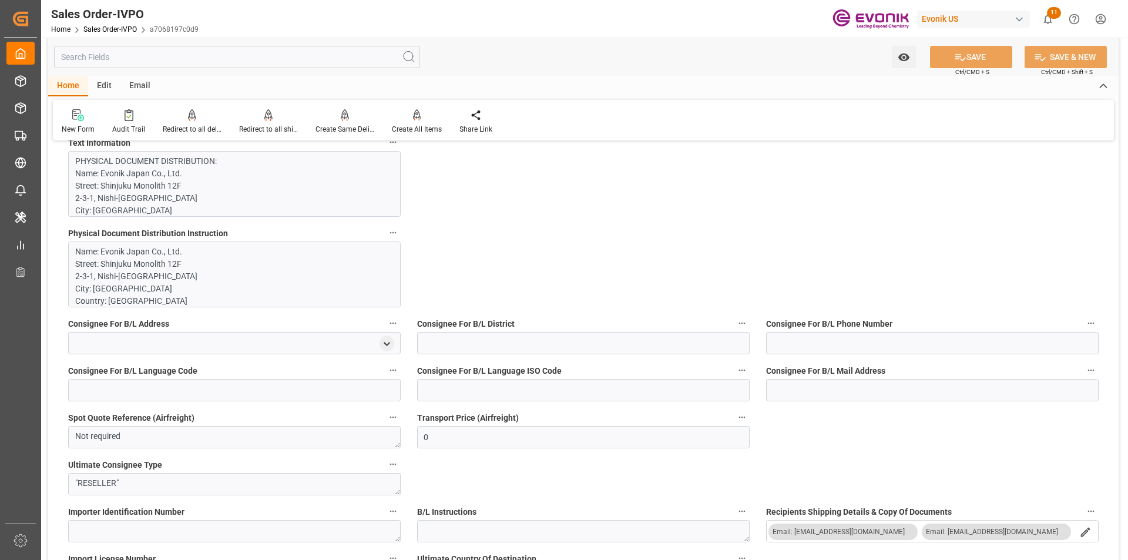
scroll to position [999, 0]
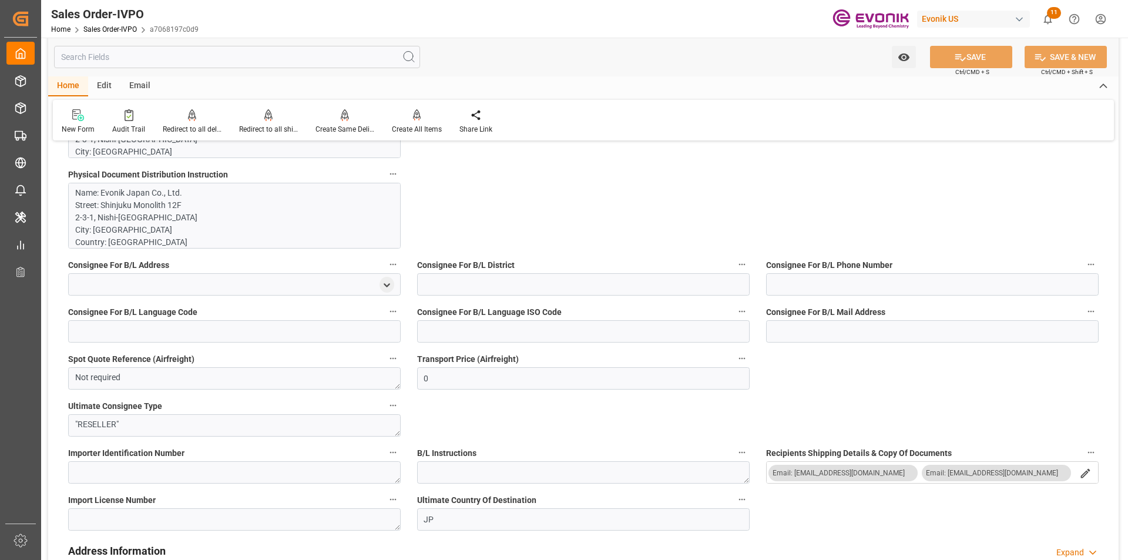
click at [242, 62] on input "text" at bounding box center [237, 57] width 366 height 22
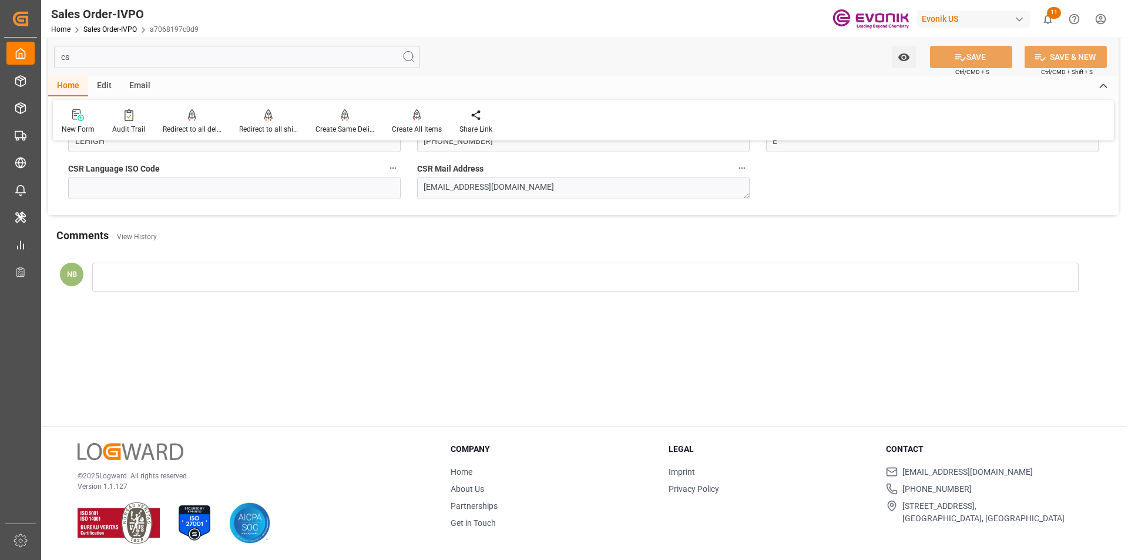
scroll to position [0, 0]
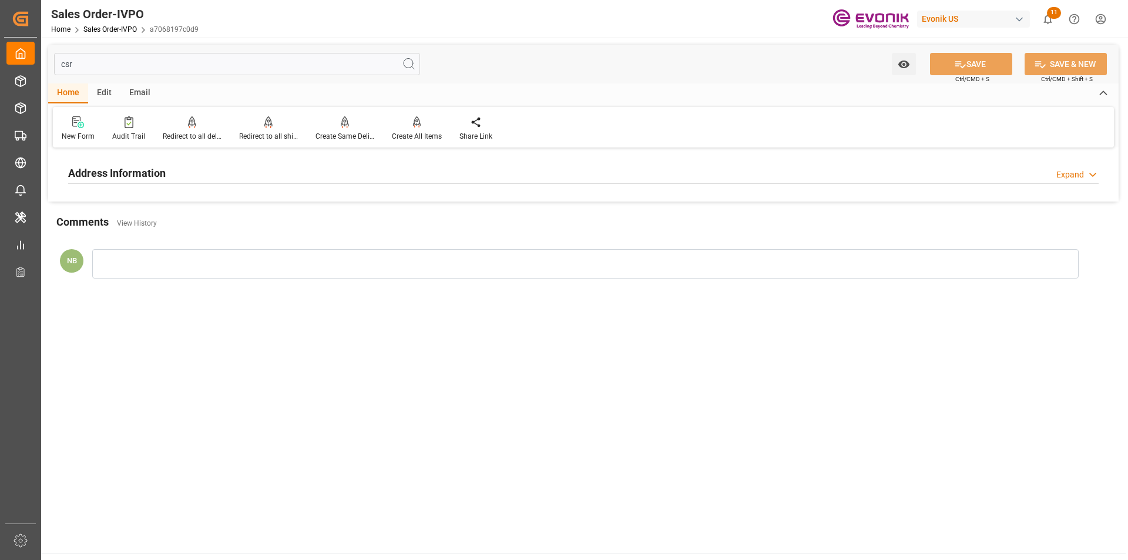
click at [145, 170] on h2 "Address Information" at bounding box center [117, 173] width 98 height 16
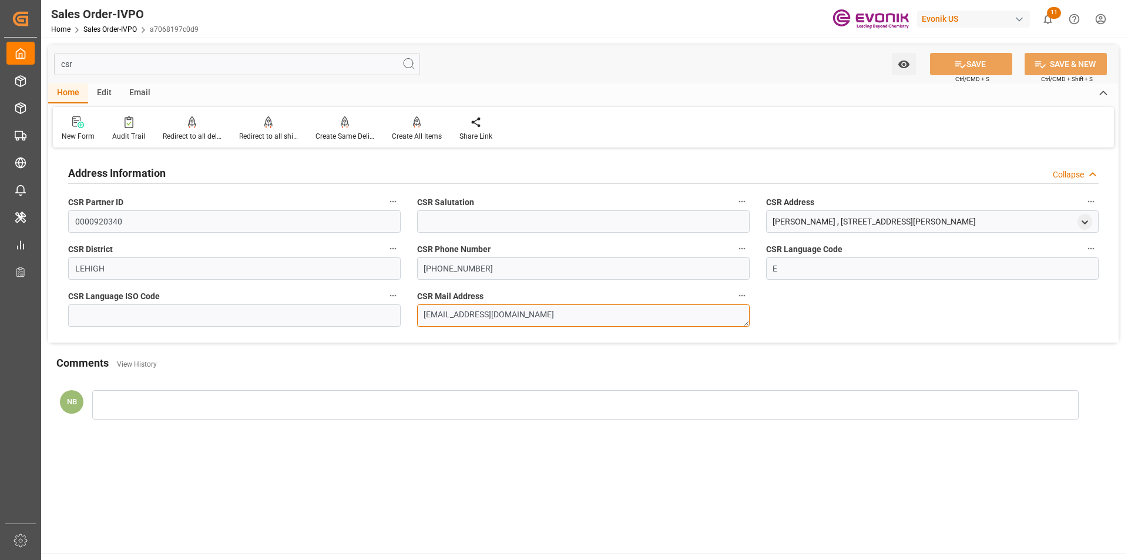
drag, startPoint x: 551, startPoint y: 318, endPoint x: 387, endPoint y: 325, distance: 164.0
click at [387, 325] on div "Address Information Collapse CSR Partner ID 0000920340 CSR Salutation CSR Addre…" at bounding box center [583, 247] width 1070 height 192
click at [95, 64] on input "csr" at bounding box center [237, 64] width 366 height 22
type input "c"
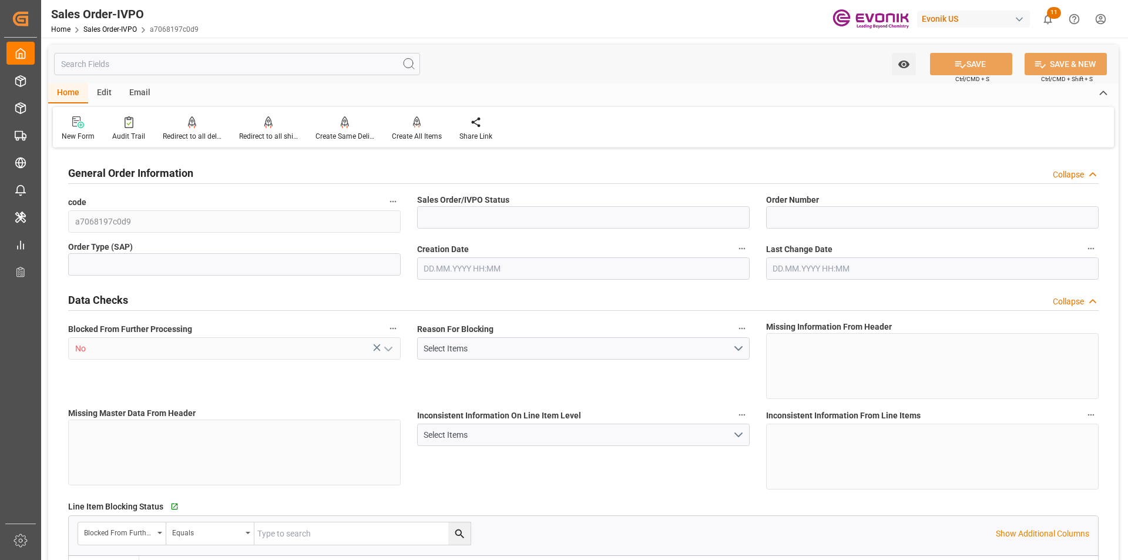
type input "Active"
type input "0046470501"
type input "IV"
type input "D2P"
type input "45"
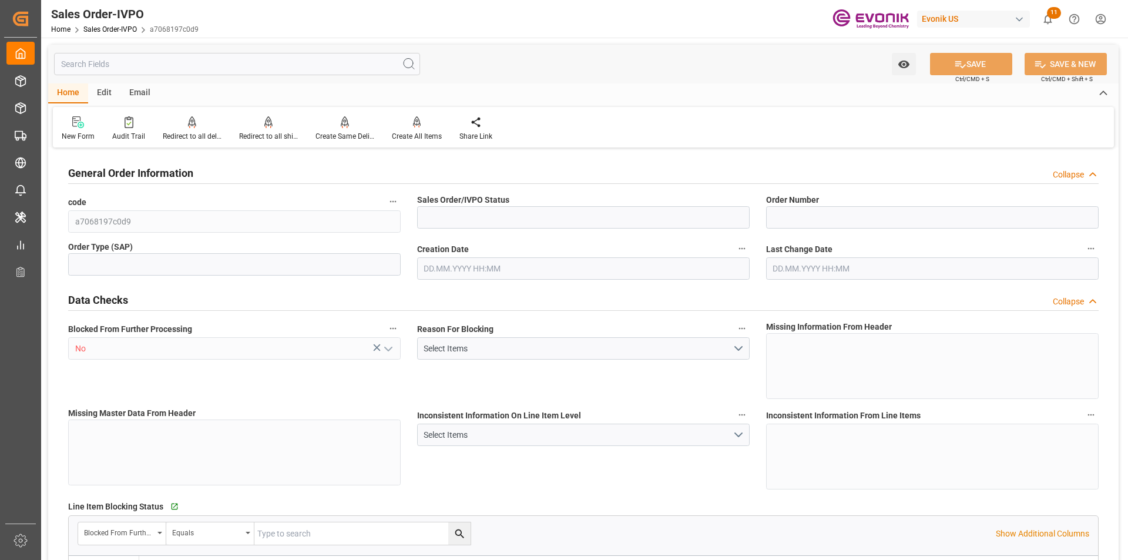
type input "FCL"
type input "0006"
type input "20GP"
type input "SP OU Comfort&Insul."
type input "Specialty Additives"
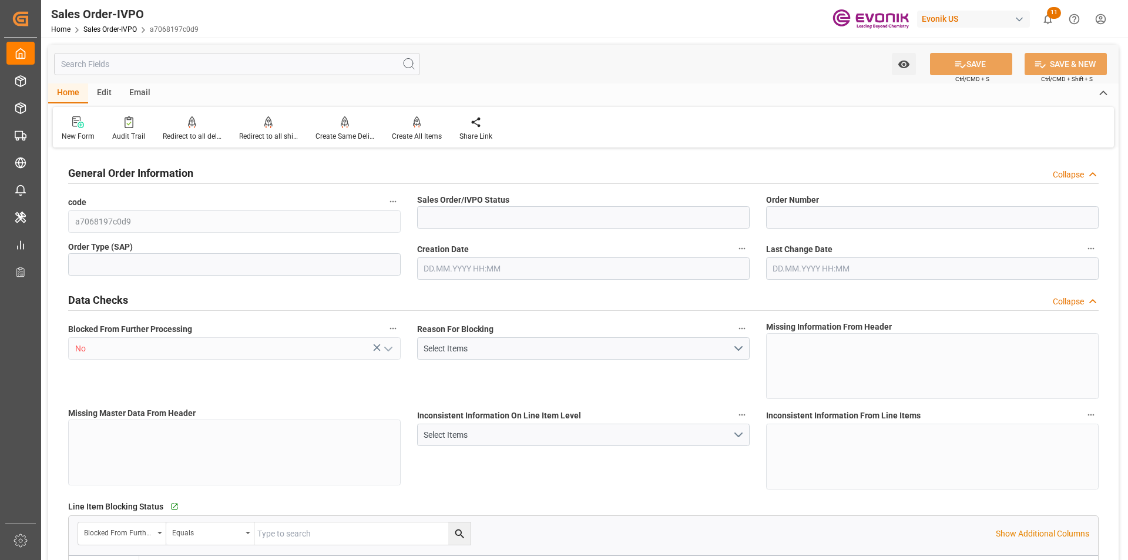
type input "0"
type input "1"
type input "19.1396"
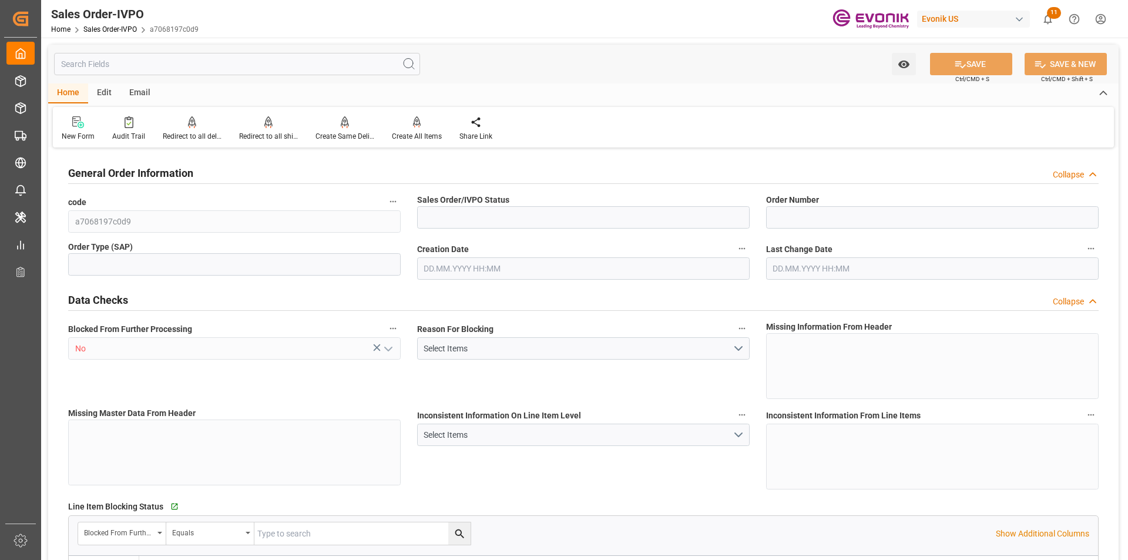
type input "17000"
type input "30"
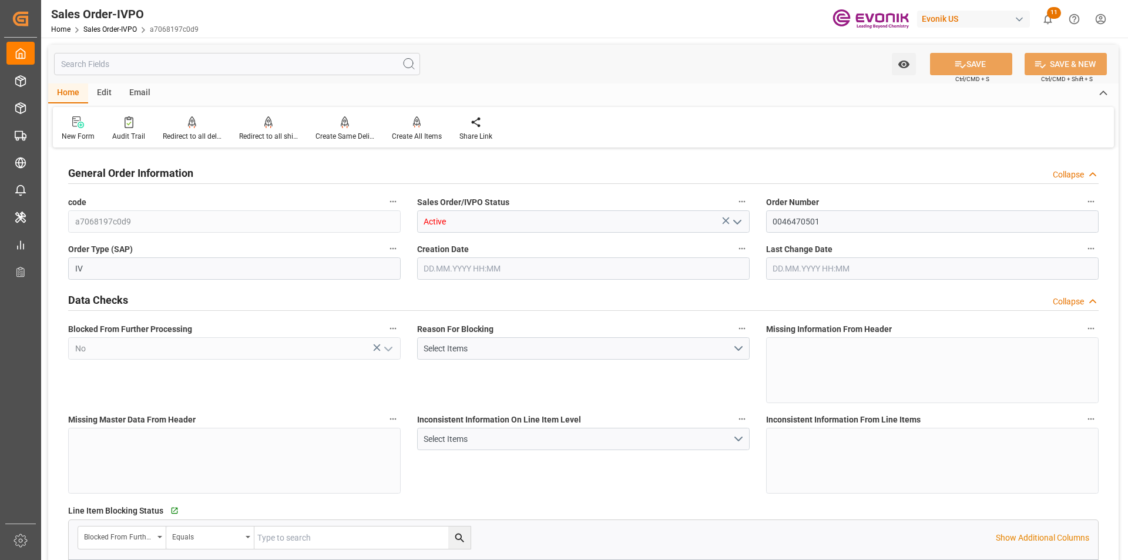
type input "27.08.2025 13:47"
type input "09.09.2025 02:02"
type input "12603.6"
click at [797, 220] on input "0046470501" at bounding box center [932, 221] width 333 height 22
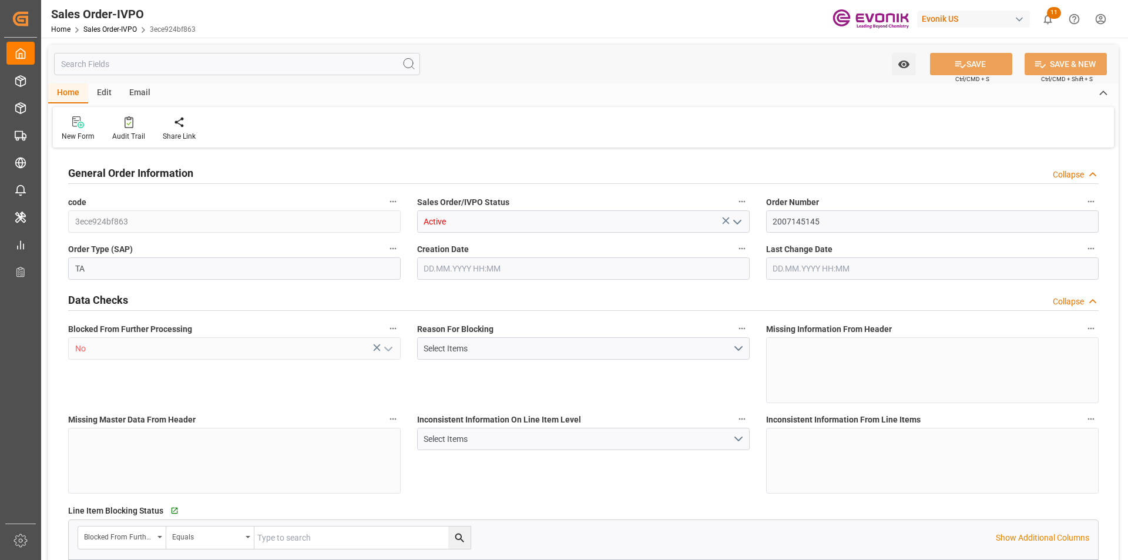
type input "AUMEL"
type input "0"
type input "1"
type input "1910.4"
type input "[DATE] 23:18"
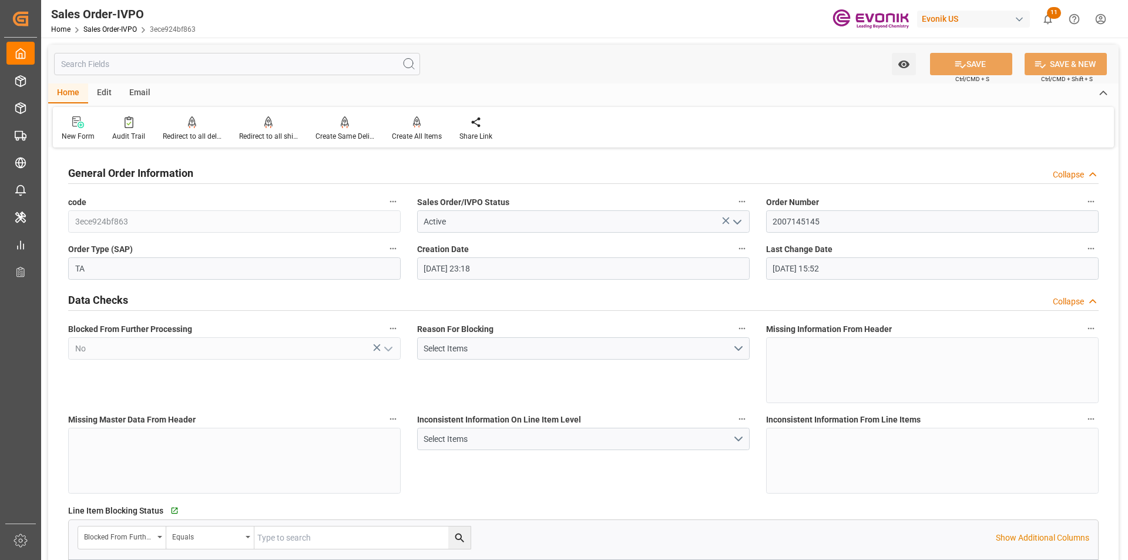
type input "[DATE] 15:52"
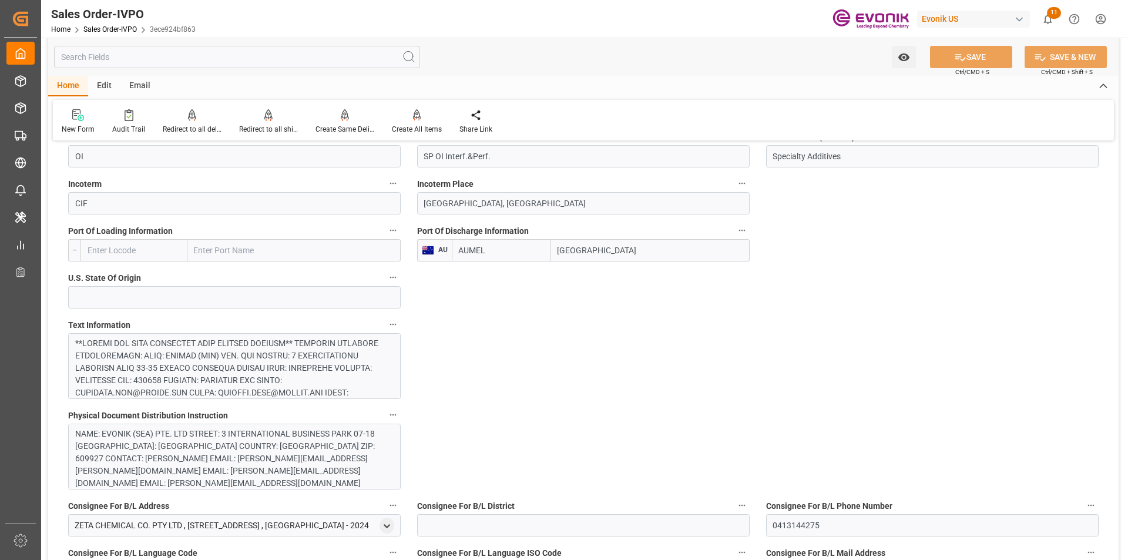
scroll to position [529, 0]
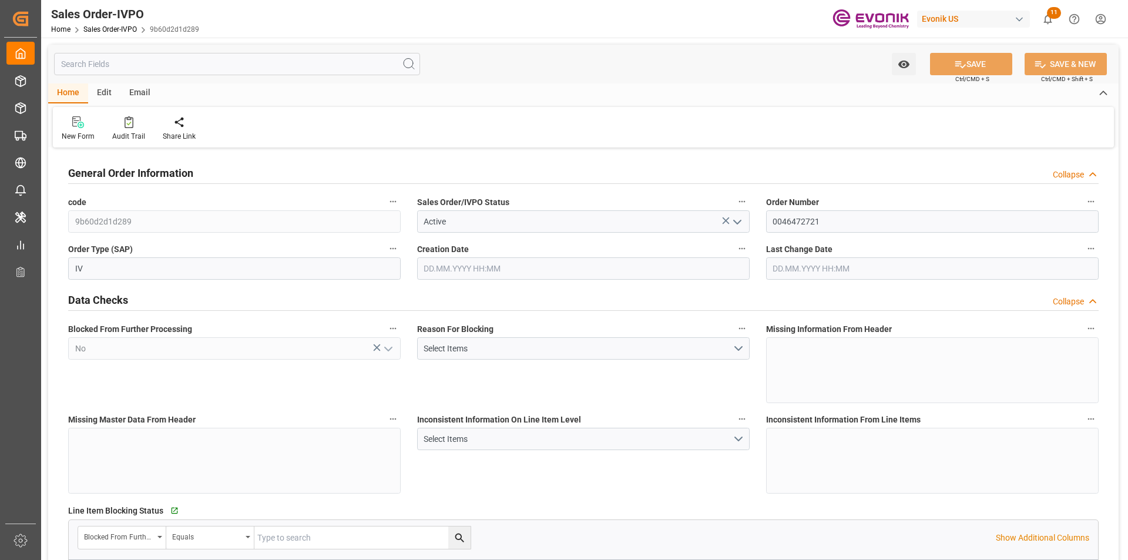
type input "NLRTM"
type input "0"
type input "1"
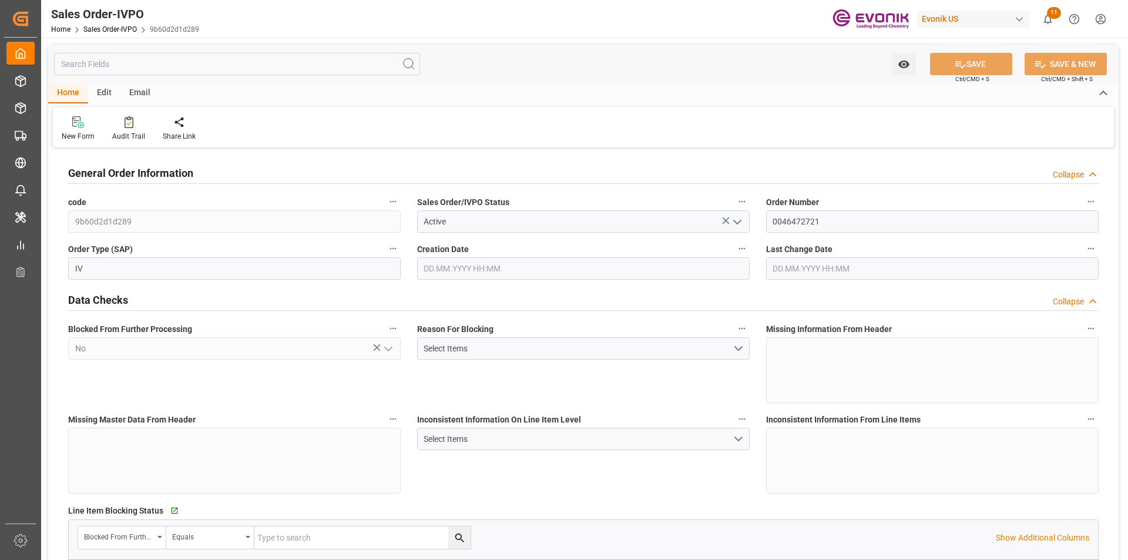
type input "13206.2"
type input "25.19"
type input "17000"
type input "30"
type input "[DATE] 19:27"
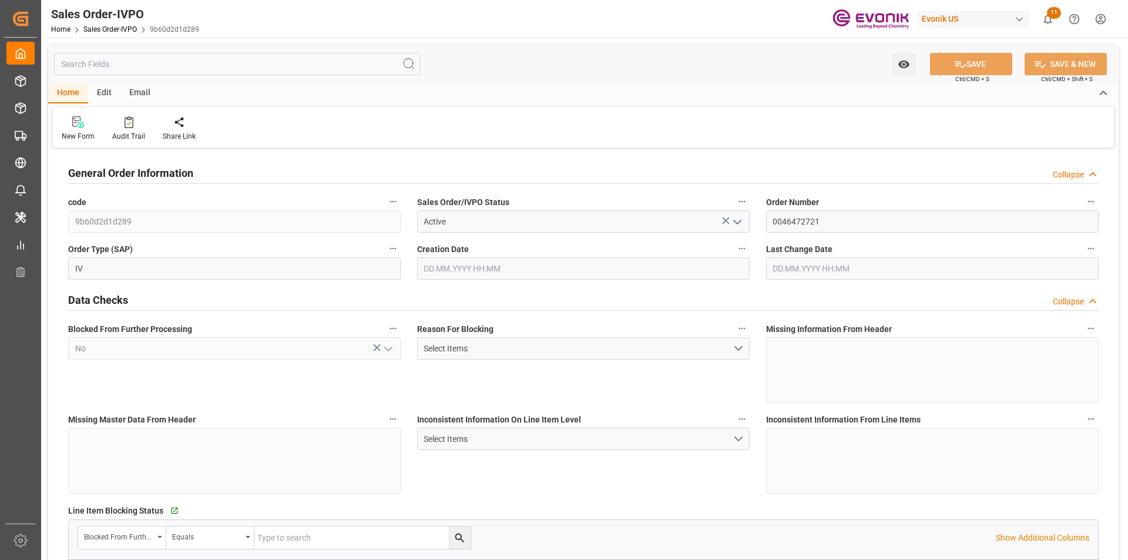
type input "[DATE] 13:07"
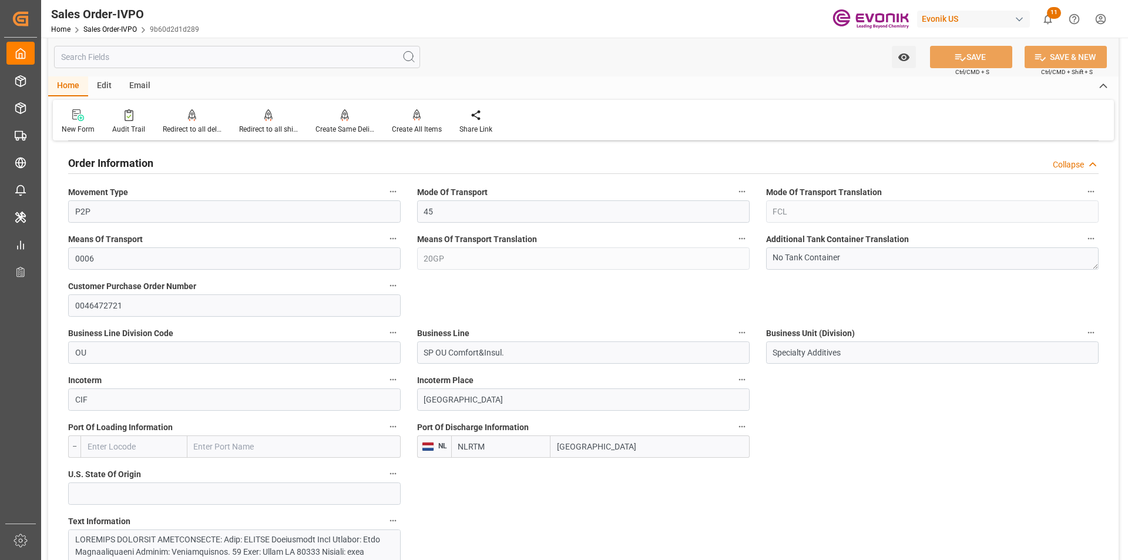
scroll to position [353, 0]
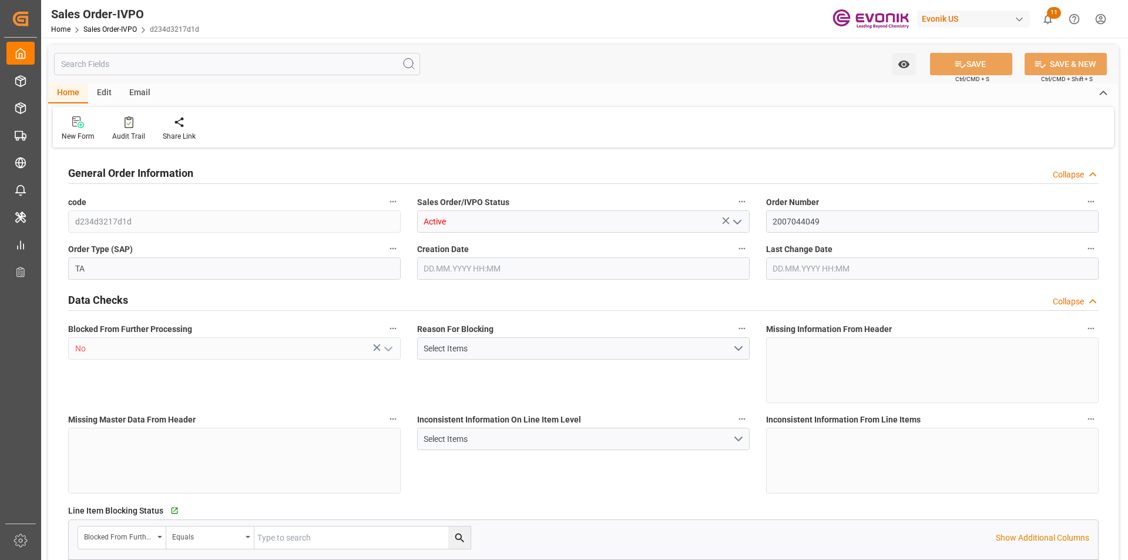
type input "ECGYE"
type input "0"
type input "1"
type input "864.46"
type input "10.06.2025 17:46"
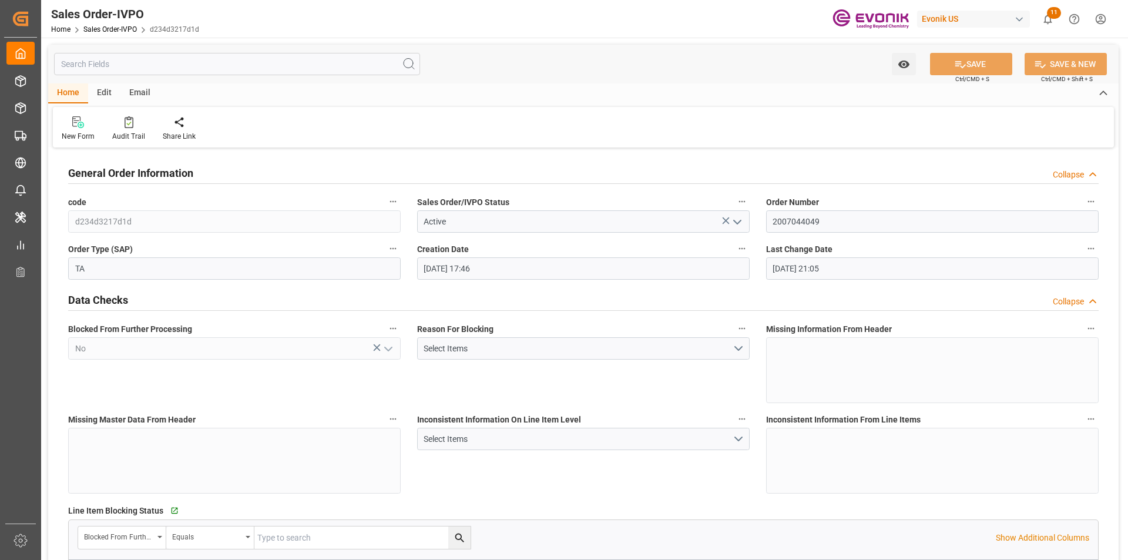
type input "26.06.2025 21:05"
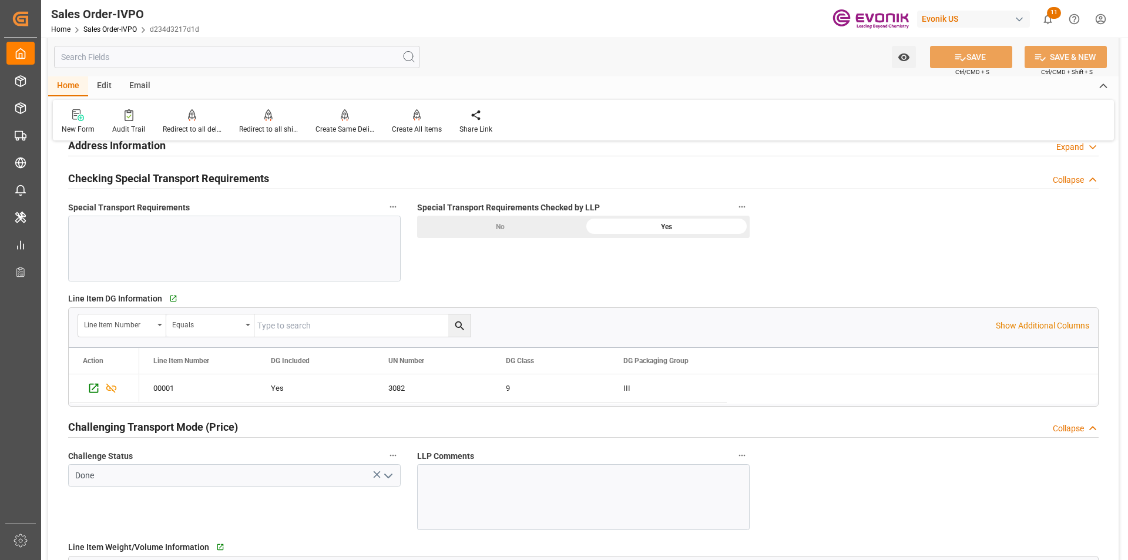
scroll to position [1528, 0]
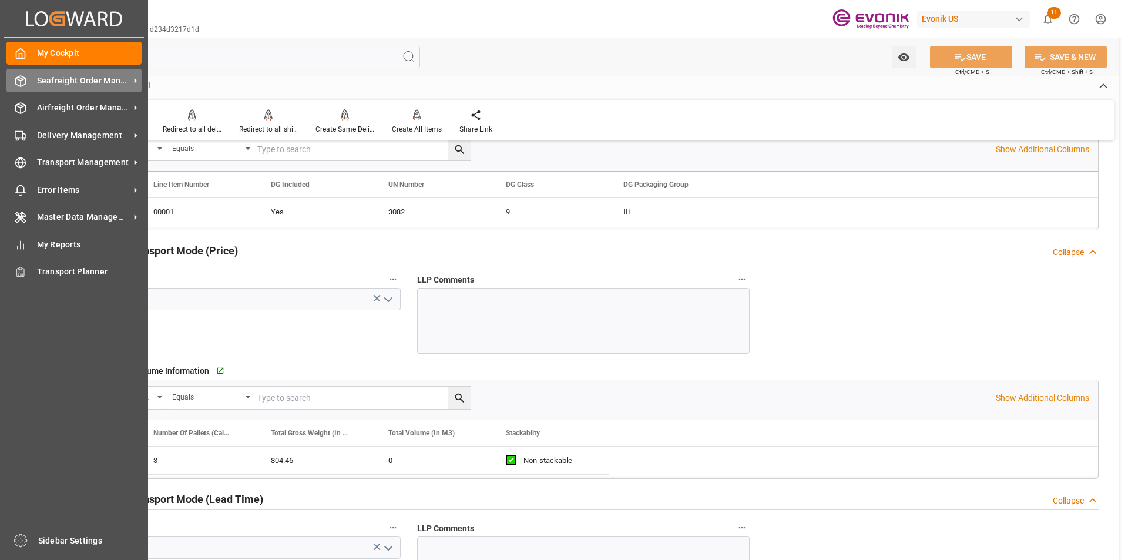
click at [93, 79] on span "Seafreight Order Management" at bounding box center [83, 81] width 93 height 12
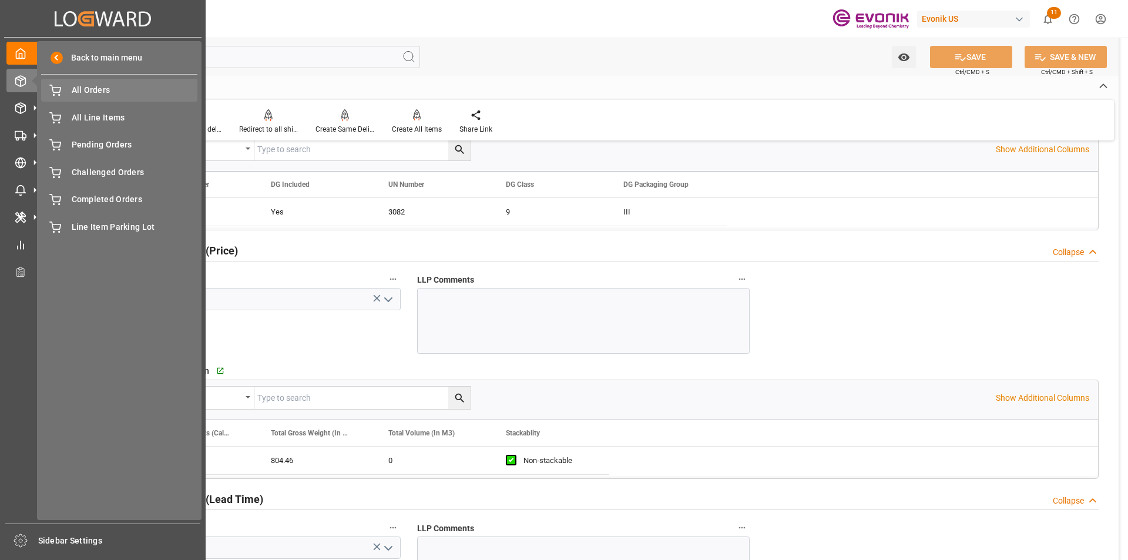
click at [139, 93] on span "All Orders" at bounding box center [135, 90] width 126 height 12
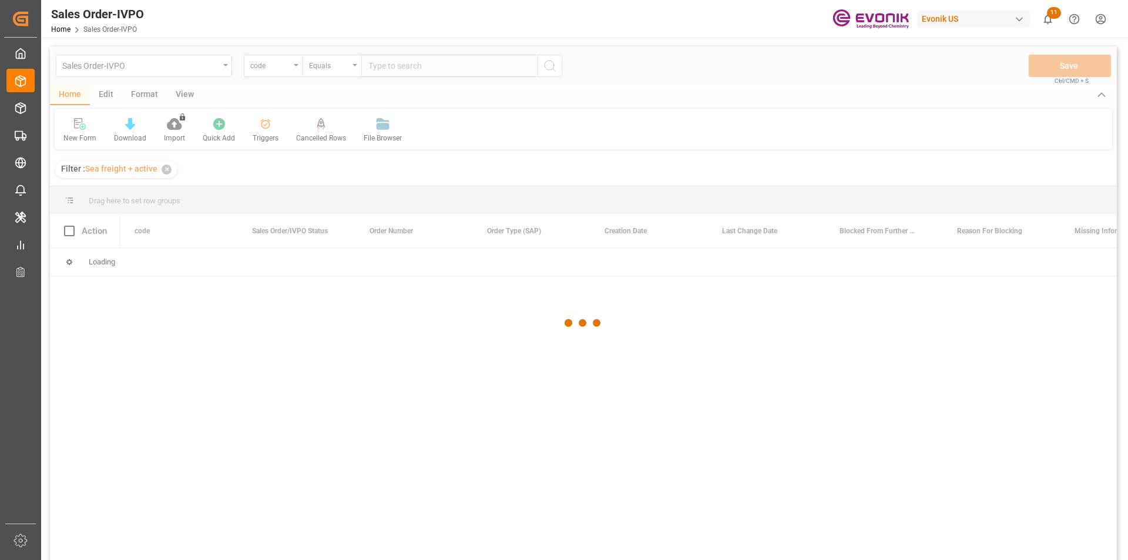
click at [300, 67] on div at bounding box center [583, 322] width 1067 height 553
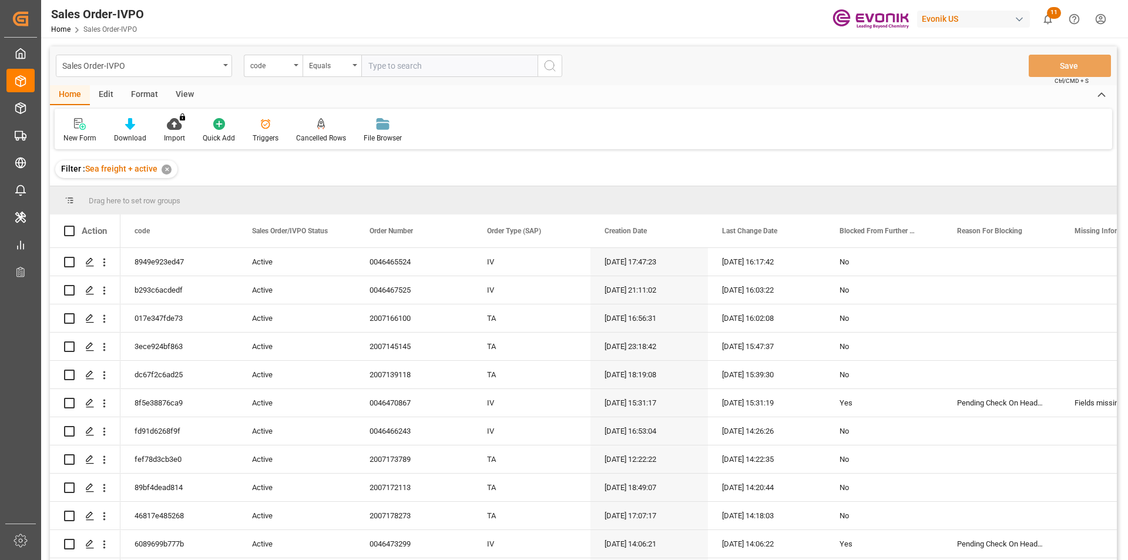
click at [280, 67] on div "code" at bounding box center [270, 65] width 40 height 14
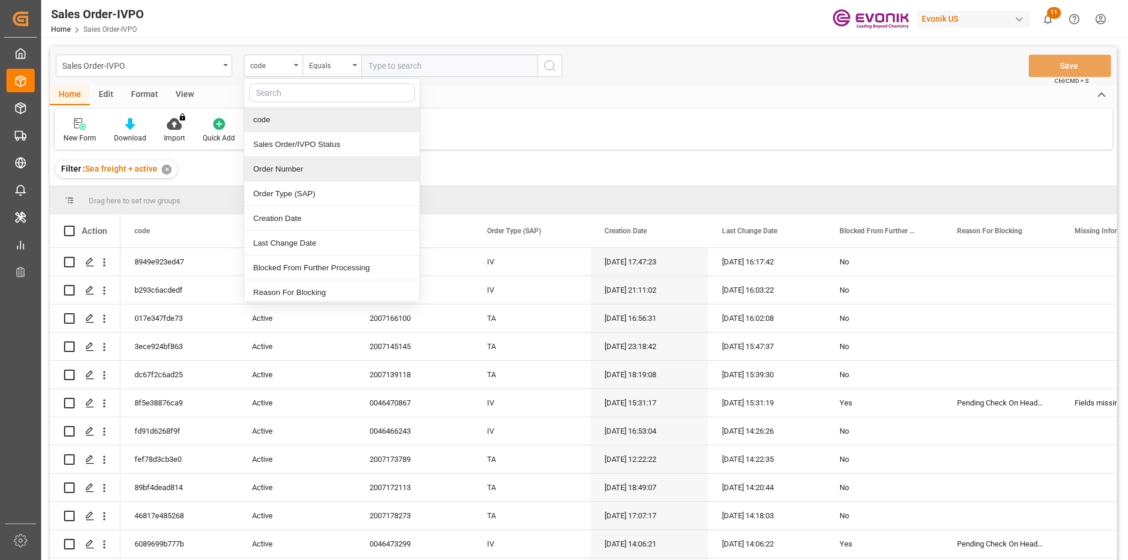
click at [276, 169] on div "Order Number" at bounding box center [331, 169] width 175 height 25
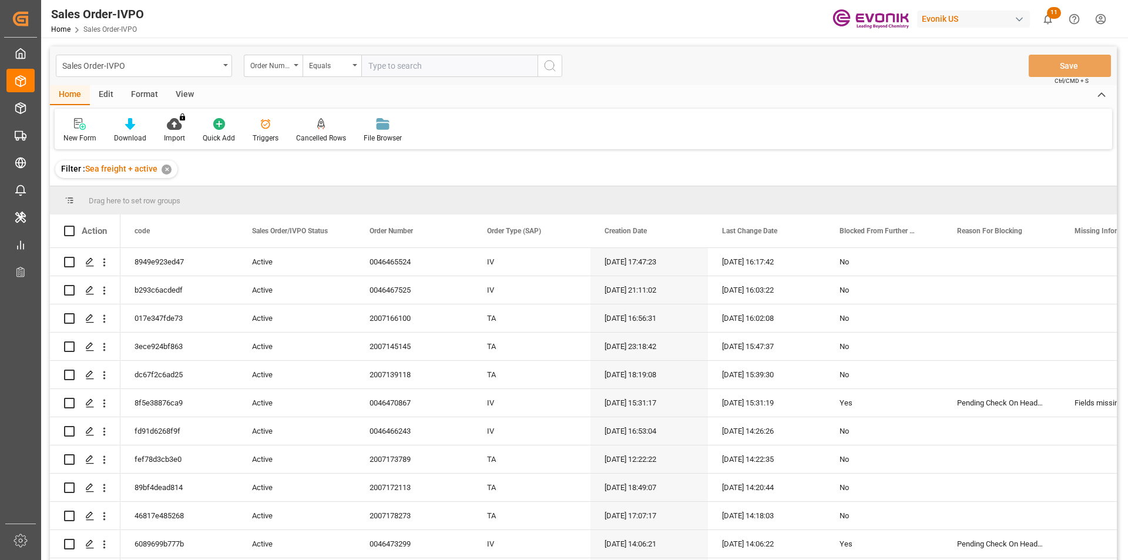
click at [381, 72] on input "text" at bounding box center [449, 66] width 176 height 22
paste input "2007044049"
type input "2007044049"
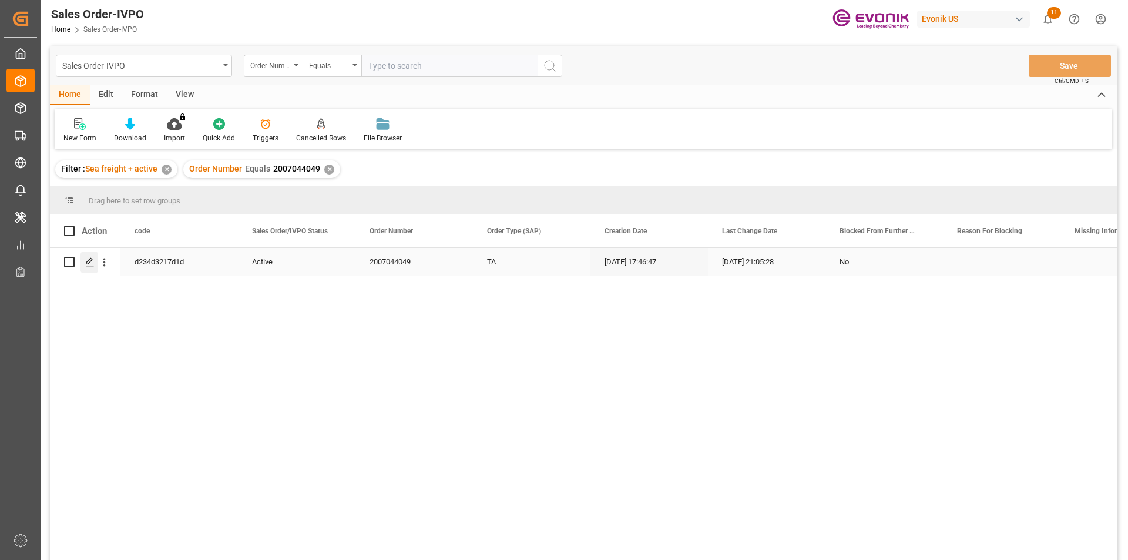
click at [93, 261] on icon "Press SPACE to select this row." at bounding box center [89, 261] width 9 height 9
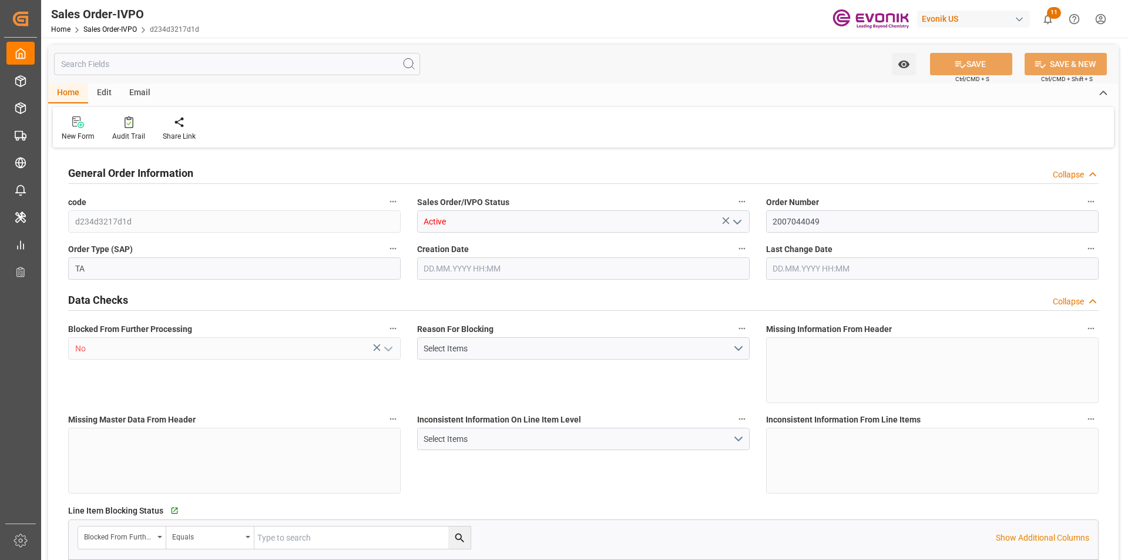
type input "ECGYE"
type input "0"
type input "1"
type input "864.46"
type input "10.06.2025 17:46"
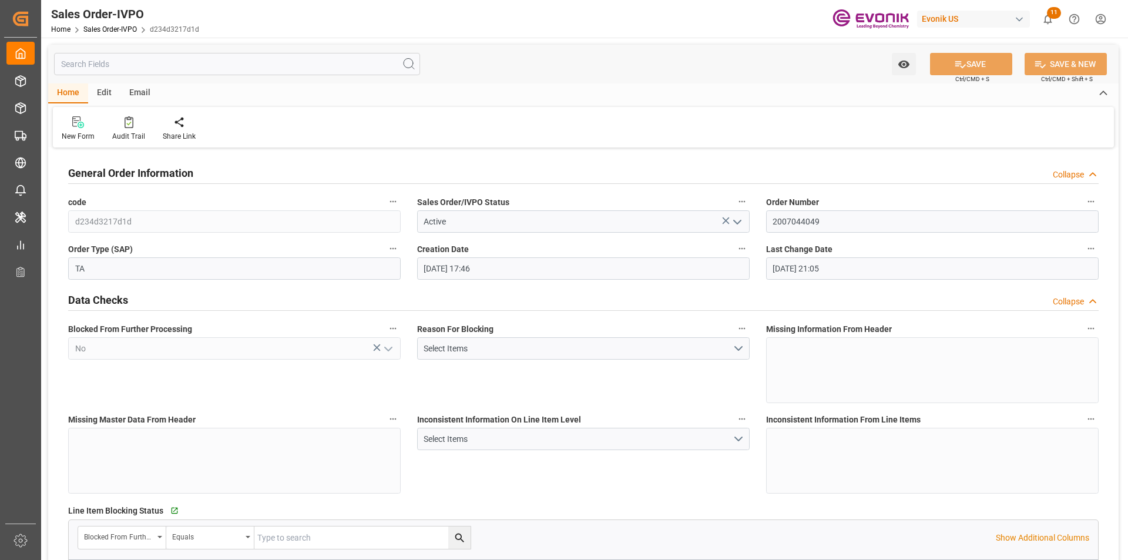
type input "26.06.2025 21:05"
click at [270, 132] on div "Redirect to all shipments" at bounding box center [268, 136] width 59 height 11
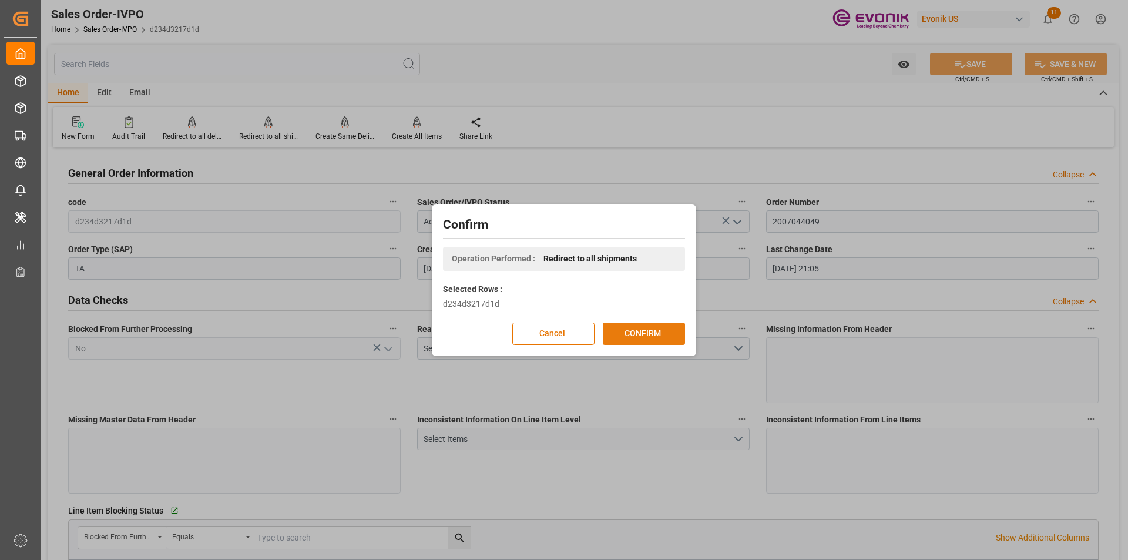
click at [652, 333] on button "CONFIRM" at bounding box center [644, 334] width 82 height 22
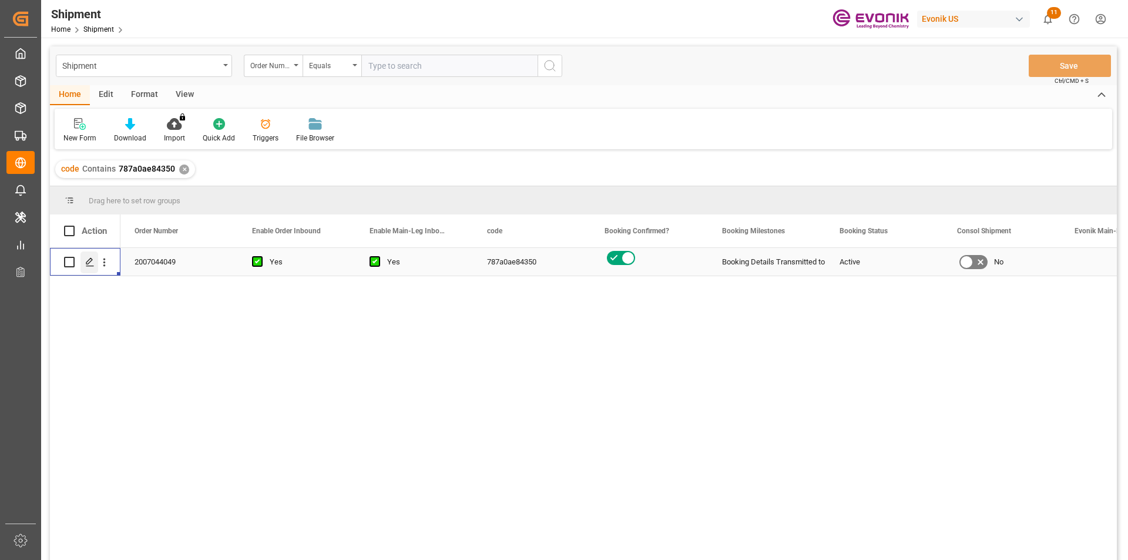
click at [89, 261] on icon "Press SPACE to select this row." at bounding box center [89, 261] width 9 height 9
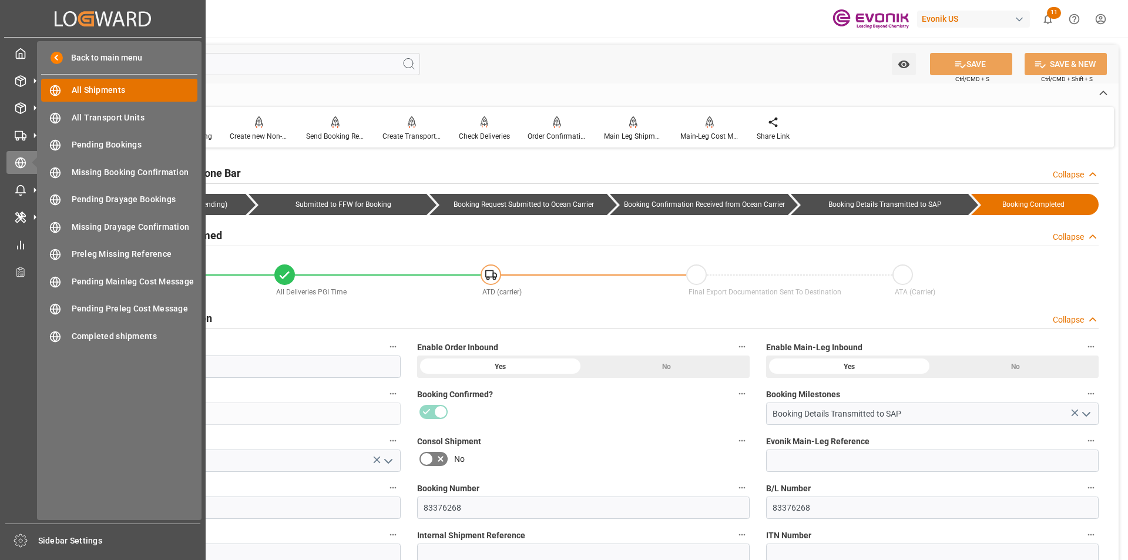
click at [98, 92] on span "All Shipments" at bounding box center [135, 90] width 126 height 12
